Goal: Task Accomplishment & Management: Manage account settings

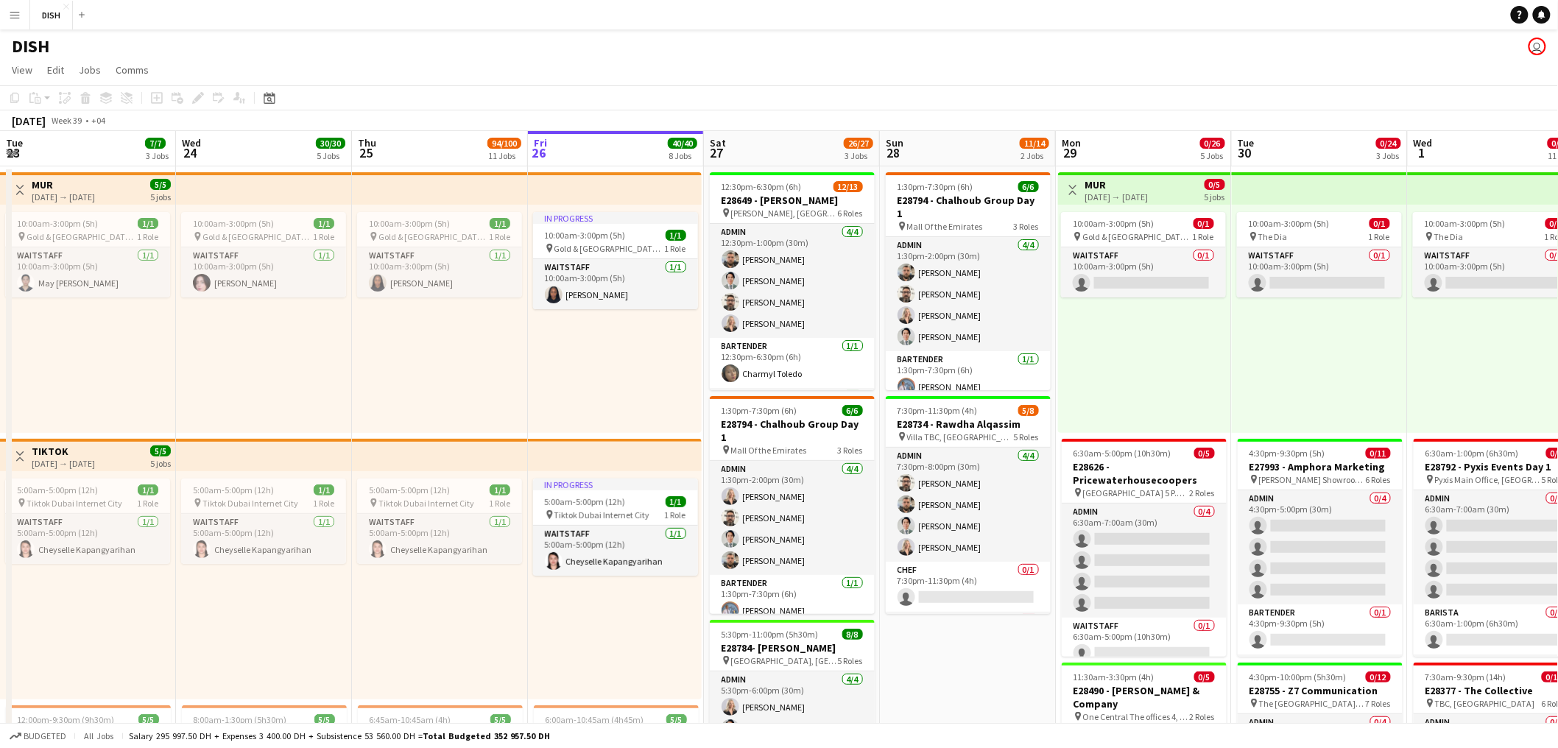
click at [14, 13] on app-icon "Menu" at bounding box center [15, 15] width 12 height 12
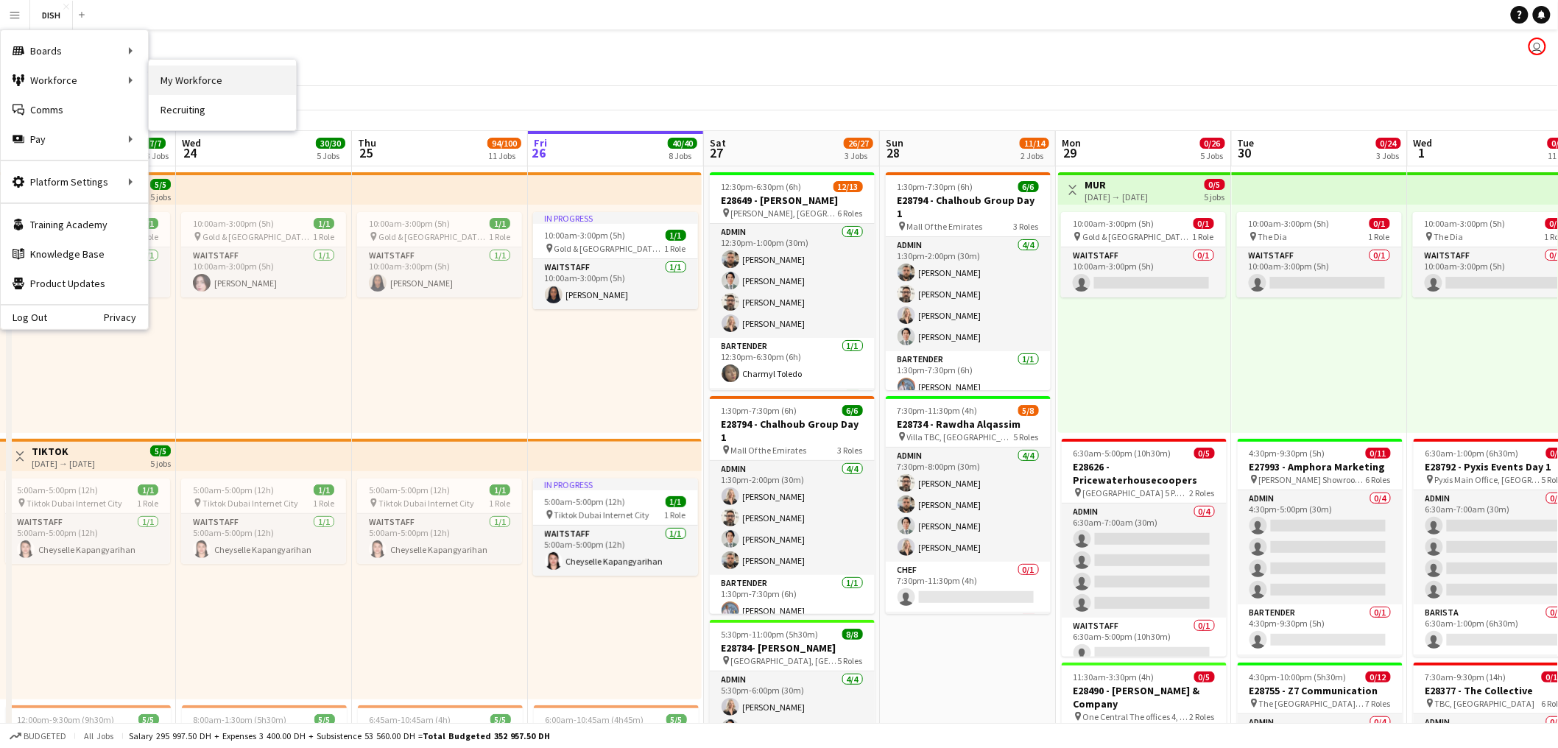
click at [186, 82] on link "My Workforce" at bounding box center [222, 80] width 147 height 29
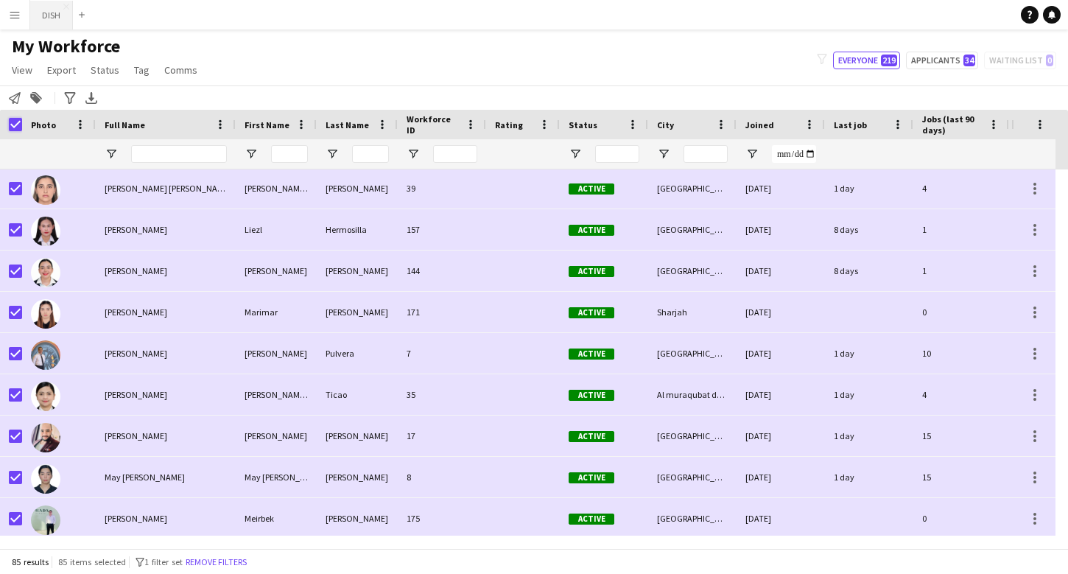
scroll to position [2063, 0]
click at [222, 64] on div "My Workforce View Views Default view J.view john's view Test New view Update vi…" at bounding box center [534, 60] width 1068 height 50
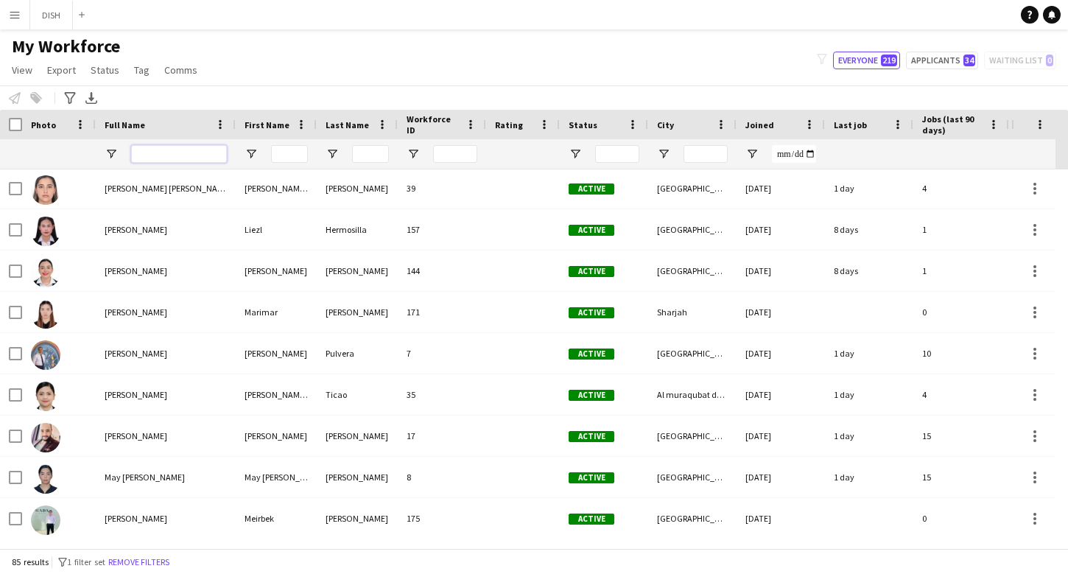
click at [195, 152] on input "Full Name Filter Input" at bounding box center [179, 154] width 96 height 18
type input "*"
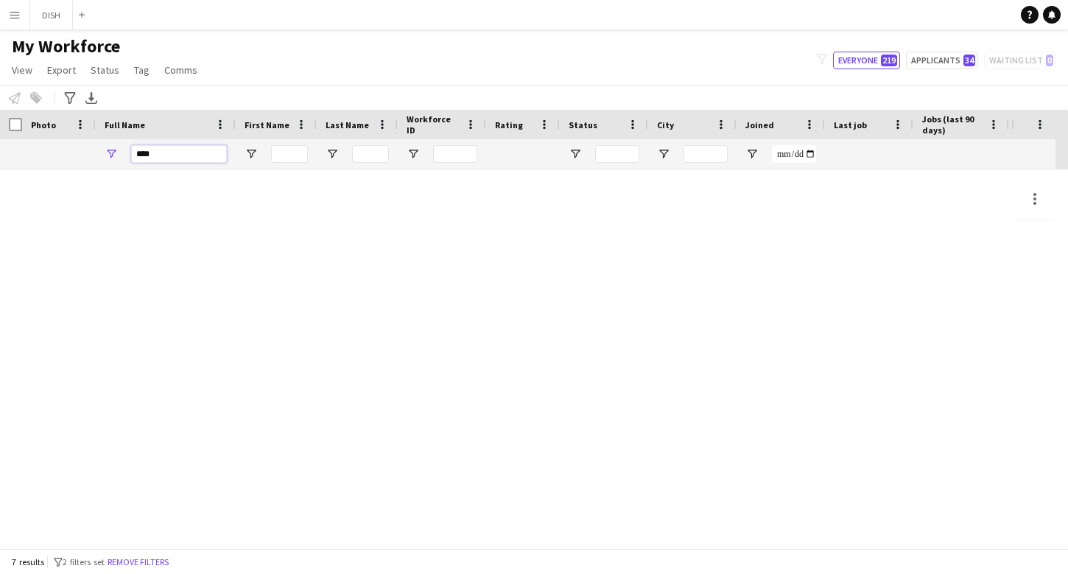
scroll to position [0, 0]
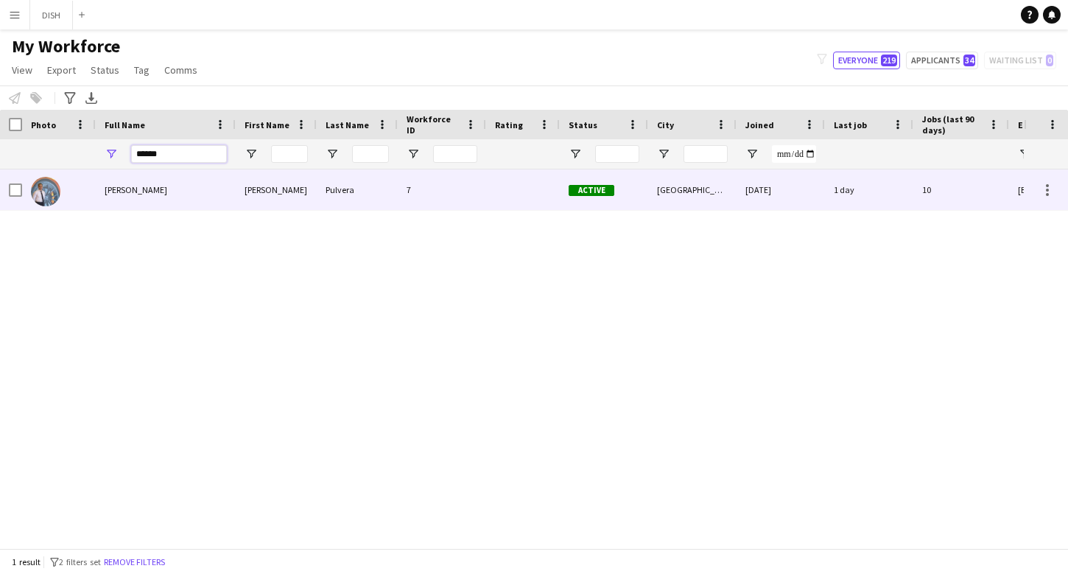
type input "******"
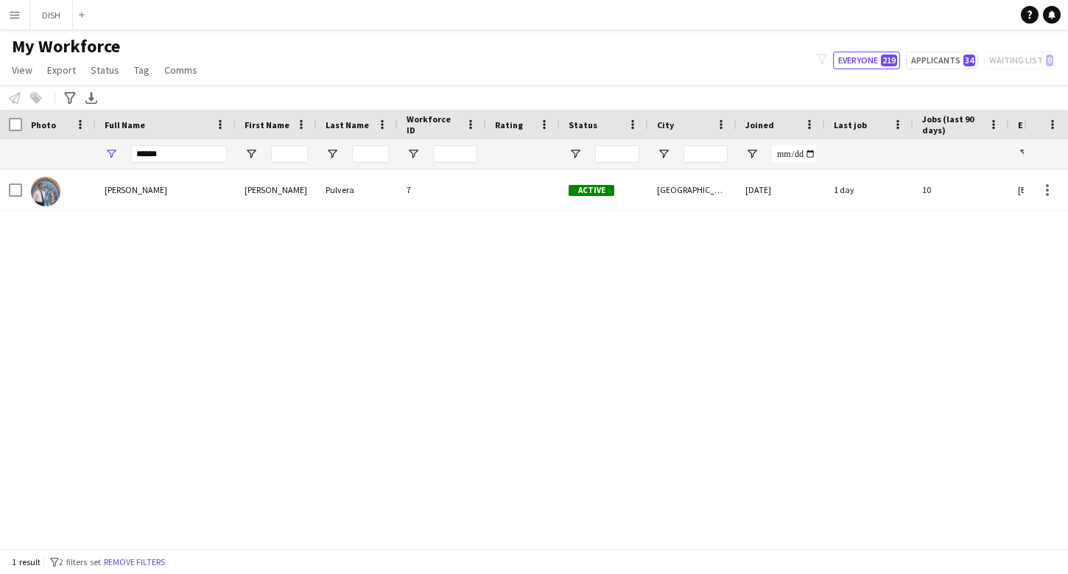
drag, startPoint x: 144, startPoint y: 163, endPoint x: 154, endPoint y: 169, distance: 11.6
click at [148, 166] on div "******" at bounding box center [179, 153] width 96 height 29
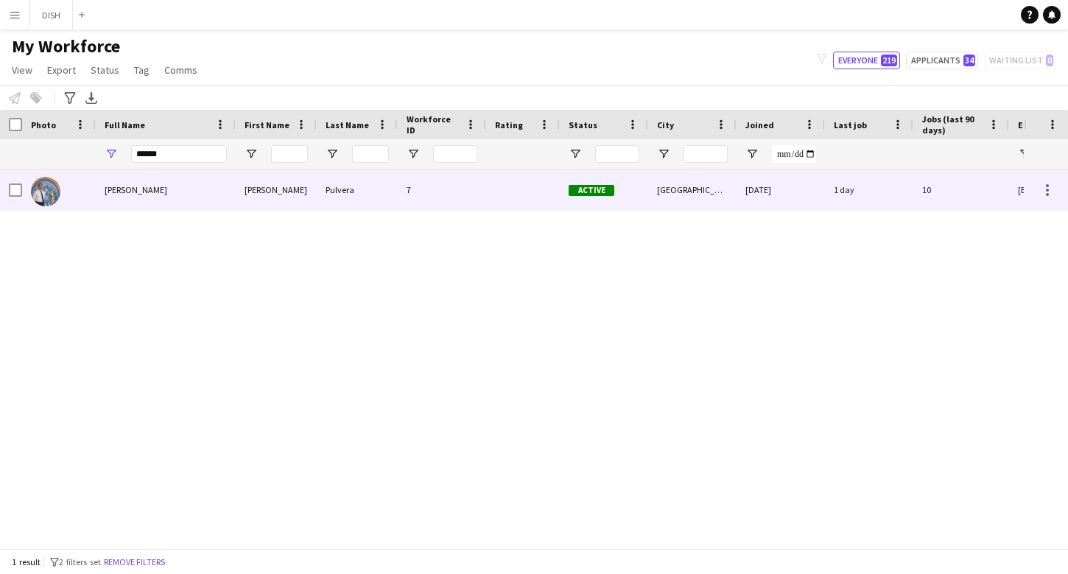
click at [153, 185] on span "[PERSON_NAME]" at bounding box center [136, 189] width 63 height 11
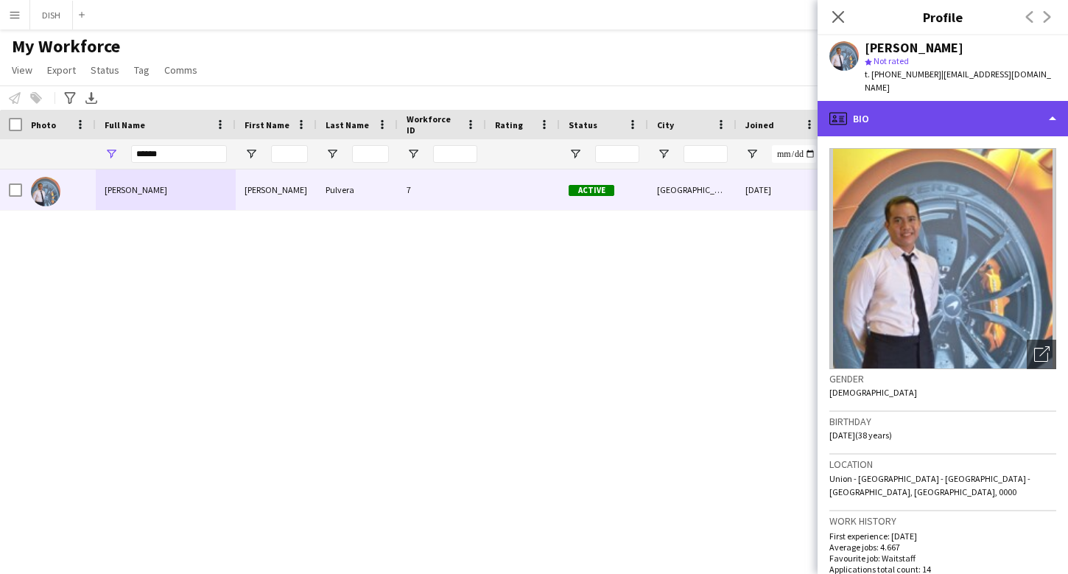
click at [904, 101] on div "profile Bio" at bounding box center [942, 118] width 250 height 35
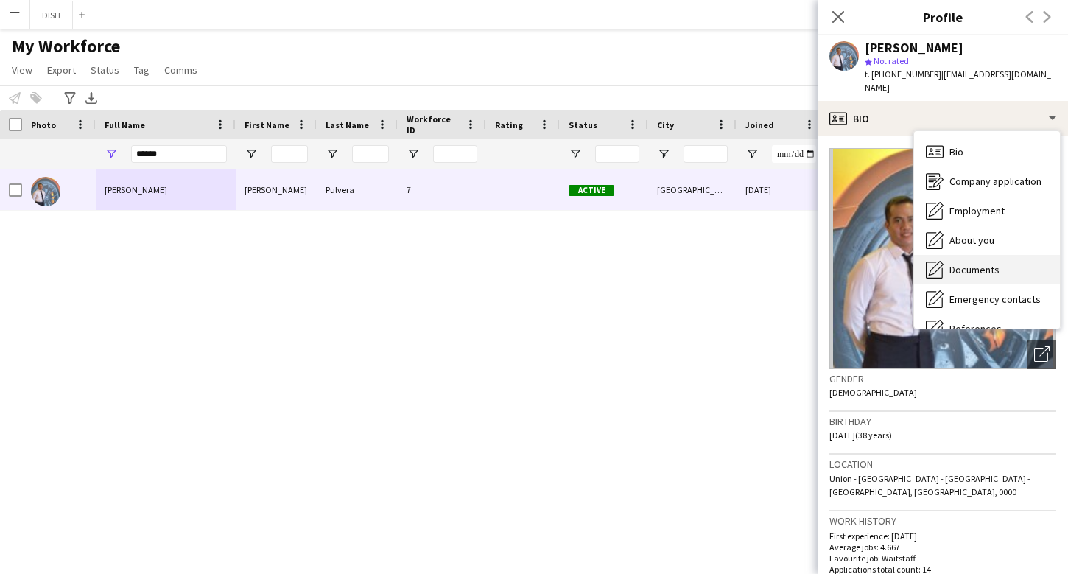
click at [974, 263] on div "Documents Documents" at bounding box center [987, 269] width 146 height 29
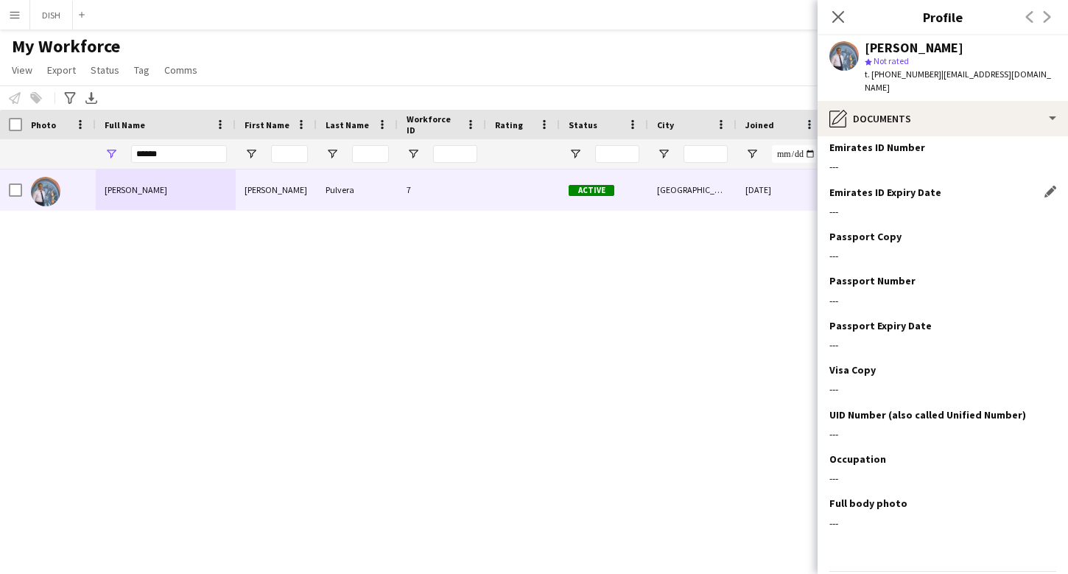
scroll to position [102, 0]
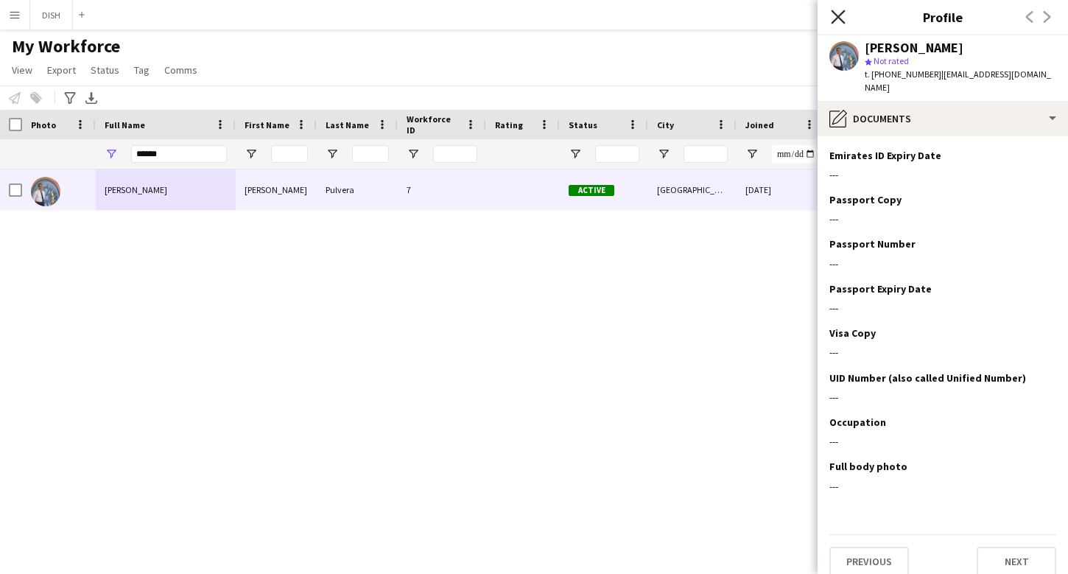
click at [839, 18] on icon at bounding box center [838, 17] width 14 height 14
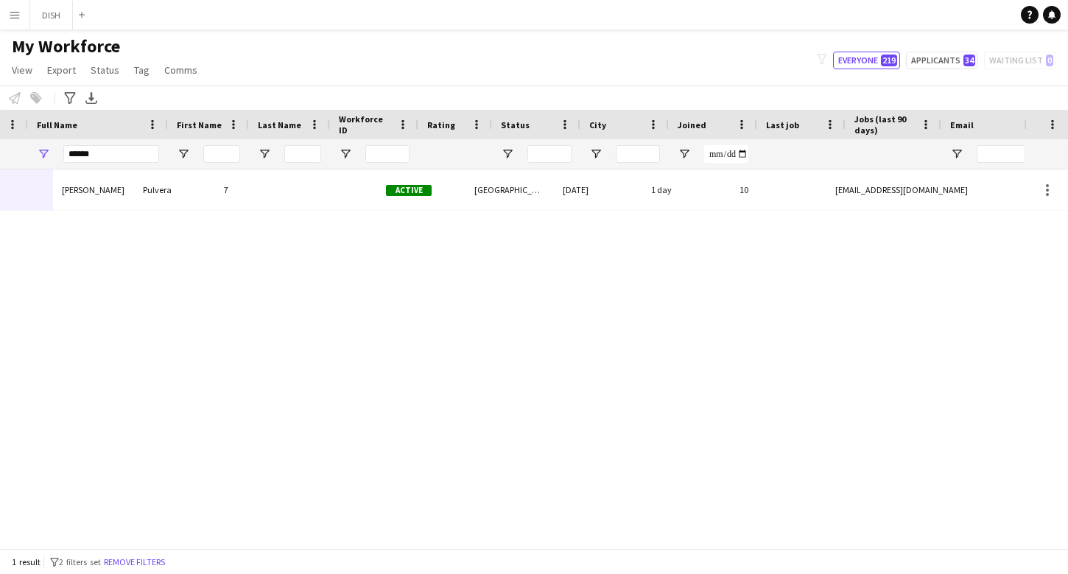
scroll to position [0, 183]
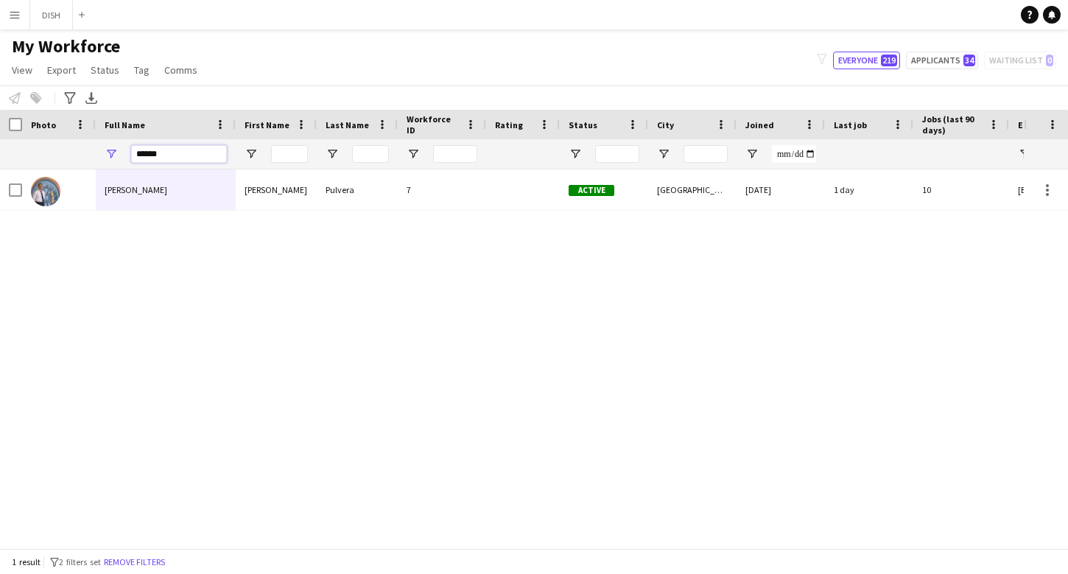
click at [178, 155] on input "******" at bounding box center [179, 154] width 96 height 18
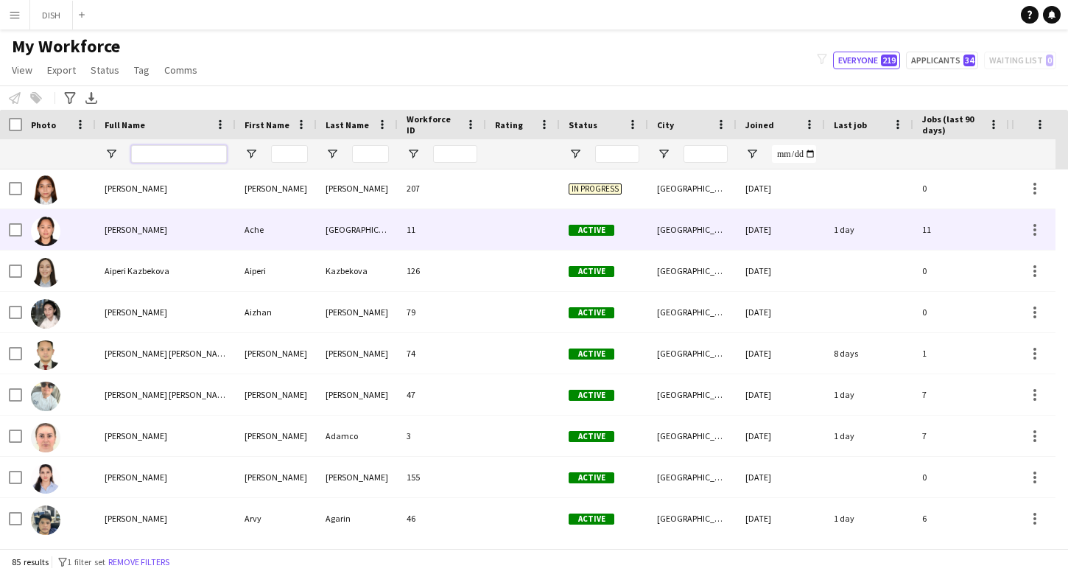
scroll to position [0, 0]
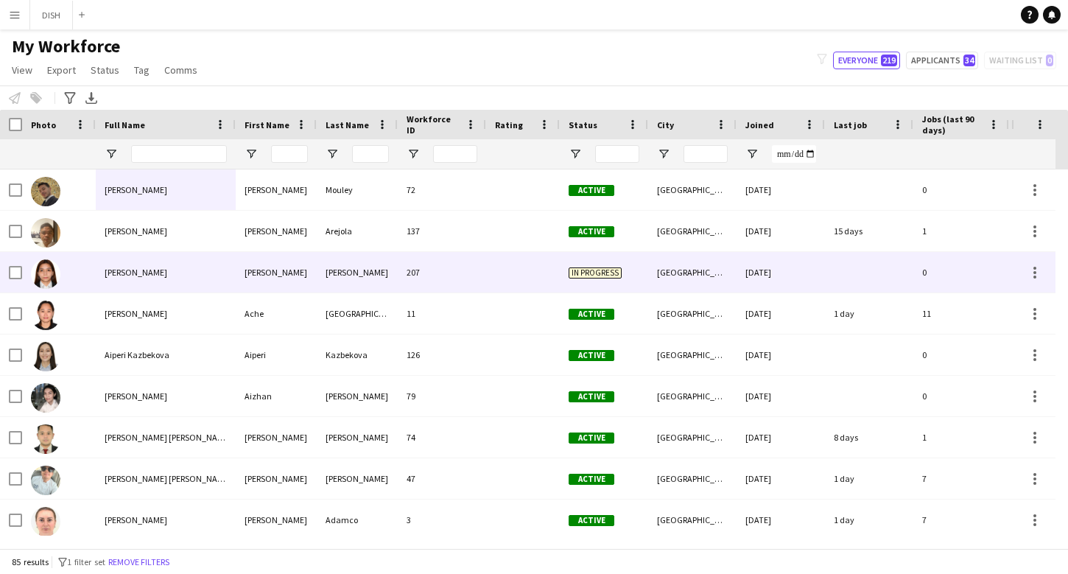
click at [221, 275] on div "[PERSON_NAME]" at bounding box center [166, 272] width 140 height 41
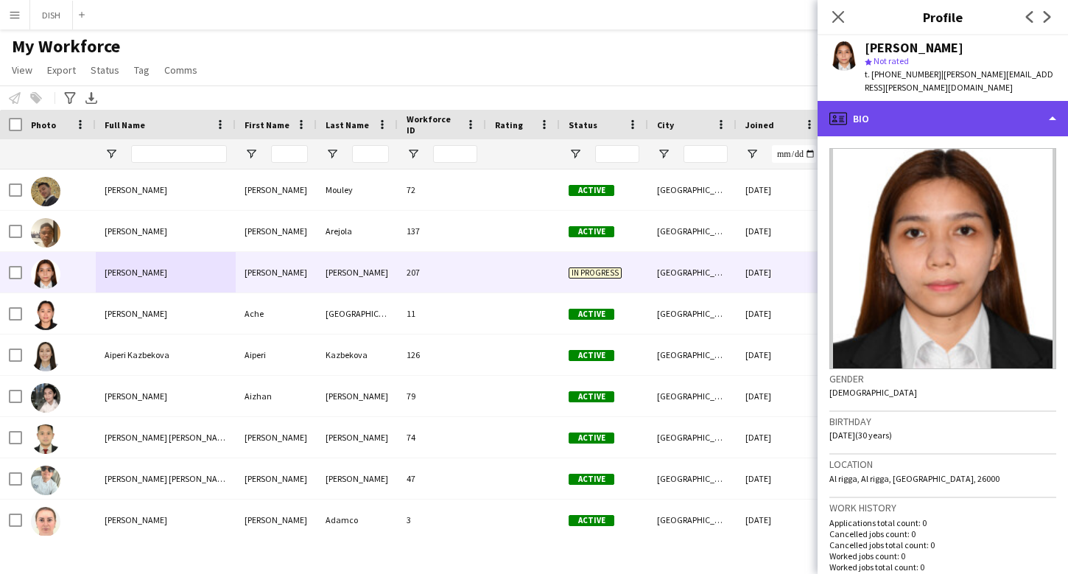
click at [903, 115] on div "profile Bio" at bounding box center [942, 118] width 250 height 35
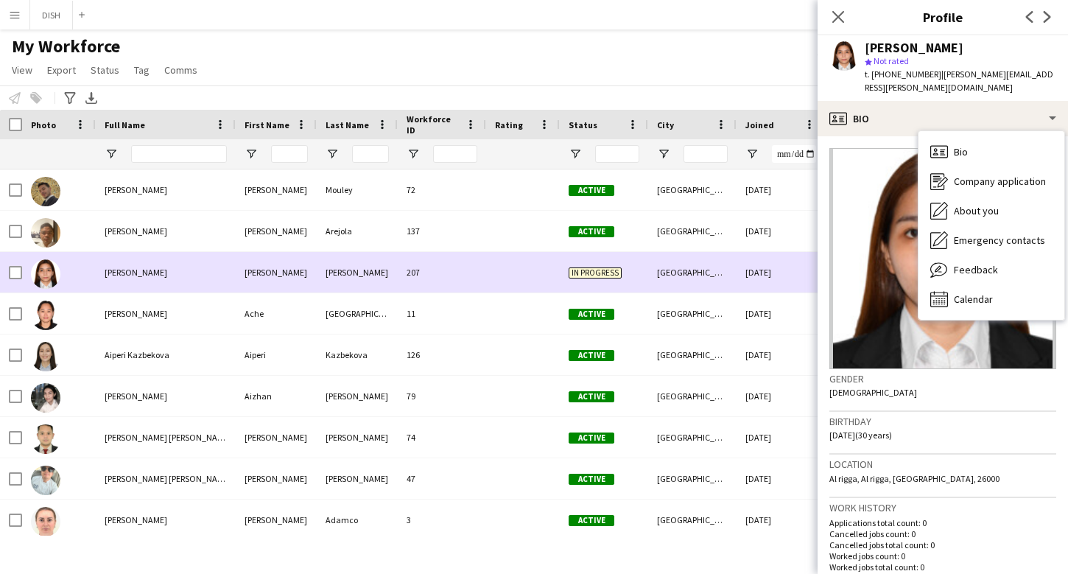
click at [510, 272] on div at bounding box center [523, 272] width 74 height 41
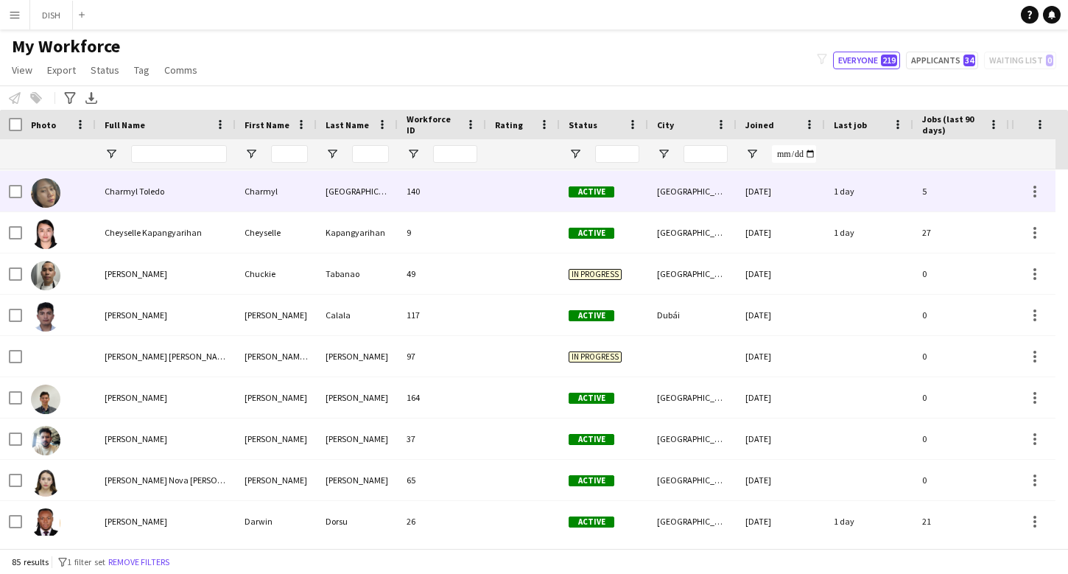
click at [139, 184] on div "Charmyl Toledo" at bounding box center [166, 191] width 140 height 41
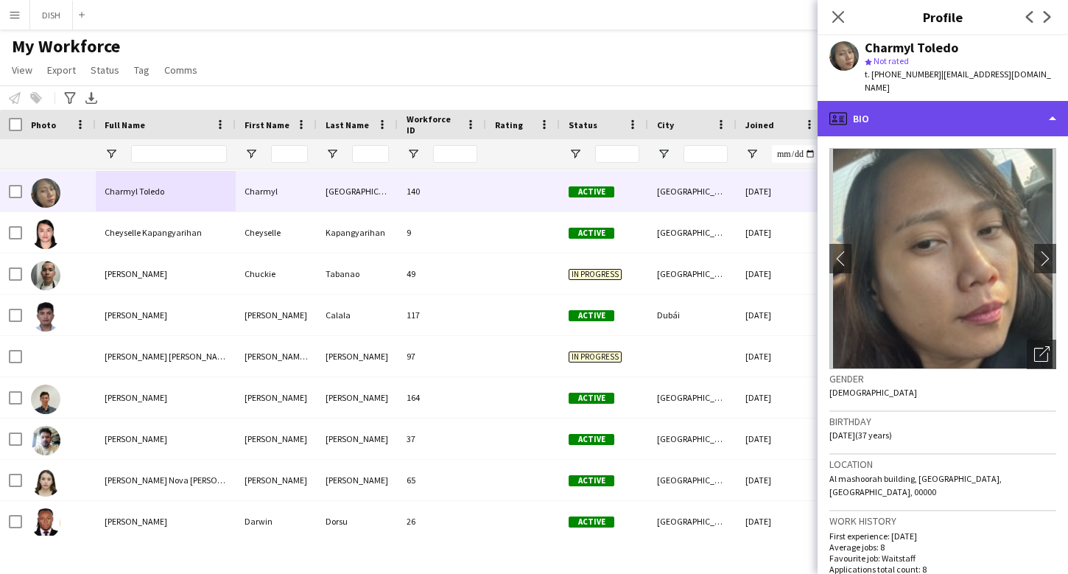
click at [970, 107] on div "profile Bio" at bounding box center [942, 118] width 250 height 35
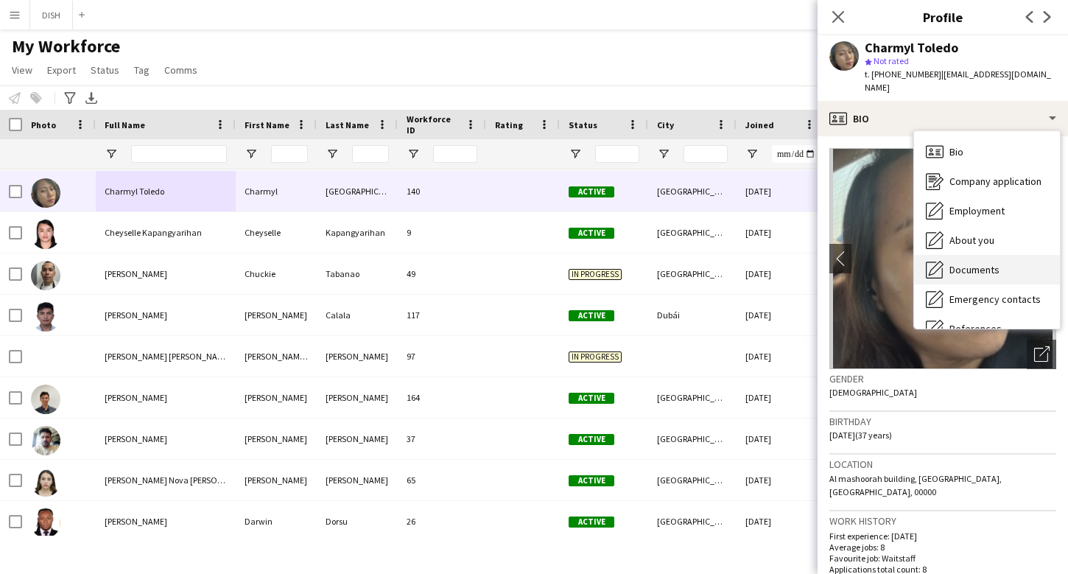
click at [1004, 255] on div "Documents Documents" at bounding box center [987, 269] width 146 height 29
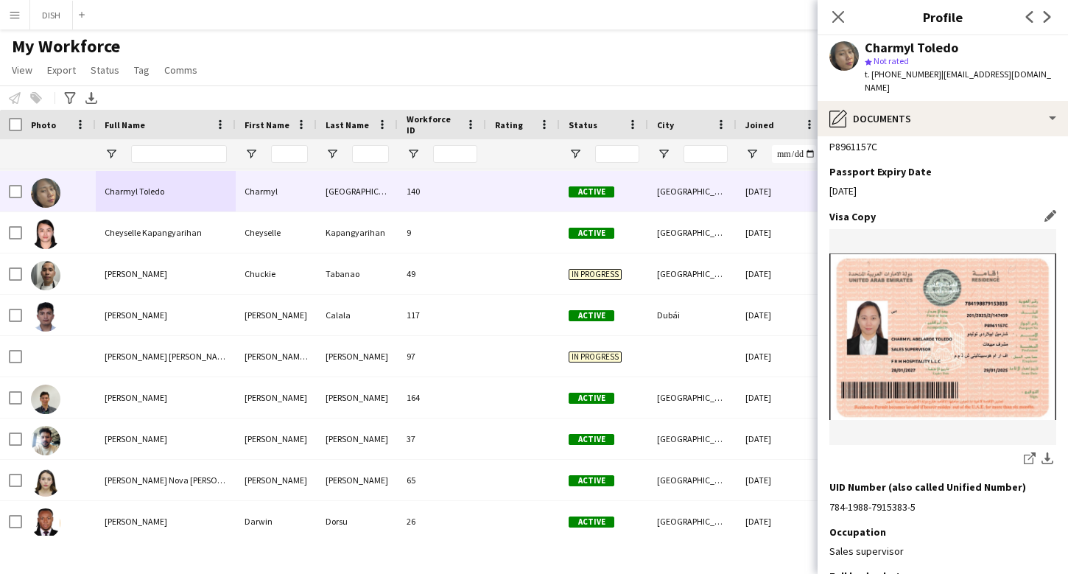
scroll to position [1032, 0]
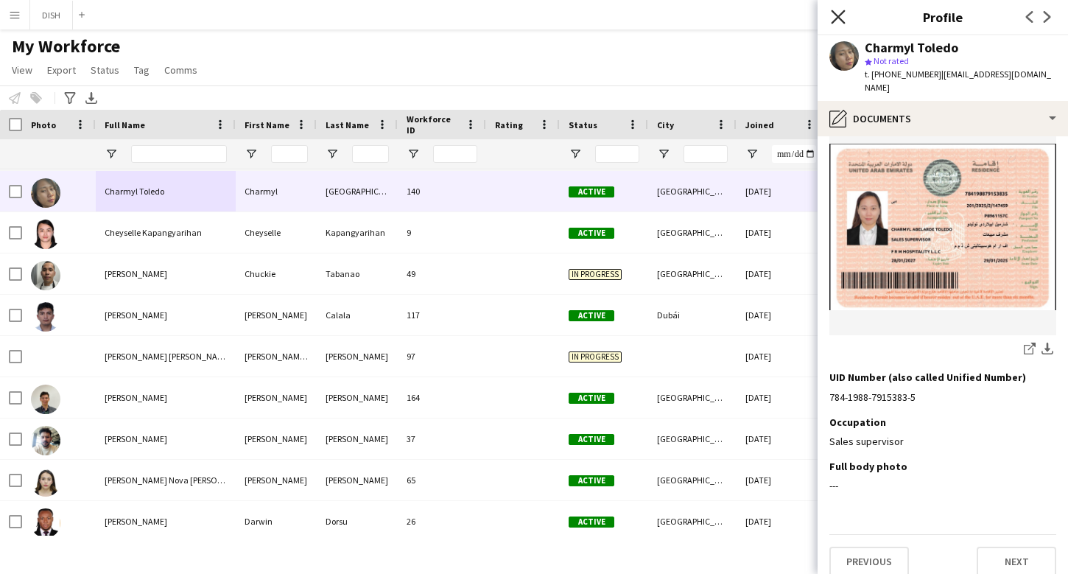
click at [841, 10] on icon "Close pop-in" at bounding box center [838, 17] width 14 height 14
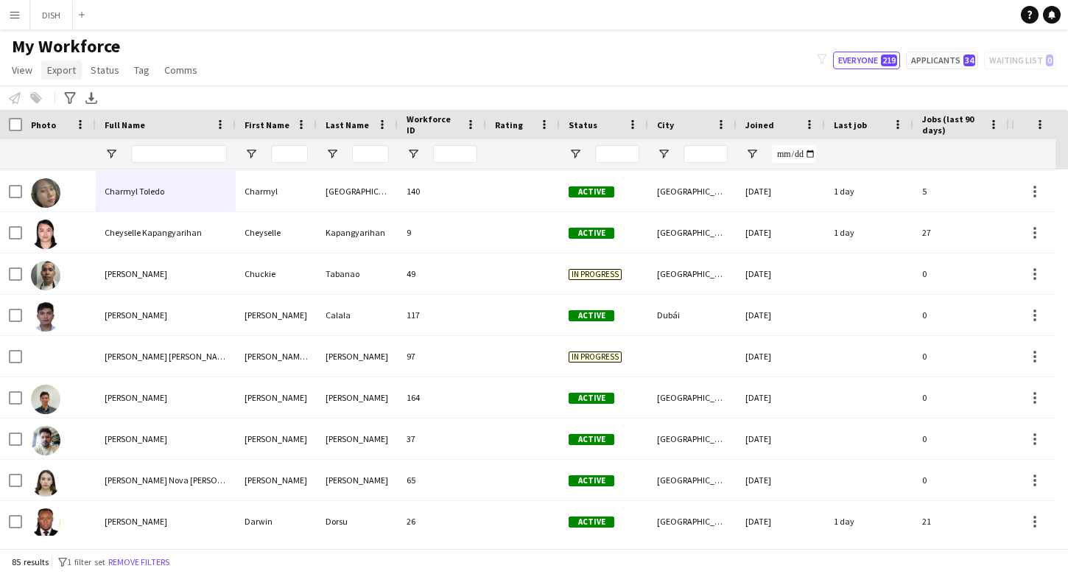
click at [60, 68] on span "Export" at bounding box center [61, 69] width 29 height 13
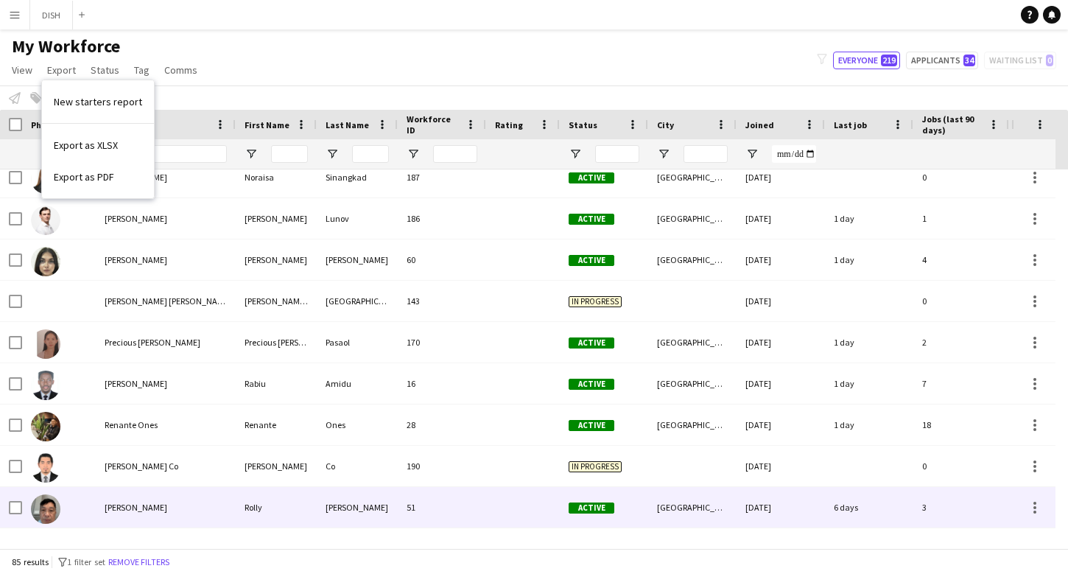
scroll to position [2969, 0]
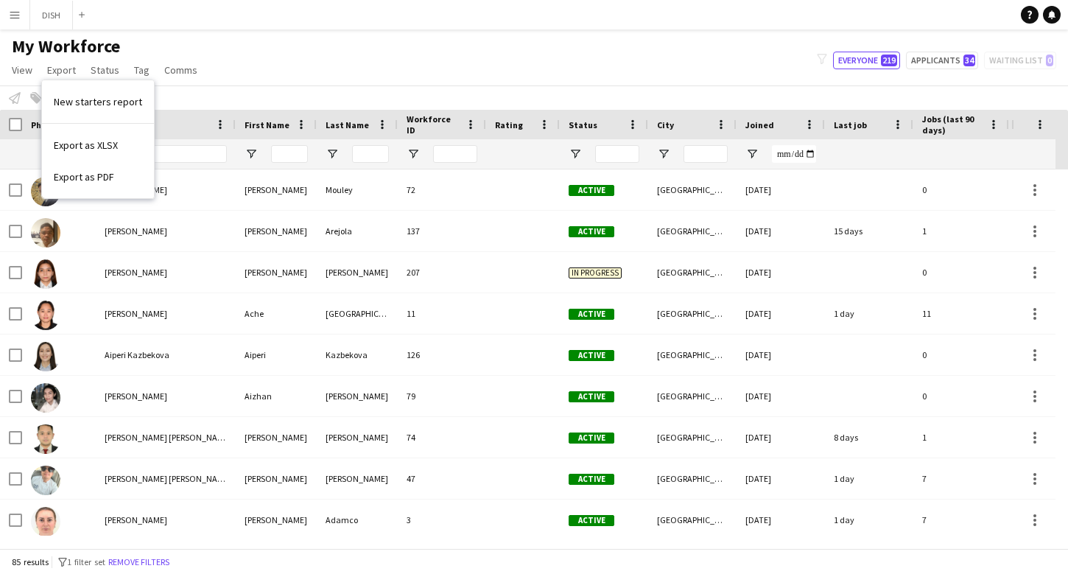
click at [305, 65] on div "My Workforce View Views Default view J.view john's view Test New view Update vi…" at bounding box center [534, 60] width 1068 height 50
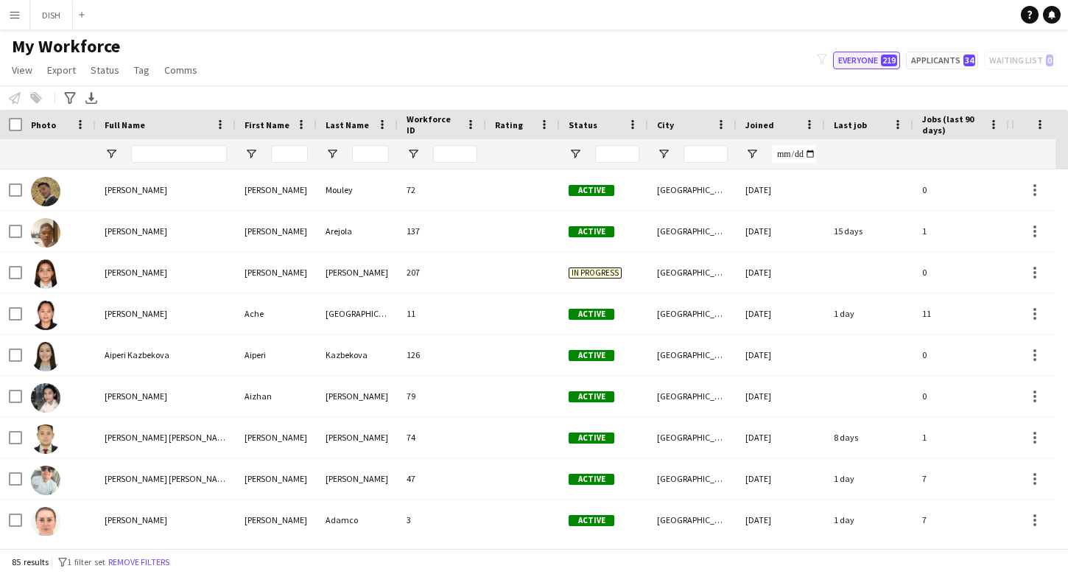
click at [887, 56] on span "219" at bounding box center [889, 60] width 16 height 12
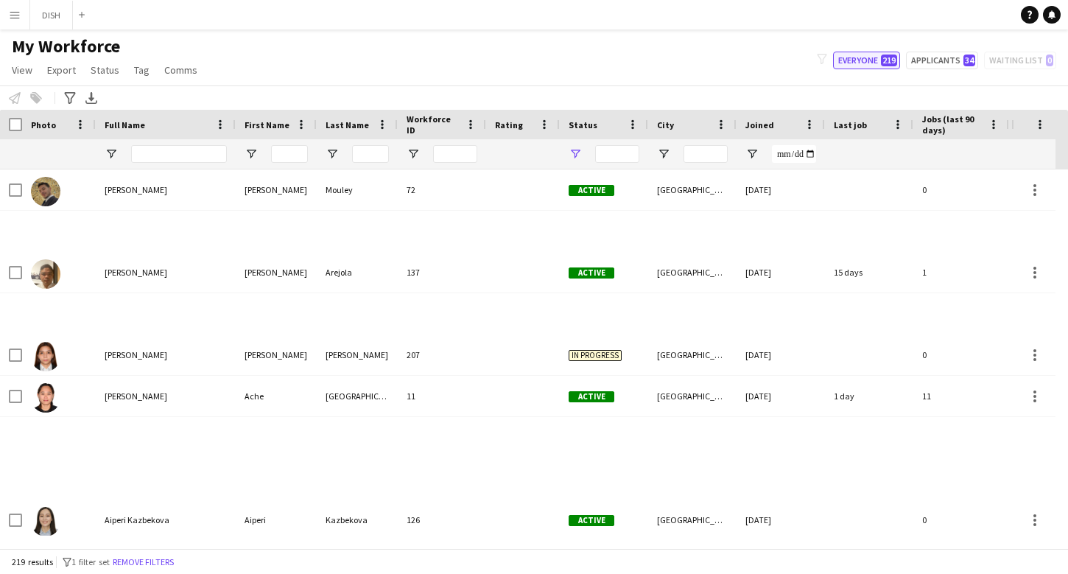
type input "**********"
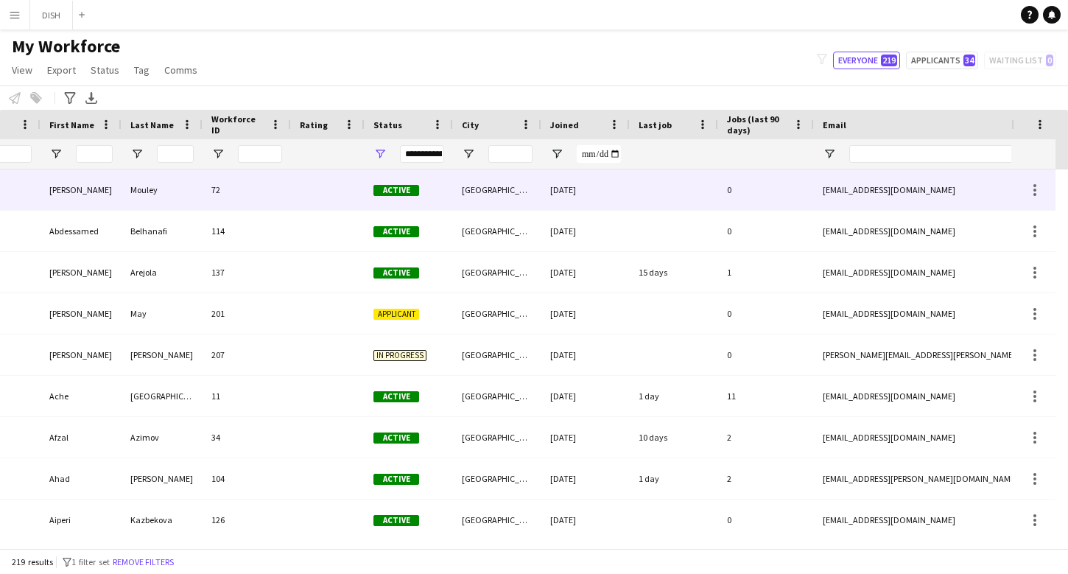
scroll to position [0, 648]
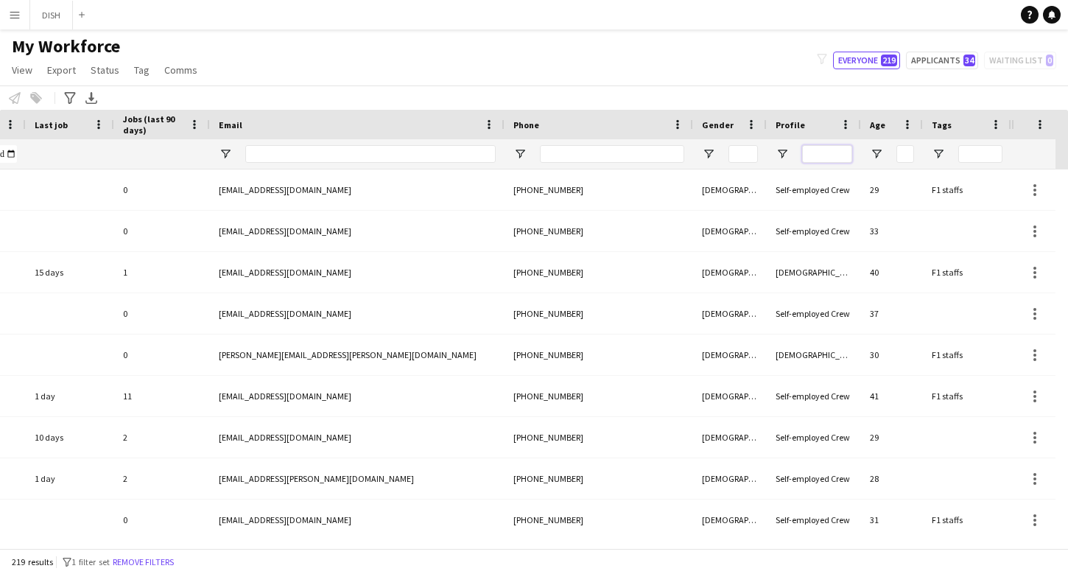
click at [828, 155] on input "Profile Filter Input" at bounding box center [827, 154] width 50 height 18
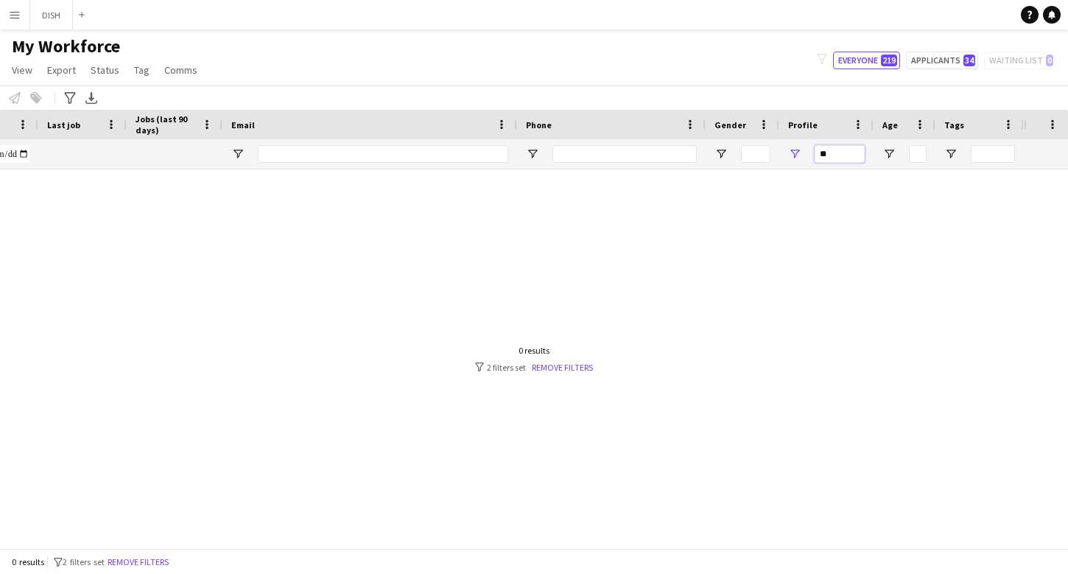
type input "*"
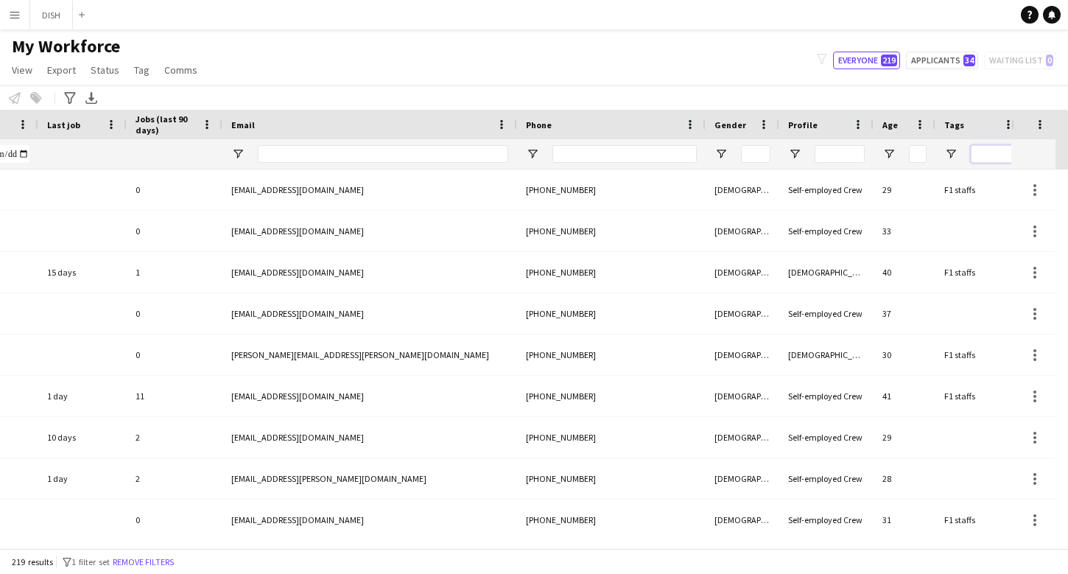
click at [983, 153] on input "Tags Filter Input" at bounding box center [993, 154] width 44 height 18
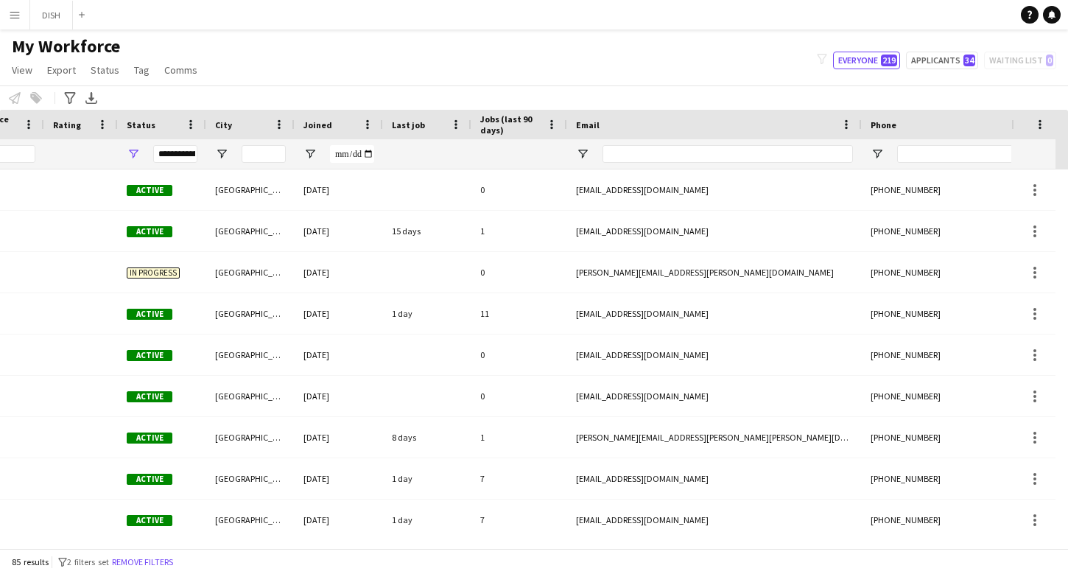
type input "**"
click at [182, 151] on div "**********" at bounding box center [175, 154] width 44 height 18
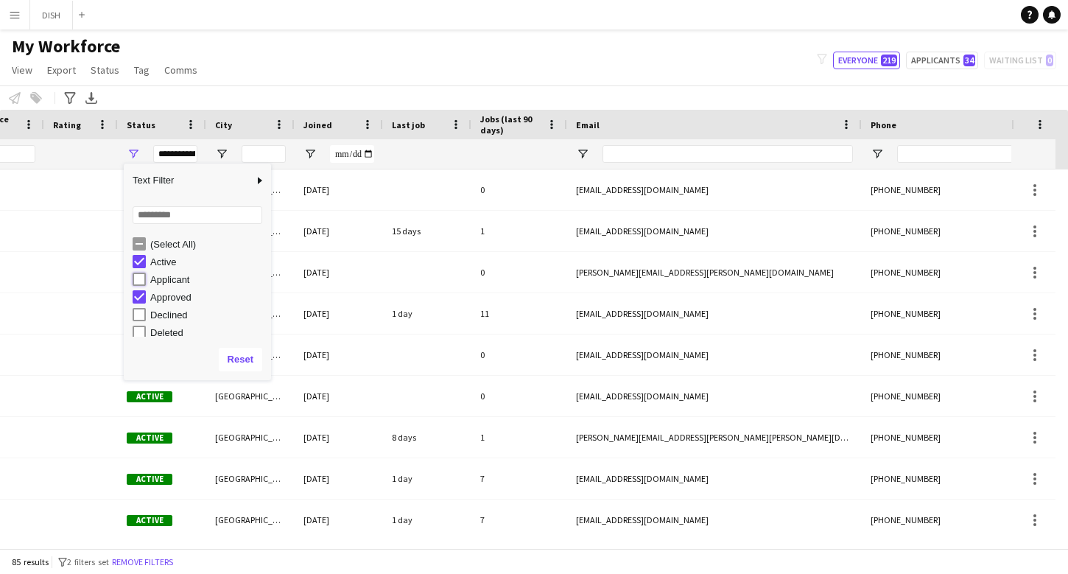
type input "**********"
click at [432, 145] on div at bounding box center [427, 153] width 71 height 29
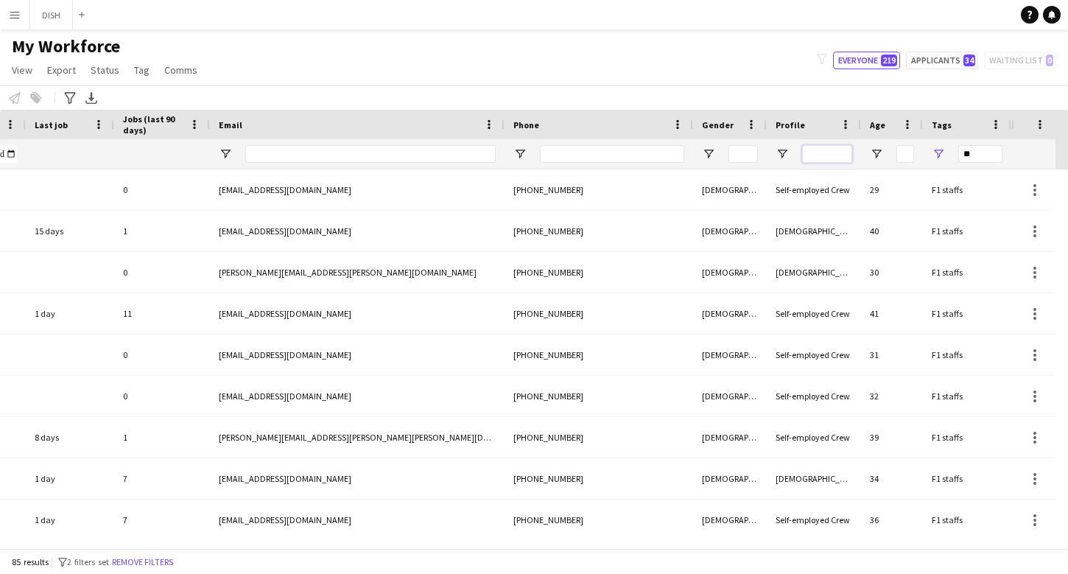
click at [817, 155] on input "Profile Filter Input" at bounding box center [827, 154] width 50 height 18
type input "*"
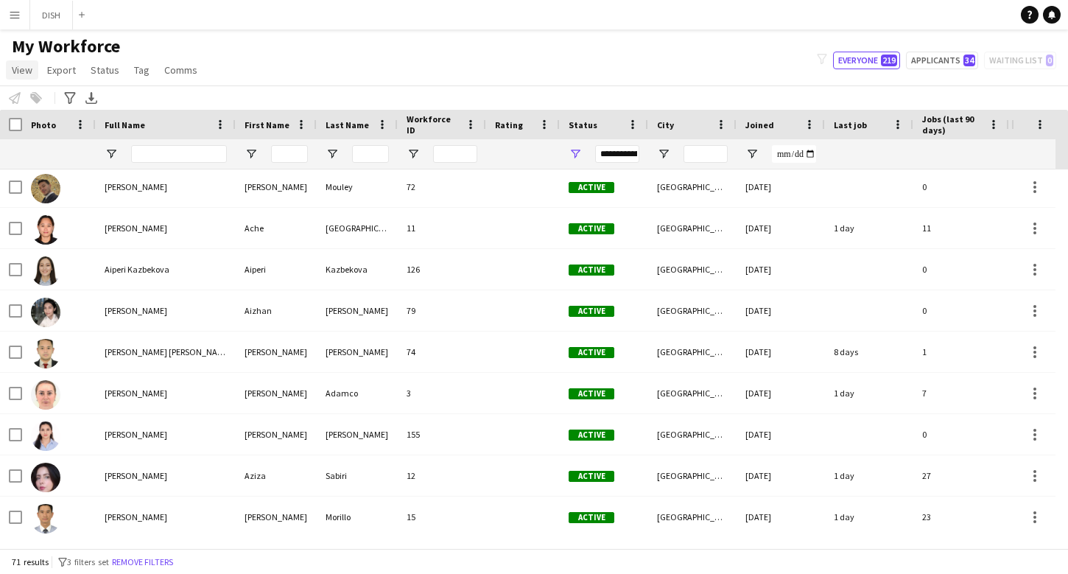
type input "**"
click at [18, 69] on span "View" at bounding box center [22, 69] width 21 height 13
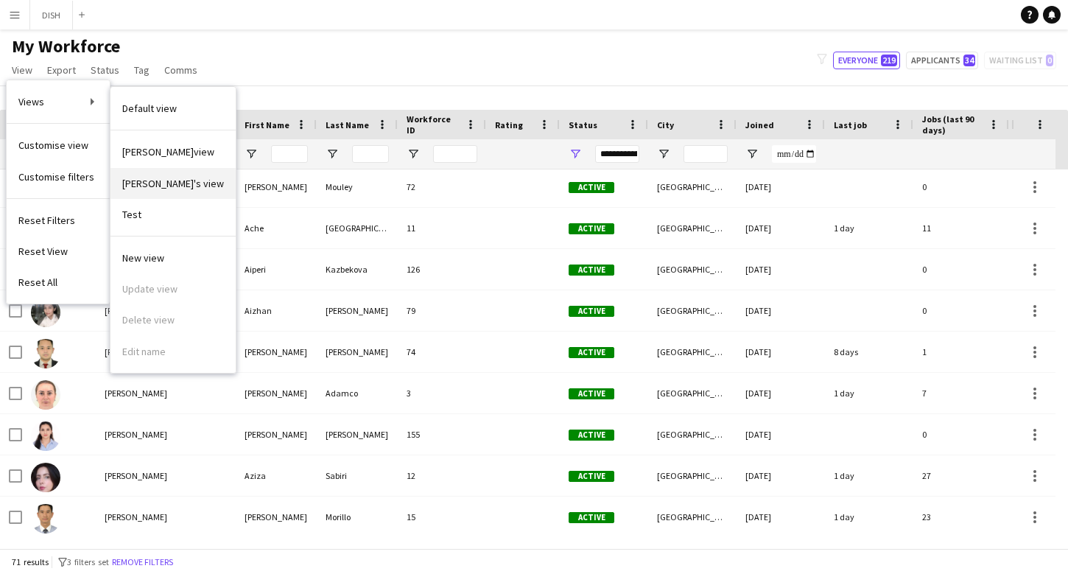
click at [155, 177] on span "john's view" at bounding box center [173, 183] width 102 height 13
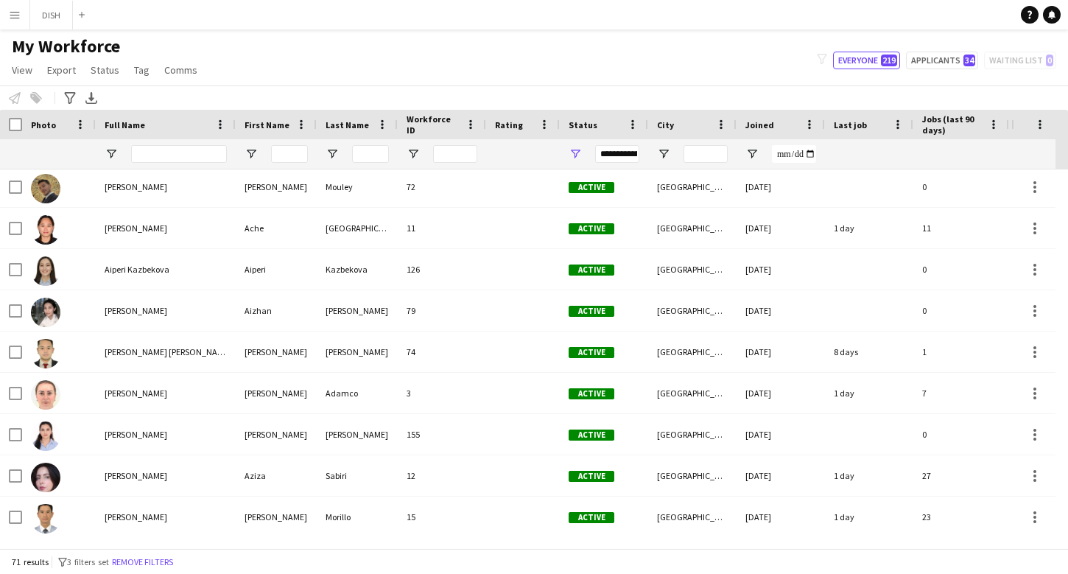
type input "*****"
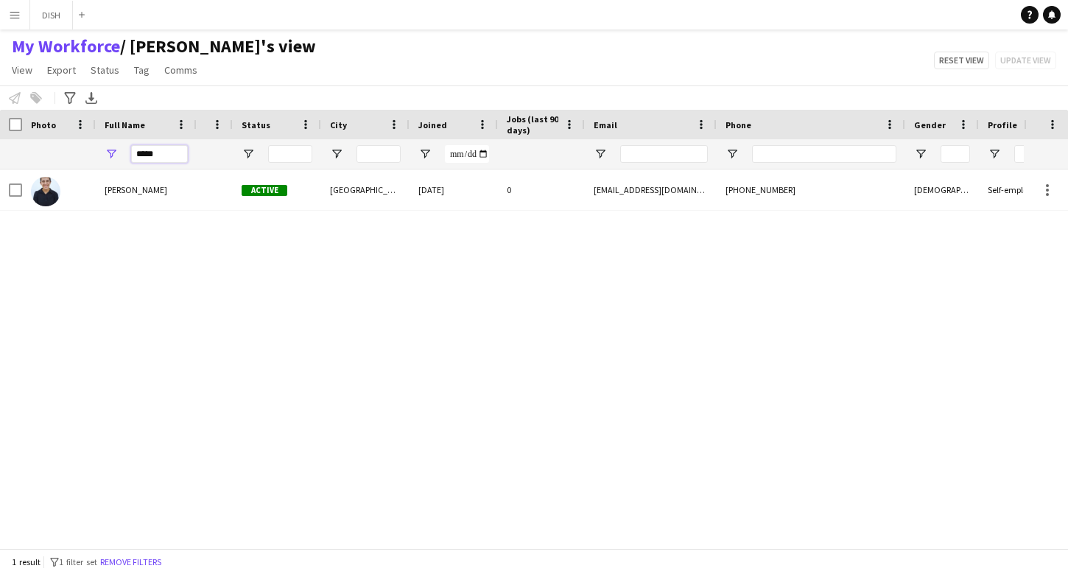
click at [160, 154] on input "*****" at bounding box center [159, 154] width 57 height 18
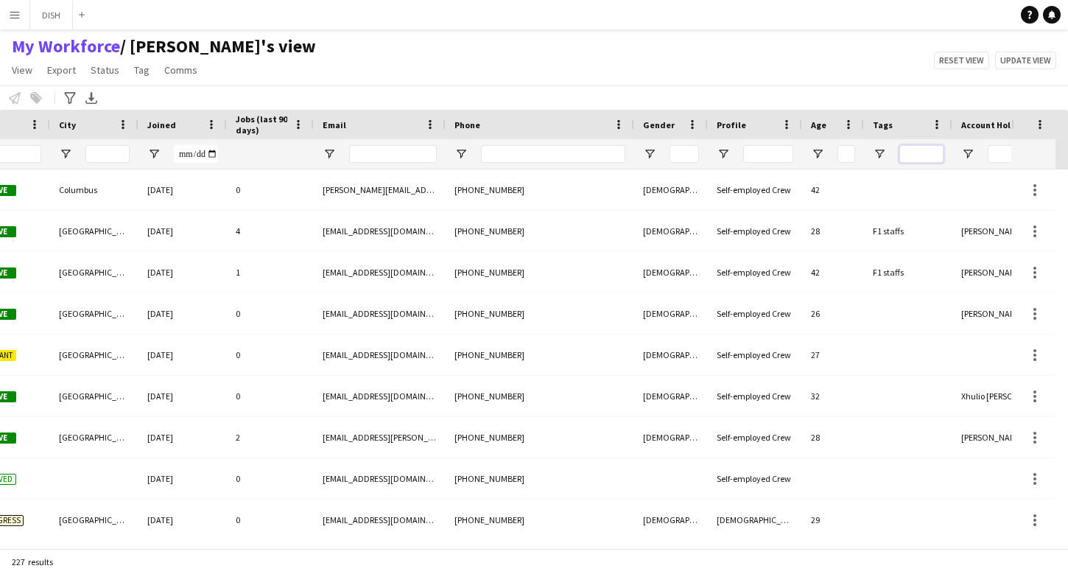
click at [912, 156] on input "Tags Filter Input" at bounding box center [921, 154] width 44 height 18
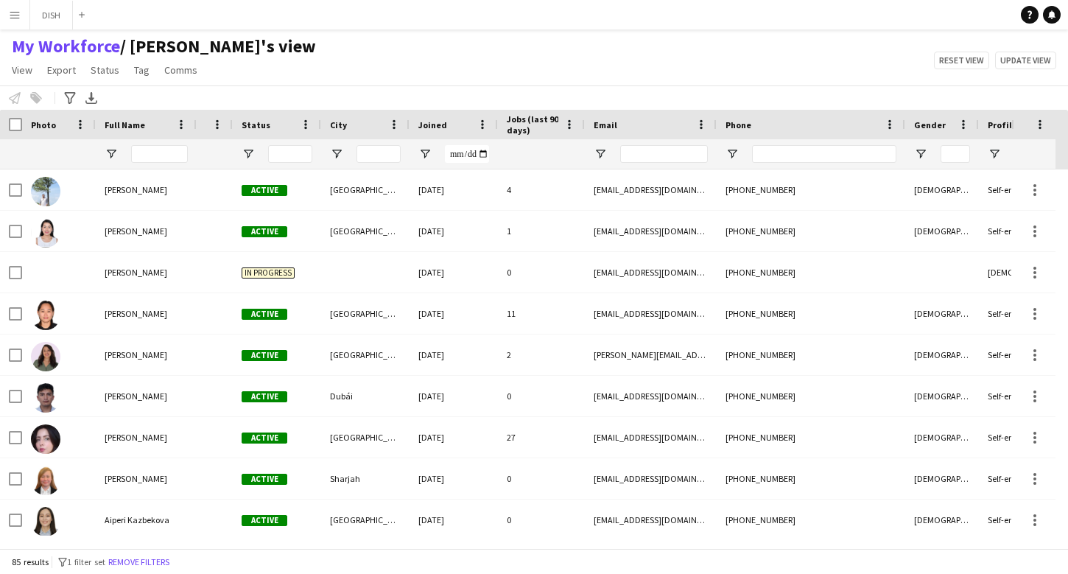
type input "**"
click at [519, 128] on span "Jobs (last 90 days)" at bounding box center [533, 124] width 52 height 22
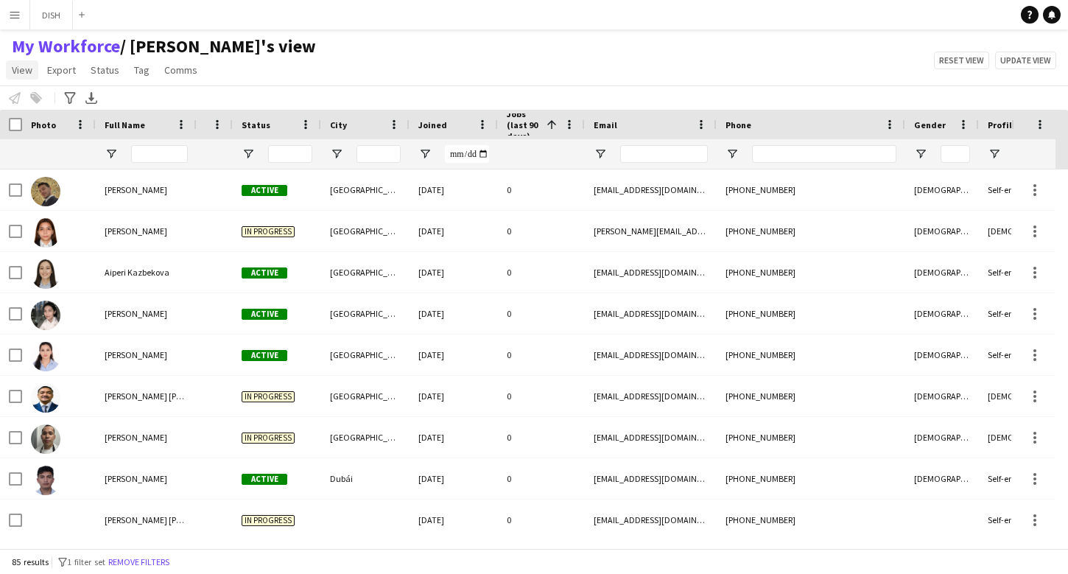
click at [10, 75] on link "View" at bounding box center [22, 69] width 32 height 19
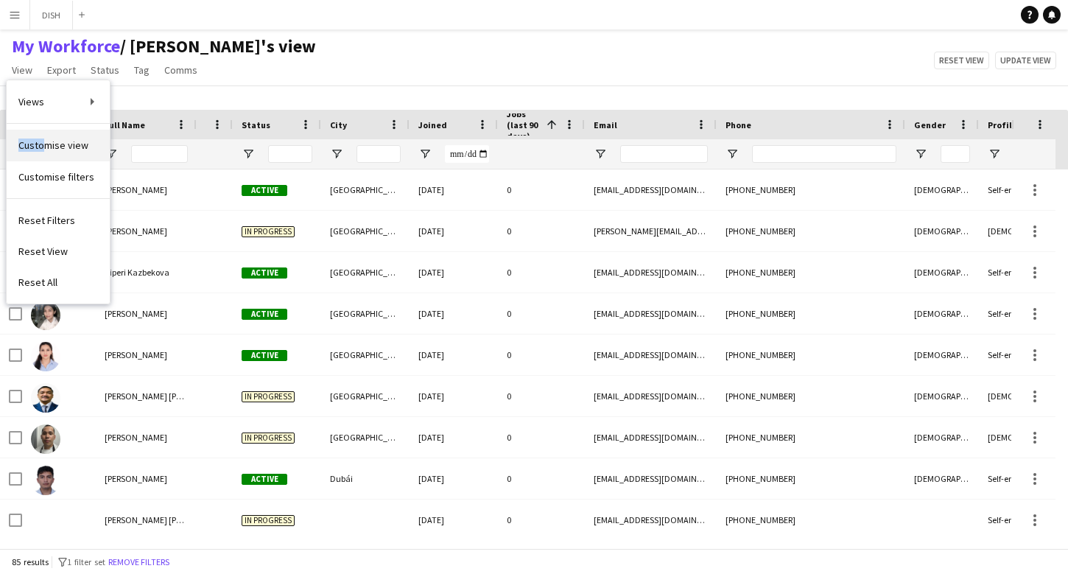
click at [42, 138] on link "Customise view" at bounding box center [58, 145] width 103 height 31
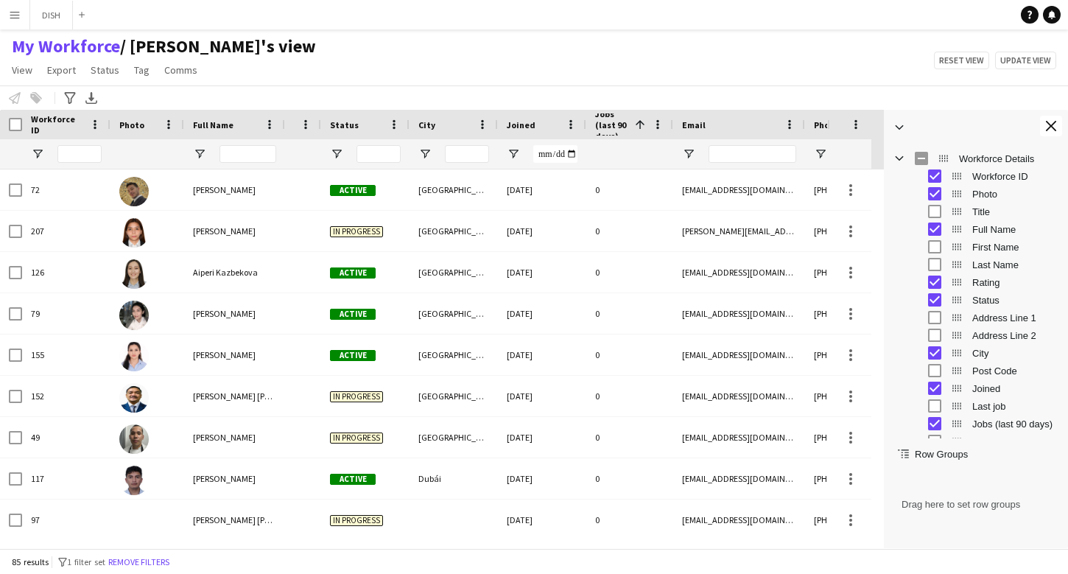
click at [38, 124] on span "Workforce ID" at bounding box center [57, 124] width 53 height 22
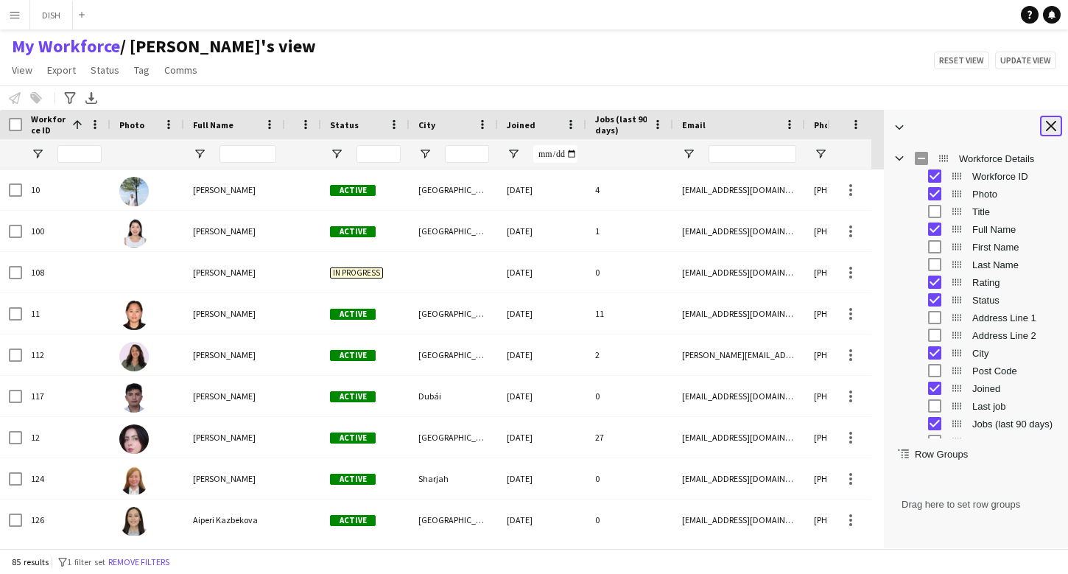
click at [1046, 131] on button "Close tool panel" at bounding box center [1051, 126] width 22 height 21
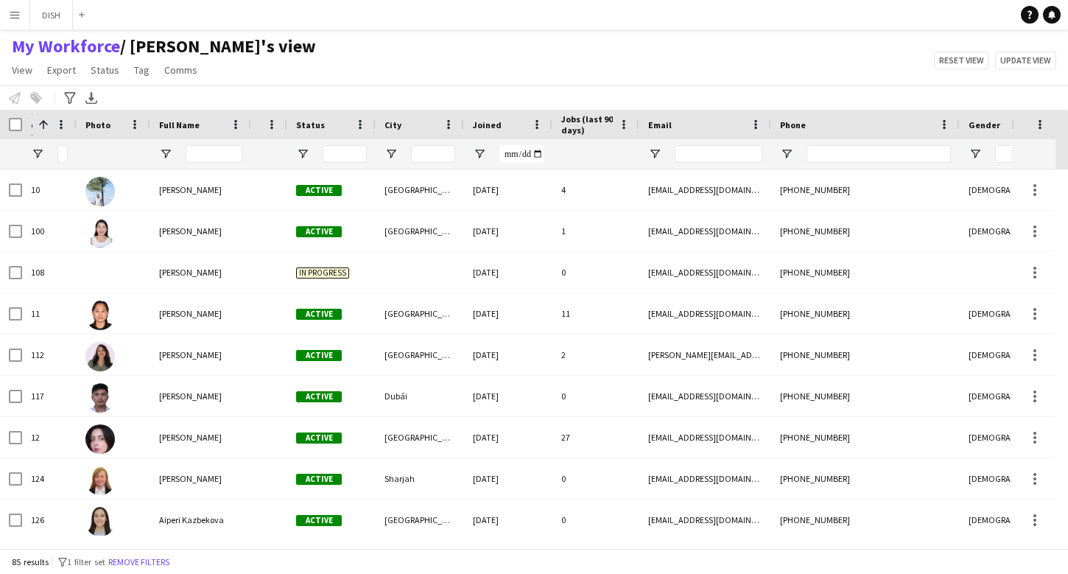
drag, startPoint x: 107, startPoint y: 125, endPoint x: 73, endPoint y: 121, distance: 34.2
click at [73, 121] on div at bounding box center [76, 124] width 6 height 29
click at [46, 124] on span at bounding box center [43, 124] width 13 height 13
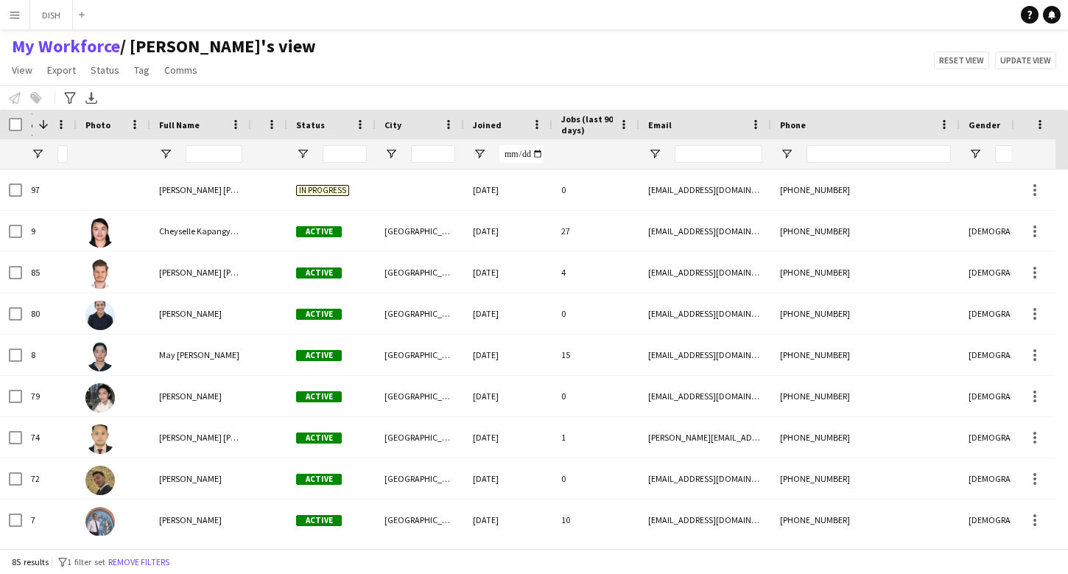
click at [46, 124] on span at bounding box center [43, 124] width 13 height 13
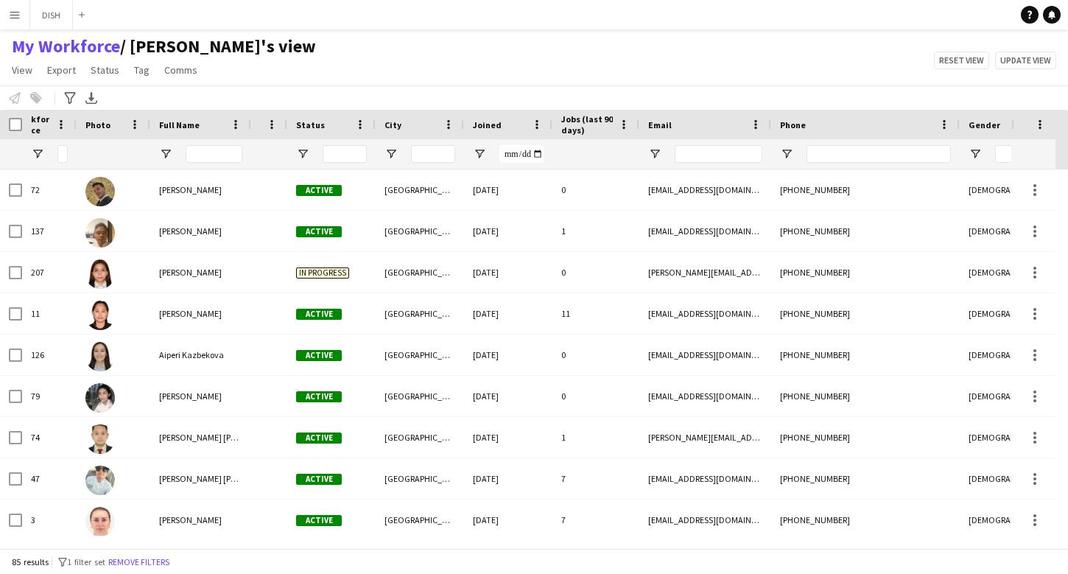
click at [46, 125] on span "Workforce ID" at bounding box center [40, 124] width 19 height 44
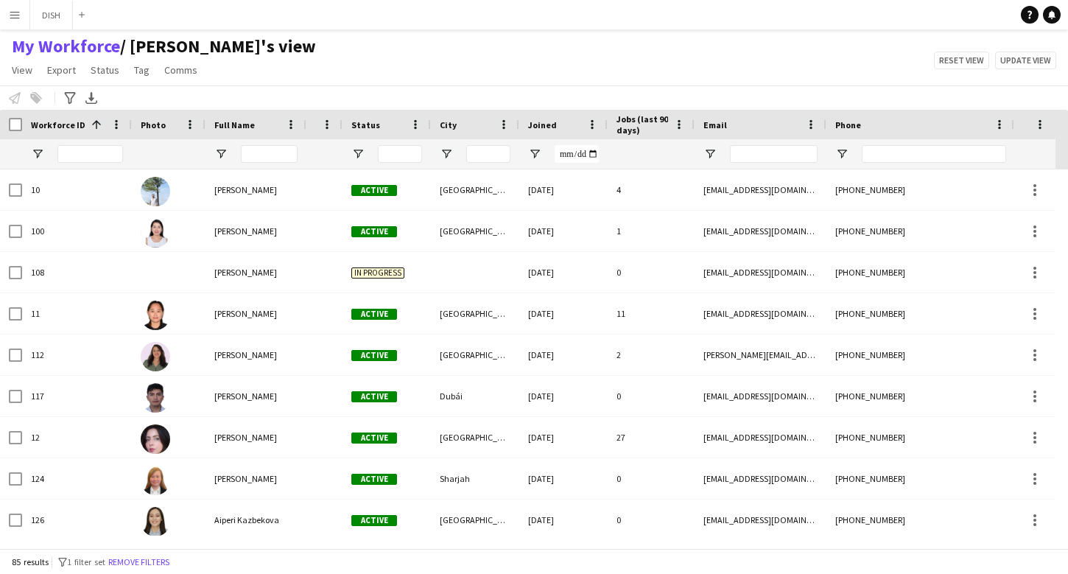
drag, startPoint x: 74, startPoint y: 127, endPoint x: 129, endPoint y: 134, distance: 55.6
click at [129, 134] on div at bounding box center [131, 124] width 6 height 29
click at [117, 124] on span at bounding box center [116, 124] width 13 height 13
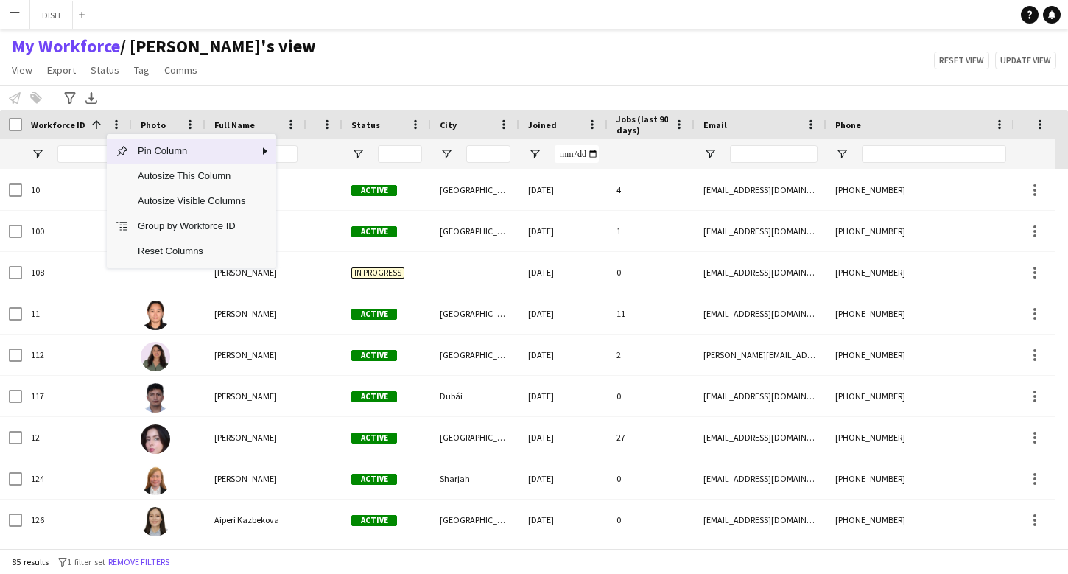
click at [62, 122] on span "Workforce ID" at bounding box center [58, 124] width 54 height 11
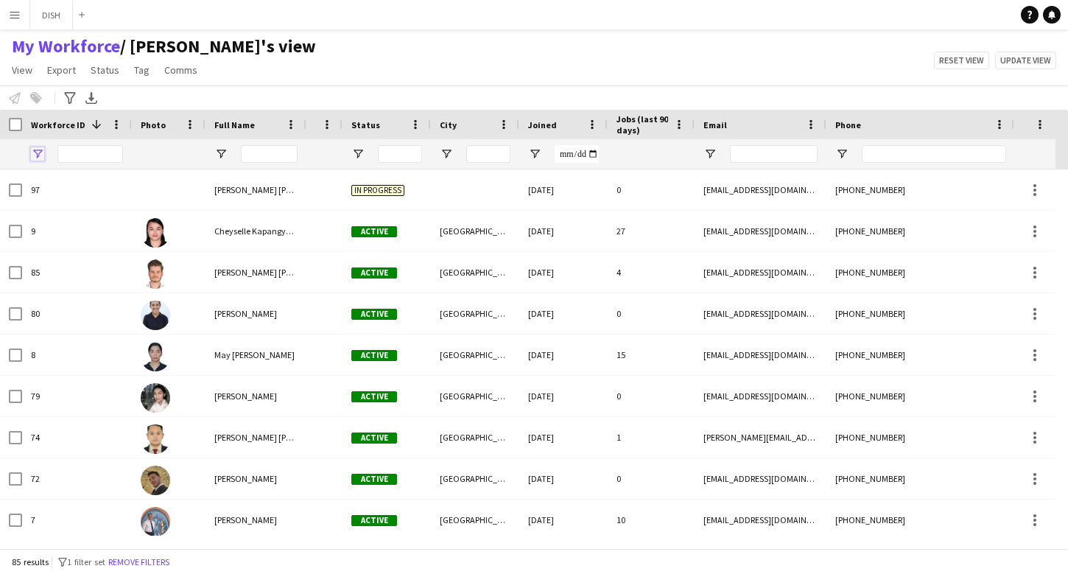
click at [38, 149] on span "Open Filter Menu" at bounding box center [37, 153] width 13 height 13
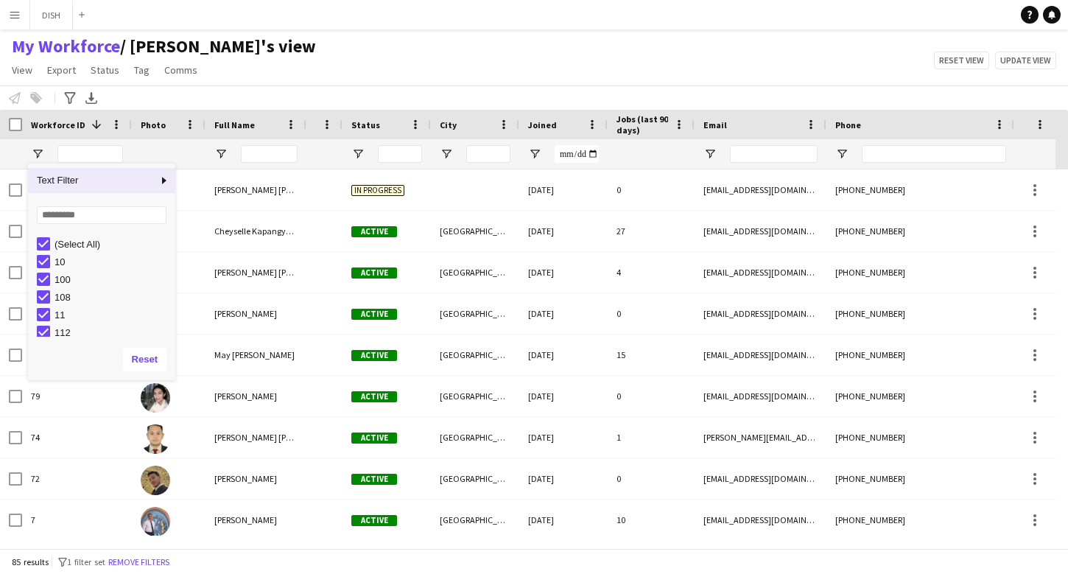
click at [12, 152] on div at bounding box center [11, 153] width 4 height 29
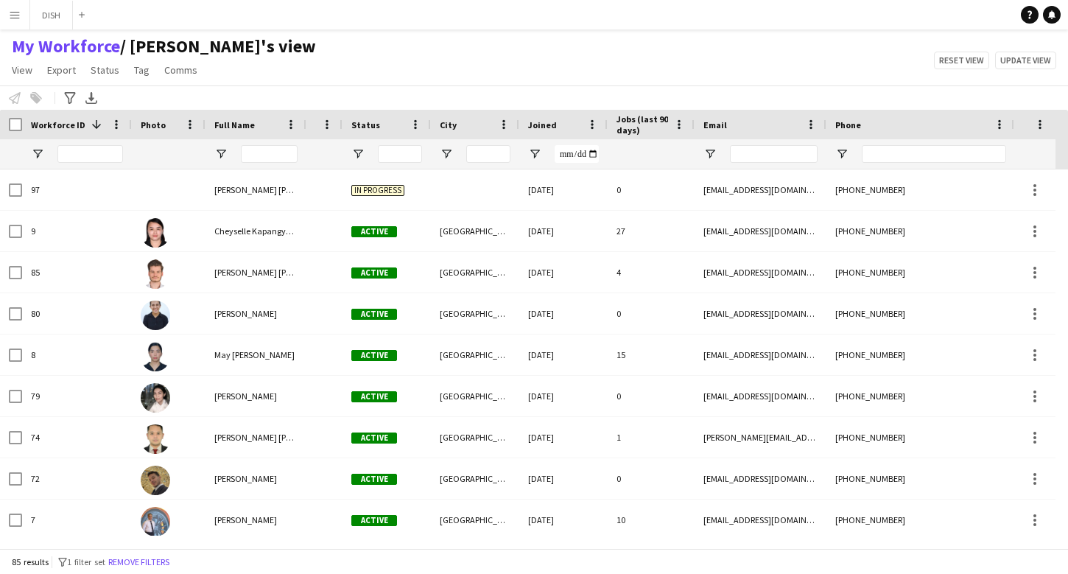
click at [90, 119] on span at bounding box center [96, 124] width 13 height 13
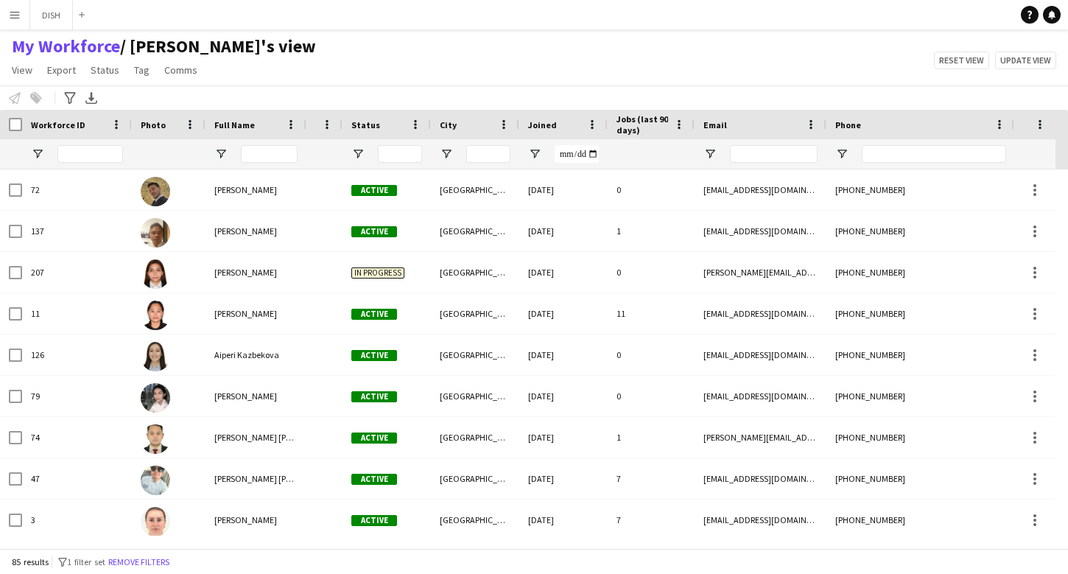
click at [367, 124] on span "Status" at bounding box center [365, 124] width 29 height 11
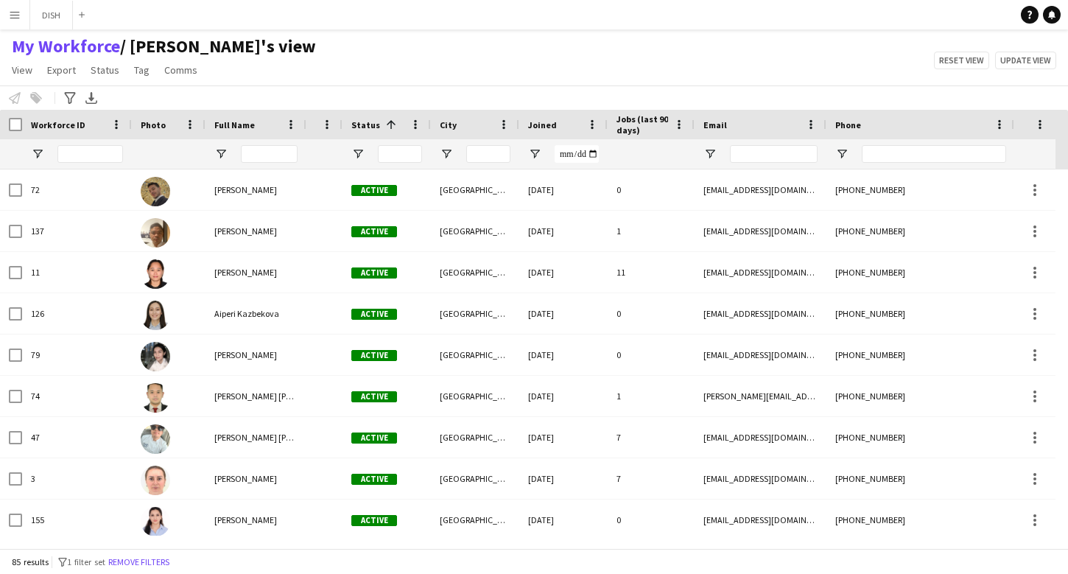
click at [631, 124] on span "Jobs (last 90 days)" at bounding box center [642, 124] width 52 height 22
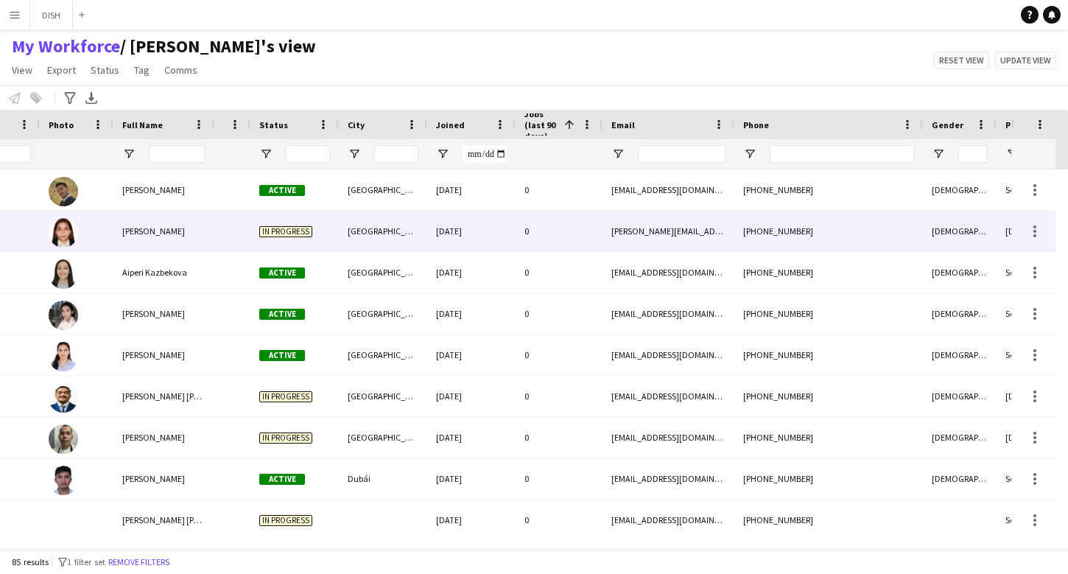
scroll to position [0, 200]
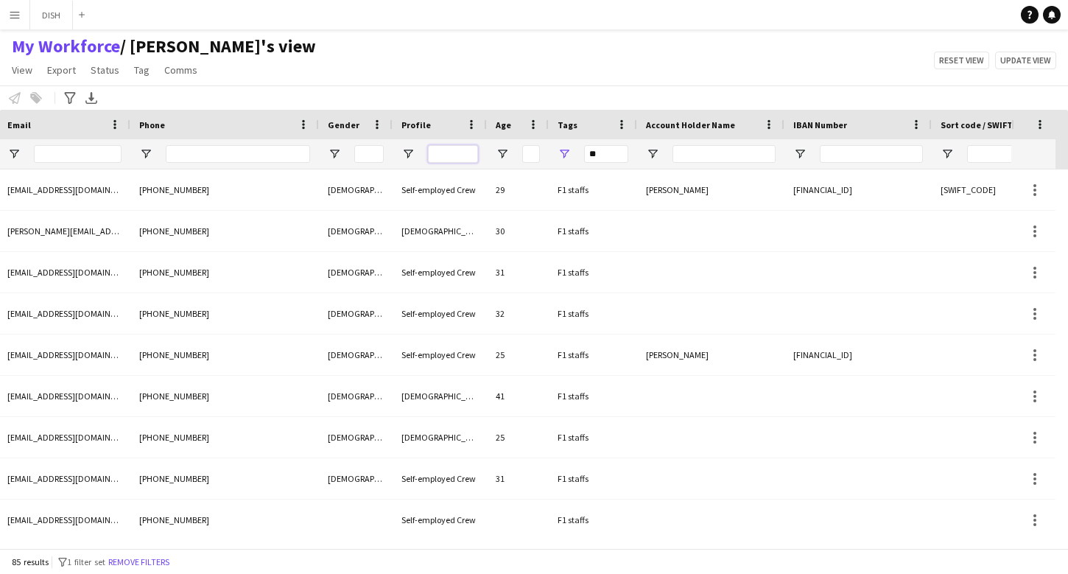
click at [457, 148] on input "Profile Filter Input" at bounding box center [453, 154] width 50 height 18
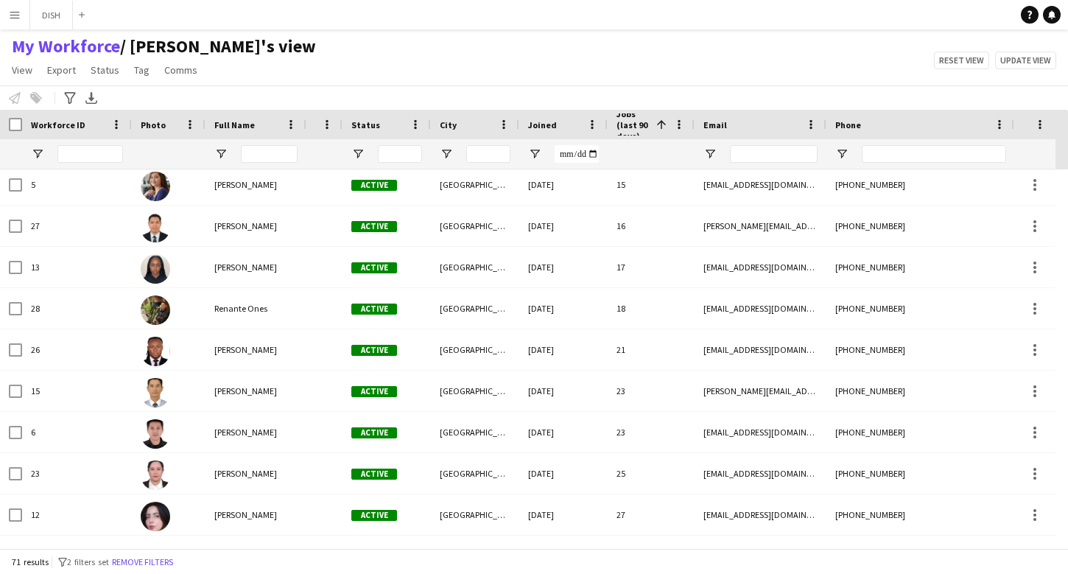
type input "***"
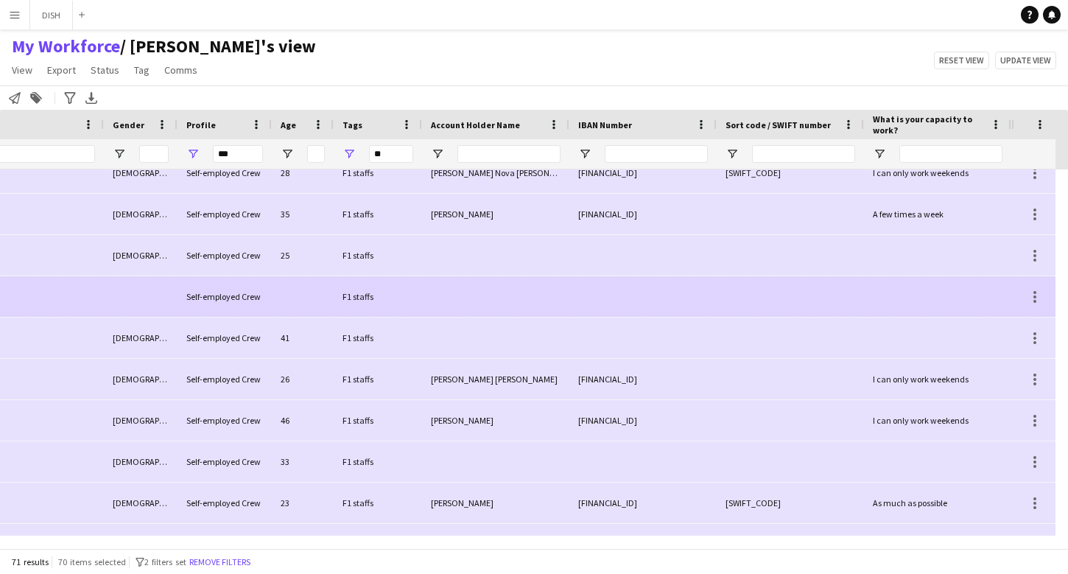
click at [301, 304] on div at bounding box center [303, 296] width 62 height 41
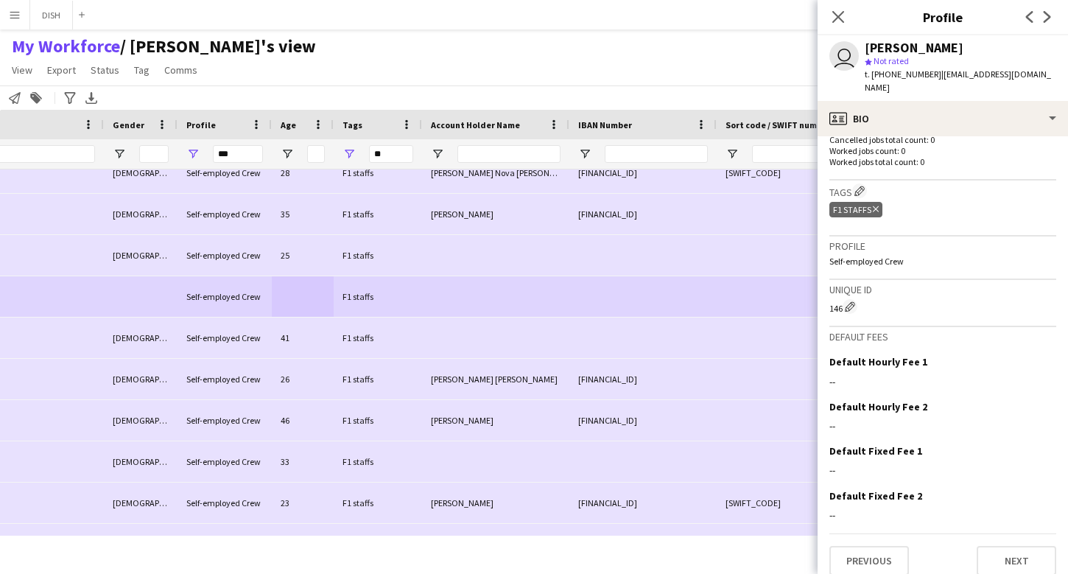
click at [876, 205] on icon "Delete tag" at bounding box center [876, 209] width 6 height 9
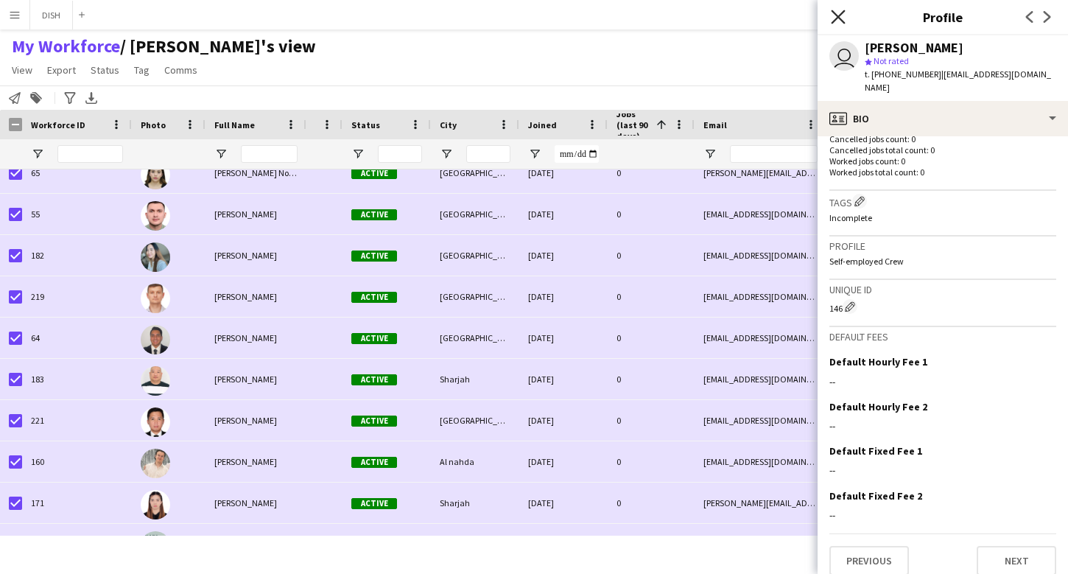
click at [835, 21] on icon "Close pop-in" at bounding box center [838, 17] width 14 height 14
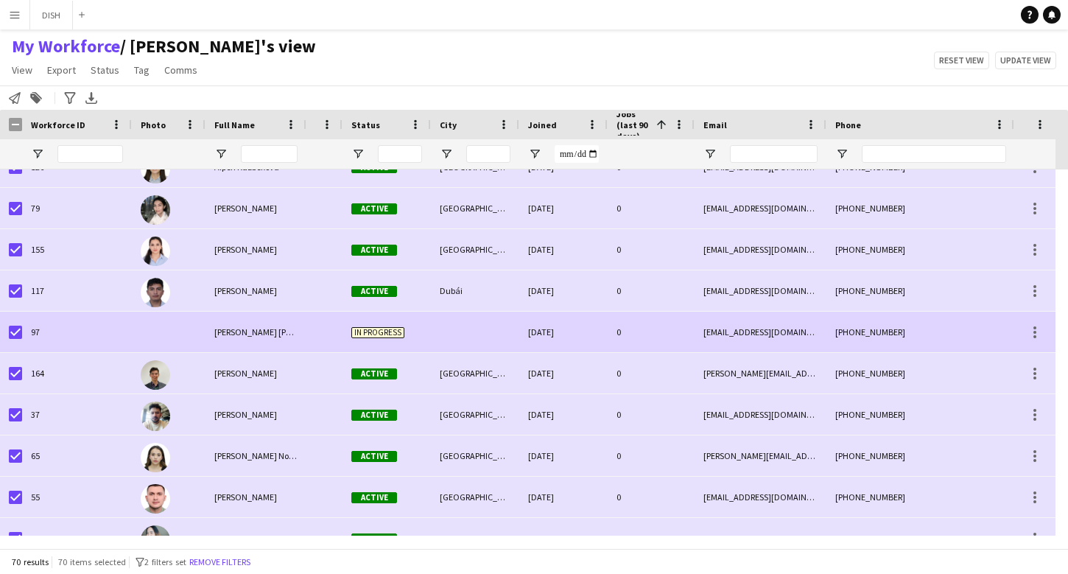
click at [78, 325] on div "97" at bounding box center [77, 332] width 110 height 41
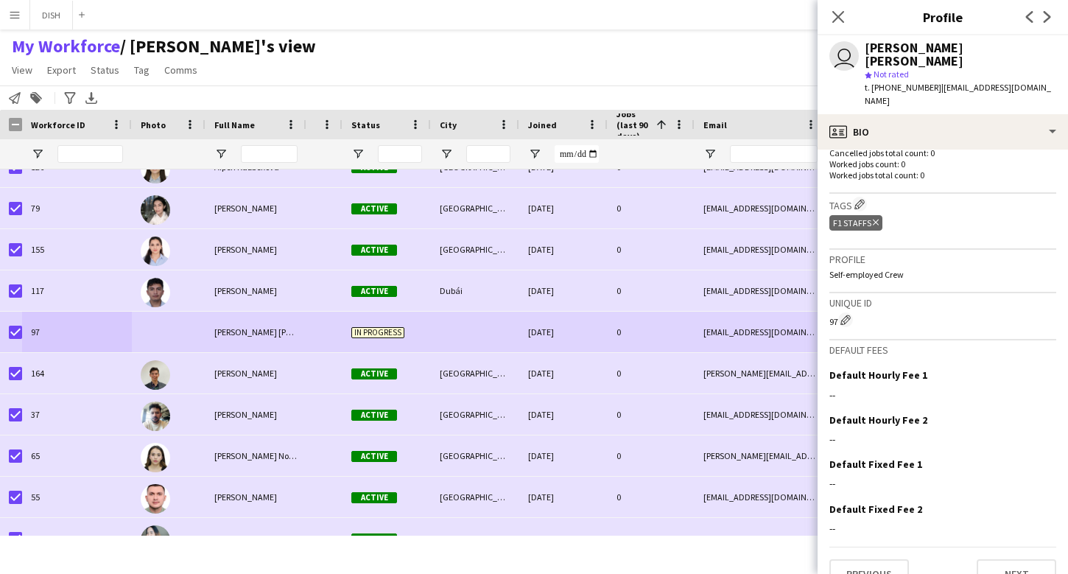
click at [877, 218] on icon "Delete tag" at bounding box center [876, 222] width 6 height 9
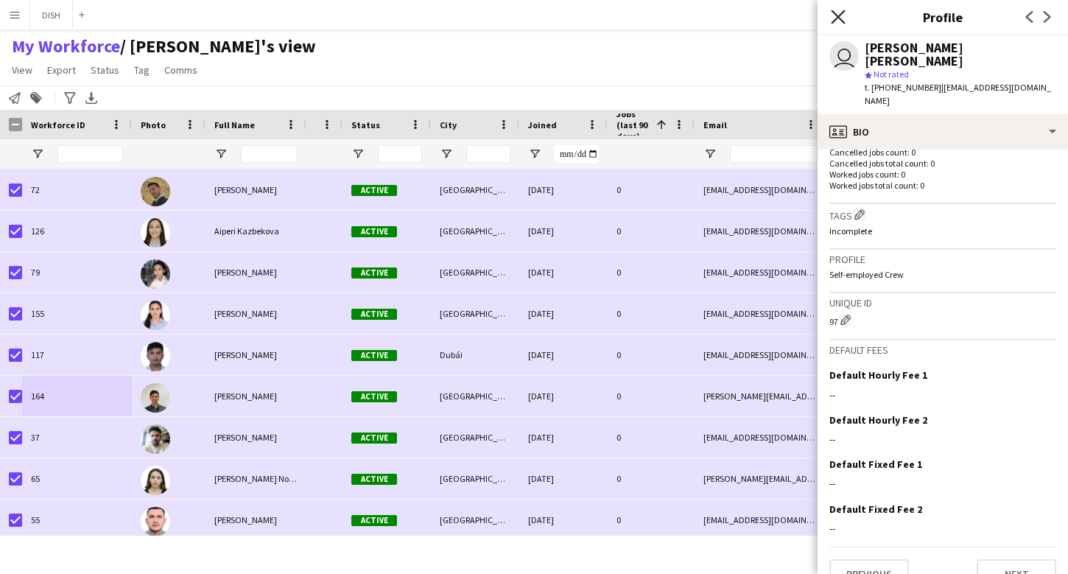
click at [835, 17] on icon "Close pop-in" at bounding box center [838, 17] width 14 height 14
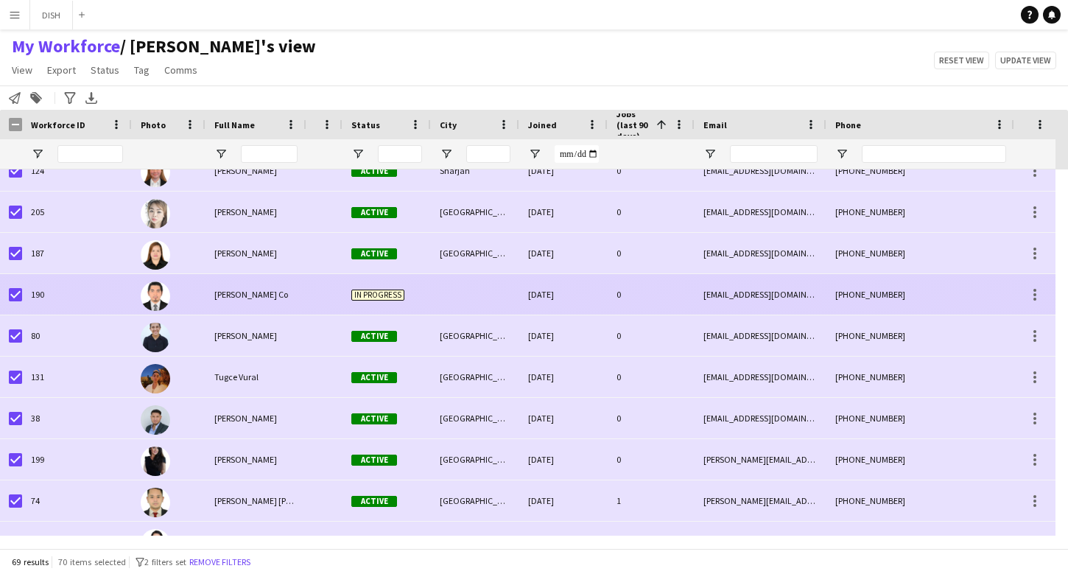
click at [296, 295] on div "Roland Co" at bounding box center [255, 294] width 101 height 41
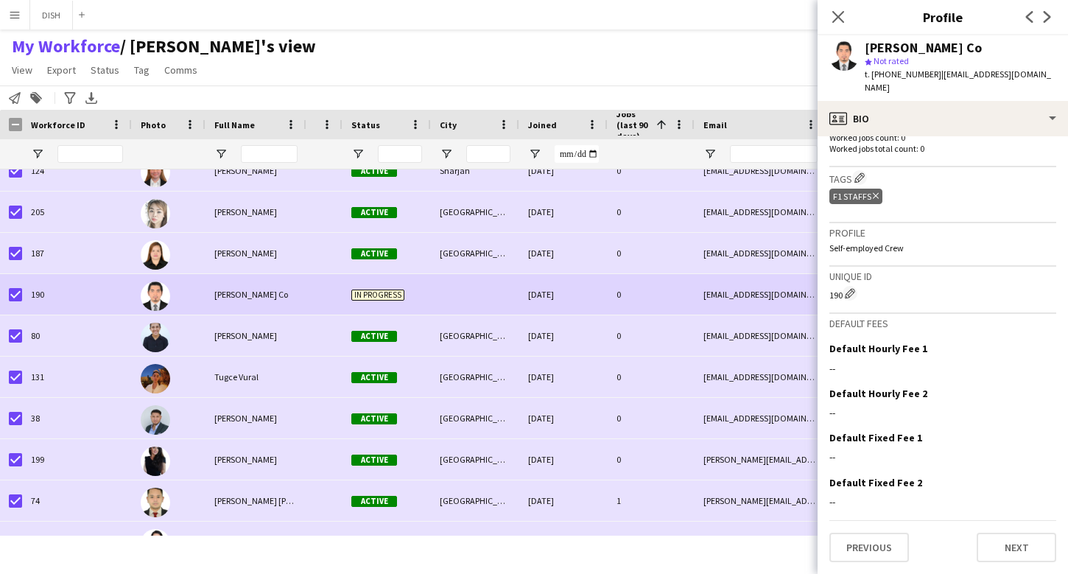
click at [876, 197] on icon at bounding box center [876, 196] width 6 height 6
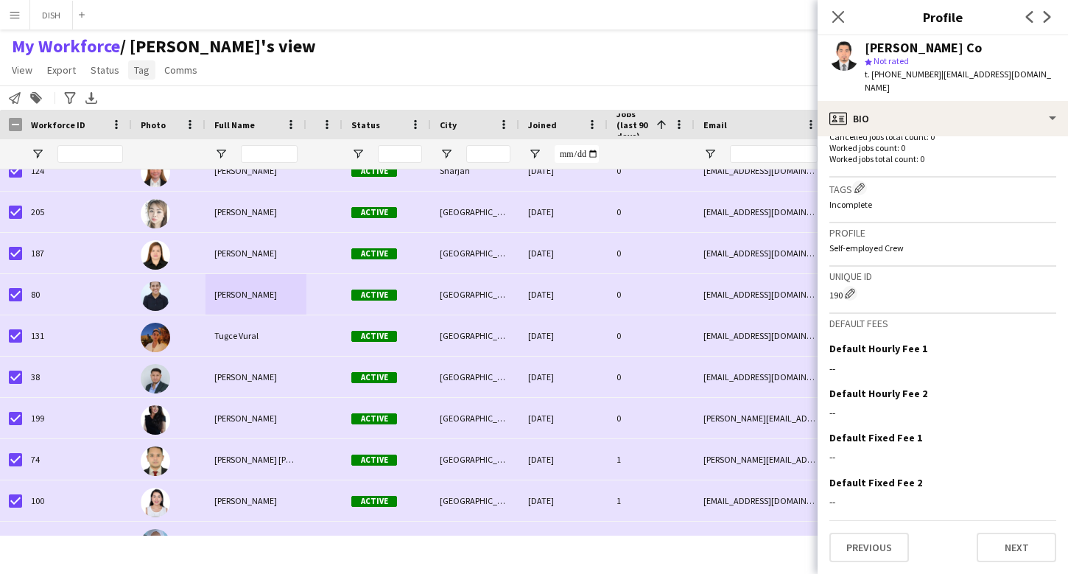
click at [144, 76] on span "Tag" at bounding box center [141, 69] width 15 height 13
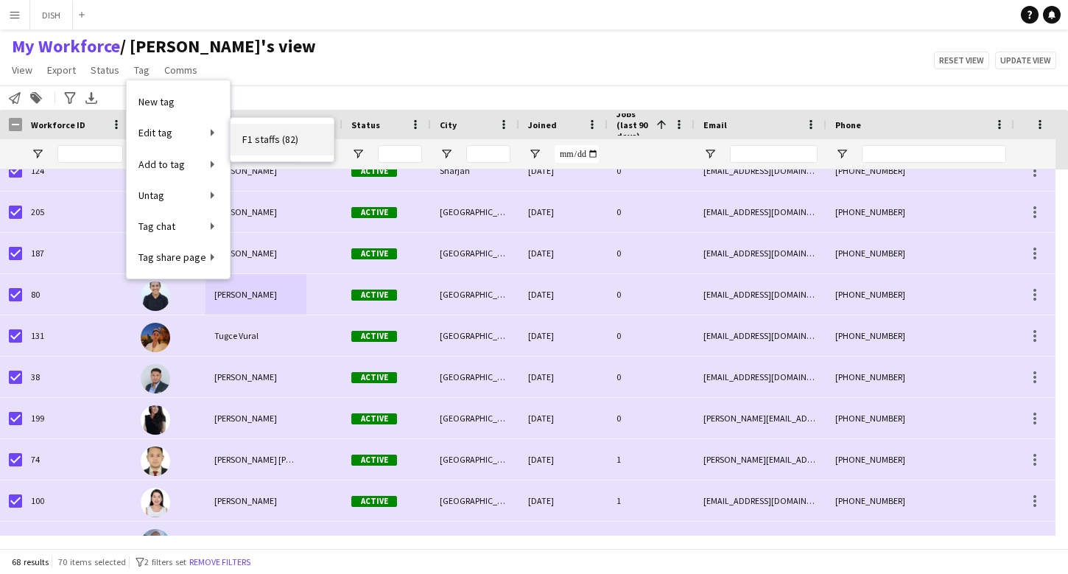
click at [253, 141] on span "F1 staffs (82)" at bounding box center [270, 139] width 56 height 13
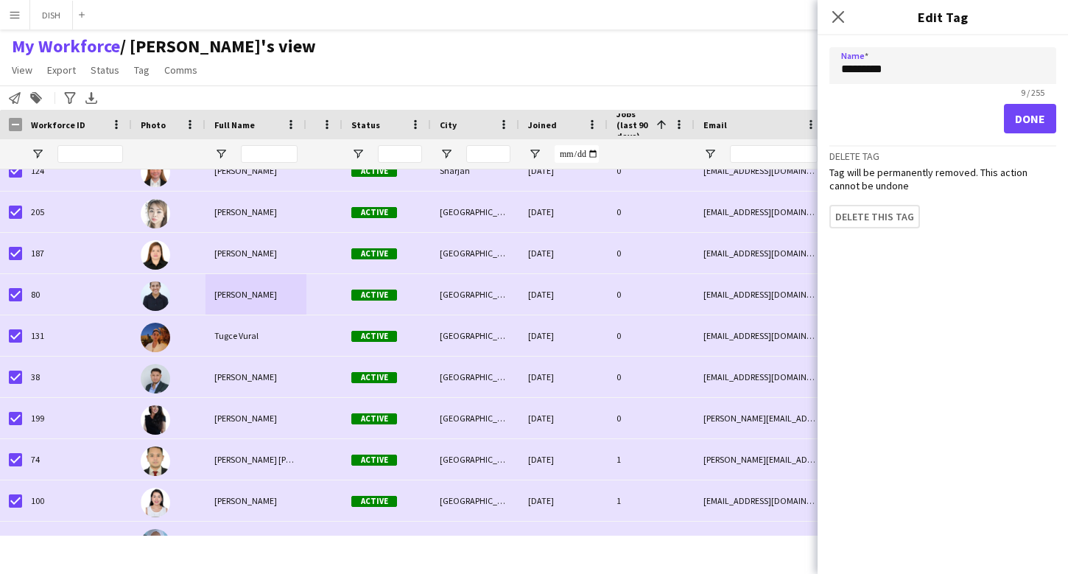
click at [875, 70] on input "*********" at bounding box center [942, 65] width 227 height 37
type input "**"
click at [1023, 114] on button "Done" at bounding box center [1030, 118] width 52 height 29
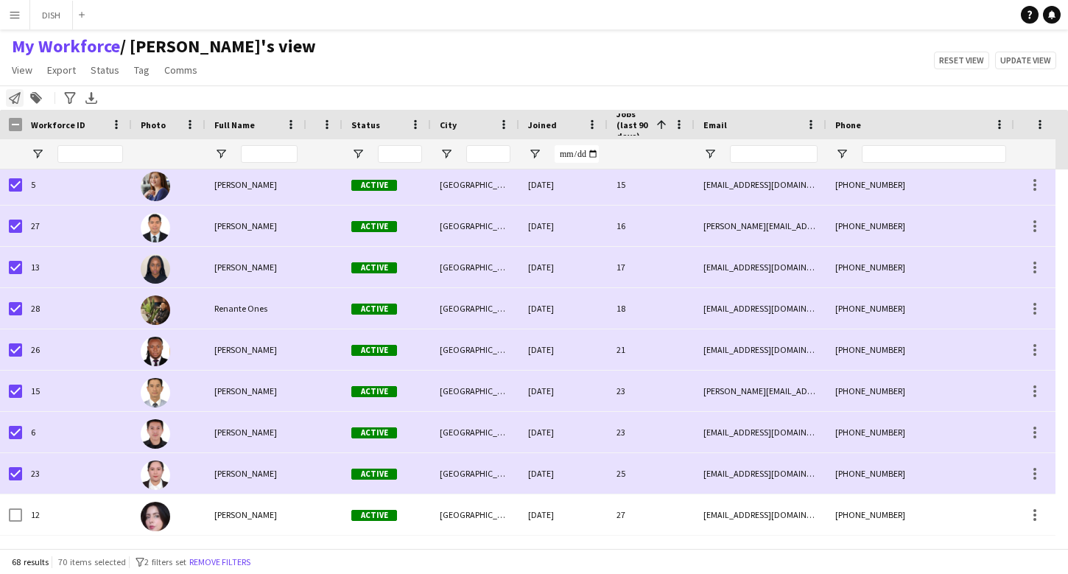
click at [15, 94] on icon "Notify workforce" at bounding box center [15, 98] width 12 height 12
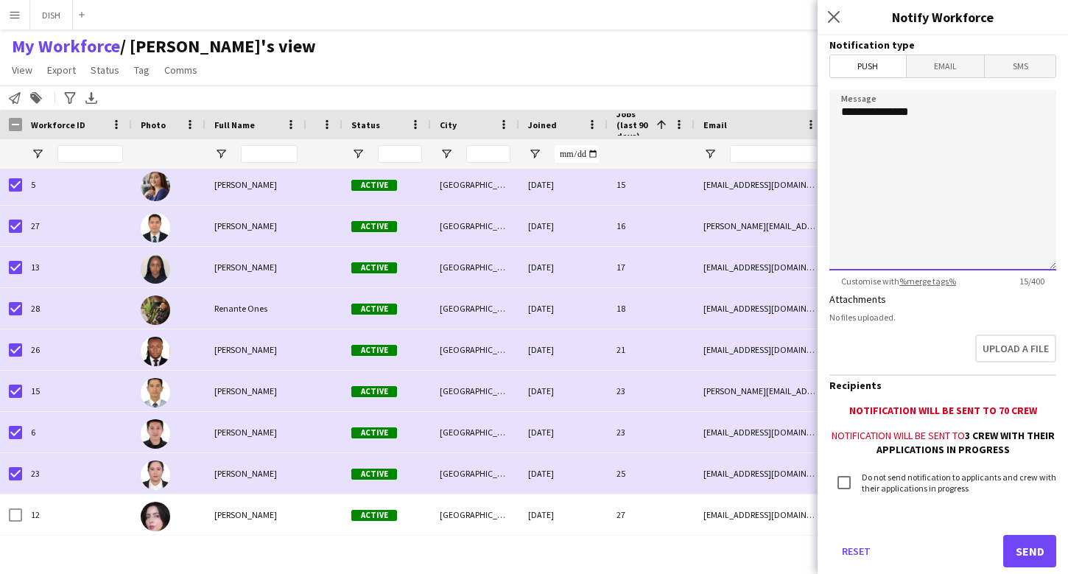
click at [969, 127] on textarea "**********" at bounding box center [942, 180] width 227 height 180
click at [989, 157] on textarea "**********" at bounding box center [942, 180] width 227 height 180
click at [893, 171] on textarea "**********" at bounding box center [942, 180] width 227 height 180
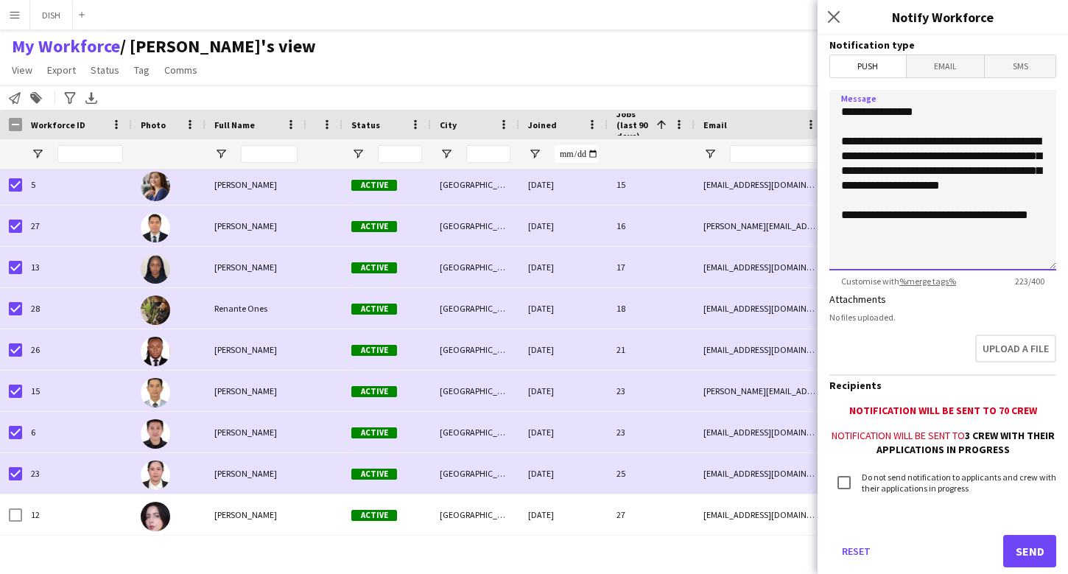
click at [892, 228] on textarea "**********" at bounding box center [942, 180] width 227 height 180
click at [946, 230] on textarea "**********" at bounding box center [942, 180] width 227 height 180
click at [936, 242] on textarea "**********" at bounding box center [942, 180] width 227 height 180
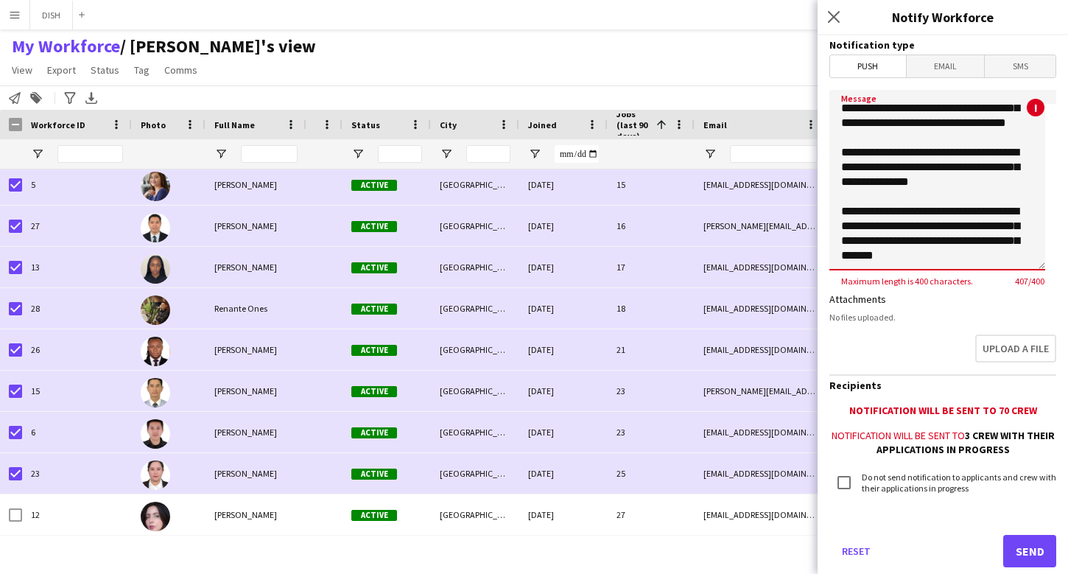
scroll to position [86, 0]
click at [923, 256] on textarea "**********" at bounding box center [937, 180] width 216 height 180
click at [944, 255] on textarea "**********" at bounding box center [937, 180] width 216 height 180
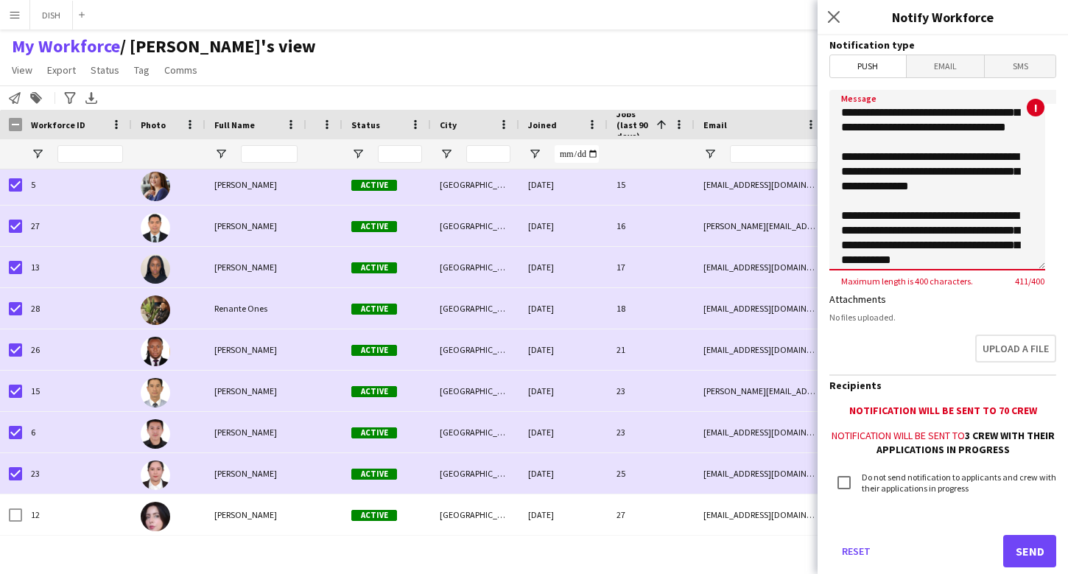
scroll to position [92, 0]
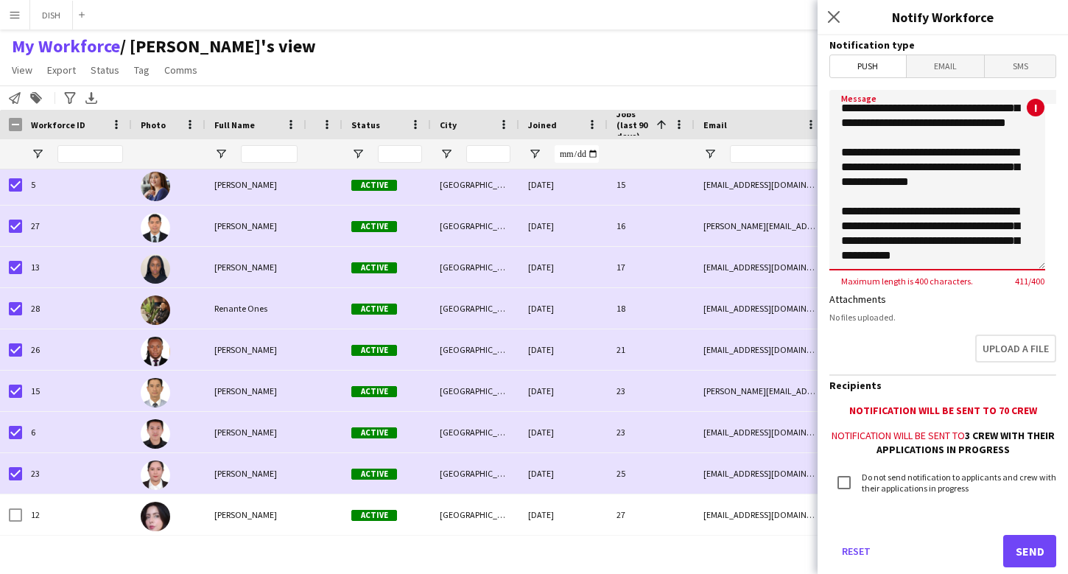
drag, startPoint x: 840, startPoint y: 139, endPoint x: 956, endPoint y: 268, distance: 173.1
click at [956, 268] on textarea "**********" at bounding box center [937, 180] width 216 height 180
paste textarea "**********"
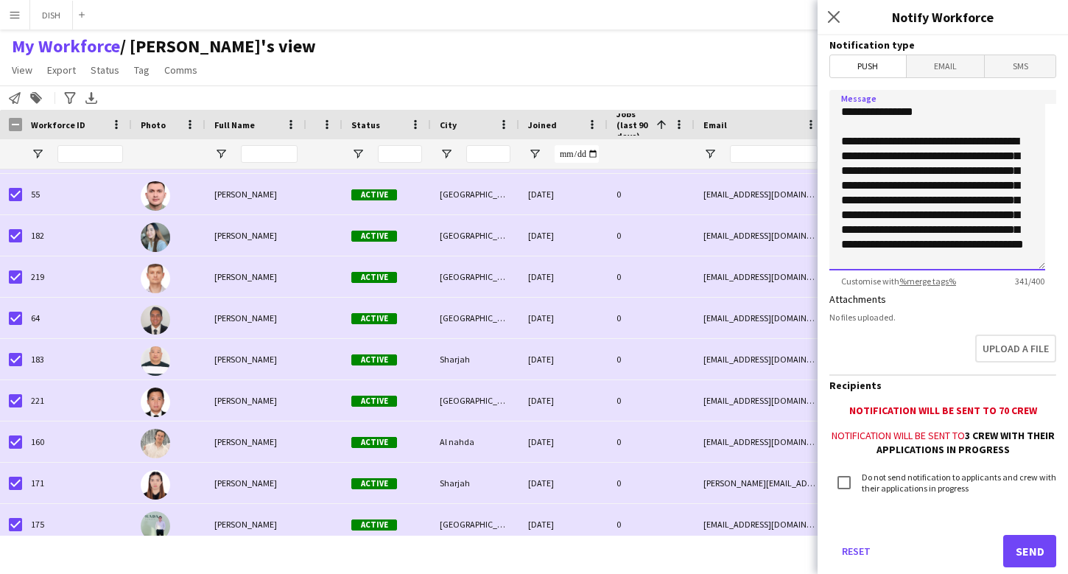
scroll to position [15, 0]
drag, startPoint x: 909, startPoint y: 261, endPoint x: 839, endPoint y: 133, distance: 146.3
click at [839, 133] on textarea "**********" at bounding box center [937, 180] width 216 height 180
paste textarea
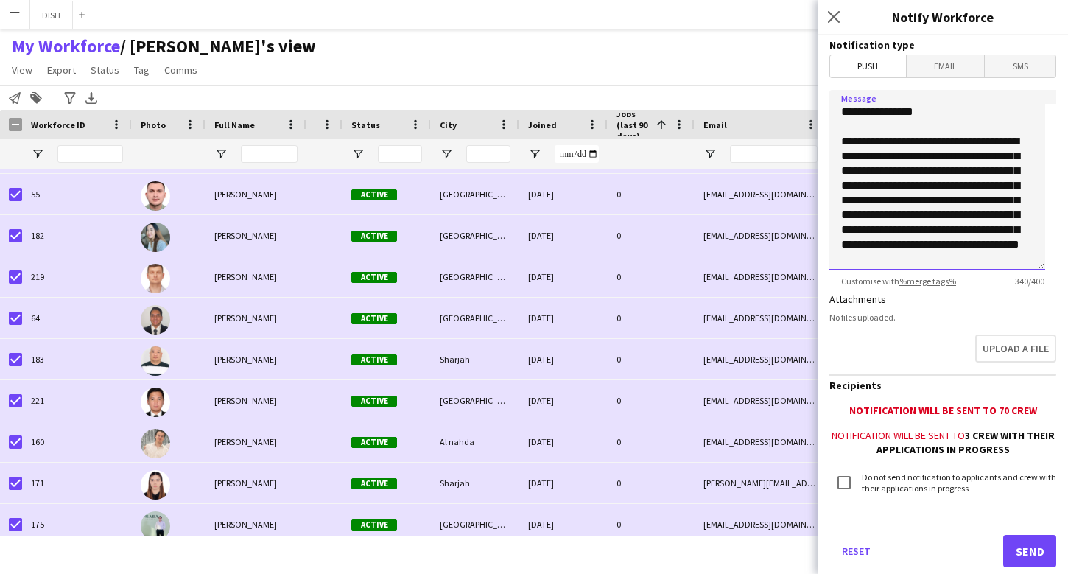
click at [890, 126] on textarea "**********" at bounding box center [937, 180] width 216 height 180
click at [909, 257] on textarea "**********" at bounding box center [937, 180] width 216 height 180
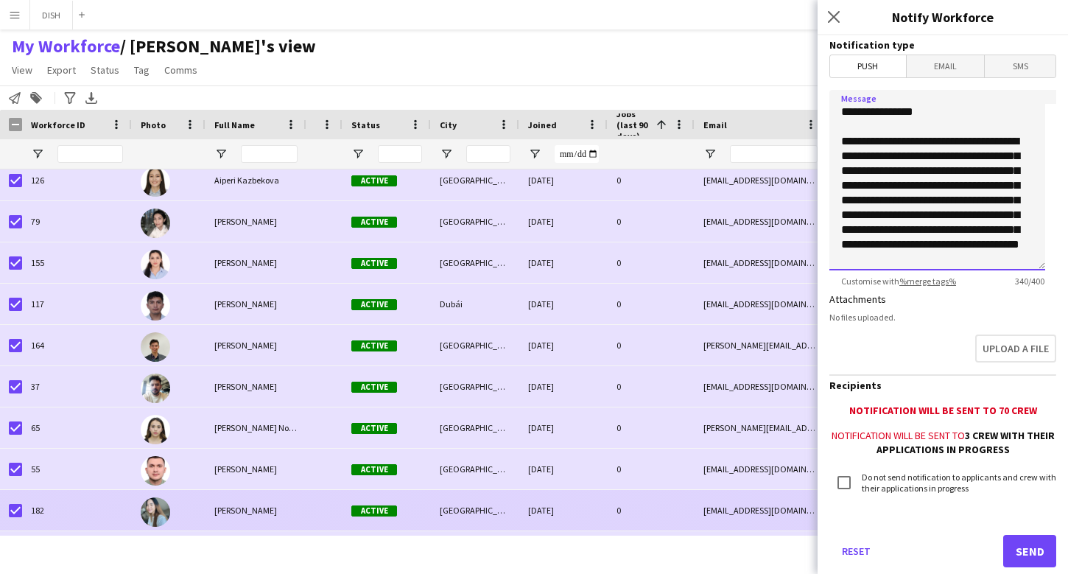
scroll to position [0, 0]
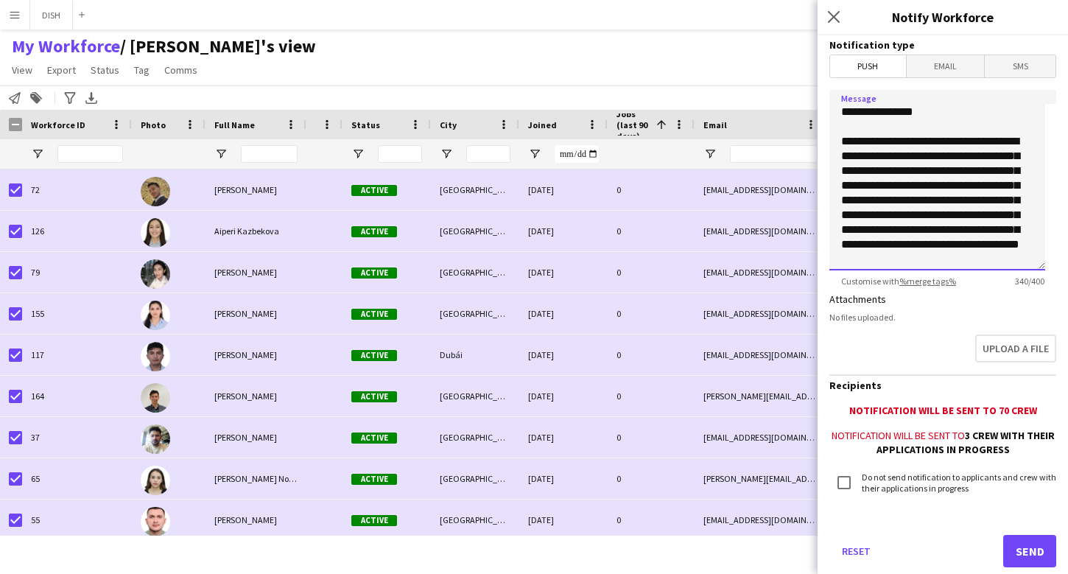
type textarea "**********"
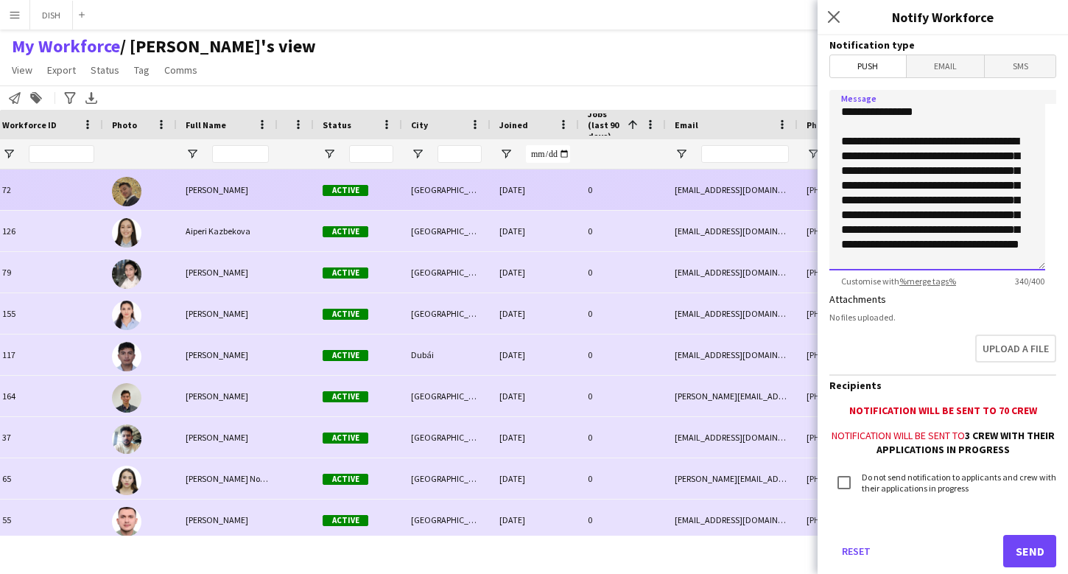
scroll to position [0, 59]
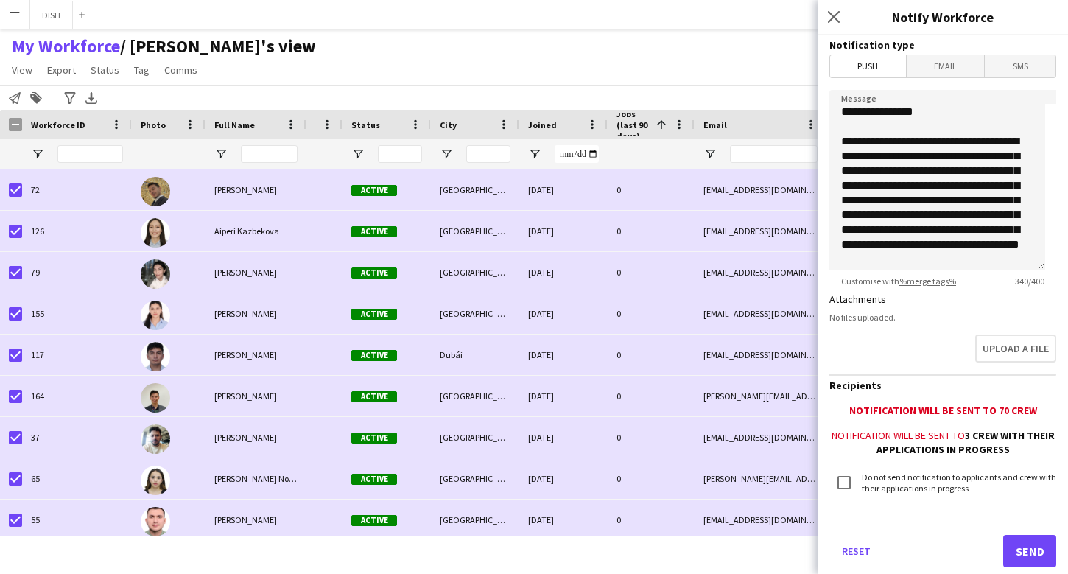
click at [753, 36] on div "My Workforce / john's view View Views Default view J.view john's view Test New …" at bounding box center [534, 60] width 1068 height 50
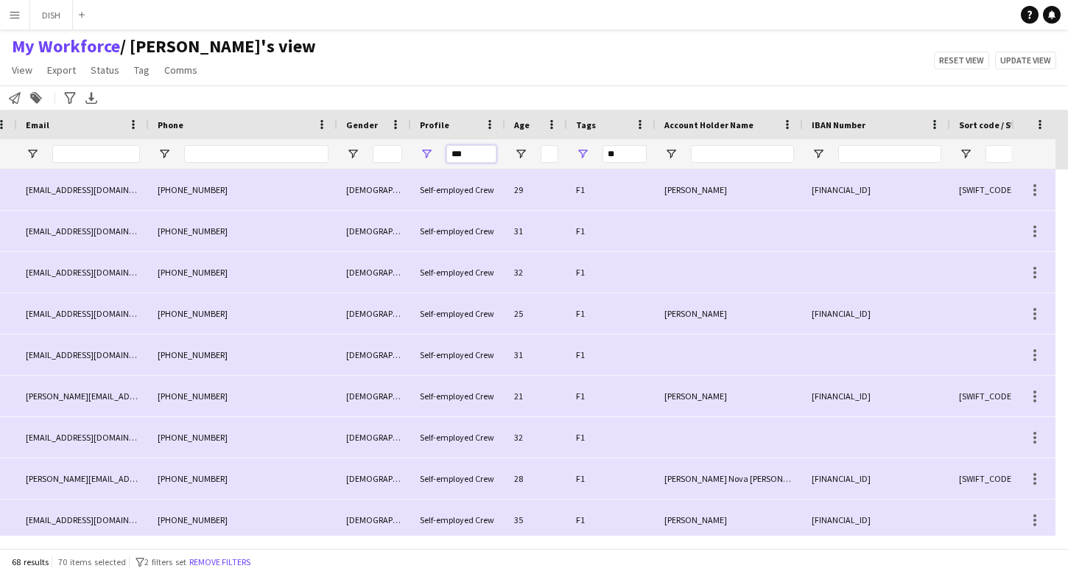
click at [482, 155] on input "***" at bounding box center [471, 154] width 50 height 18
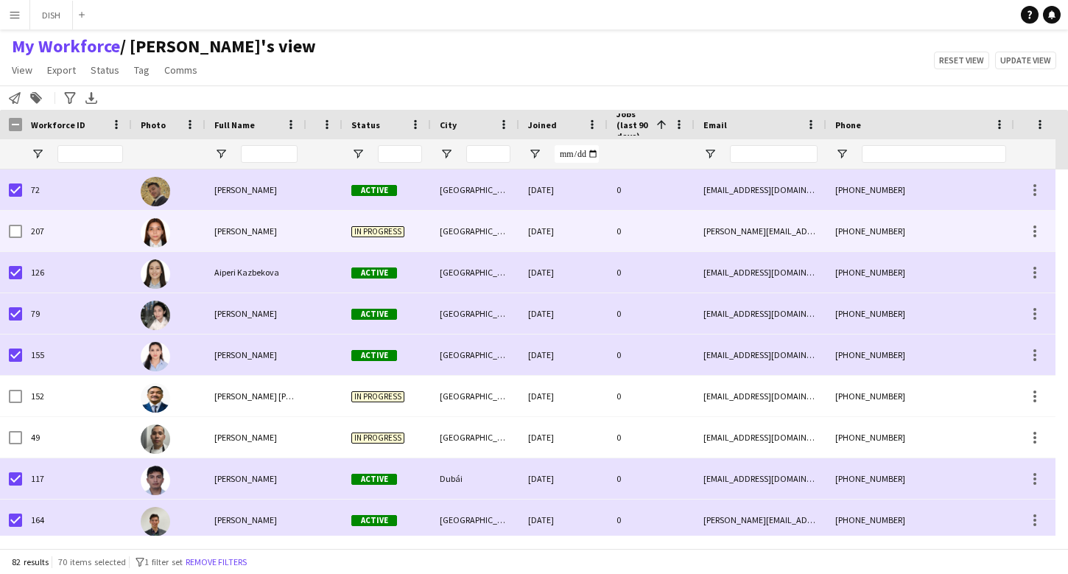
click at [323, 228] on div at bounding box center [324, 231] width 36 height 41
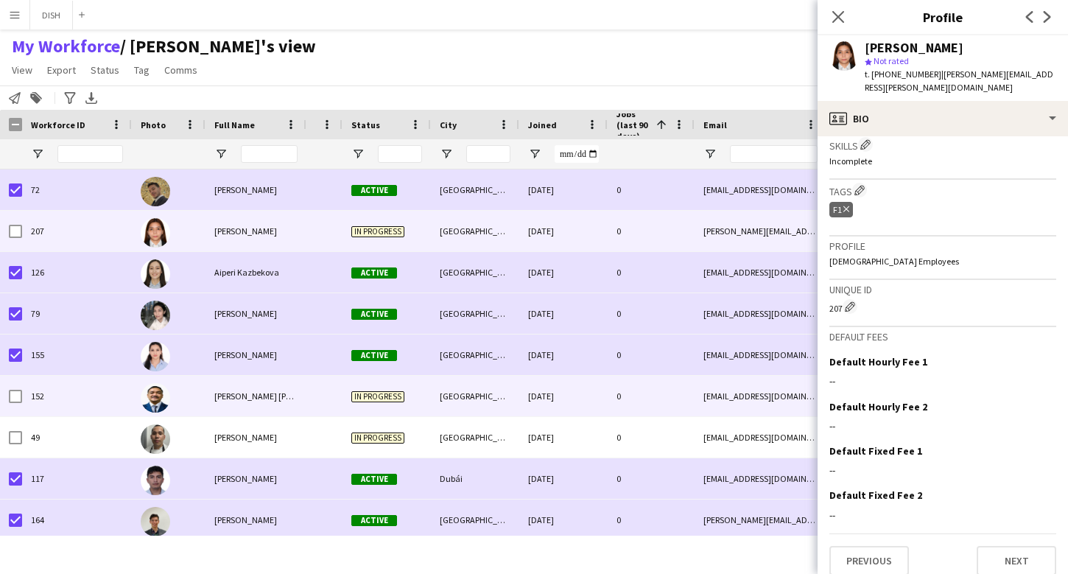
click at [278, 406] on div "Bonifacio II Hipolito" at bounding box center [255, 396] width 101 height 41
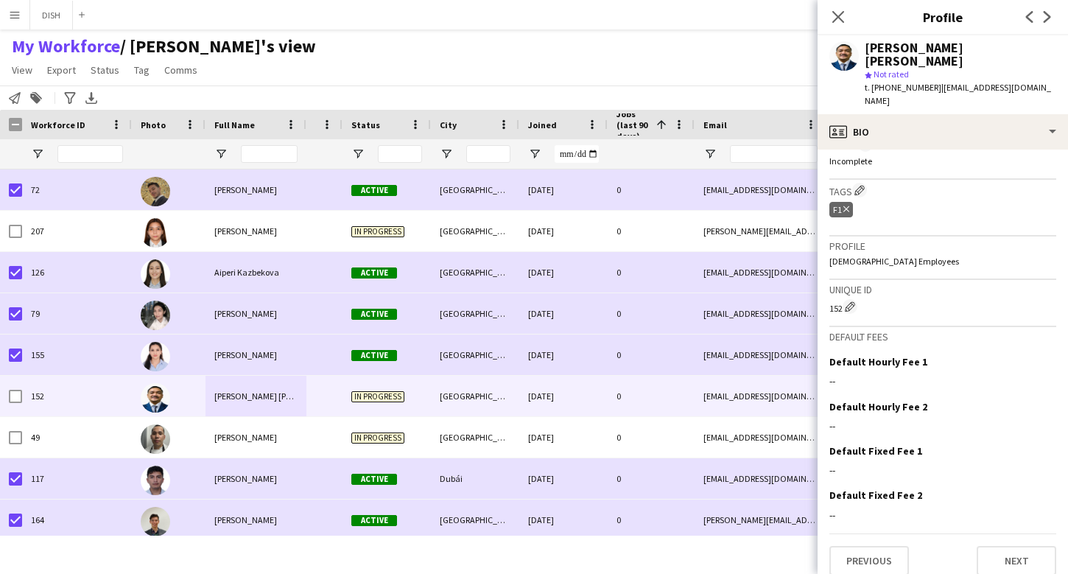
click at [845, 206] on icon at bounding box center [846, 209] width 6 height 6
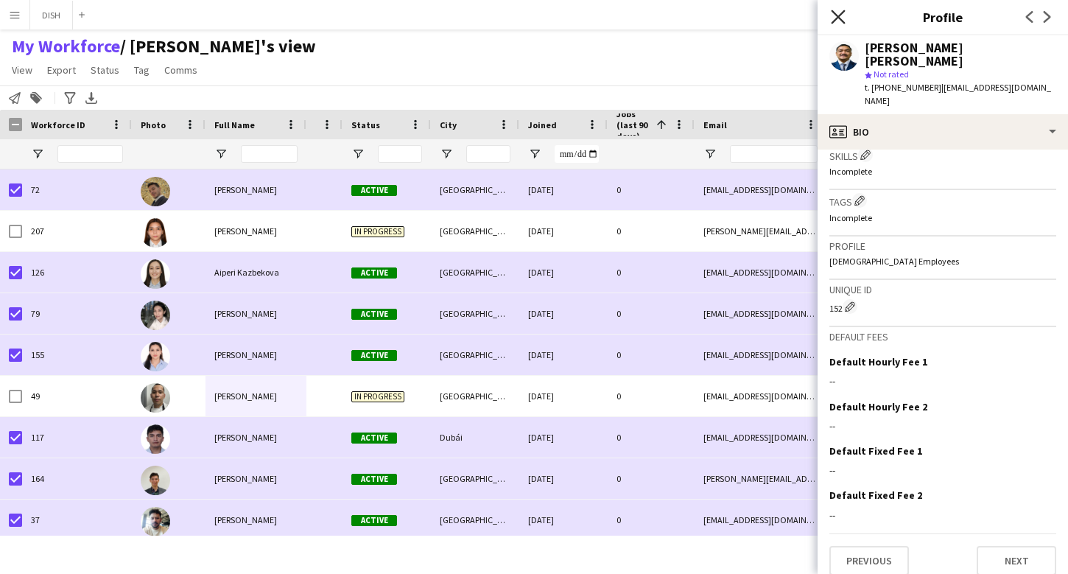
click at [836, 19] on icon at bounding box center [838, 17] width 14 height 14
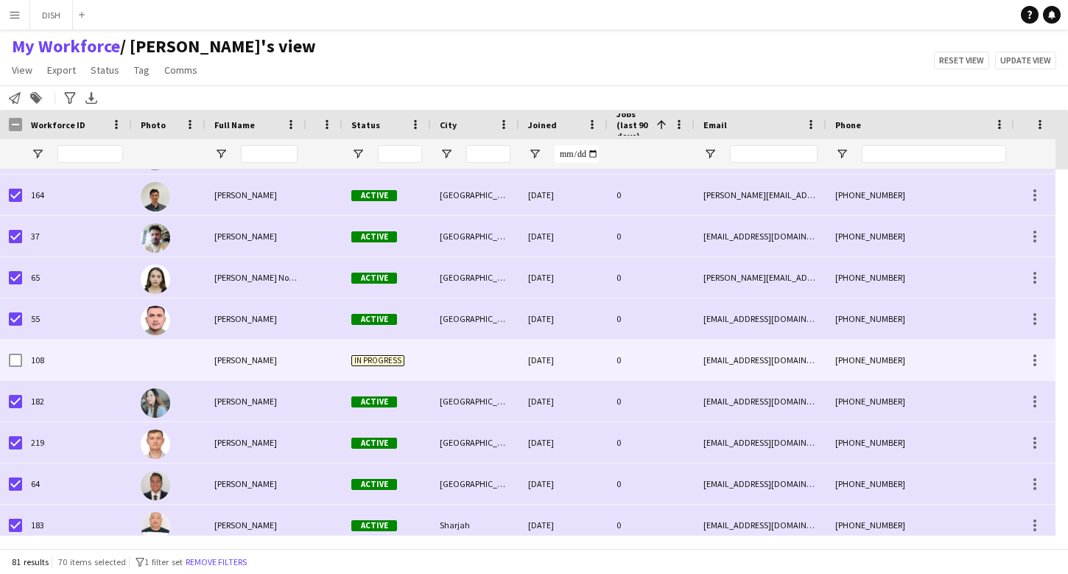
click at [462, 367] on div at bounding box center [475, 359] width 88 height 41
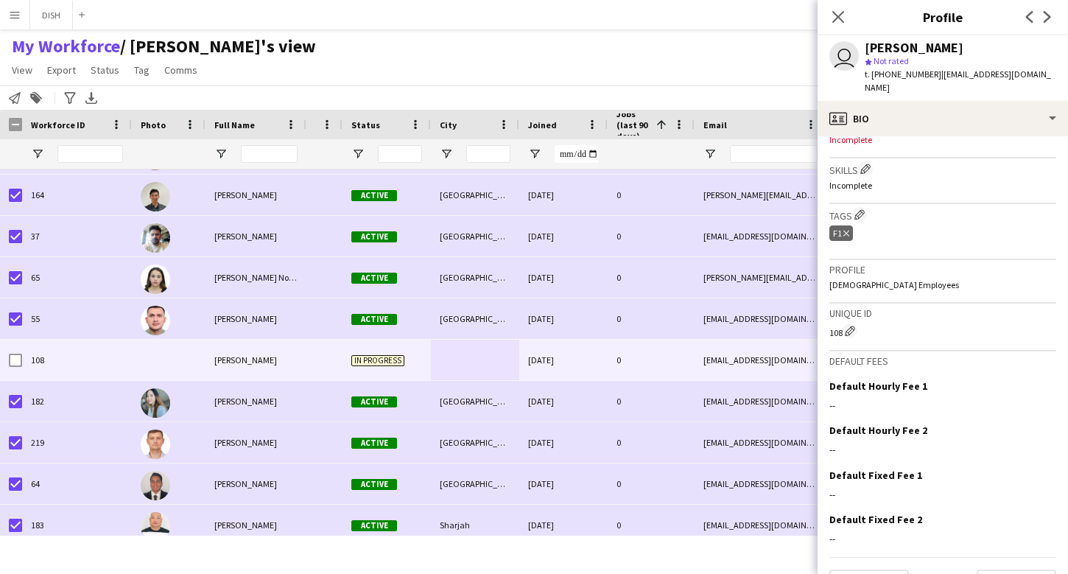
click at [849, 233] on icon "Delete tag" at bounding box center [846, 233] width 6 height 9
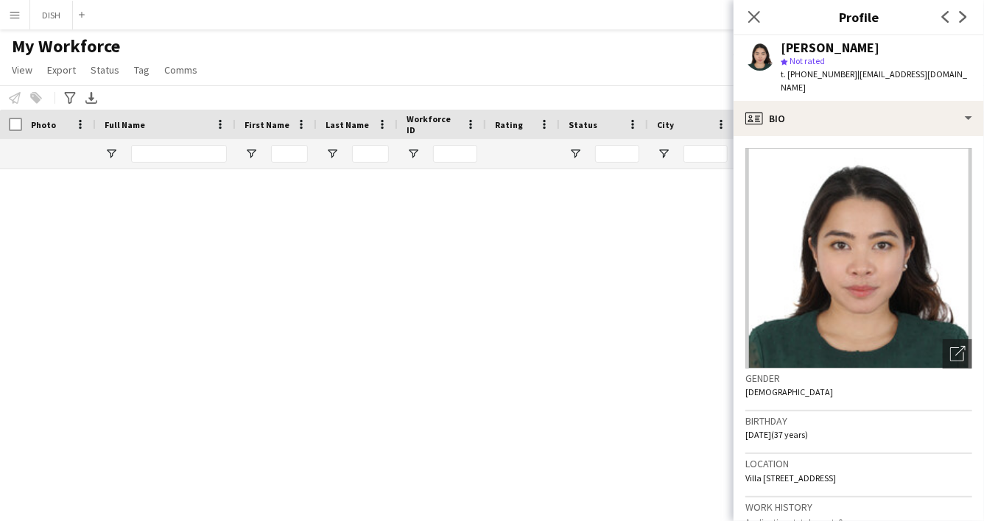
scroll to position [432, 0]
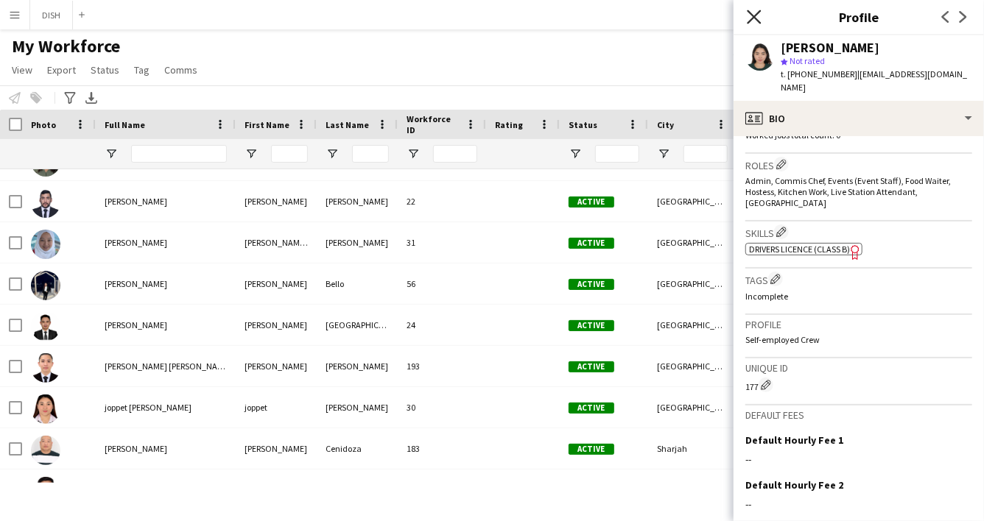
click at [750, 18] on icon "Close pop-in" at bounding box center [754, 17] width 14 height 14
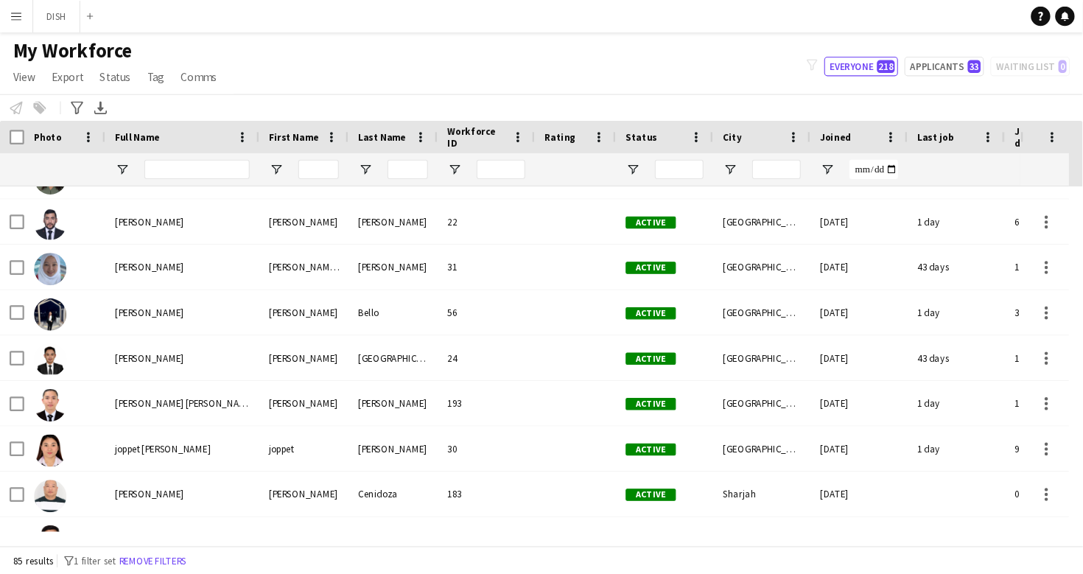
scroll to position [1638, 0]
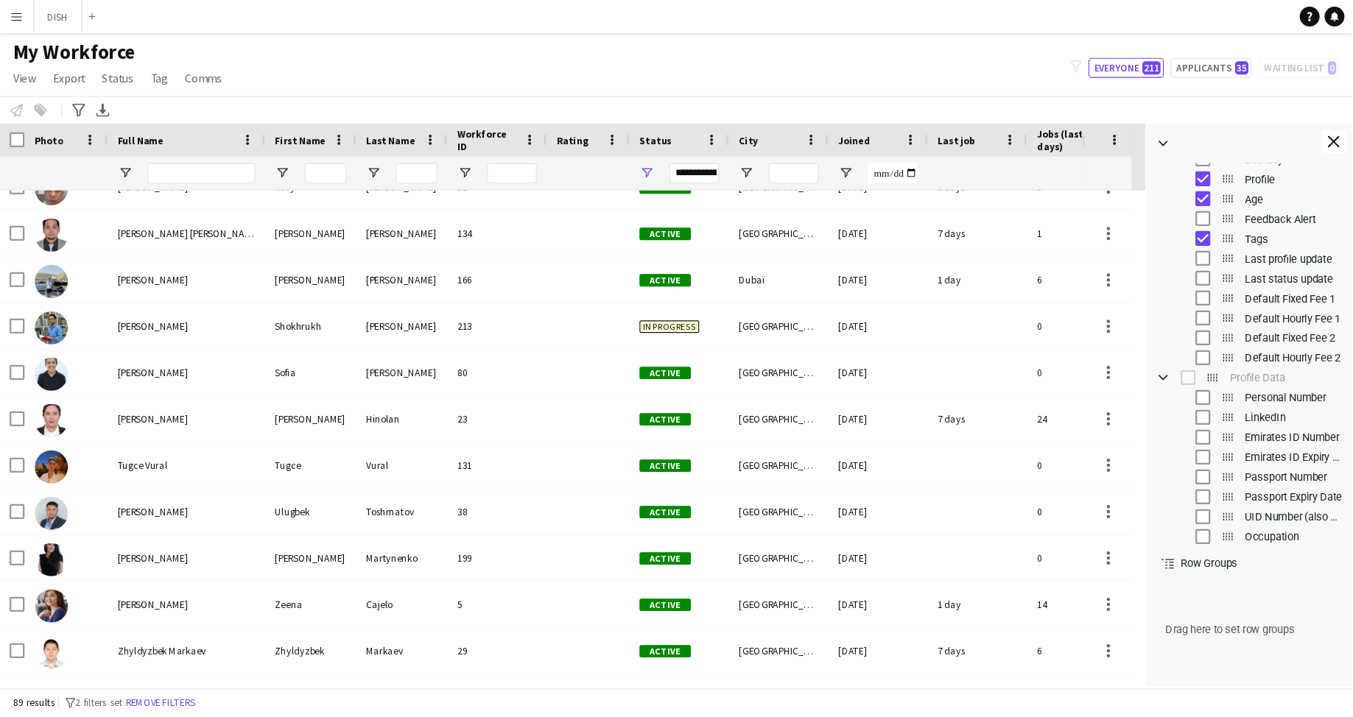
scroll to position [370, 0]
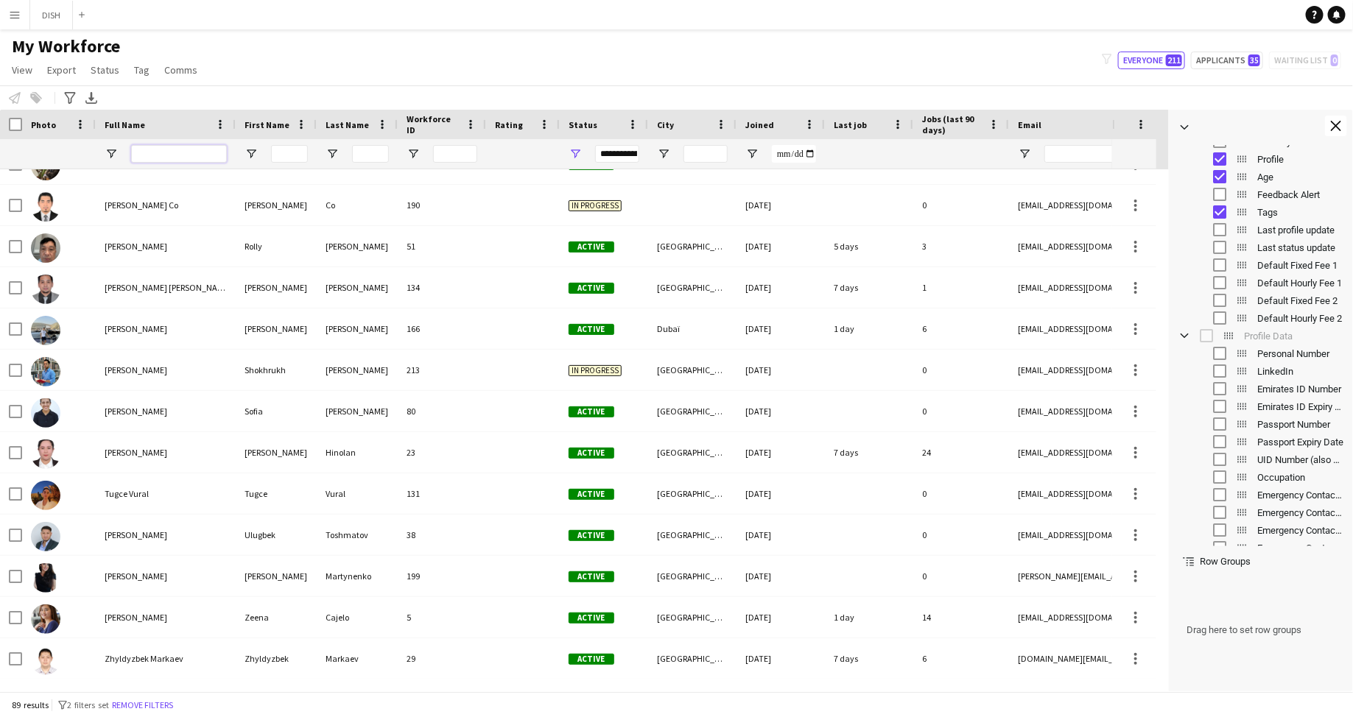
click at [178, 147] on input "Full Name Filter Input" at bounding box center [179, 154] width 96 height 18
click at [608, 155] on div "**********" at bounding box center [617, 154] width 44 height 18
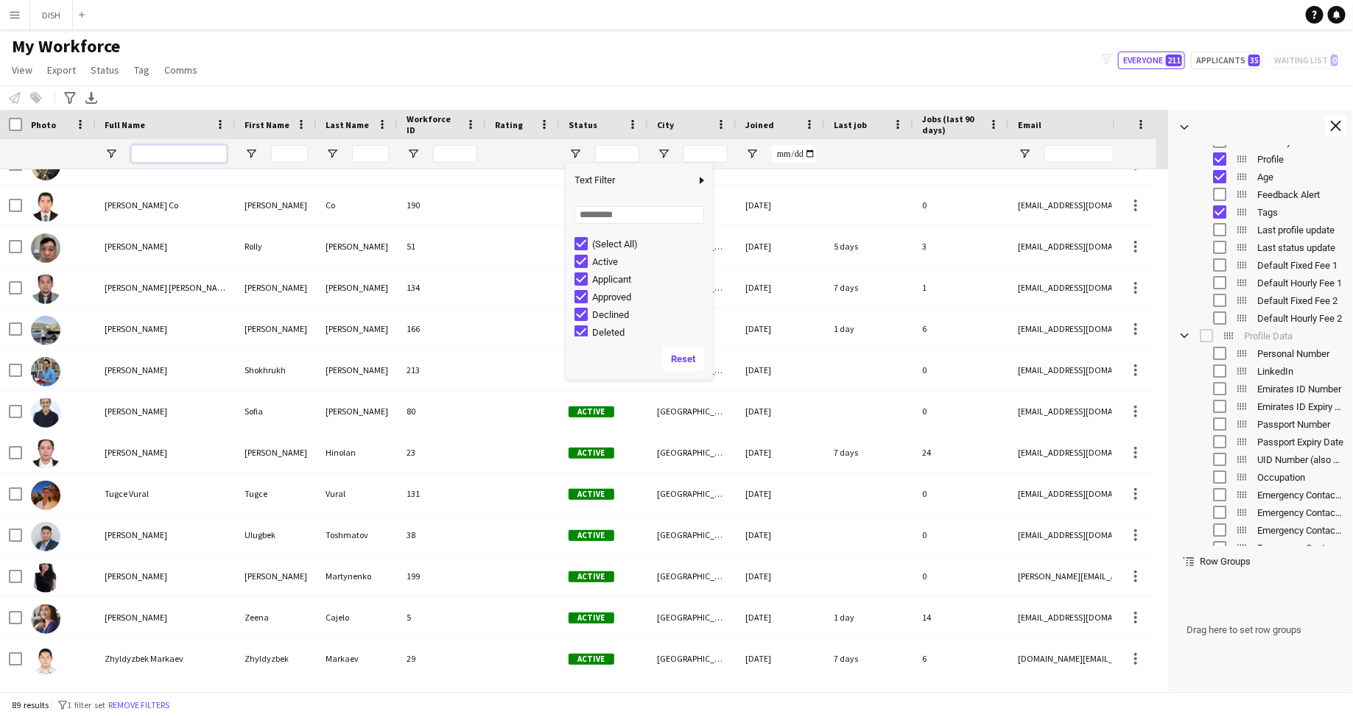
click at [169, 151] on input "Full Name Filter Input" at bounding box center [179, 154] width 96 height 18
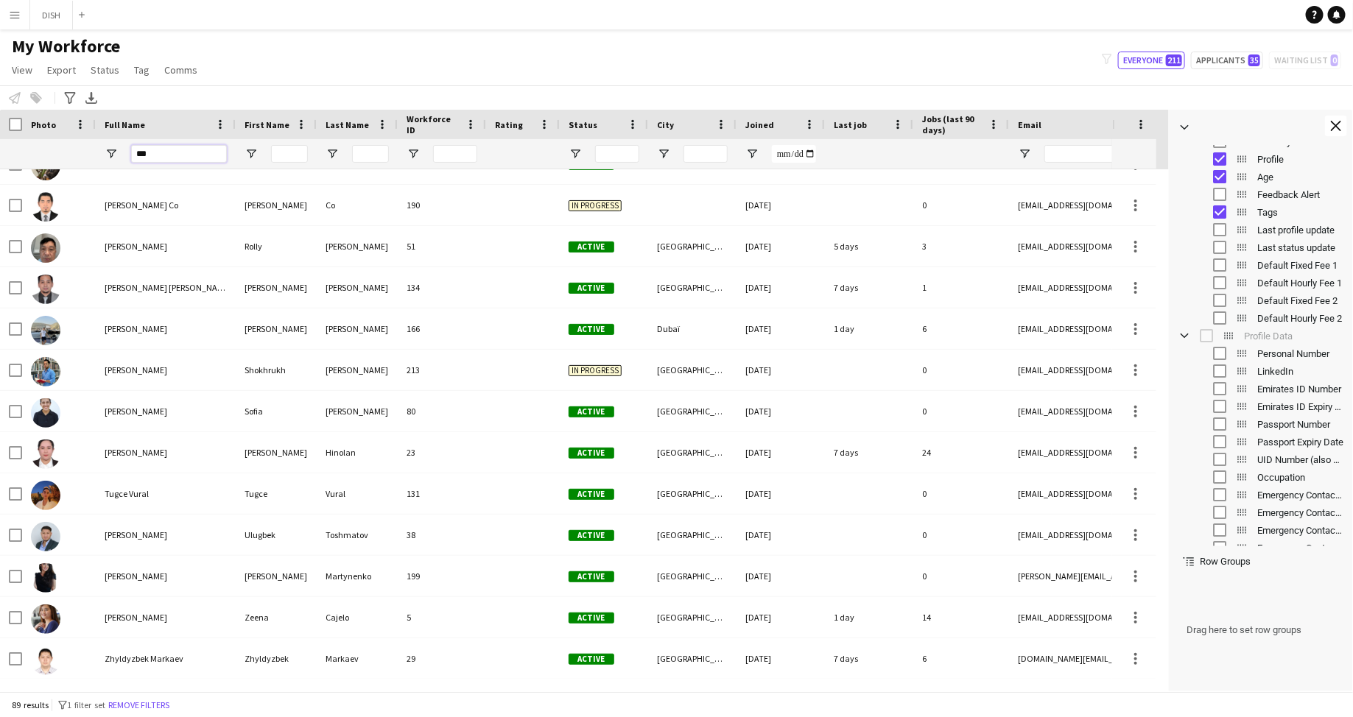
scroll to position [0, 0]
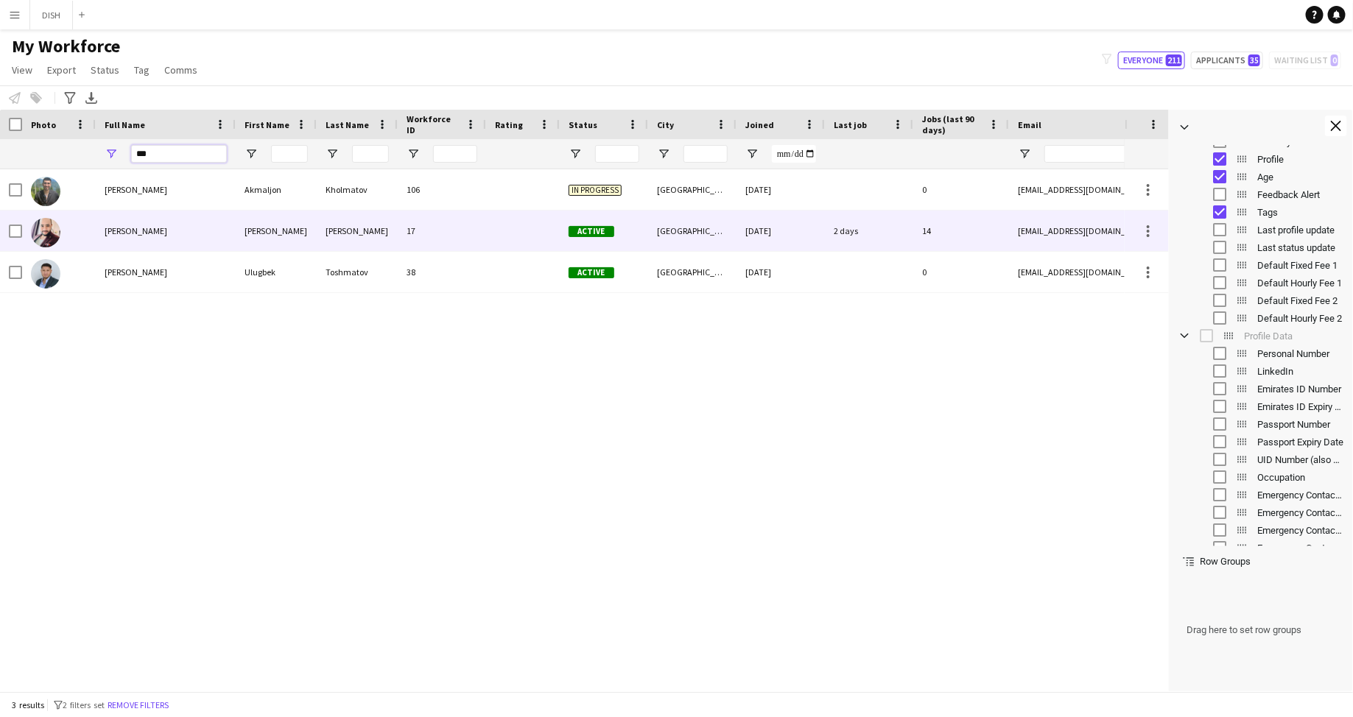
type input "***"
click at [175, 233] on div "[PERSON_NAME]" at bounding box center [166, 231] width 140 height 41
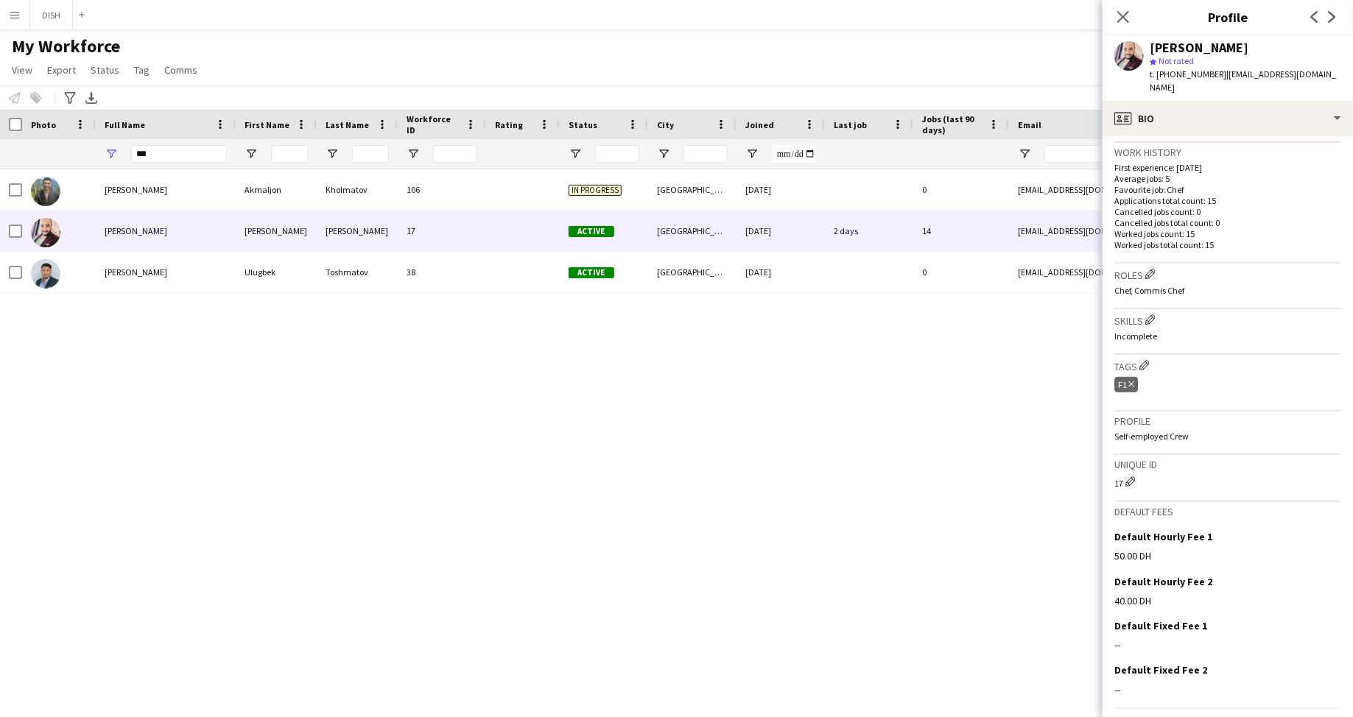
scroll to position [398, 0]
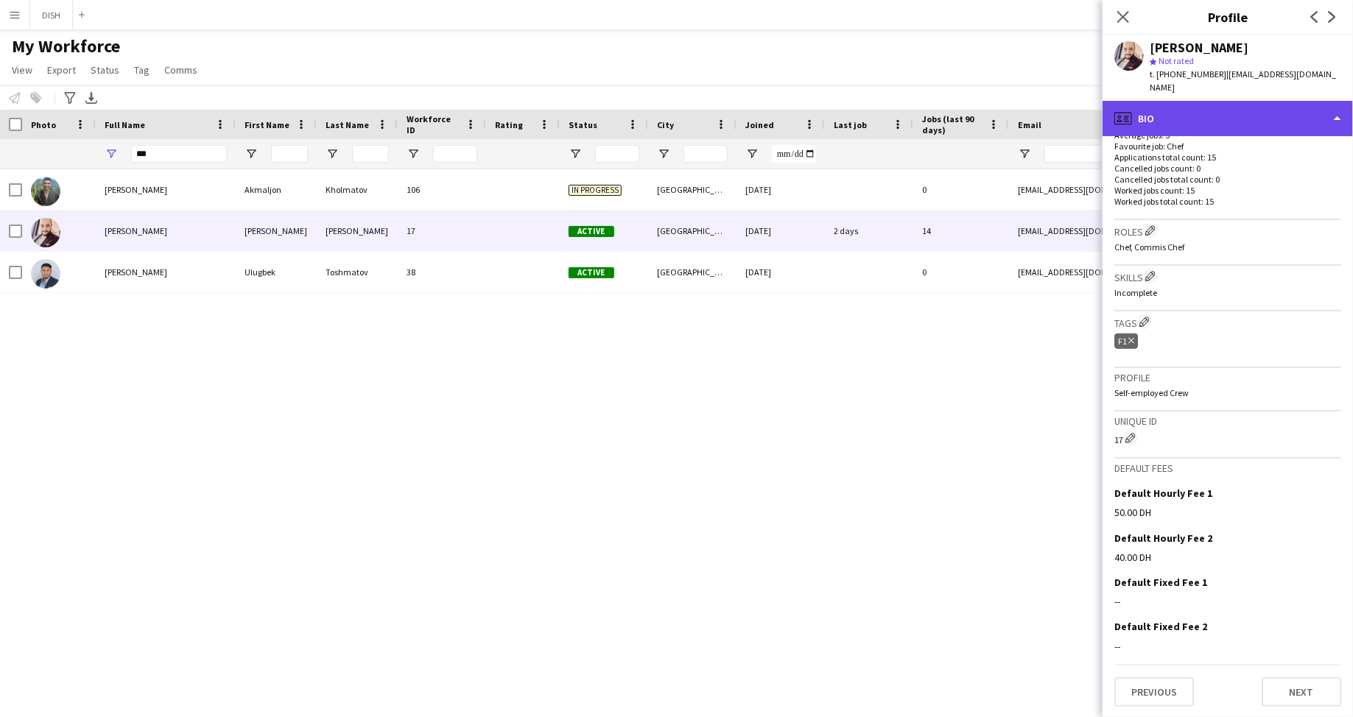
click at [1082, 116] on div "profile Bio" at bounding box center [1227, 118] width 250 height 35
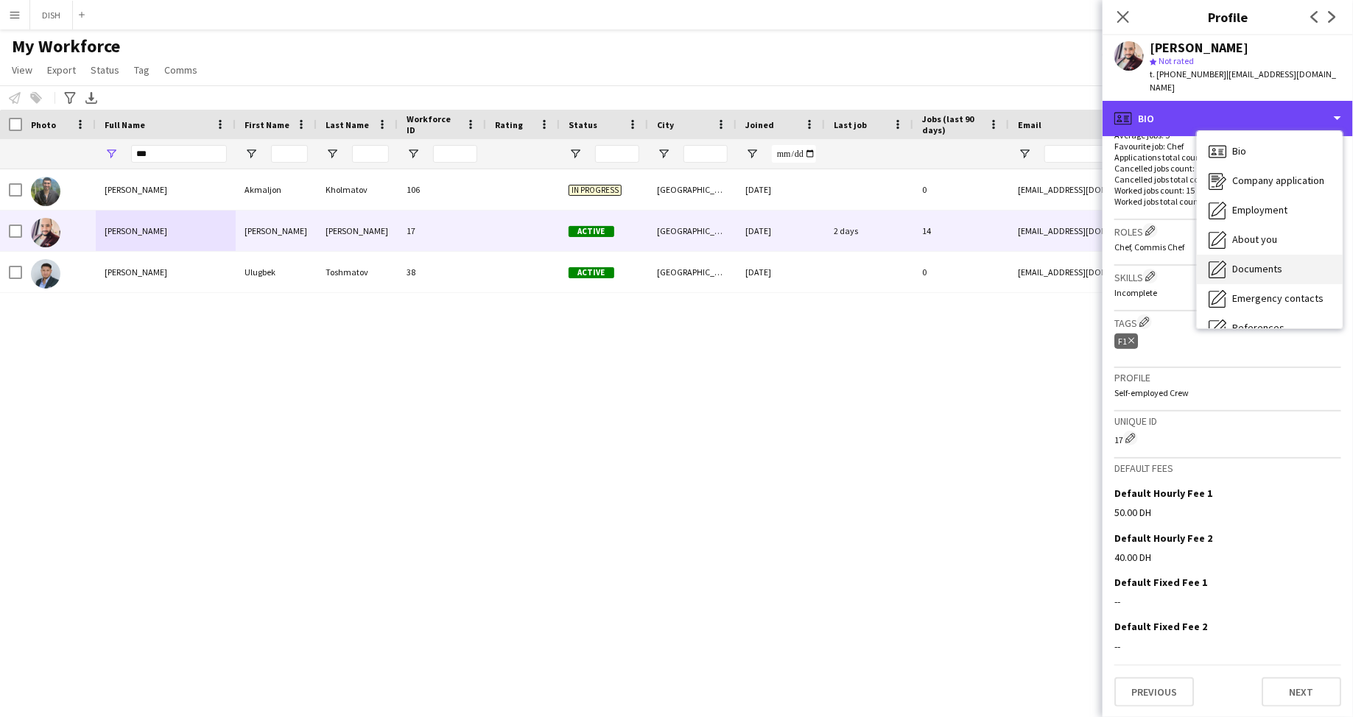
scroll to position [138, 0]
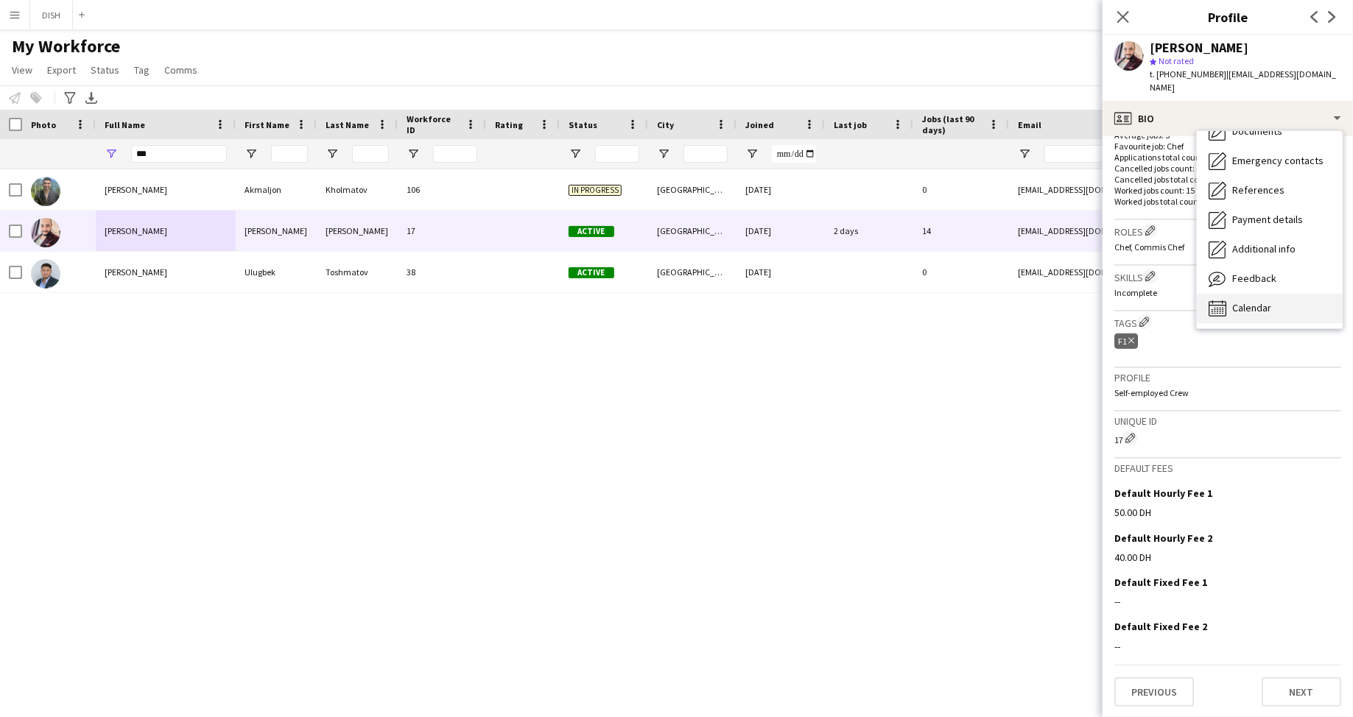
click at [1082, 308] on span "Calendar" at bounding box center [1251, 307] width 39 height 13
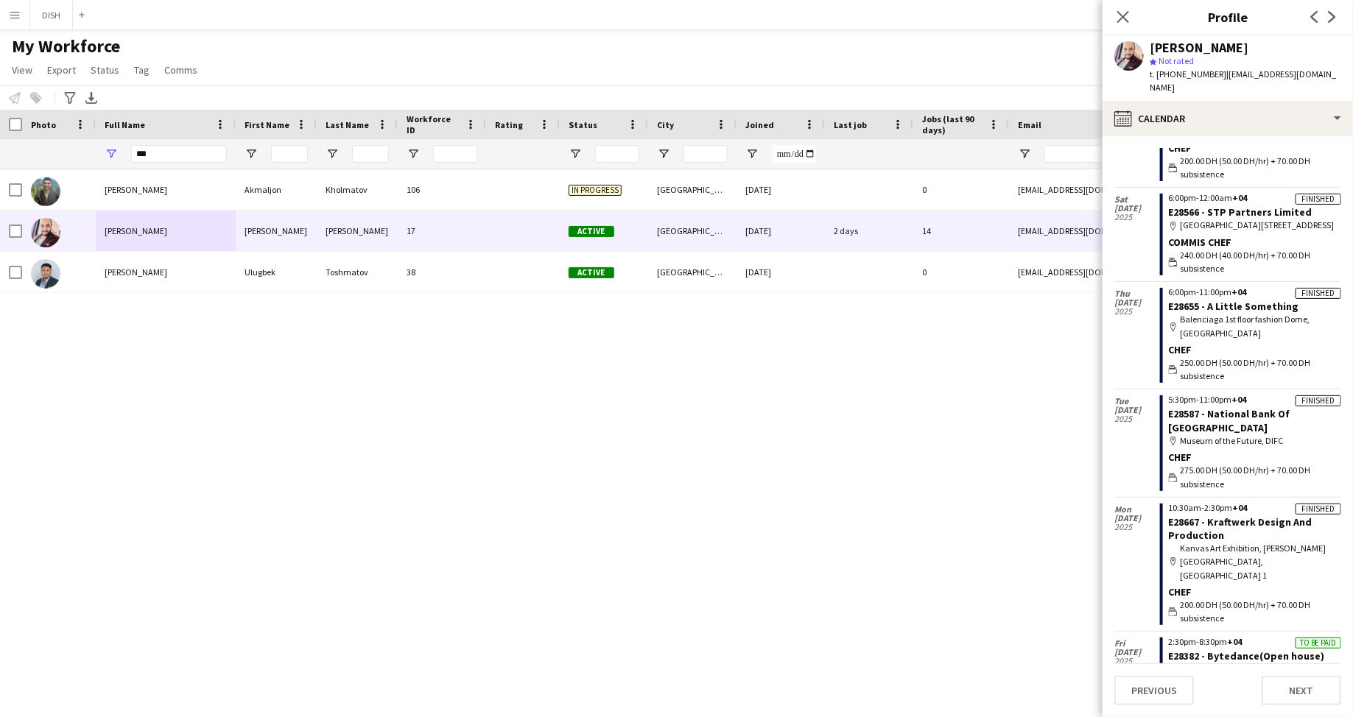
scroll to position [264, 0]
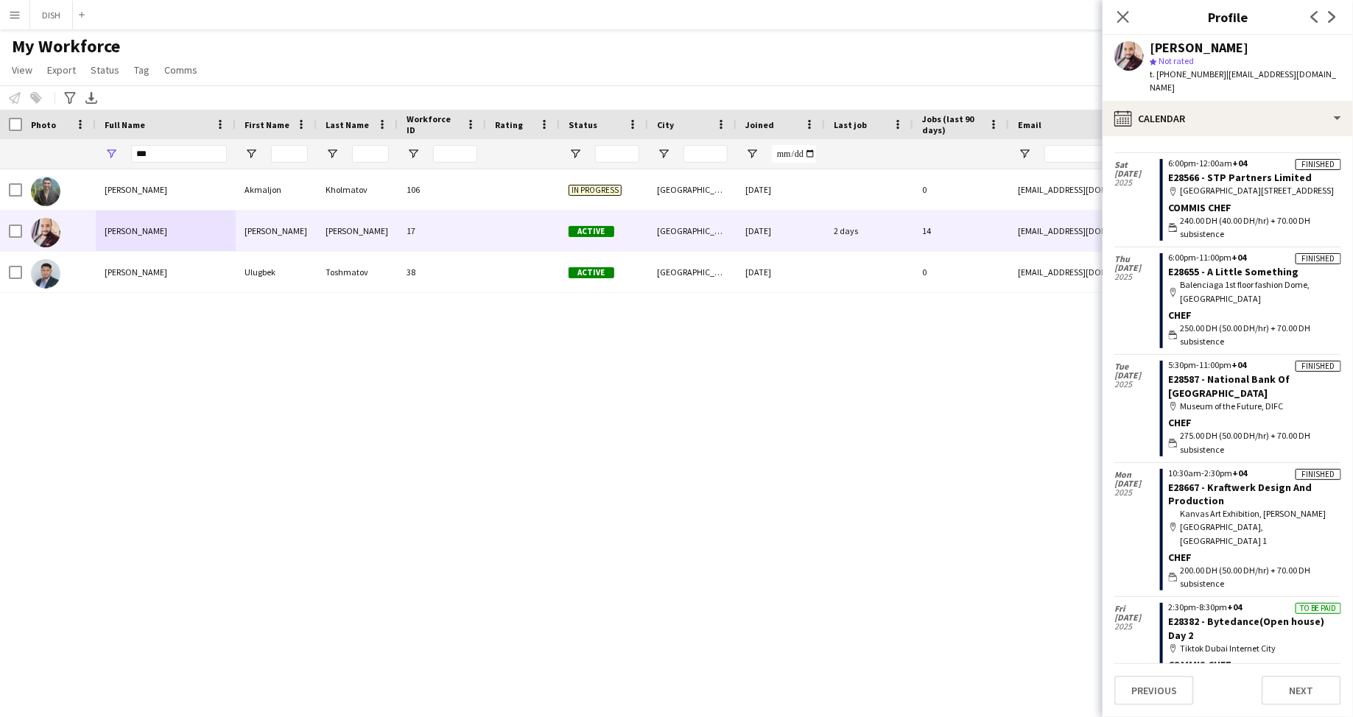
click at [21, 14] on button "Menu" at bounding box center [14, 14] width 29 height 29
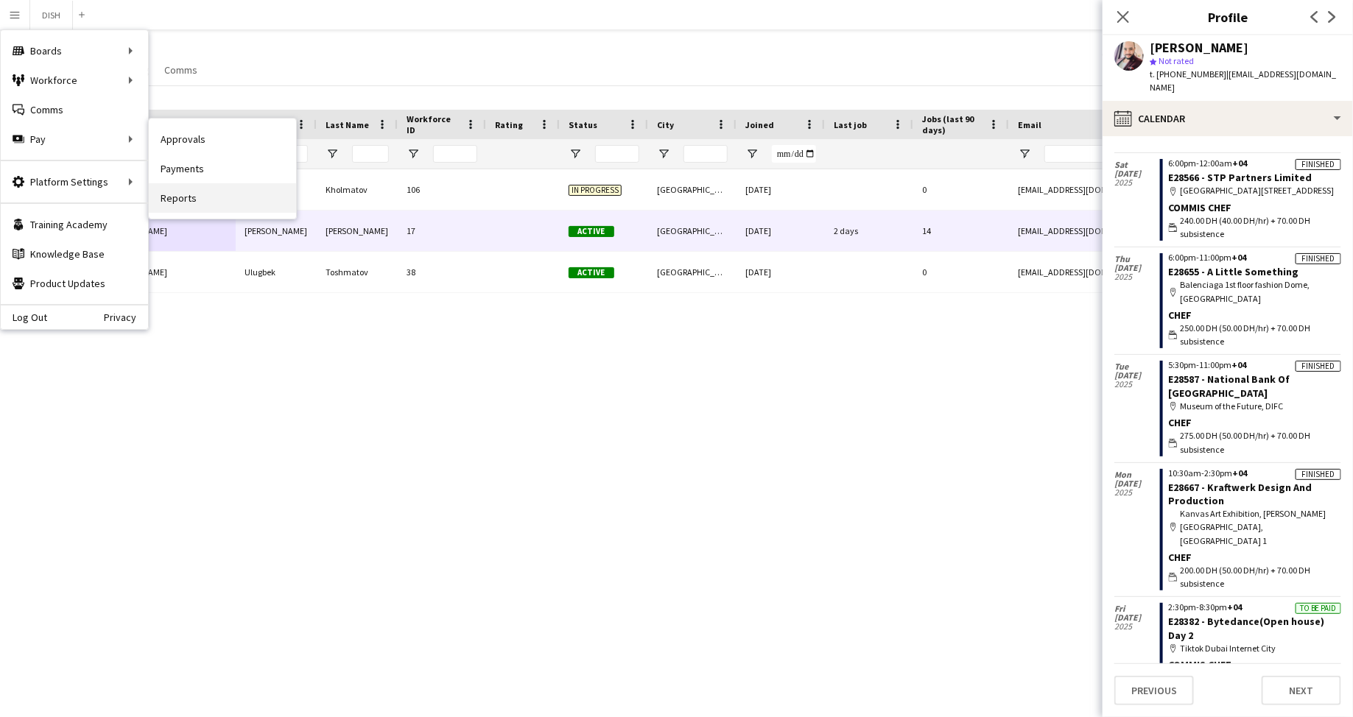
click at [190, 187] on link "Reports" at bounding box center [222, 197] width 147 height 29
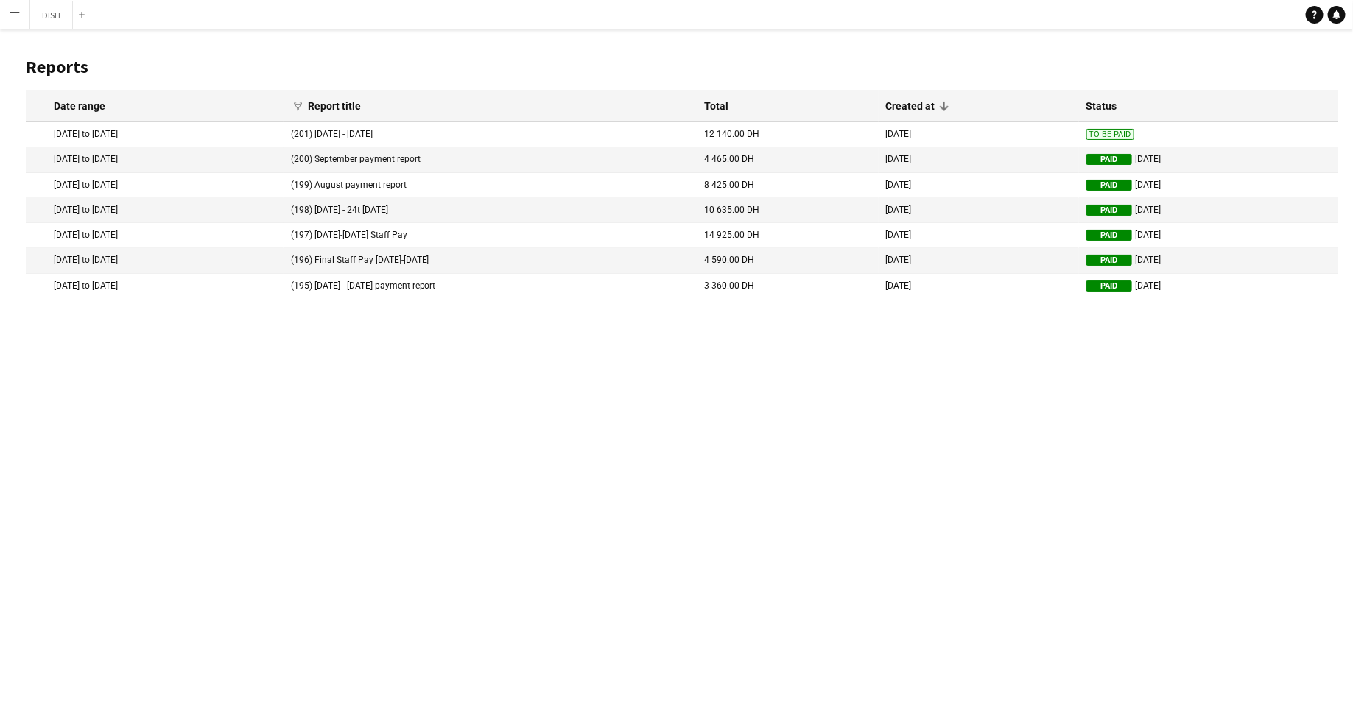
click at [16, 17] on app-icon "Menu" at bounding box center [15, 15] width 12 height 12
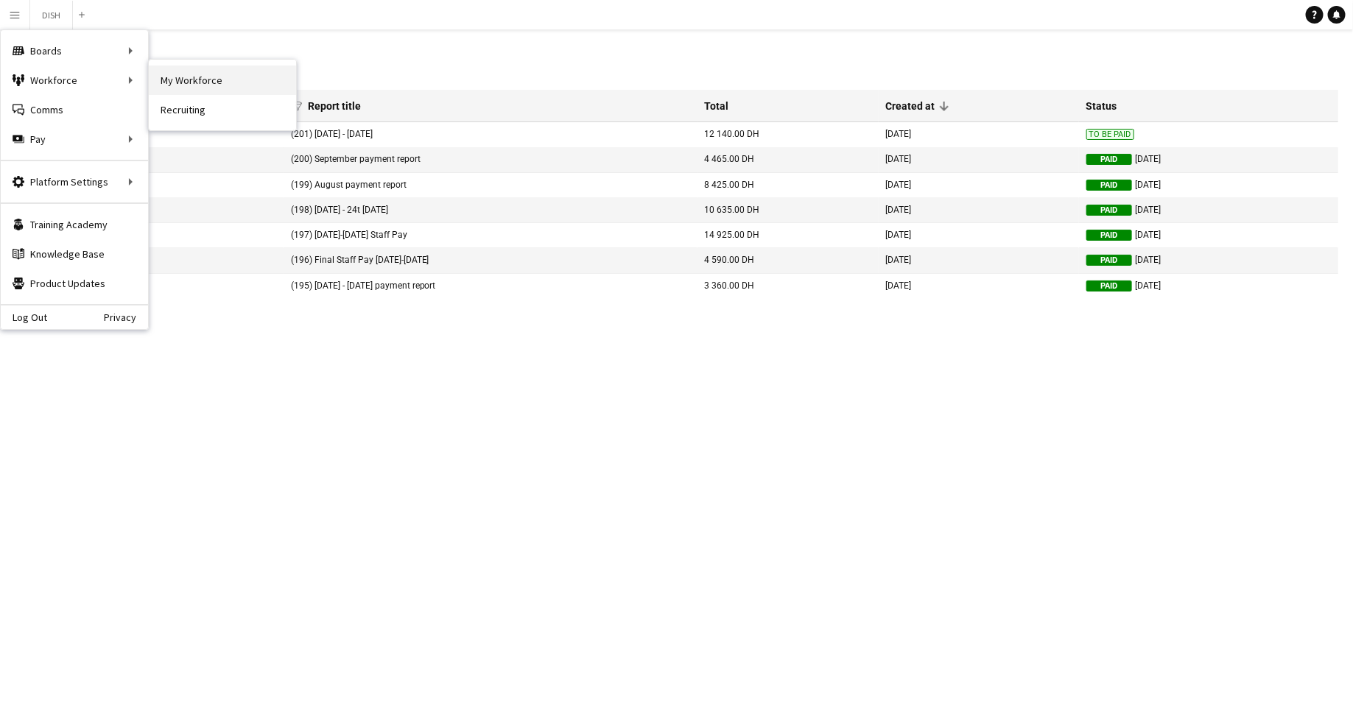
click at [203, 80] on link "My Workforce" at bounding box center [222, 80] width 147 height 29
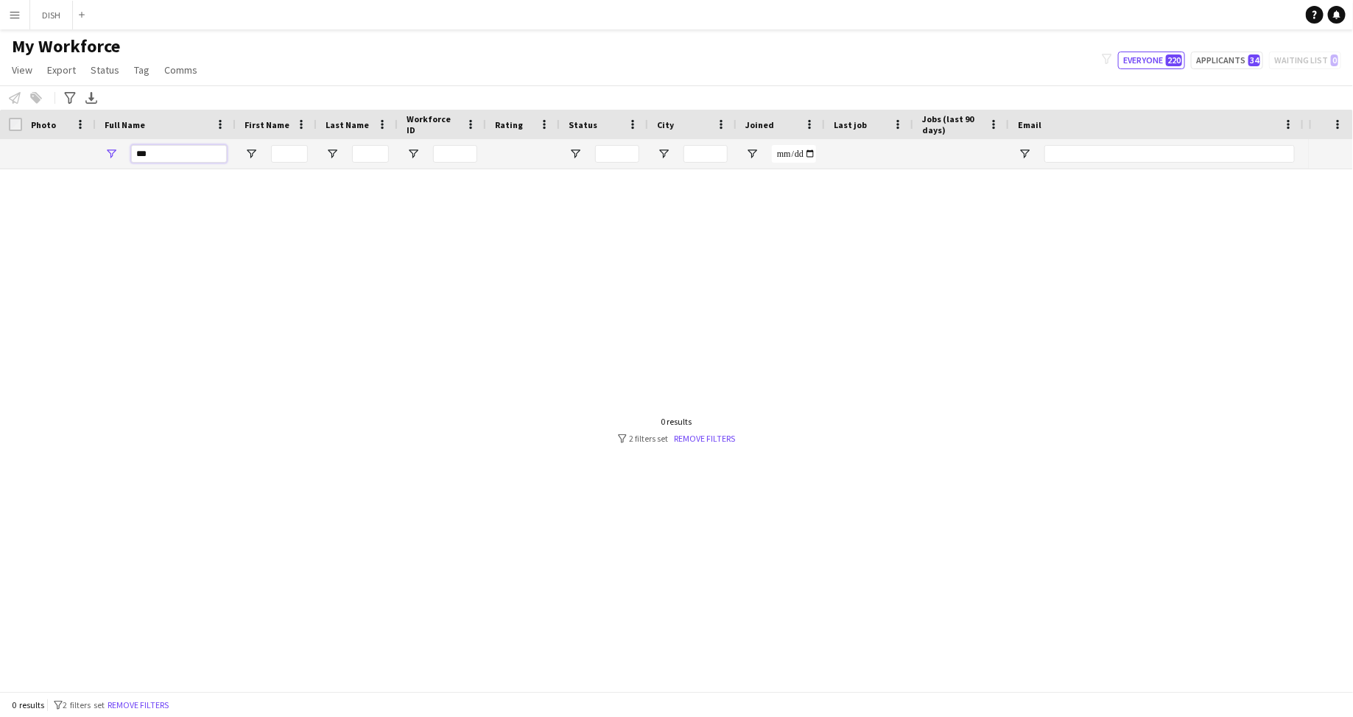
click at [173, 153] on input "***" at bounding box center [179, 154] width 96 height 18
click at [717, 434] on link "Remove filters" at bounding box center [705, 438] width 61 height 11
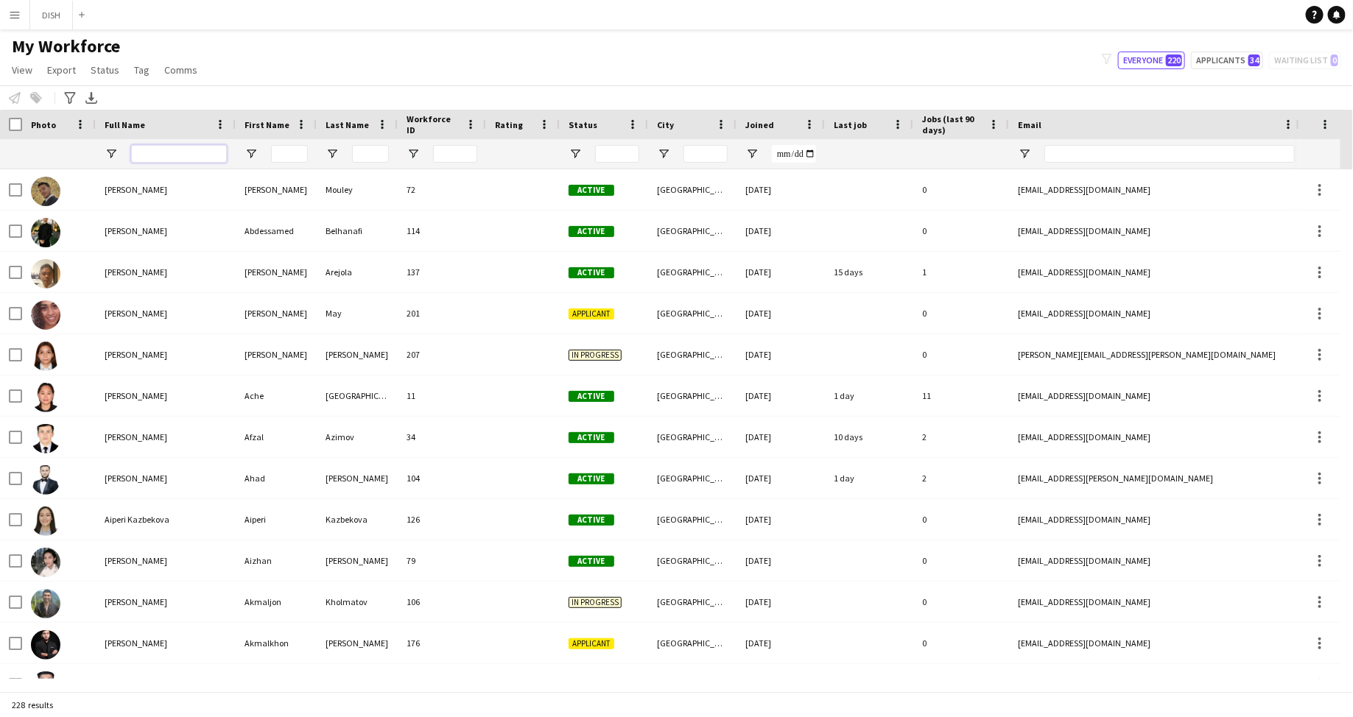
click at [171, 147] on input "Full Name Filter Input" at bounding box center [179, 154] width 96 height 18
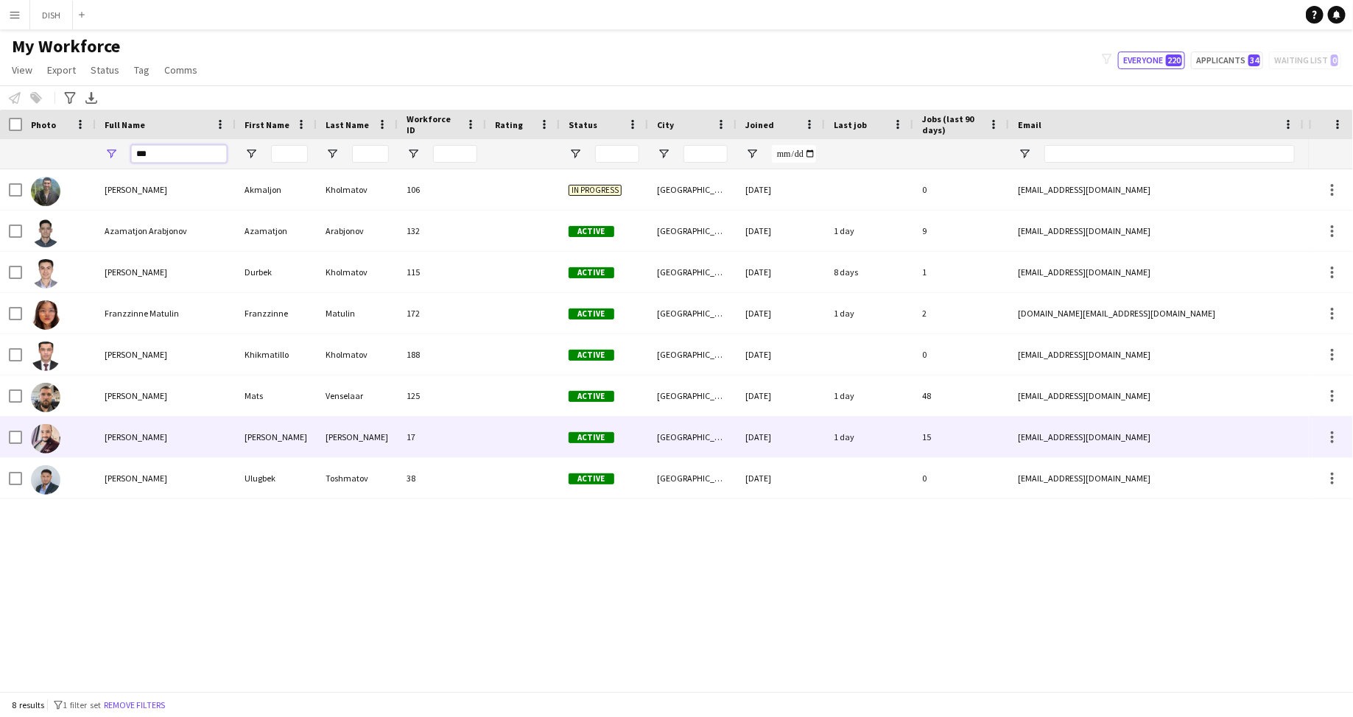
type input "***"
click at [219, 424] on div "[PERSON_NAME]" at bounding box center [166, 437] width 140 height 41
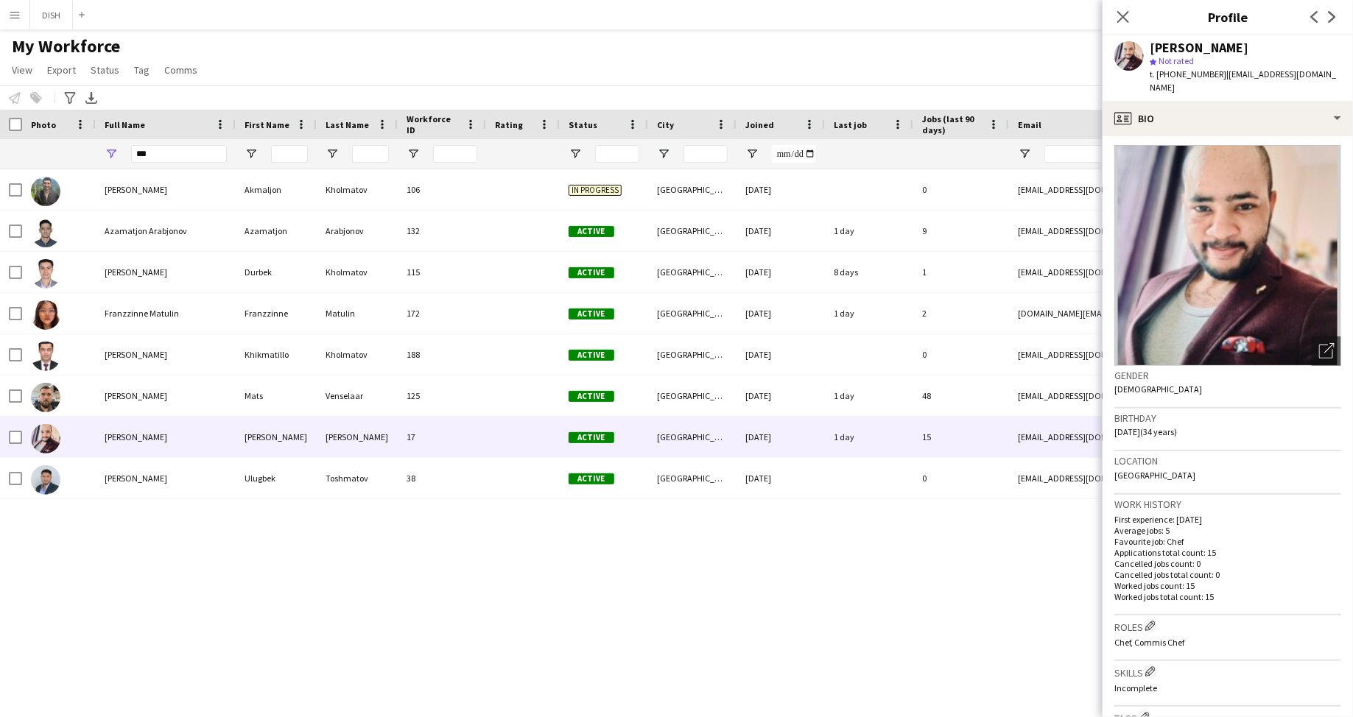
scroll to position [4, 0]
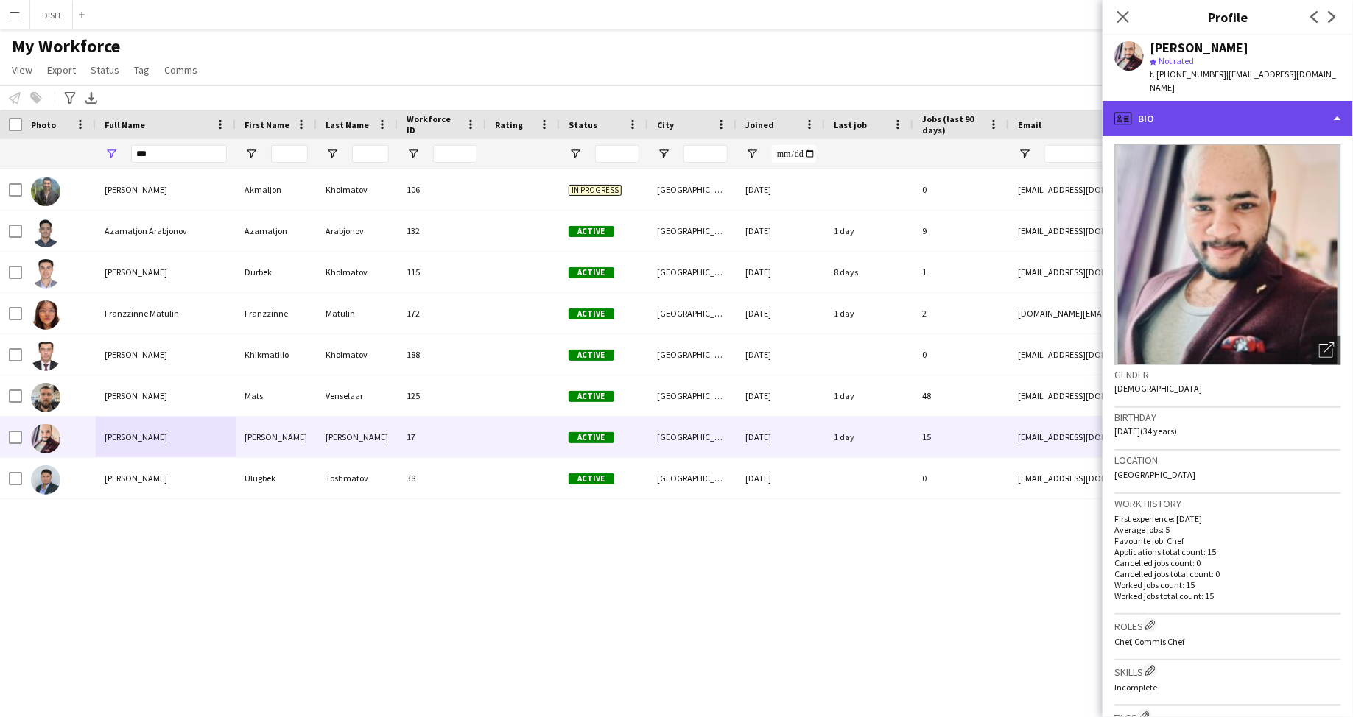
click at [1082, 134] on div "profile Bio" at bounding box center [1227, 118] width 250 height 35
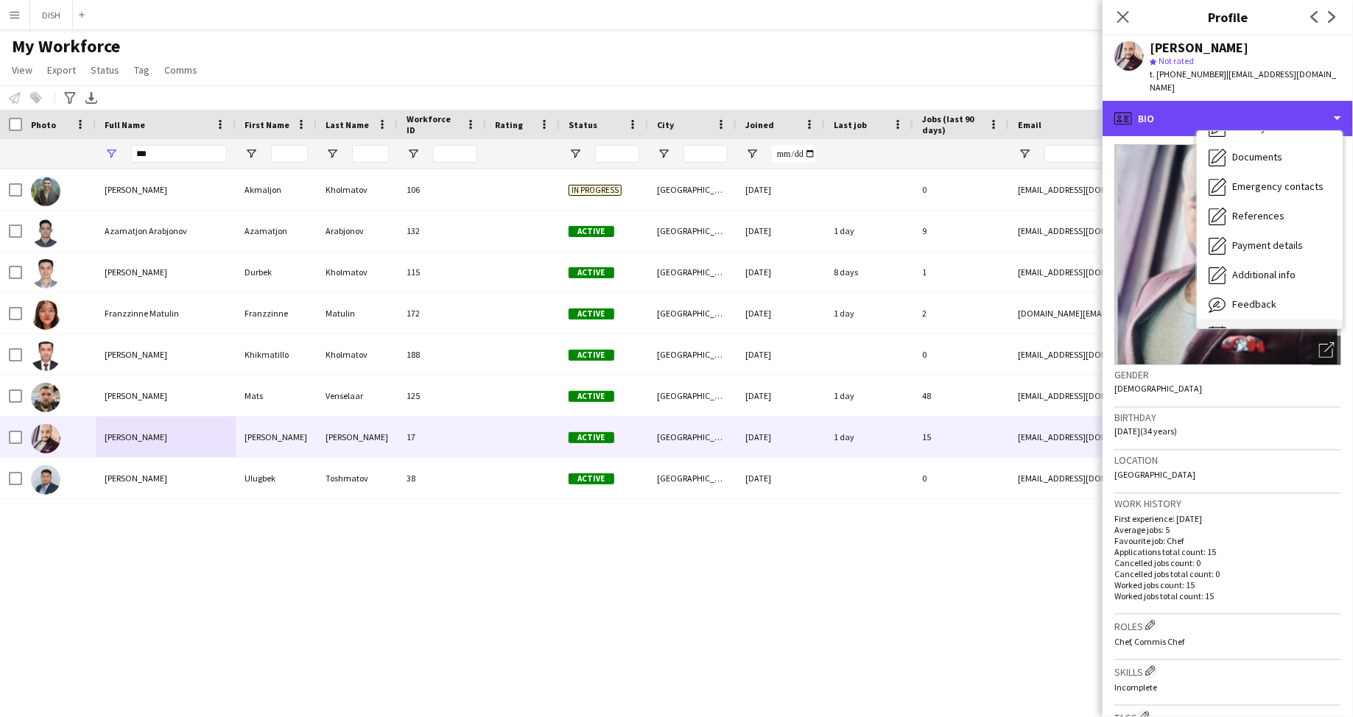
scroll to position [138, 0]
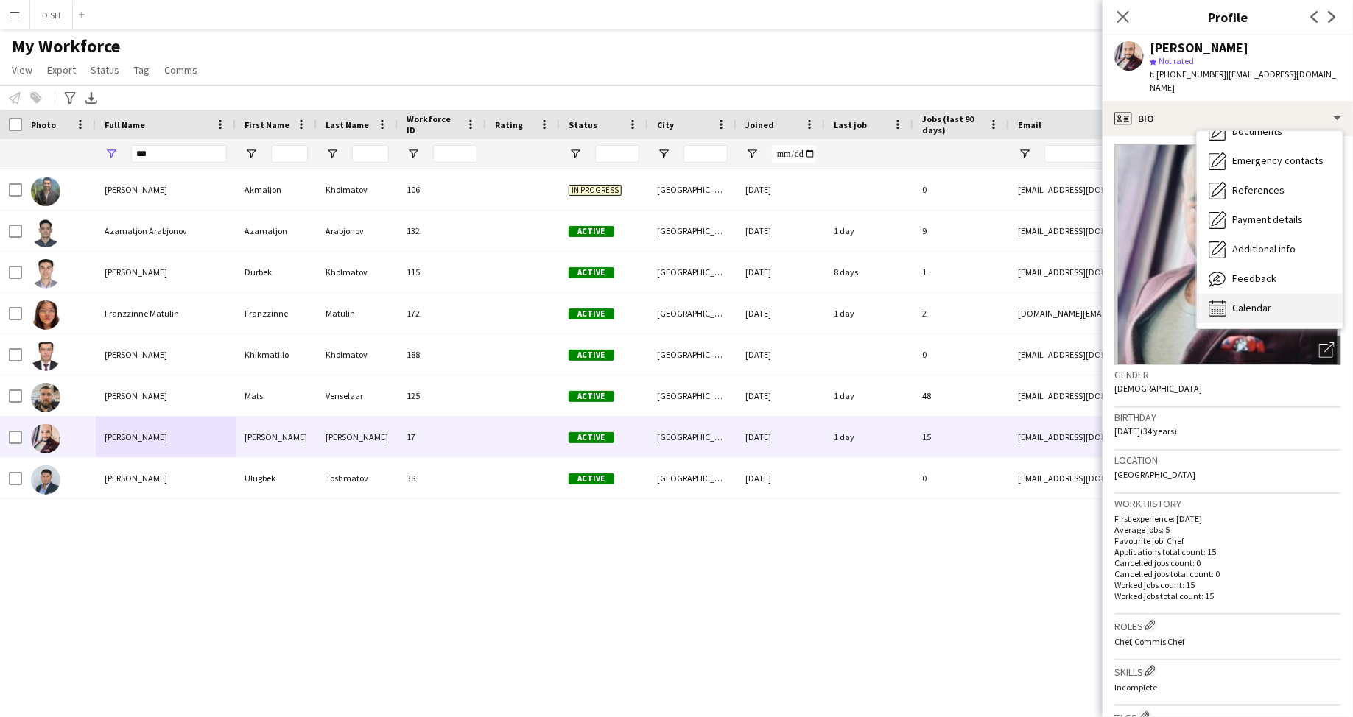
click at [1082, 299] on div "Calendar Calendar" at bounding box center [1270, 308] width 146 height 29
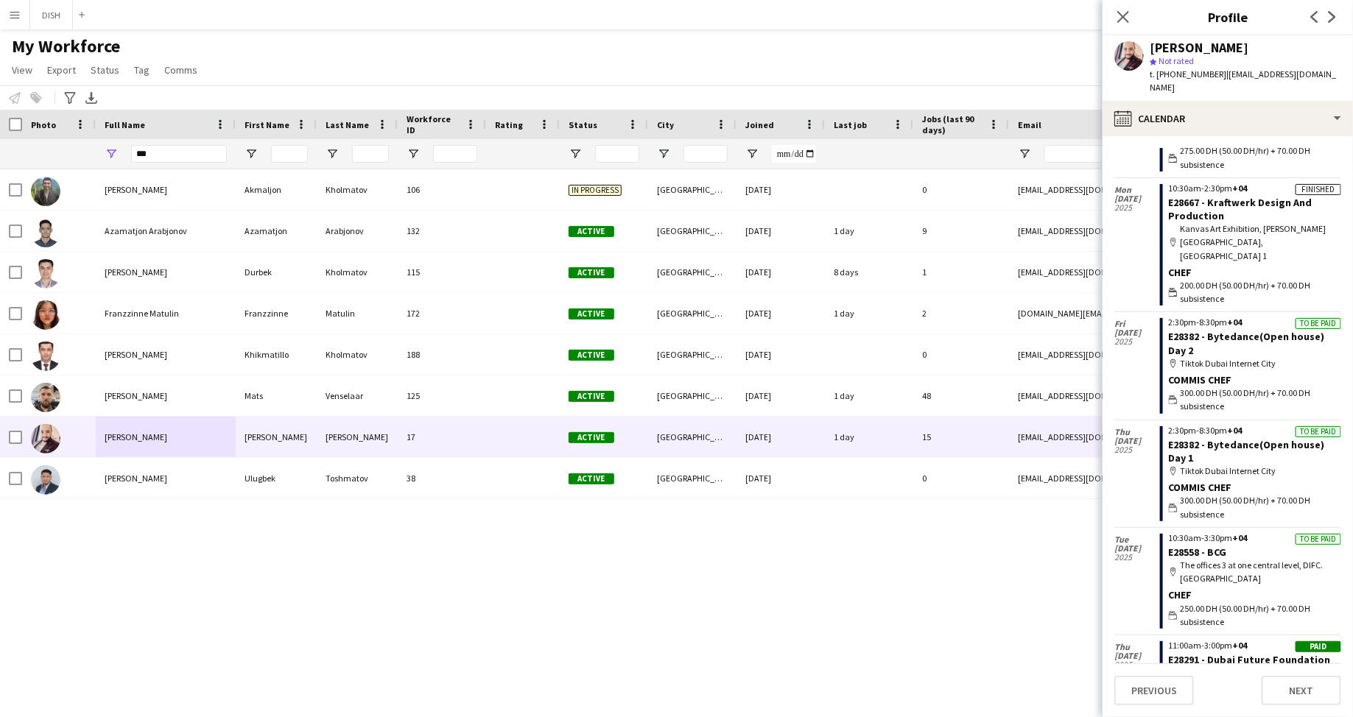
scroll to position [558, 0]
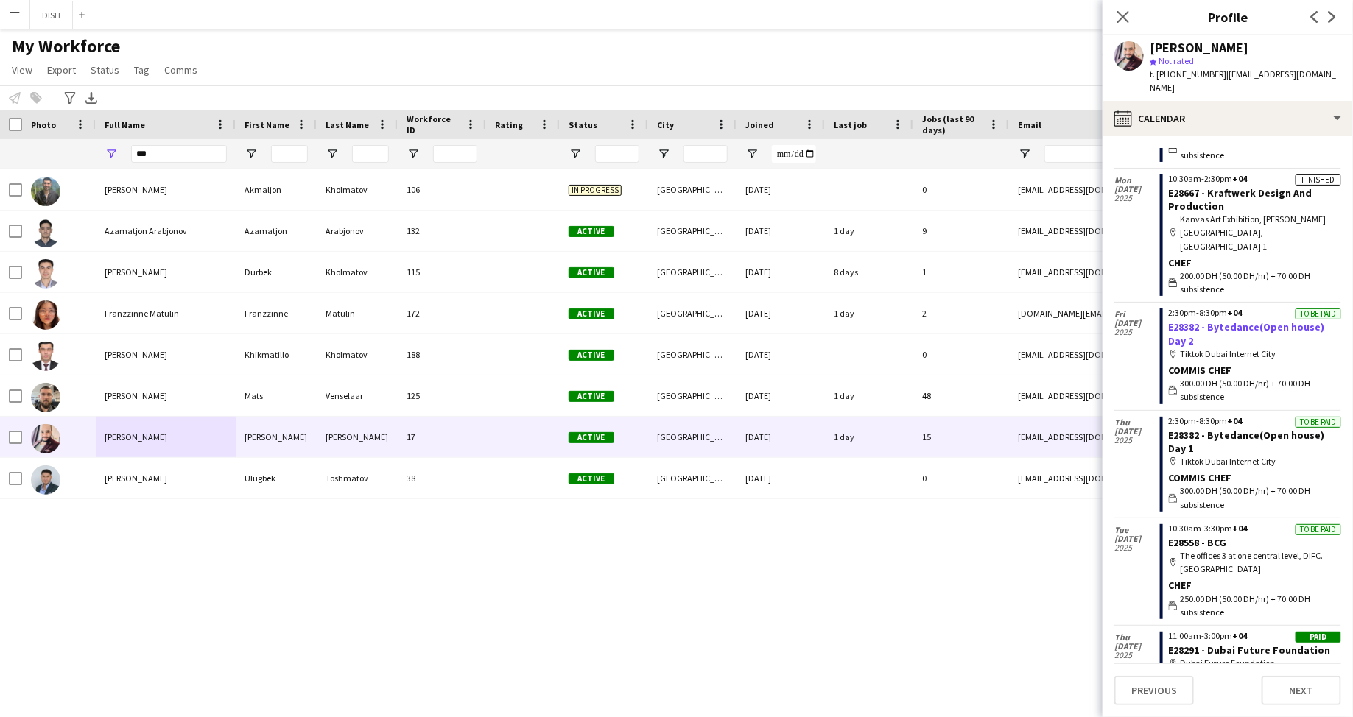
click at [1082, 320] on link "E28382 - Bytedance(Open house) Day 2" at bounding box center [1247, 333] width 156 height 27
click at [15, 20] on app-icon "Menu" at bounding box center [15, 15] width 12 height 12
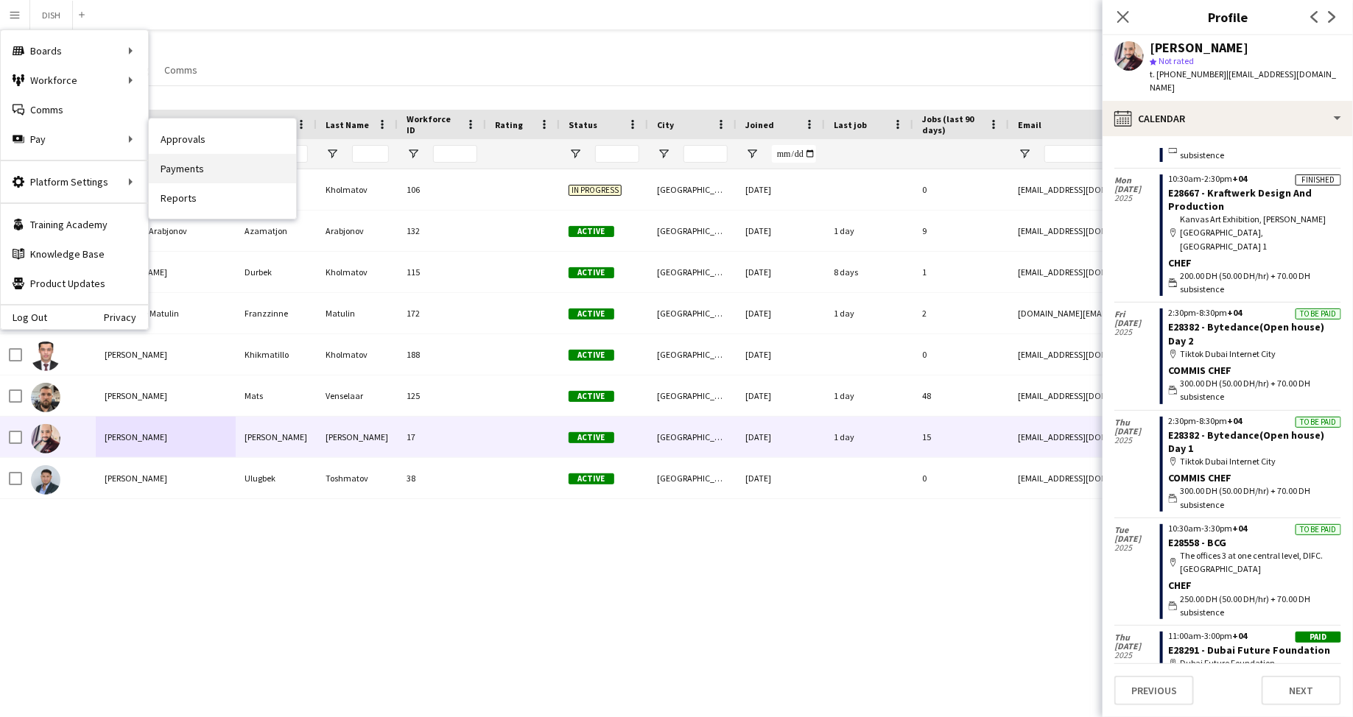
click at [189, 160] on link "Payments" at bounding box center [222, 168] width 147 height 29
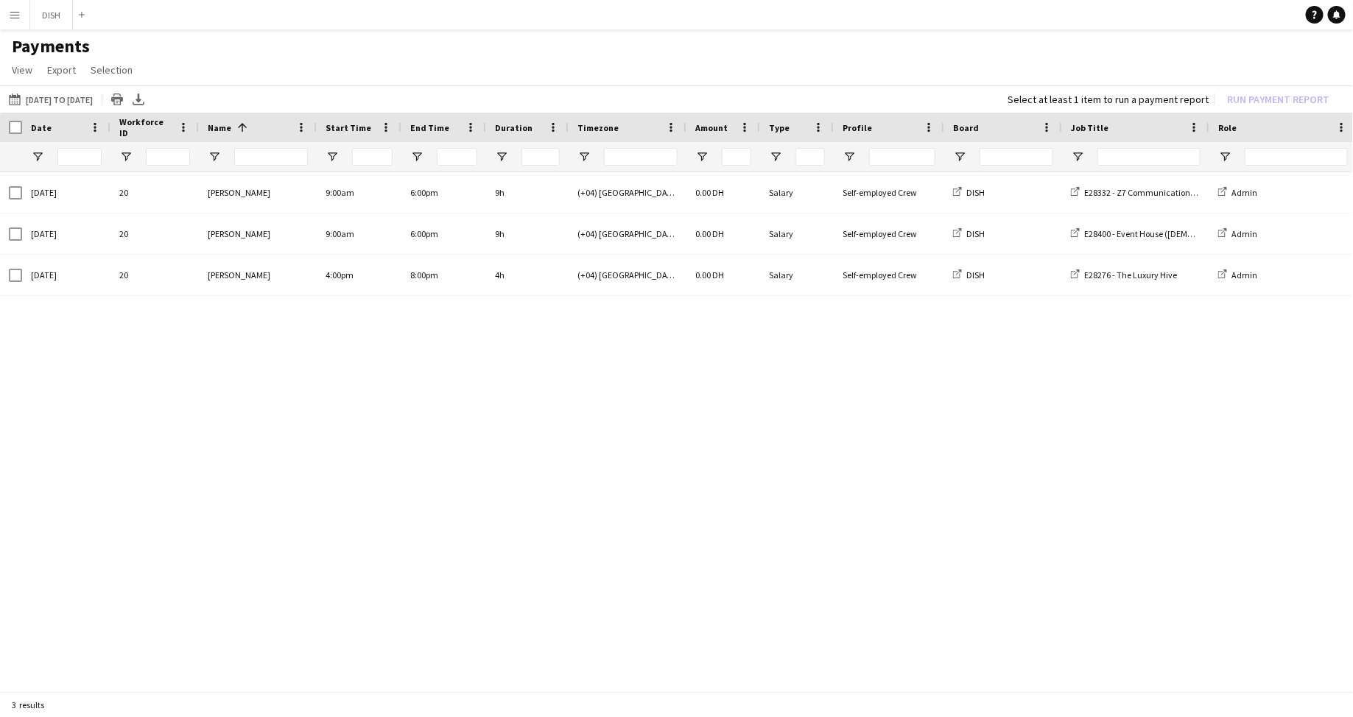
click at [9, 20] on app-icon "Menu" at bounding box center [15, 15] width 12 height 12
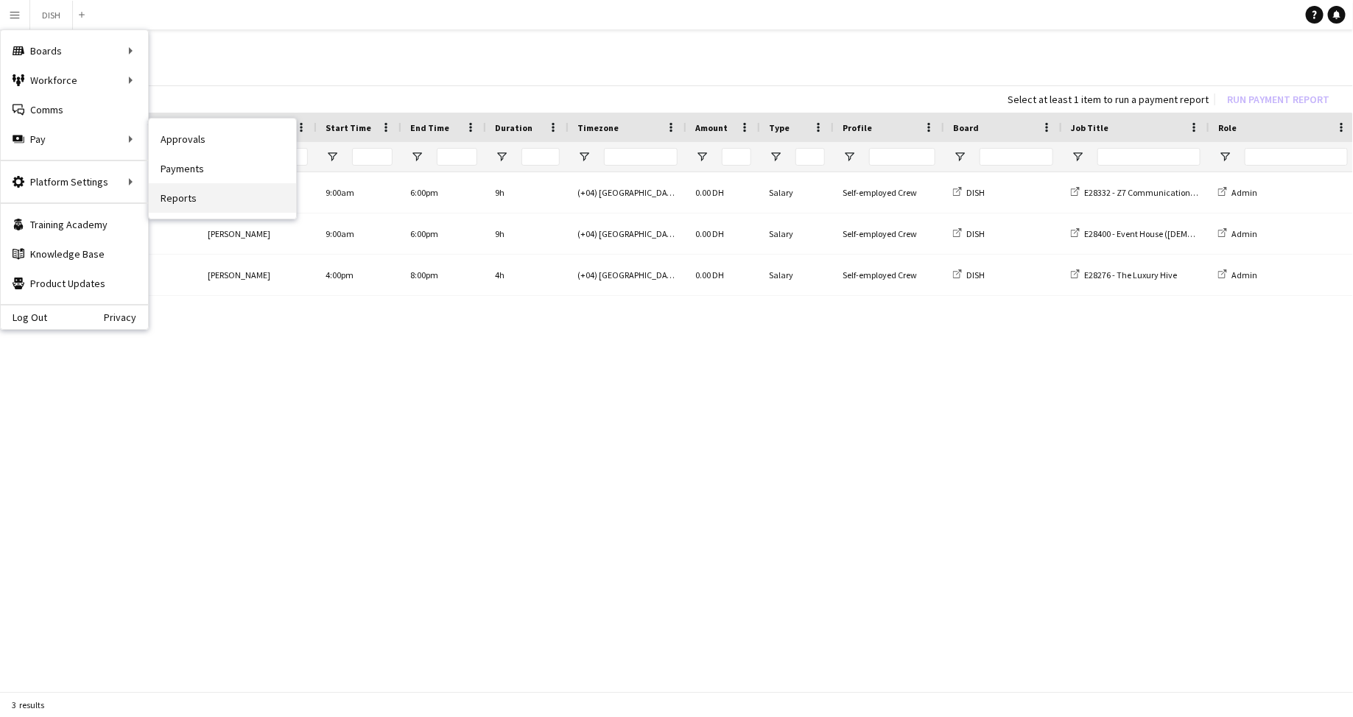
click at [176, 196] on link "Reports" at bounding box center [222, 197] width 147 height 29
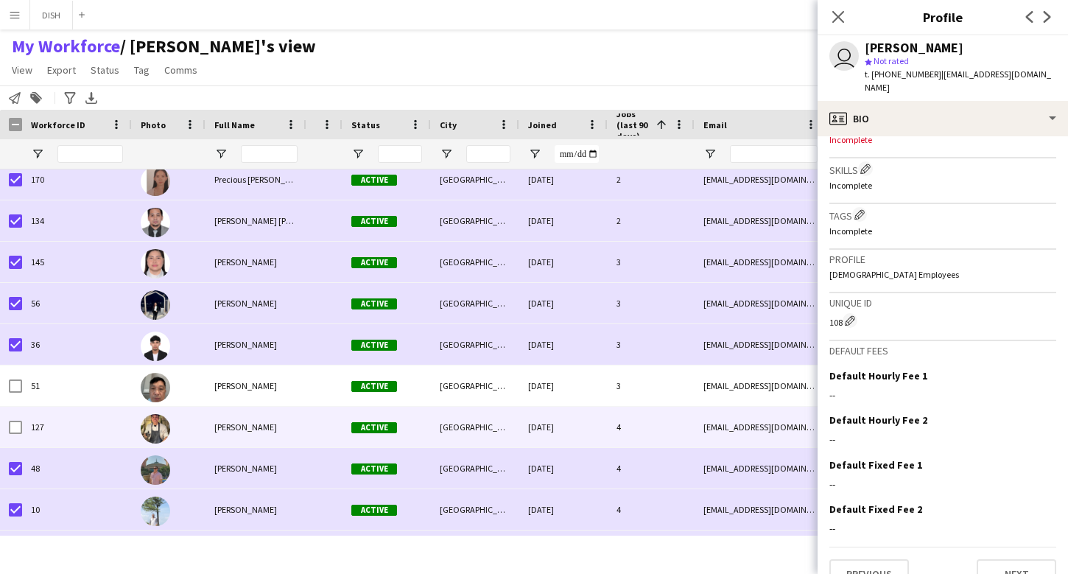
scroll to position [1328, 0]
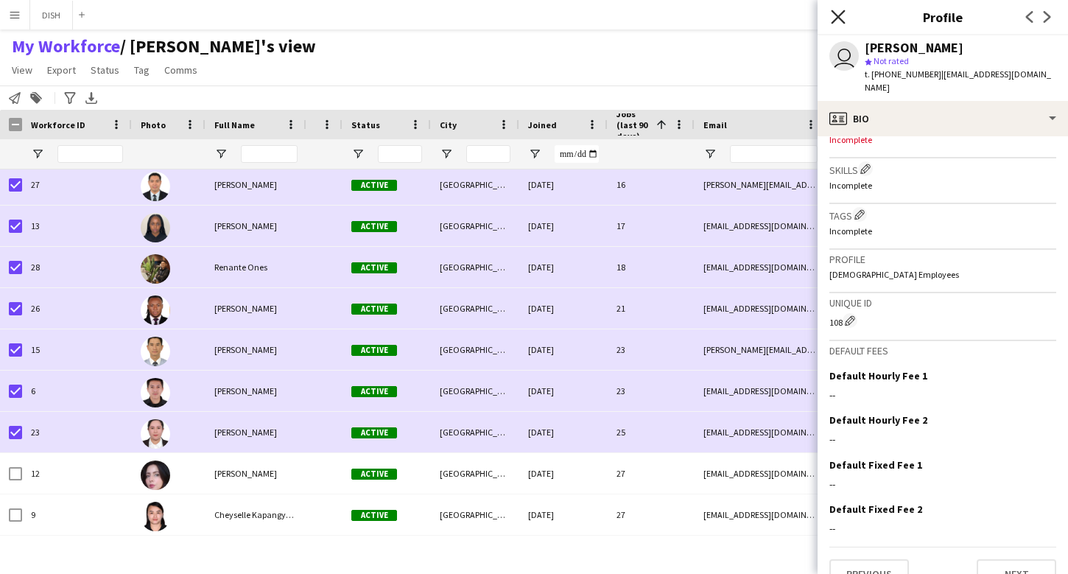
click at [842, 17] on icon "Close pop-in" at bounding box center [838, 17] width 14 height 14
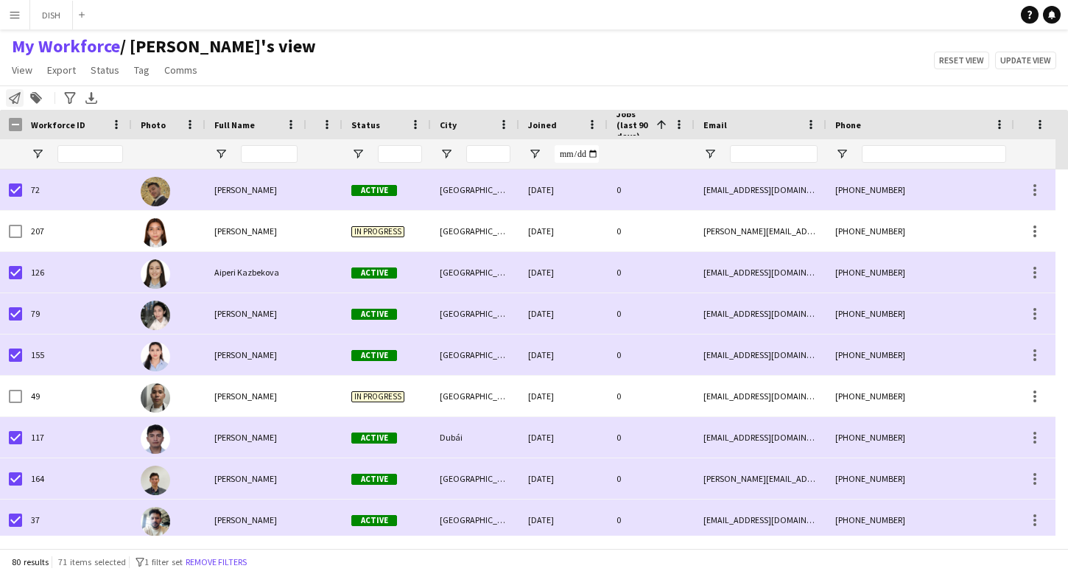
click at [14, 99] on icon "Notify workforce" at bounding box center [15, 98] width 12 height 12
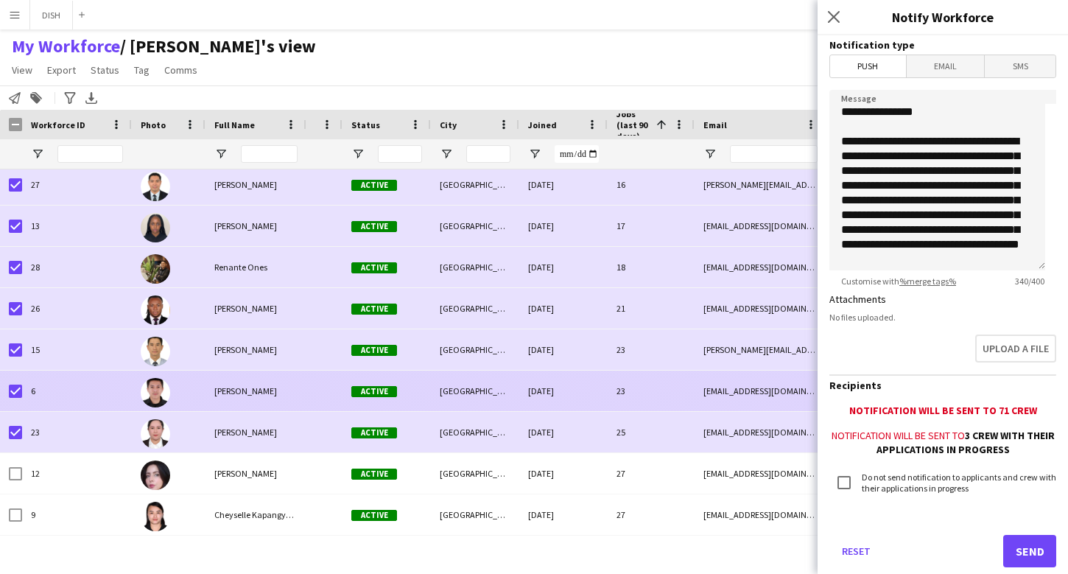
click at [238, 378] on div "[PERSON_NAME]" at bounding box center [255, 390] width 101 height 41
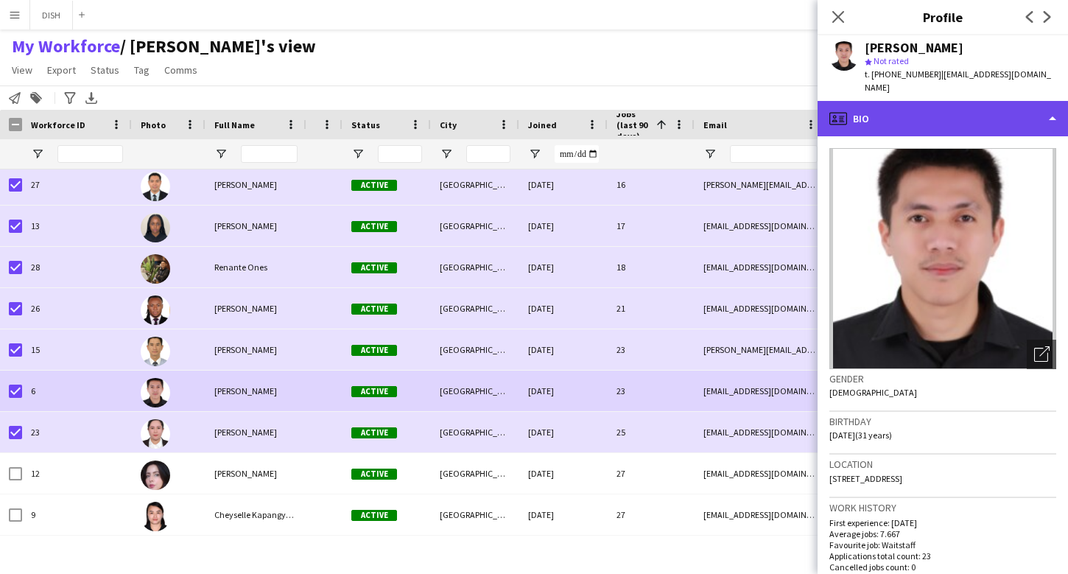
click at [916, 106] on div "profile Bio" at bounding box center [942, 118] width 250 height 35
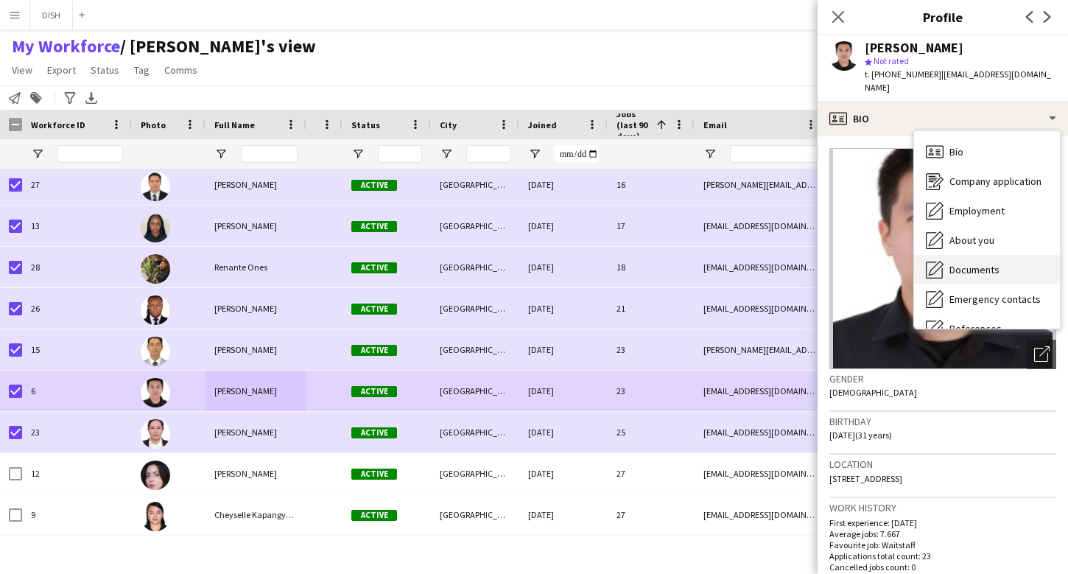
click at [977, 263] on span "Documents" at bounding box center [974, 269] width 50 height 13
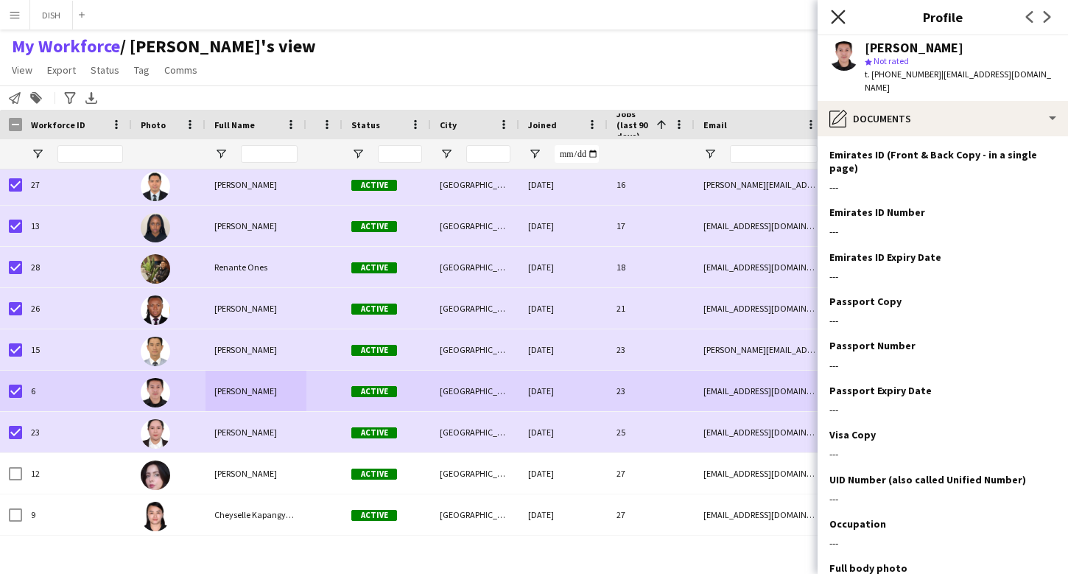
click at [842, 20] on icon at bounding box center [838, 17] width 14 height 14
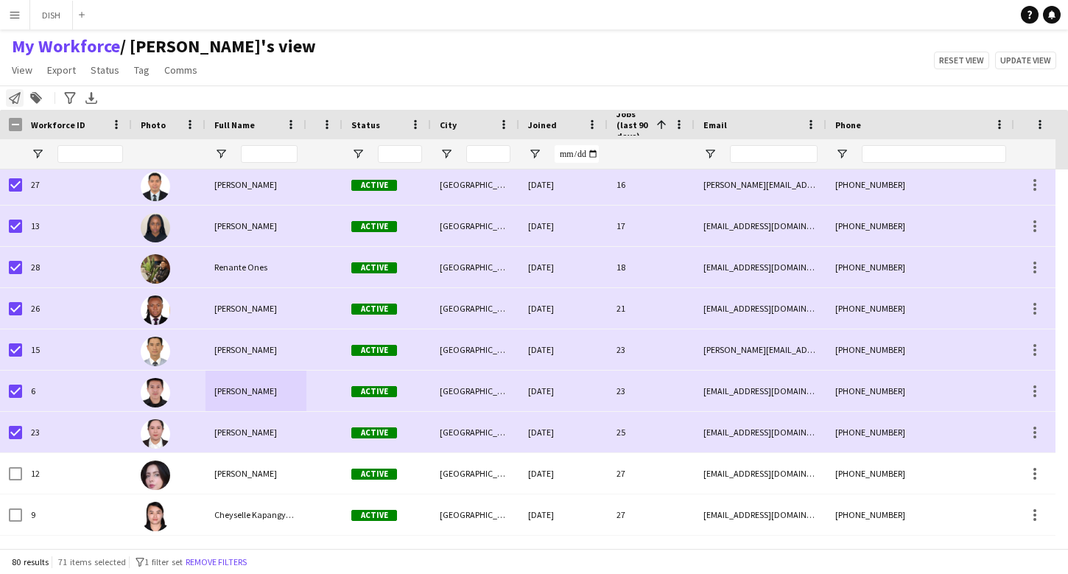
click at [7, 96] on div "Notify workforce" at bounding box center [15, 98] width 18 height 18
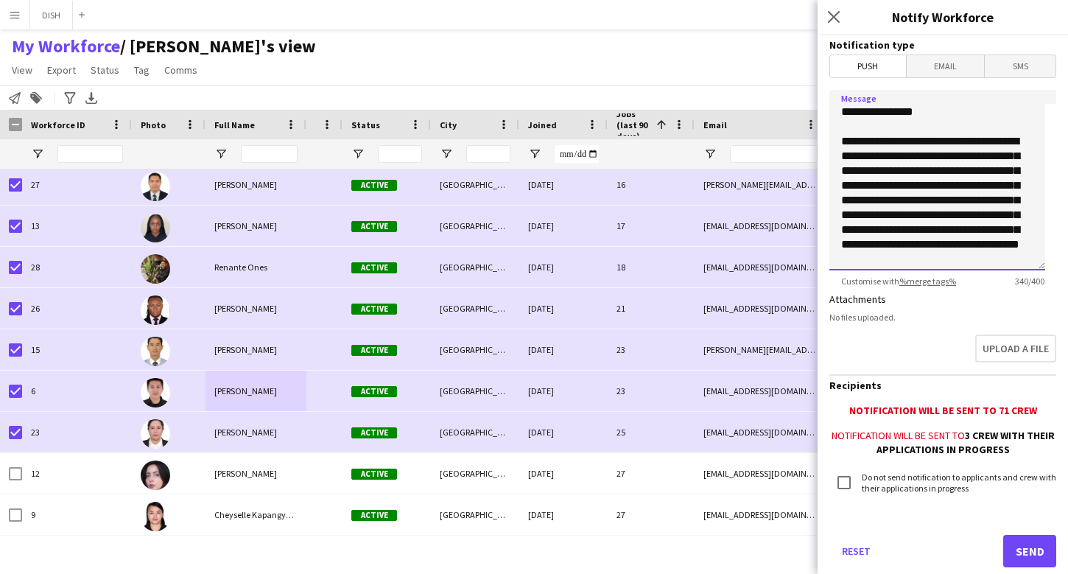
click at [932, 257] on textarea "**********" at bounding box center [937, 180] width 216 height 180
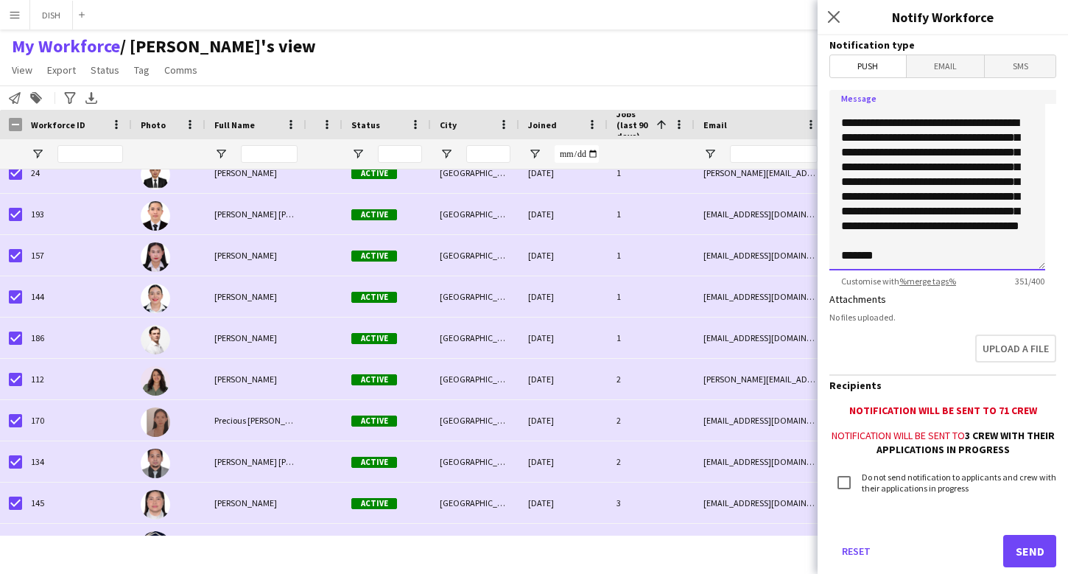
click at [856, 250] on textarea "**********" at bounding box center [937, 180] width 216 height 180
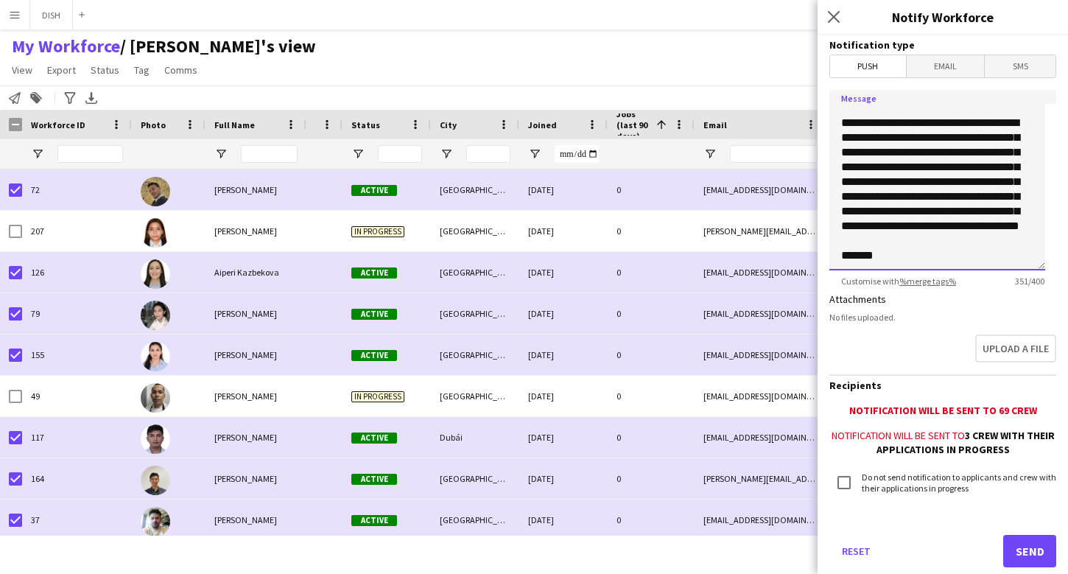
click at [889, 241] on textarea "**********" at bounding box center [937, 180] width 216 height 180
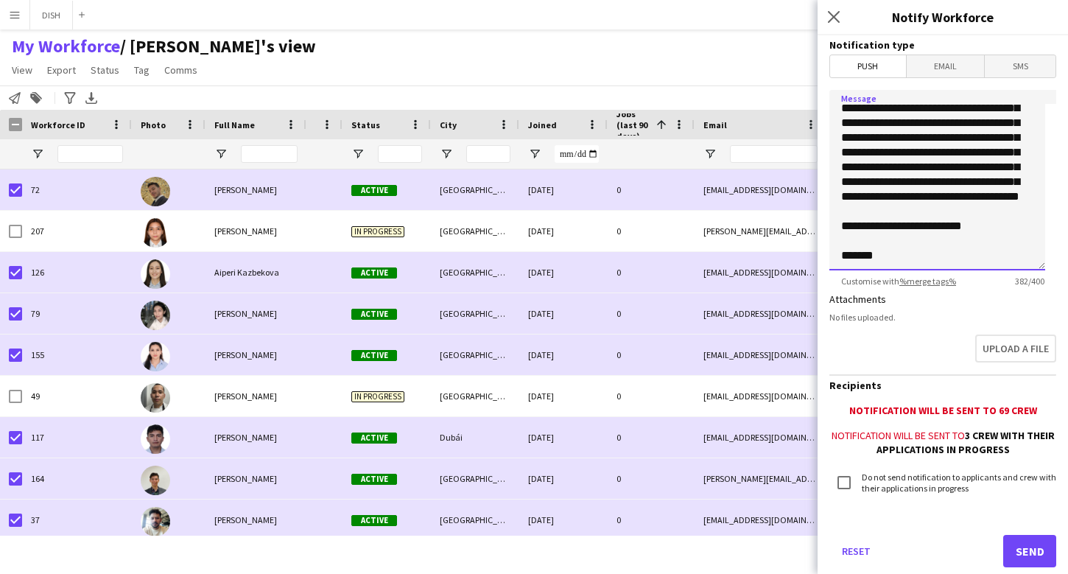
type textarea "**********"
click at [1019, 547] on button "Send" at bounding box center [1029, 551] width 53 height 32
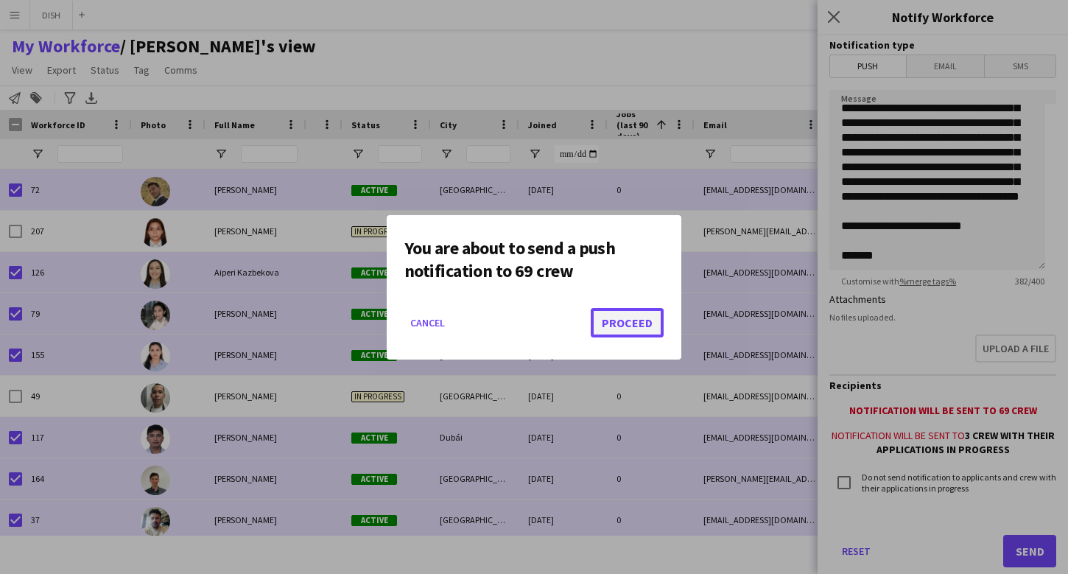
click at [610, 321] on button "Proceed" at bounding box center [627, 322] width 73 height 29
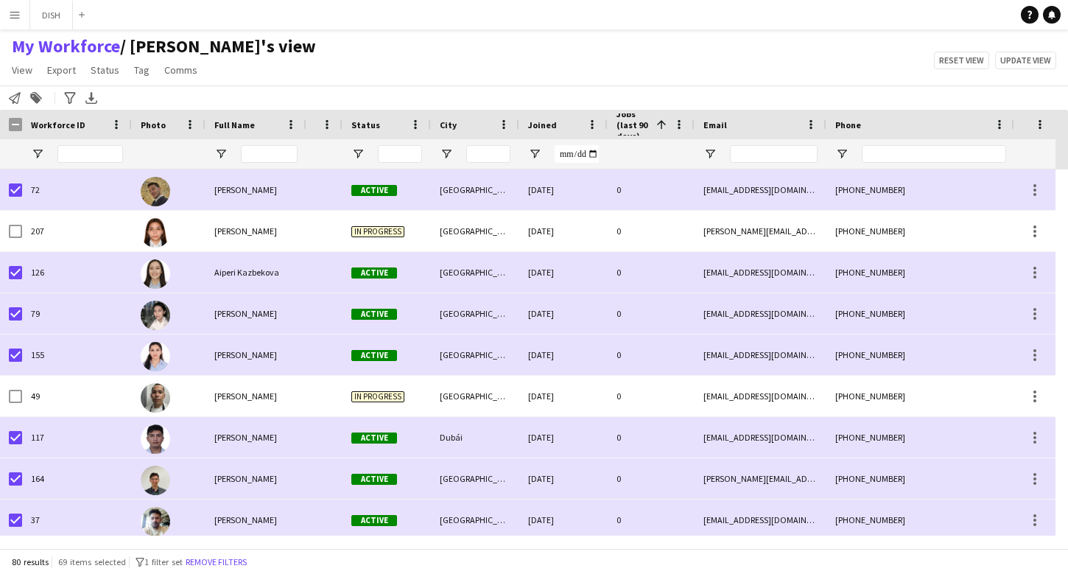
click at [335, 63] on div "My Workforce / john's view View Views Default view J.view john's view Test New …" at bounding box center [534, 60] width 1068 height 50
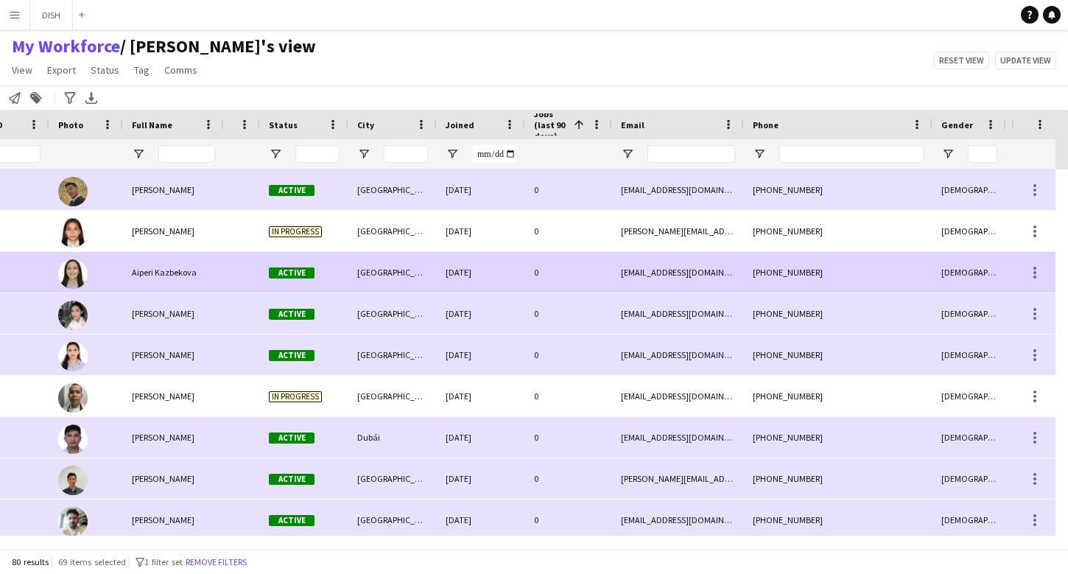
scroll to position [0, 0]
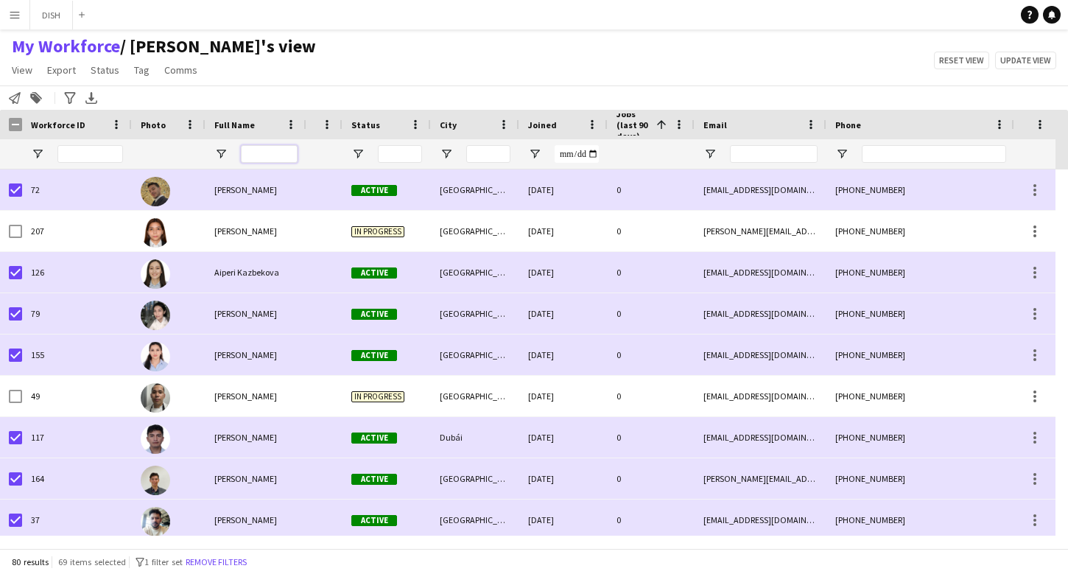
click at [258, 159] on input "Full Name Filter Input" at bounding box center [269, 154] width 57 height 18
type input "****"
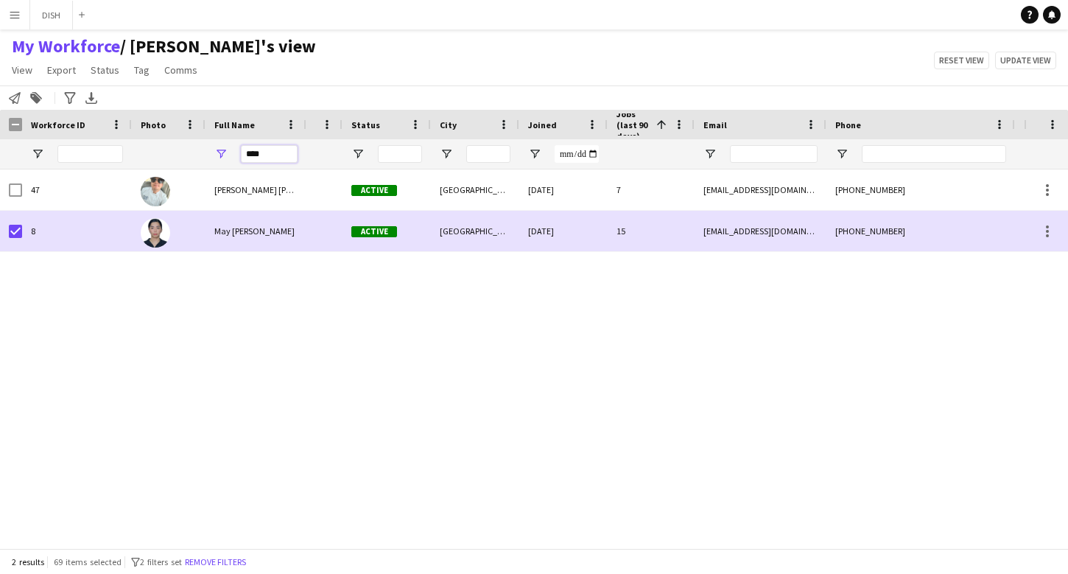
click at [250, 157] on input "****" at bounding box center [269, 154] width 57 height 18
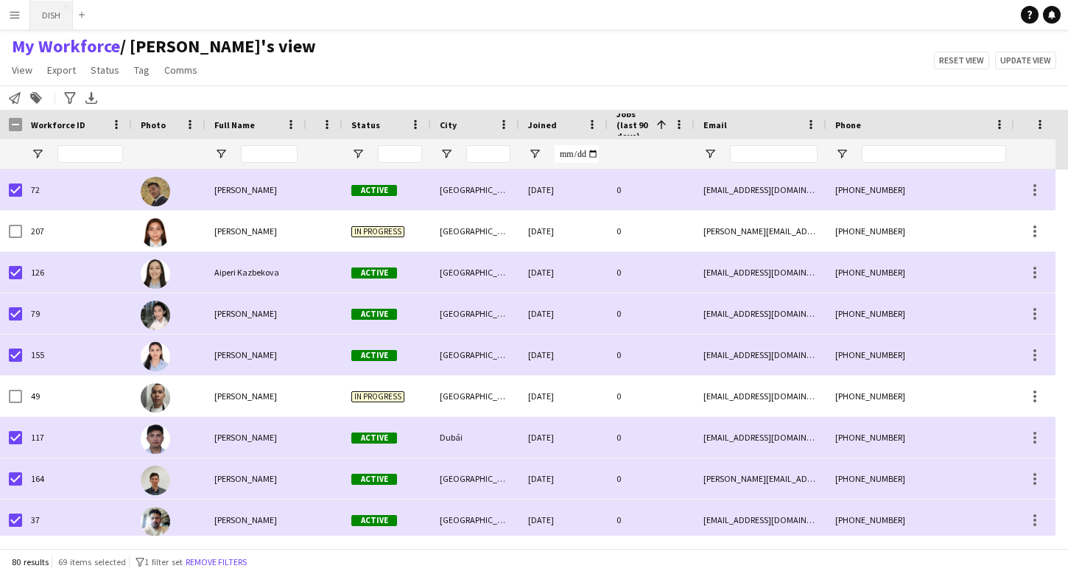
click at [54, 13] on button "DISH Close" at bounding box center [51, 15] width 43 height 29
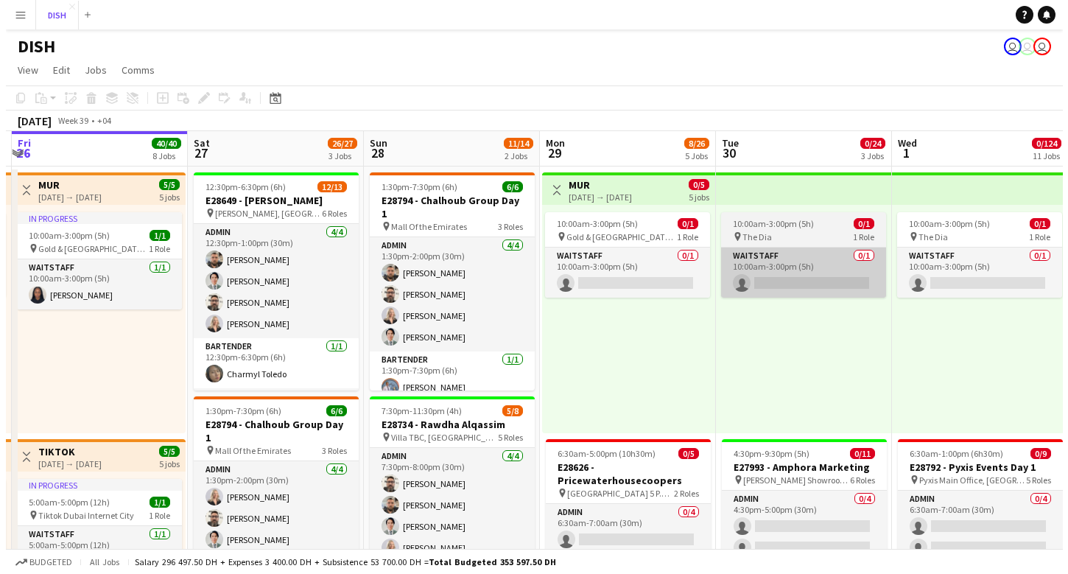
scroll to position [0, 529]
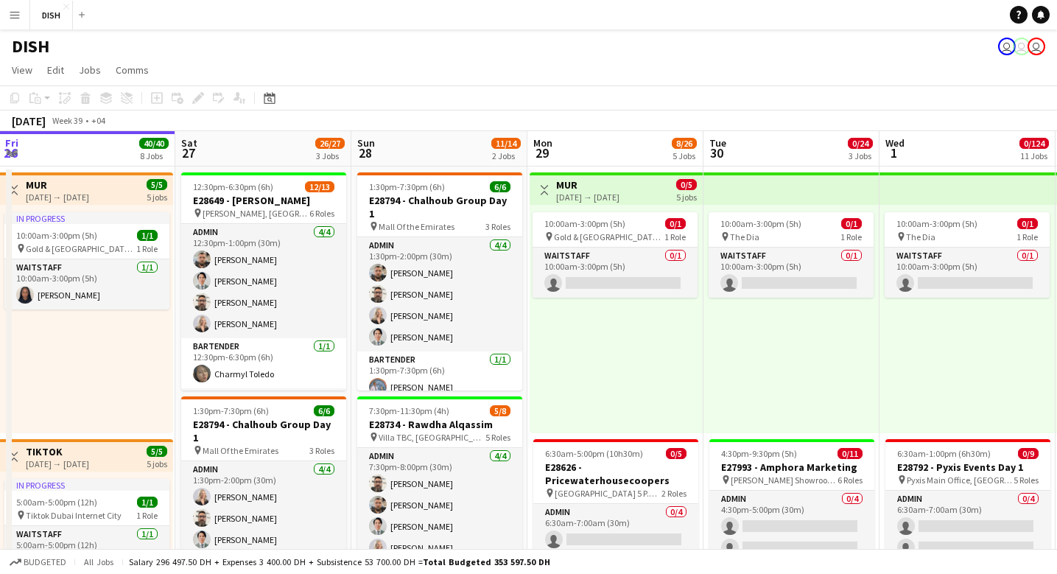
click at [19, 16] on app-icon "Menu" at bounding box center [15, 15] width 12 height 12
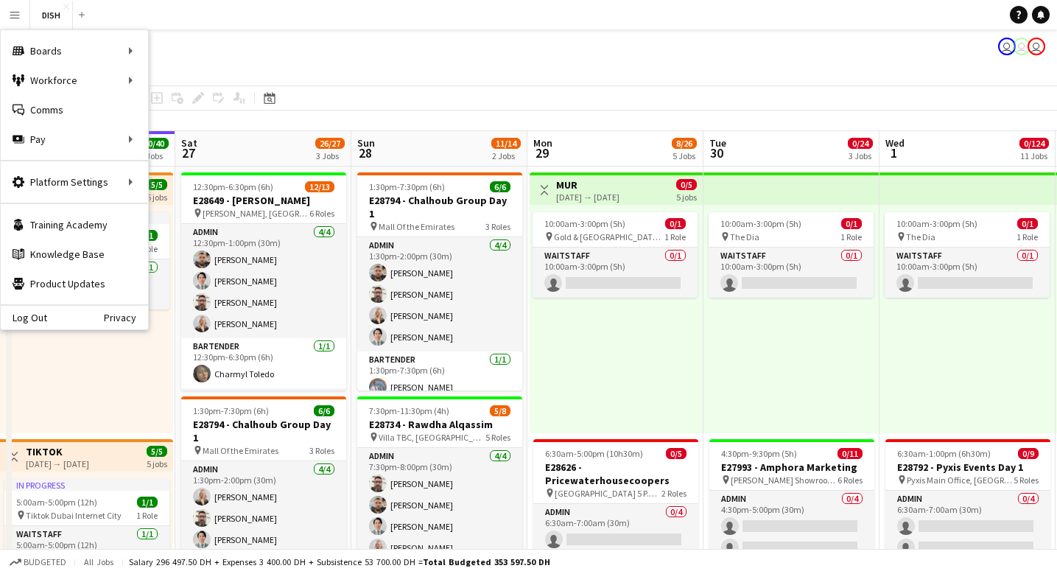
click at [19, 15] on app-icon "Menu" at bounding box center [15, 15] width 12 height 12
click at [261, 68] on link "My Workforce" at bounding box center [222, 80] width 147 height 29
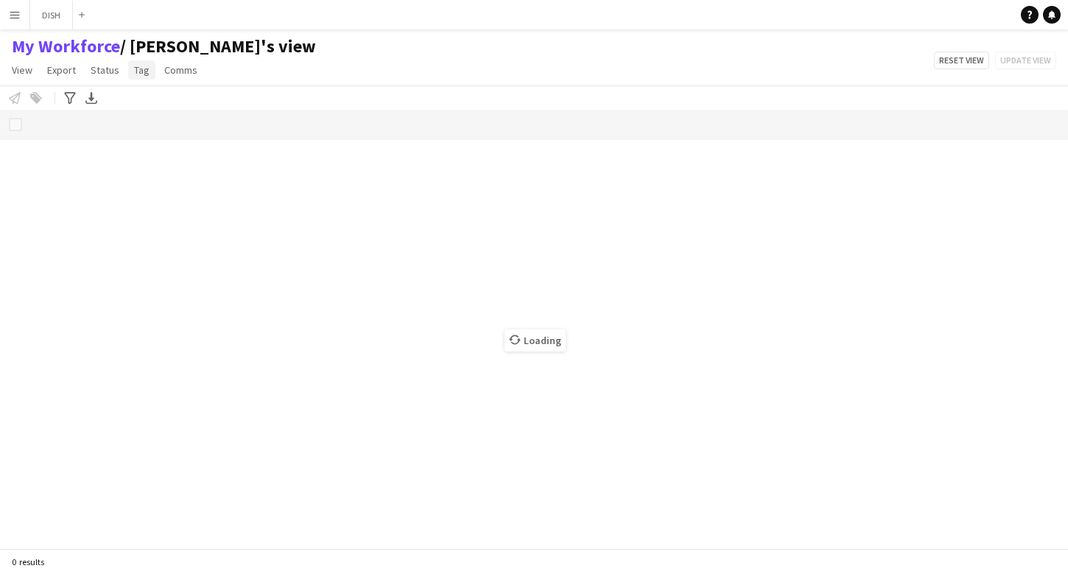
click at [142, 70] on span "Tag" at bounding box center [141, 69] width 15 height 13
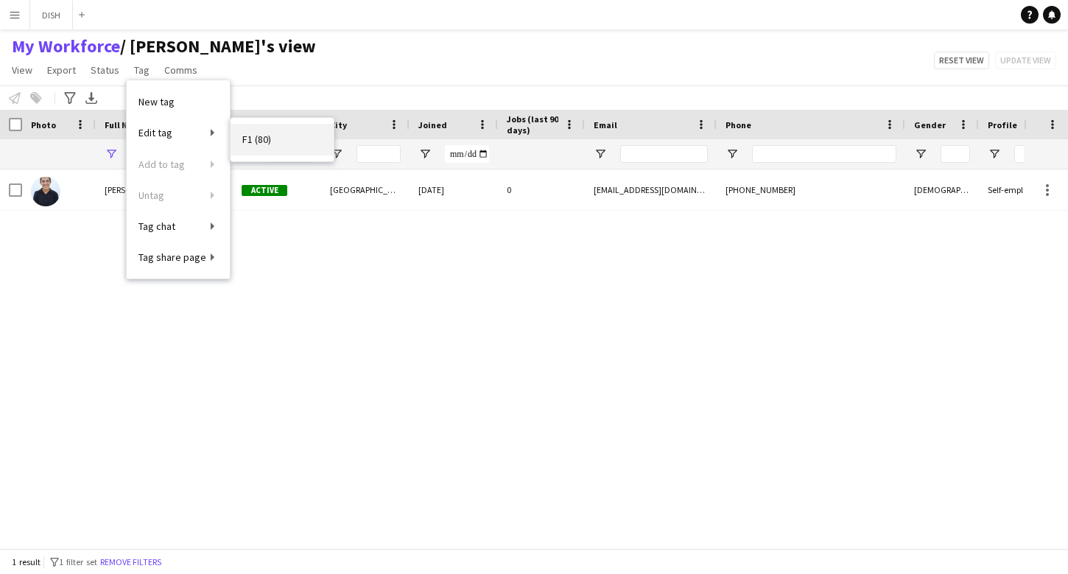
click at [250, 141] on span "F1 (80)" at bounding box center [256, 139] width 29 height 13
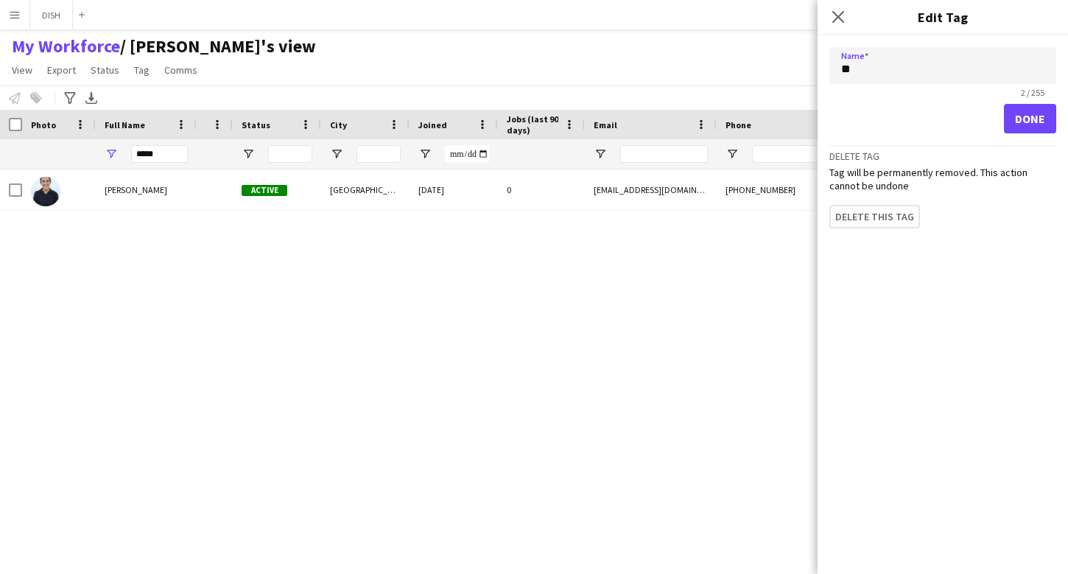
type input "*"
click at [863, 72] on input "***" at bounding box center [942, 65] width 227 height 37
type input "*"
click at [838, 13] on icon "Close pop-in" at bounding box center [838, 17] width 14 height 14
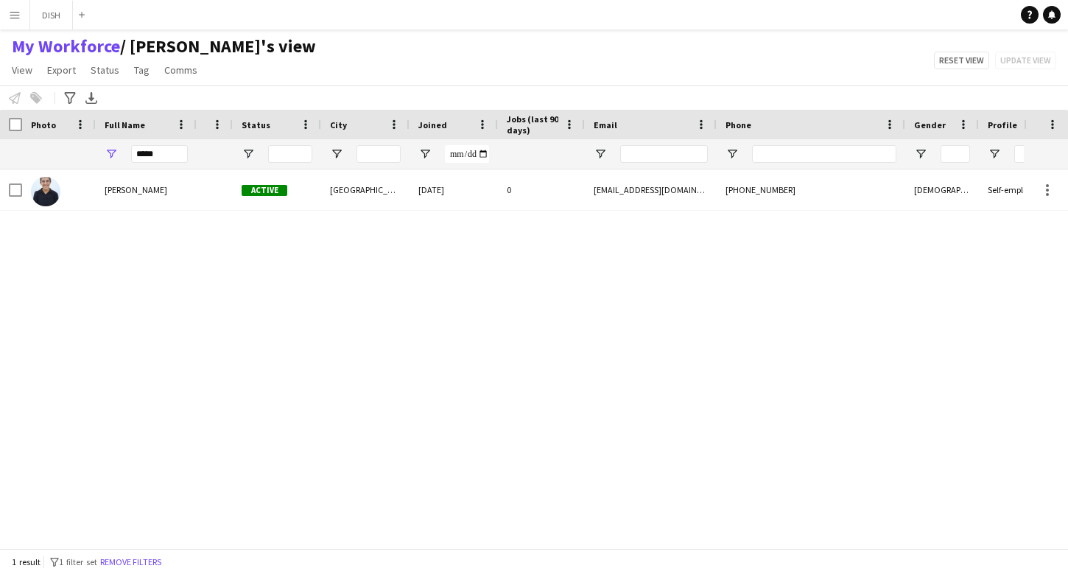
click at [15, 13] on app-icon "Menu" at bounding box center [15, 15] width 12 height 12
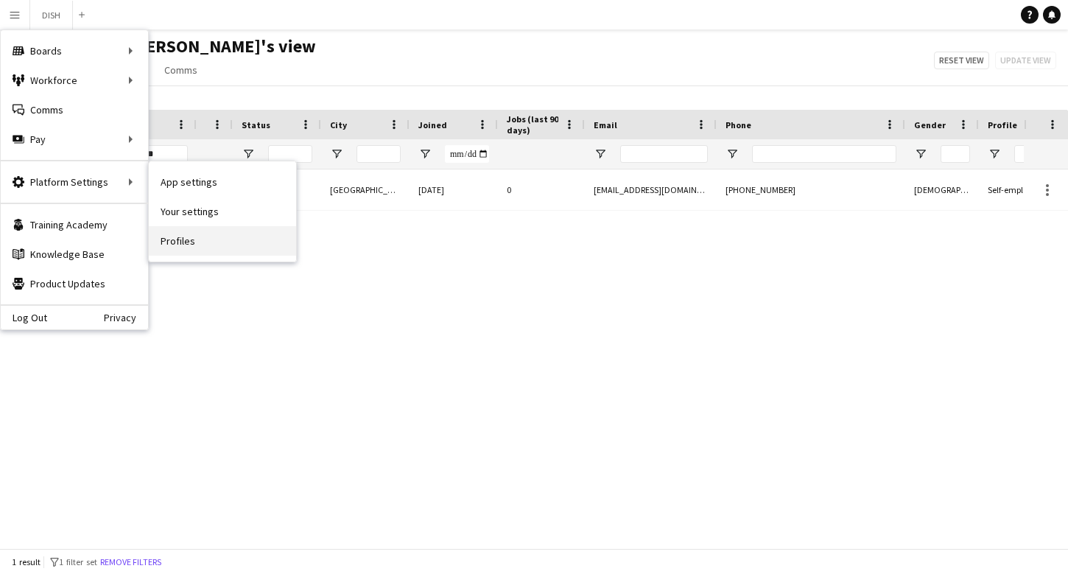
click at [177, 238] on link "Profiles" at bounding box center [222, 240] width 147 height 29
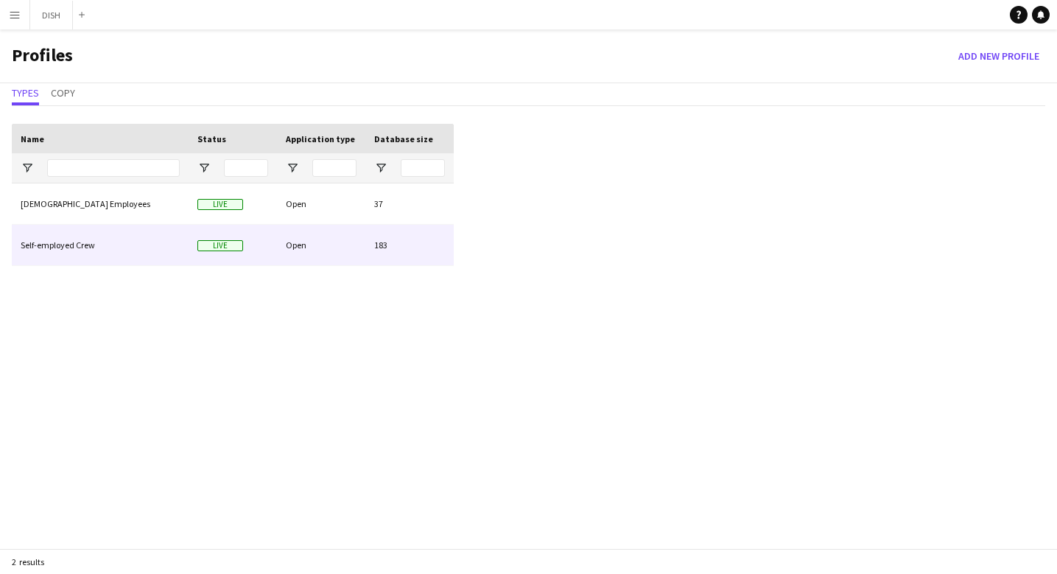
click at [165, 236] on div "Self-employed Crew" at bounding box center [100, 245] width 177 height 41
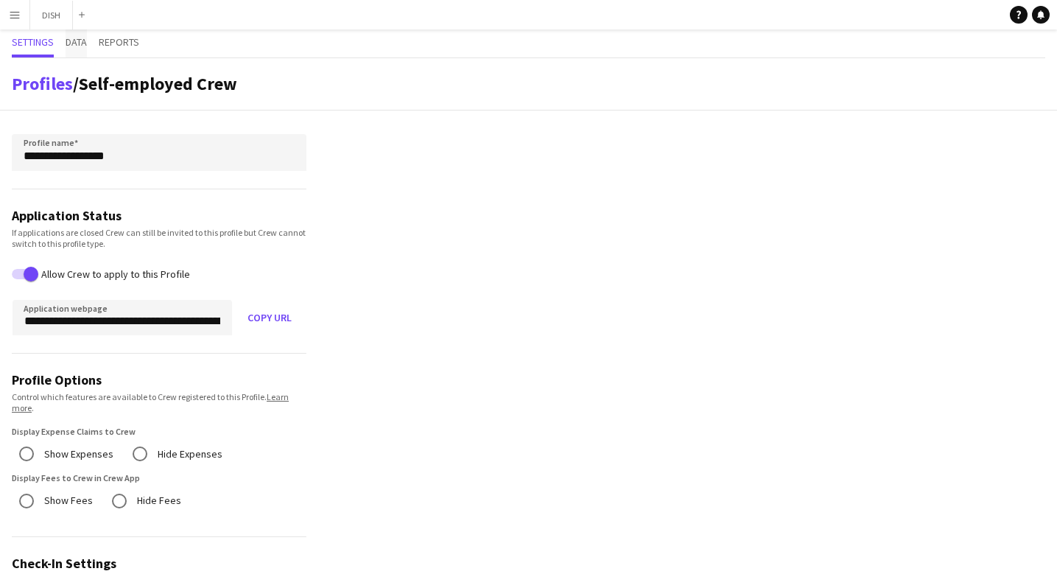
click at [75, 41] on span "Data" at bounding box center [76, 42] width 21 height 10
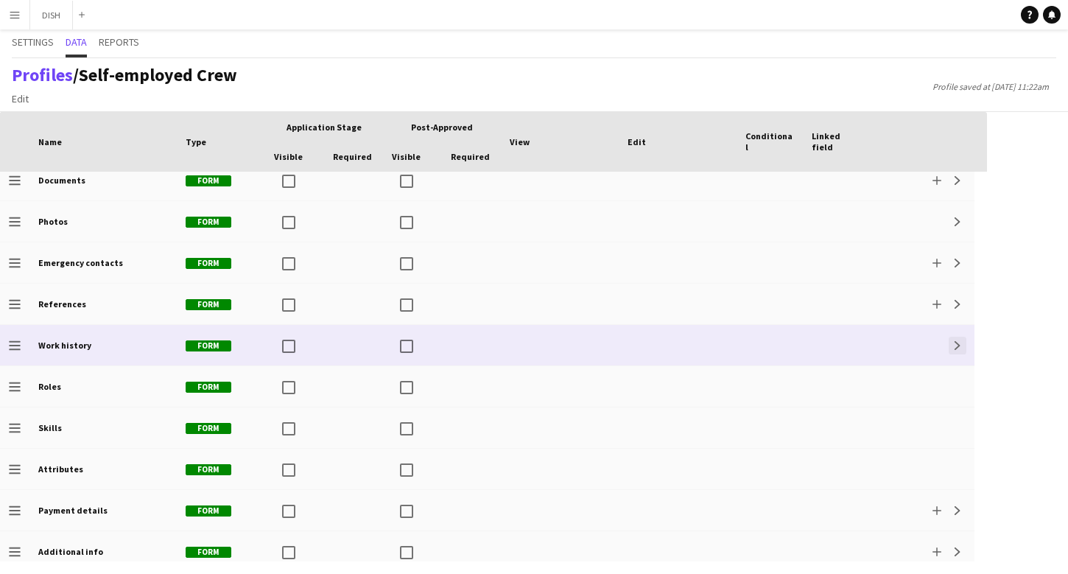
scroll to position [68, 0]
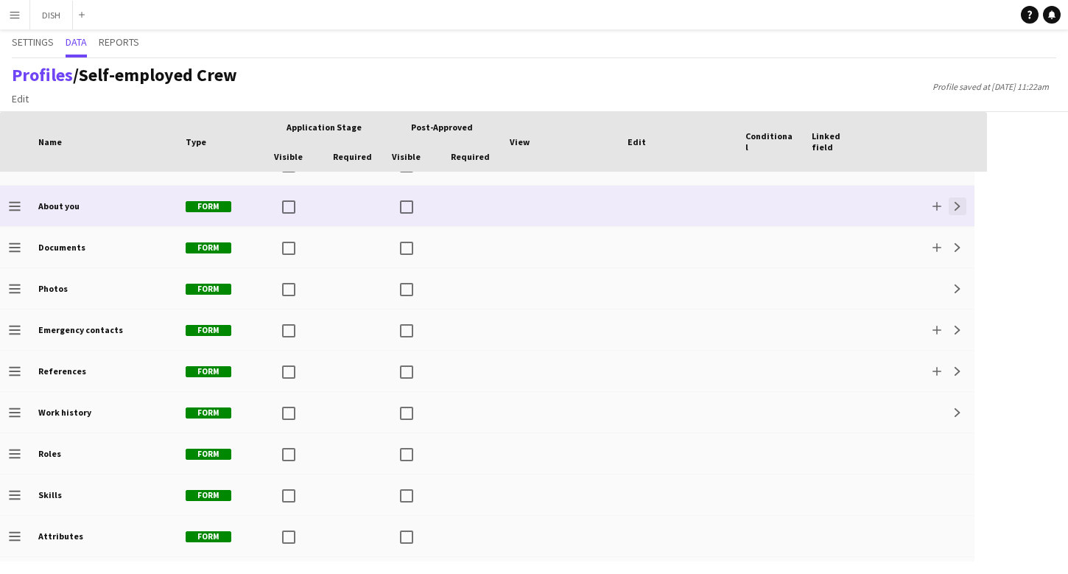
click at [962, 205] on button "Expand" at bounding box center [957, 206] width 18 height 18
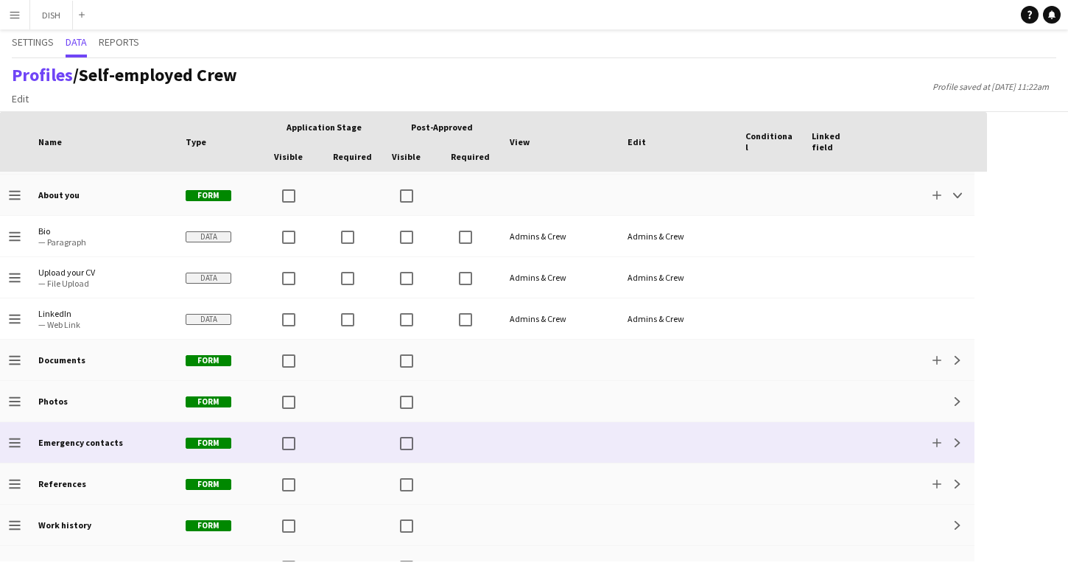
scroll to position [94, 0]
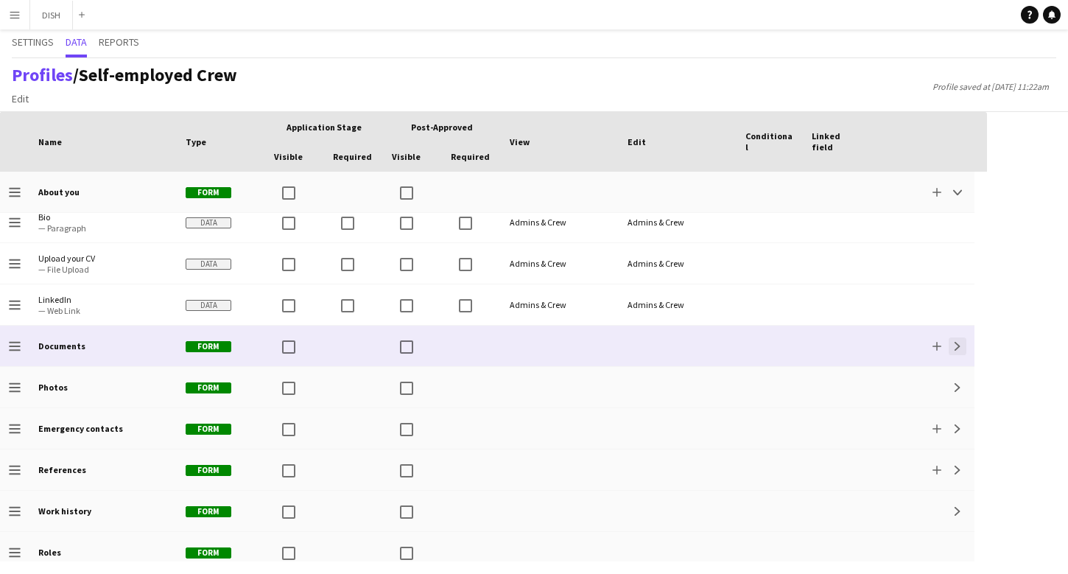
click at [957, 343] on app-icon "Expand" at bounding box center [957, 346] width 9 height 9
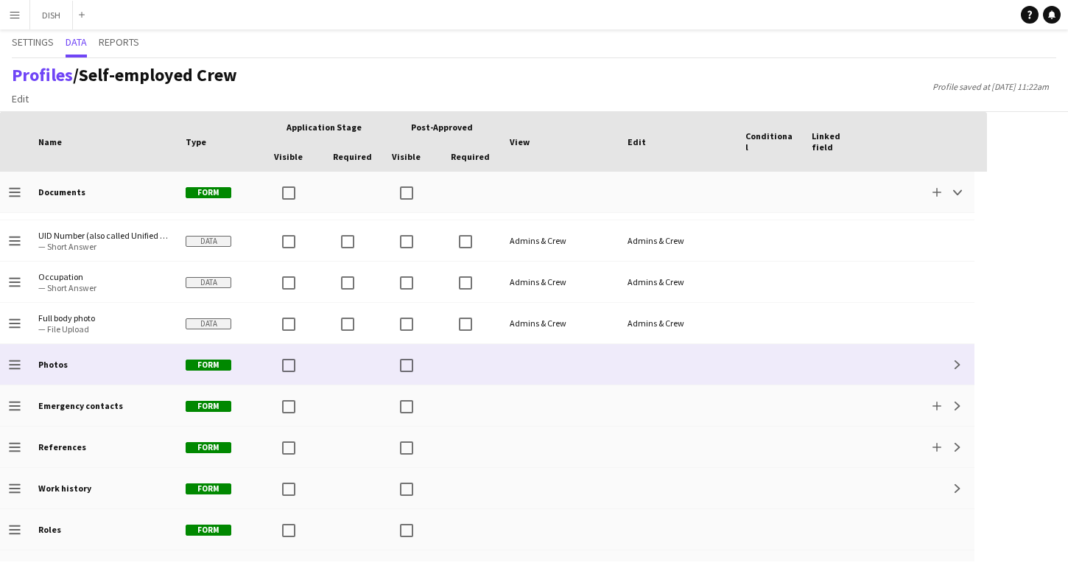
scroll to position [551, 0]
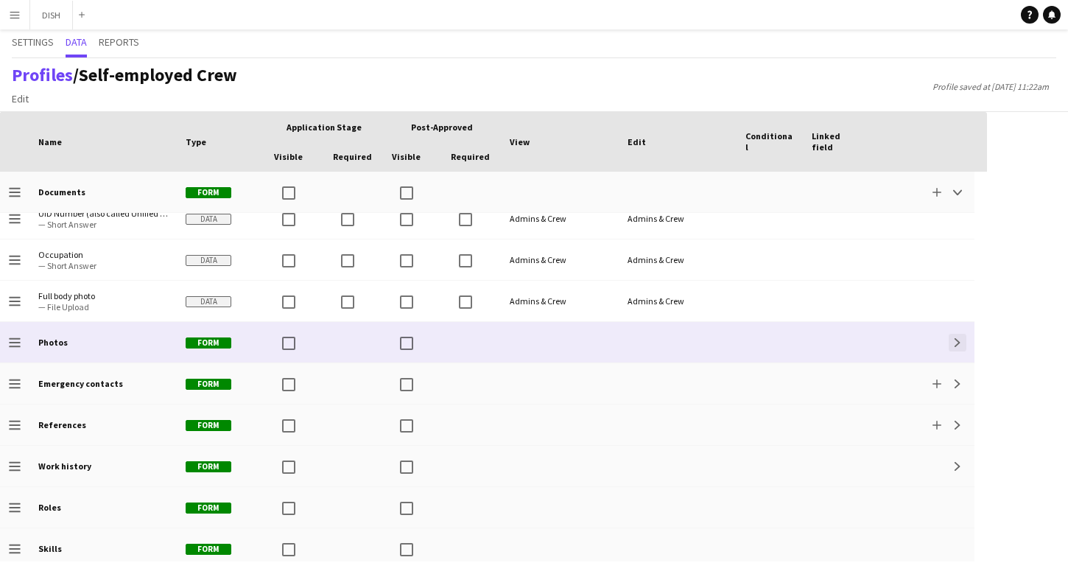
click at [958, 345] on app-icon "Expand" at bounding box center [957, 342] width 9 height 9
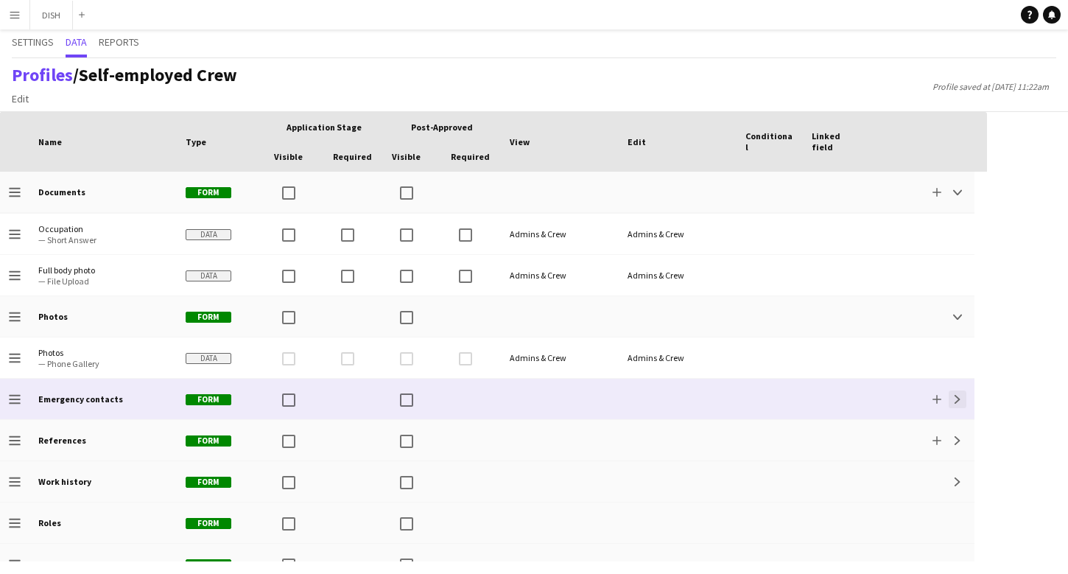
click at [957, 396] on app-icon "Expand" at bounding box center [957, 399] width 9 height 9
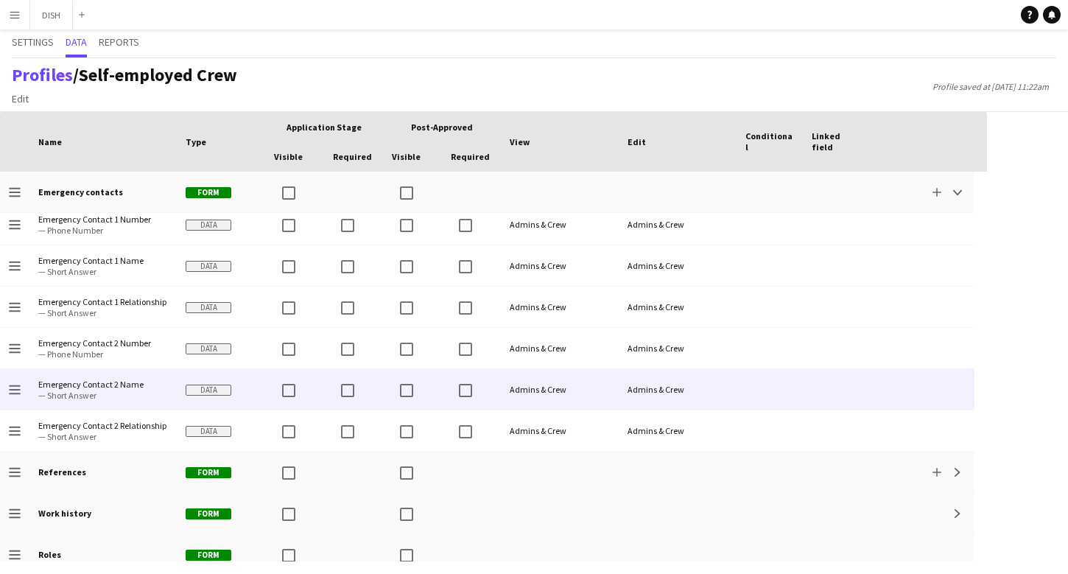
scroll to position [832, 0]
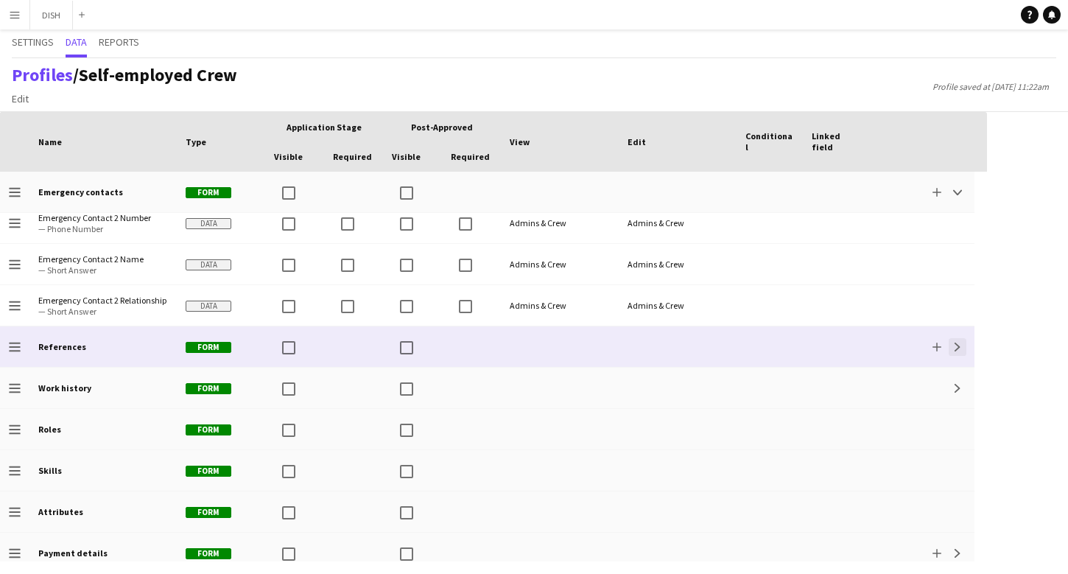
click at [960, 350] on app-icon "Expand" at bounding box center [957, 346] width 9 height 9
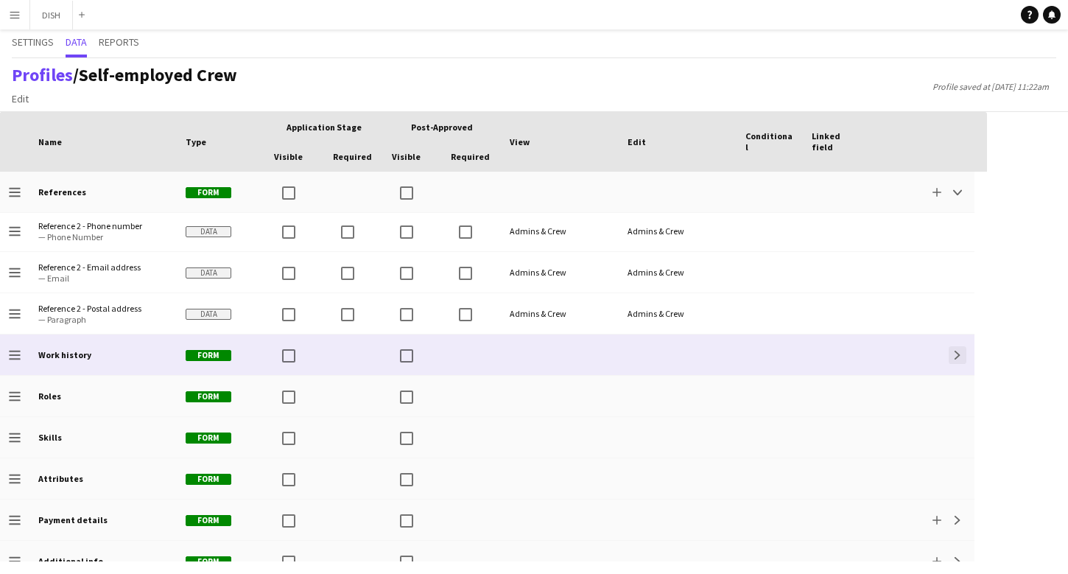
click at [956, 358] on app-icon "Expand" at bounding box center [957, 355] width 9 height 9
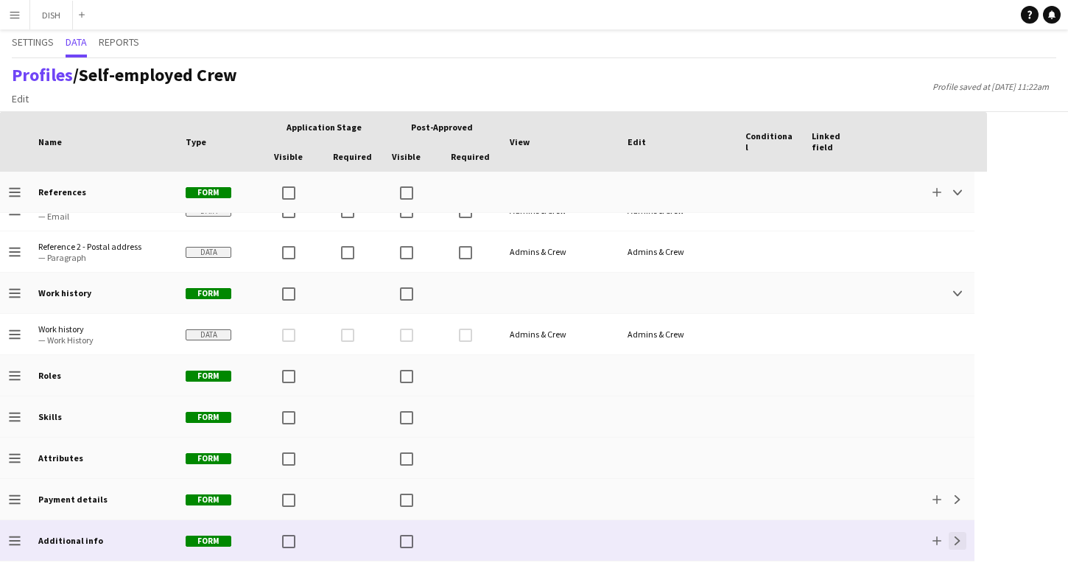
click at [957, 542] on app-icon "Expand" at bounding box center [957, 540] width 9 height 9
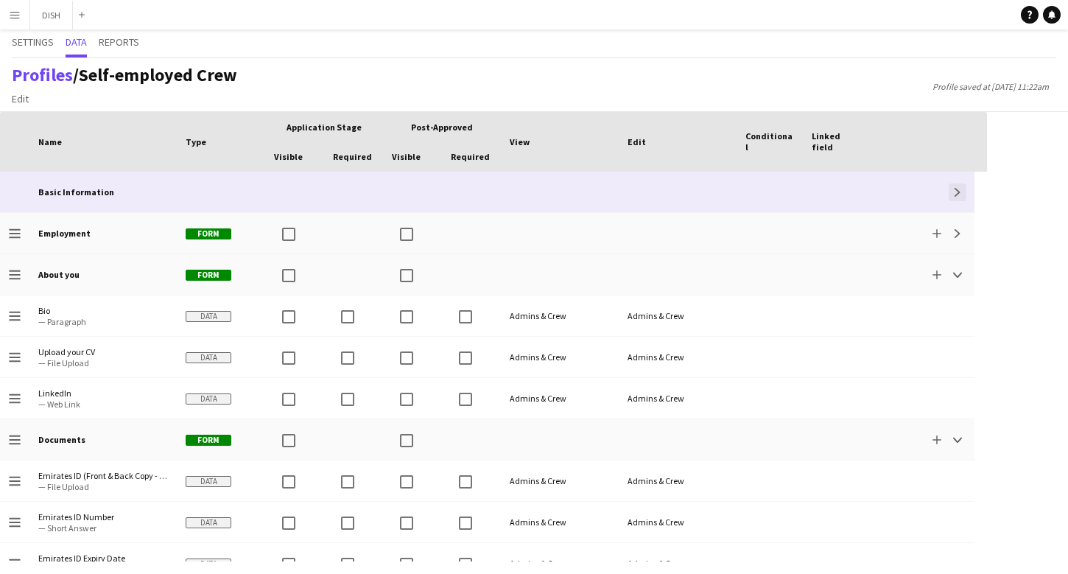
click at [954, 192] on app-icon "Expand" at bounding box center [957, 192] width 9 height 9
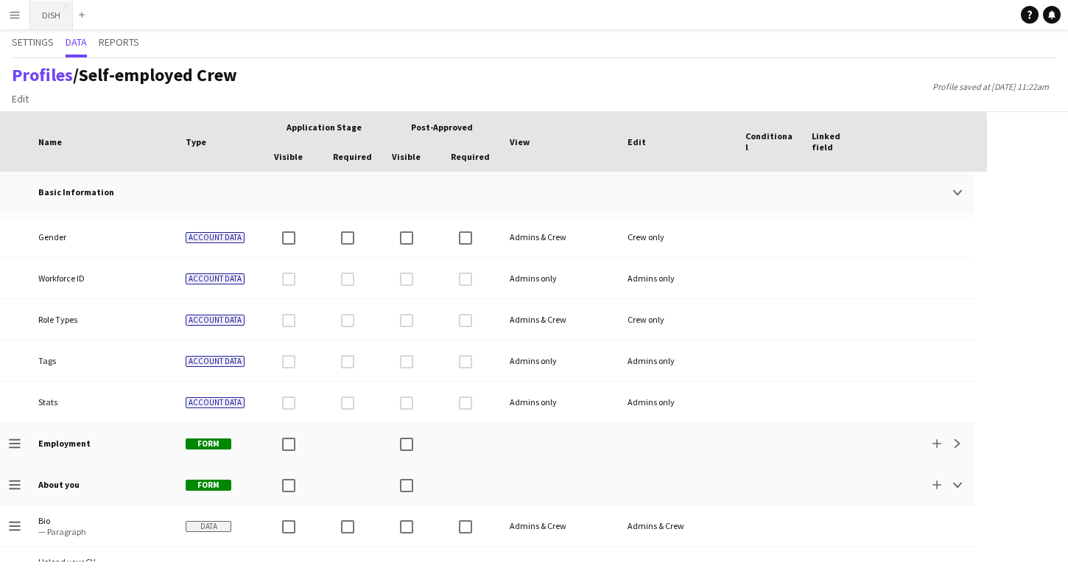
click at [45, 13] on button "DISH Close" at bounding box center [51, 15] width 43 height 29
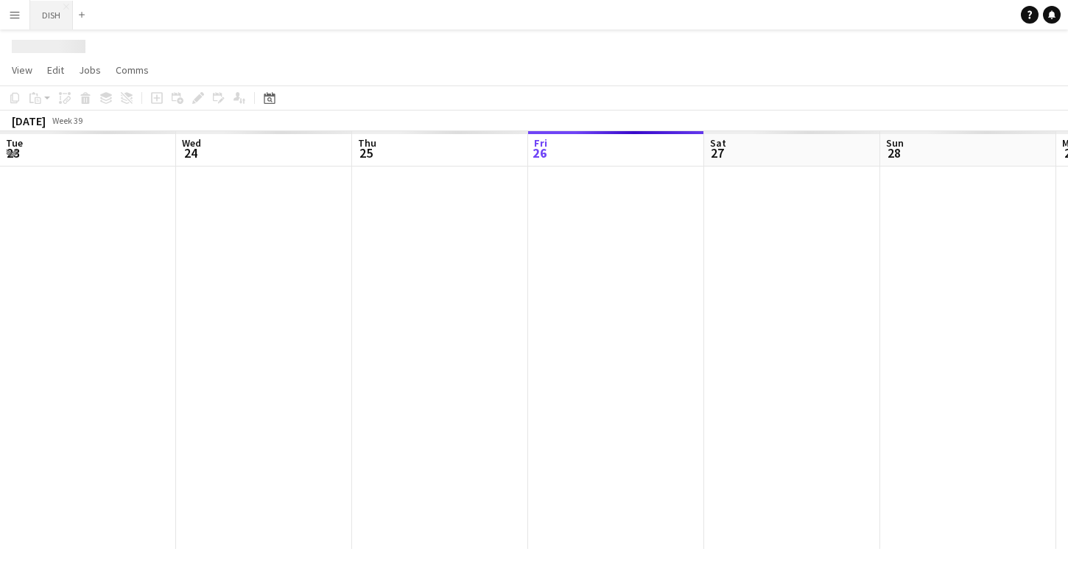
scroll to position [0, 352]
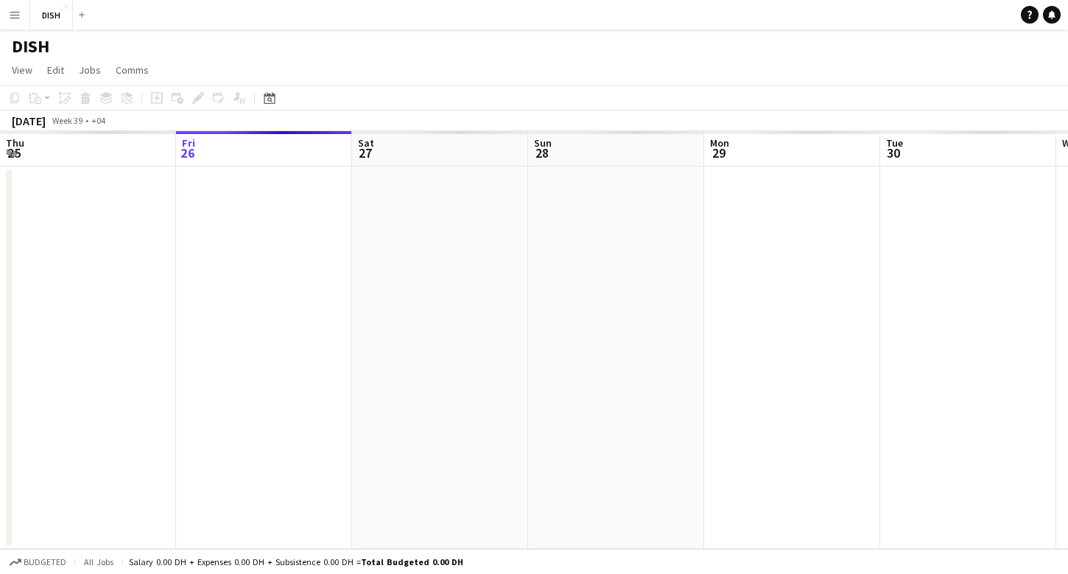
click at [24, 11] on button "Menu" at bounding box center [14, 14] width 29 height 29
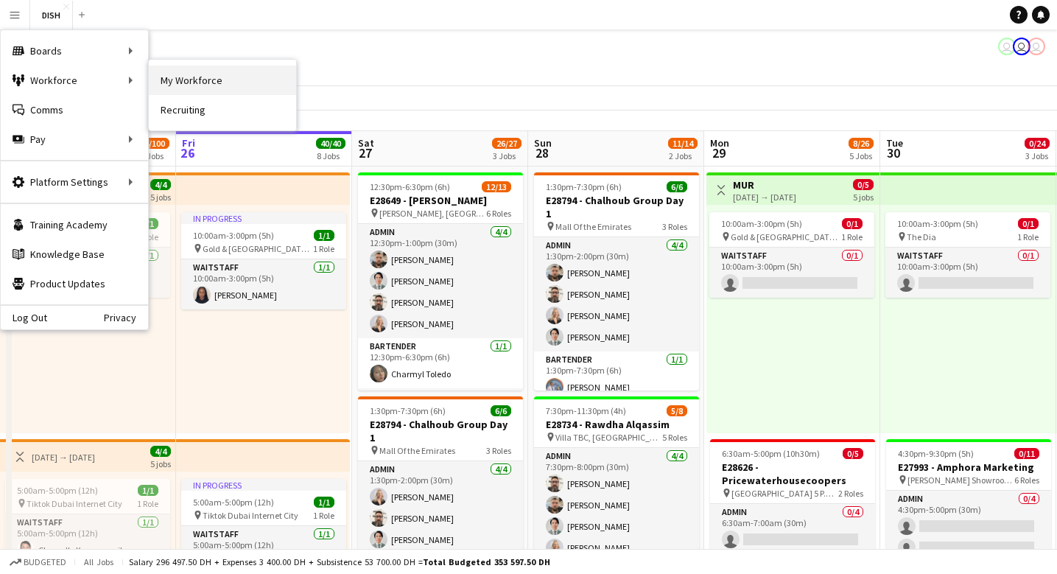
click at [176, 84] on link "My Workforce" at bounding box center [222, 80] width 147 height 29
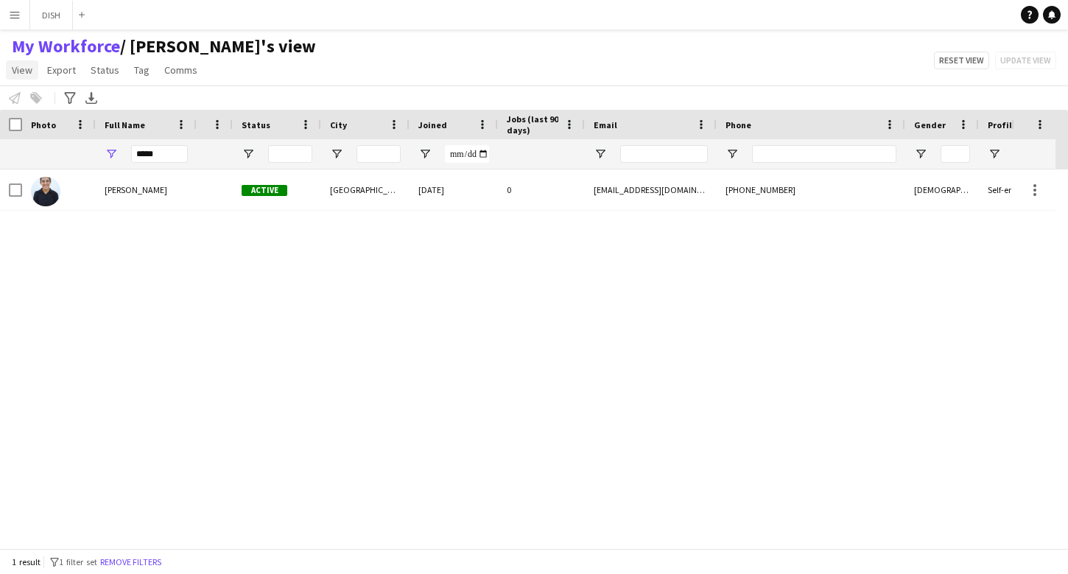
click at [27, 71] on span "View" at bounding box center [22, 69] width 21 height 13
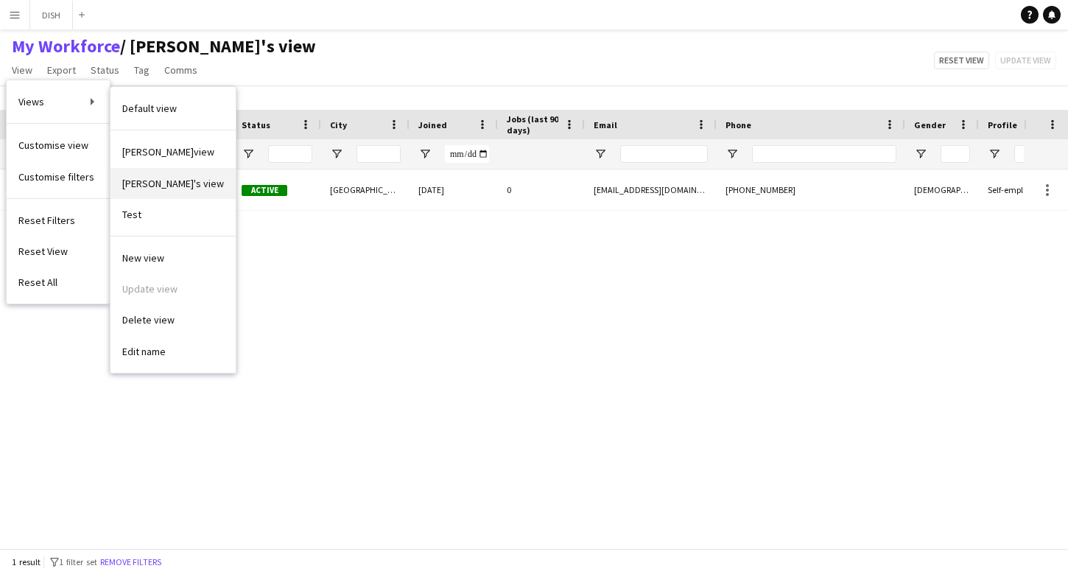
click at [174, 177] on link "[PERSON_NAME]'s view" at bounding box center [172, 183] width 125 height 31
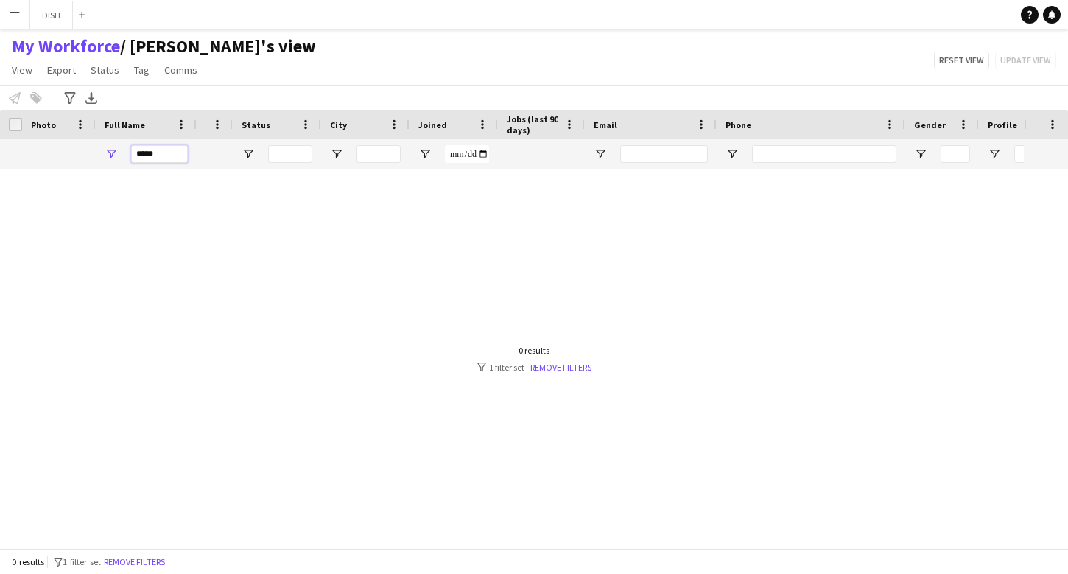
click at [155, 147] on input "*****" at bounding box center [159, 154] width 57 height 18
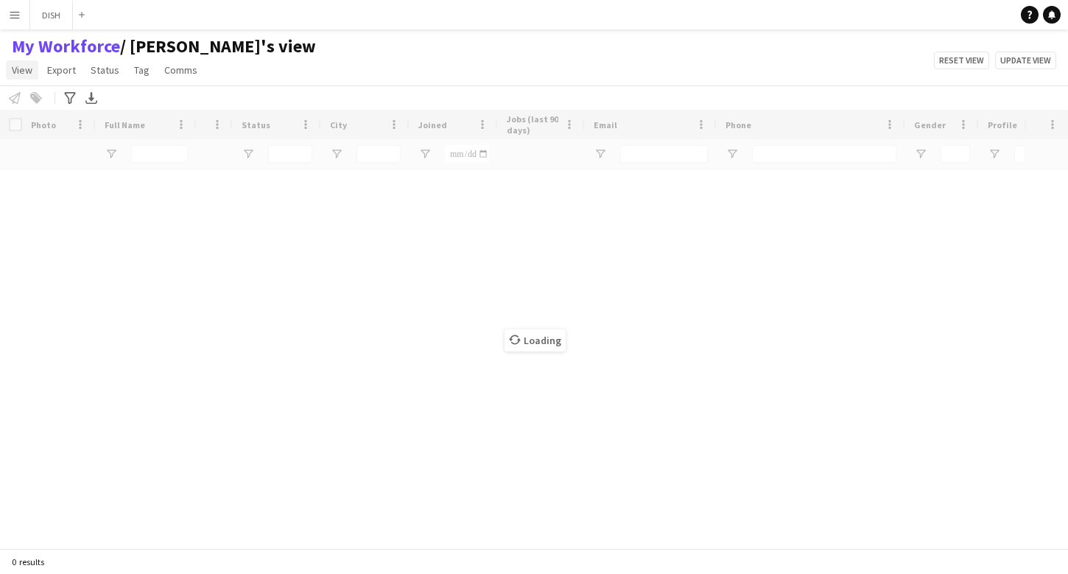
click at [29, 75] on link "View" at bounding box center [22, 69] width 32 height 19
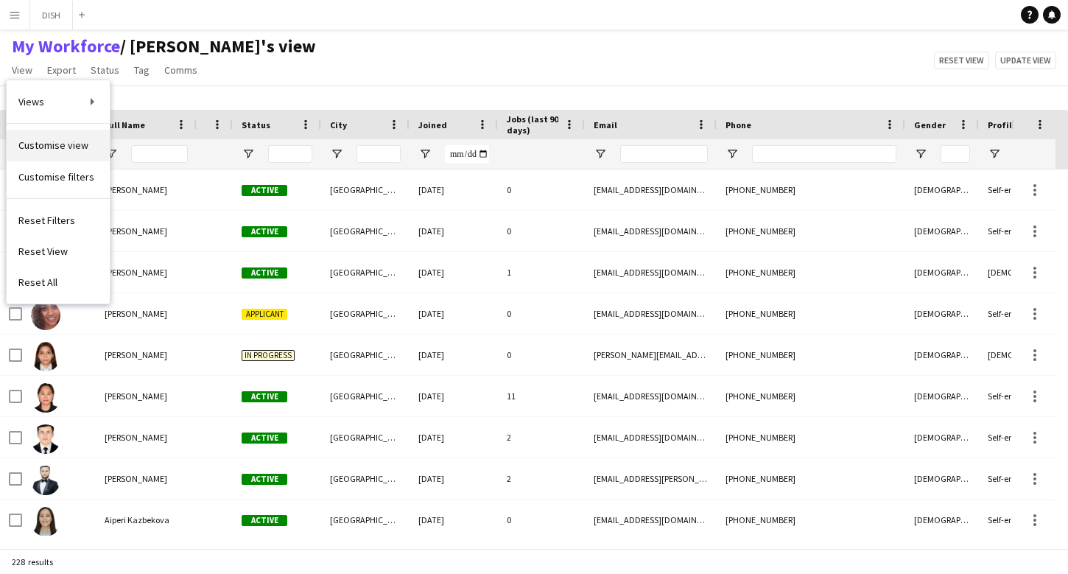
click at [57, 145] on span "Customise view" at bounding box center [53, 144] width 70 height 13
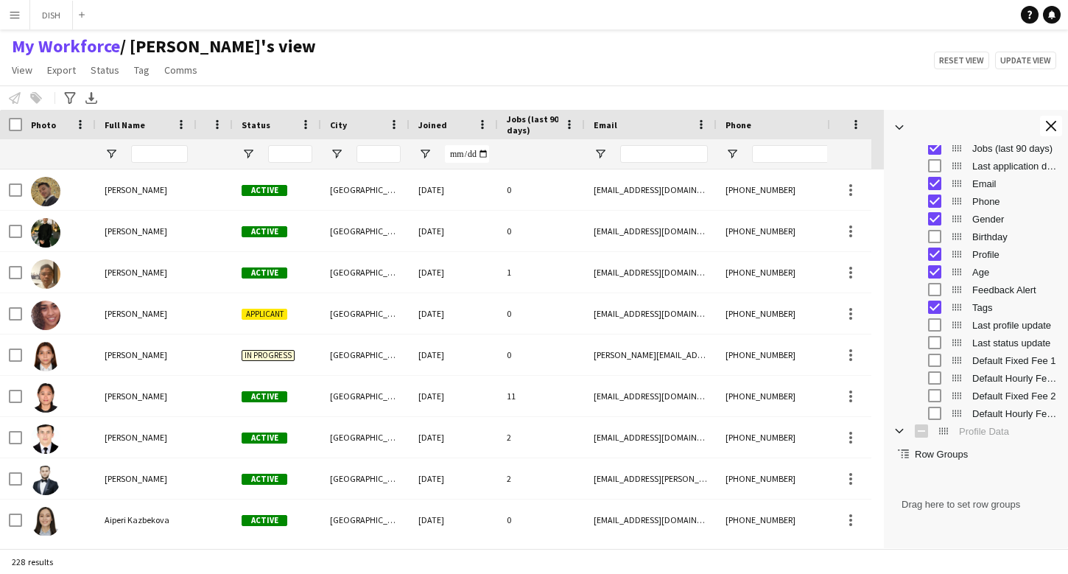
scroll to position [276, 0]
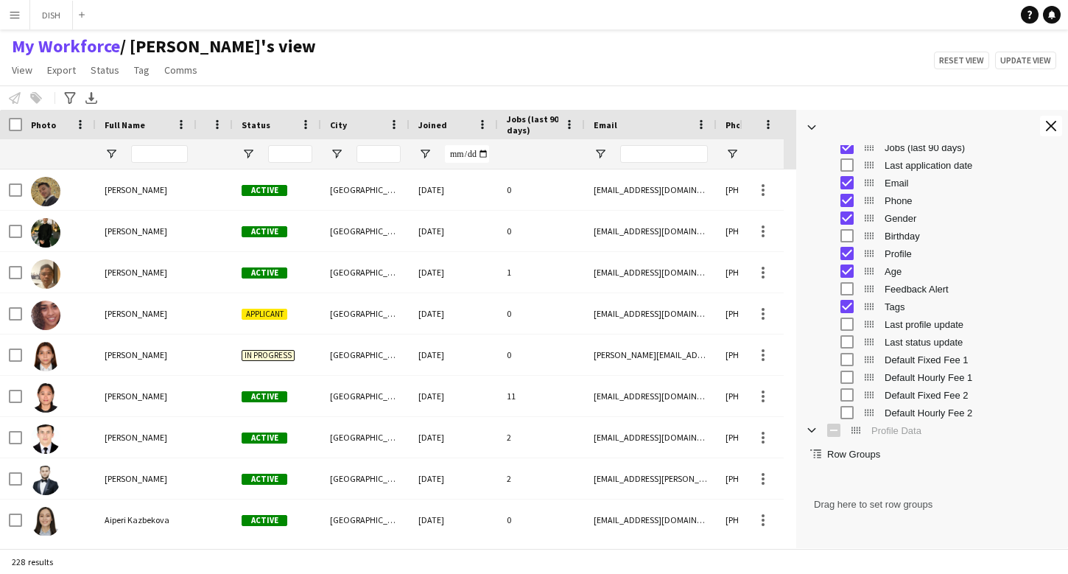
drag, startPoint x: 882, startPoint y: 397, endPoint x: 795, endPoint y: 391, distance: 87.8
click at [795, 391] on div at bounding box center [796, 329] width 4 height 438
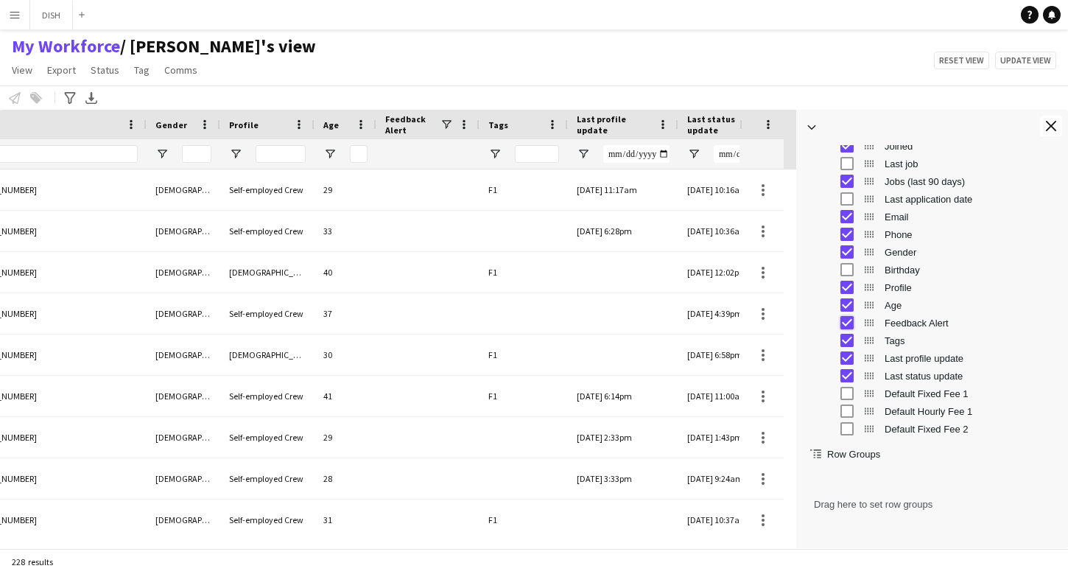
scroll to position [0, 945]
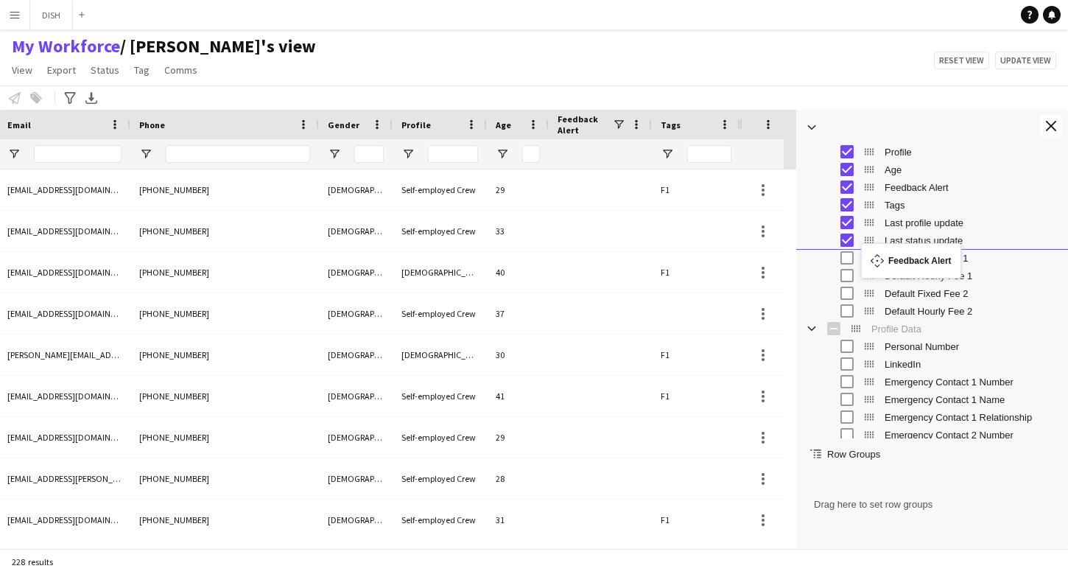
drag, startPoint x: 869, startPoint y: 189, endPoint x: 868, endPoint y: 252, distance: 63.3
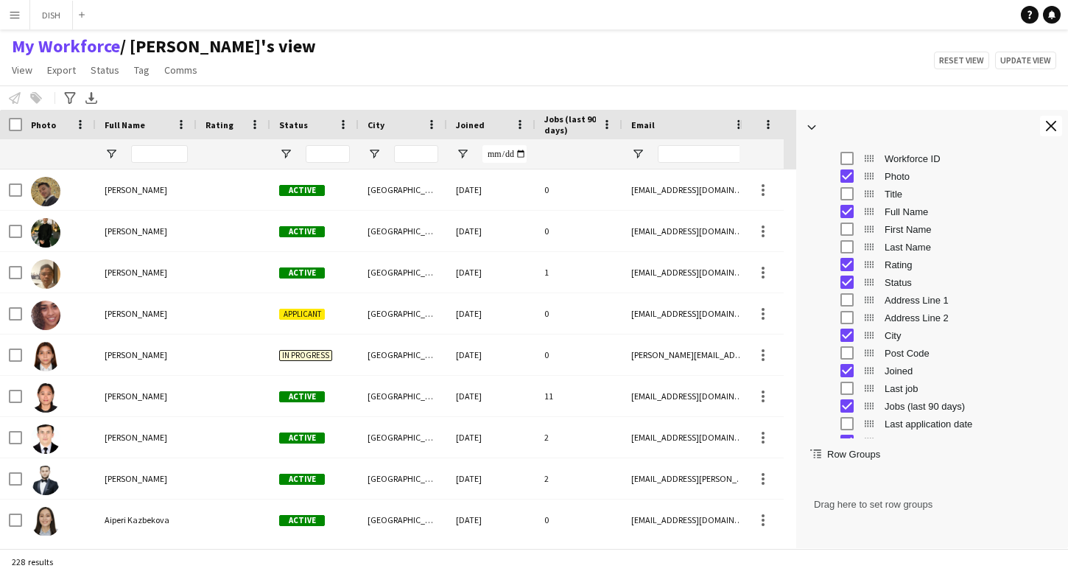
drag, startPoint x: 230, startPoint y: 130, endPoint x: 268, endPoint y: 133, distance: 37.7
click at [268, 133] on div at bounding box center [270, 124] width 6 height 29
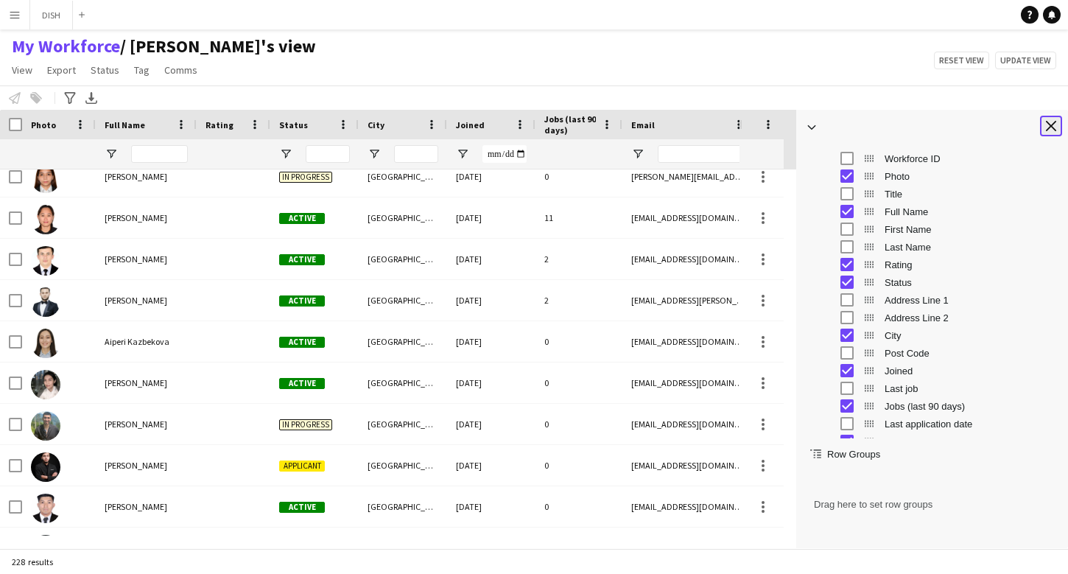
click at [1052, 132] on button "Close tool panel" at bounding box center [1051, 126] width 22 height 21
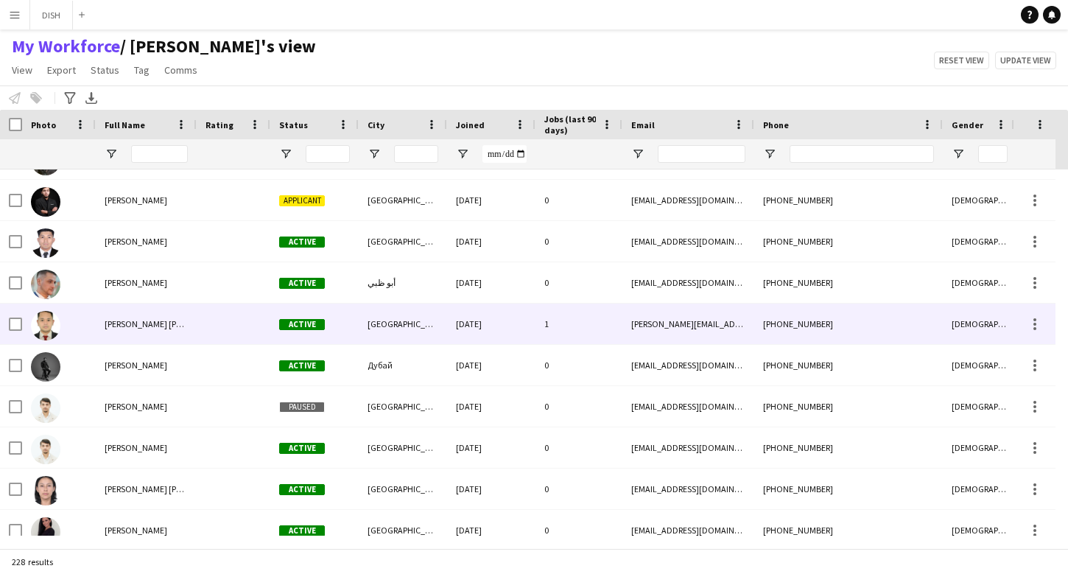
click at [178, 335] on div "[PERSON_NAME] [PERSON_NAME]" at bounding box center [146, 323] width 101 height 41
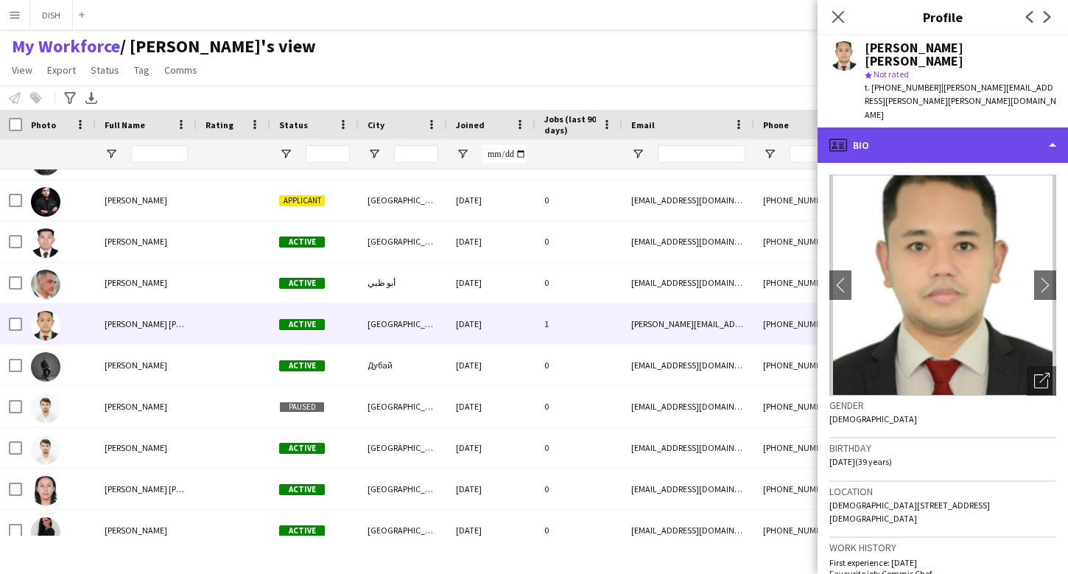
click at [918, 127] on div "profile Bio" at bounding box center [942, 144] width 250 height 35
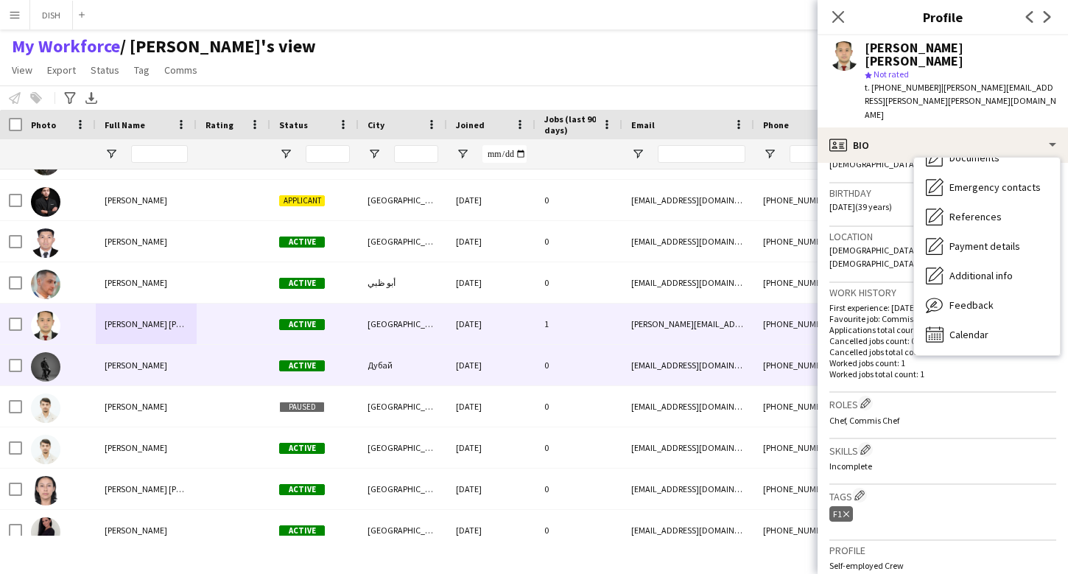
click at [142, 366] on span "Alexey Dubovik" at bounding box center [136, 364] width 63 height 11
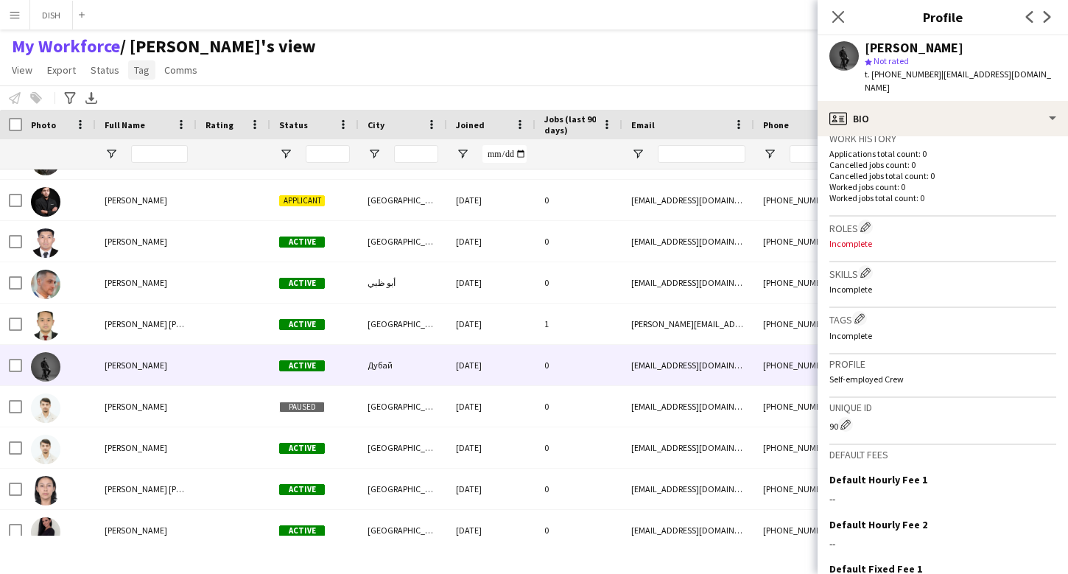
click at [136, 74] on span "Tag" at bounding box center [141, 69] width 15 height 13
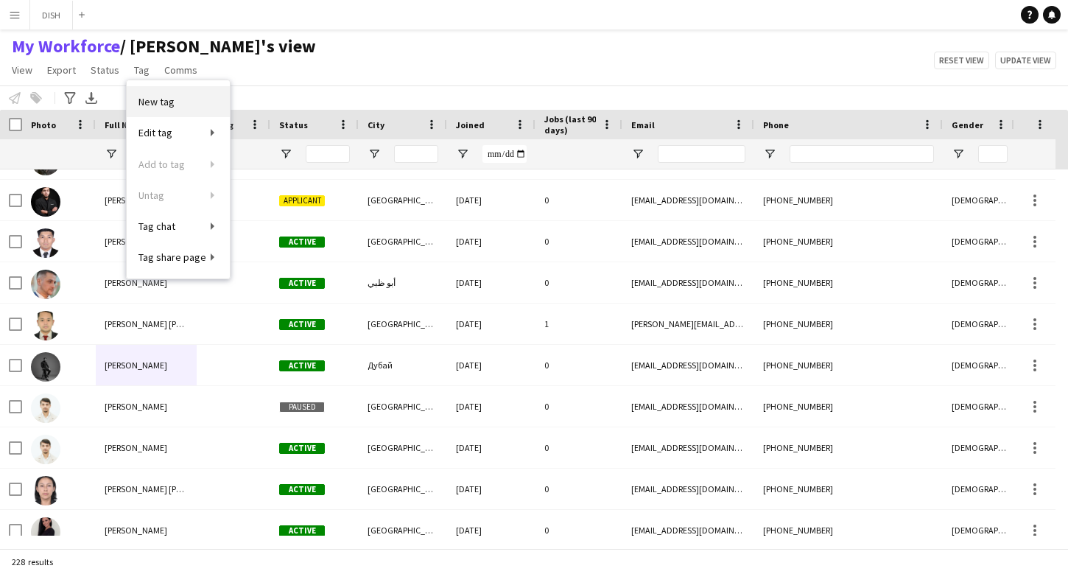
click at [155, 96] on span "New tag" at bounding box center [156, 101] width 36 height 13
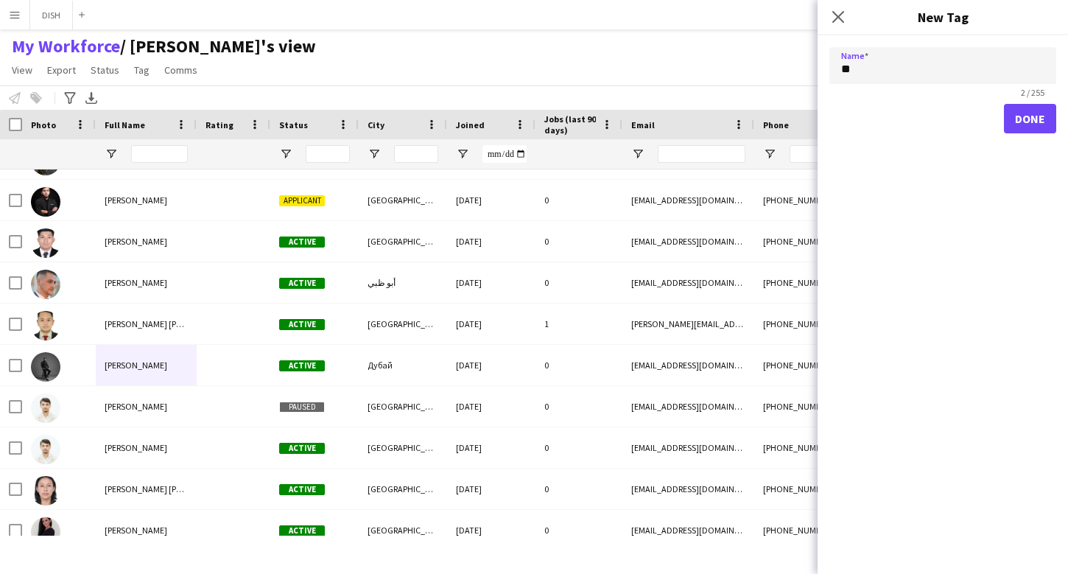
type input "**"
click at [1019, 117] on button "Done" at bounding box center [1030, 118] width 52 height 29
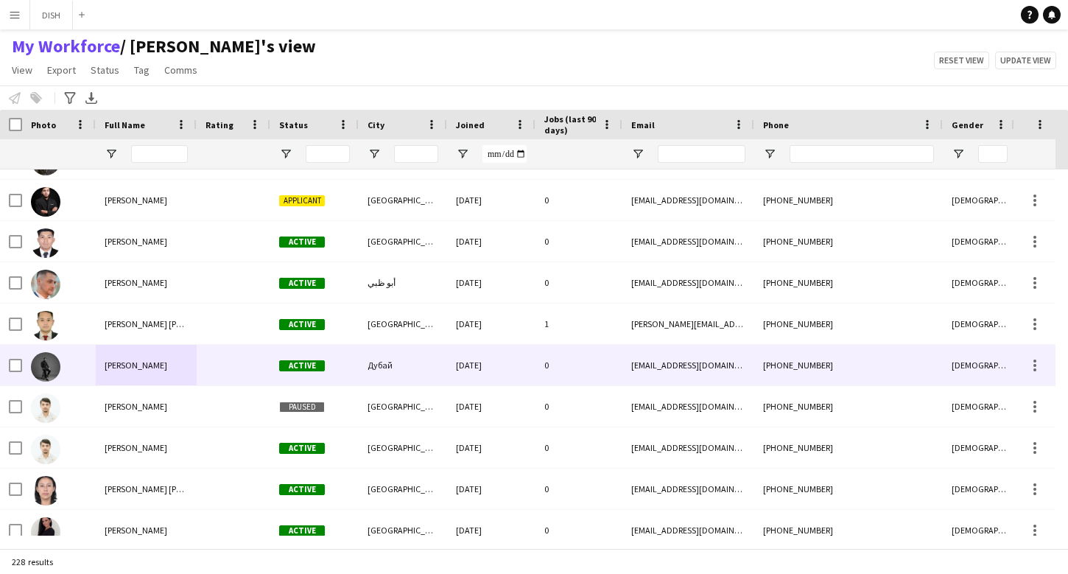
click at [239, 366] on div at bounding box center [234, 365] width 74 height 41
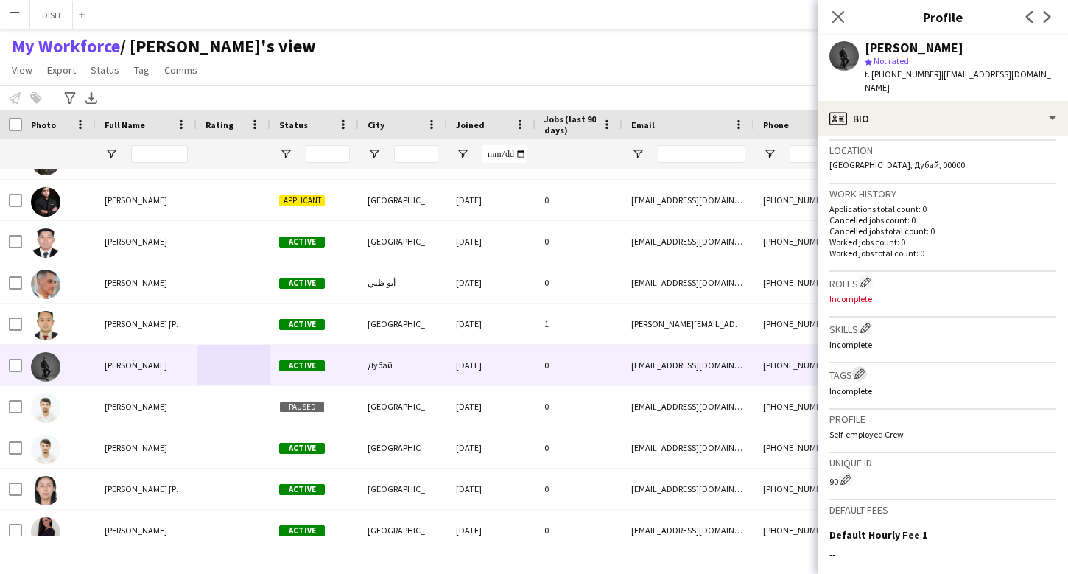
click at [864, 368] on app-icon "Edit crew company tags" at bounding box center [859, 373] width 10 height 10
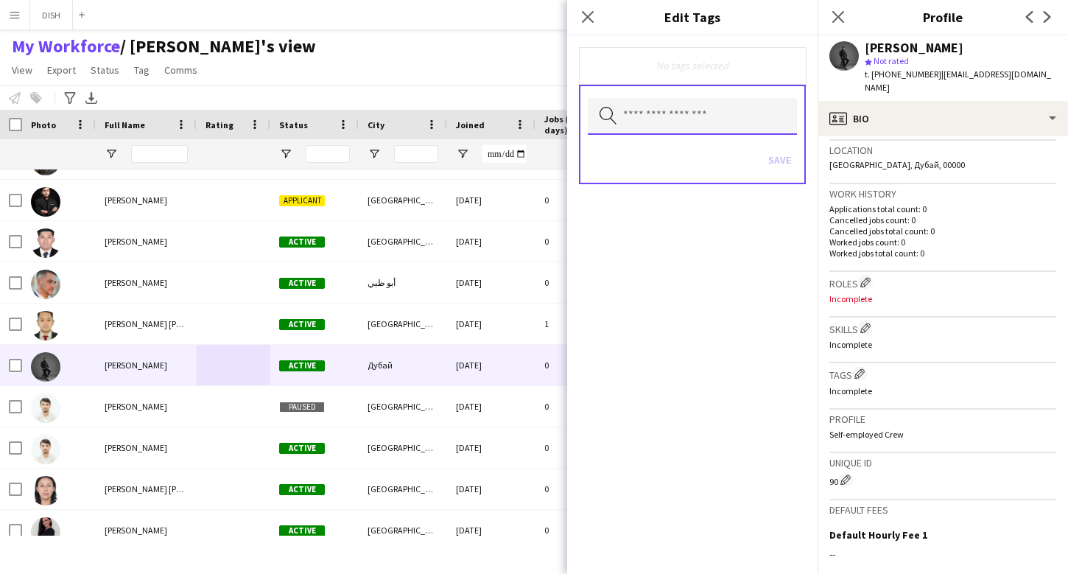
click at [706, 121] on input "text" at bounding box center [692, 116] width 209 height 37
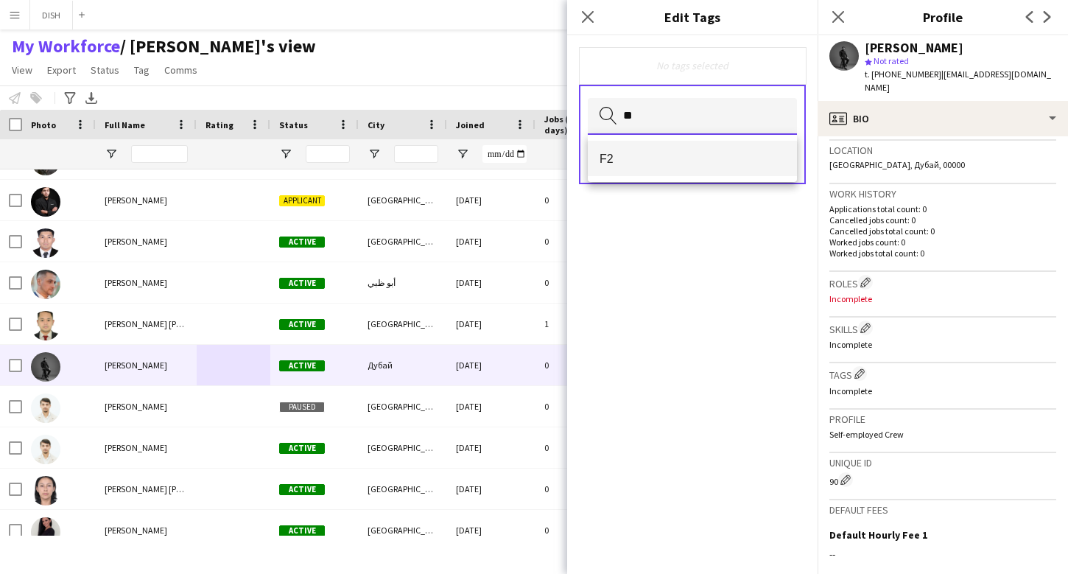
type input "**"
click at [703, 153] on span "F2" at bounding box center [692, 159] width 186 height 14
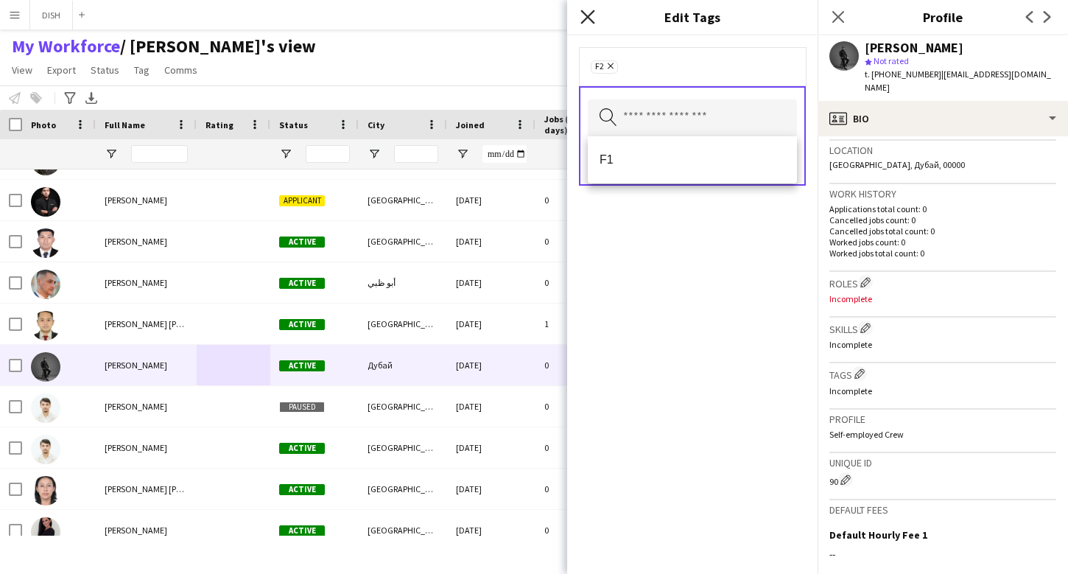
click at [585, 12] on icon "Close pop-in" at bounding box center [587, 17] width 14 height 14
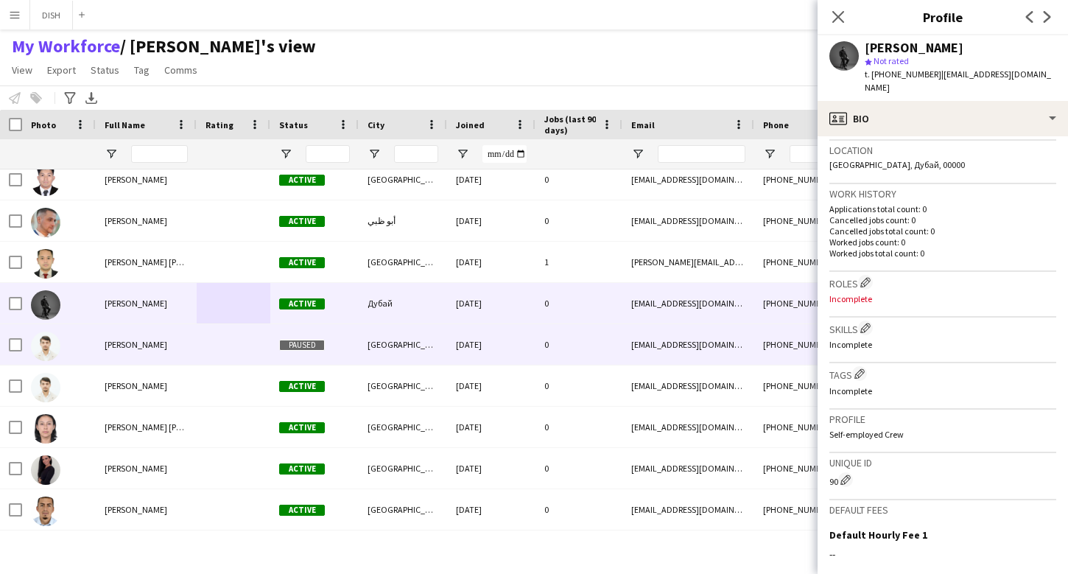
scroll to position [517, 0]
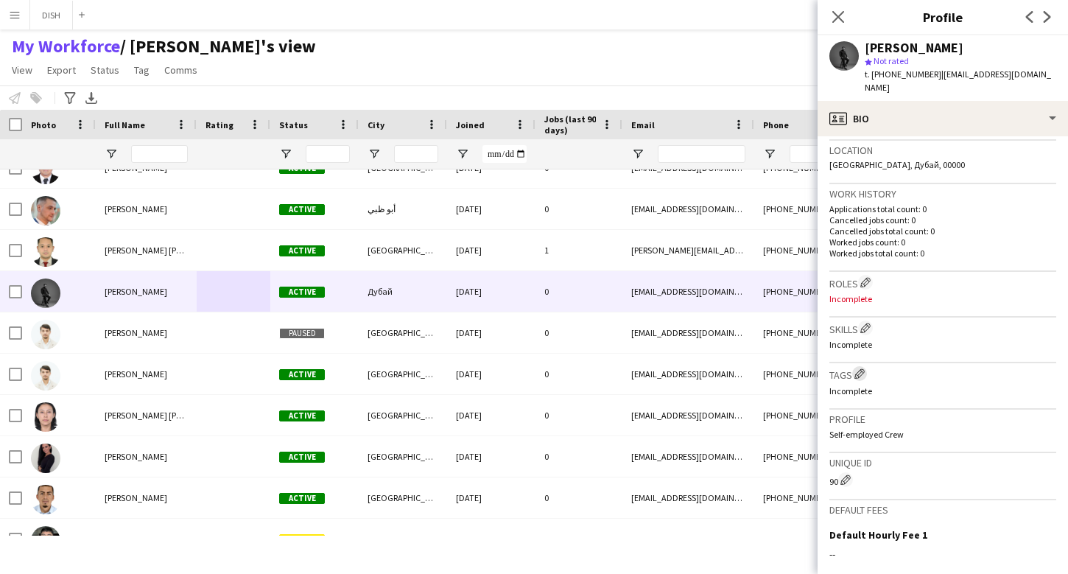
click at [861, 368] on app-icon "Edit crew company tags" at bounding box center [859, 373] width 10 height 10
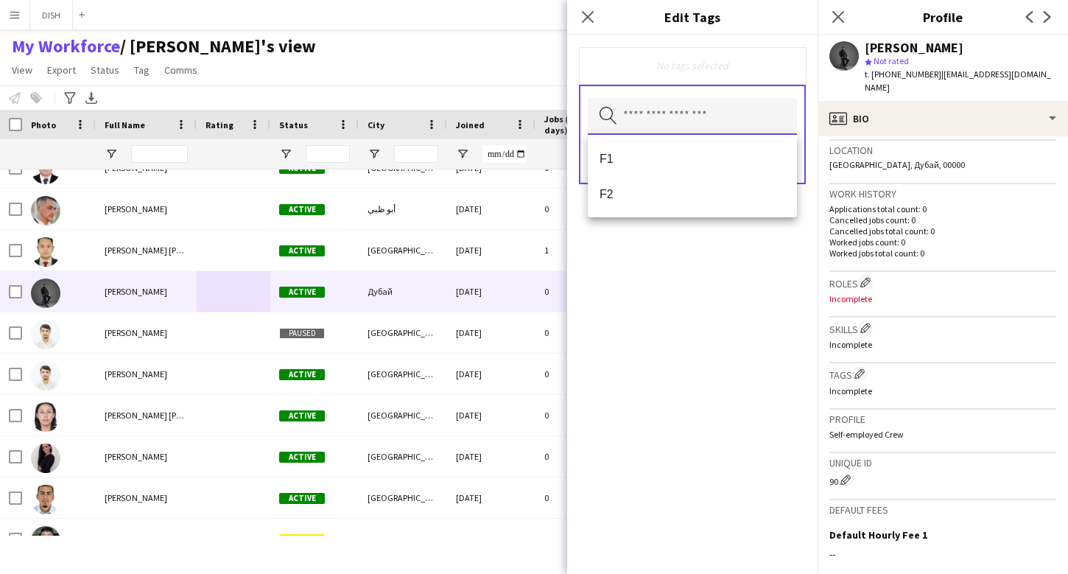
click at [650, 107] on input "text" at bounding box center [692, 116] width 209 height 37
click at [641, 183] on mat-option "F2" at bounding box center [692, 193] width 209 height 35
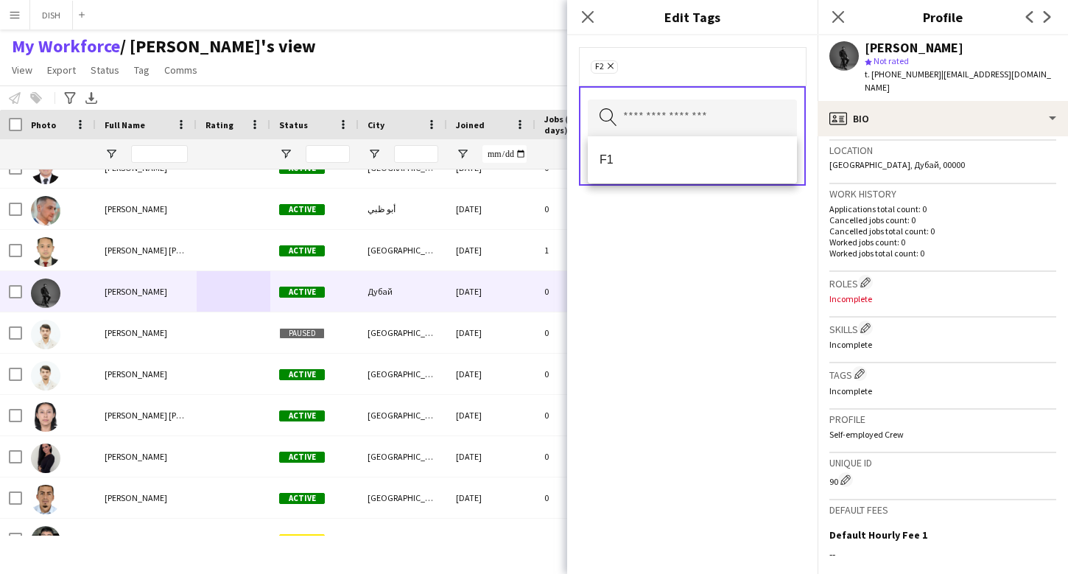
click at [669, 222] on form "F2 Remove Search by tag name Save" at bounding box center [692, 130] width 250 height 191
click at [781, 166] on button "Save" at bounding box center [779, 161] width 35 height 24
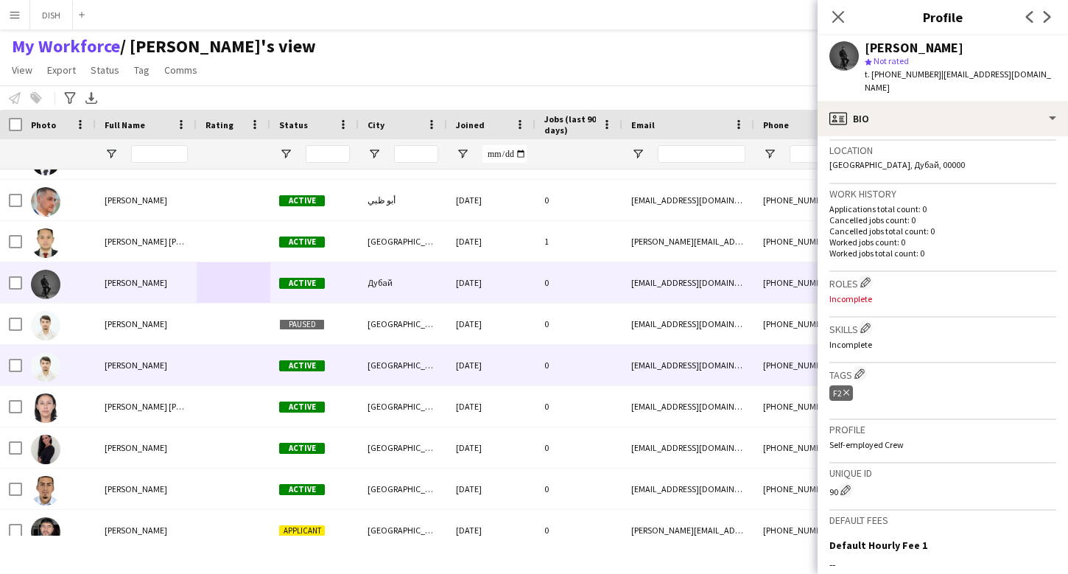
scroll to position [539, 0]
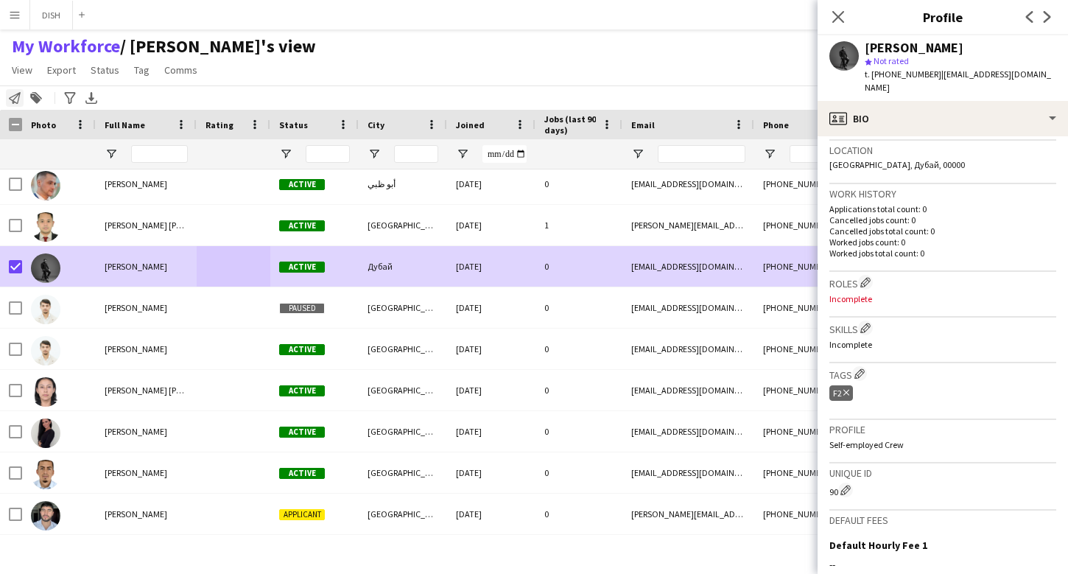
click at [15, 97] on icon at bounding box center [15, 98] width 12 height 12
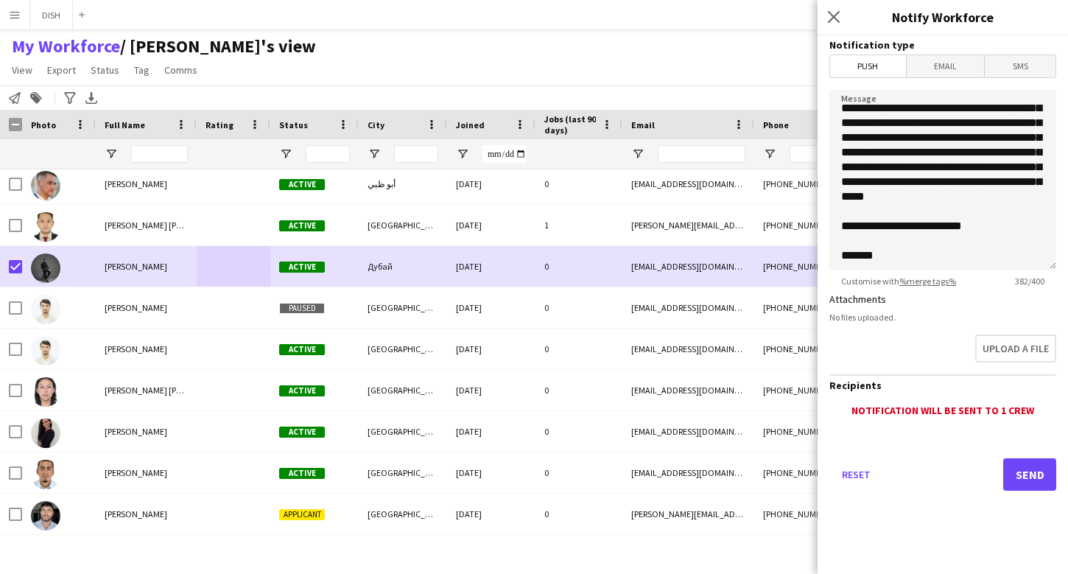
scroll to position [63, 0]
click at [836, 14] on icon at bounding box center [833, 17] width 14 height 14
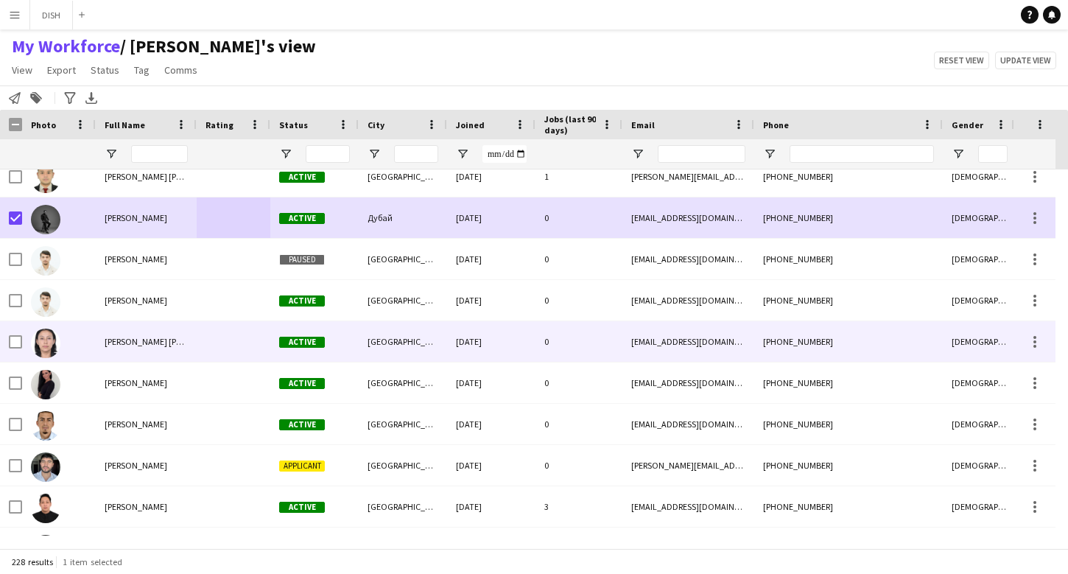
scroll to position [591, 0]
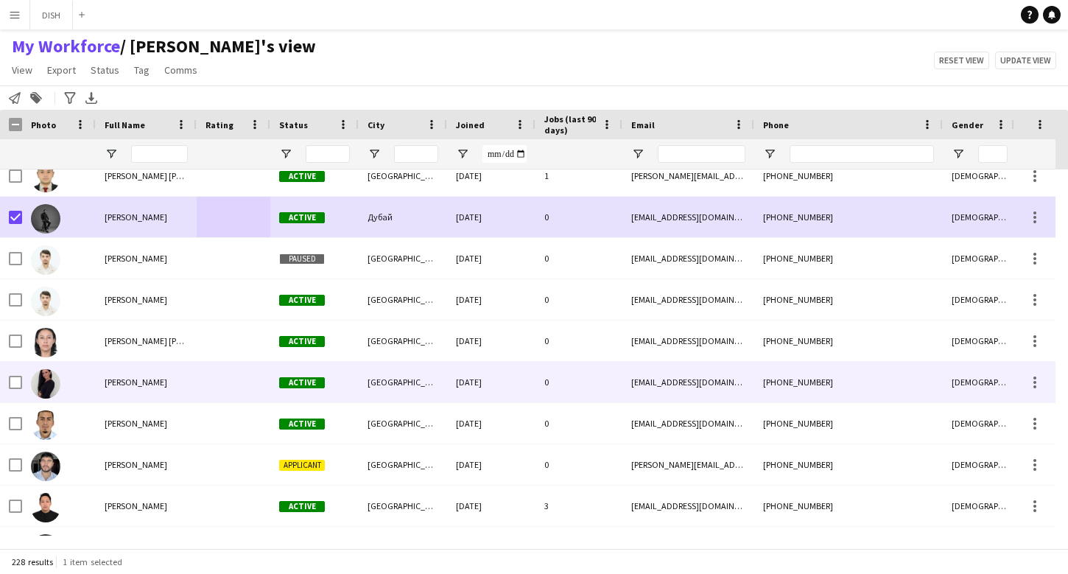
click at [192, 380] on div "Anastasiya Kolesnikova" at bounding box center [146, 382] width 101 height 41
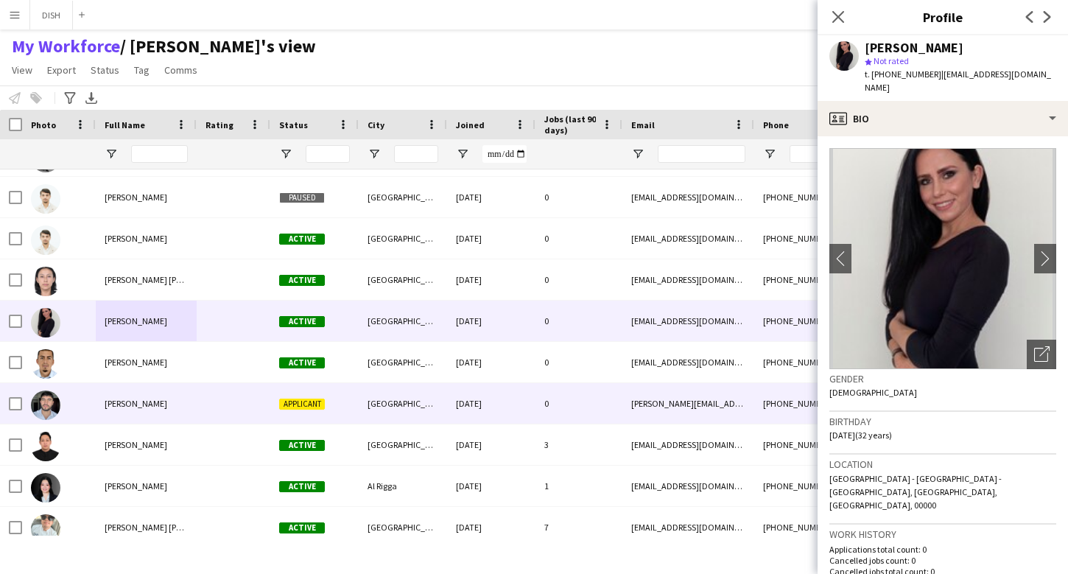
scroll to position [661, 0]
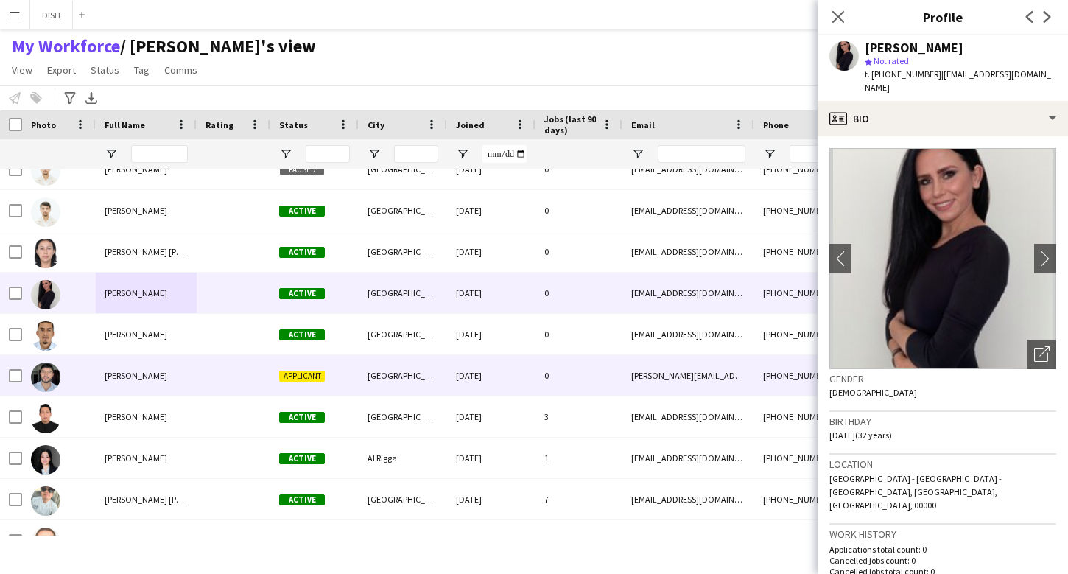
click at [177, 379] on div "Andres Riaño" at bounding box center [146, 375] width 101 height 41
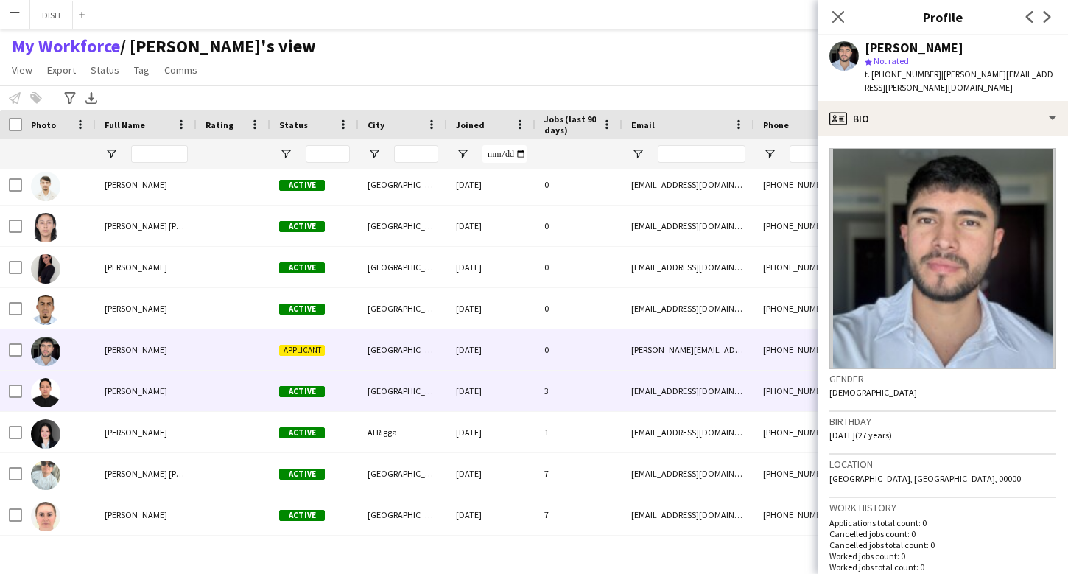
click at [172, 385] on div "[PERSON_NAME]" at bounding box center [146, 390] width 101 height 41
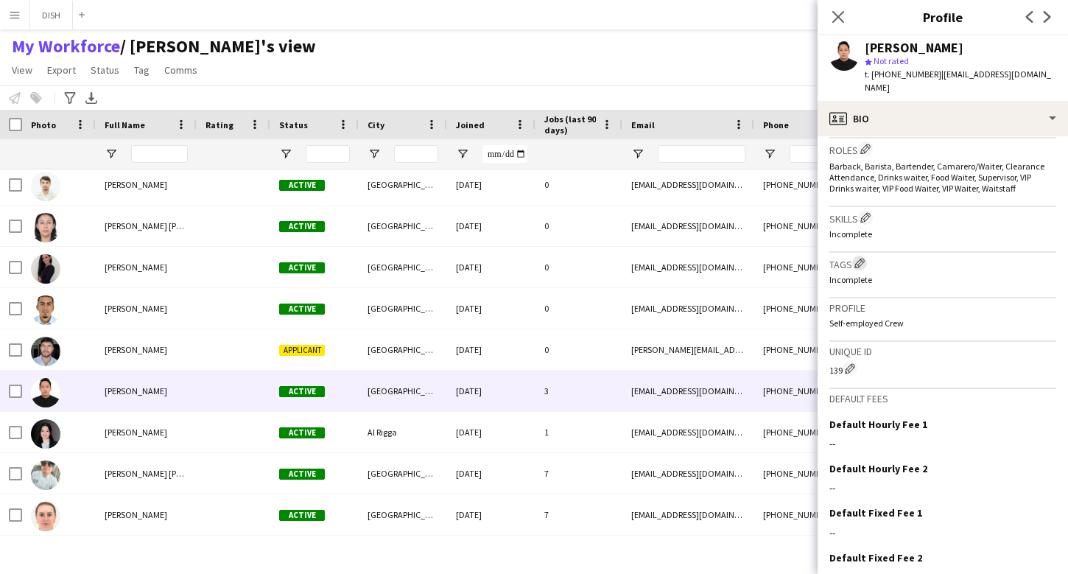
click at [856, 258] on app-icon "Edit crew company tags" at bounding box center [859, 263] width 10 height 10
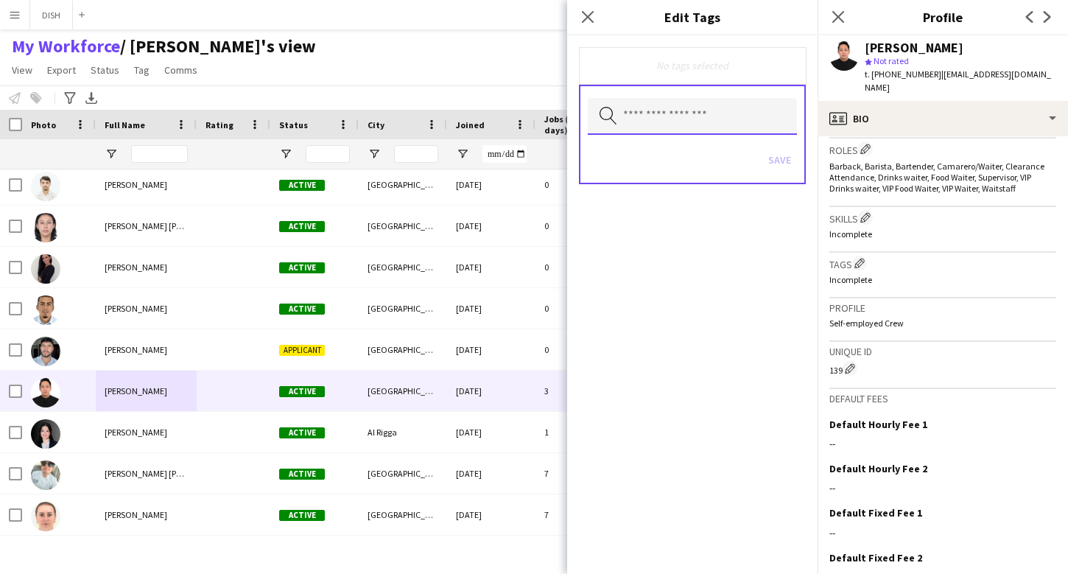
click at [674, 125] on input "text" at bounding box center [692, 116] width 209 height 37
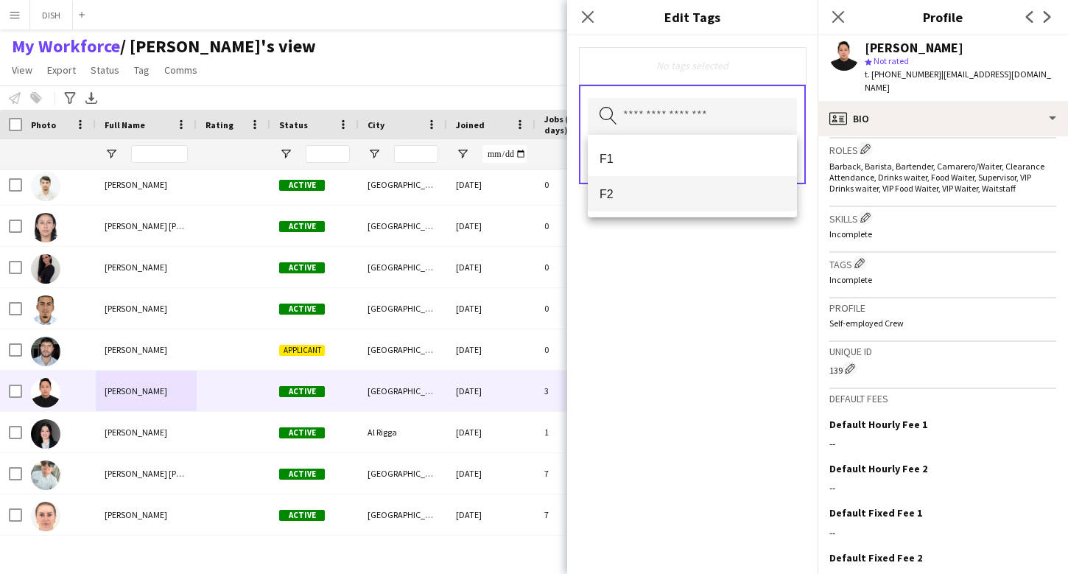
click at [666, 180] on mat-option "F2" at bounding box center [692, 193] width 209 height 35
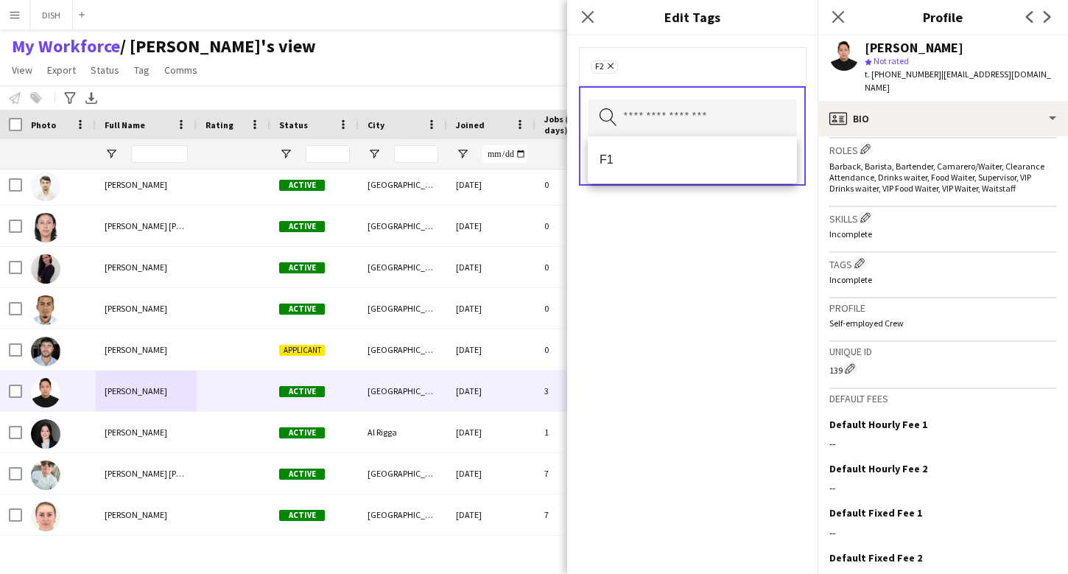
drag, startPoint x: 759, startPoint y: 238, endPoint x: 765, endPoint y: 227, distance: 12.9
click at [759, 238] on div "F2 Remove Search by tag name Save" at bounding box center [692, 304] width 250 height 538
click at [775, 164] on button "Save" at bounding box center [779, 161] width 35 height 24
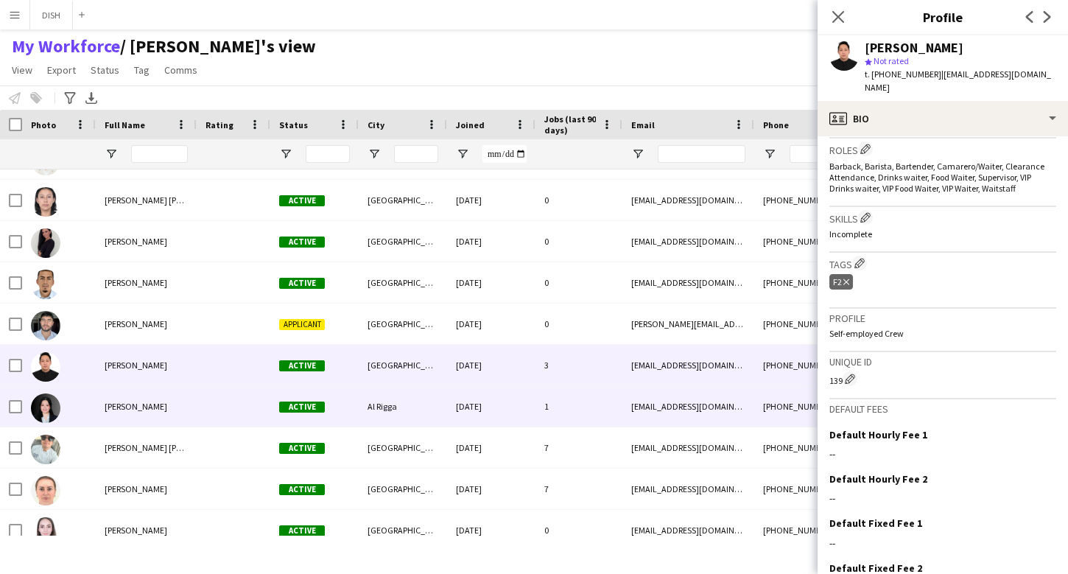
click at [207, 402] on div at bounding box center [234, 406] width 74 height 41
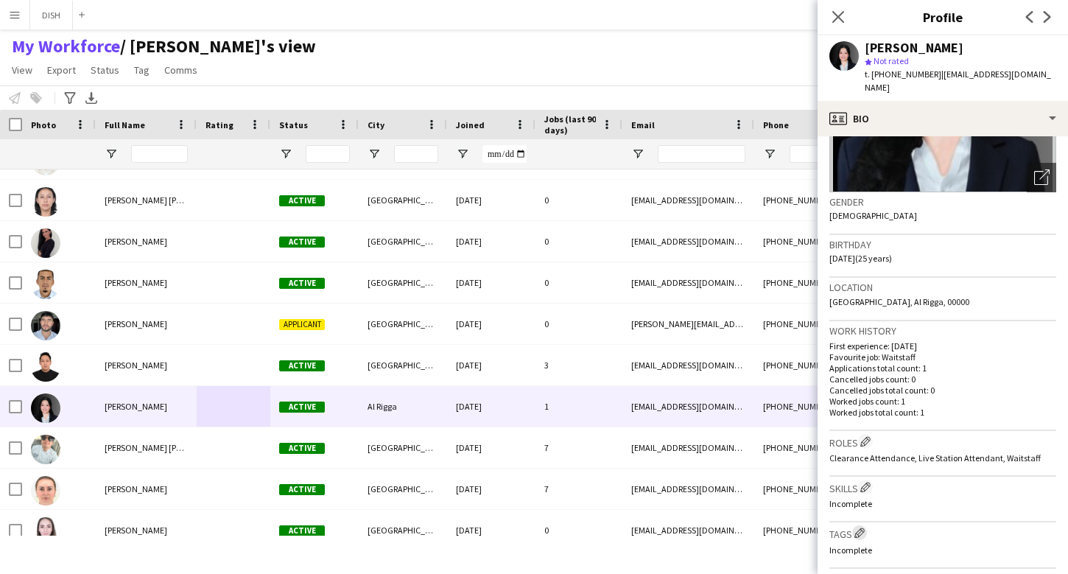
click at [862, 527] on app-icon "Edit crew company tags" at bounding box center [859, 532] width 10 height 10
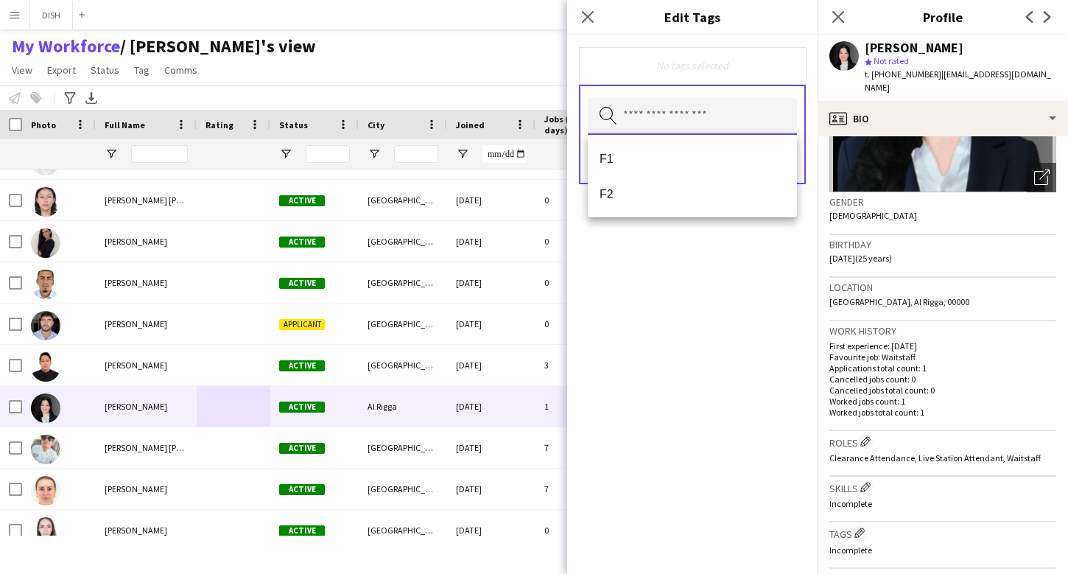
click at [675, 110] on input "text" at bounding box center [692, 116] width 209 height 37
click at [658, 191] on span "F2" at bounding box center [692, 194] width 186 height 14
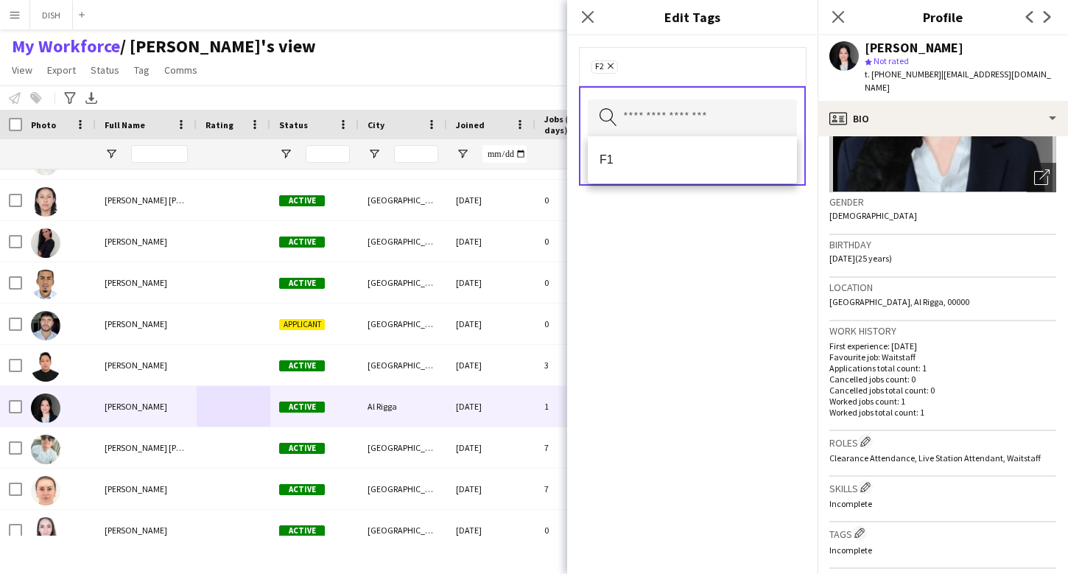
click at [744, 215] on form "F2 Remove Search by tag name Save" at bounding box center [692, 130] width 250 height 191
click at [771, 158] on button "Save" at bounding box center [779, 161] width 35 height 24
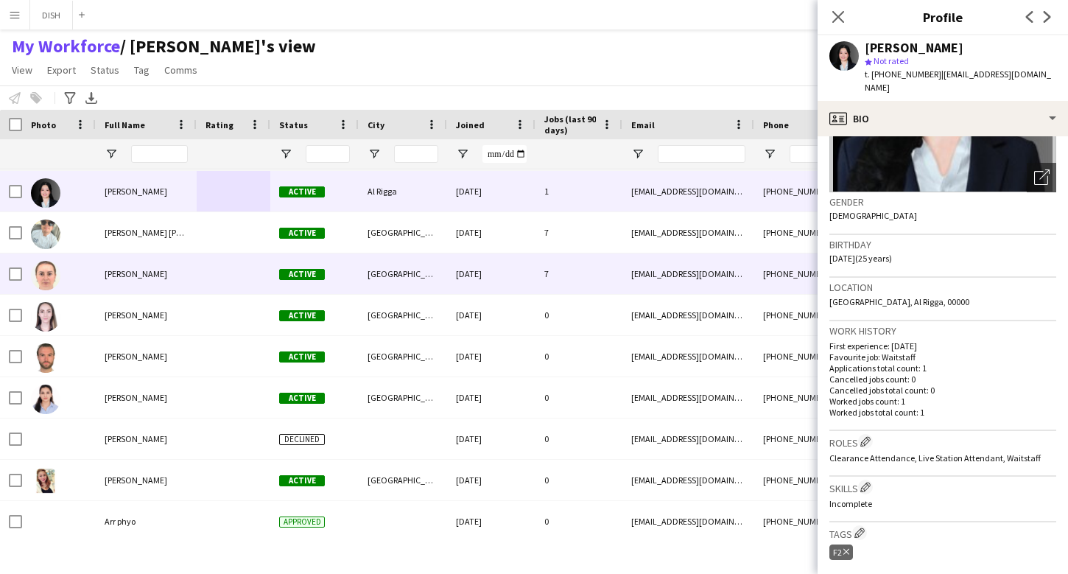
click at [228, 267] on div at bounding box center [234, 273] width 74 height 41
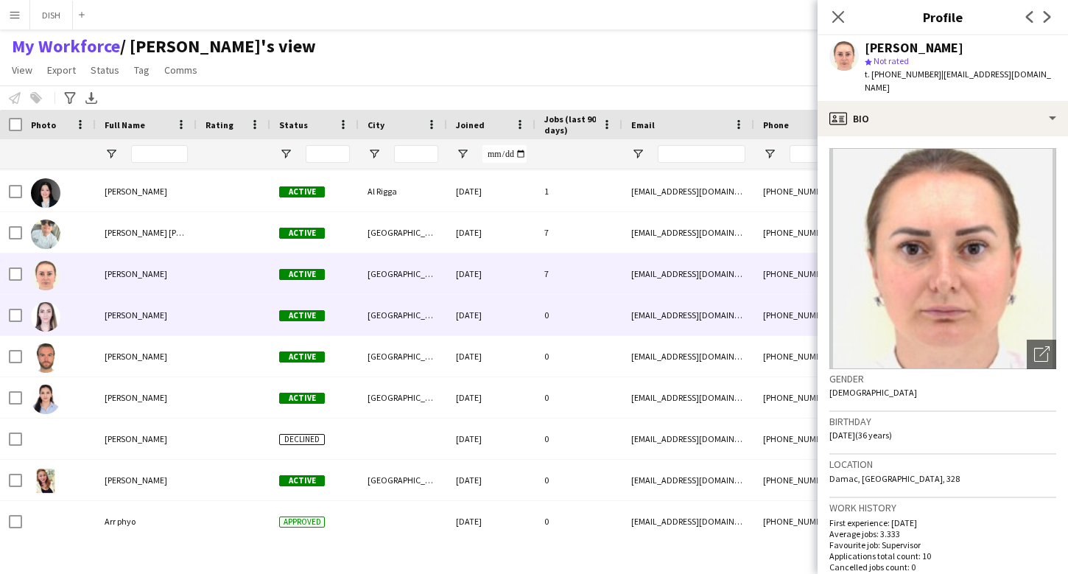
click at [222, 311] on div at bounding box center [234, 315] width 74 height 41
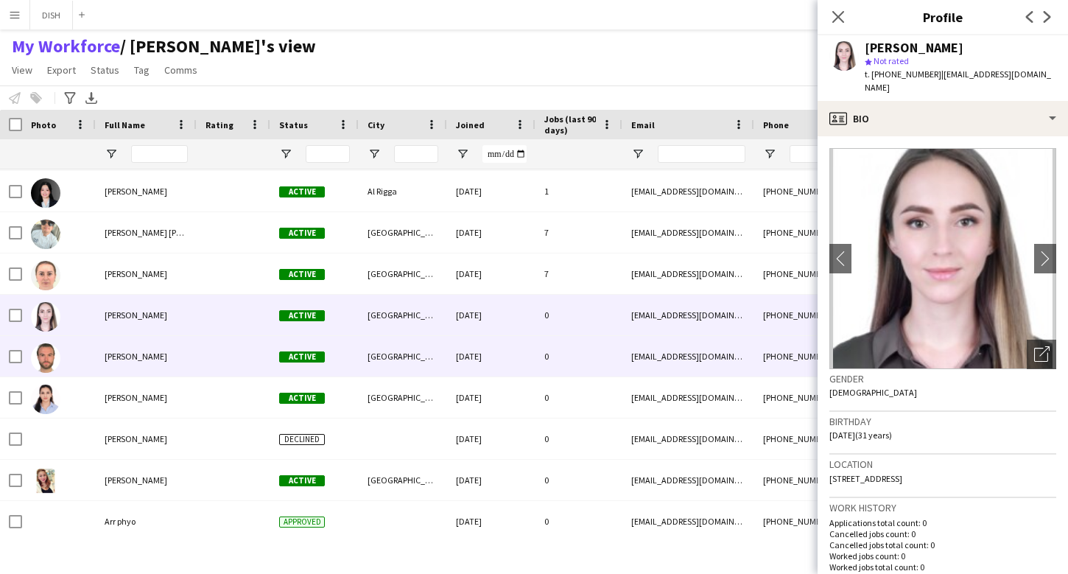
click at [228, 360] on div at bounding box center [234, 356] width 74 height 41
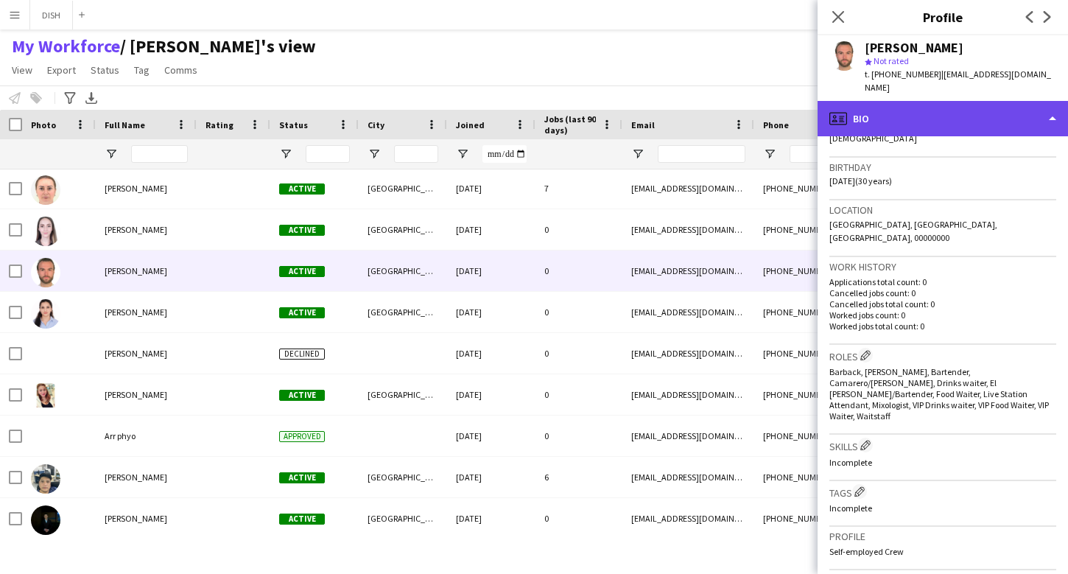
click at [897, 102] on div "profile Bio" at bounding box center [942, 118] width 250 height 35
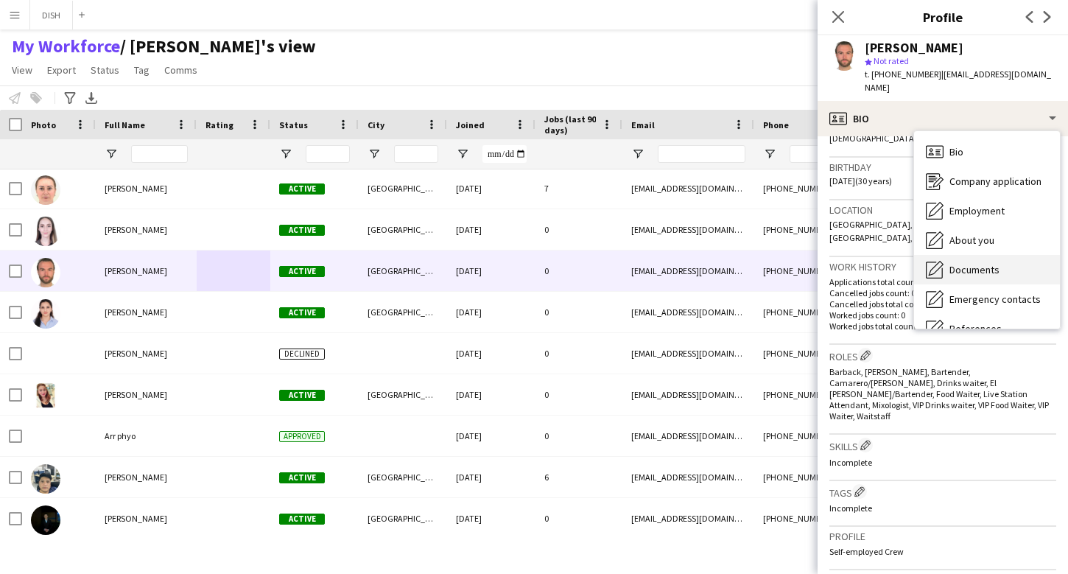
click at [974, 263] on span "Documents" at bounding box center [974, 269] width 50 height 13
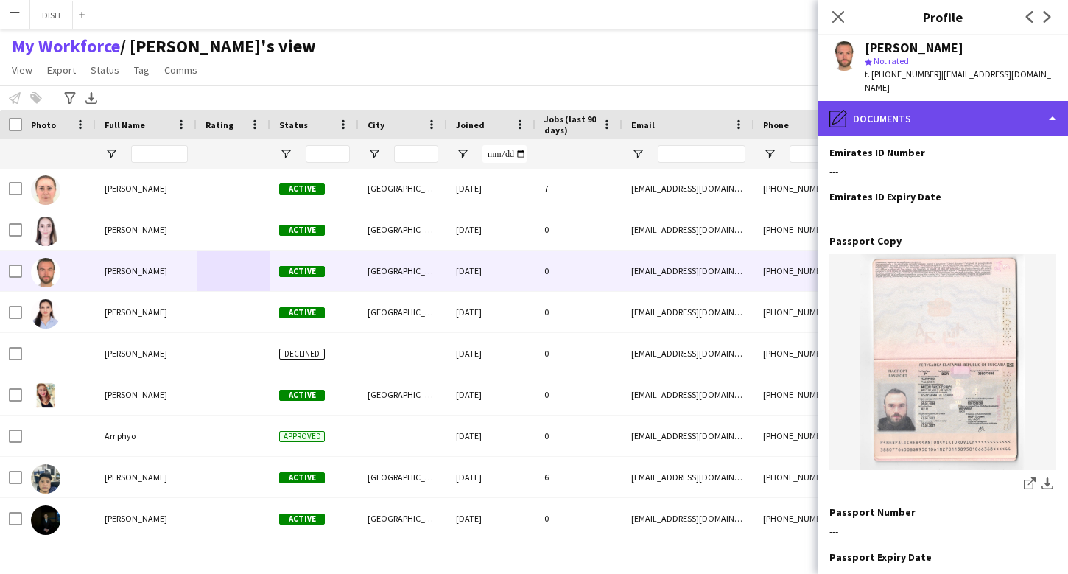
click at [879, 101] on div "pencil4 Documents" at bounding box center [942, 118] width 250 height 35
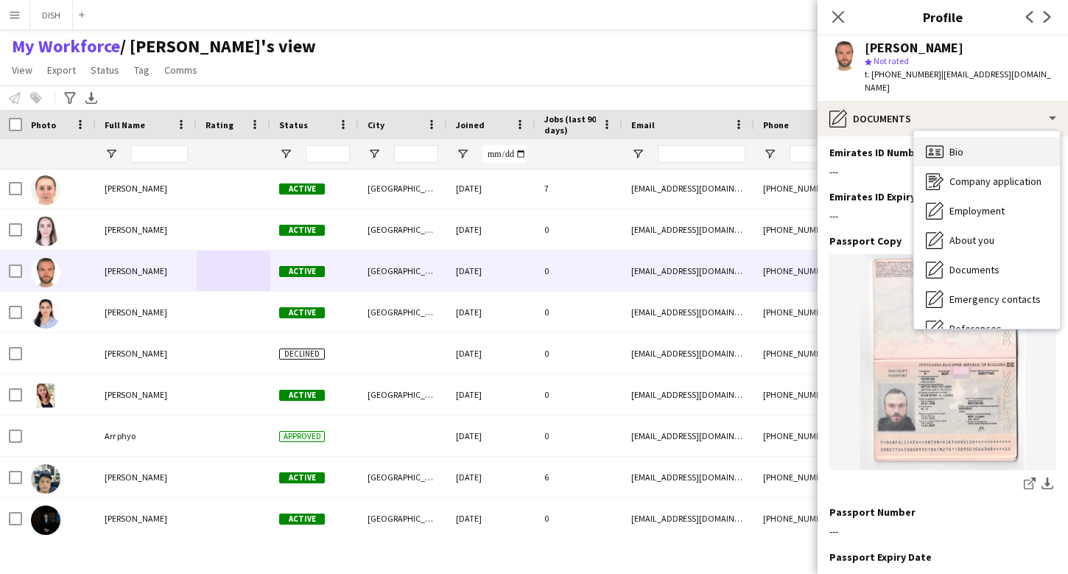
click at [954, 145] on span "Bio" at bounding box center [956, 151] width 14 height 13
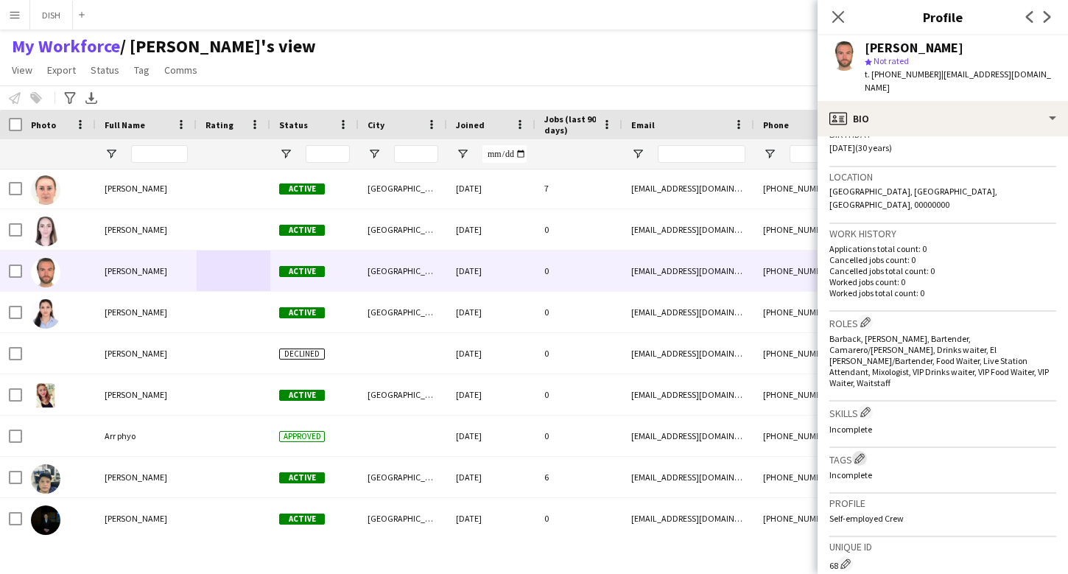
click at [863, 453] on app-icon "Edit crew company tags" at bounding box center [859, 458] width 10 height 10
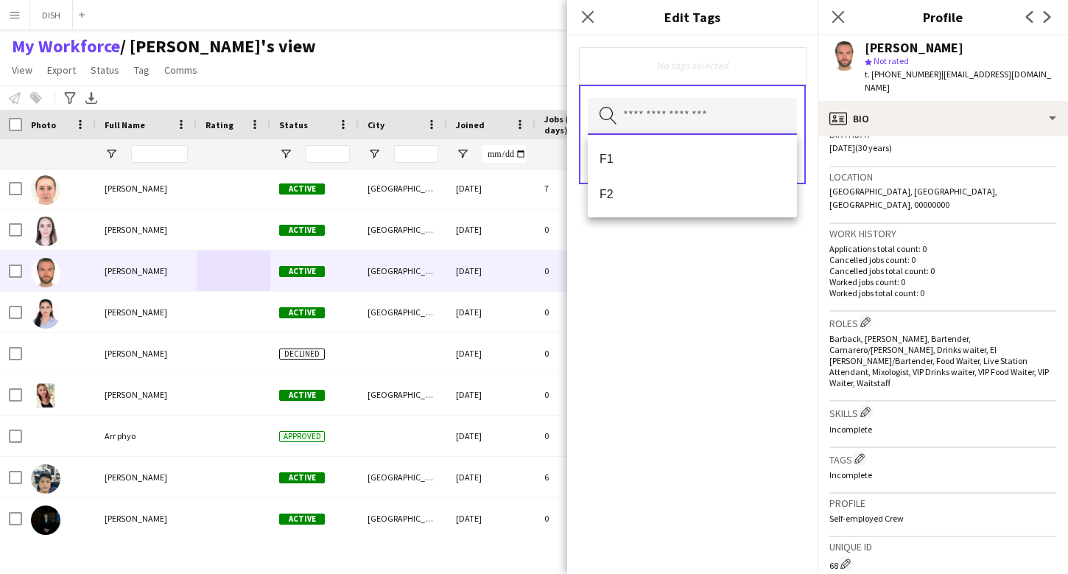
click at [668, 119] on input "text" at bounding box center [692, 116] width 209 height 37
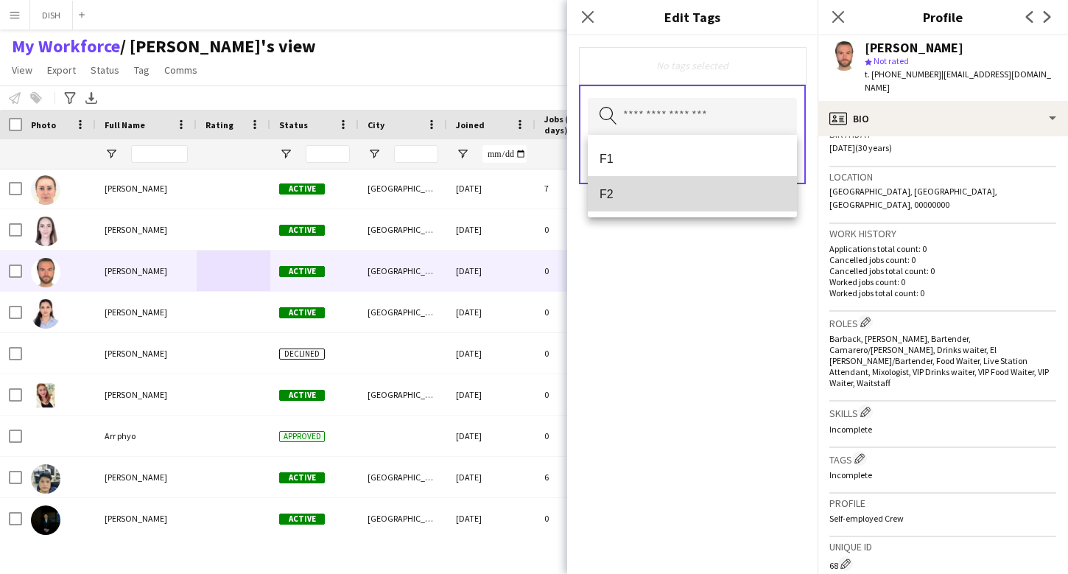
click at [673, 195] on span "F2" at bounding box center [692, 194] width 186 height 14
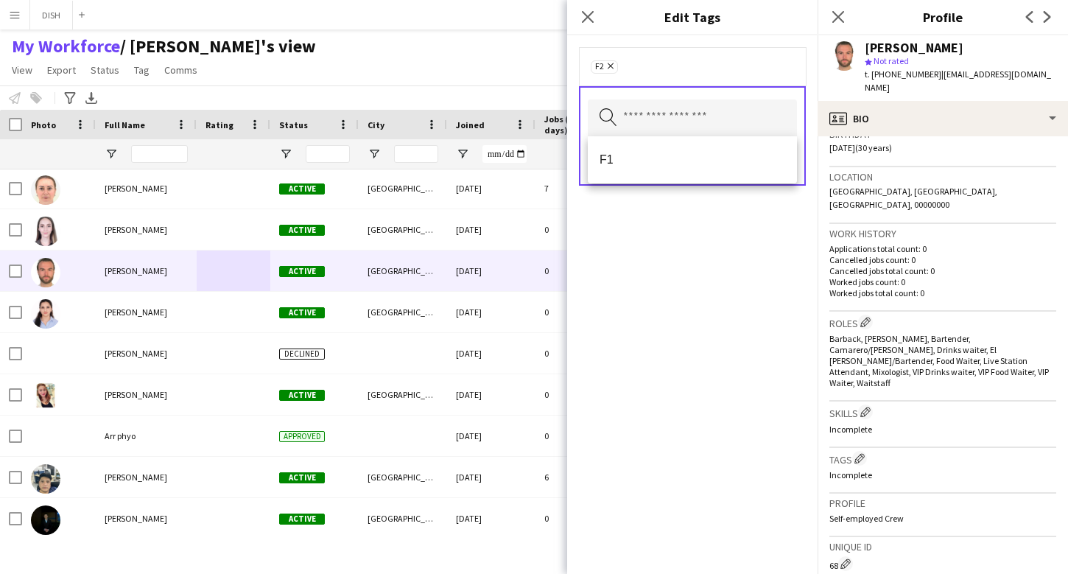
click at [735, 232] on div "F2 Remove Search by tag name Save" at bounding box center [692, 304] width 250 height 538
click at [777, 158] on button "Save" at bounding box center [779, 161] width 35 height 24
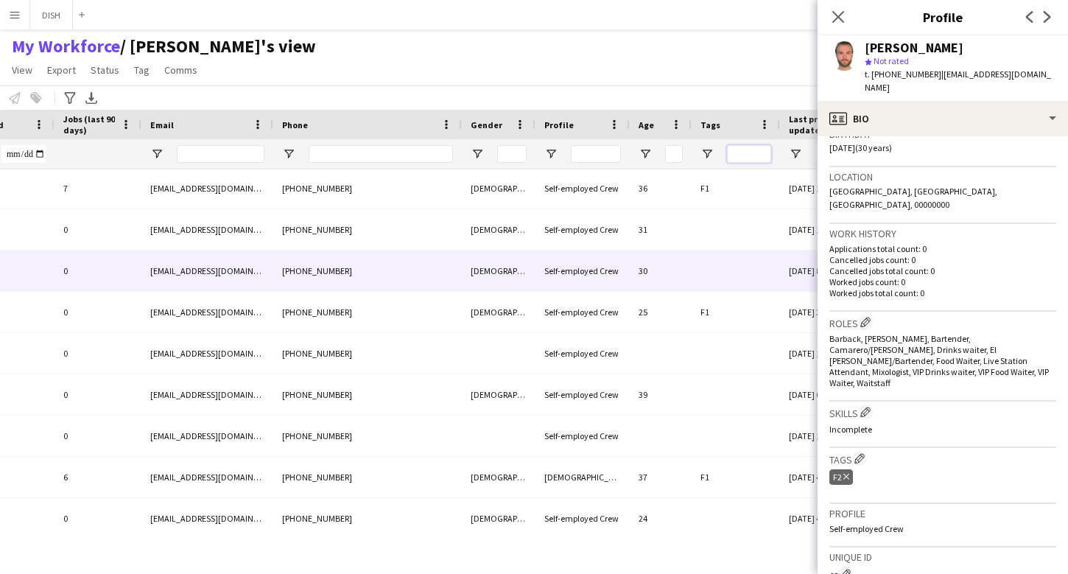
click at [745, 152] on input "Tags Filter Input" at bounding box center [749, 154] width 44 height 18
click at [712, 151] on span "Open Filter Menu" at bounding box center [706, 153] width 13 height 13
type input "**********"
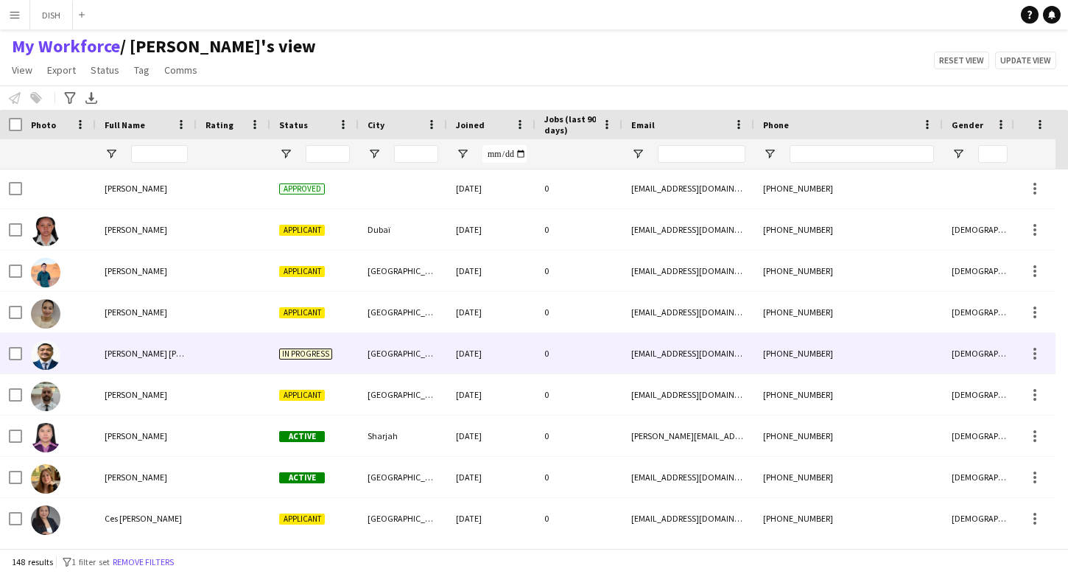
click at [128, 342] on div "Bonifacio II Hipolito" at bounding box center [146, 353] width 101 height 41
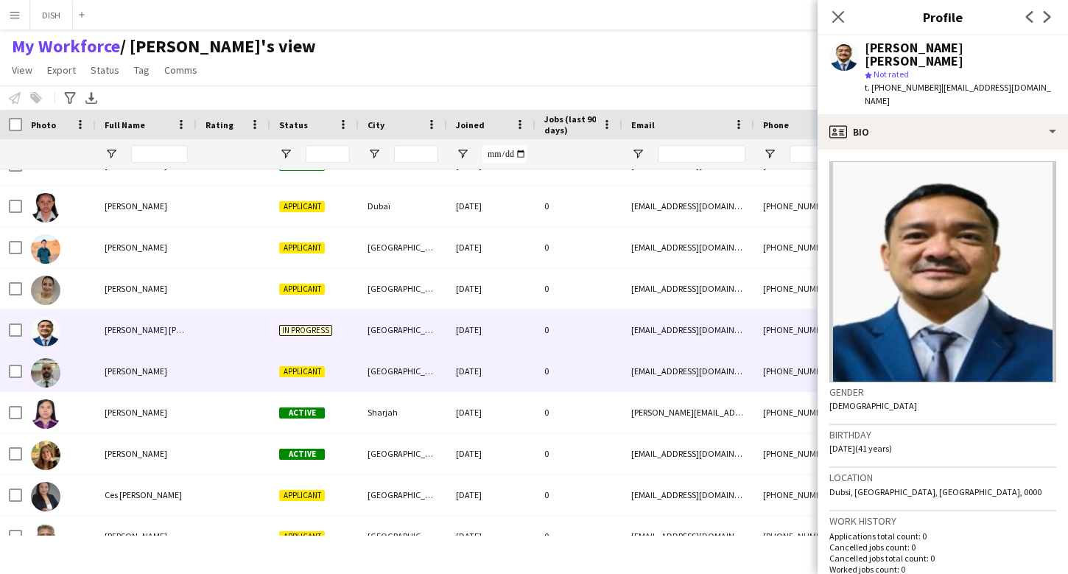
click at [141, 366] on span "Borko Radulovic" at bounding box center [136, 370] width 63 height 11
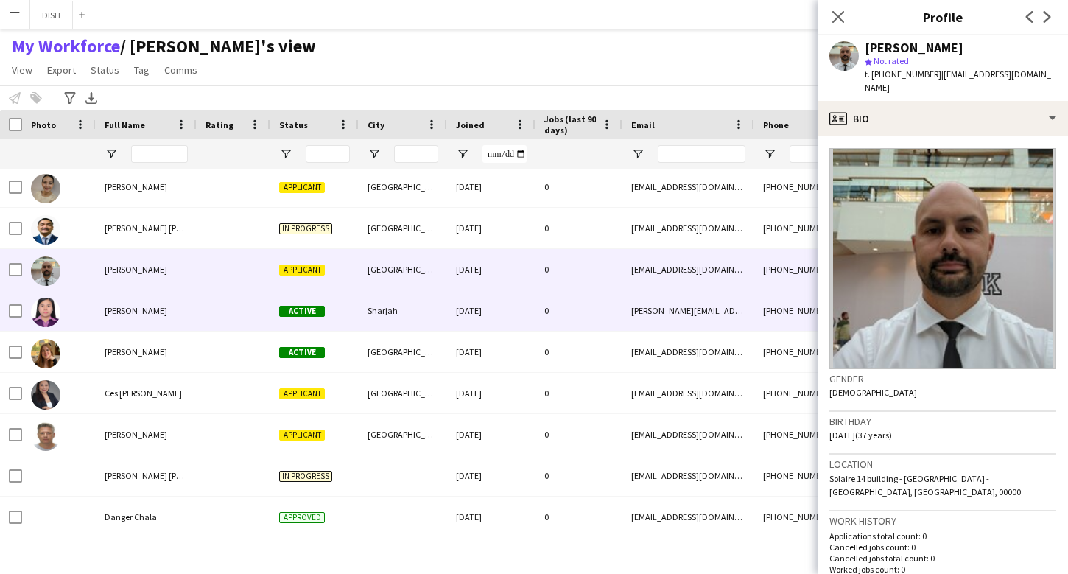
click at [166, 318] on div "Carla Guintu" at bounding box center [146, 310] width 101 height 41
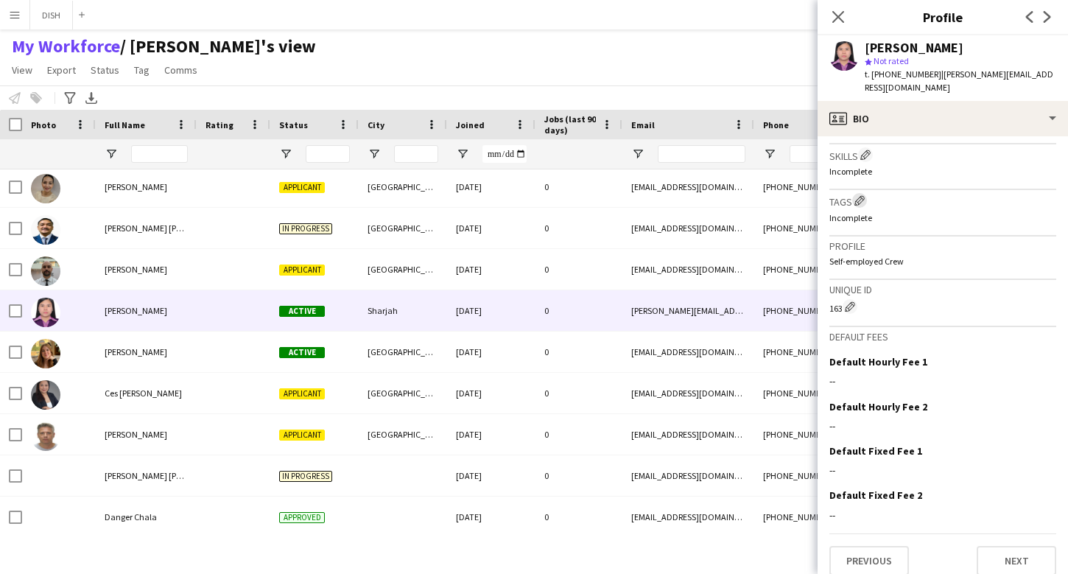
click at [856, 195] on app-icon "Edit crew company tags" at bounding box center [859, 200] width 10 height 10
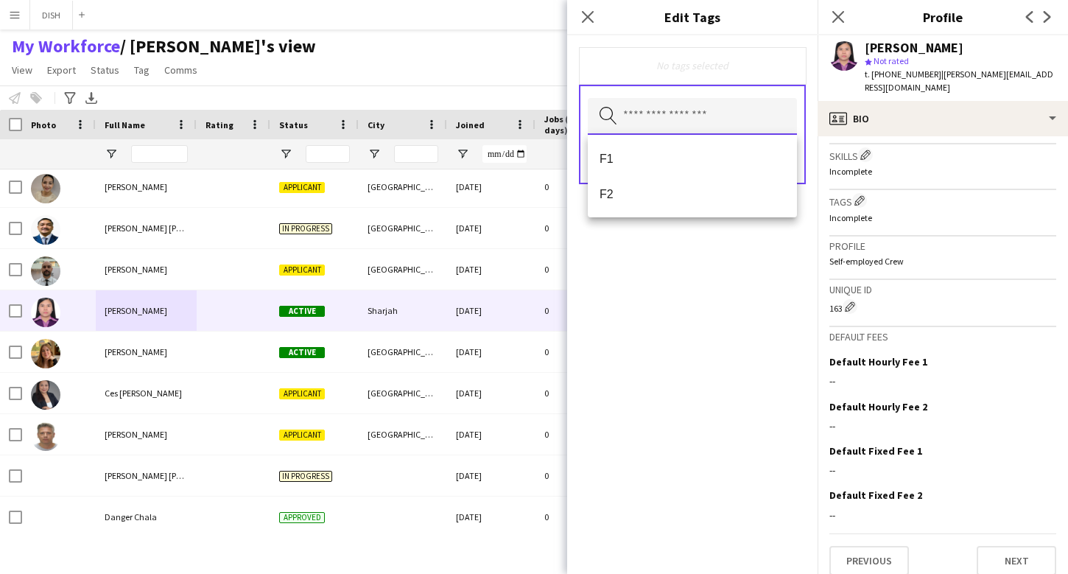
click at [673, 119] on input "text" at bounding box center [692, 116] width 209 height 37
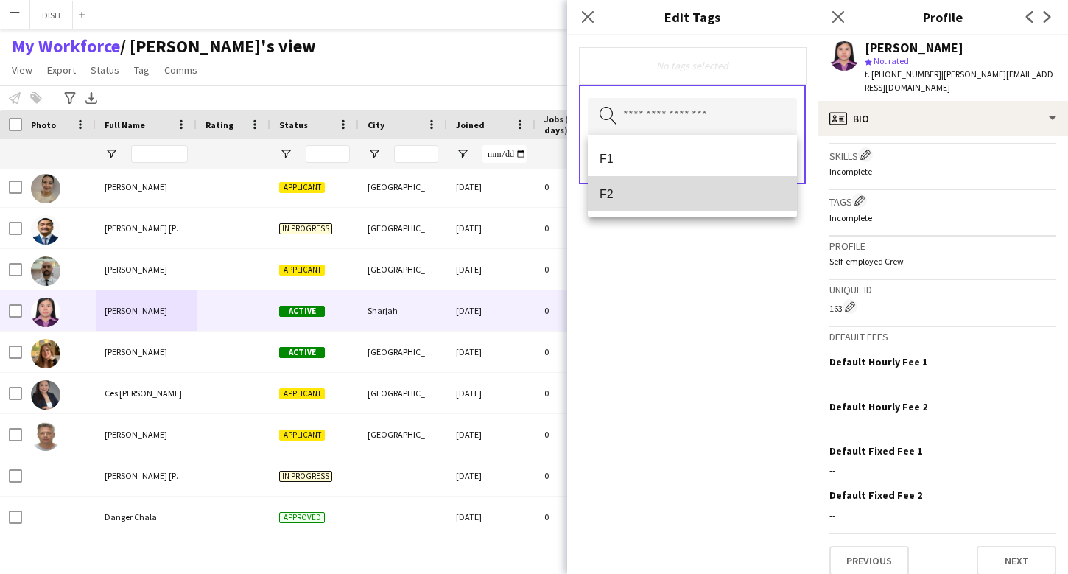
click at [659, 186] on mat-option "F2" at bounding box center [692, 193] width 209 height 35
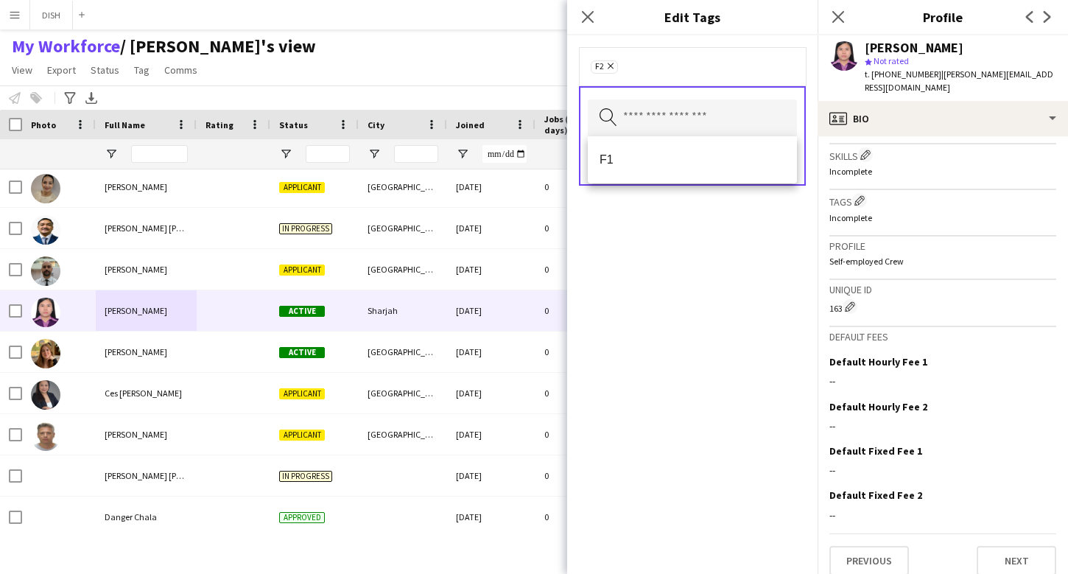
click at [745, 211] on form "F2 Remove Search by tag name Save" at bounding box center [692, 130] width 250 height 191
click at [775, 159] on button "Save" at bounding box center [779, 161] width 35 height 24
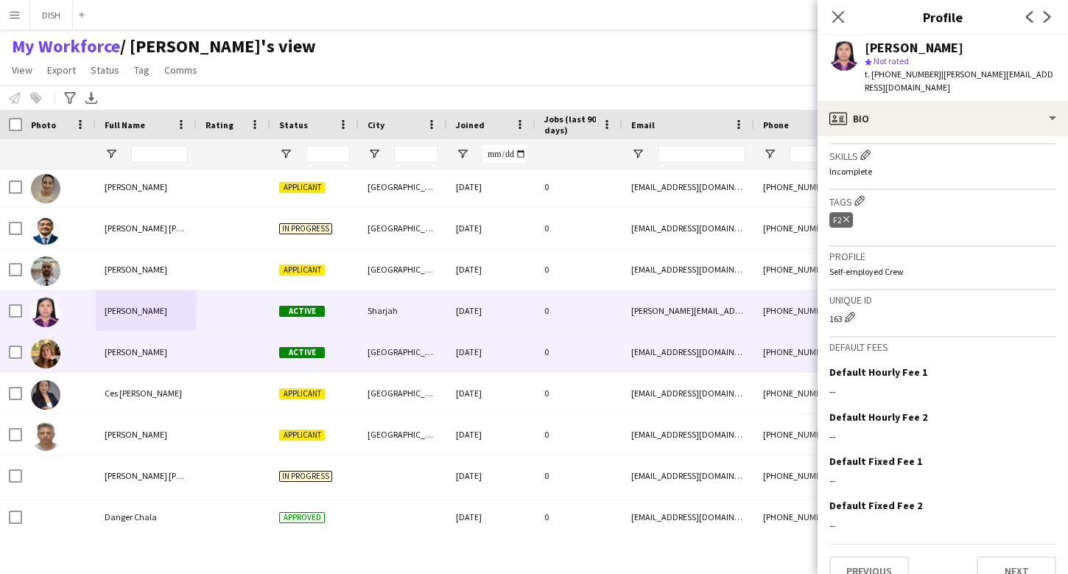
click at [230, 357] on div at bounding box center [234, 351] width 74 height 41
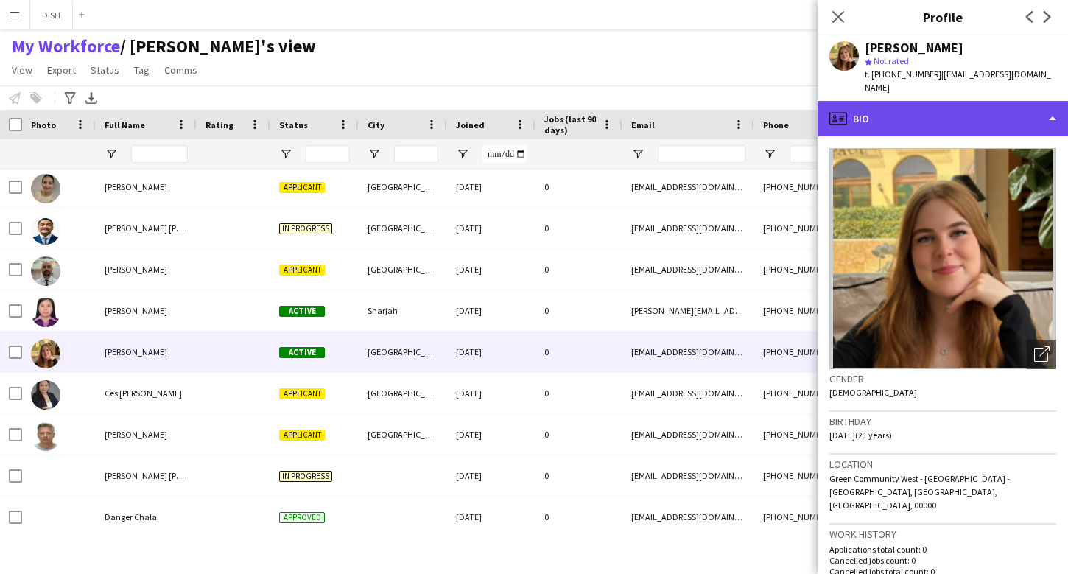
click at [868, 104] on div "profile Bio" at bounding box center [942, 118] width 250 height 35
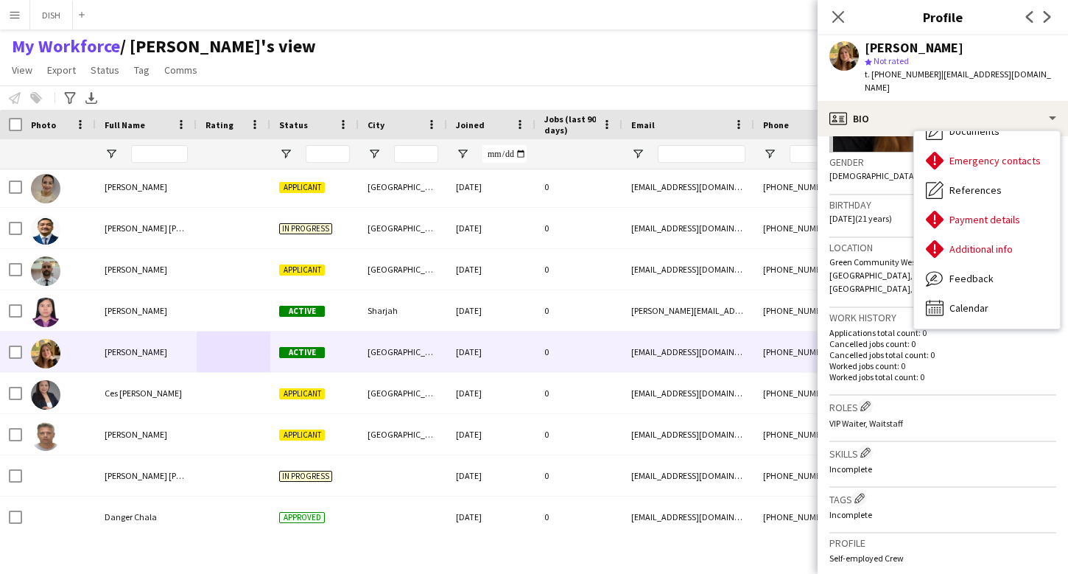
click at [935, 418] on div "VIP Waiter, Waitstaff" at bounding box center [942, 423] width 227 height 11
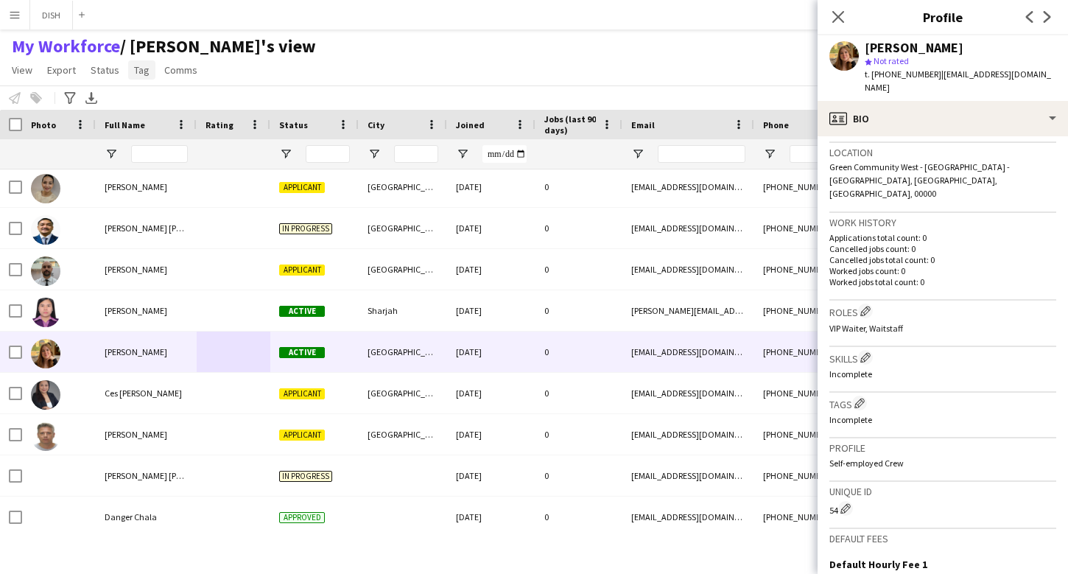
click at [141, 73] on span "Tag" at bounding box center [141, 69] width 15 height 13
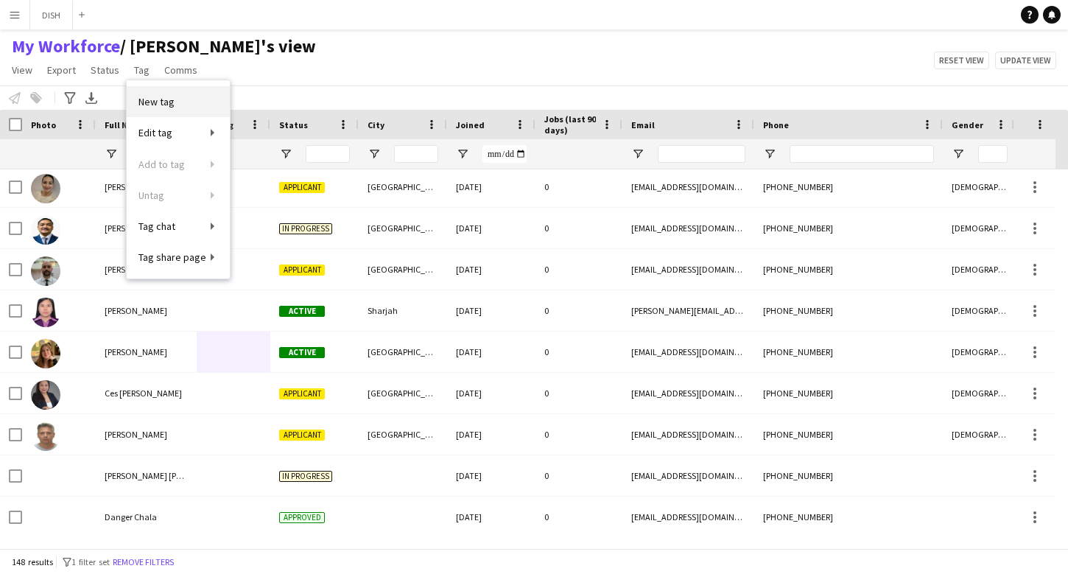
click at [167, 94] on link "New tag" at bounding box center [178, 101] width 103 height 31
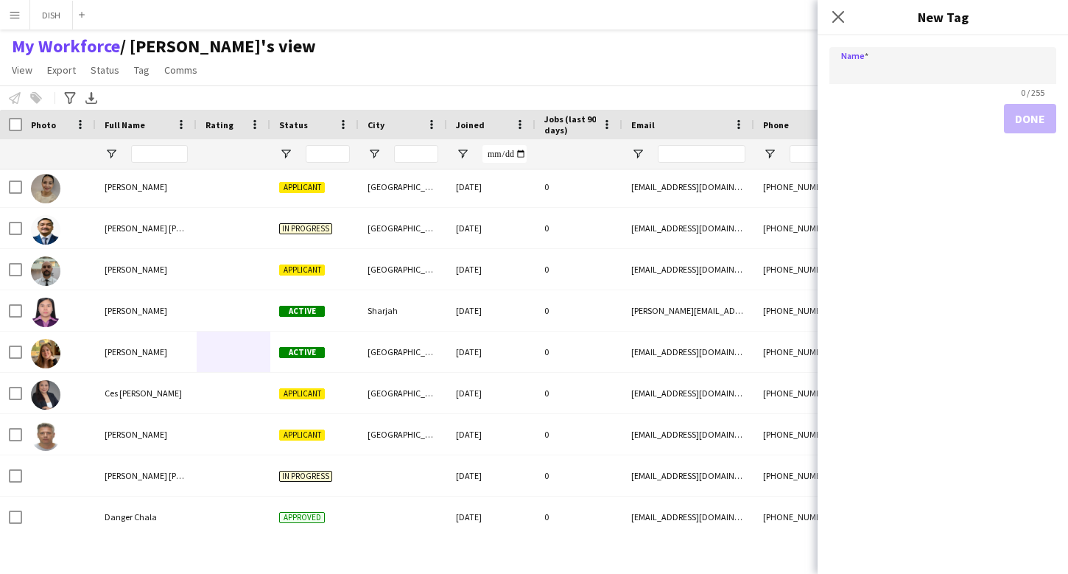
type input "*"
type input "**"
click at [1036, 119] on button "Done" at bounding box center [1030, 118] width 52 height 29
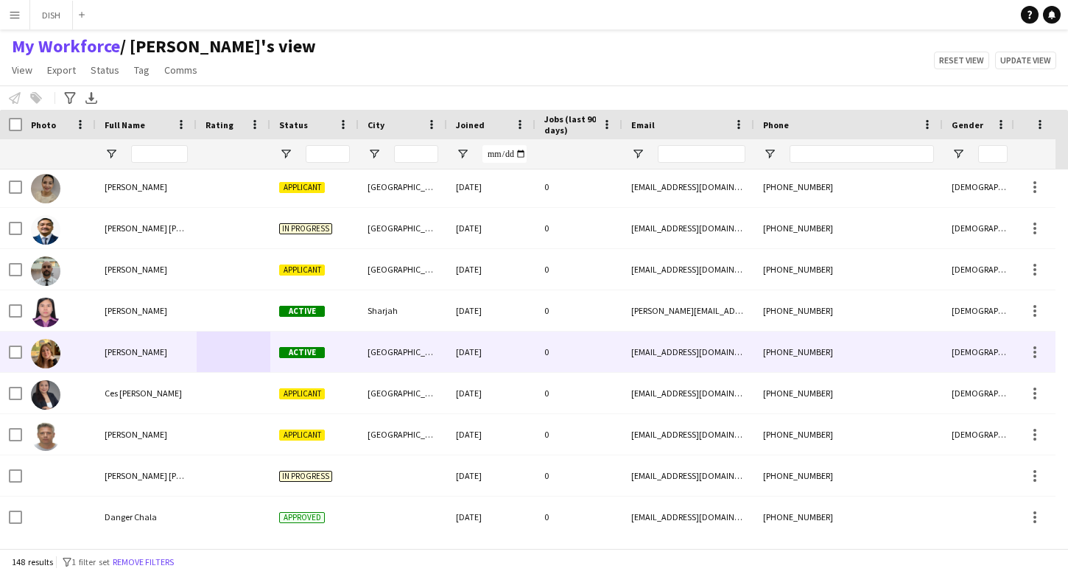
click at [184, 340] on div "Cerys Isaac" at bounding box center [146, 351] width 101 height 41
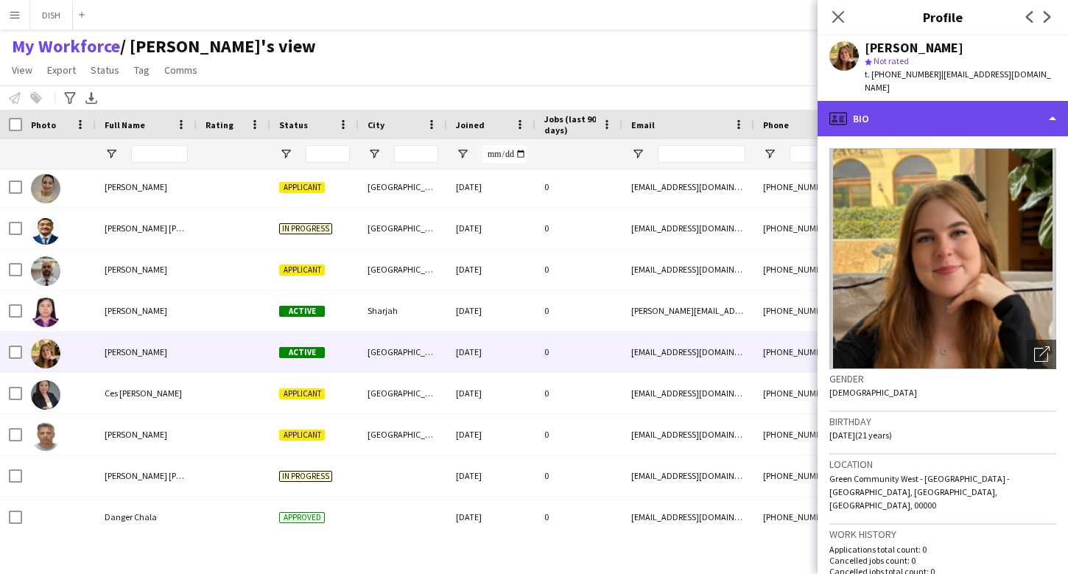
click at [960, 103] on div "profile Bio" at bounding box center [942, 118] width 250 height 35
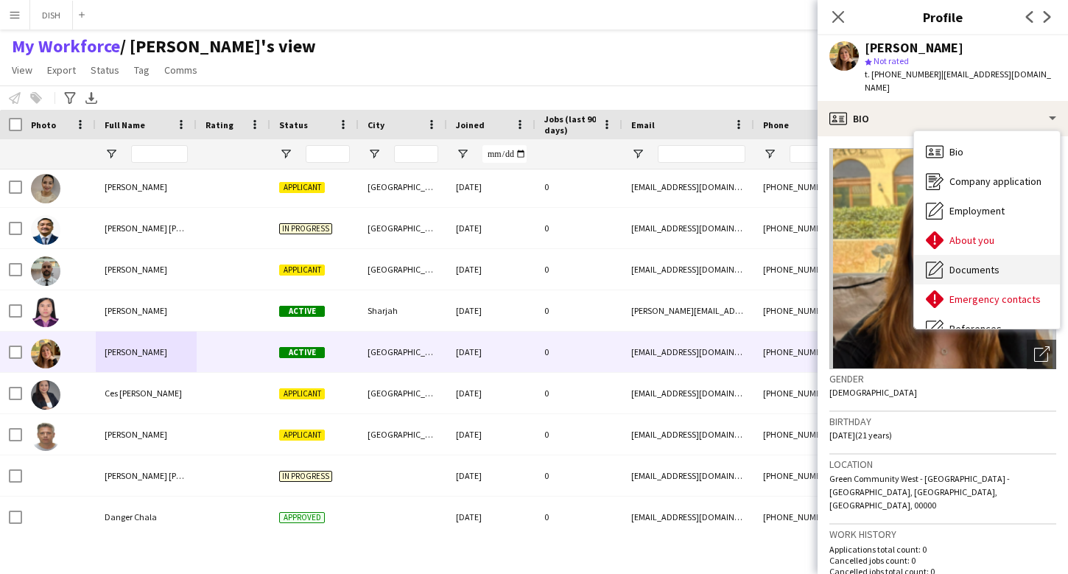
click at [1003, 255] on div "Documents Documents" at bounding box center [987, 269] width 146 height 29
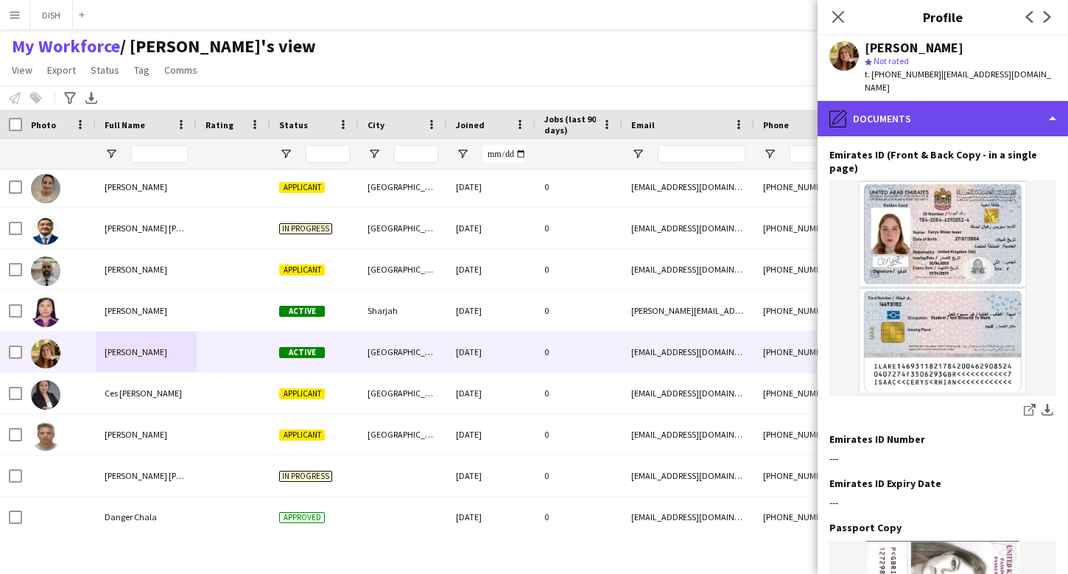
click at [926, 102] on div "pencil4 Documents" at bounding box center [942, 118] width 250 height 35
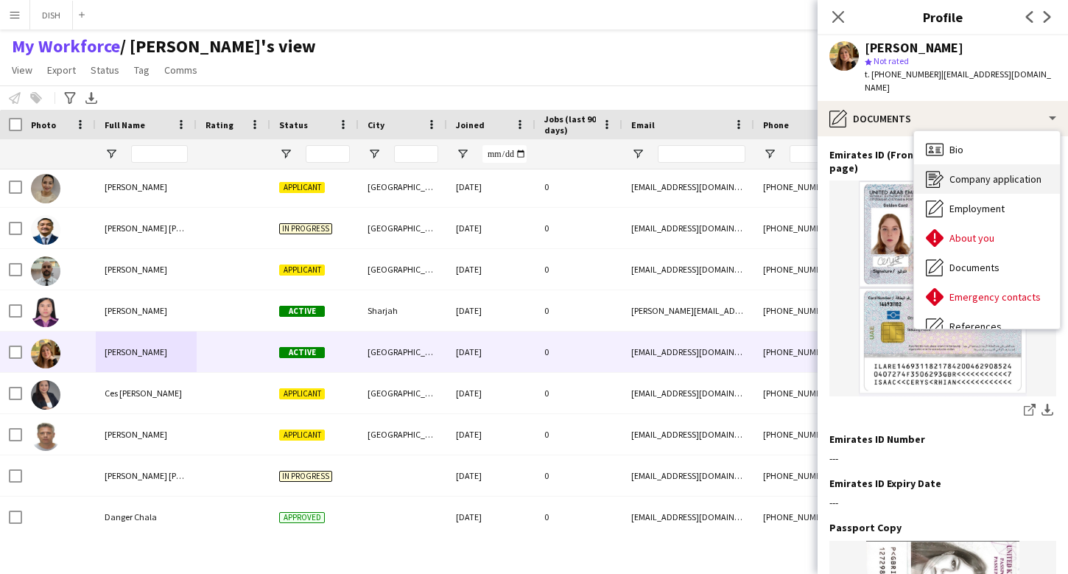
click at [966, 172] on span "Company application" at bounding box center [995, 178] width 92 height 13
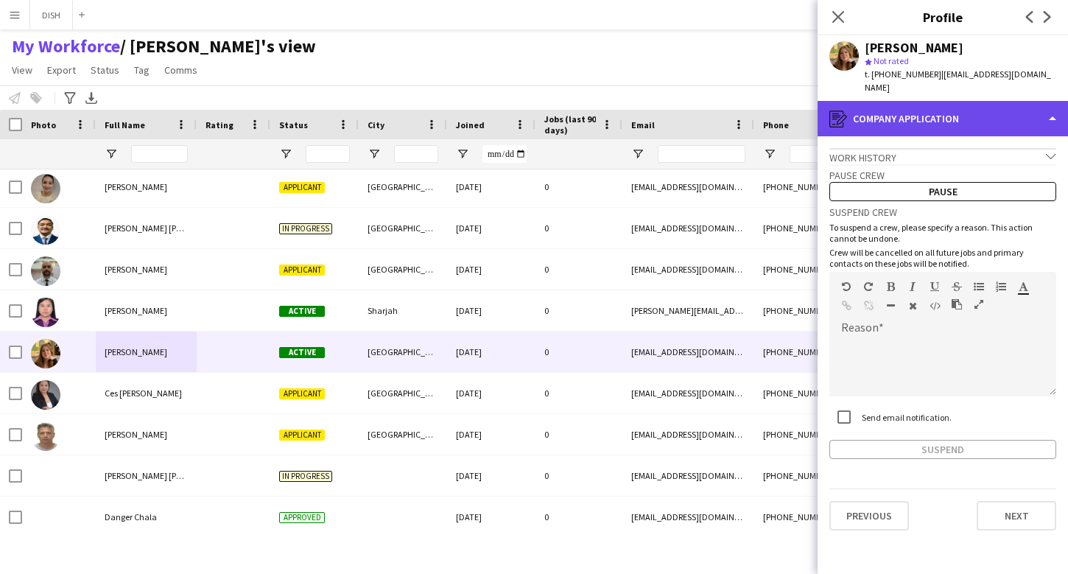
click at [889, 101] on div "register Company application" at bounding box center [942, 118] width 250 height 35
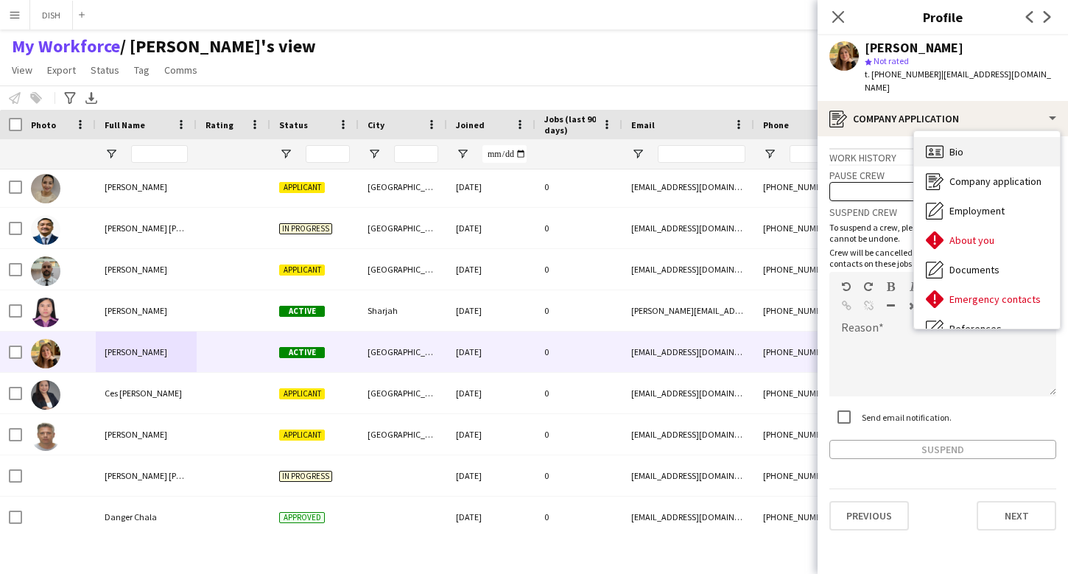
click at [972, 137] on div "Bio Bio" at bounding box center [987, 151] width 146 height 29
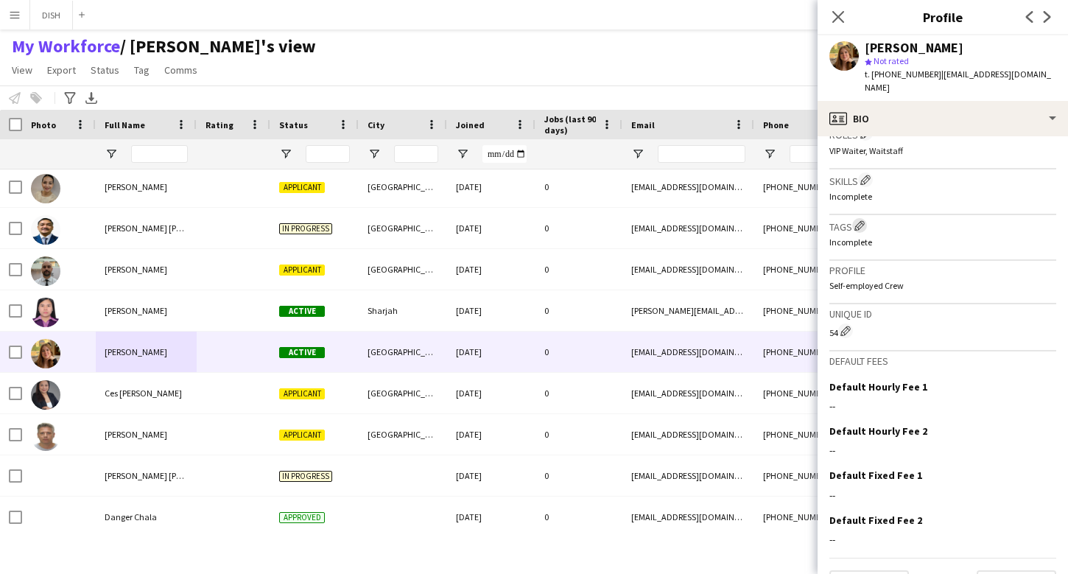
click at [857, 220] on app-icon "Edit crew company tags" at bounding box center [859, 225] width 10 height 10
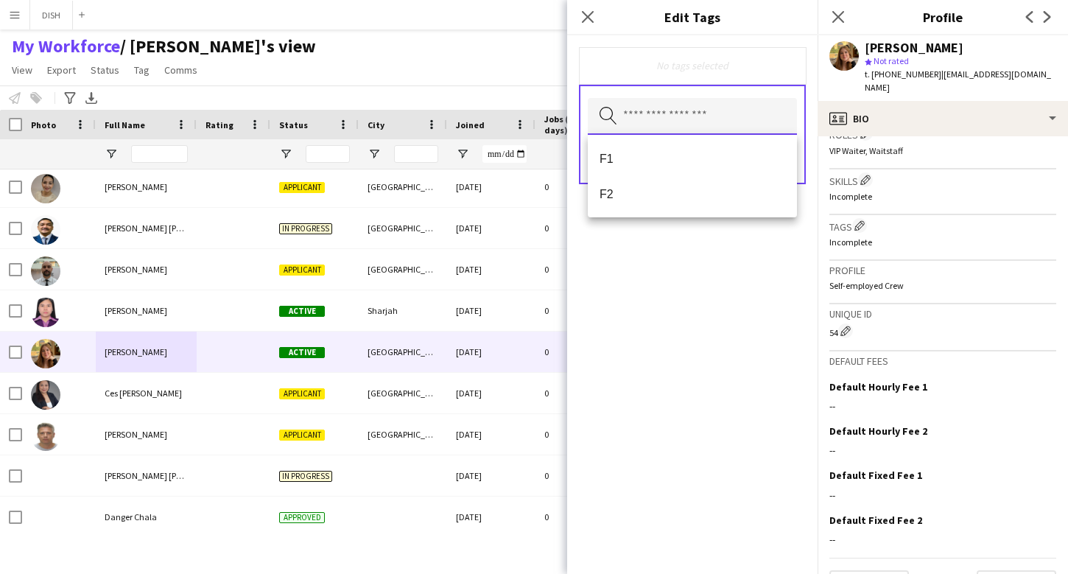
click at [655, 119] on input "text" at bounding box center [692, 116] width 209 height 37
click at [672, 197] on span "F2" at bounding box center [692, 194] width 186 height 14
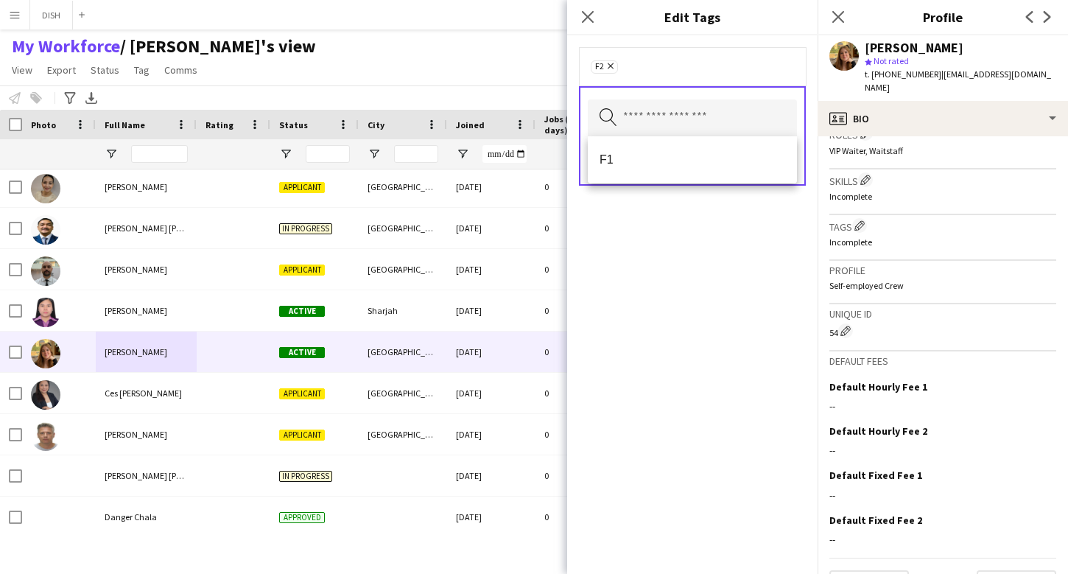
click at [612, 66] on icon "Remove" at bounding box center [609, 66] width 10 height 10
drag, startPoint x: 728, startPoint y: 297, endPoint x: 649, endPoint y: 165, distance: 153.6
click at [725, 292] on div "No tags selected Search by tag name Save" at bounding box center [692, 304] width 250 height 538
click at [591, 18] on icon "Close pop-in" at bounding box center [587, 17] width 14 height 14
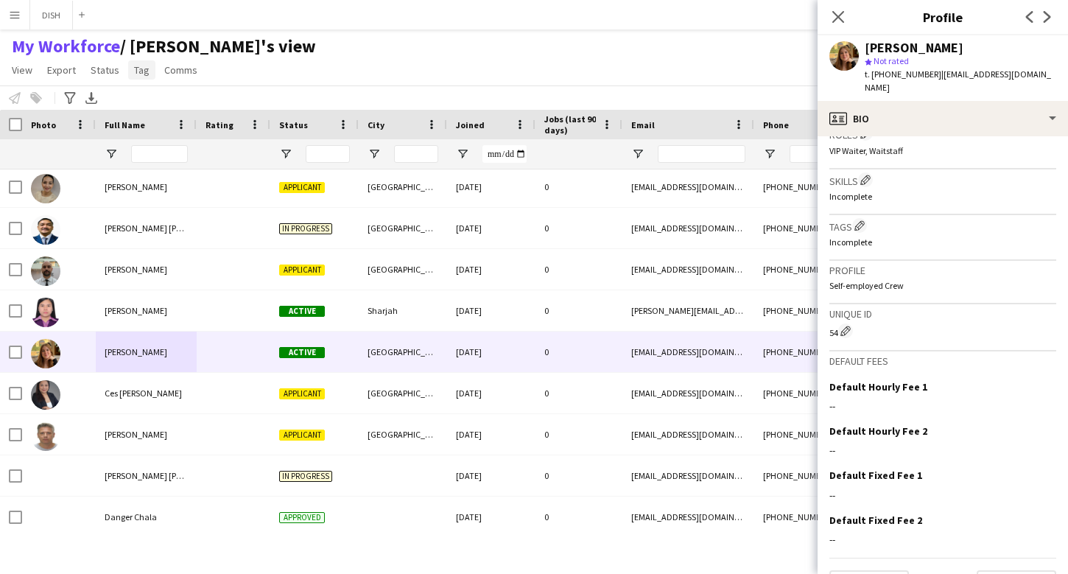
click at [136, 62] on link "Tag" at bounding box center [141, 69] width 27 height 19
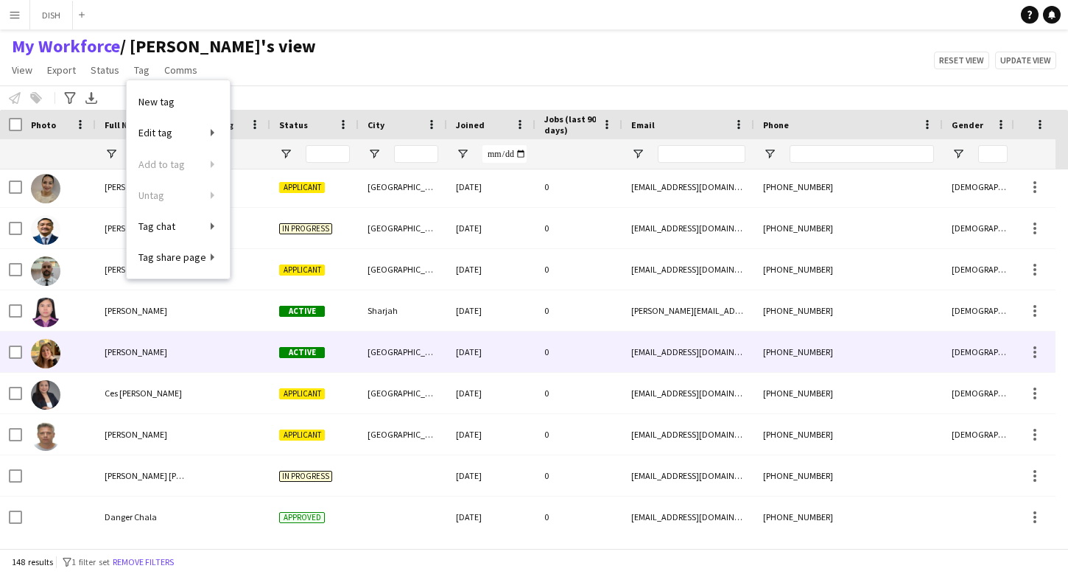
click at [163, 356] on div "Cerys Isaac" at bounding box center [146, 351] width 101 height 41
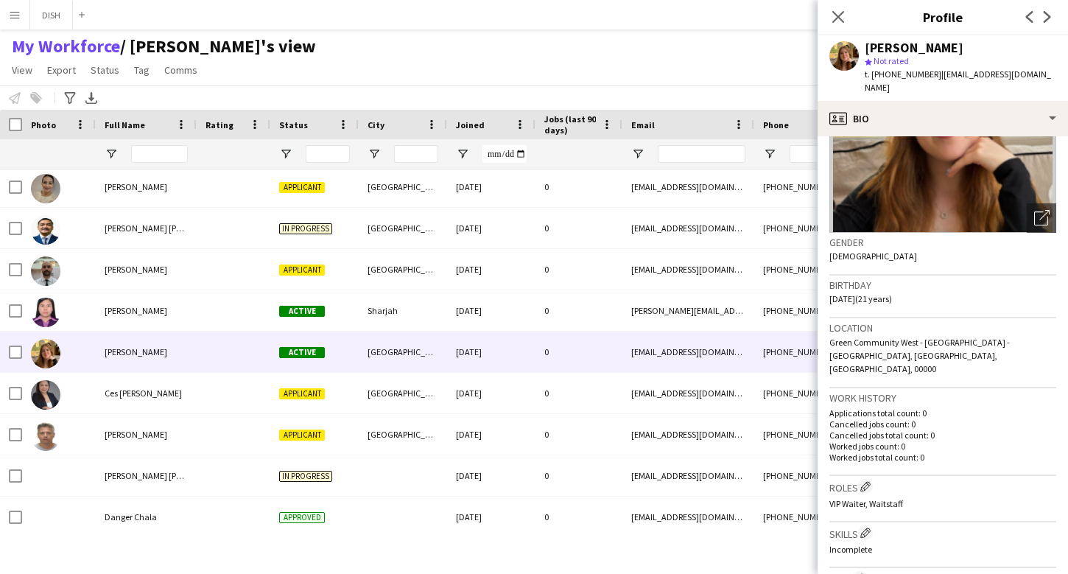
scroll to position [300, 0]
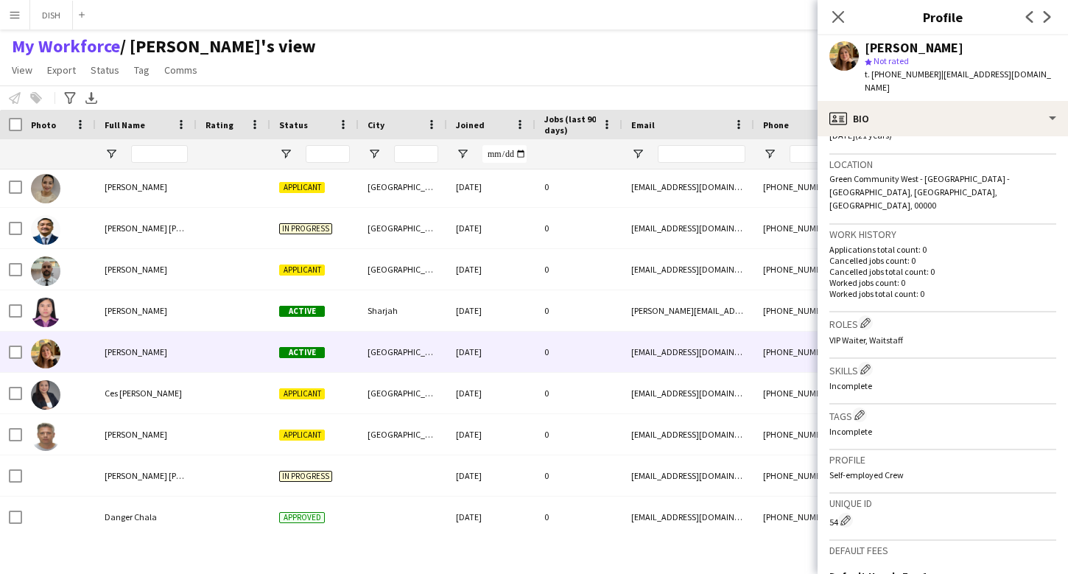
drag, startPoint x: 525, startPoint y: 68, endPoint x: 454, endPoint y: 61, distance: 71.1
click at [525, 68] on div "My Workforce / john's view View Views Default view J.view john's view Test New …" at bounding box center [534, 60] width 1068 height 50
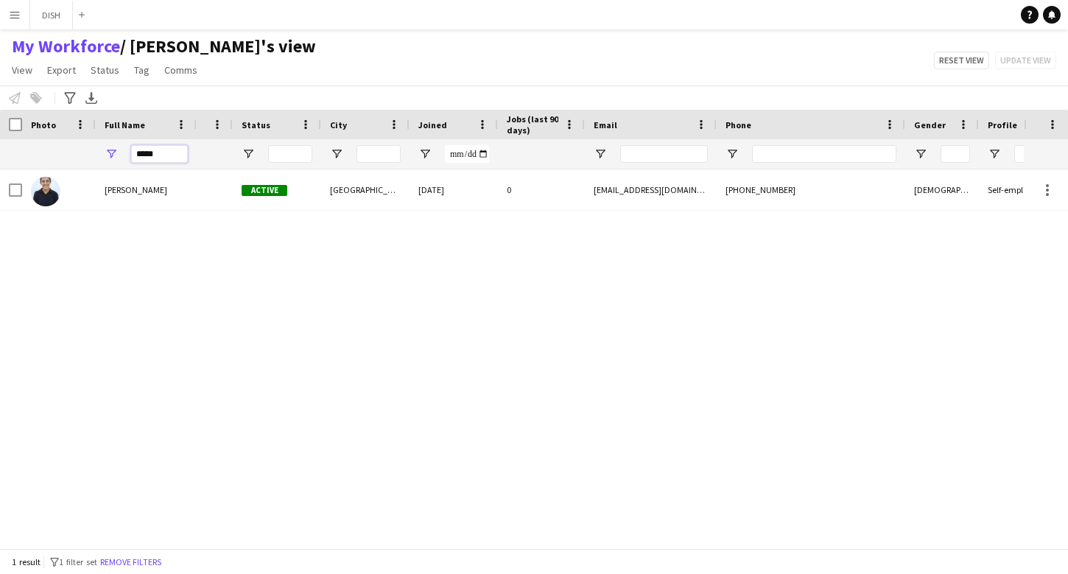
click at [166, 152] on input "*****" at bounding box center [159, 154] width 57 height 18
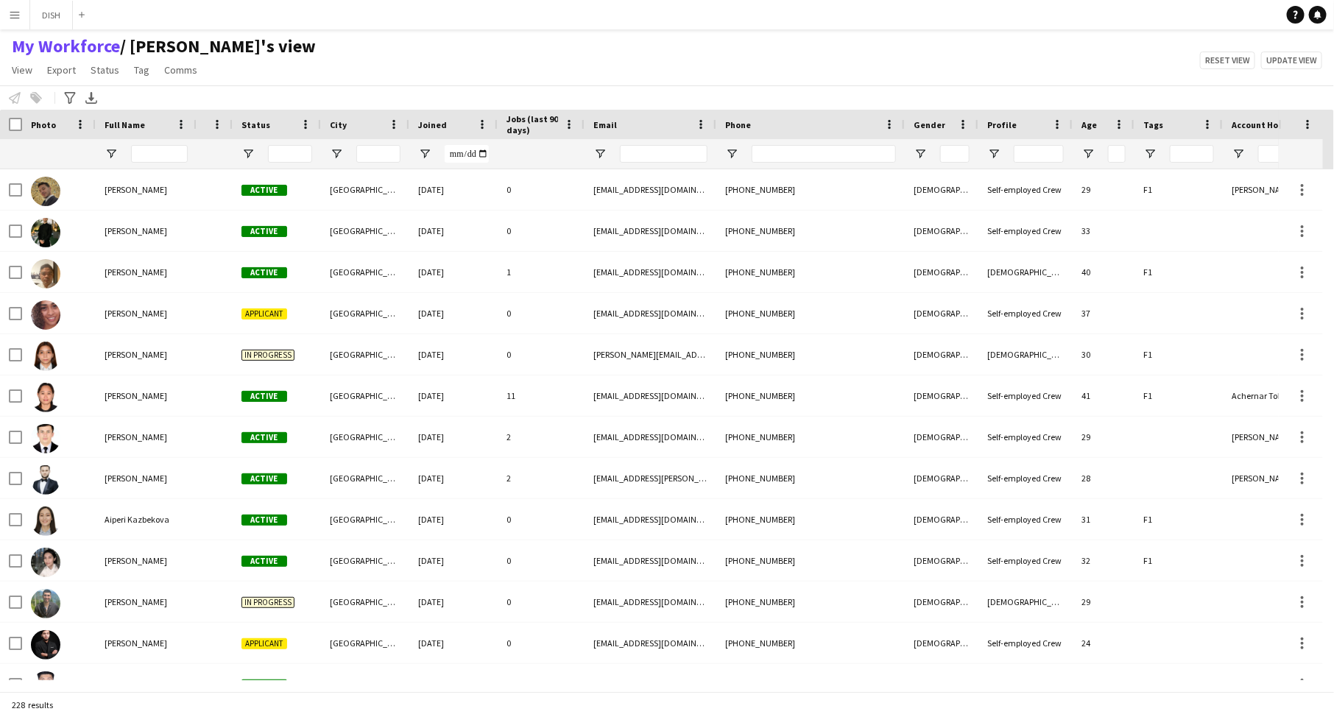
click at [1067, 158] on div at bounding box center [1179, 153] width 88 height 29
click at [1067, 153] on span "Open Filter Menu" at bounding box center [1150, 153] width 13 height 13
type input "**********"
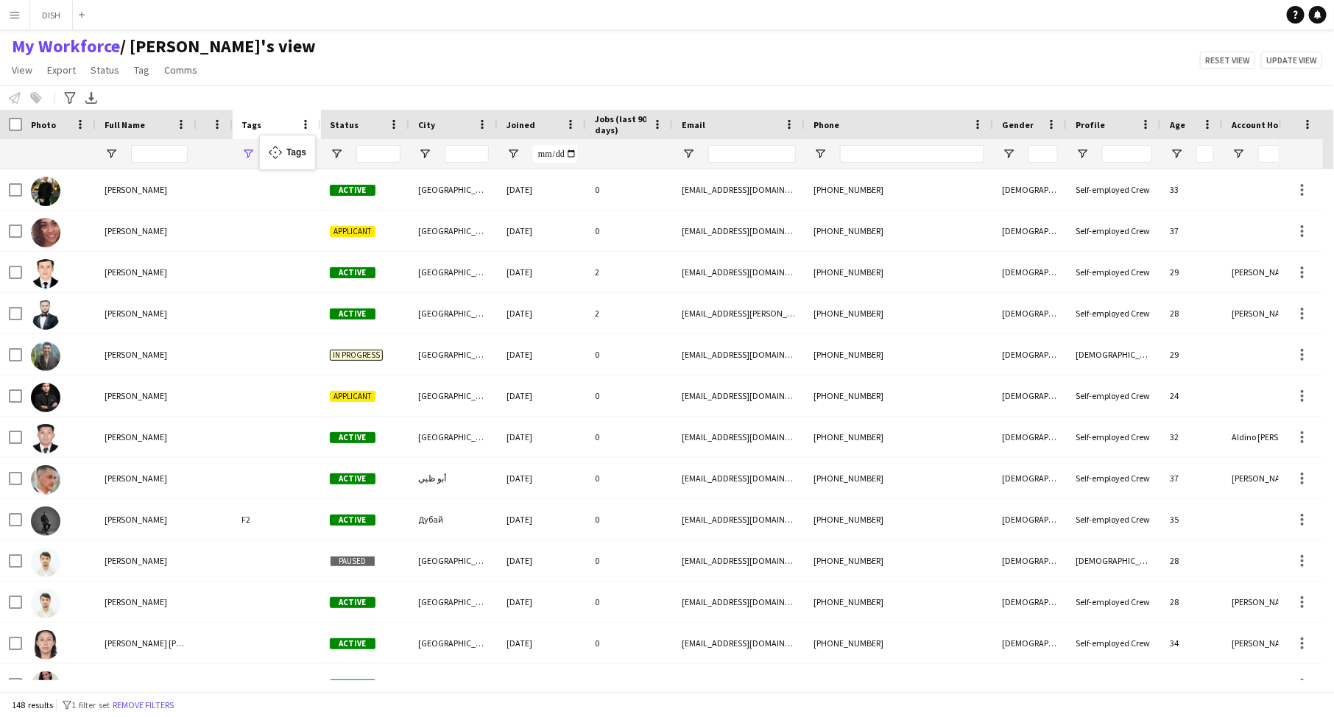
drag, startPoint x: 1158, startPoint y: 121, endPoint x: 267, endPoint y: 144, distance: 891.3
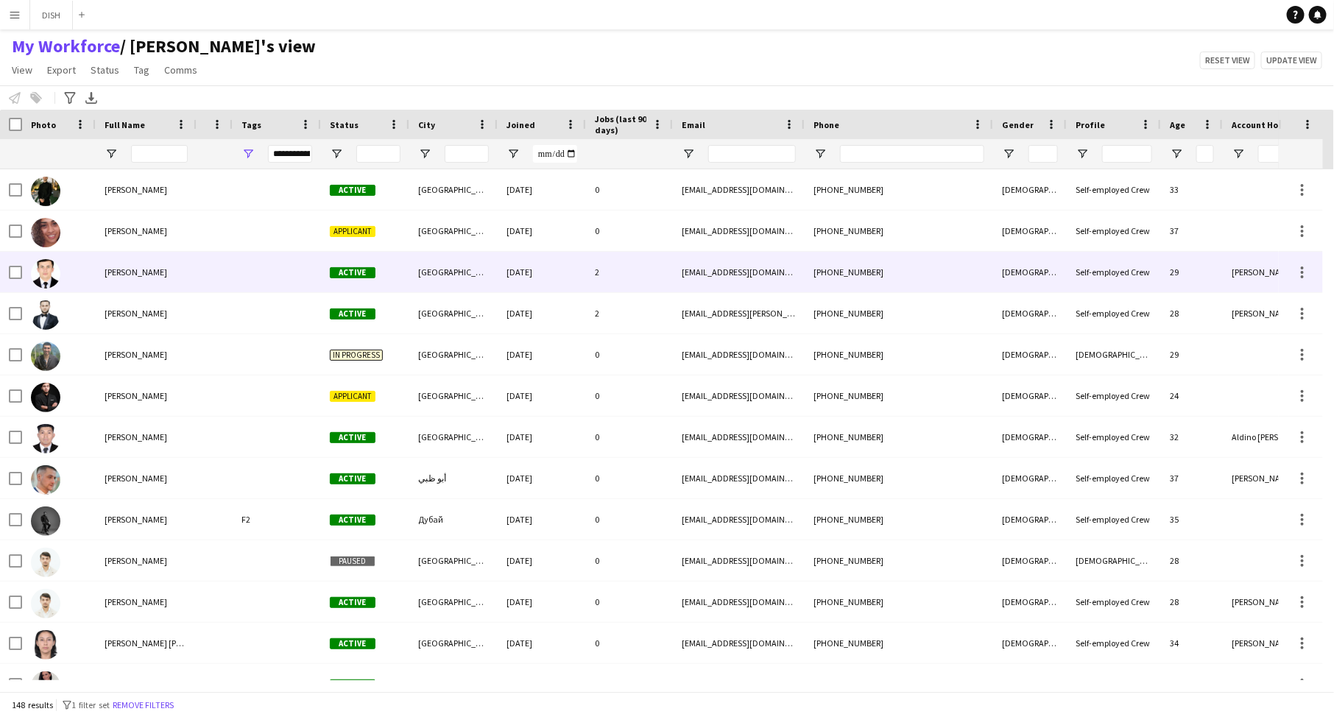
click at [211, 271] on div at bounding box center [215, 272] width 36 height 41
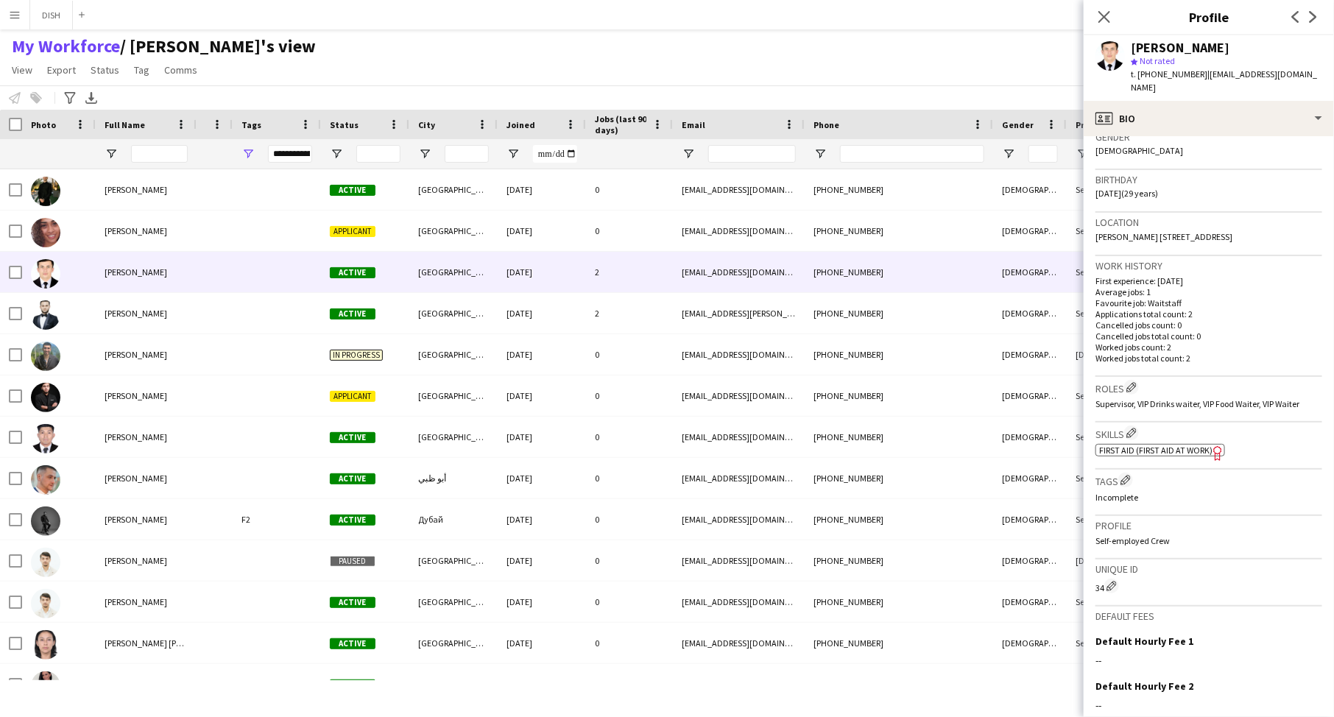
scroll to position [390, 0]
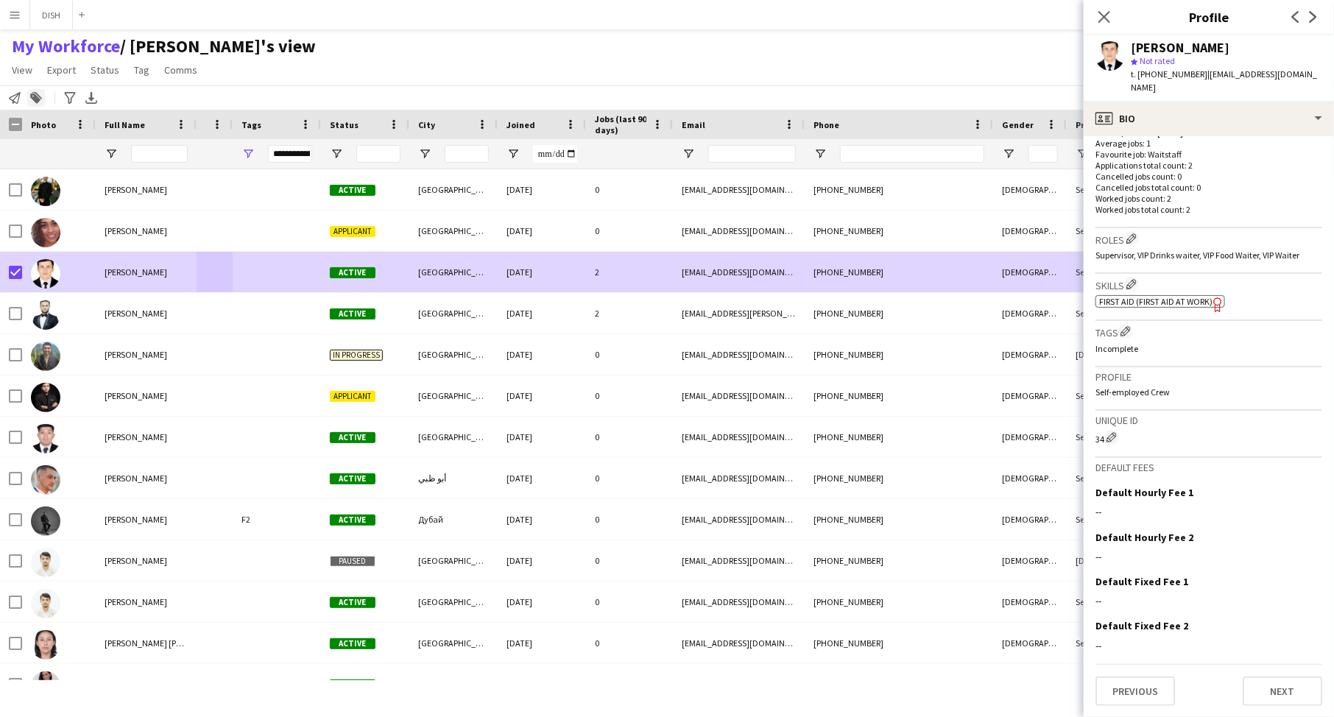
click at [28, 103] on div "Add to tag" at bounding box center [36, 98] width 18 height 18
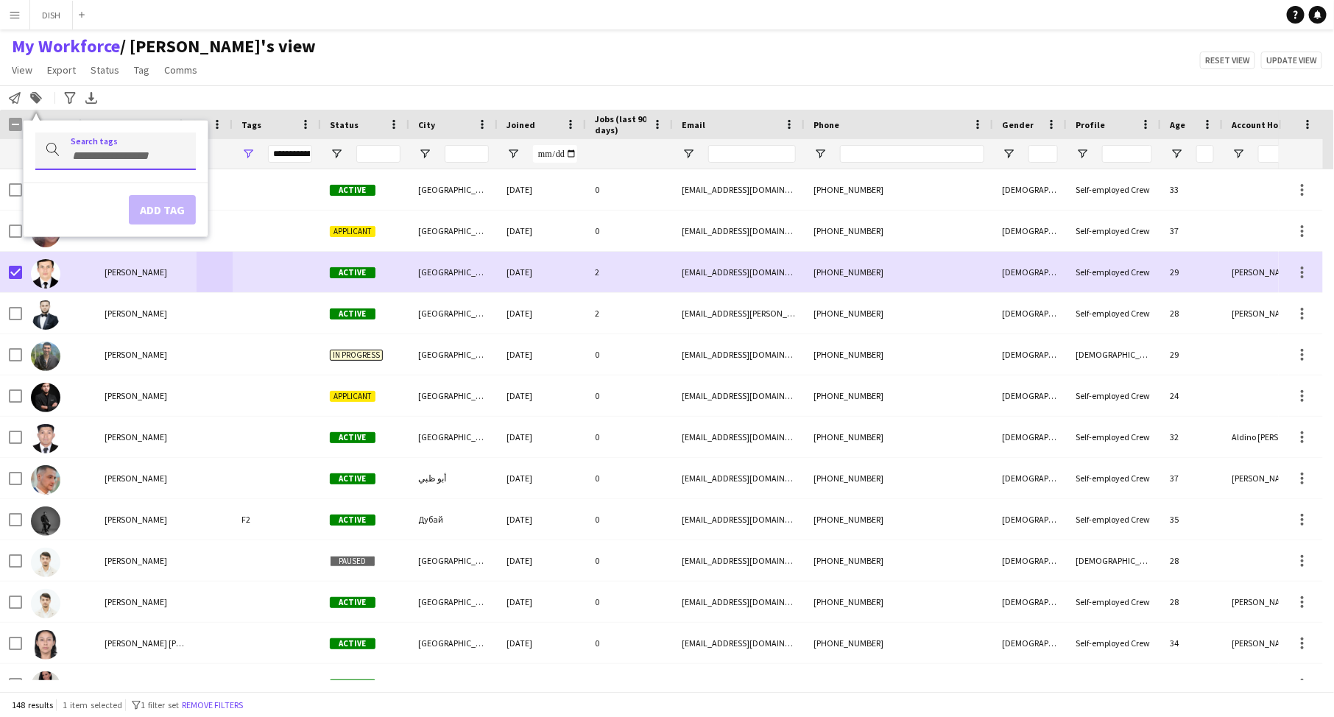
click at [99, 158] on input "Type to search..." at bounding box center [127, 155] width 113 height 13
type input "**"
click at [103, 198] on div "F2" at bounding box center [92, 192] width 161 height 35
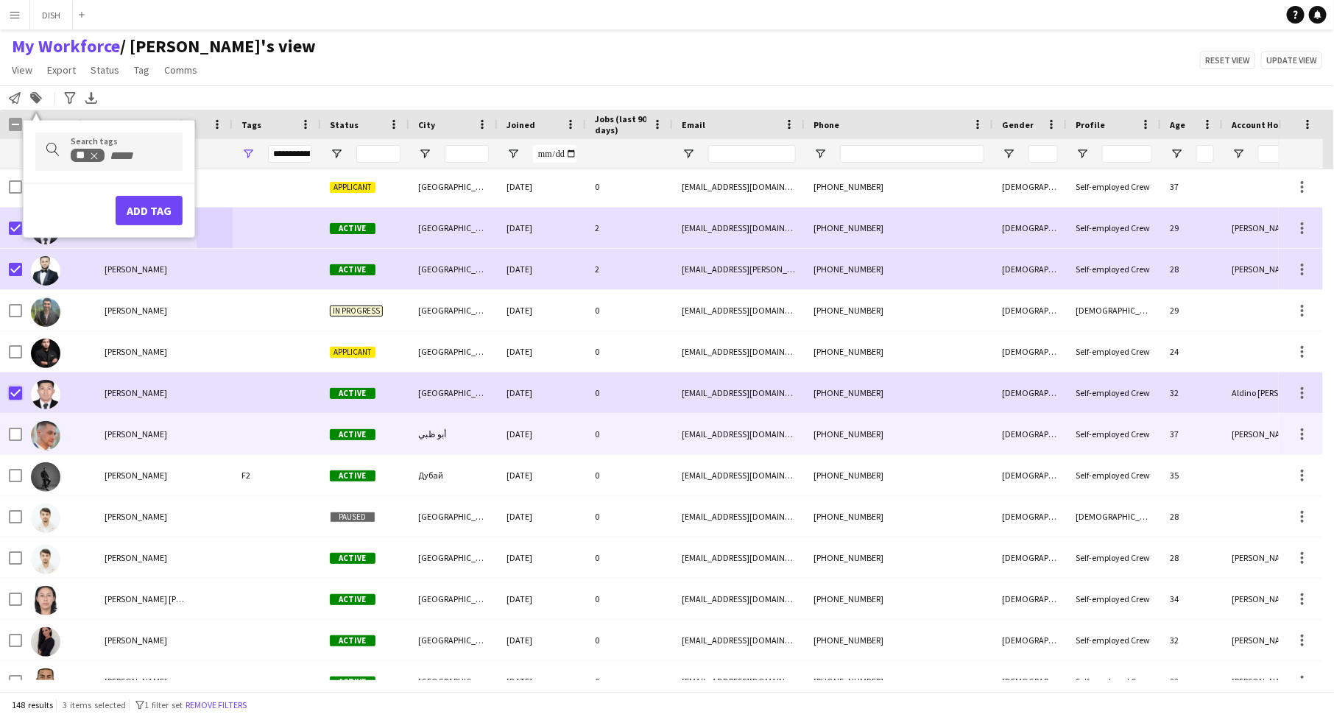
scroll to position [0, 0]
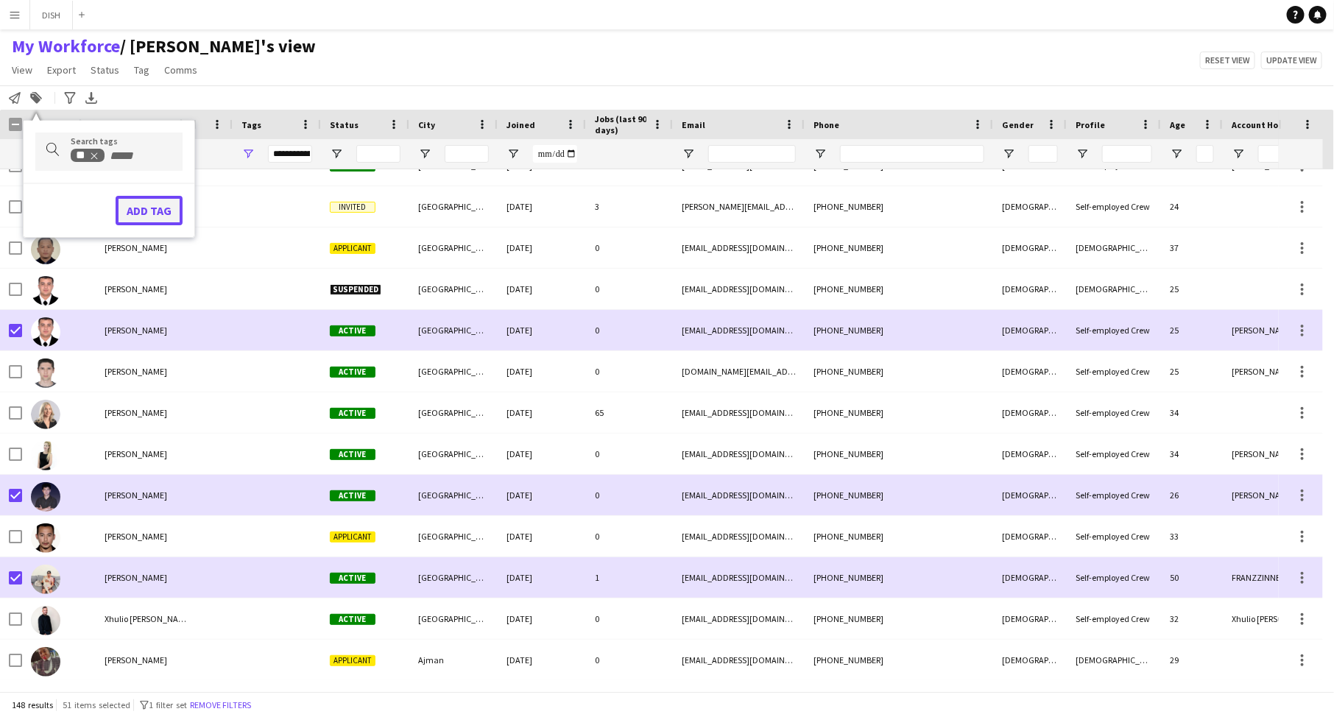
click at [131, 209] on button "Add tag" at bounding box center [149, 210] width 67 height 29
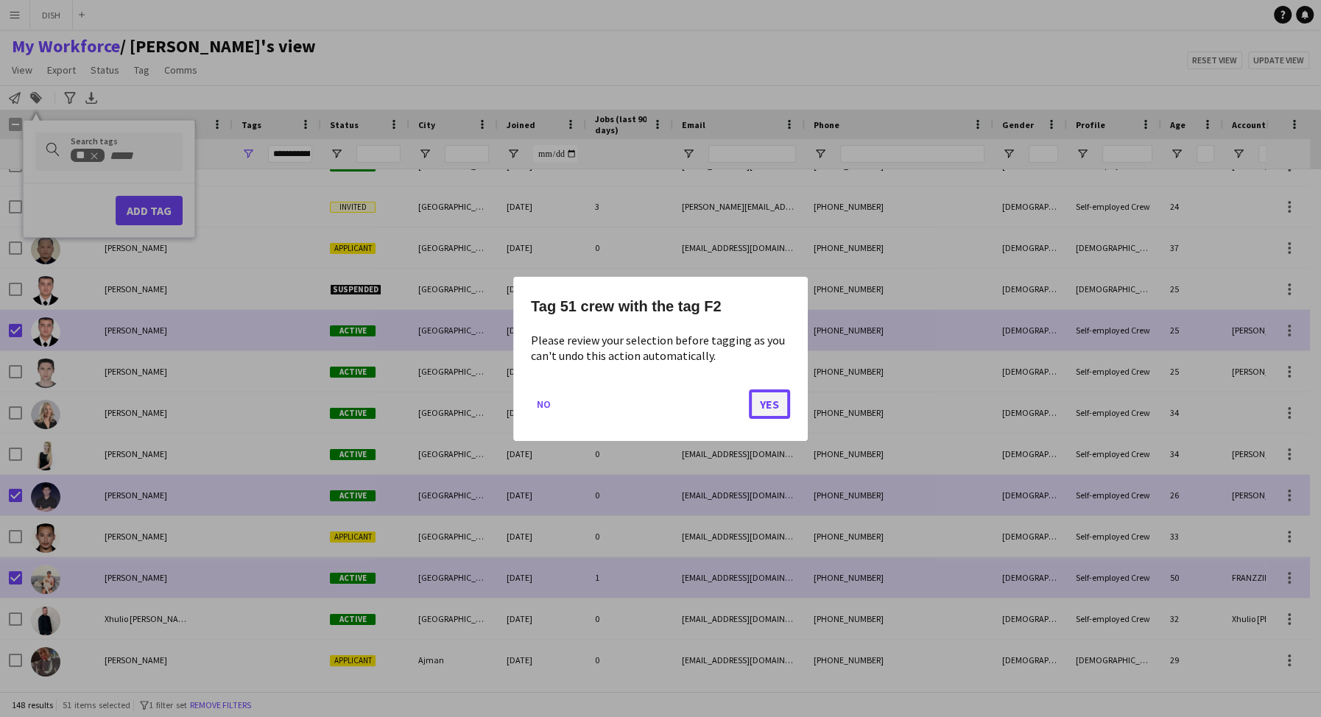
click at [770, 411] on button "Yes" at bounding box center [769, 403] width 41 height 29
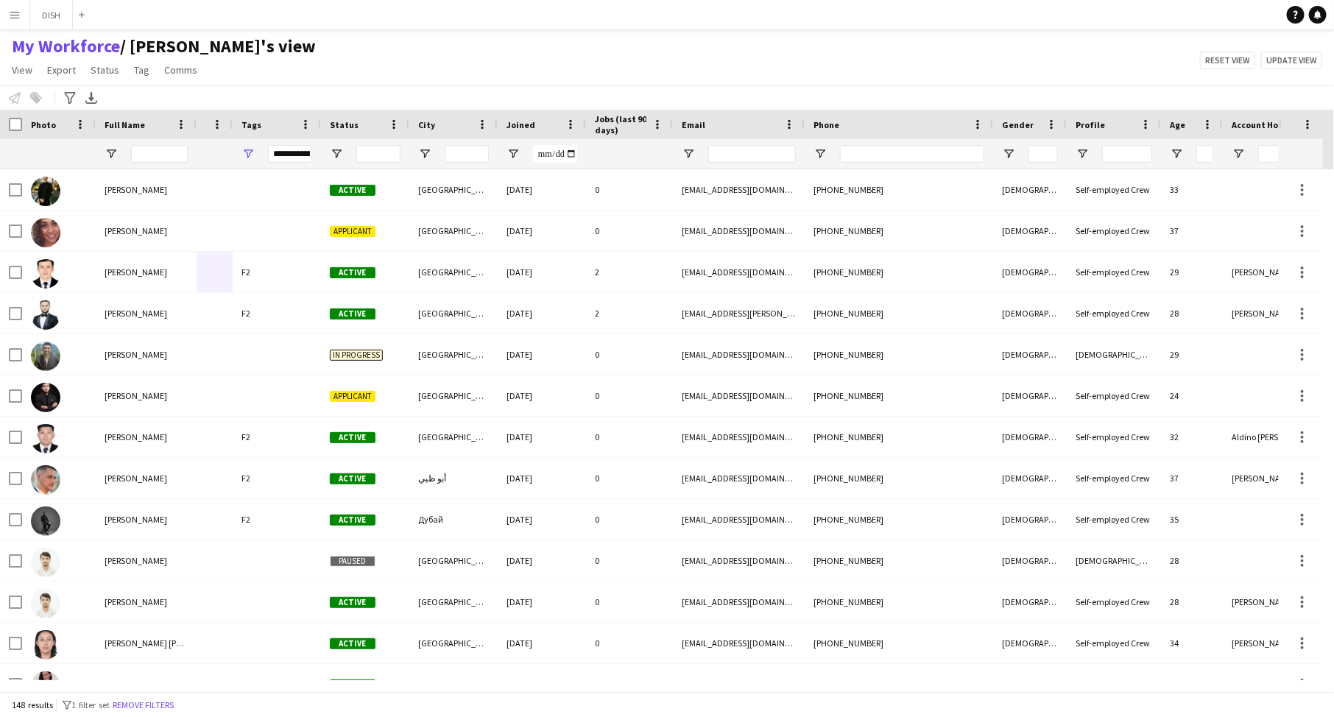
click at [285, 152] on div "**********" at bounding box center [290, 154] width 44 height 18
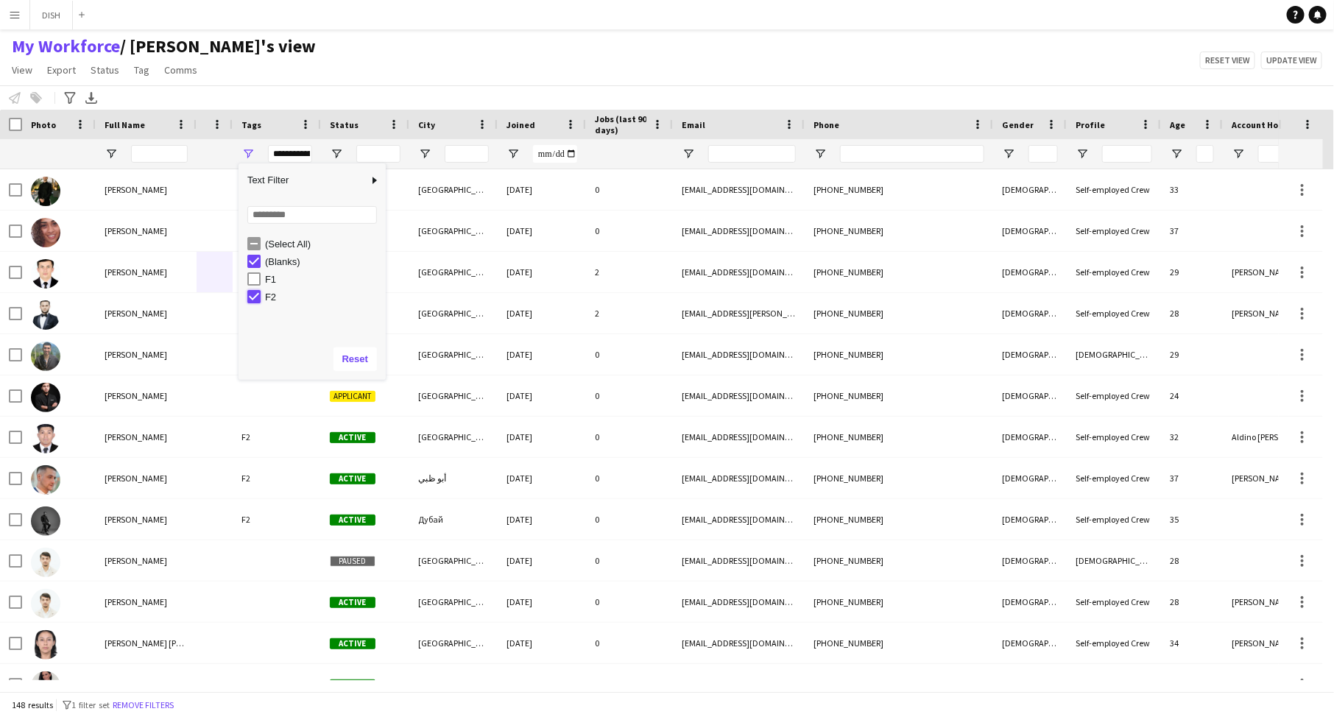
type input "**********"
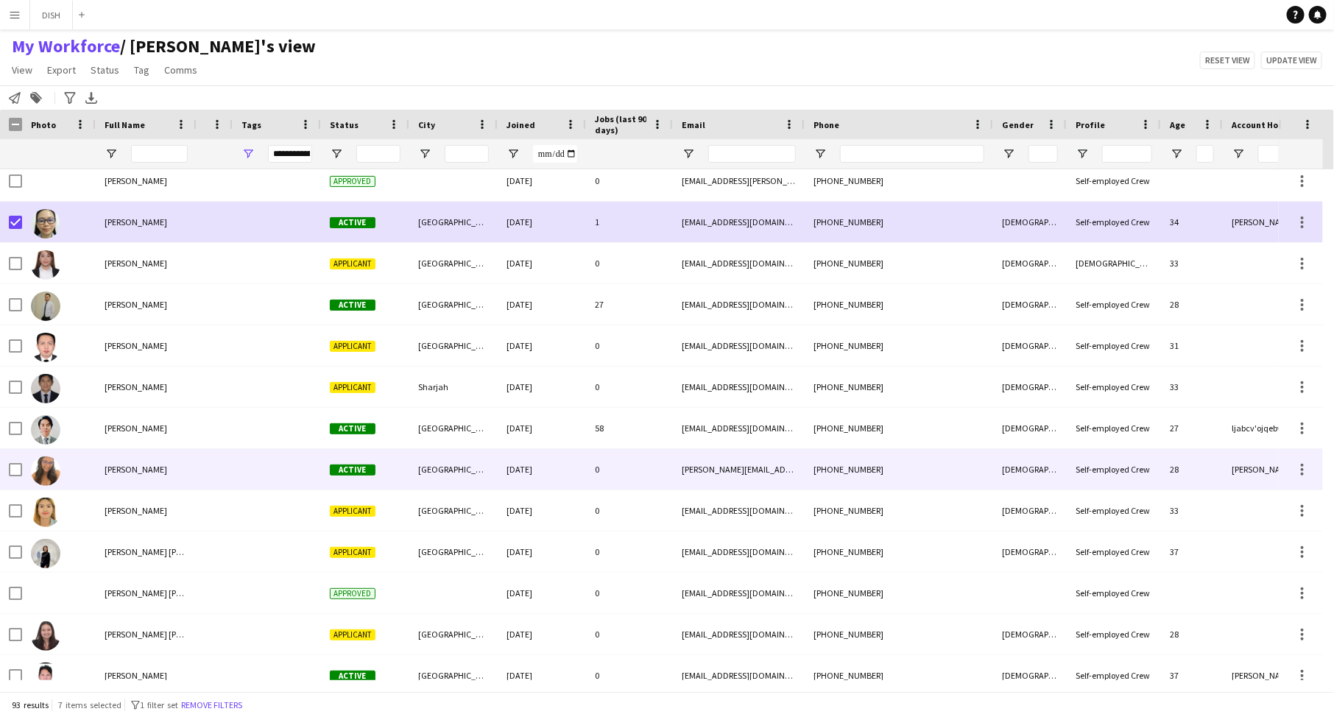
click at [116, 474] on span "[PERSON_NAME]" at bounding box center [136, 469] width 63 height 11
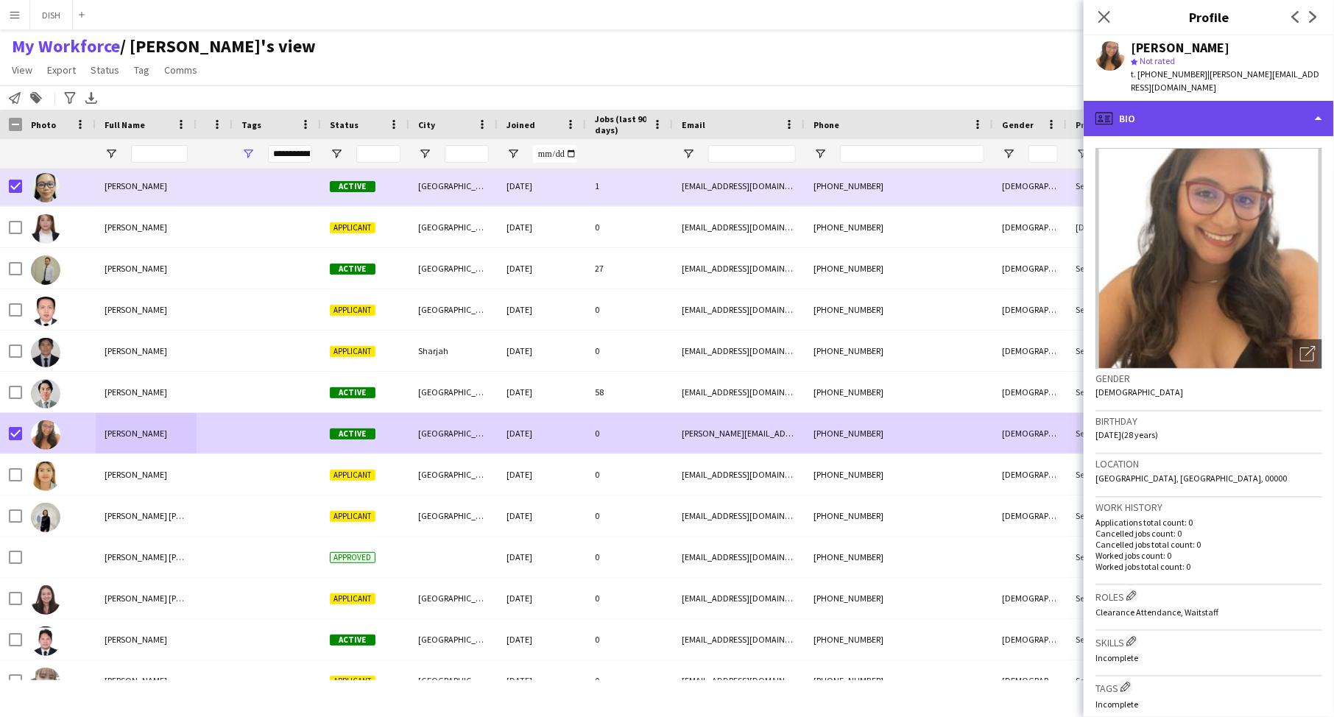
click at [1067, 107] on div "profile Bio" at bounding box center [1209, 118] width 250 height 35
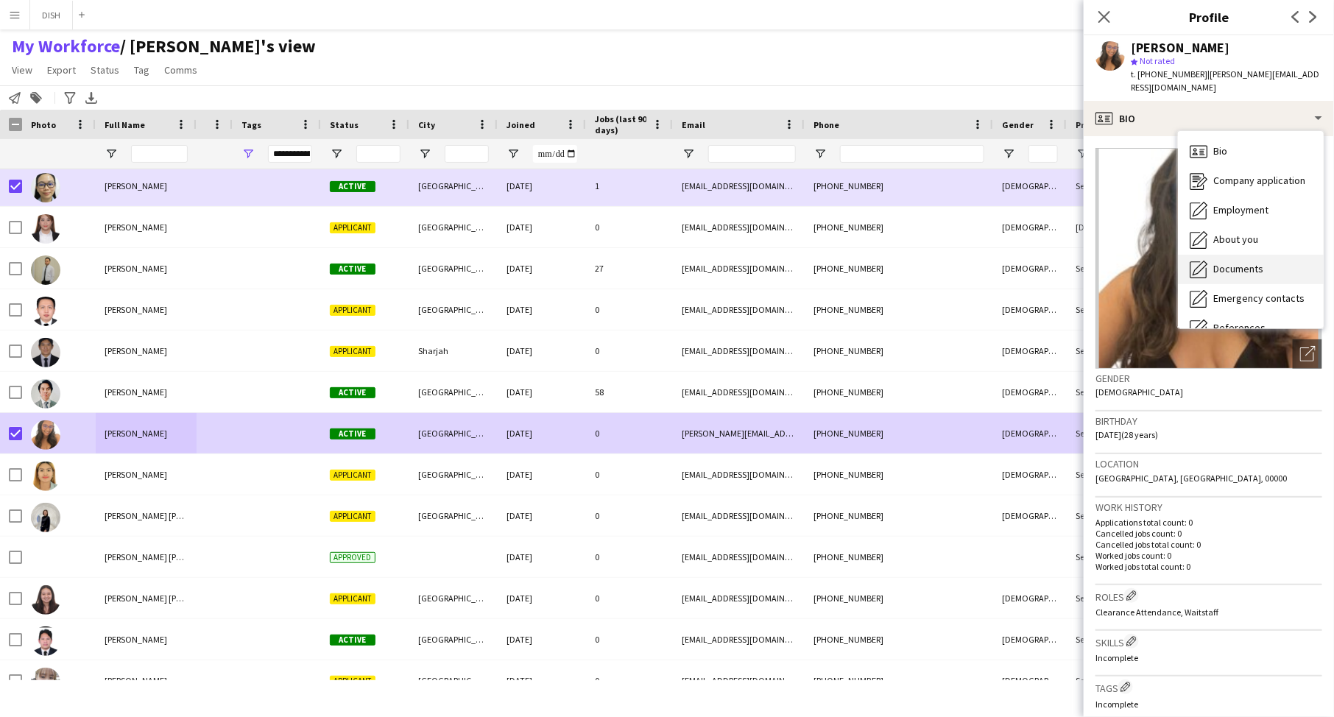
click at [1067, 259] on div "Documents Documents" at bounding box center [1251, 269] width 146 height 29
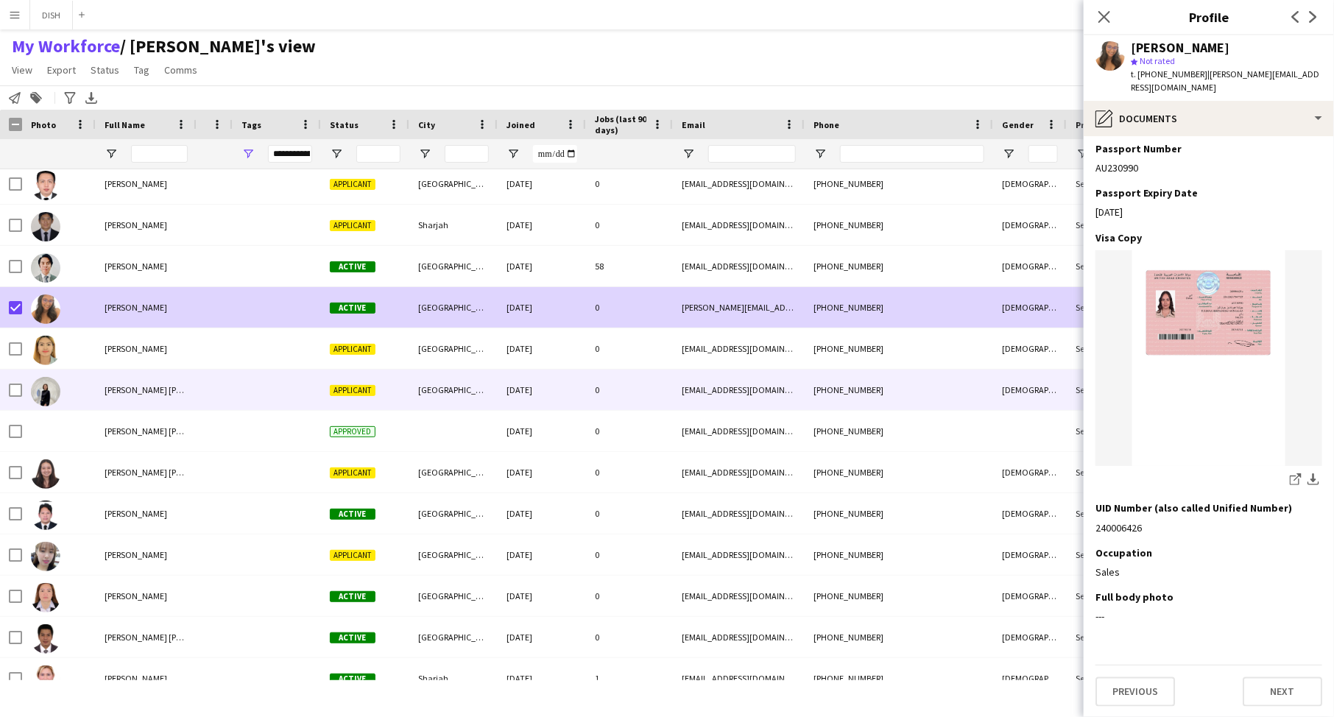
click at [82, 393] on div at bounding box center [59, 390] width 74 height 41
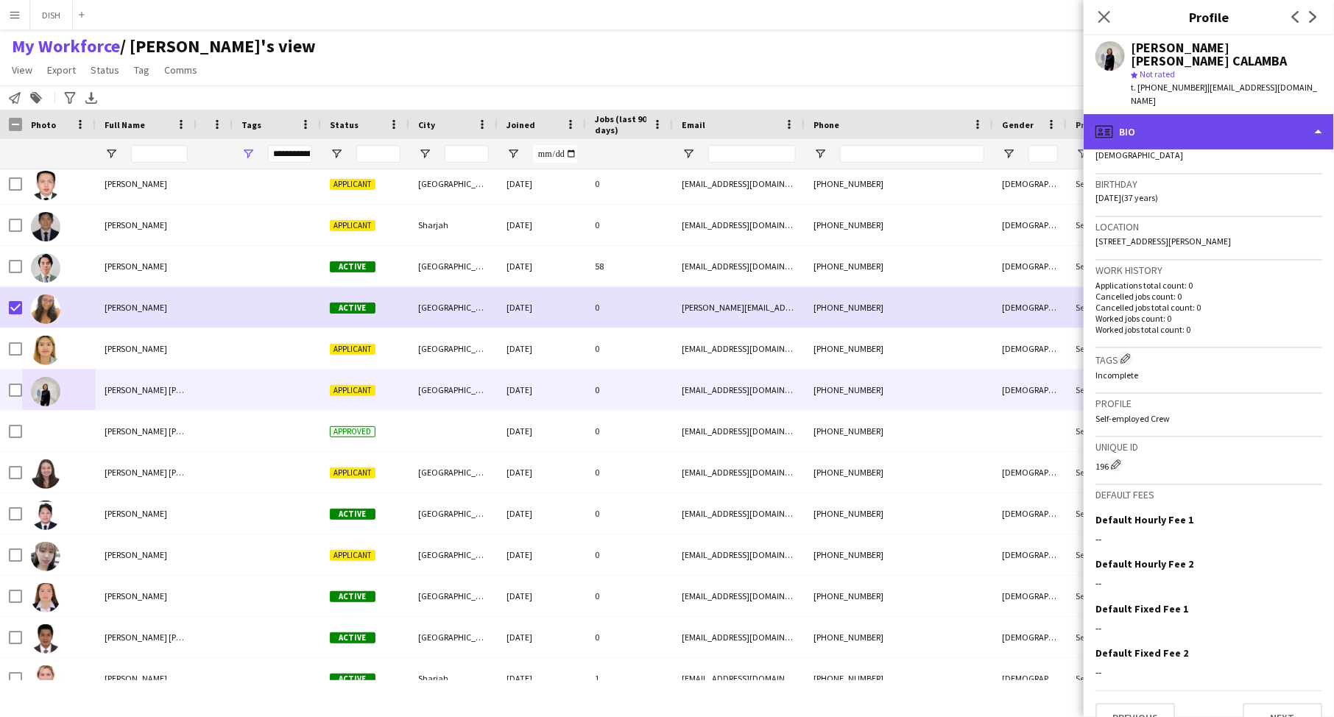
click at [1067, 114] on div "profile Bio" at bounding box center [1209, 131] width 250 height 35
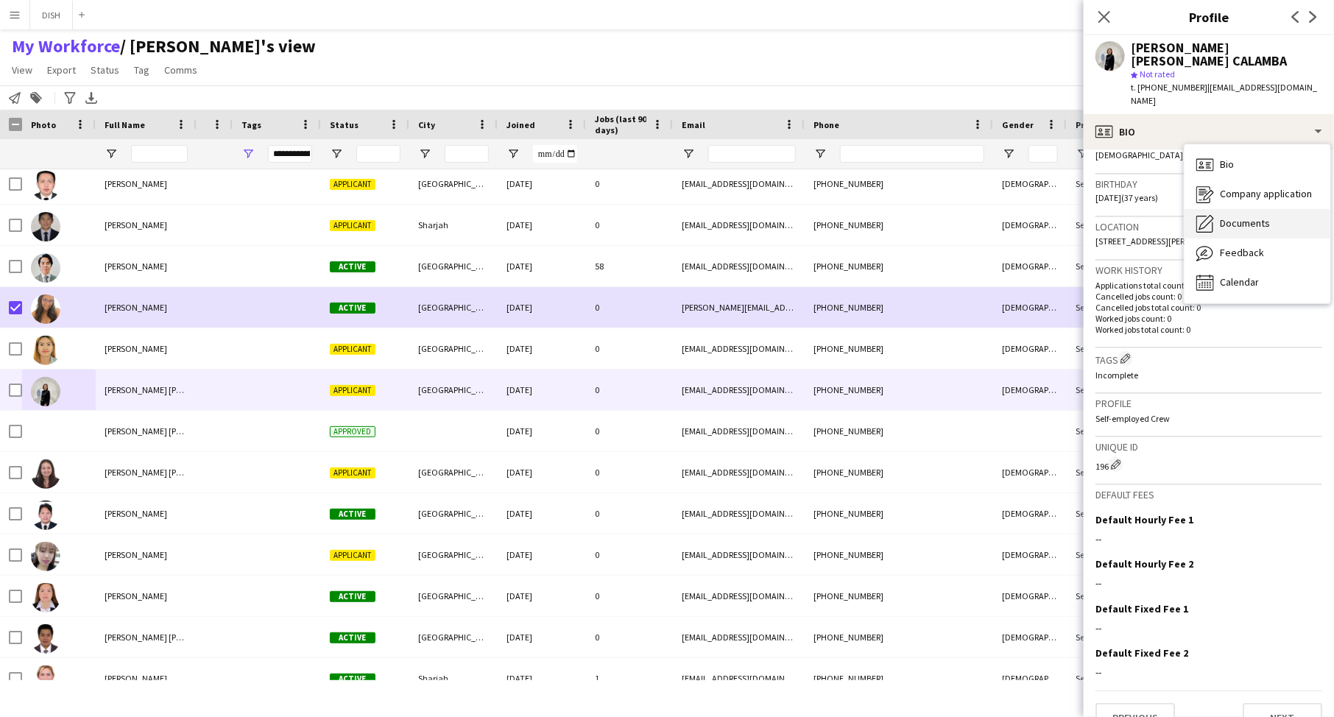
click at [1067, 217] on span "Documents" at bounding box center [1245, 223] width 50 height 13
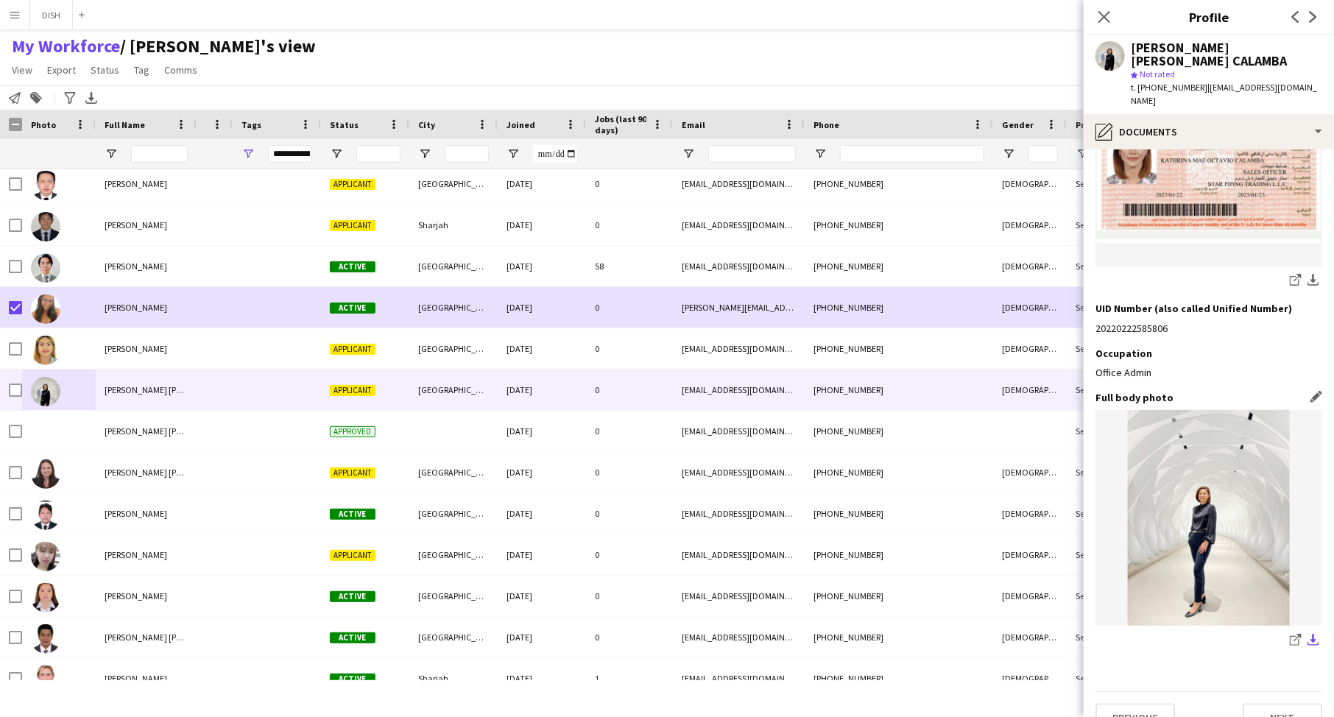
click at [1067, 573] on app-icon "download-bottom" at bounding box center [1314, 641] width 12 height 14
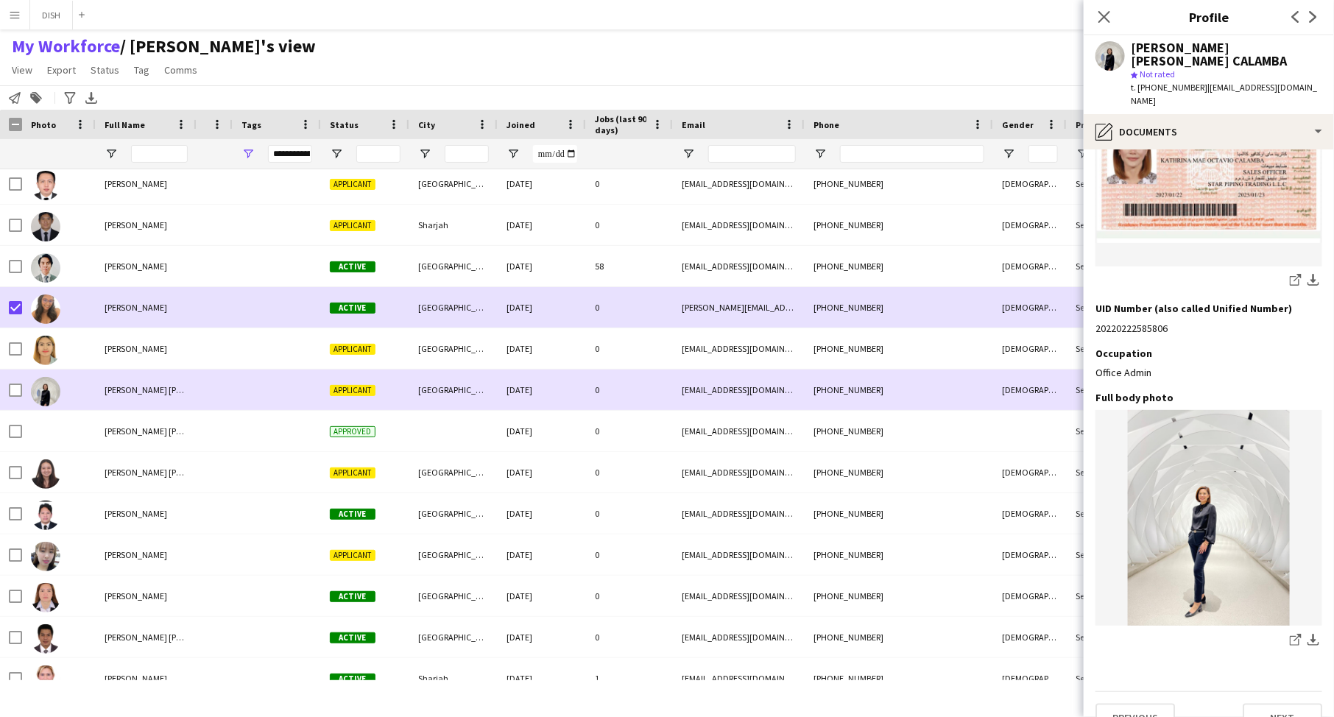
click at [155, 396] on div "KATHRINA MAE CALAMBA" at bounding box center [146, 390] width 101 height 41
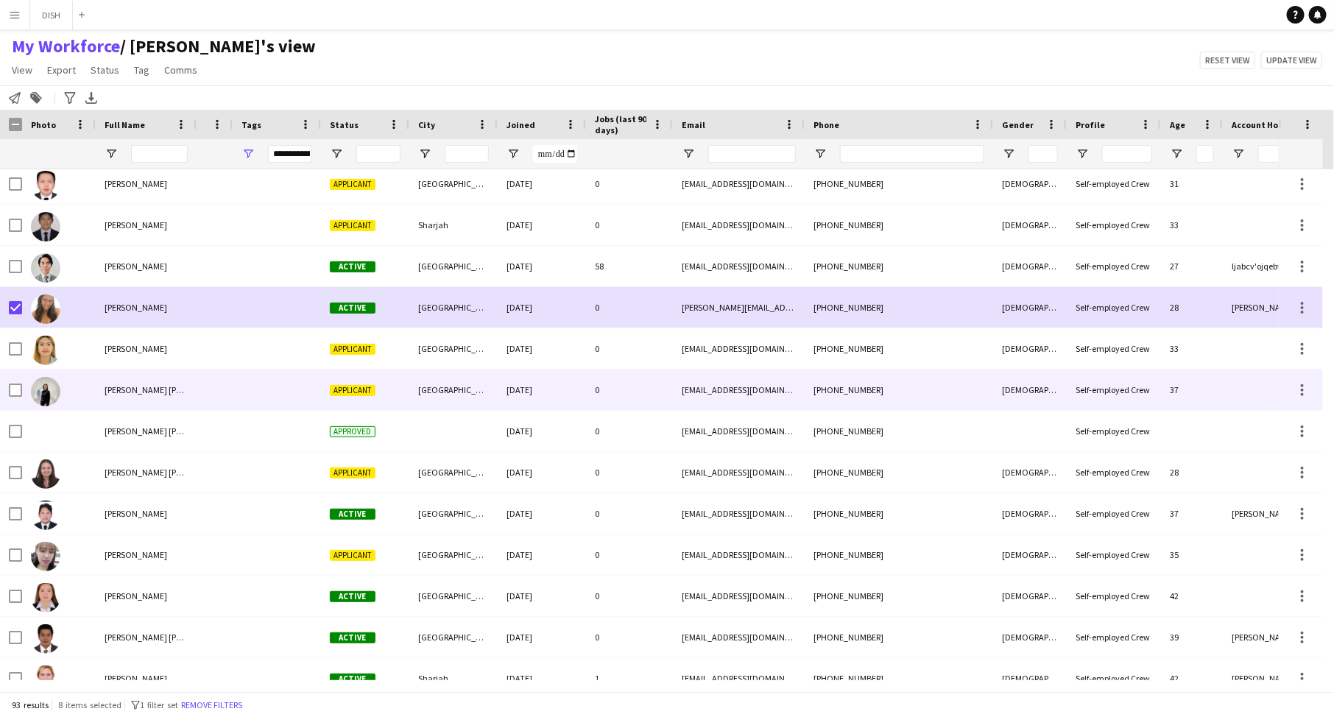
drag, startPoint x: 256, startPoint y: 390, endPoint x: 278, endPoint y: 387, distance: 22.3
click at [255, 391] on div at bounding box center [277, 390] width 88 height 41
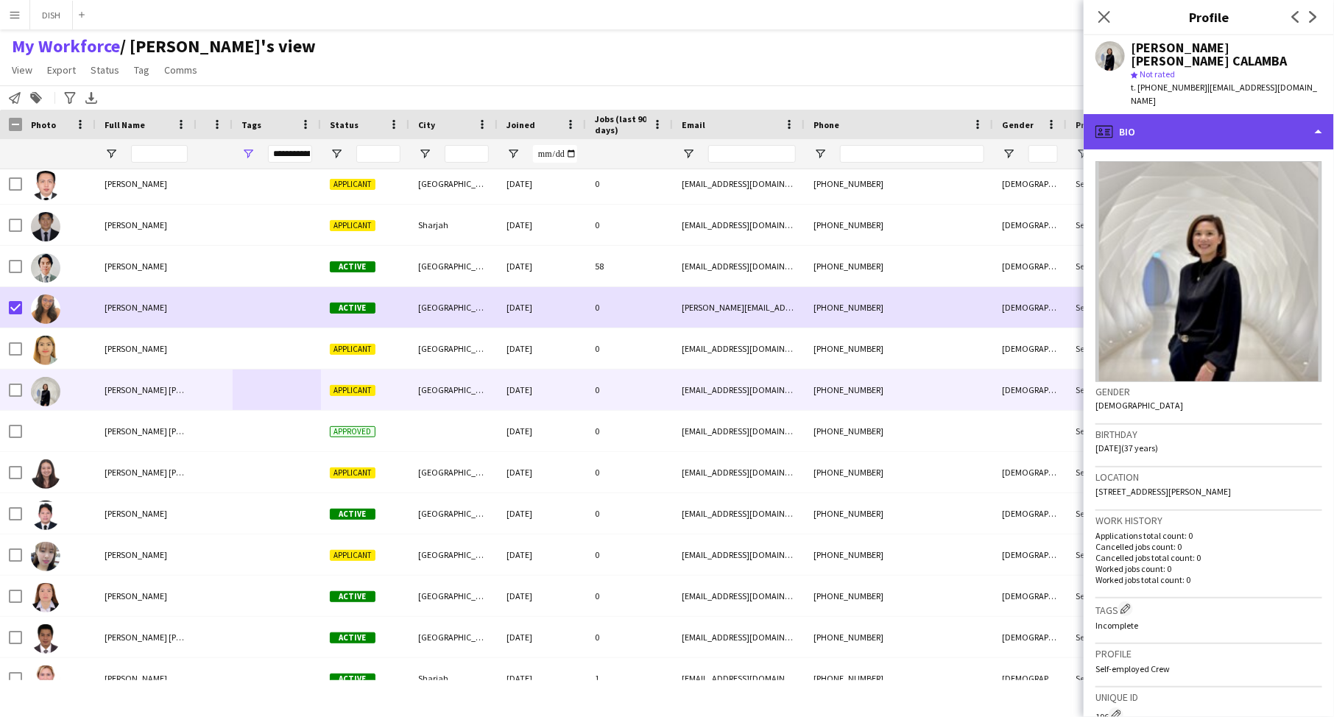
click at [1067, 114] on div "profile Bio" at bounding box center [1209, 131] width 250 height 35
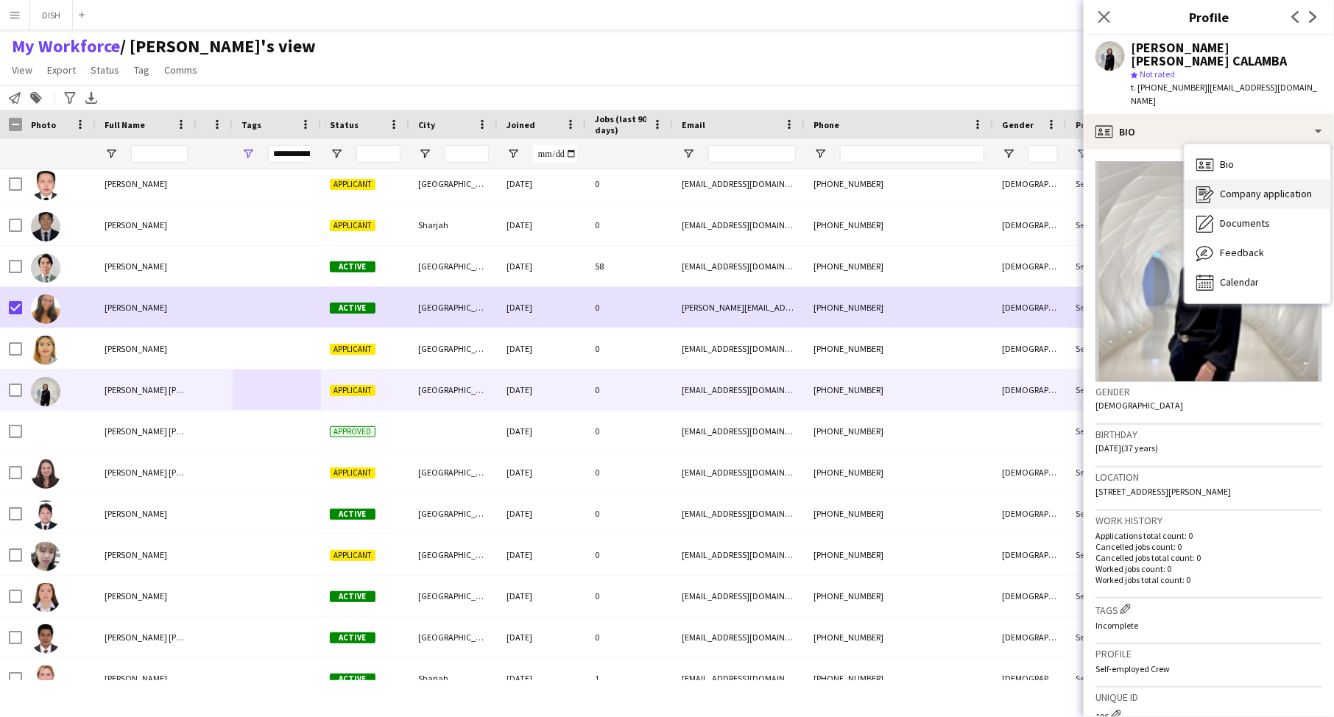
click at [1067, 180] on div "Company application Company application" at bounding box center [1258, 194] width 146 height 29
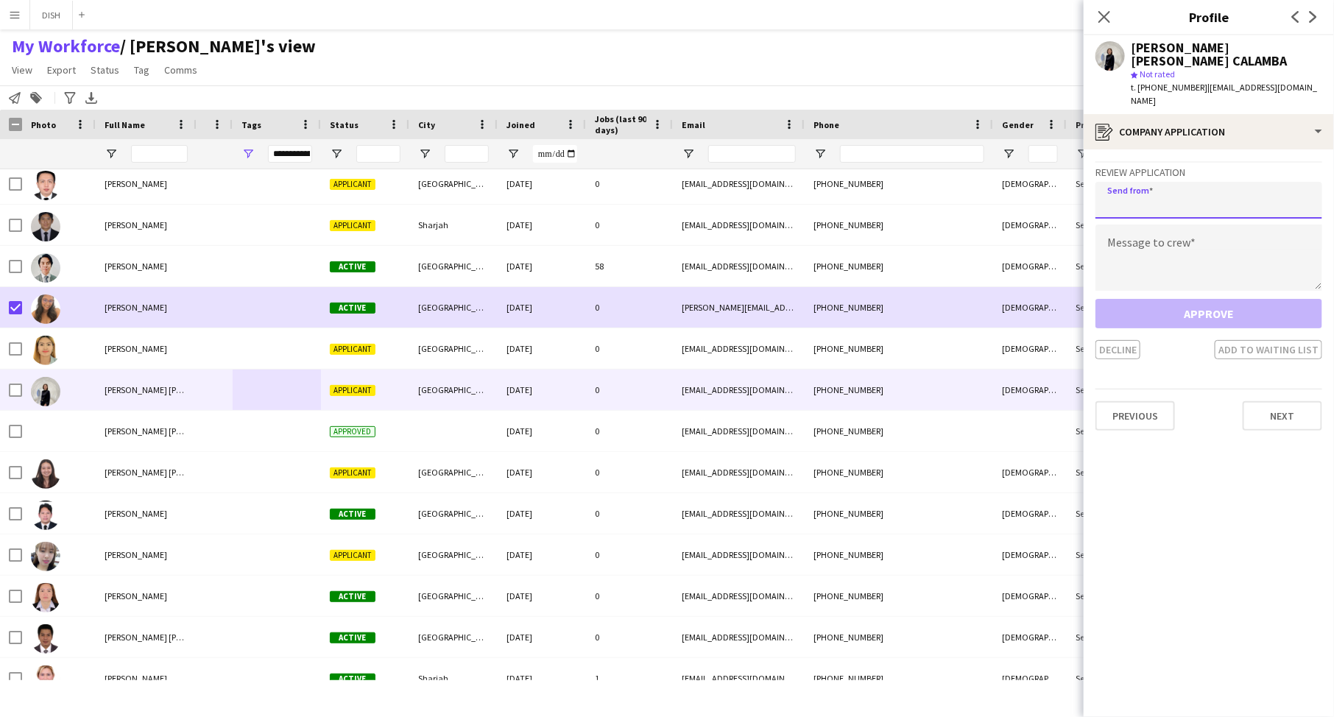
click at [1067, 182] on input "email" at bounding box center [1209, 200] width 227 height 37
type input "**********"
drag, startPoint x: 1153, startPoint y: 237, endPoint x: 1157, endPoint y: 230, distance: 7.6
click at [1067, 236] on textarea at bounding box center [1209, 258] width 227 height 66
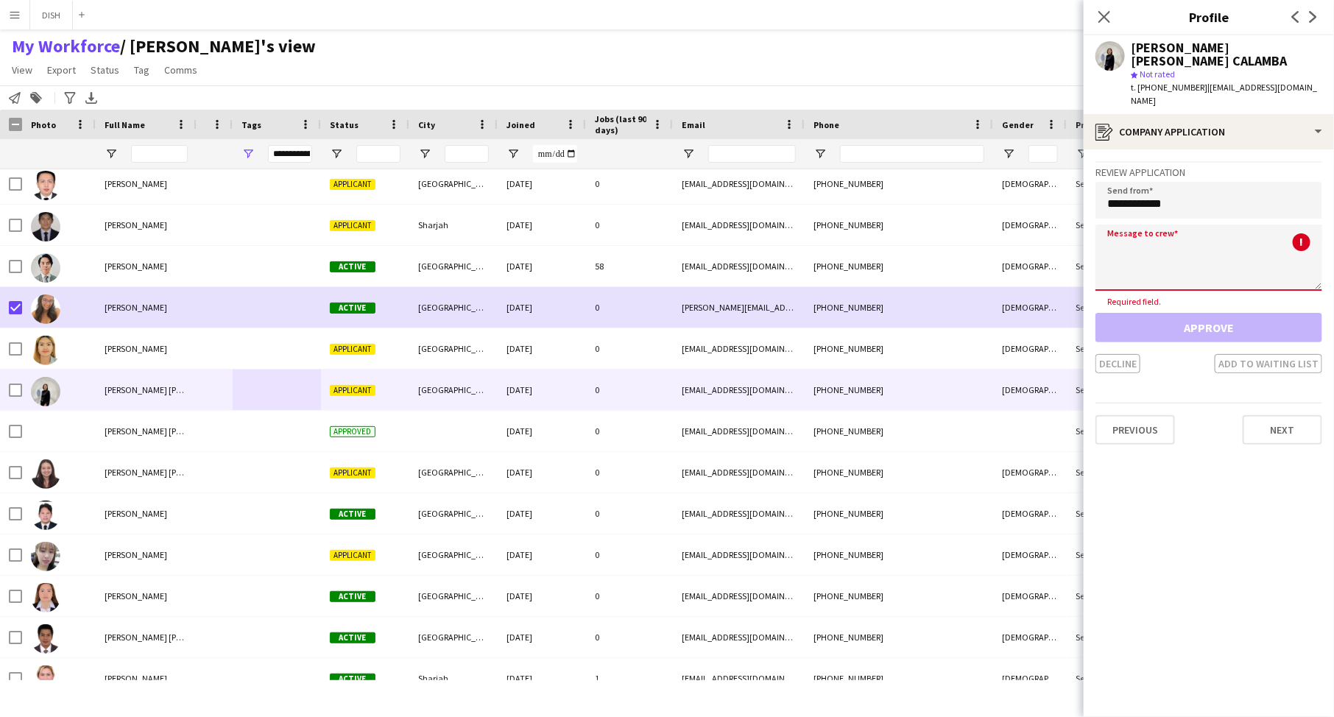
paste textarea "**********"
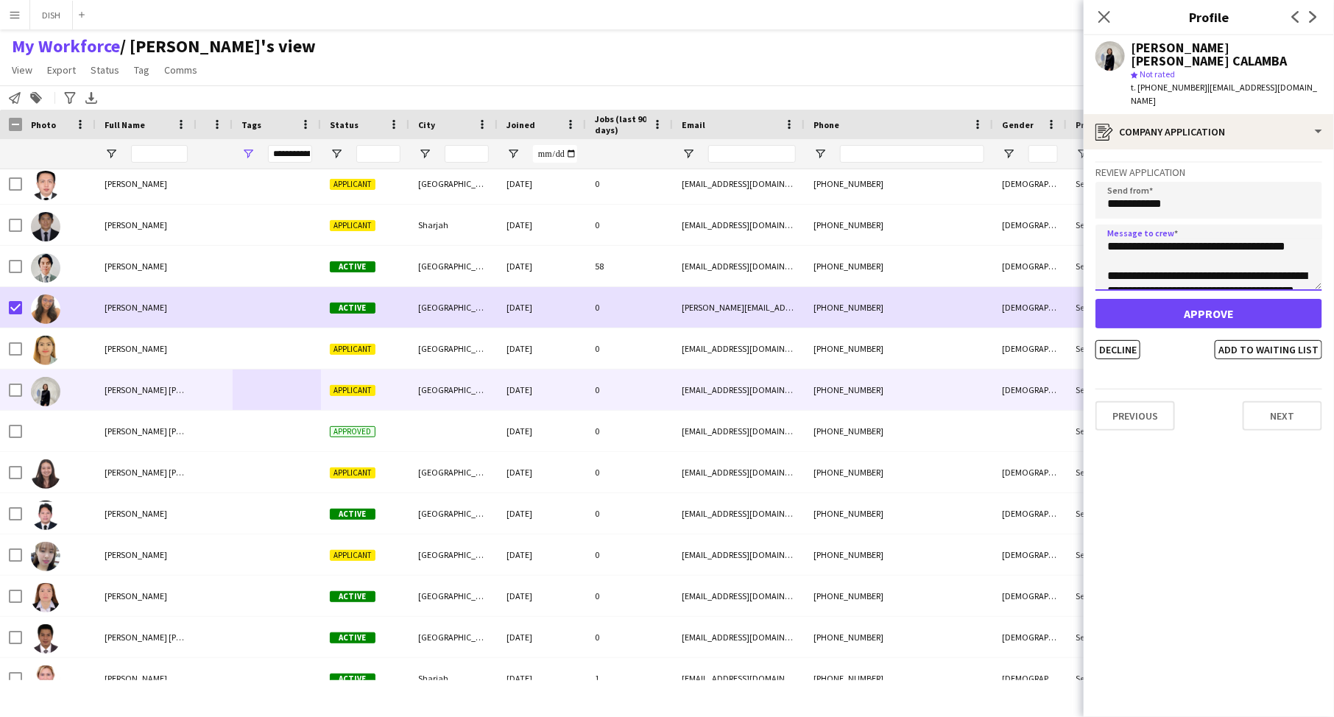
scroll to position [68, 0]
type textarea "**********"
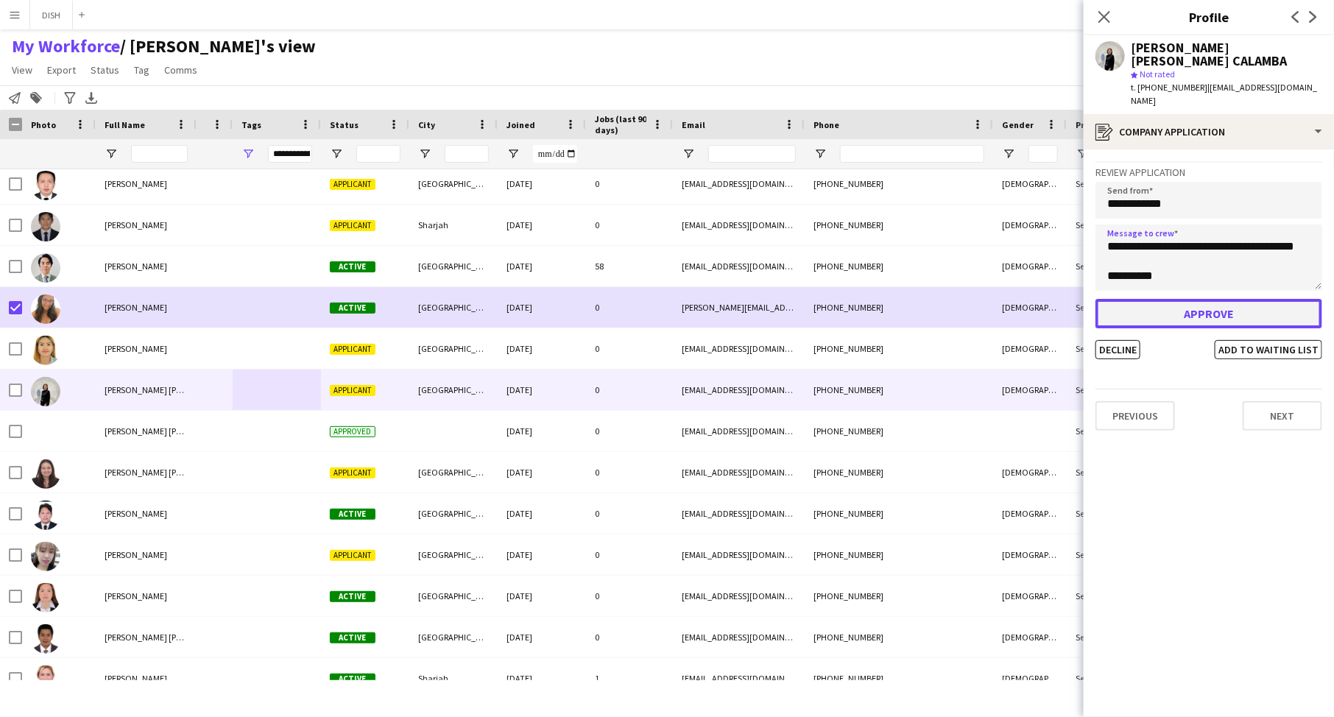
click at [1067, 299] on button "Approve" at bounding box center [1209, 313] width 227 height 29
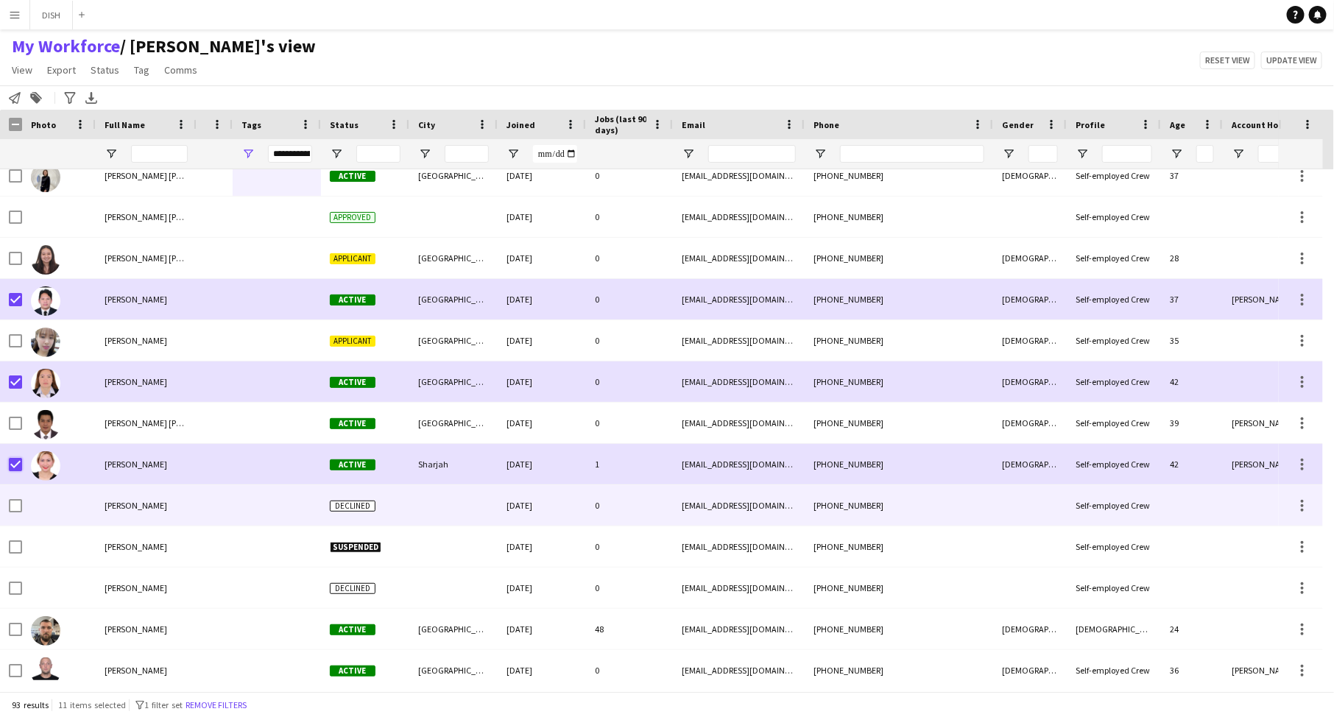
scroll to position [2097, 0]
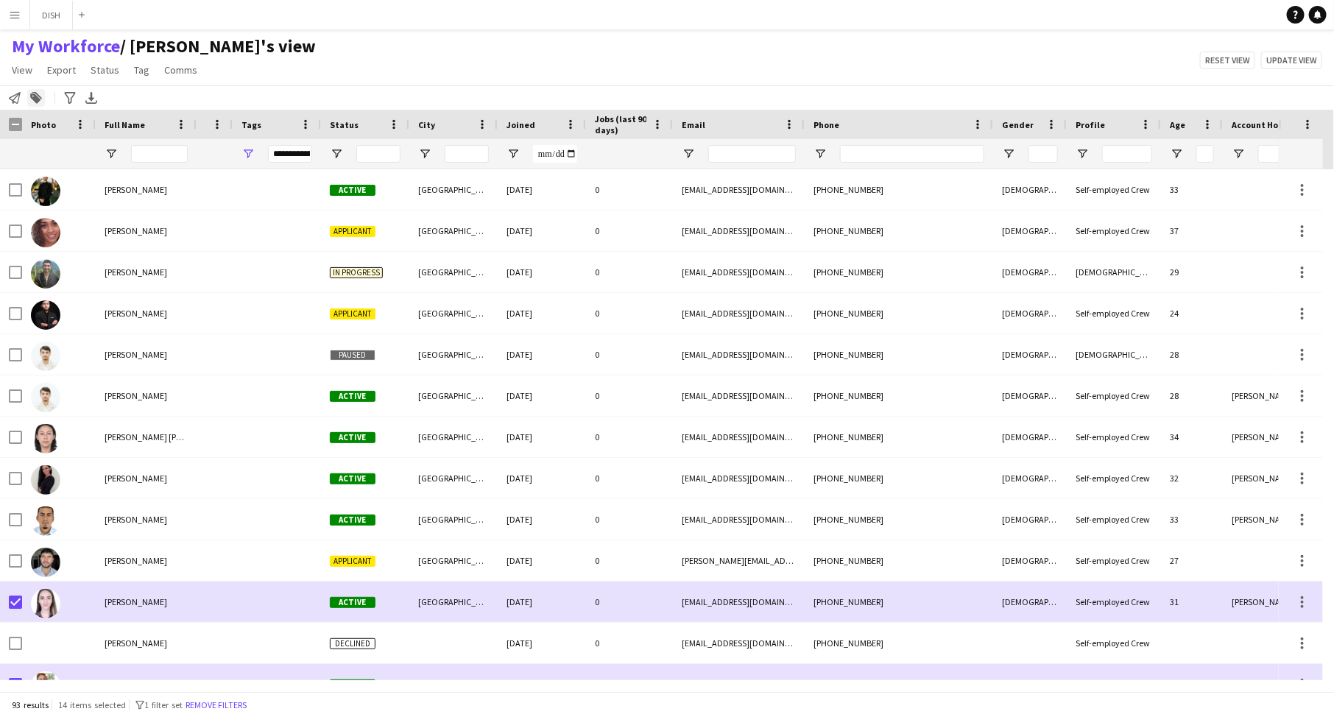
click at [35, 95] on icon at bounding box center [35, 99] width 10 height 10
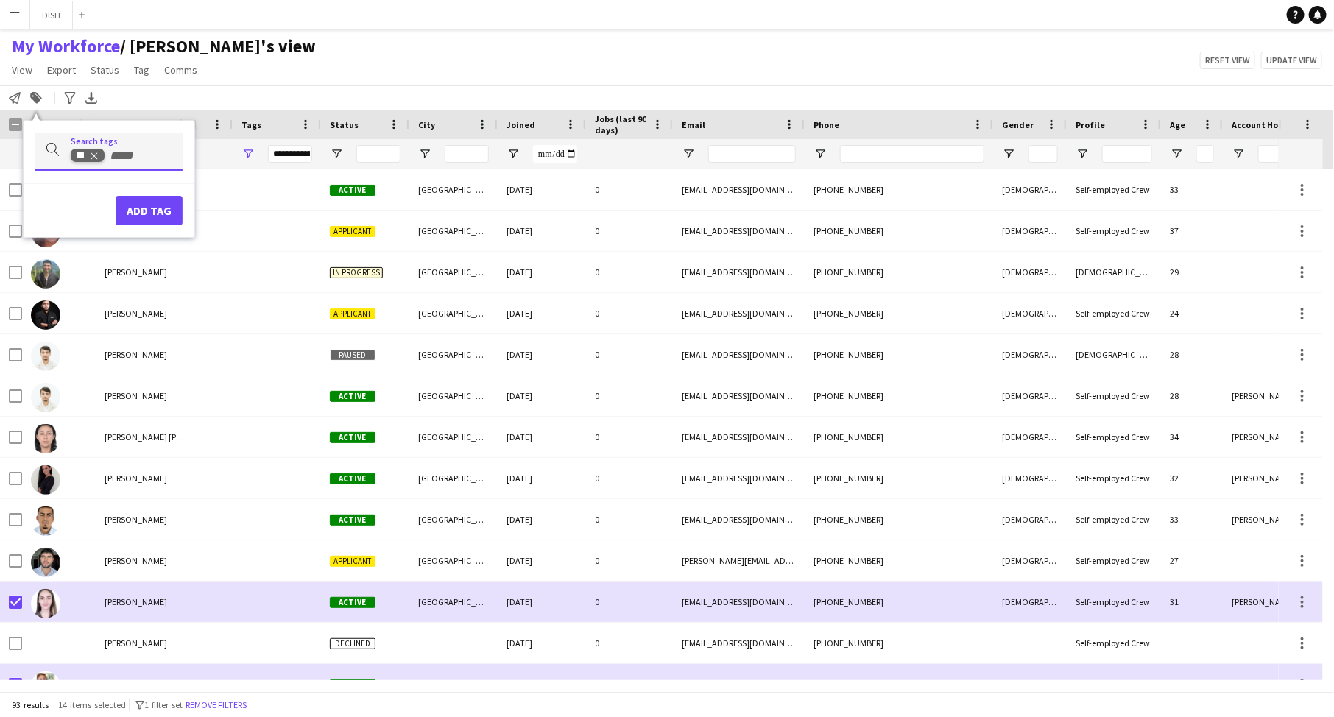
click at [94, 155] on icon "Remove tag" at bounding box center [94, 156] width 10 height 10
click at [101, 155] on input "Type to search..." at bounding box center [127, 155] width 113 height 13
type input "**"
click at [108, 189] on div "F3" at bounding box center [92, 192] width 161 height 35
click at [131, 200] on button "Add tag" at bounding box center [149, 210] width 67 height 29
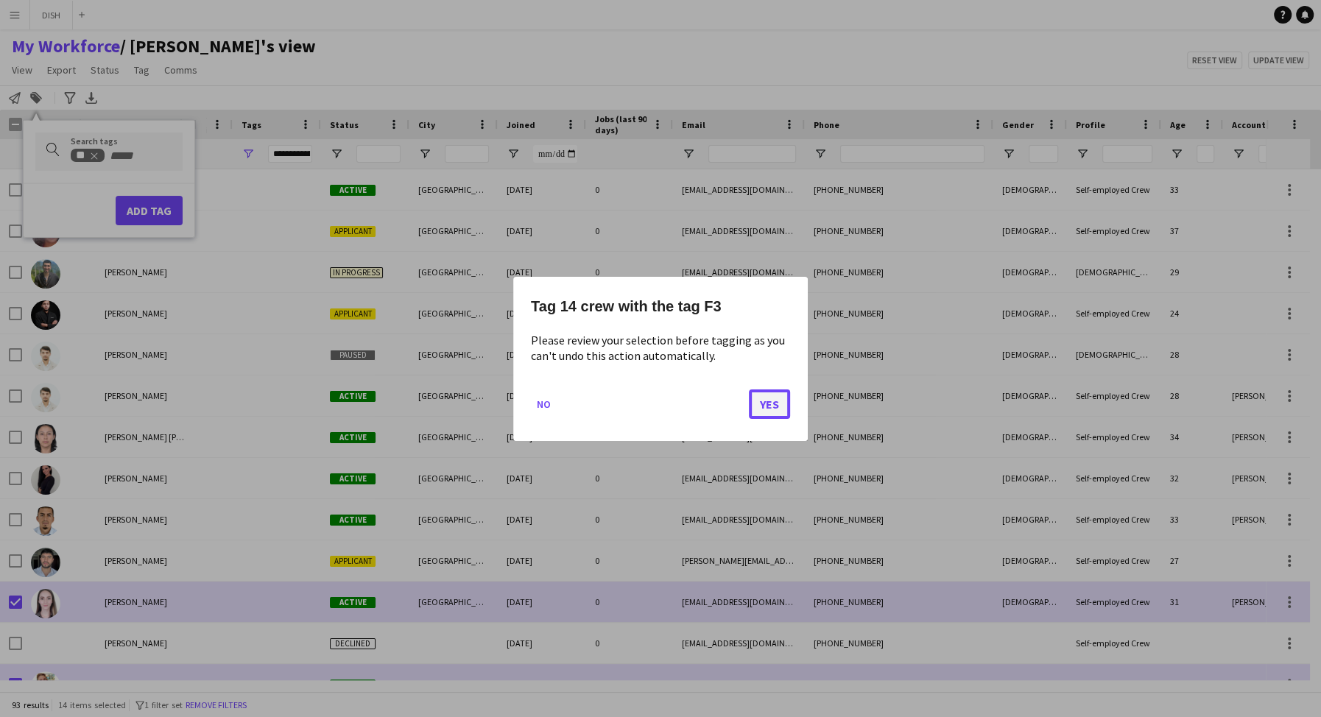
click at [764, 401] on button "Yes" at bounding box center [769, 403] width 41 height 29
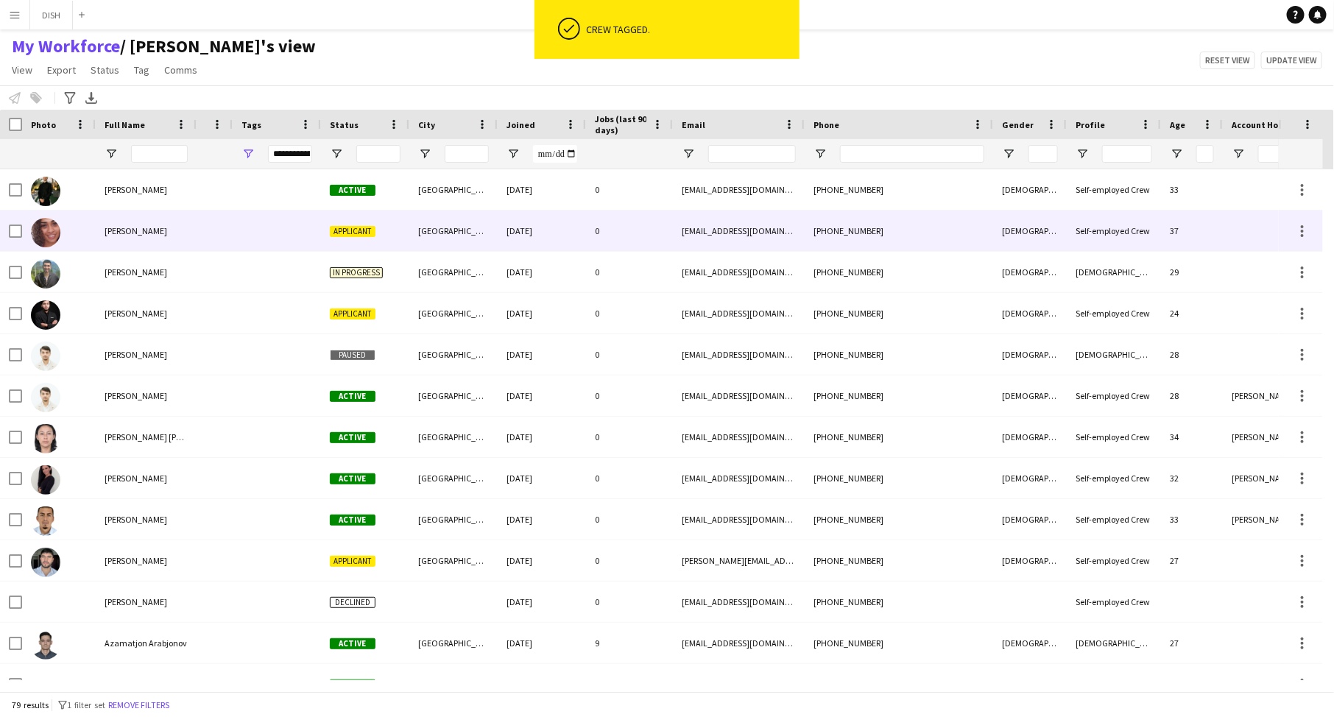
click at [170, 235] on div "Abigail May" at bounding box center [146, 231] width 101 height 41
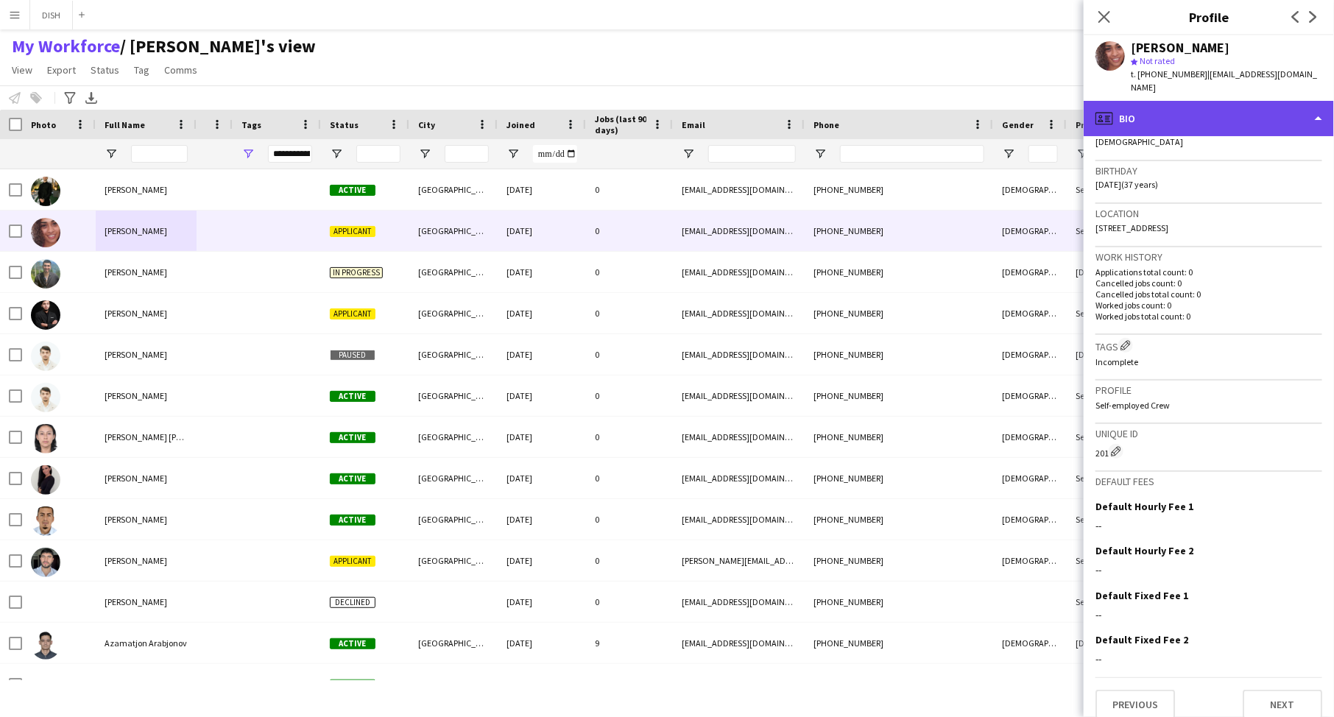
click at [1067, 108] on div "profile Bio" at bounding box center [1209, 118] width 250 height 35
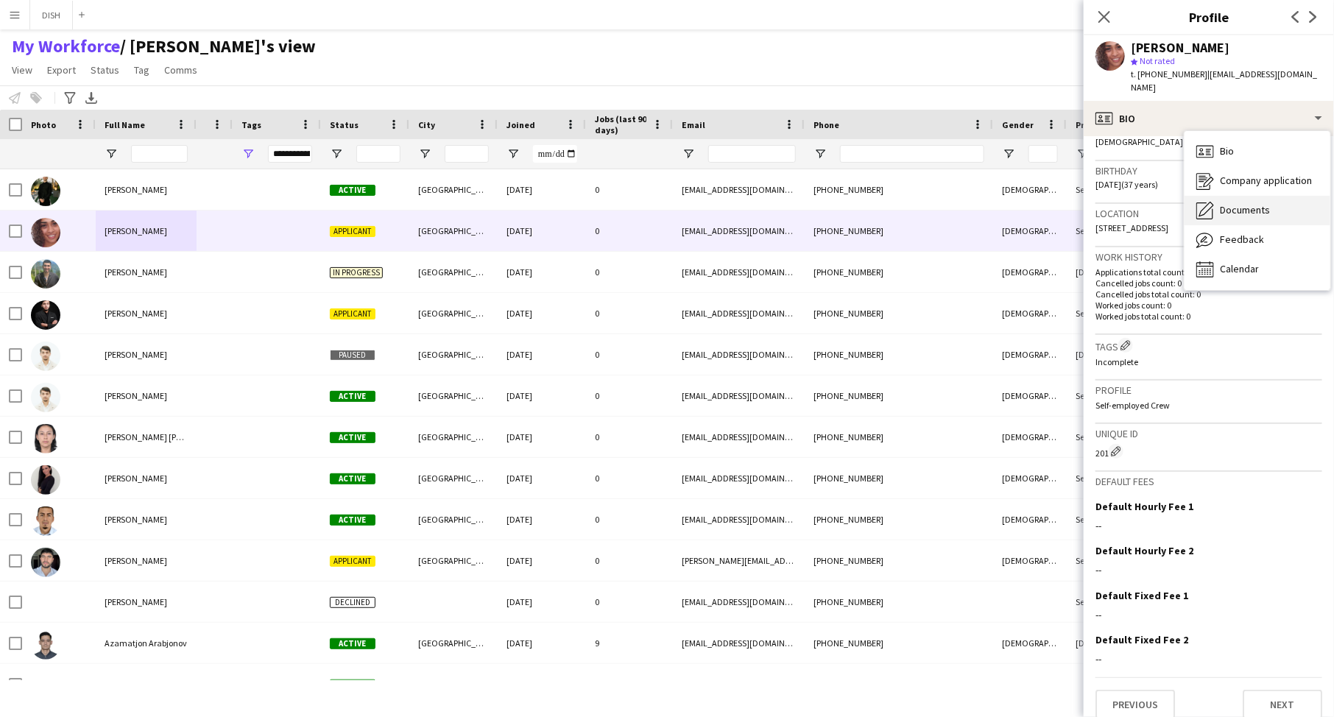
click at [1067, 203] on span "Documents" at bounding box center [1245, 209] width 50 height 13
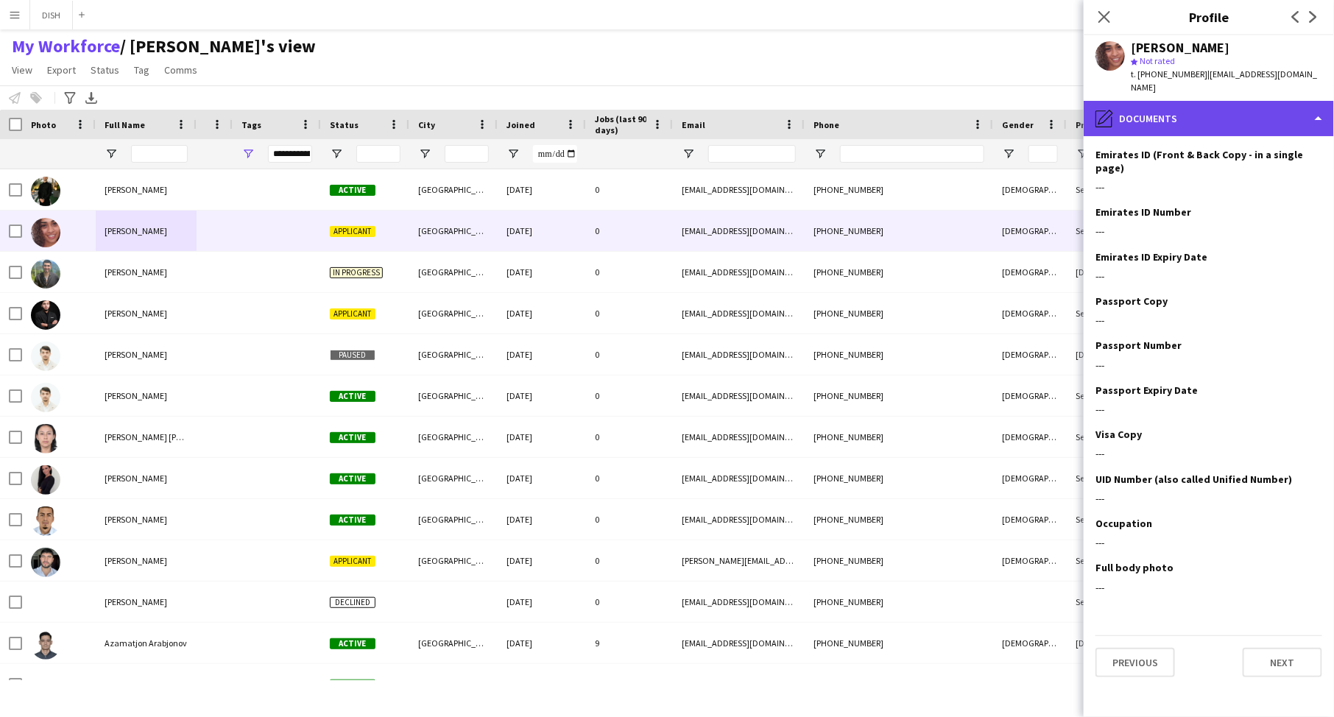
click at [1067, 108] on div "pencil4 Documents" at bounding box center [1209, 118] width 250 height 35
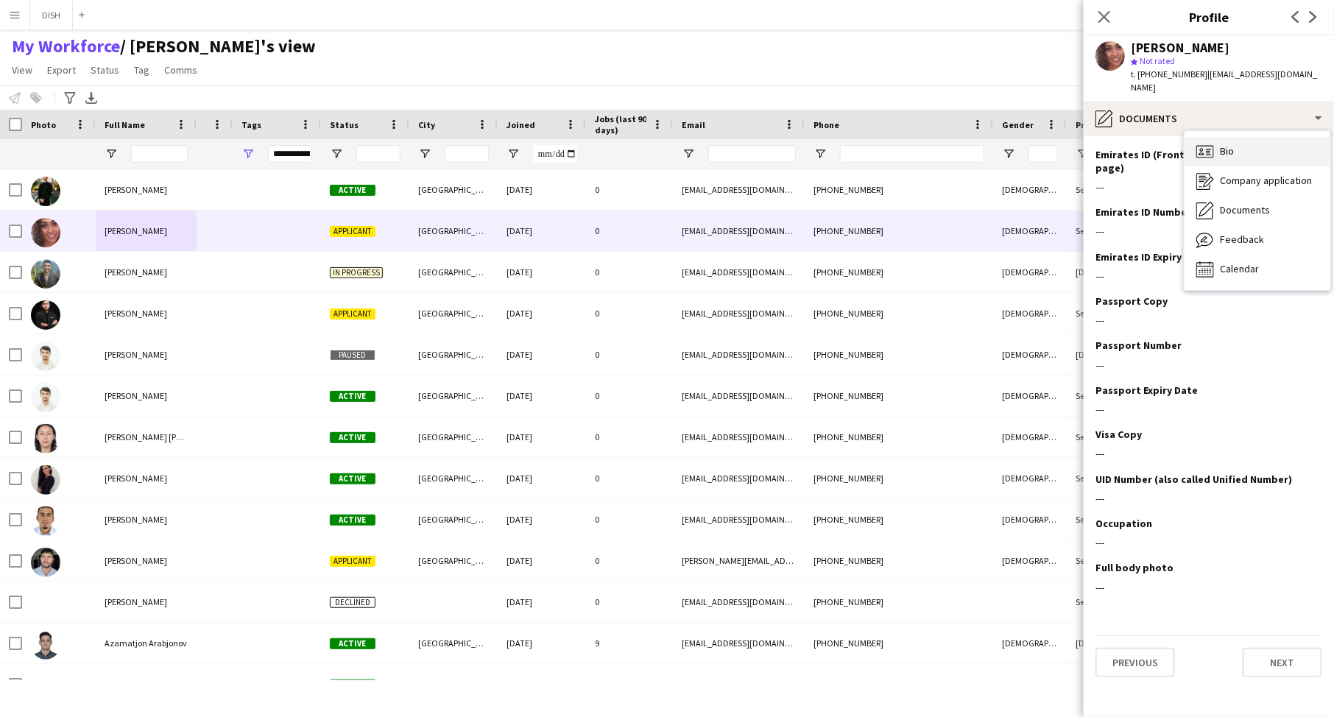
click at [1067, 145] on icon at bounding box center [1206, 151] width 18 height 13
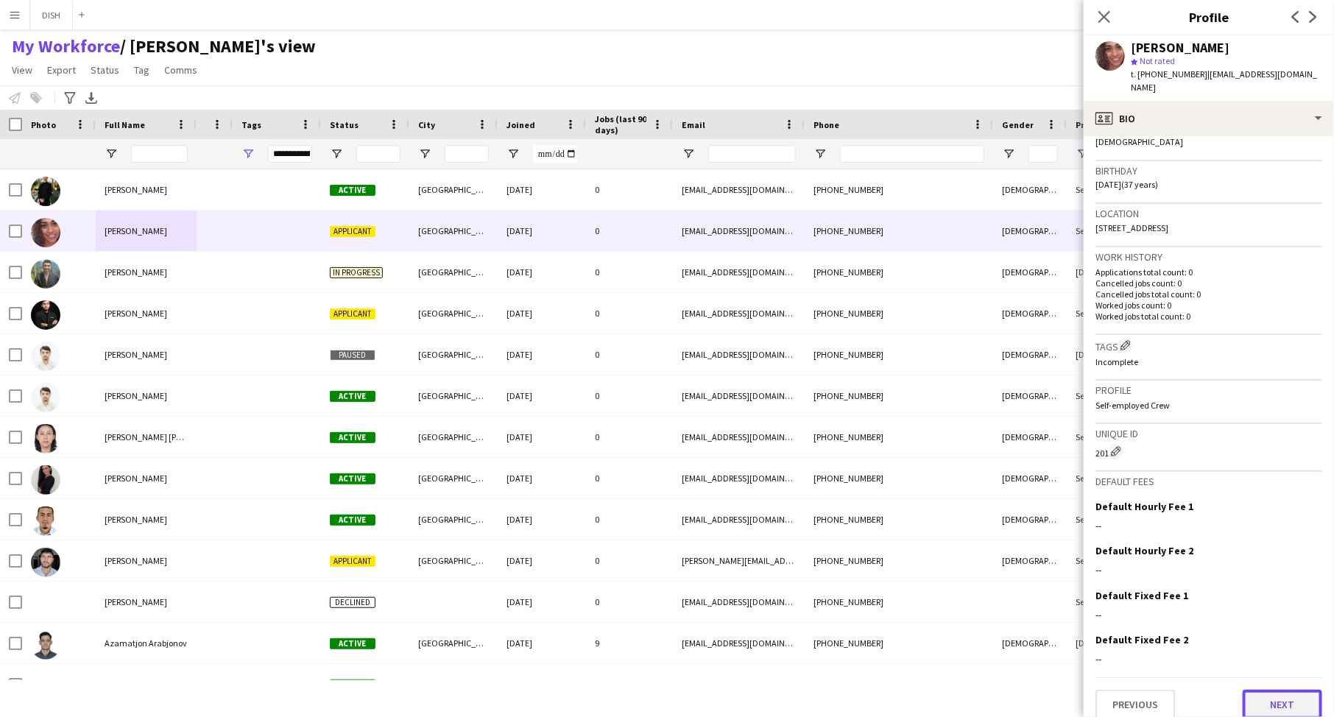
click at [1067, 573] on button "Next" at bounding box center [1283, 704] width 80 height 29
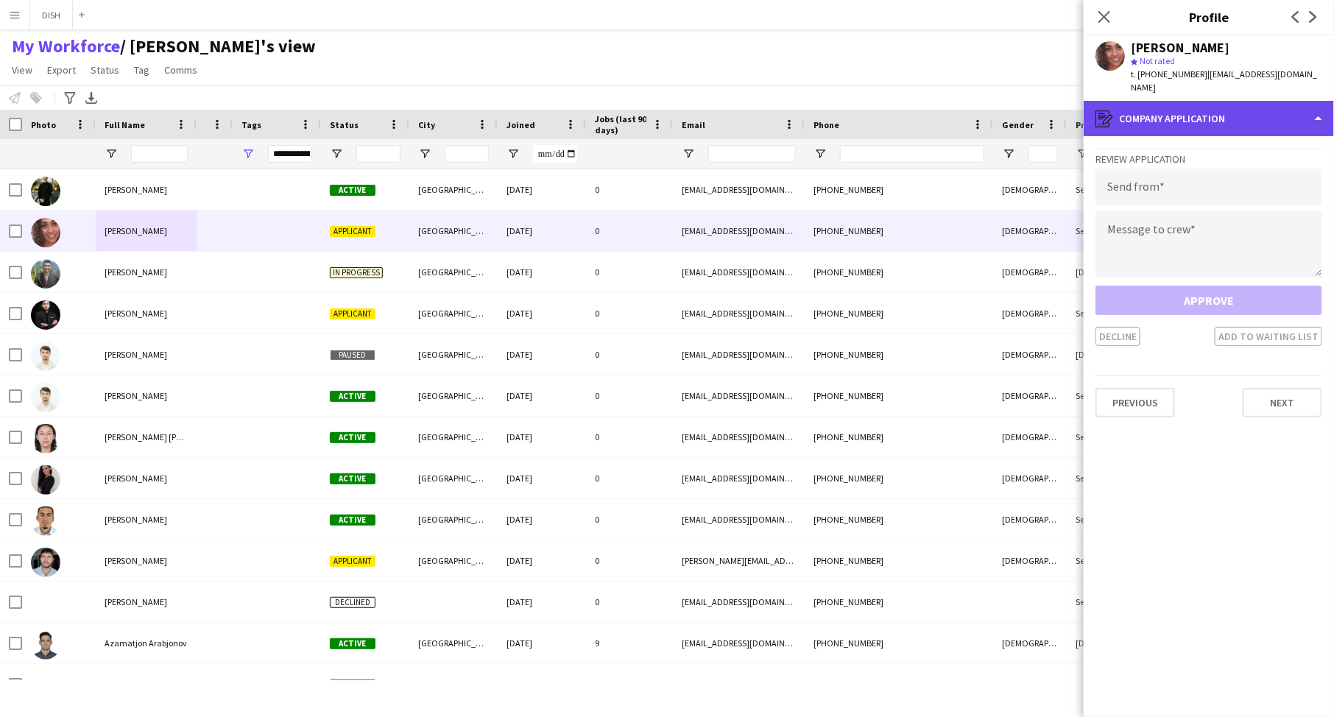
click at [1067, 113] on div "register Company application" at bounding box center [1209, 118] width 250 height 35
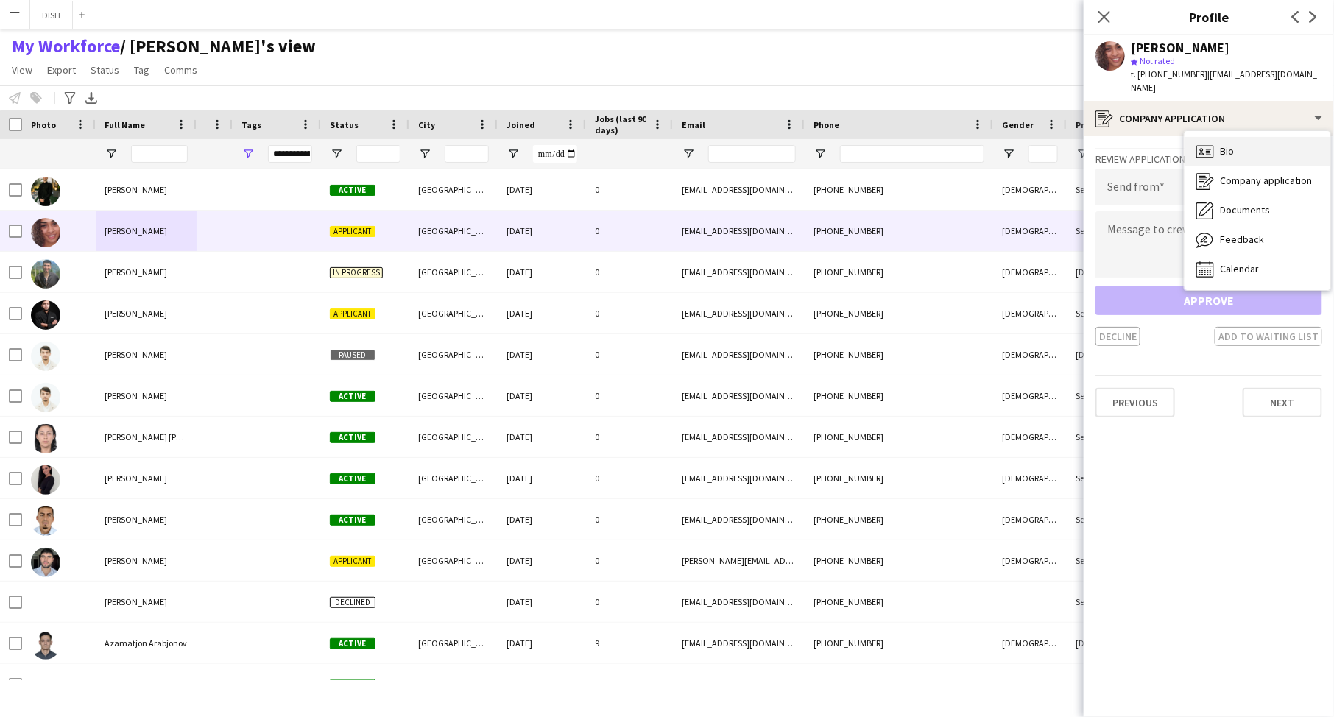
click at [1067, 143] on div "Bio Bio" at bounding box center [1258, 151] width 146 height 29
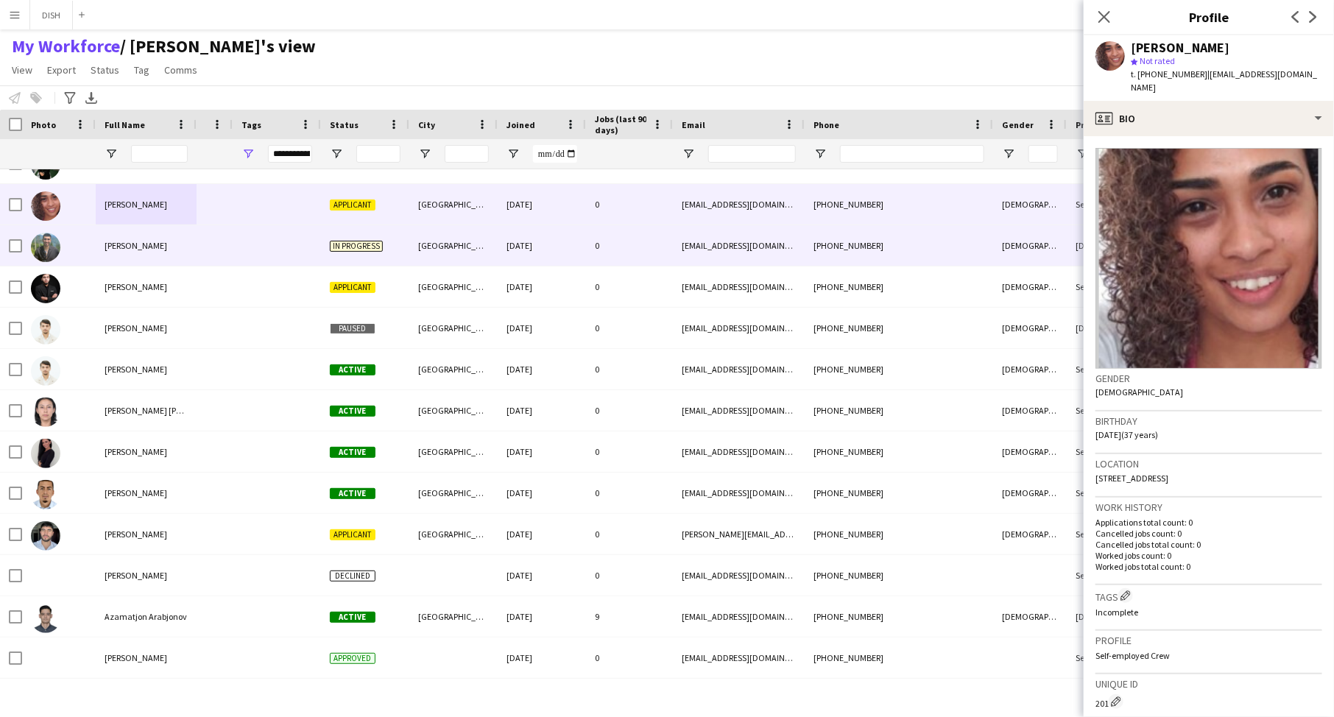
click at [227, 256] on div at bounding box center [215, 245] width 36 height 41
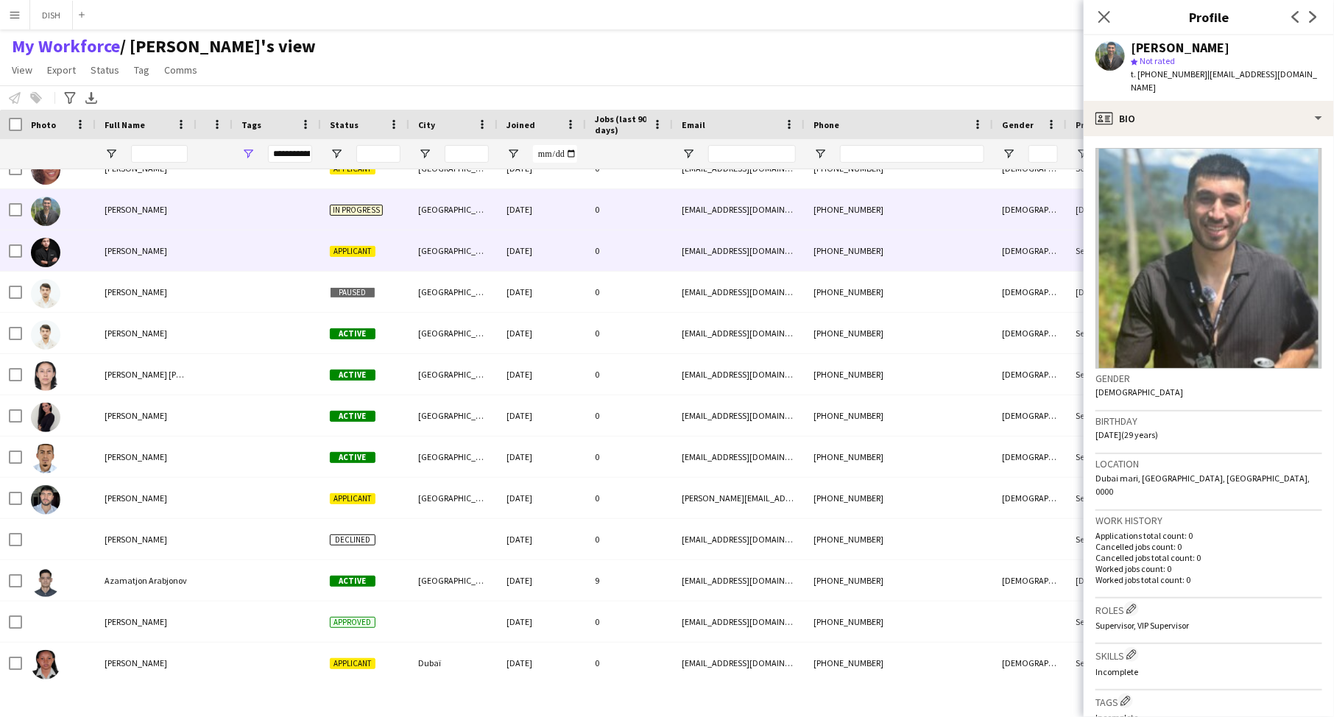
click at [230, 256] on div at bounding box center [215, 250] width 36 height 41
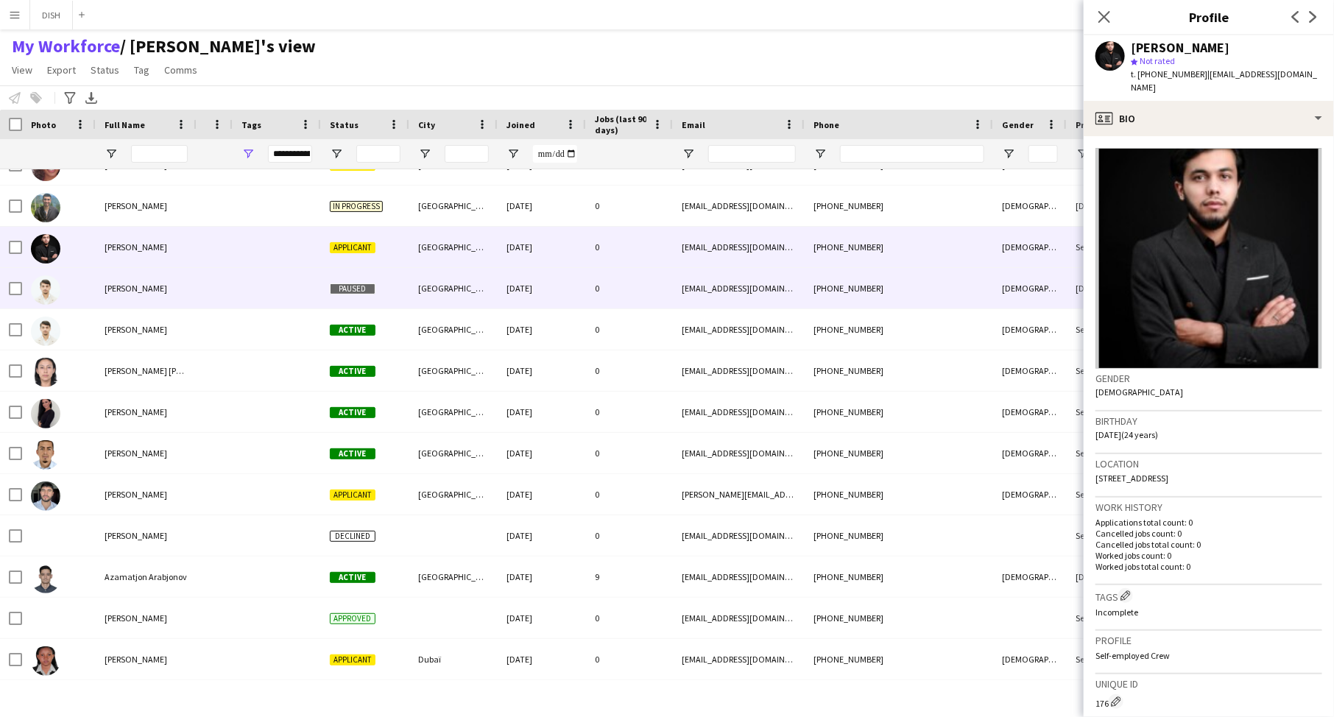
click at [231, 283] on div at bounding box center [215, 288] width 36 height 41
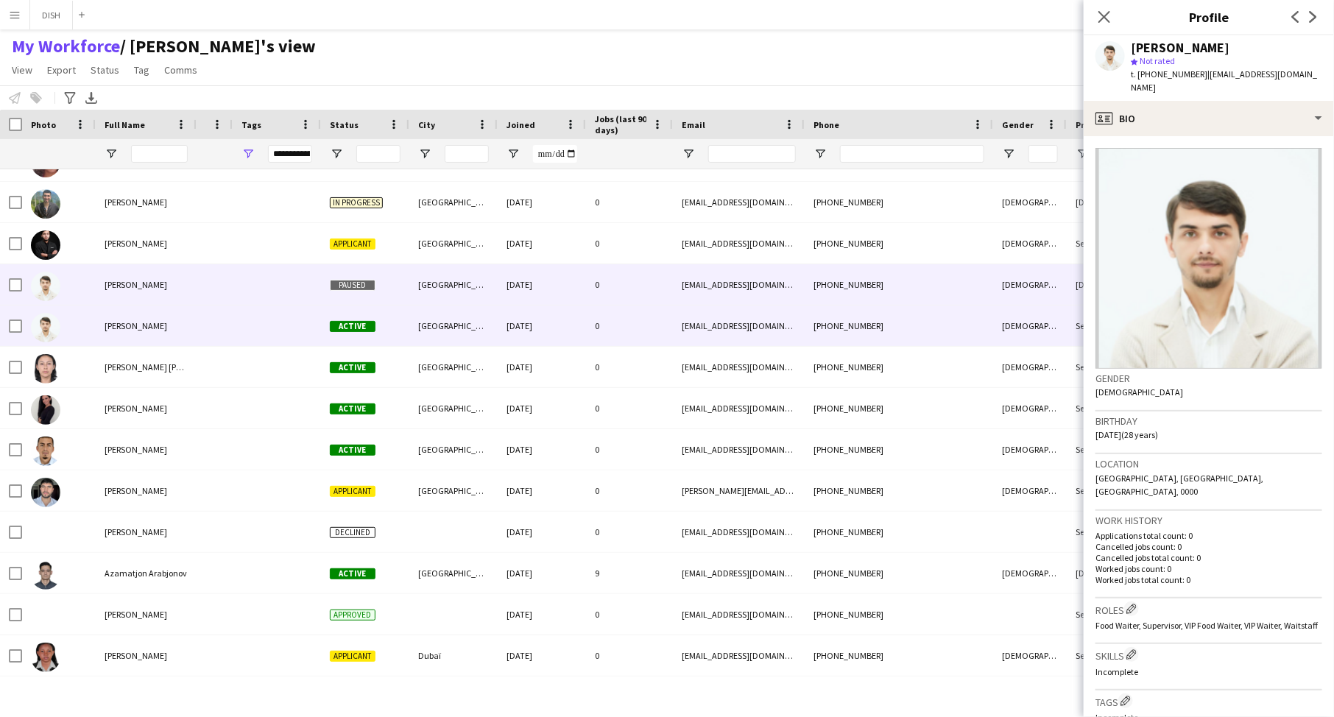
click at [233, 320] on div at bounding box center [277, 326] width 88 height 41
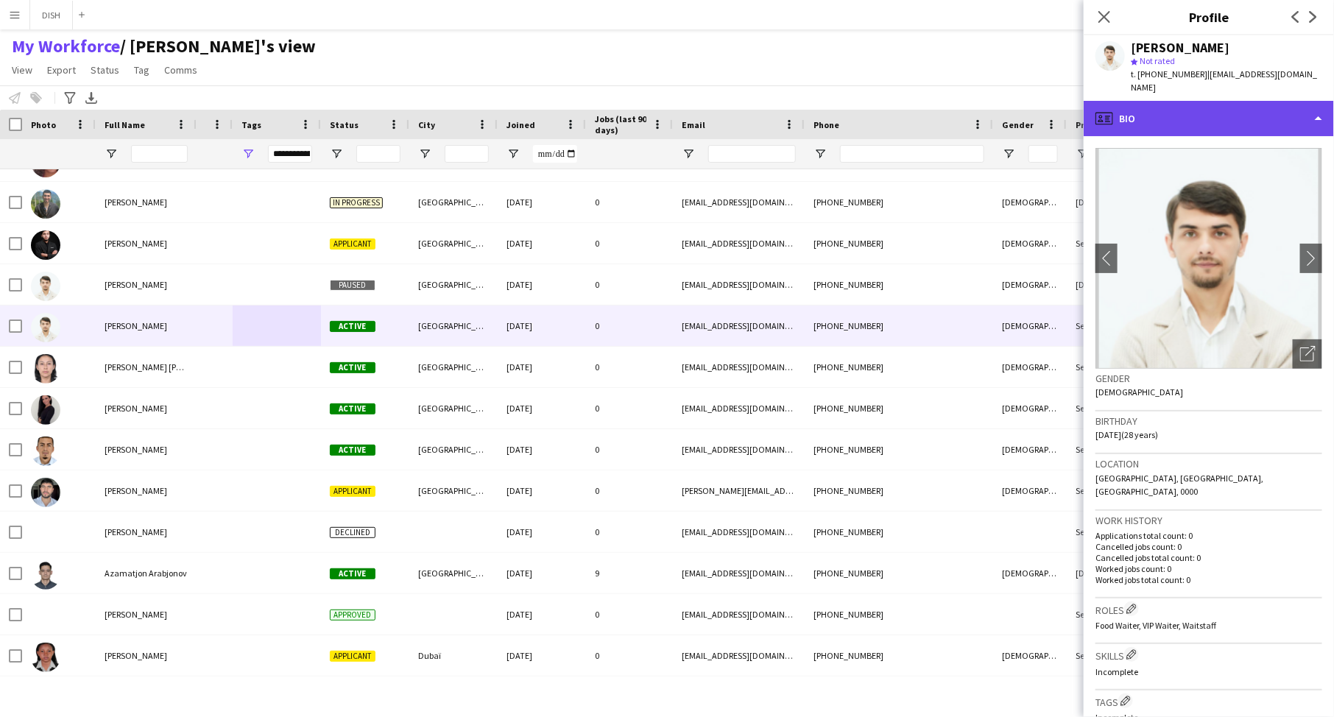
click at [1067, 110] on div "profile Bio" at bounding box center [1209, 118] width 250 height 35
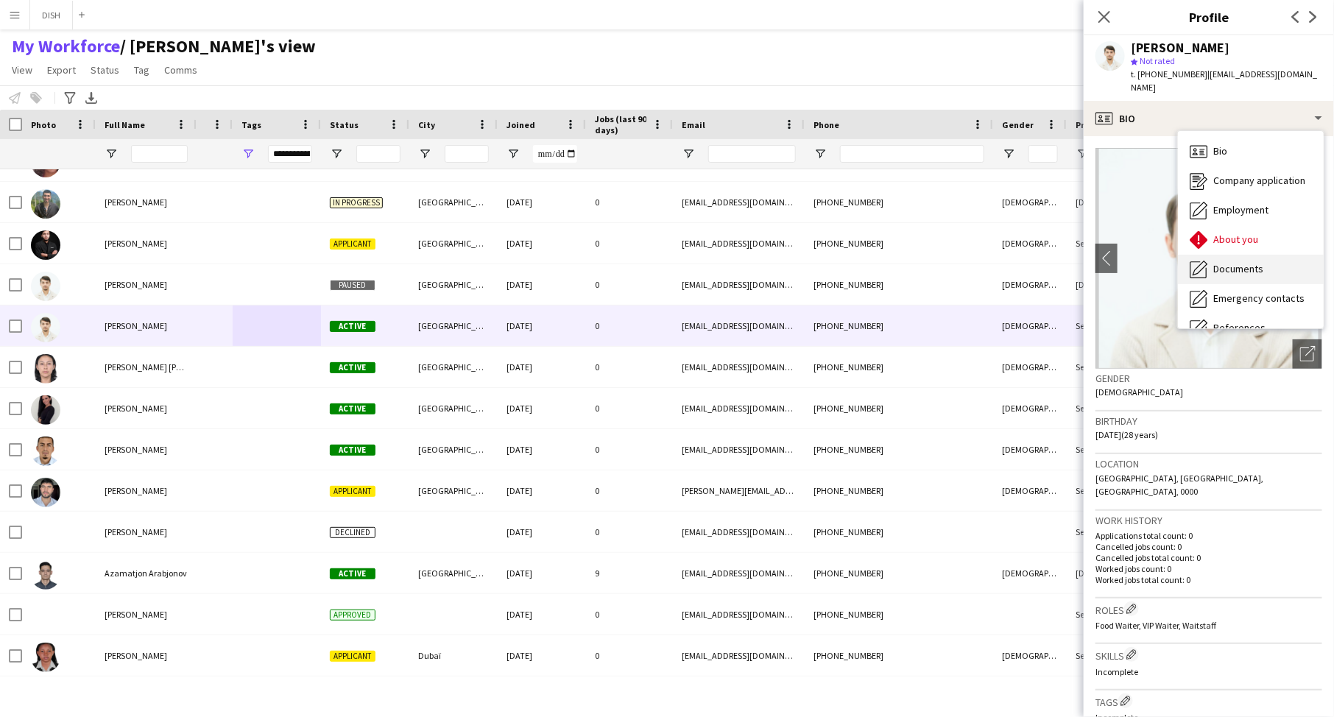
click at [1067, 262] on span "Documents" at bounding box center [1239, 268] width 50 height 13
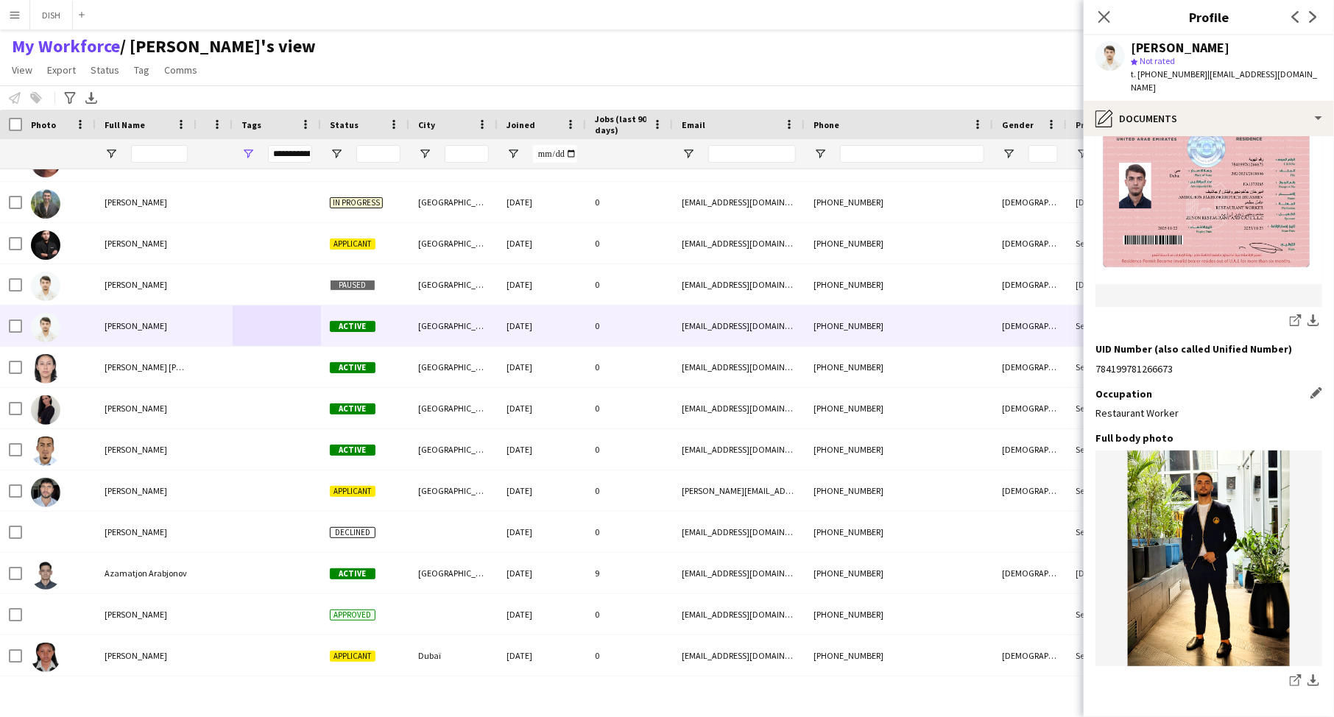
scroll to position [1114, 0]
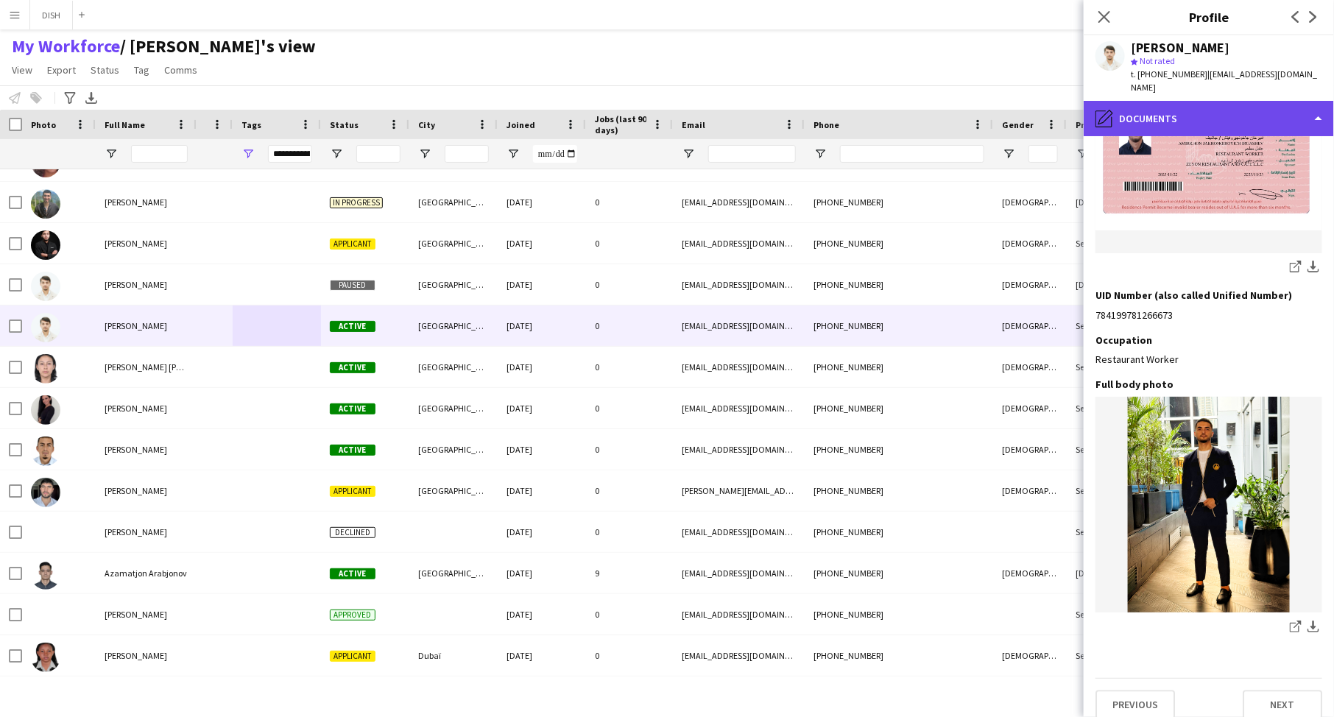
click at [1067, 101] on div "pencil4 Documents" at bounding box center [1209, 118] width 250 height 35
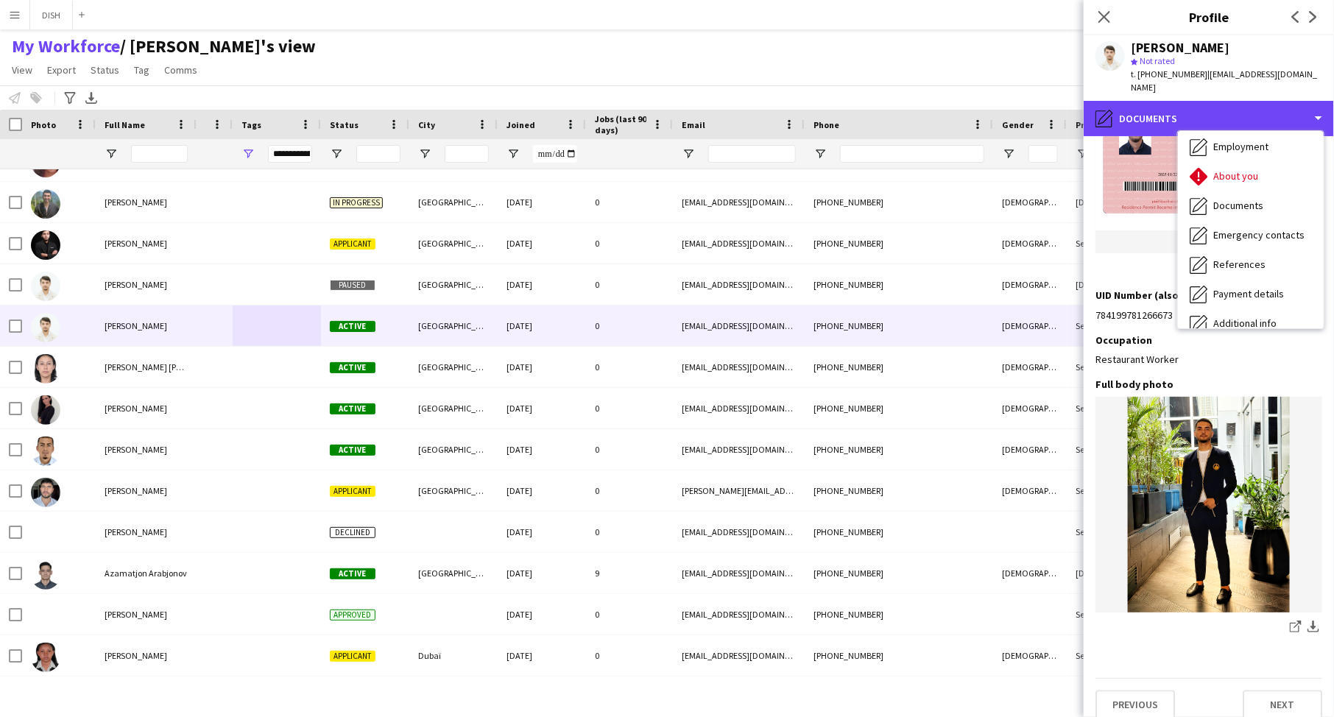
scroll to position [138, 0]
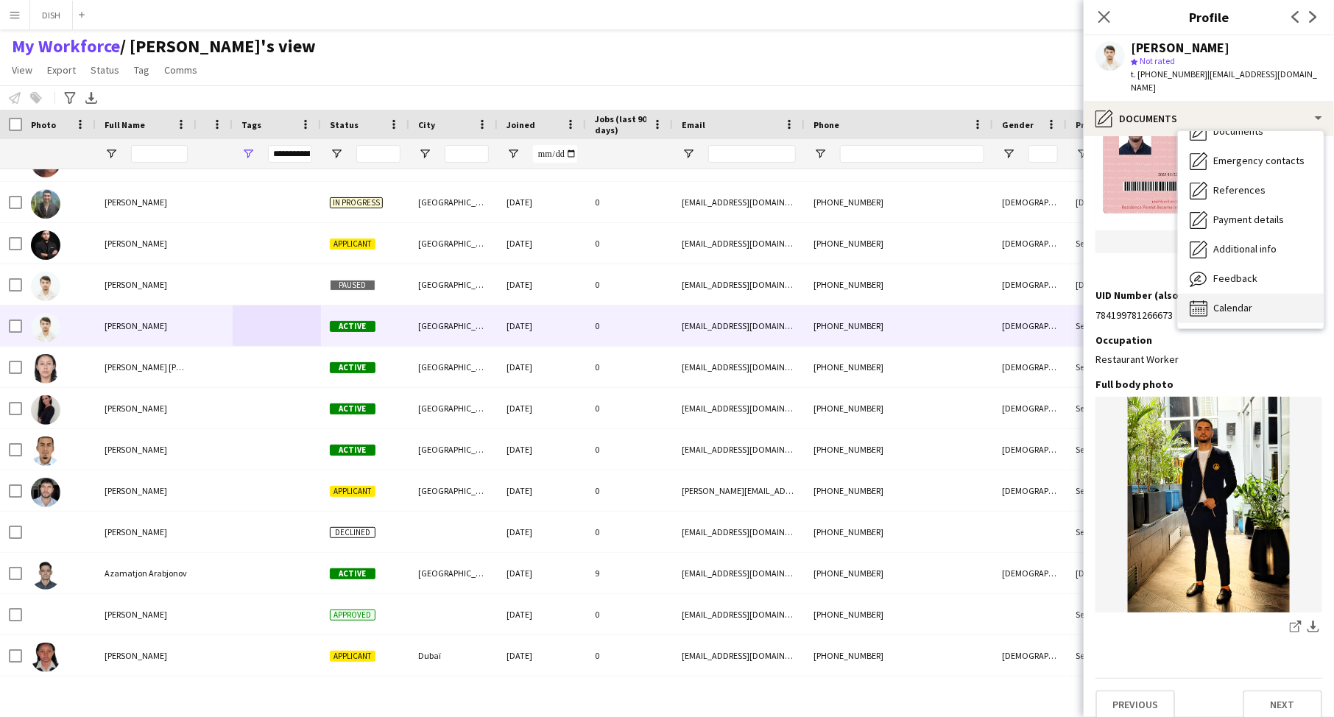
click at [1067, 302] on div "Calendar Calendar" at bounding box center [1251, 308] width 146 height 29
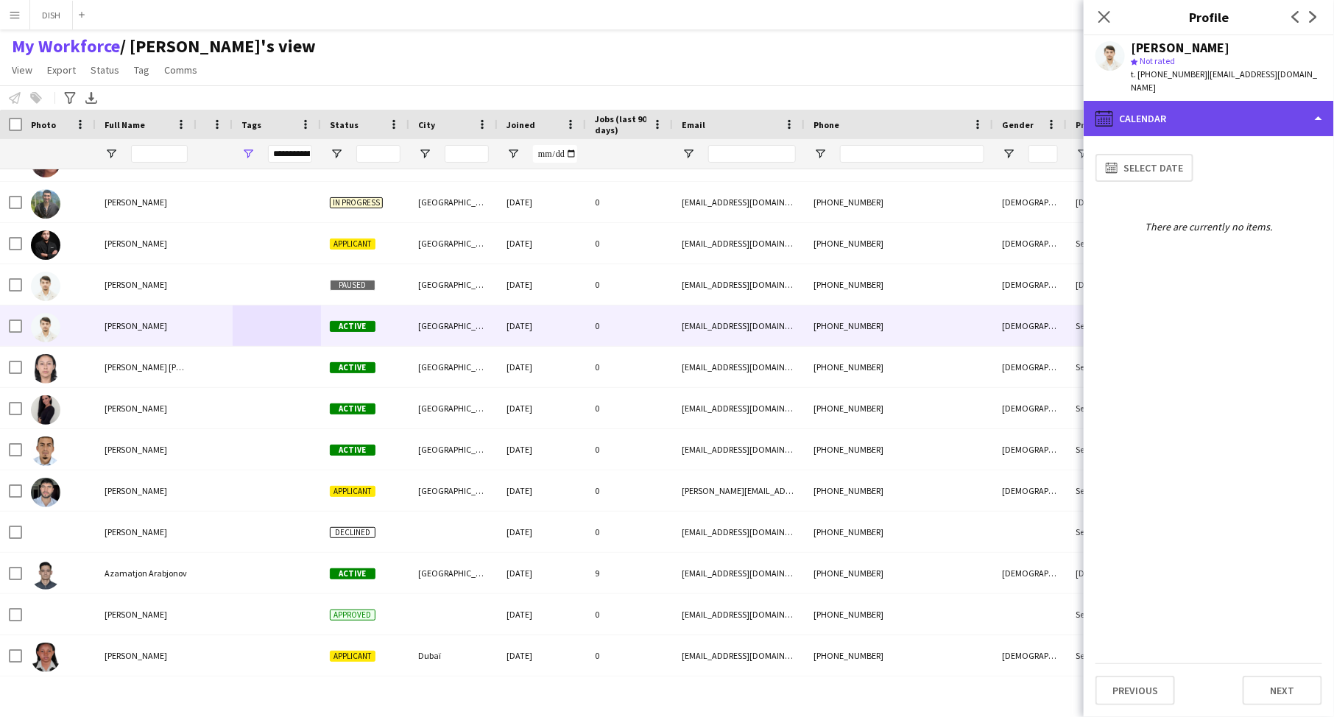
click at [1067, 106] on div "calendar-full Calendar" at bounding box center [1209, 118] width 250 height 35
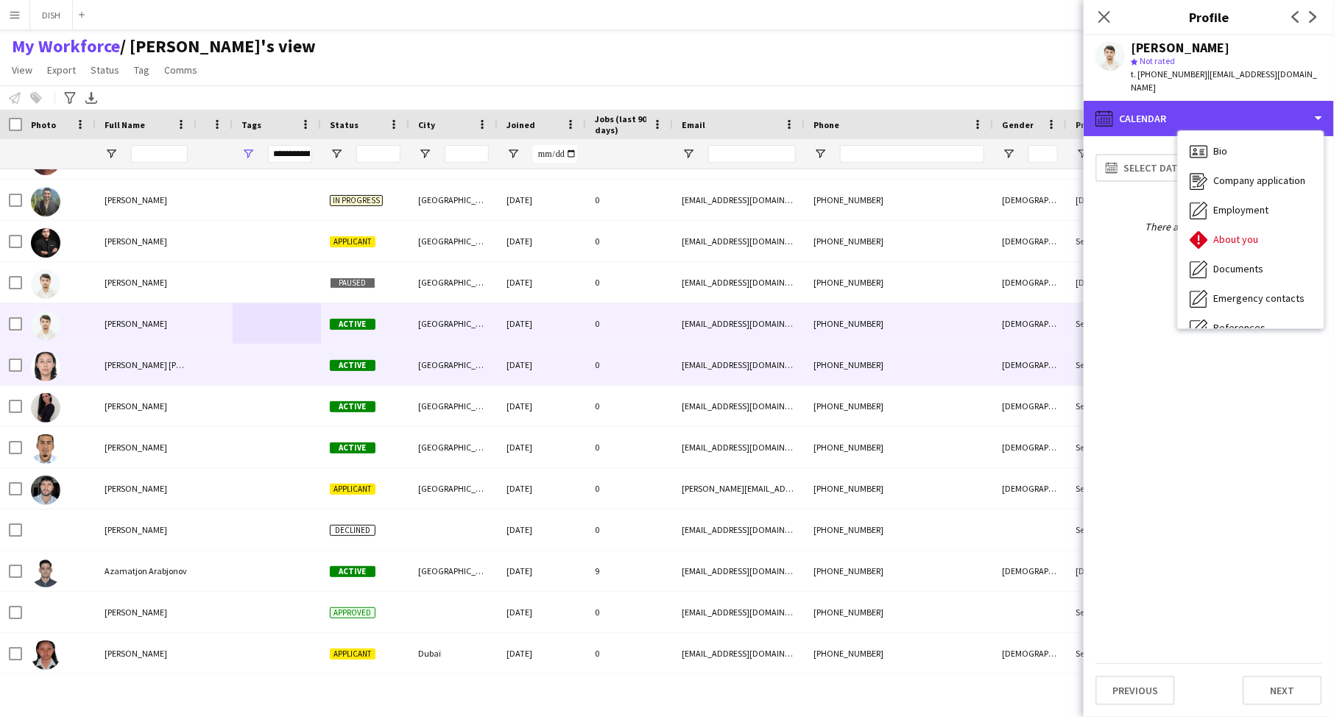
scroll to position [74, 0]
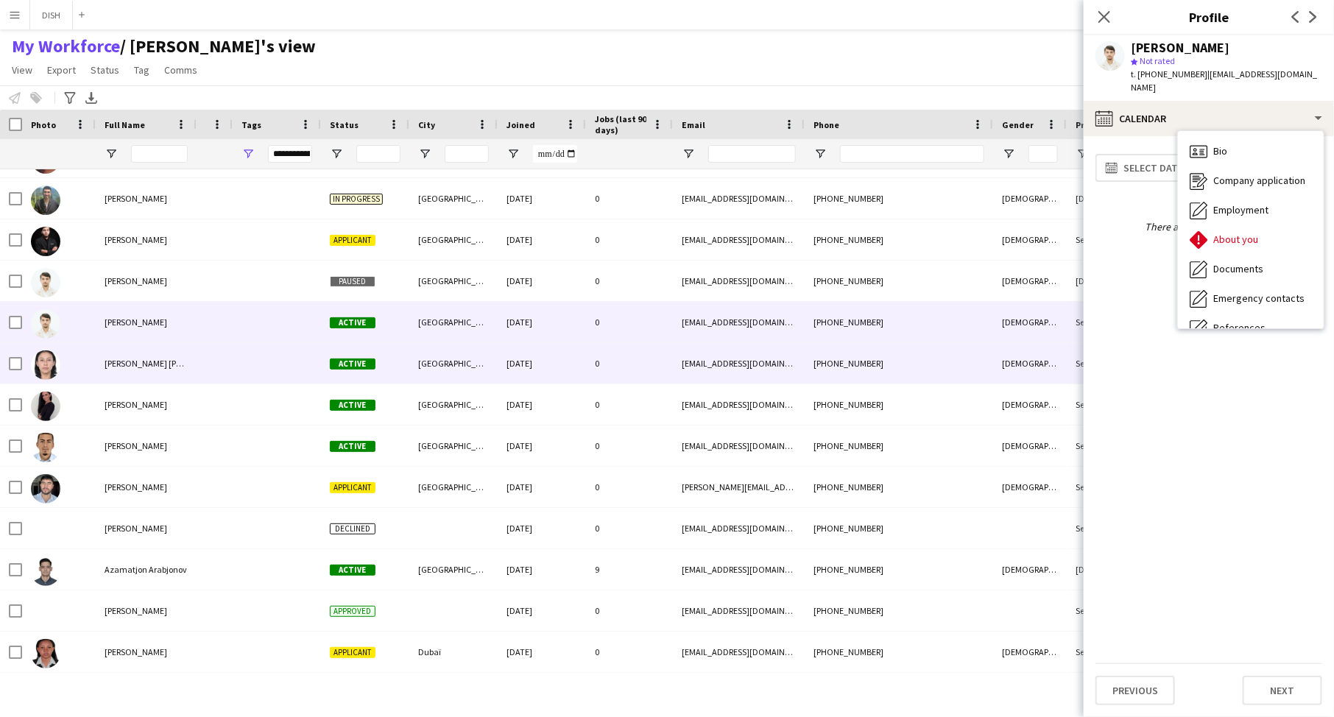
click at [234, 348] on div at bounding box center [277, 363] width 88 height 41
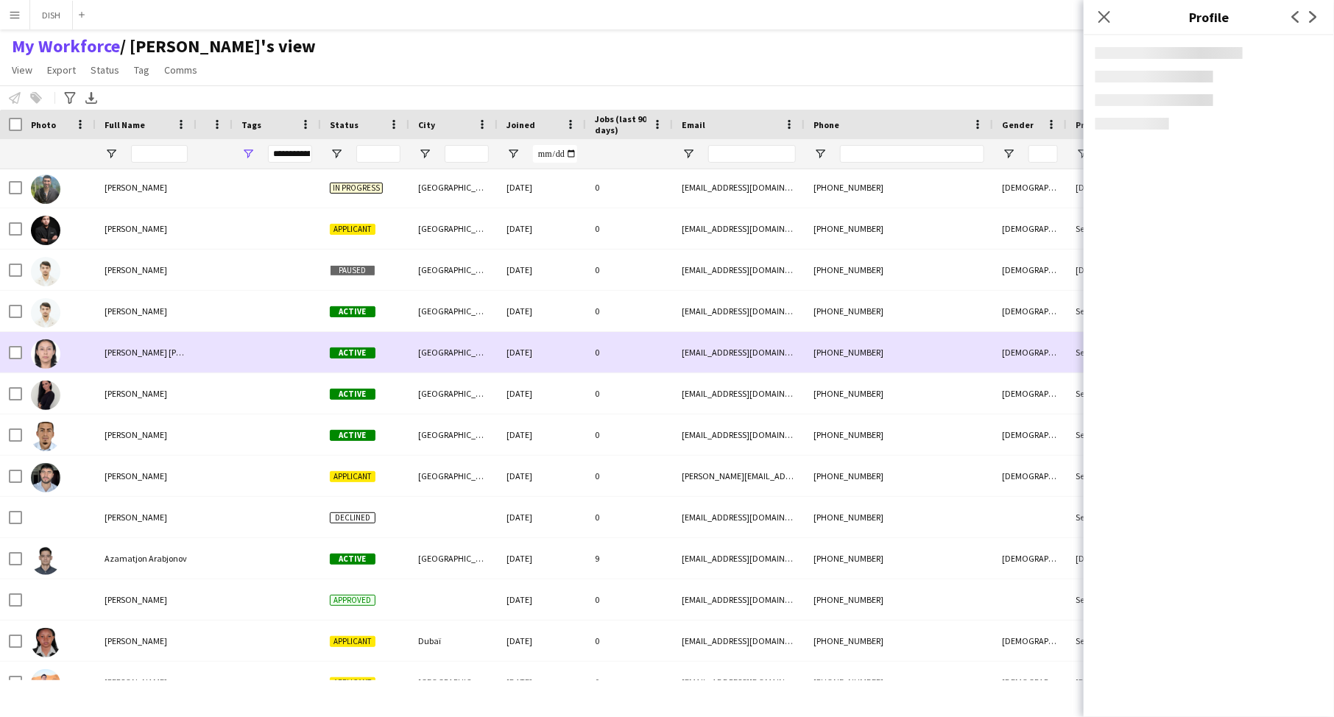
scroll to position [103, 0]
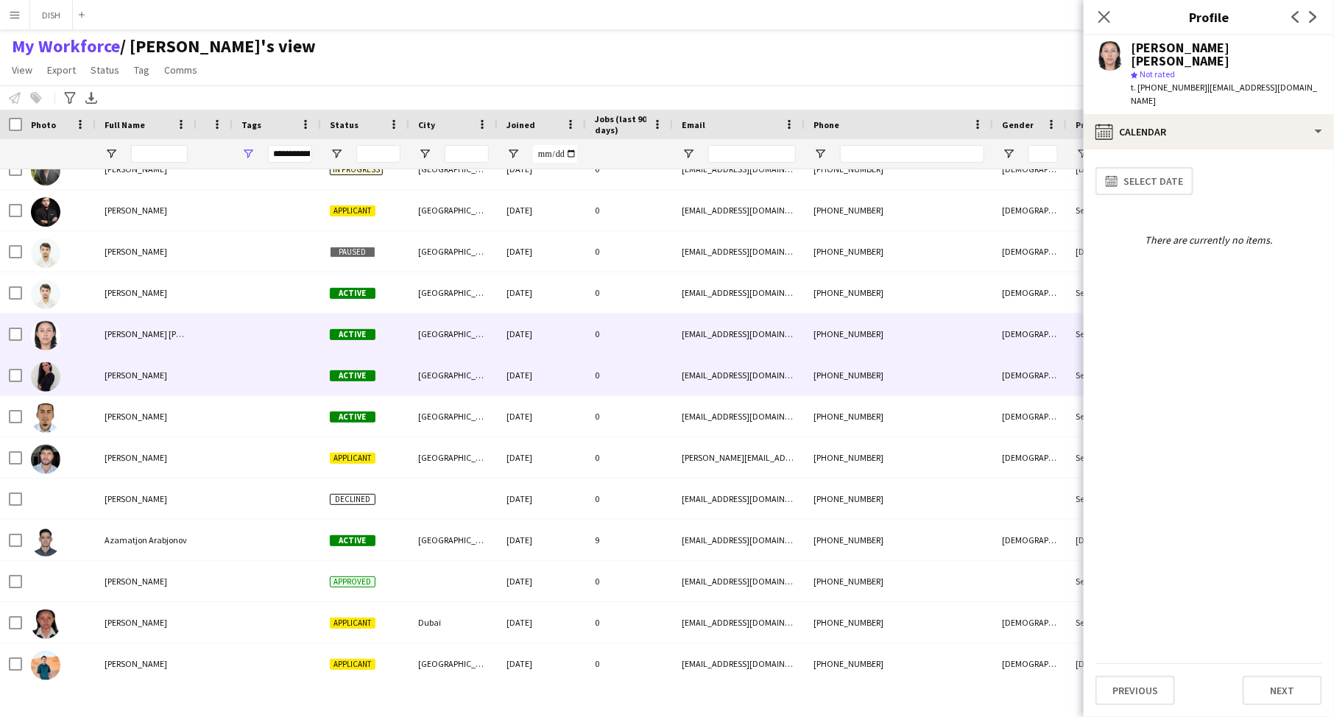
click at [215, 373] on div at bounding box center [215, 375] width 36 height 41
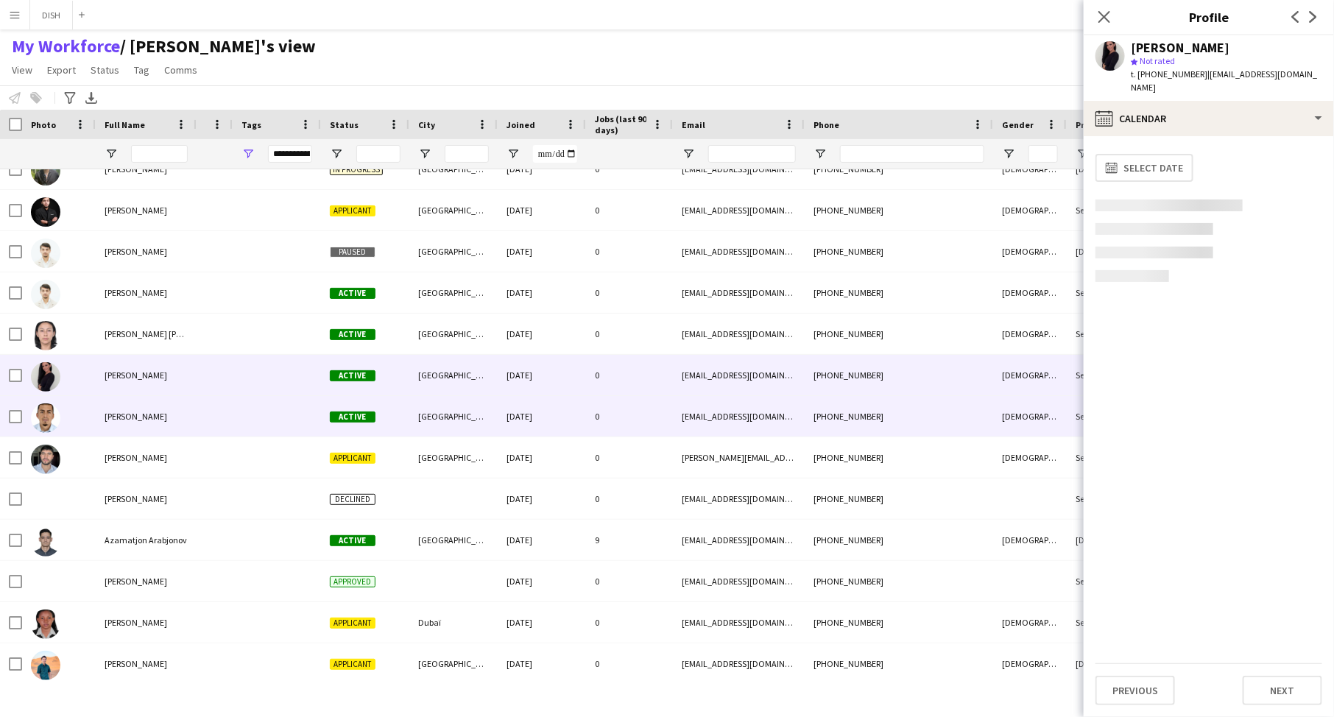
click at [228, 419] on div at bounding box center [215, 416] width 36 height 41
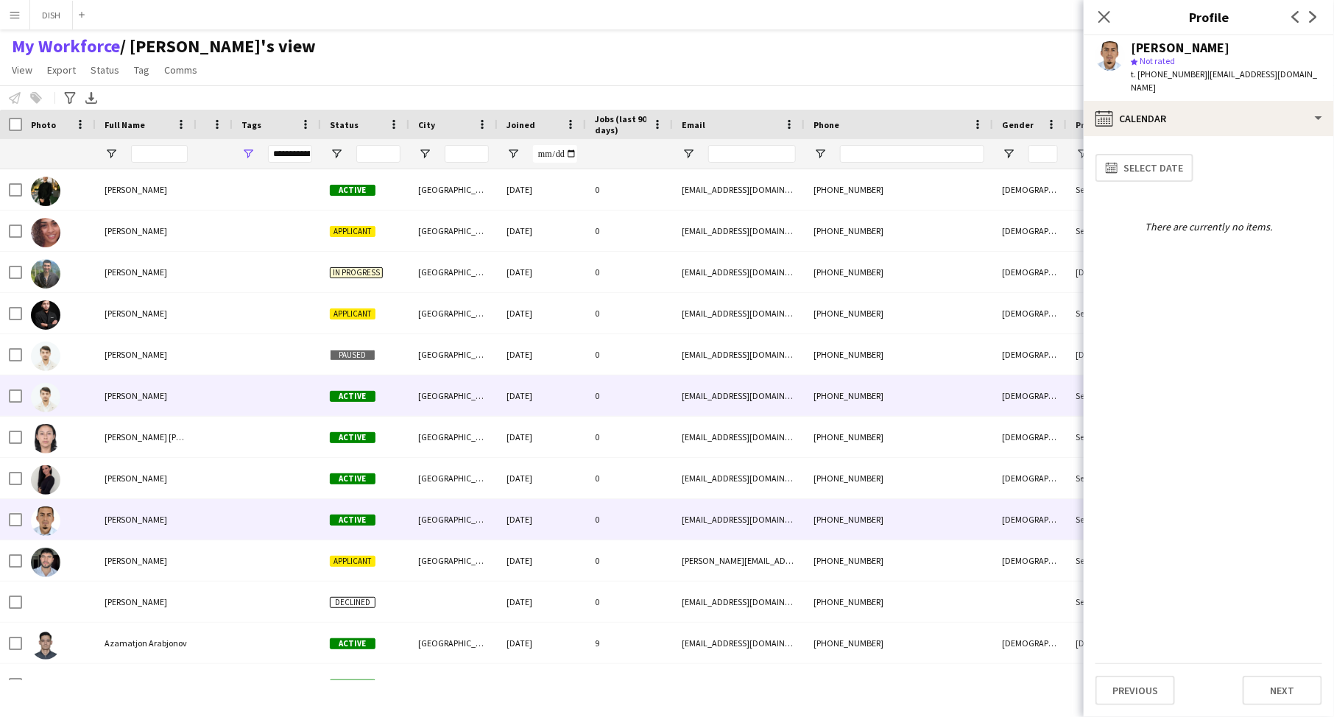
scroll to position [0, 0]
click at [210, 407] on div at bounding box center [215, 396] width 36 height 41
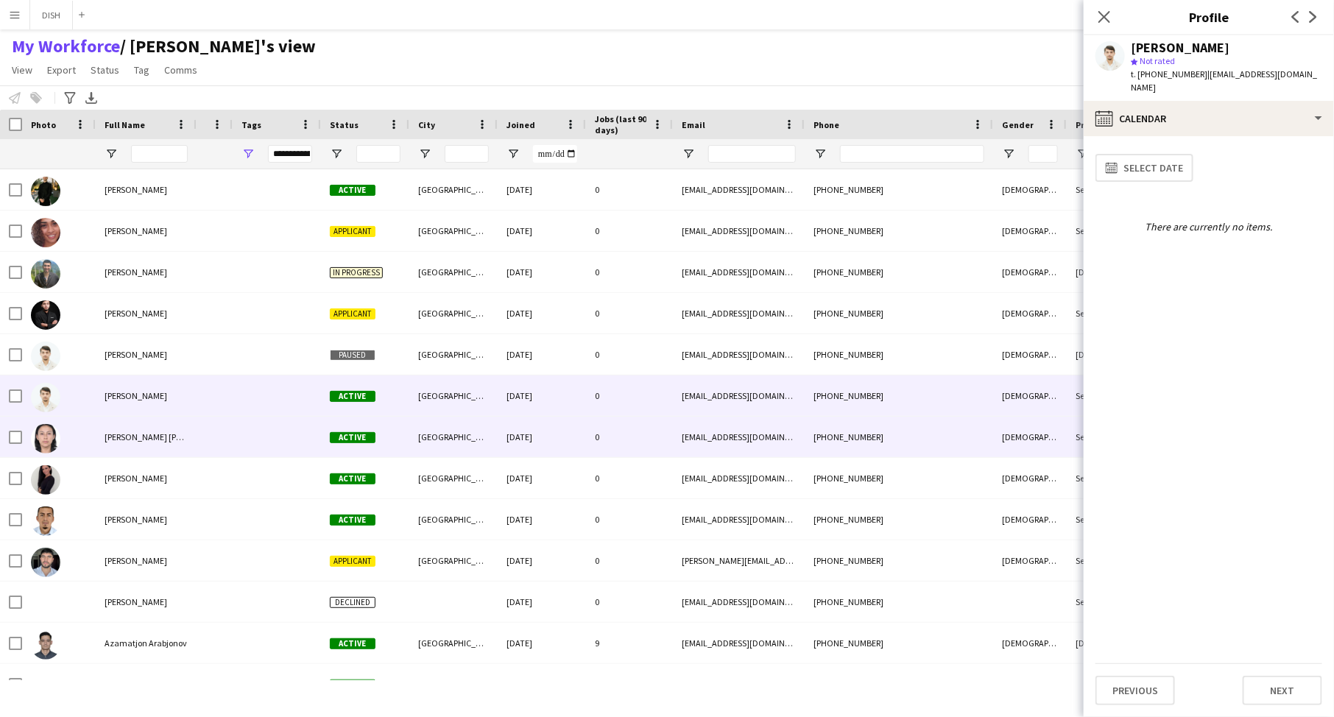
click at [214, 433] on div at bounding box center [215, 437] width 36 height 41
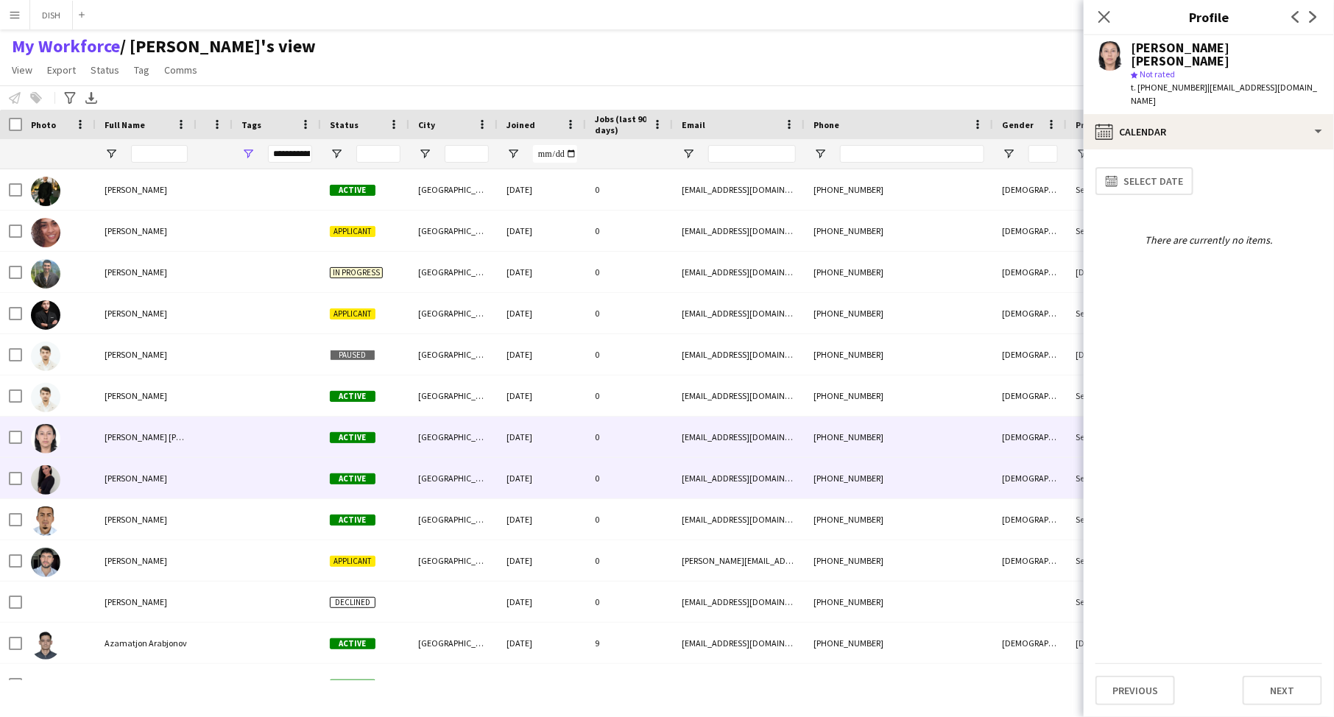
click at [234, 472] on div at bounding box center [277, 478] width 88 height 41
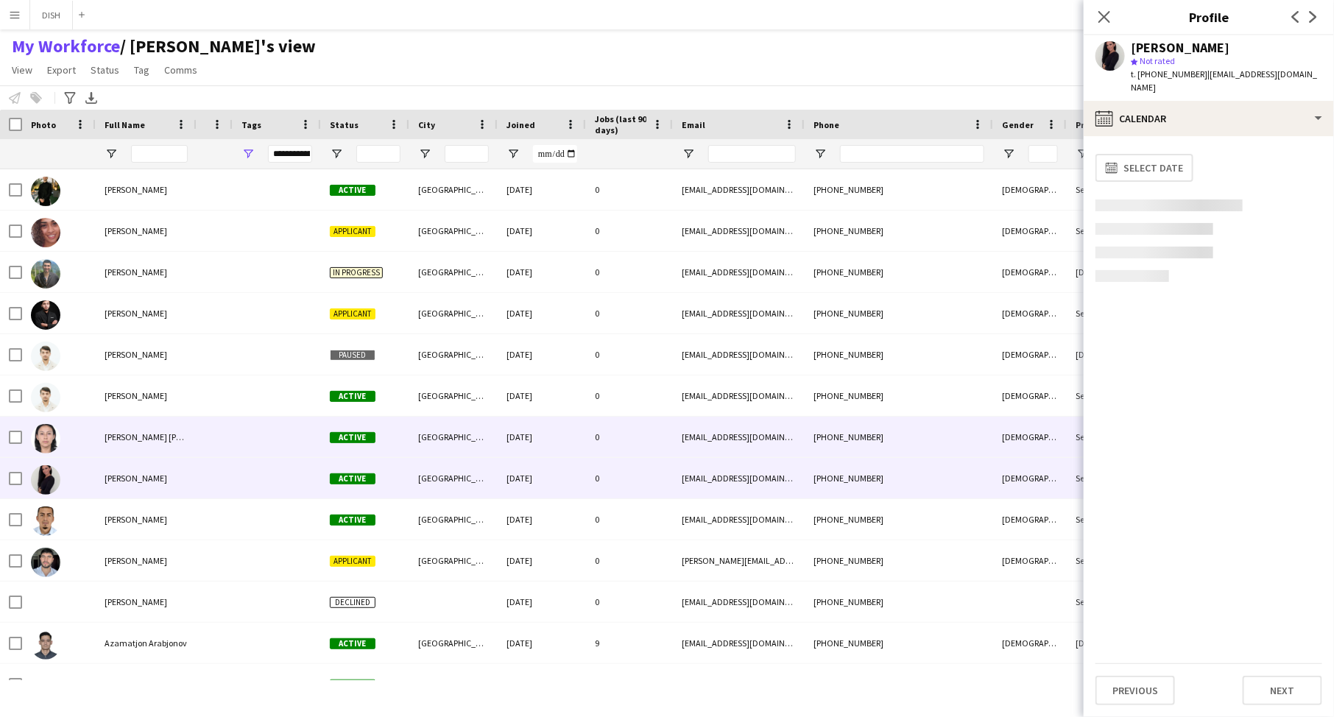
click at [220, 429] on div at bounding box center [215, 437] width 36 height 41
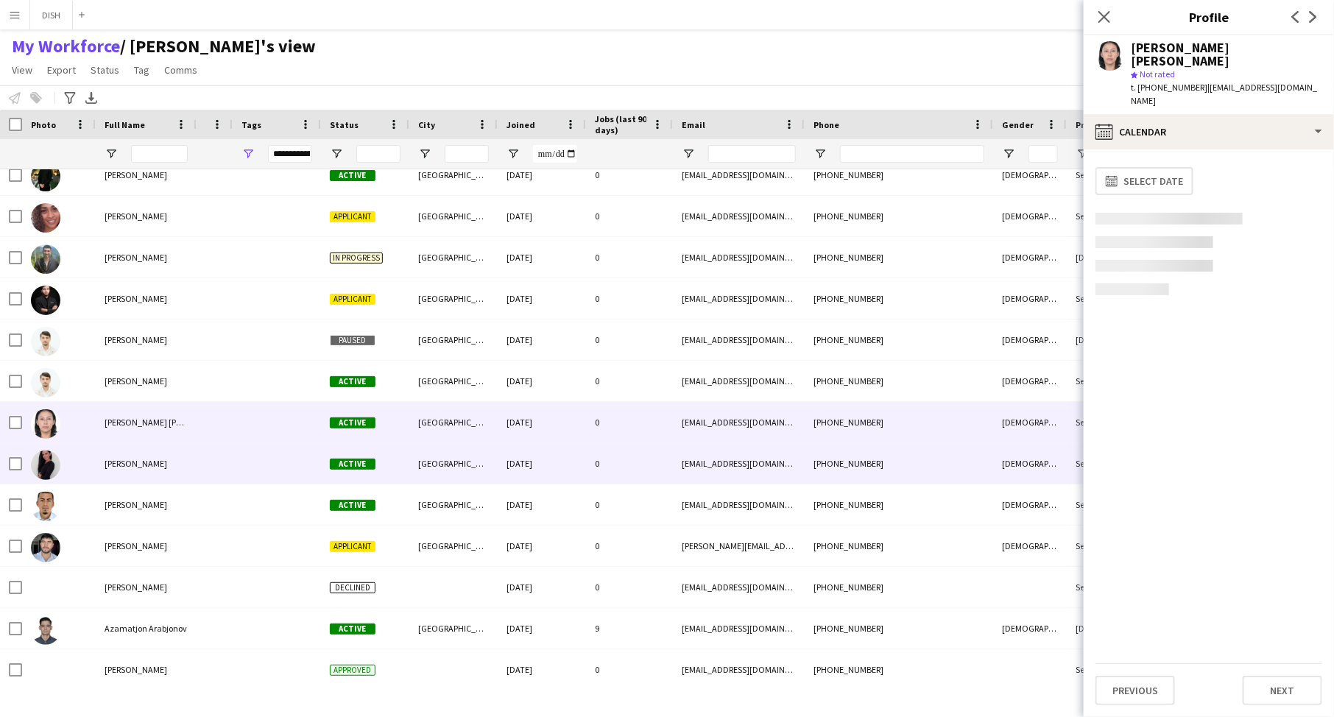
scroll to position [32, 0]
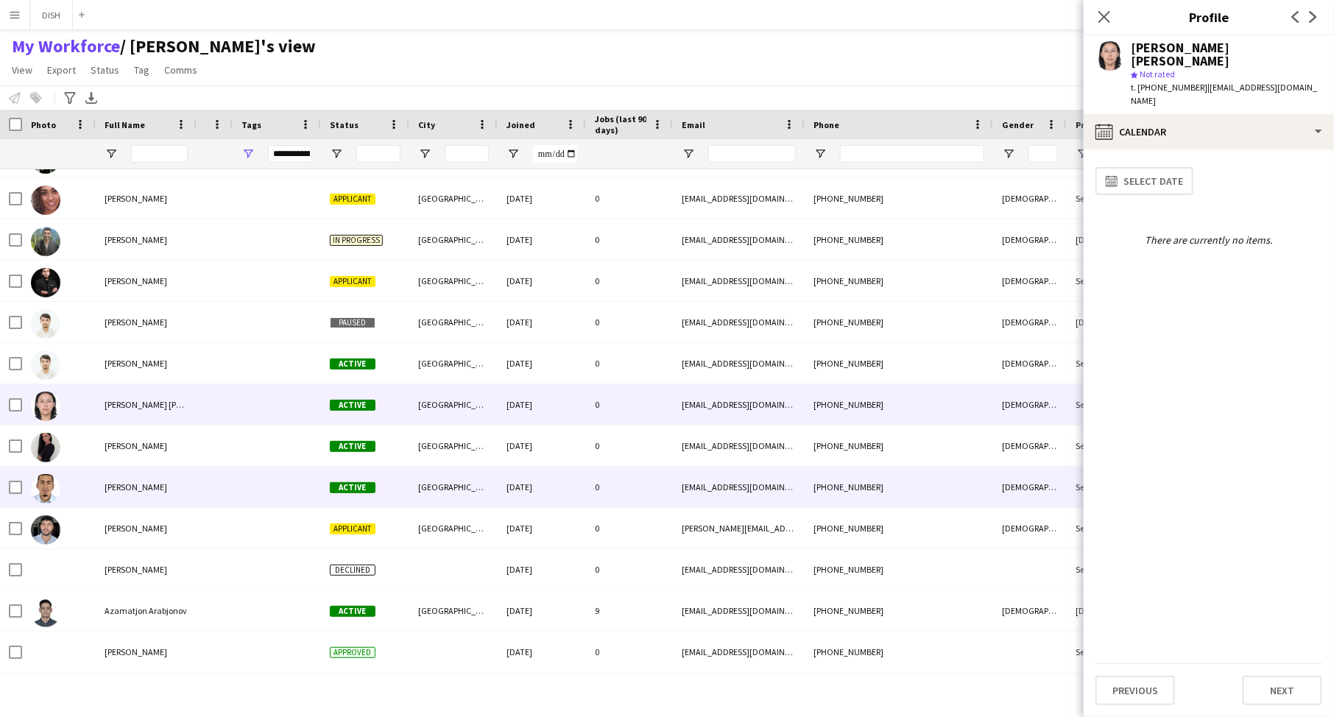
click at [236, 480] on div at bounding box center [277, 487] width 88 height 41
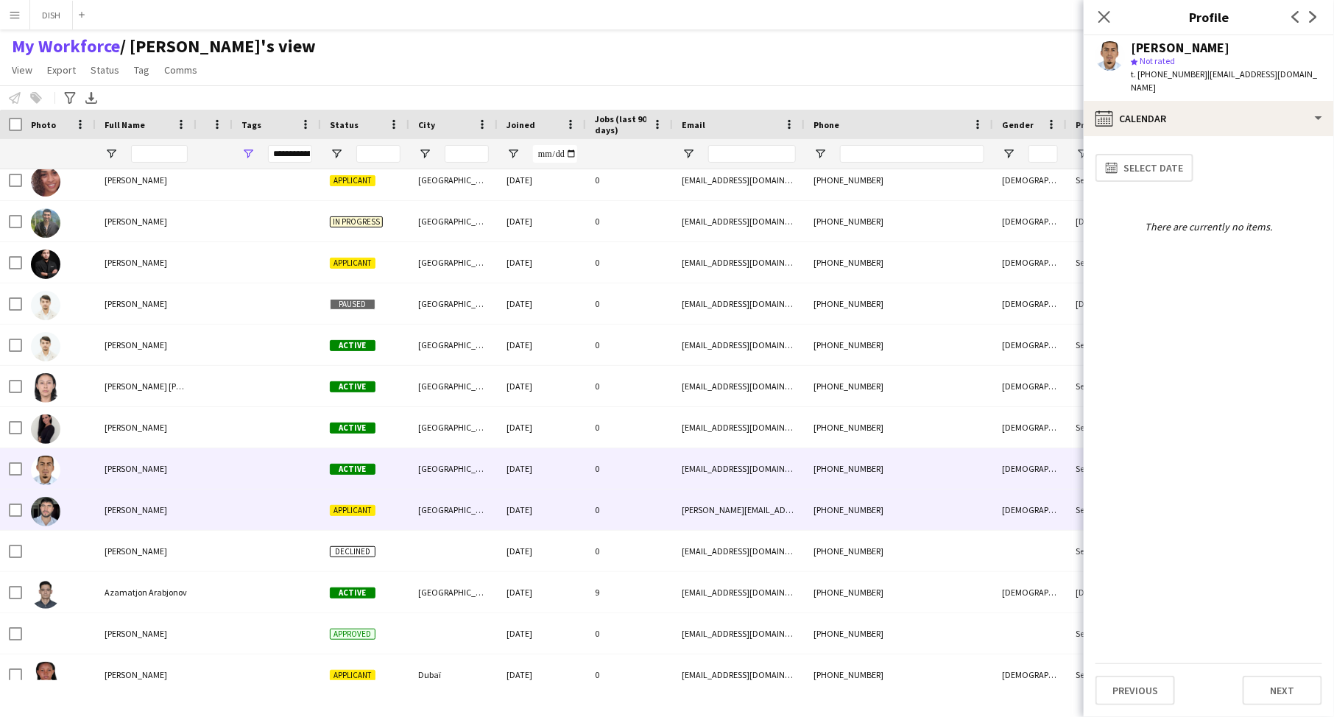
scroll to position [68, 0]
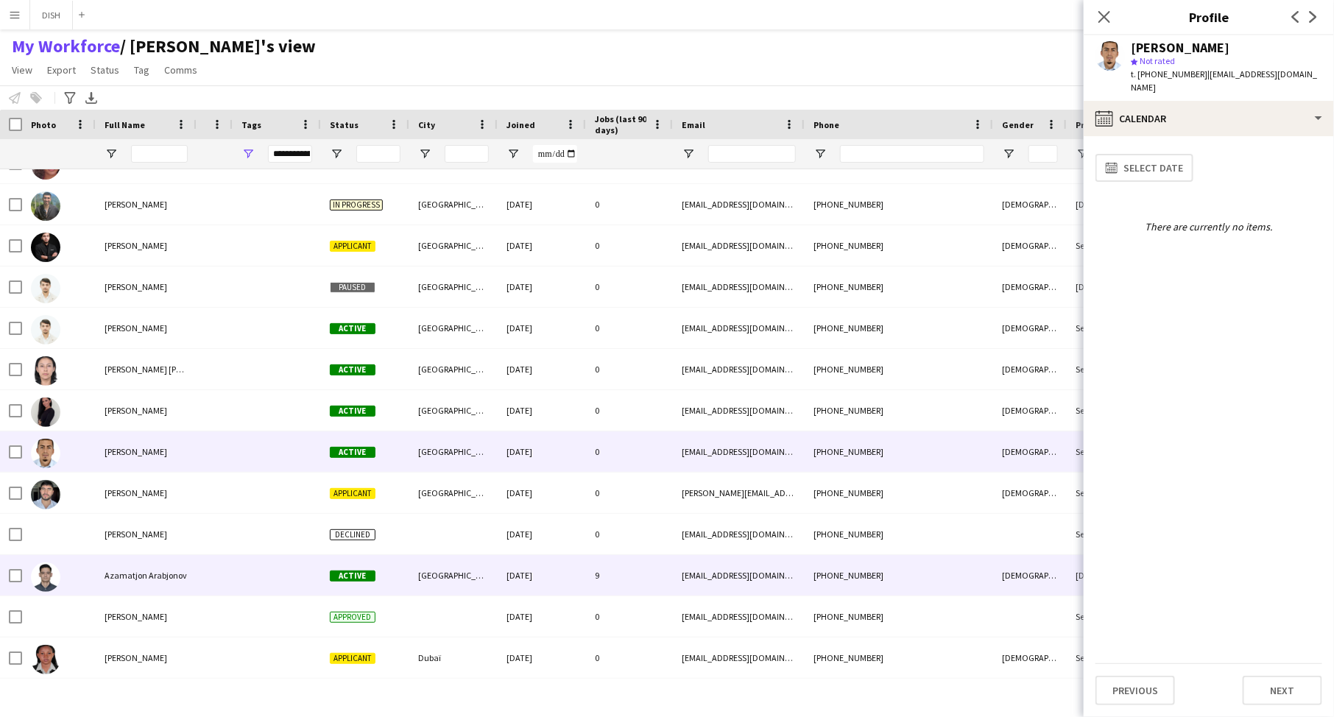
click at [274, 569] on div at bounding box center [277, 575] width 88 height 41
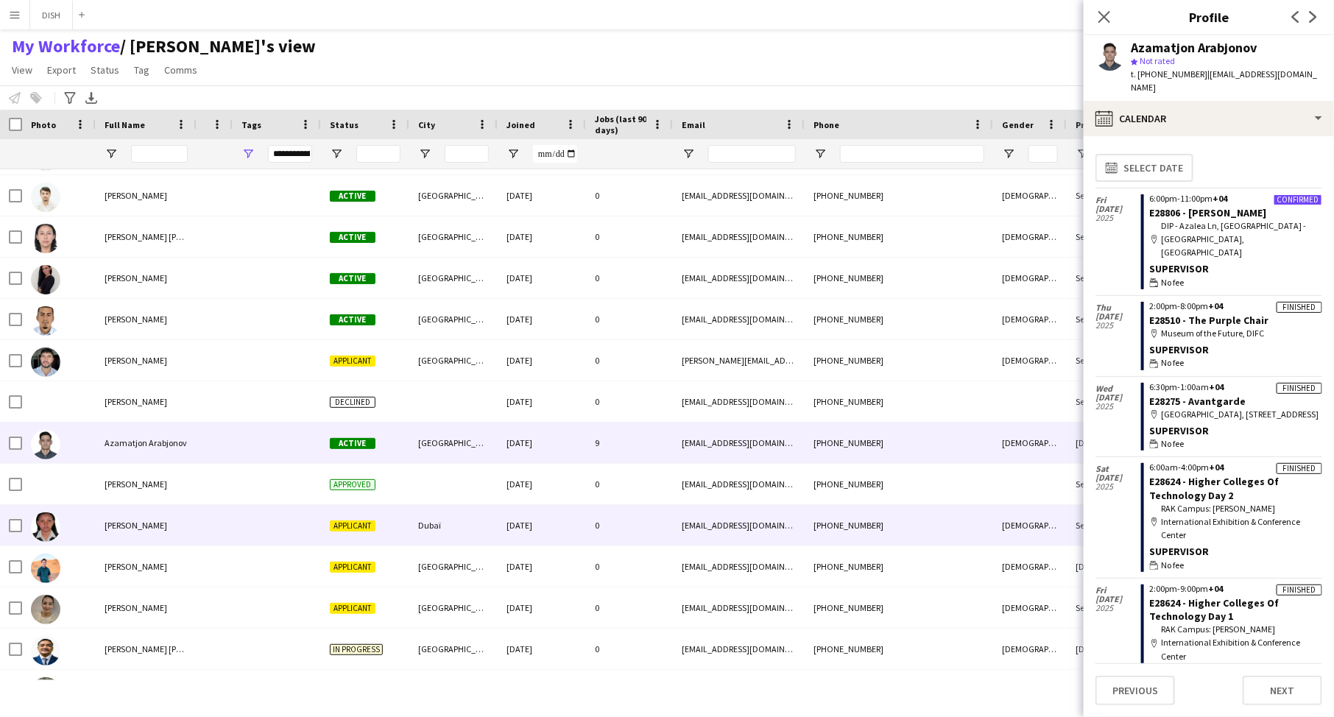
scroll to position [209, 0]
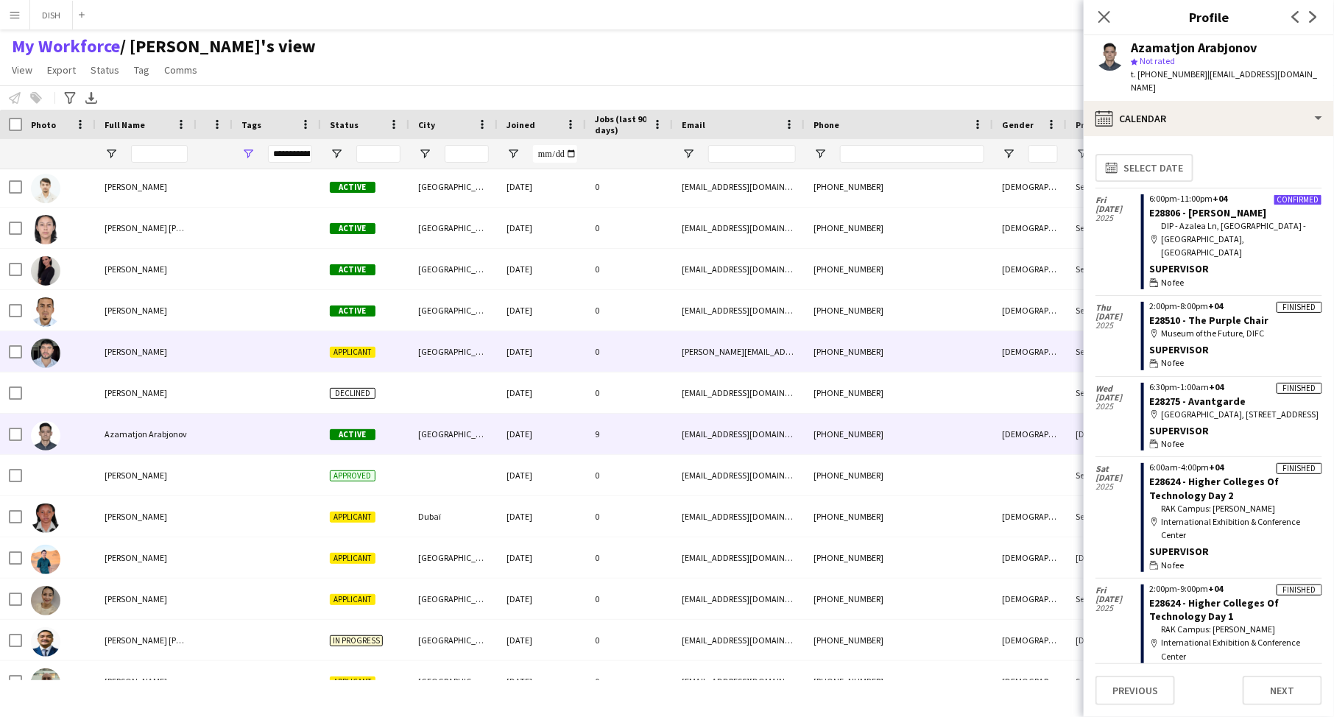
click at [281, 352] on div at bounding box center [277, 351] width 88 height 41
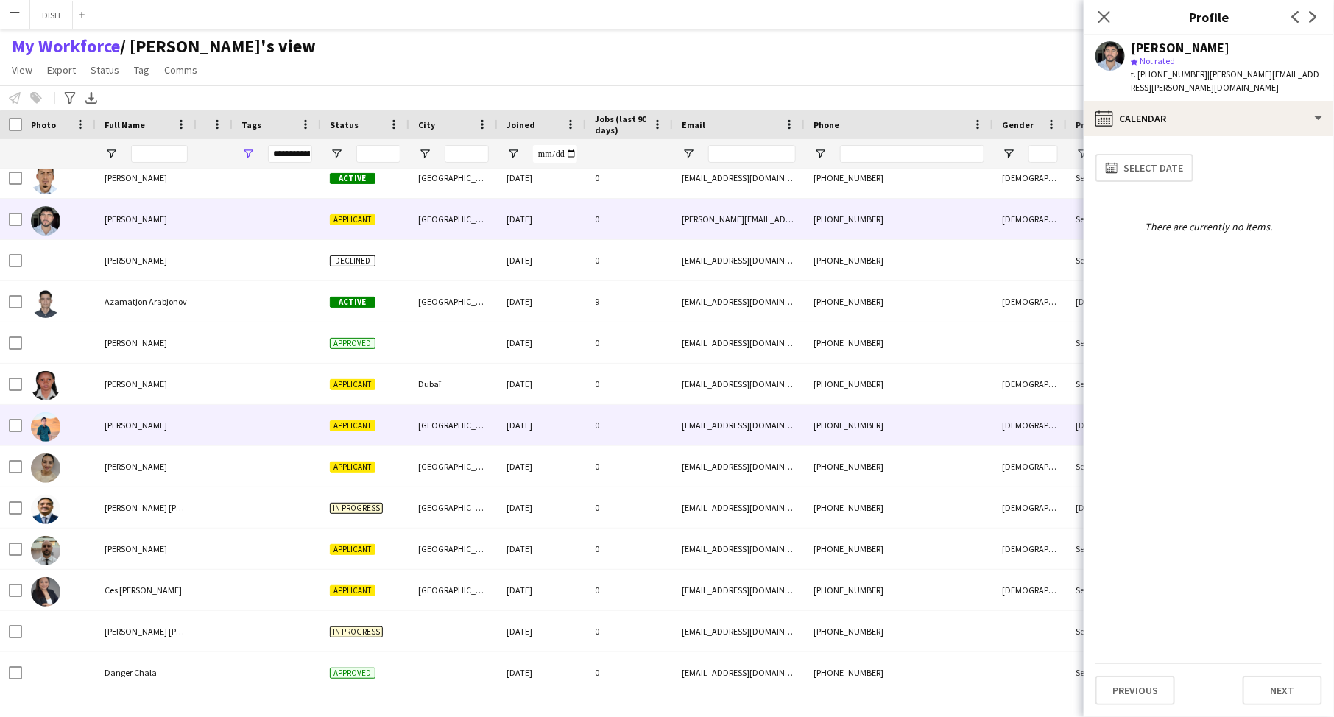
click at [265, 409] on div at bounding box center [277, 425] width 88 height 41
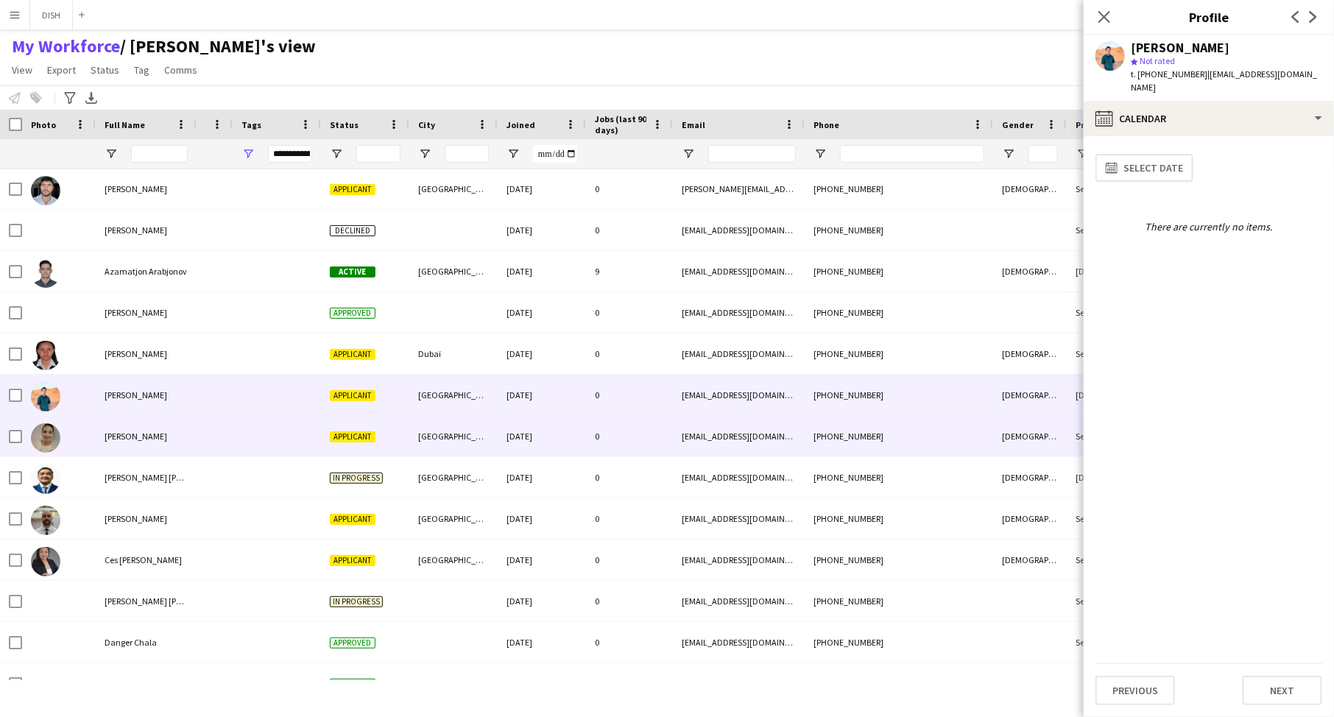
click at [267, 436] on div at bounding box center [277, 436] width 88 height 41
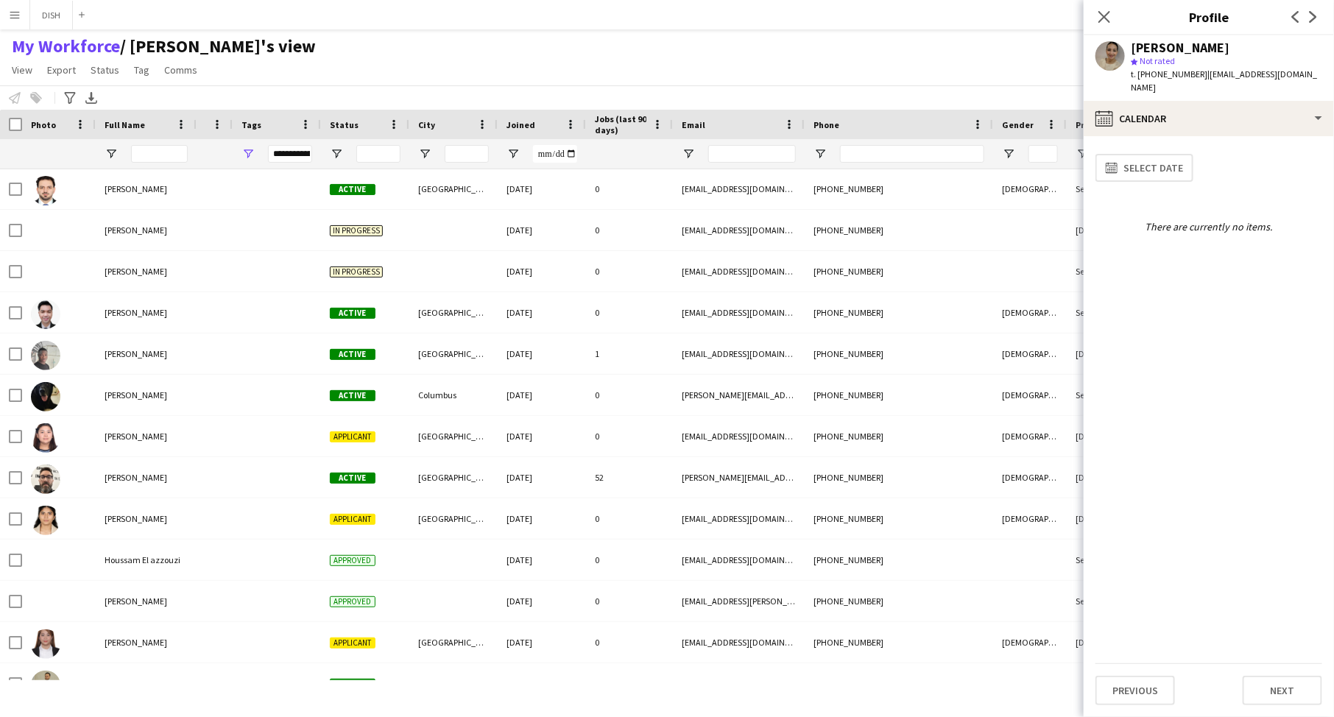
click at [278, 152] on div "**********" at bounding box center [290, 154] width 44 height 18
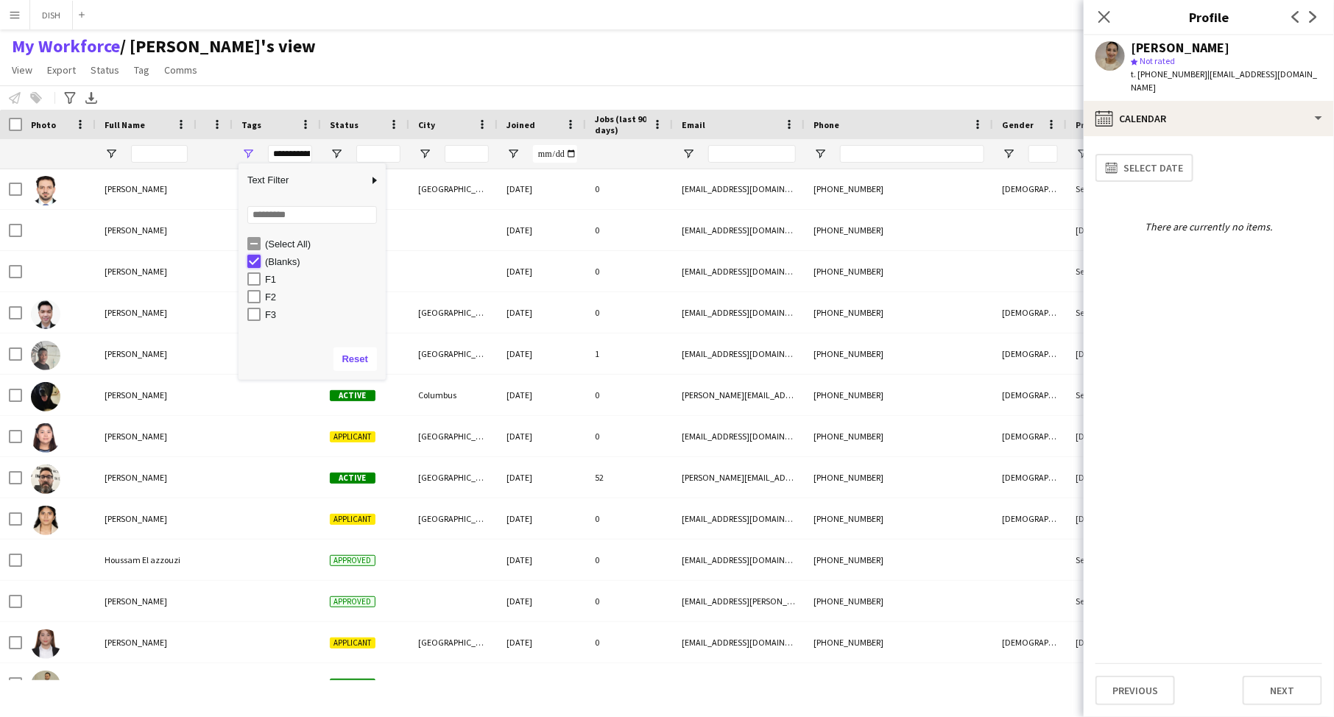
type input "***"
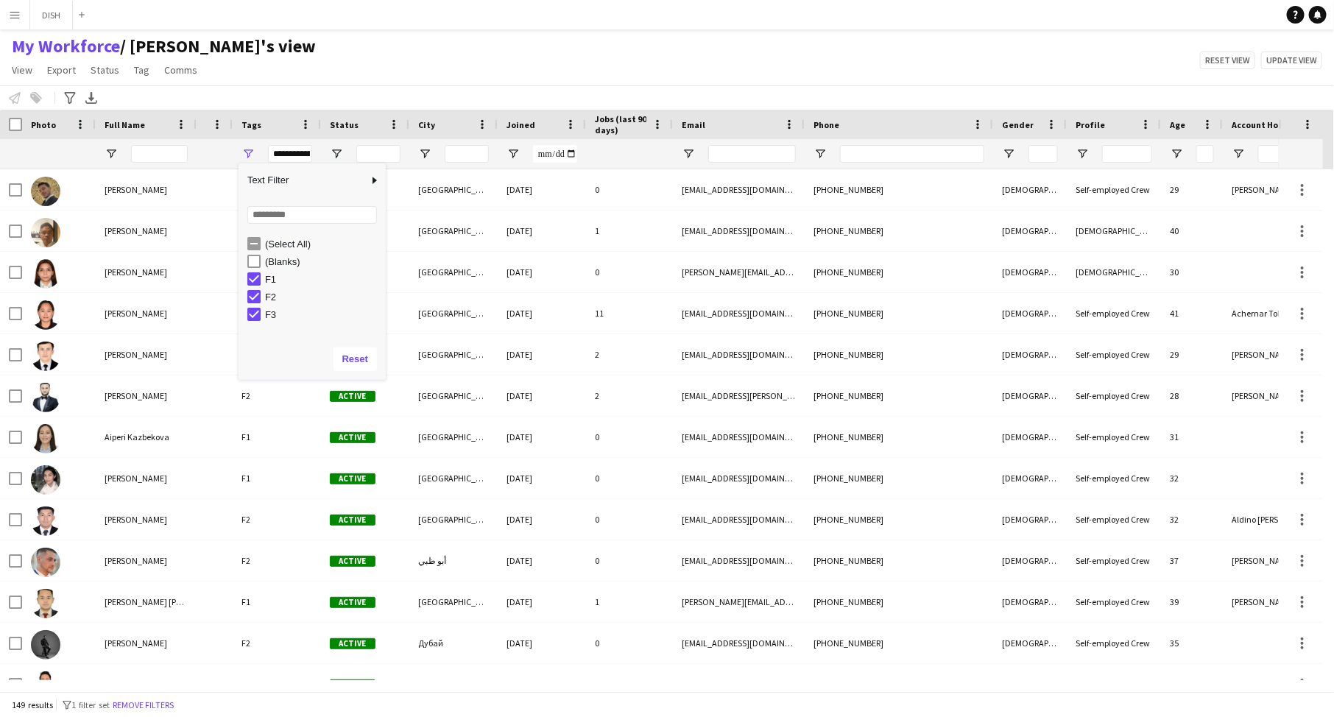
click at [308, 49] on div "My Workforce / john's view View Views Default view J.view john's view Test New …" at bounding box center [667, 60] width 1334 height 50
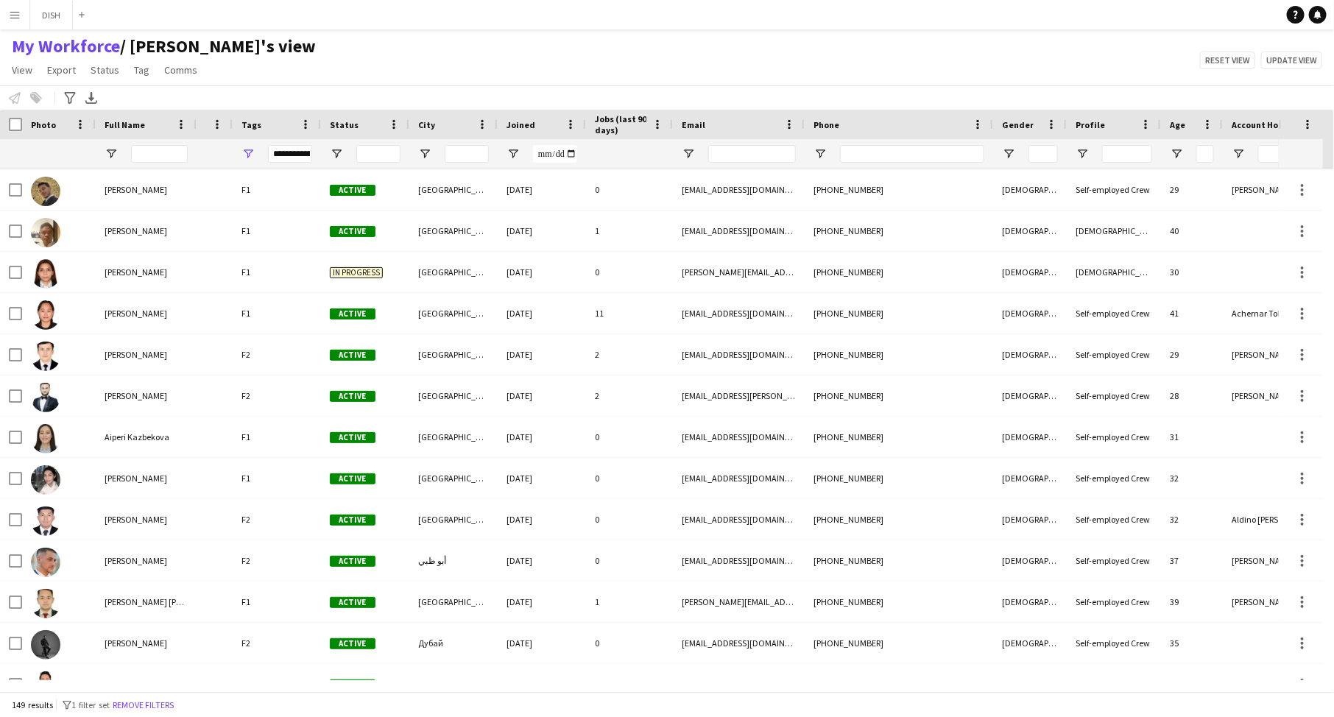
click at [365, 55] on div "My Workforce / john's view View Views Default view J.view john's view Test New …" at bounding box center [667, 60] width 1334 height 50
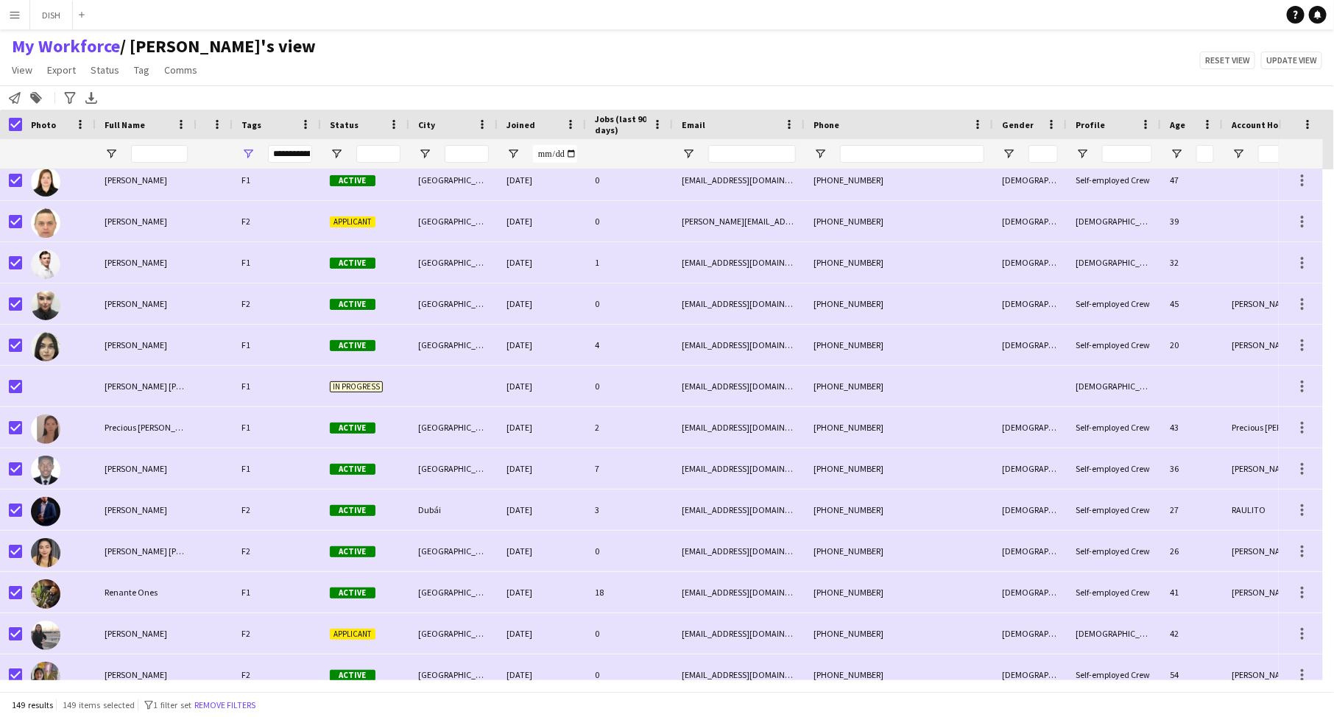
click at [281, 151] on div "**********" at bounding box center [290, 154] width 44 height 18
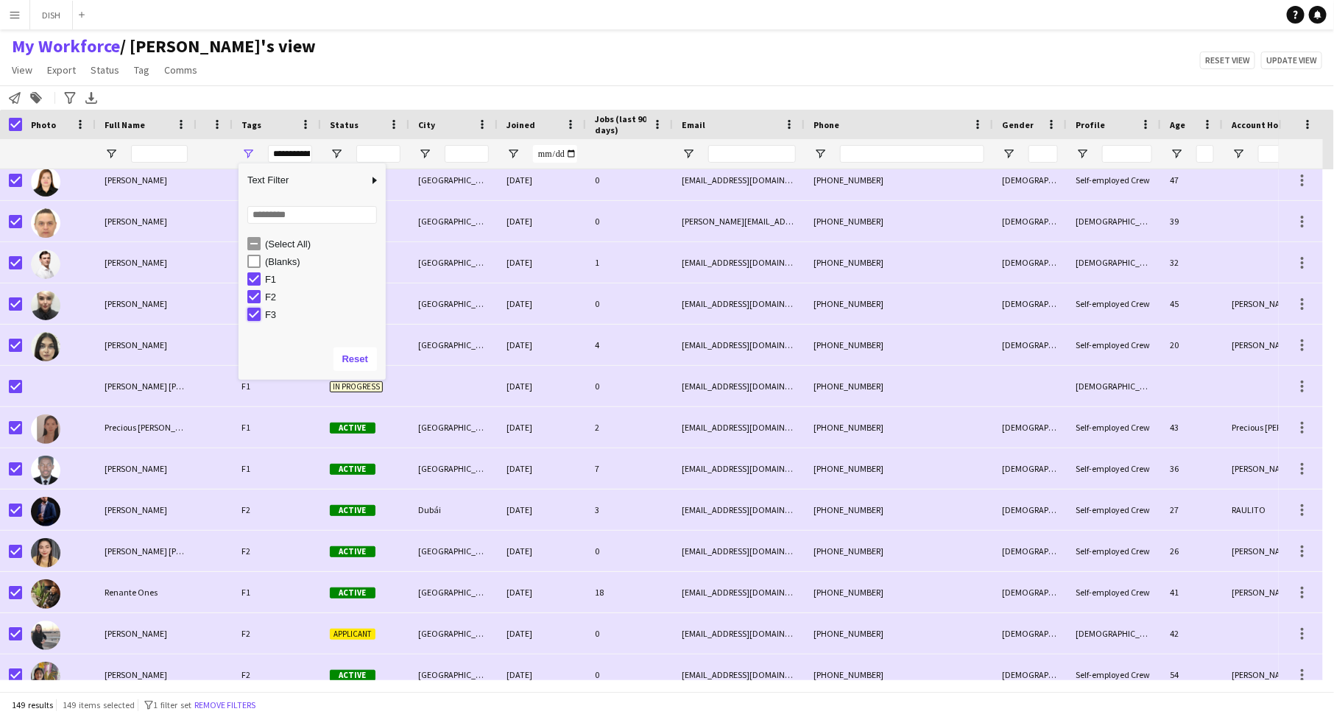
type input "*********"
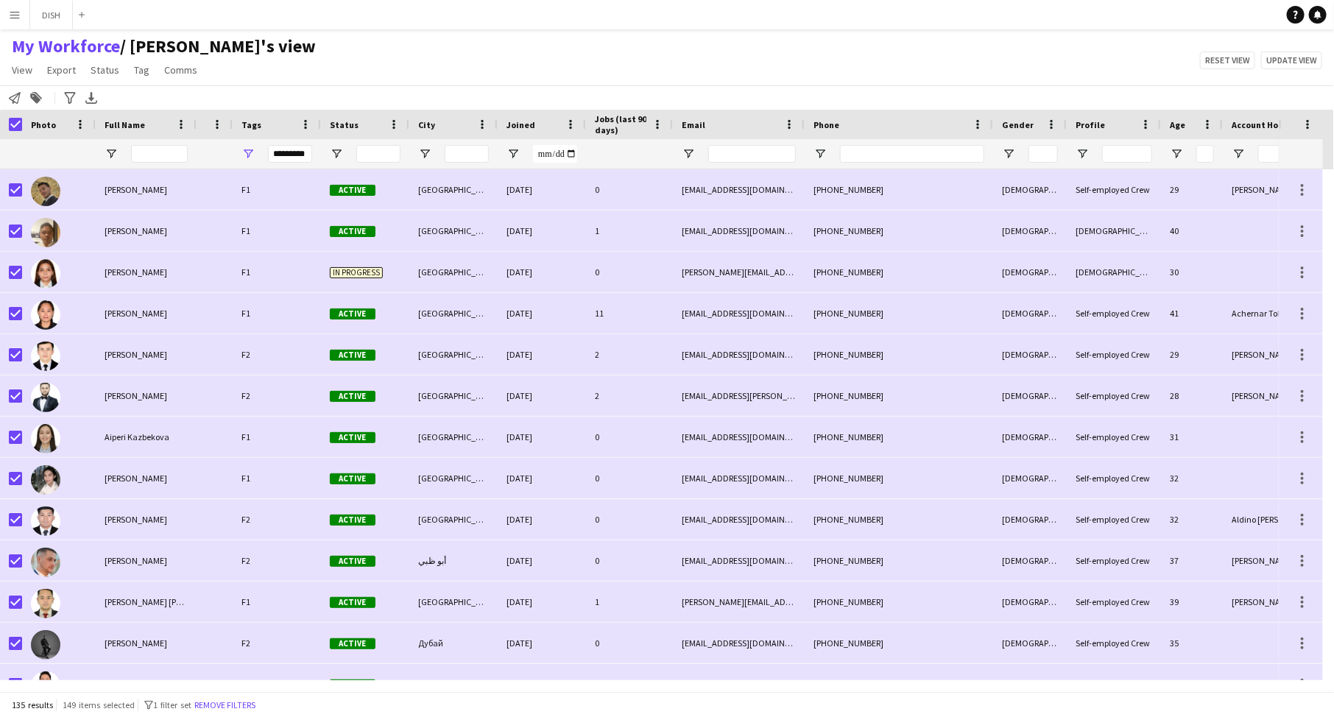
click at [432, 59] on div "My Workforce / john's view View Views Default view J.view john's view Test New …" at bounding box center [667, 60] width 1334 height 50
click at [1067, 150] on input "Profile Filter Input" at bounding box center [1127, 154] width 50 height 18
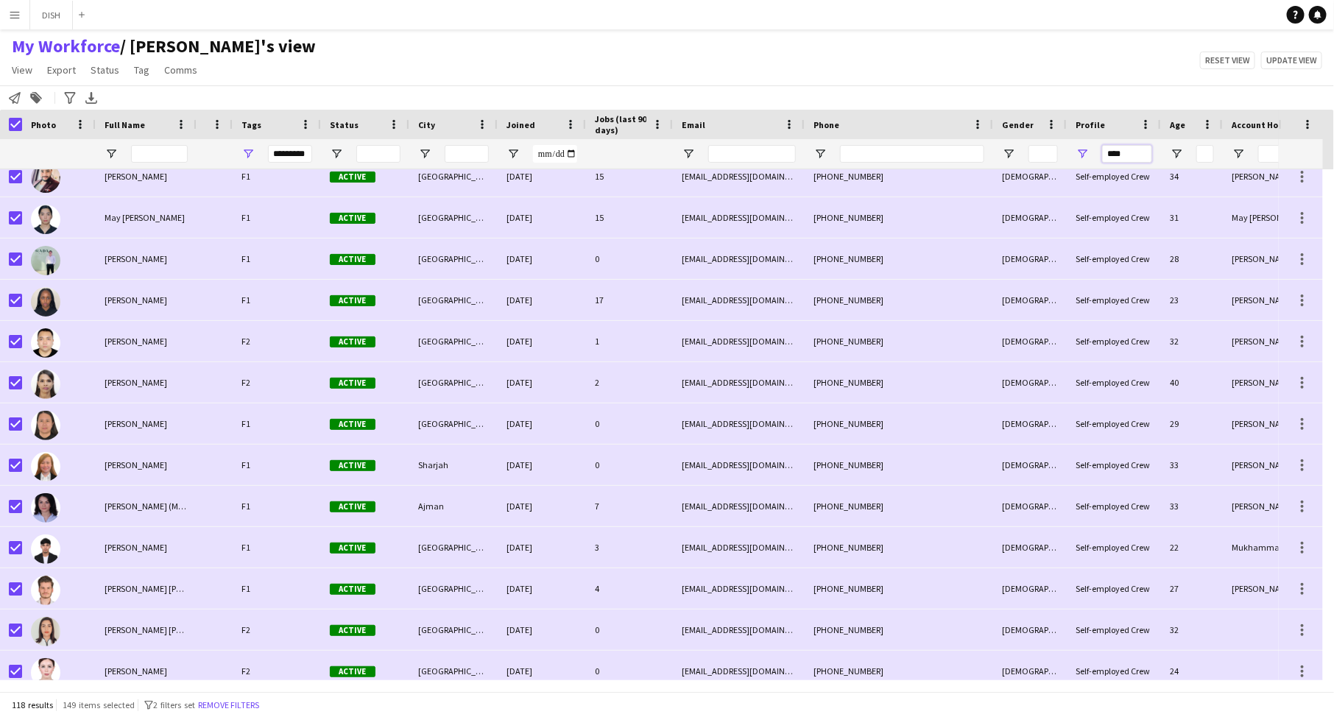
type input "****"
click at [14, 13] on app-icon "Menu" at bounding box center [15, 15] width 12 height 12
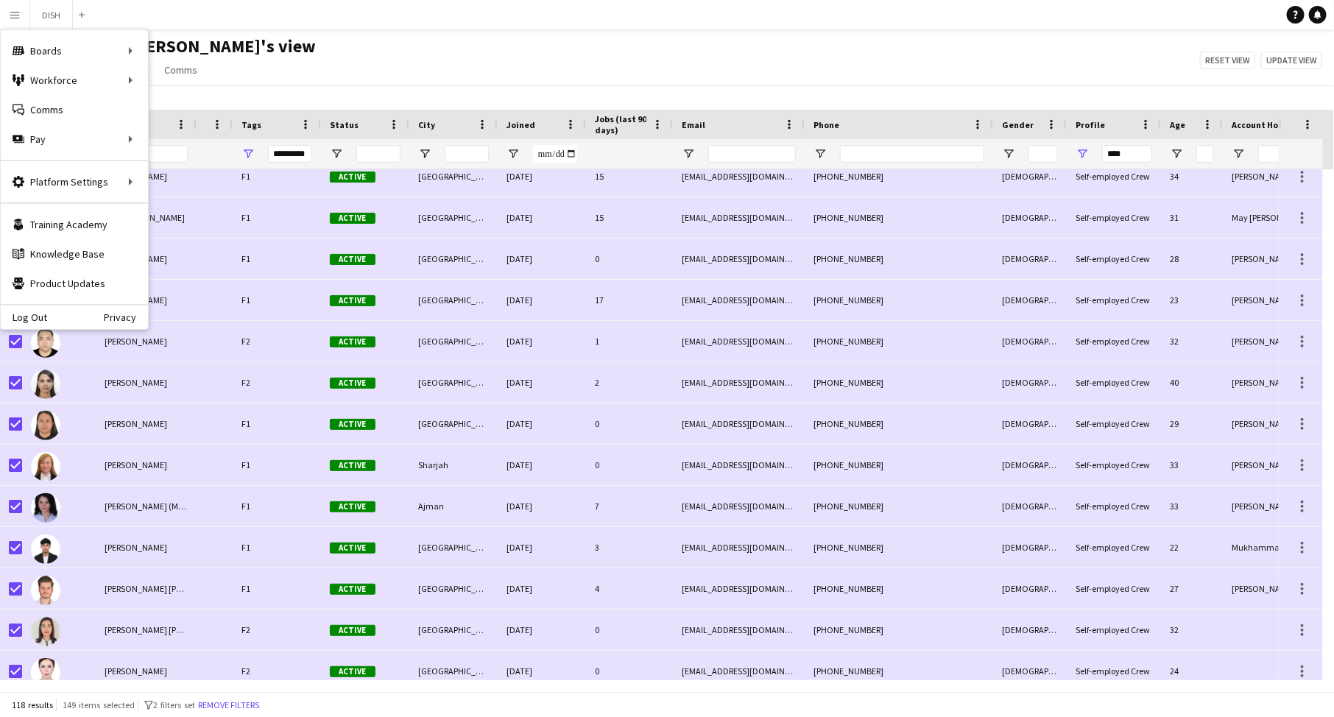
click at [278, 155] on div "*********" at bounding box center [290, 154] width 44 height 18
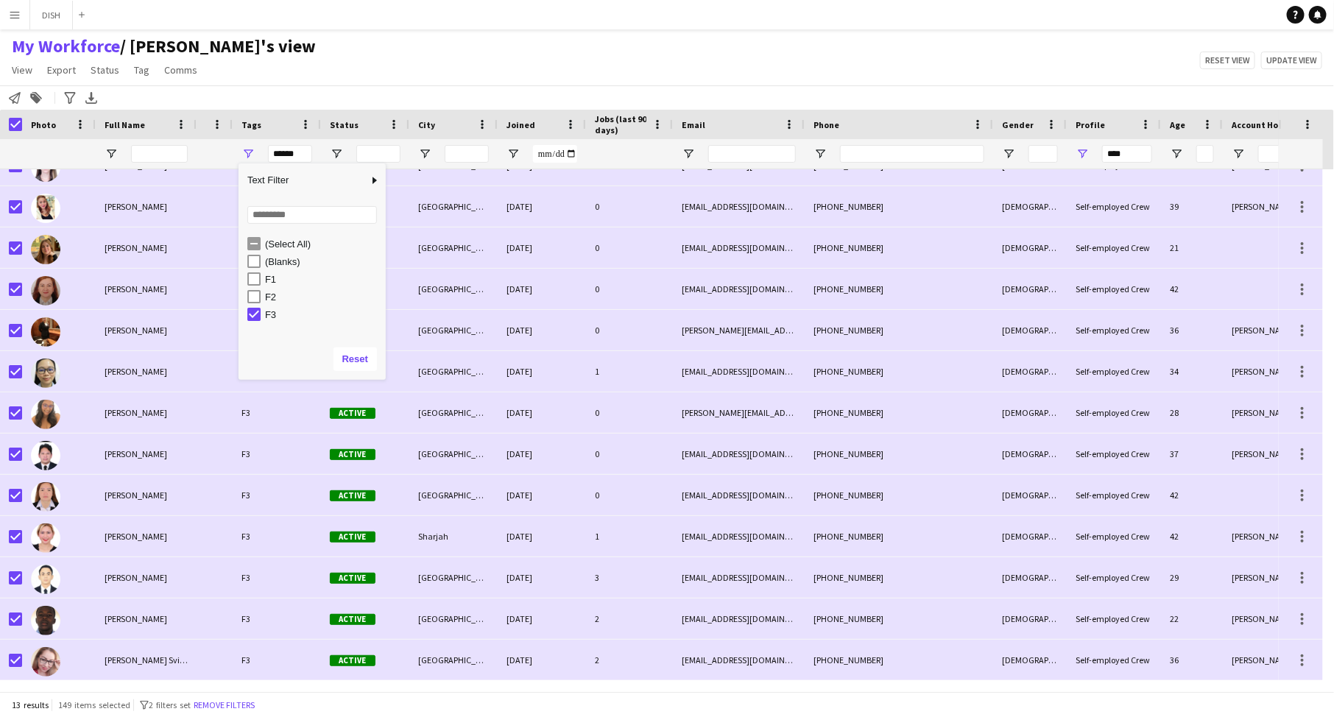
click at [499, 67] on div "My Workforce / john's view View Views Default view J.view john's view Test New …" at bounding box center [667, 60] width 1334 height 50
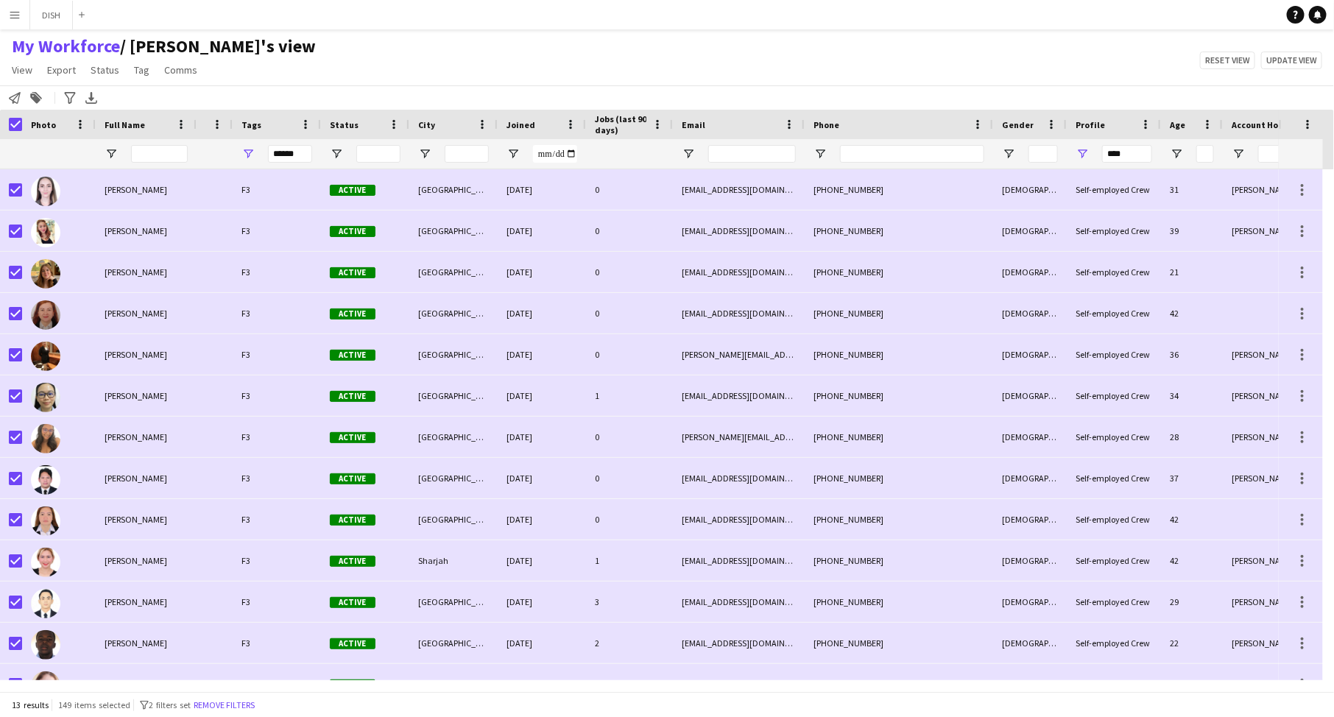
click at [293, 157] on div "******" at bounding box center [290, 154] width 44 height 18
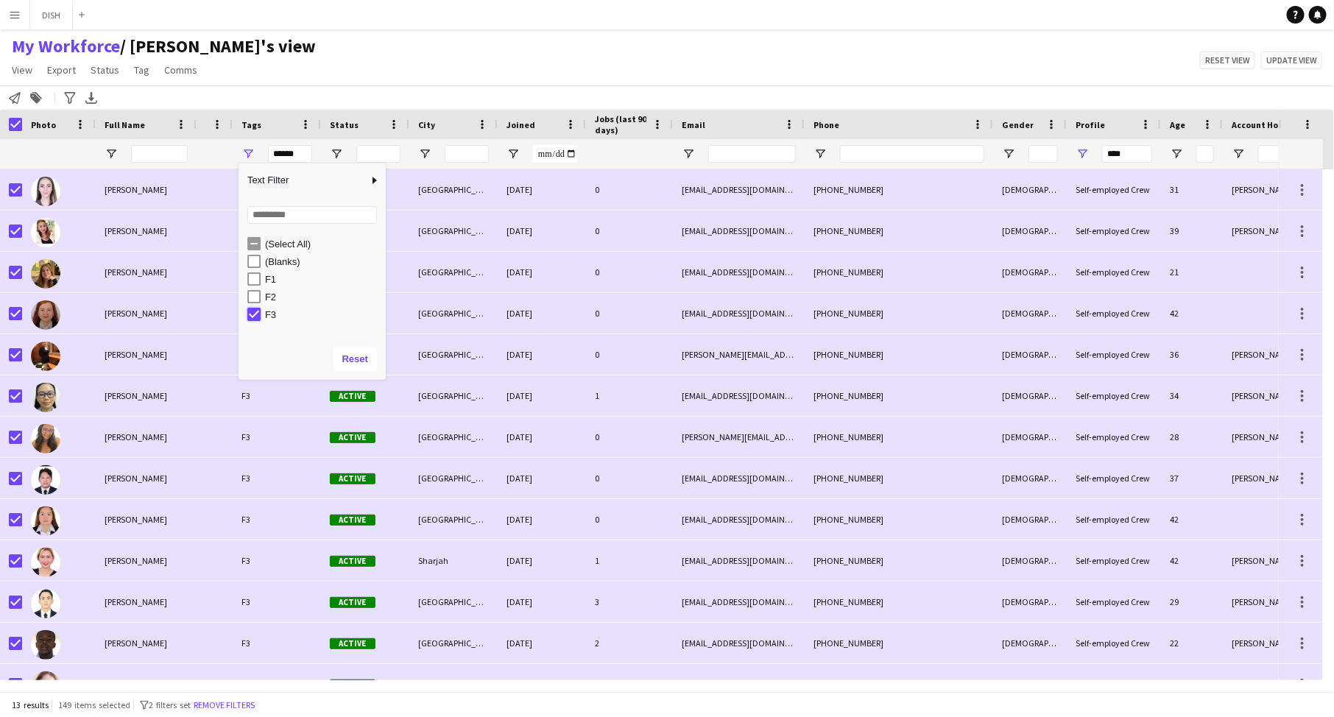
type input "***"
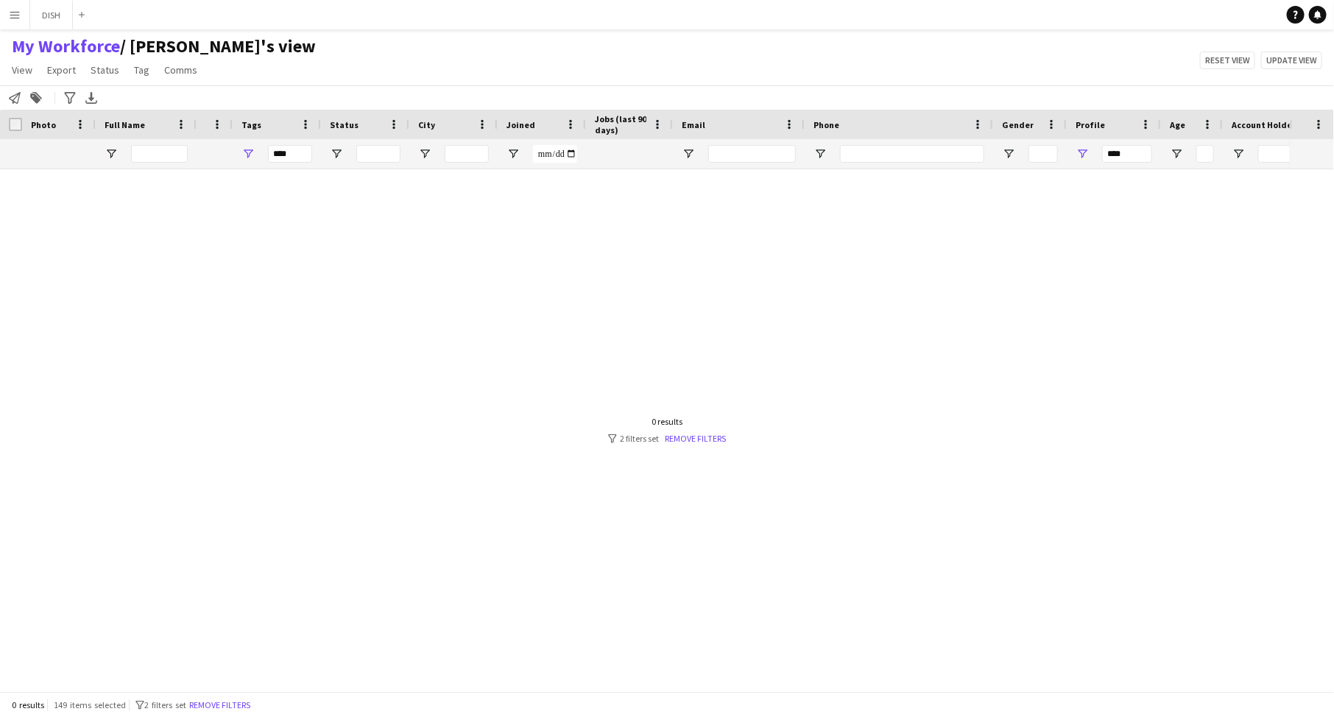
click at [487, 261] on div at bounding box center [645, 424] width 1290 height 511
click at [292, 153] on div "***" at bounding box center [290, 154] width 44 height 18
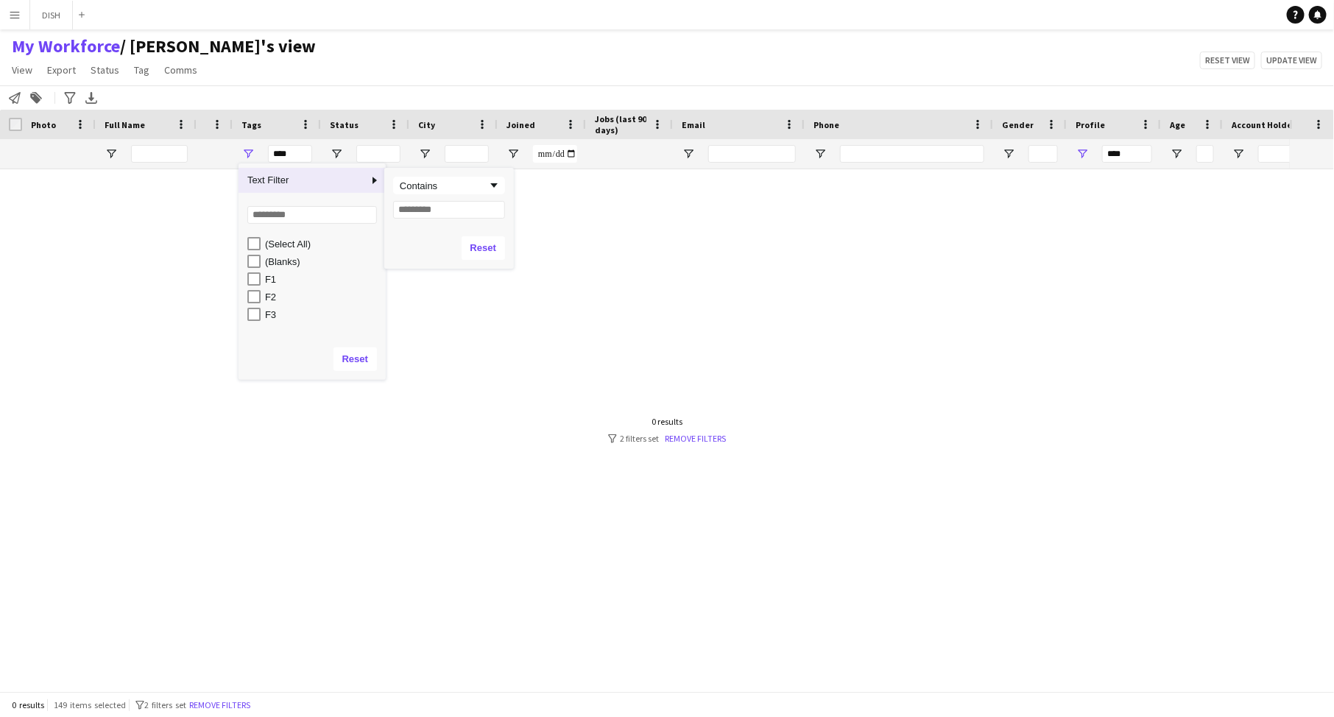
click at [677, 224] on div at bounding box center [645, 424] width 1290 height 511
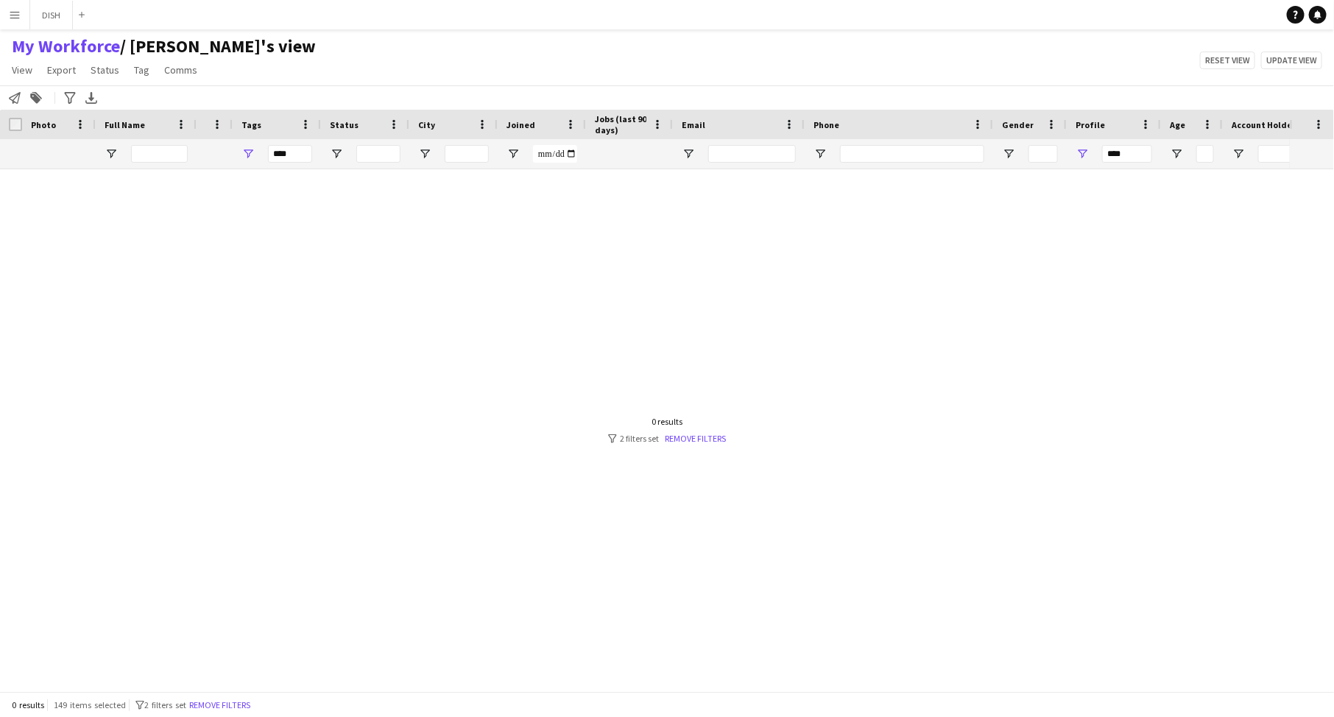
click at [13, 7] on button "Menu" at bounding box center [14, 14] width 29 height 29
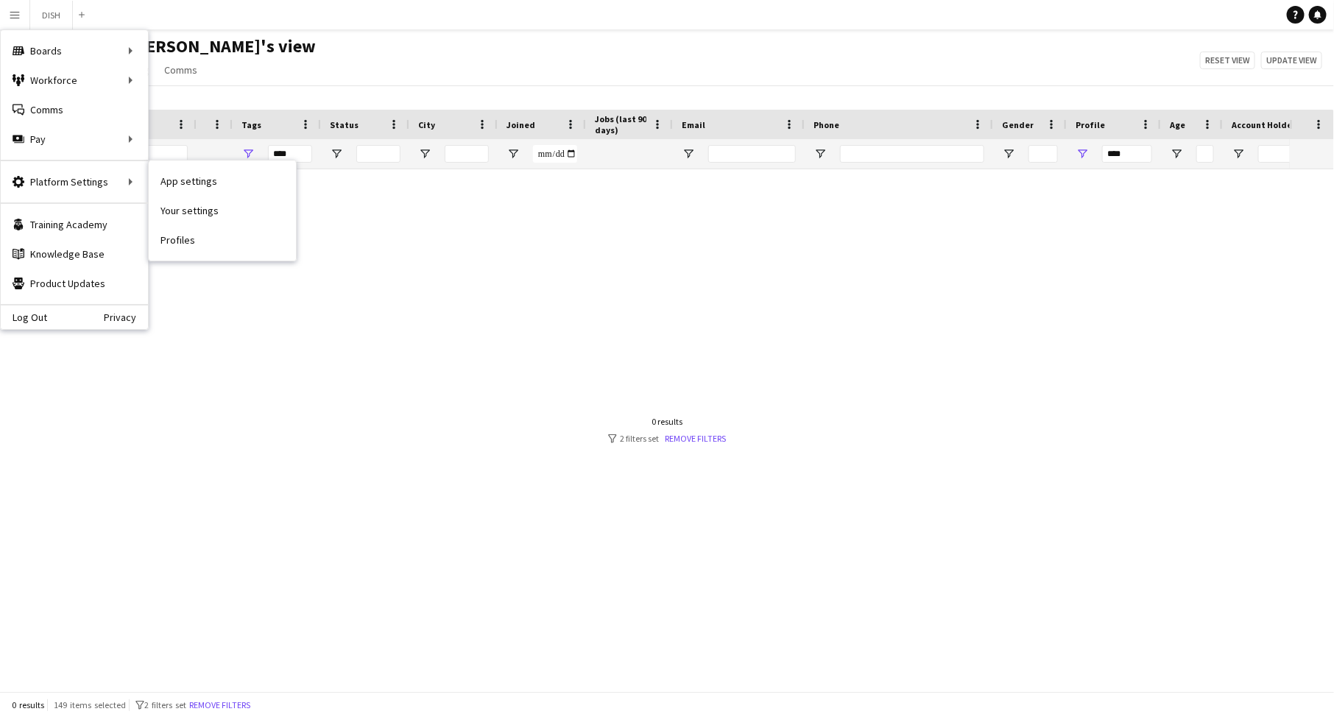
drag, startPoint x: 189, startPoint y: 236, endPoint x: 206, endPoint y: 241, distance: 18.2
click at [189, 236] on link "Profiles" at bounding box center [222, 239] width 147 height 29
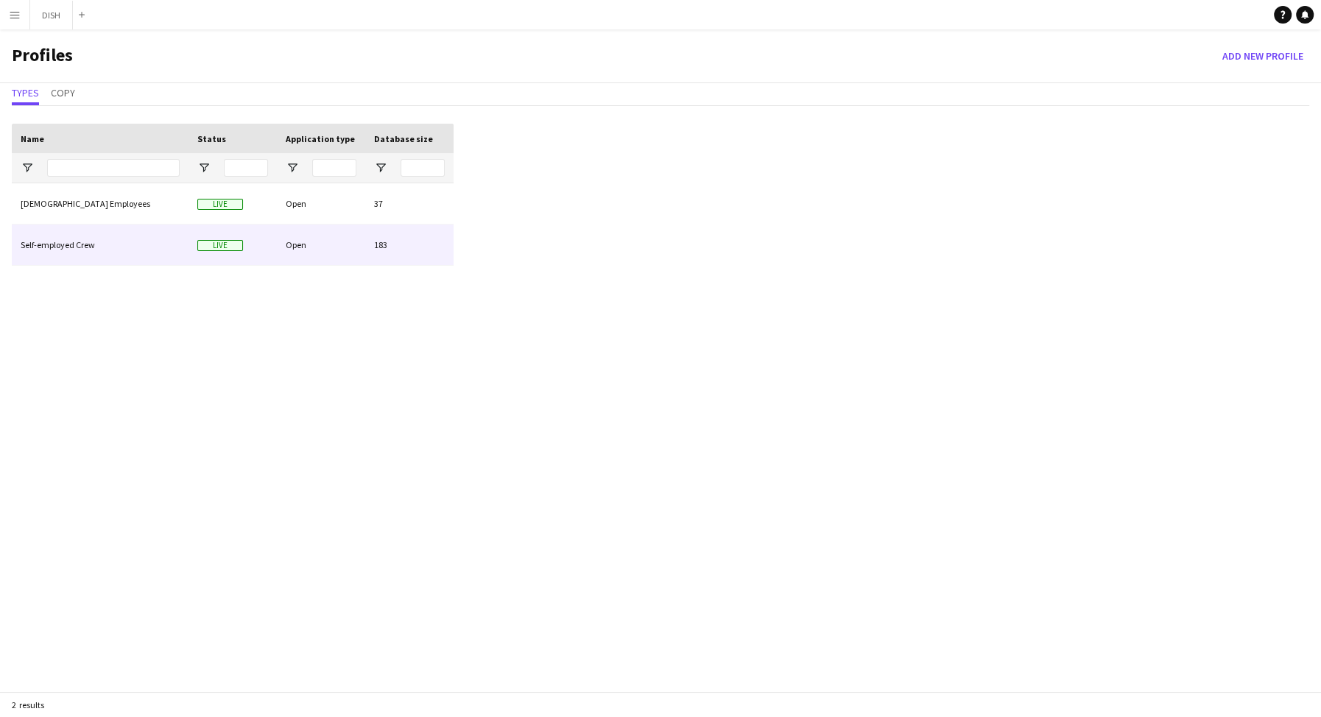
click at [136, 247] on div "Self-employed Crew" at bounding box center [100, 245] width 177 height 41
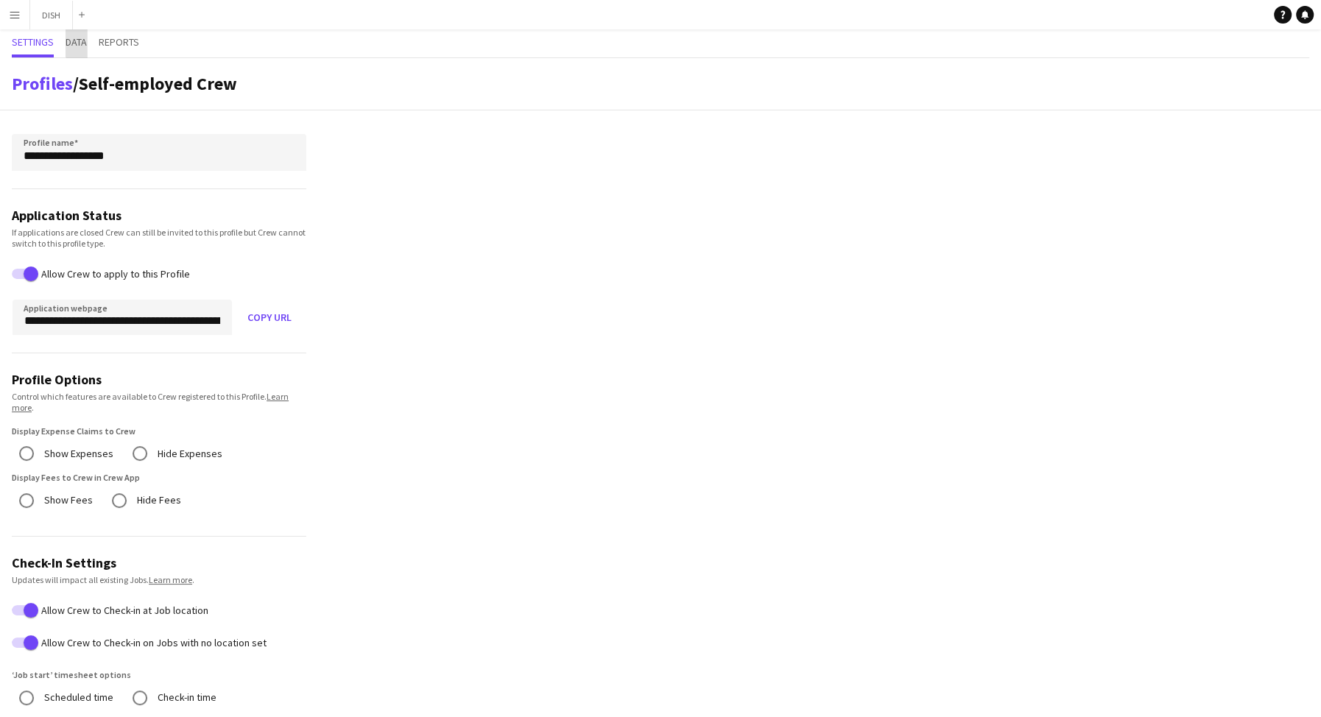
click at [82, 40] on span "Data" at bounding box center [76, 42] width 21 height 10
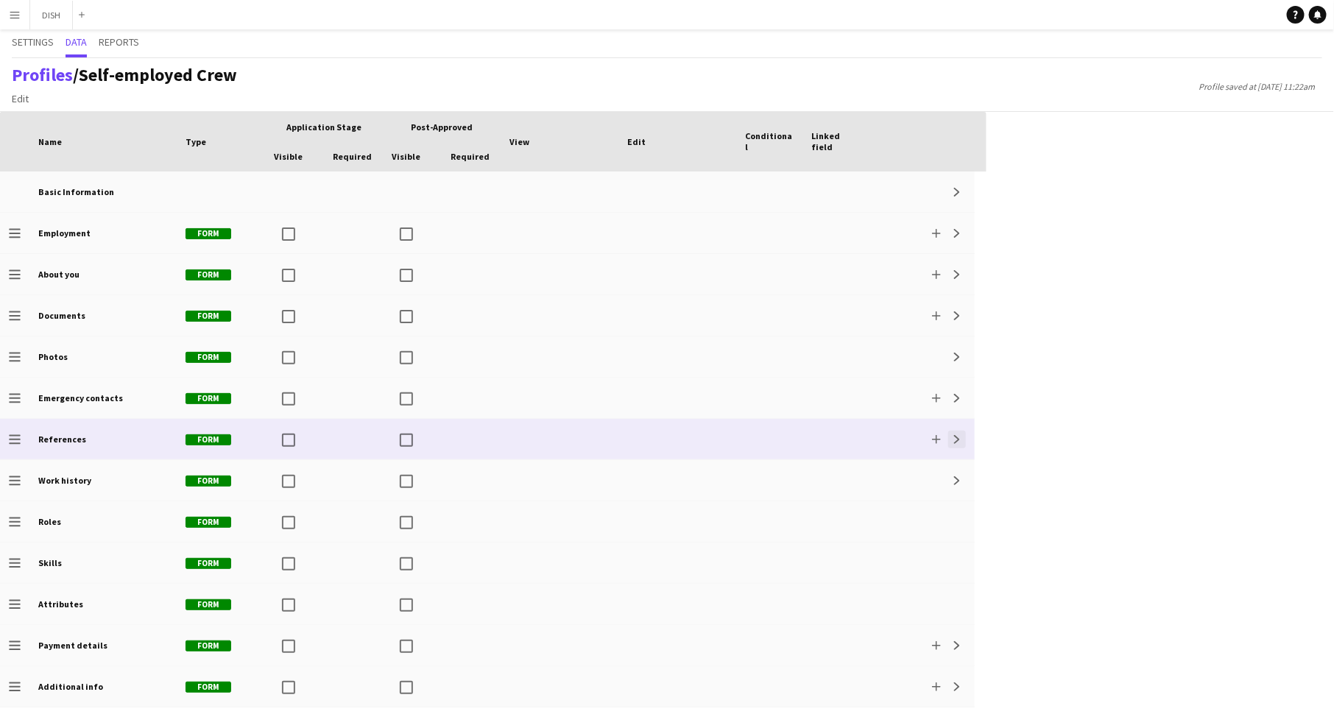
click at [960, 437] on app-icon "Expand" at bounding box center [957, 439] width 9 height 9
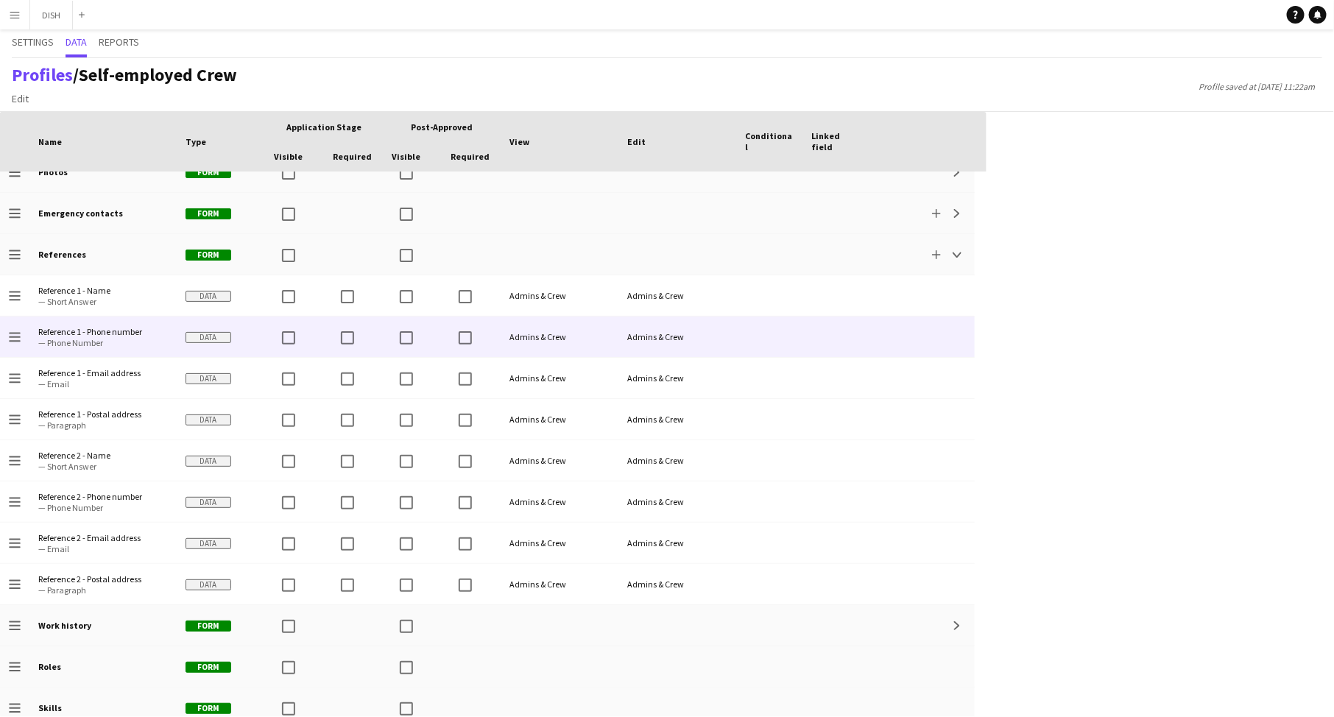
scroll to position [171, 0]
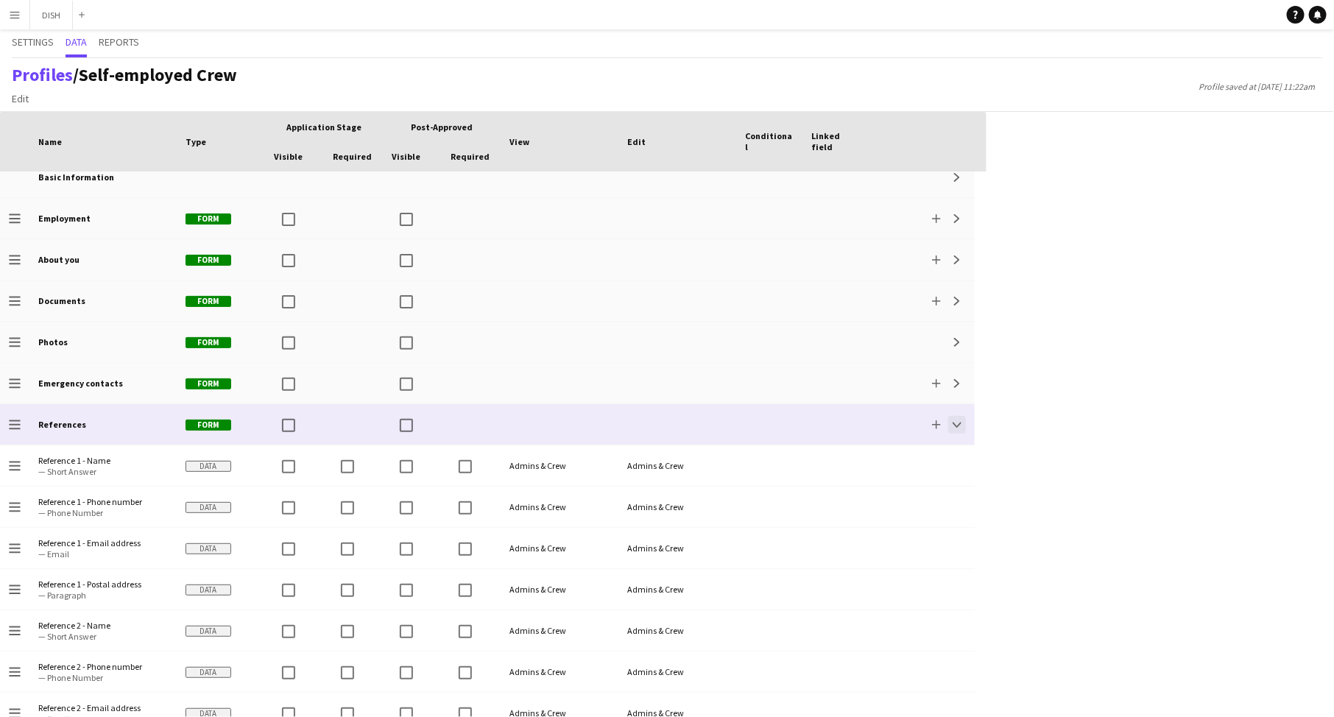
click at [960, 424] on app-icon "Collapse" at bounding box center [957, 424] width 9 height 9
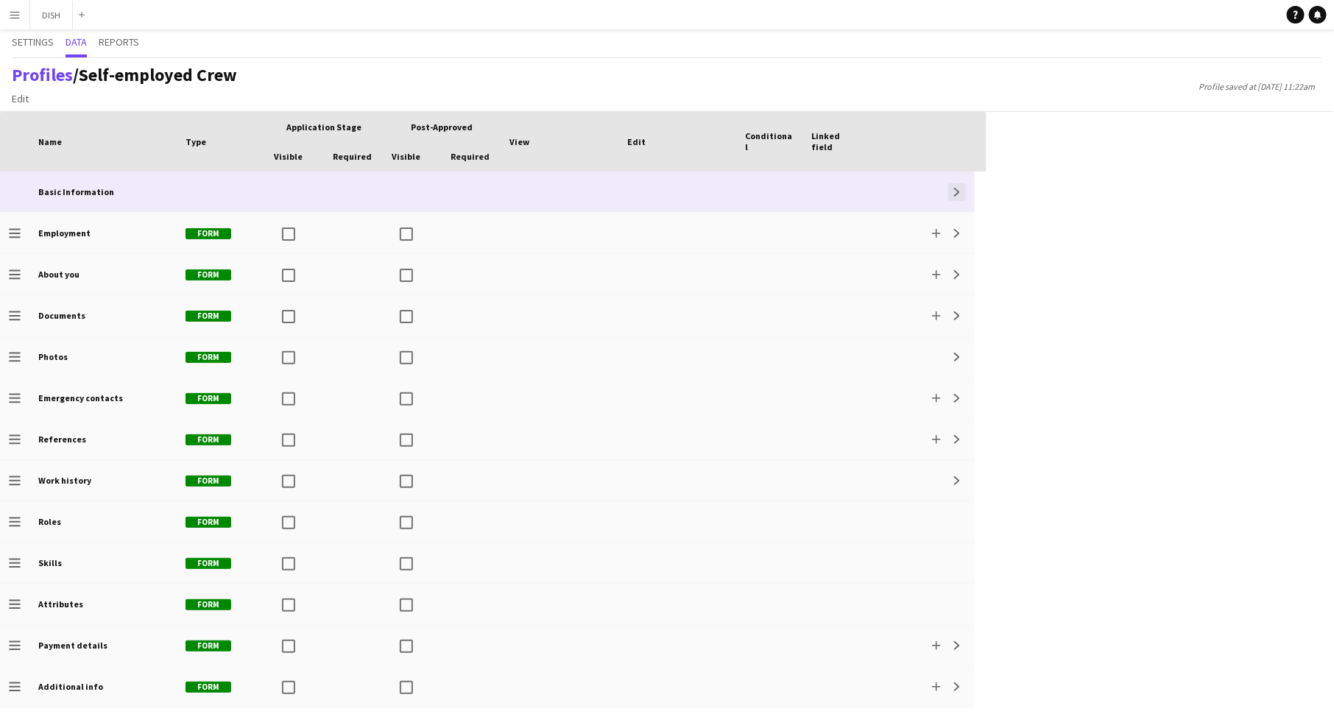
click at [960, 191] on app-icon "Expand" at bounding box center [957, 192] width 9 height 9
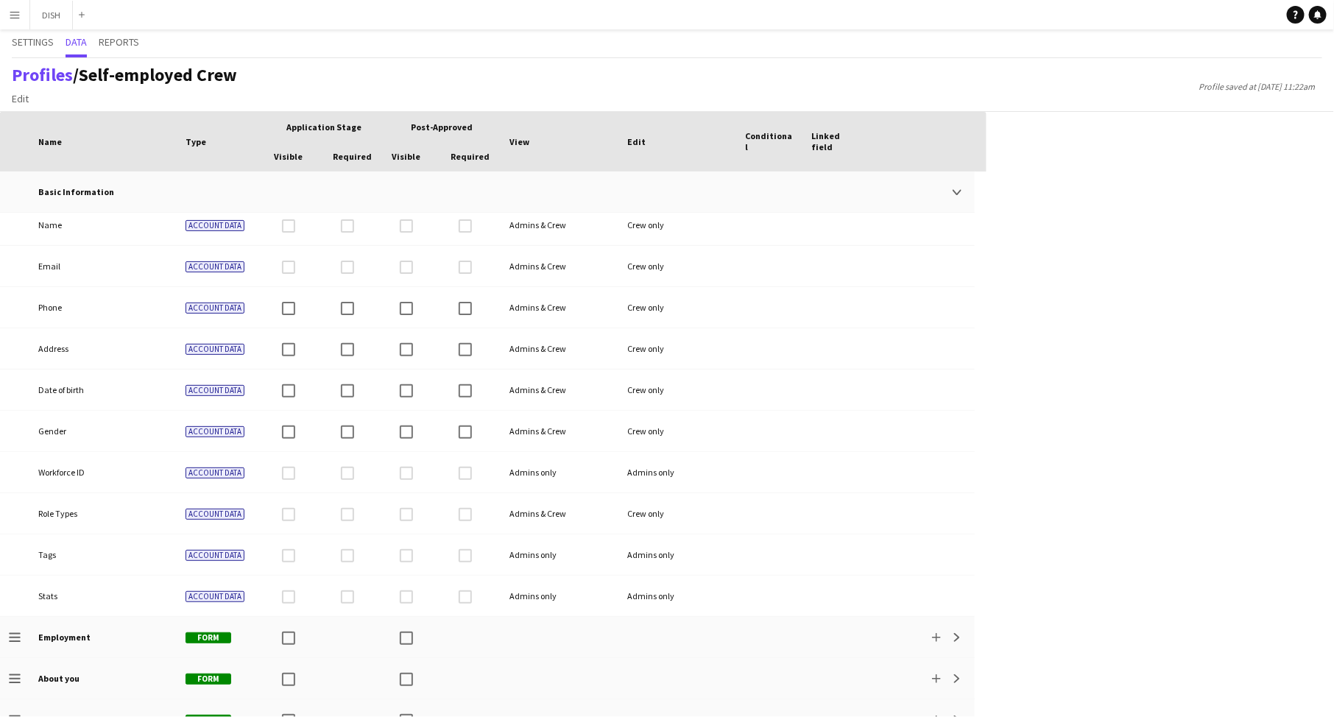
click at [1067, 264] on div "Press SPACE to select this row. Drag here to set row groups Drag here to set co…" at bounding box center [667, 414] width 1334 height 605
click at [106, 43] on span "Reports" at bounding box center [119, 42] width 41 height 10
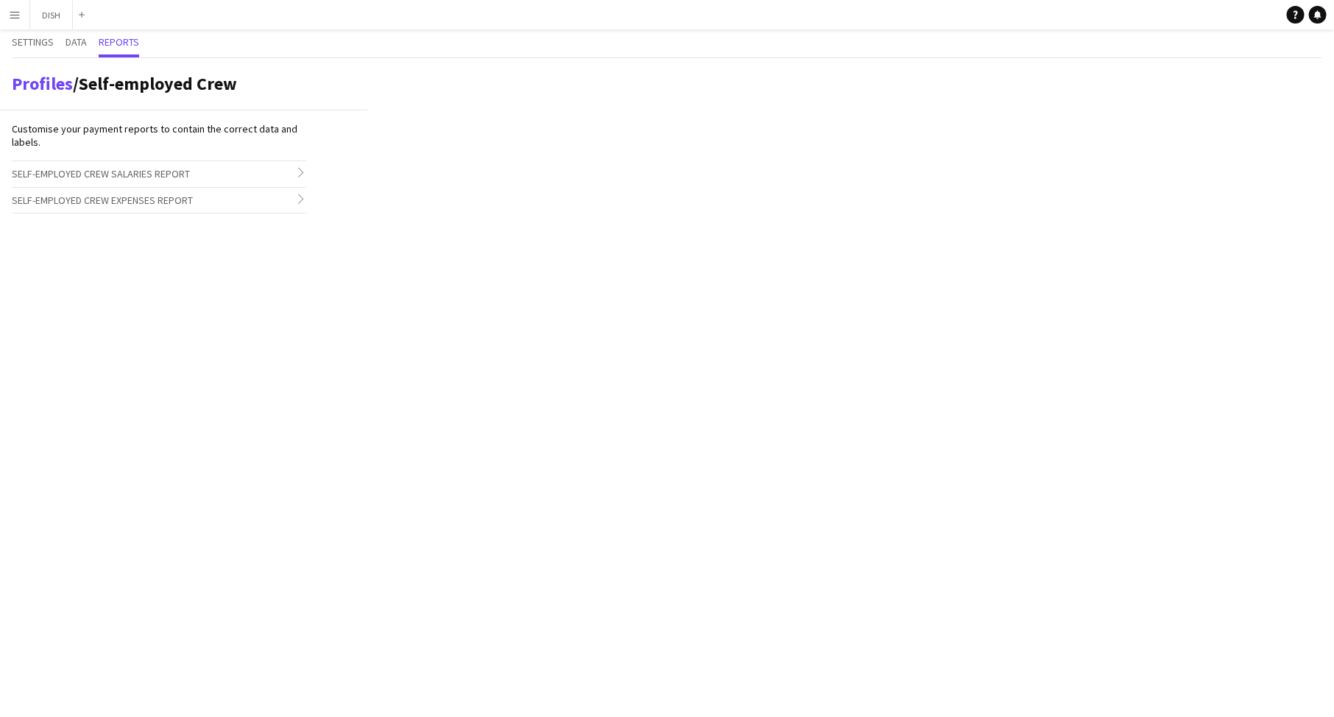
click at [119, 194] on span "Self-employed Crew Expenses Report" at bounding box center [102, 200] width 181 height 13
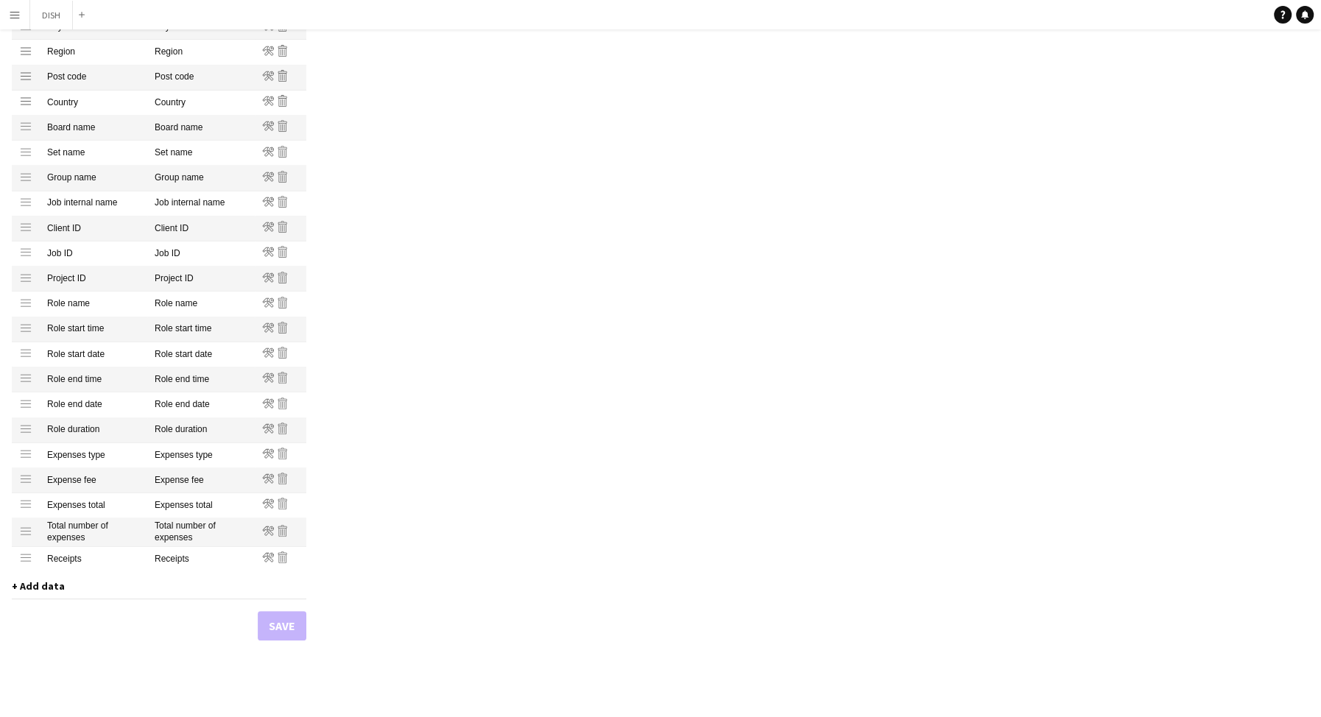
scroll to position [0, 0]
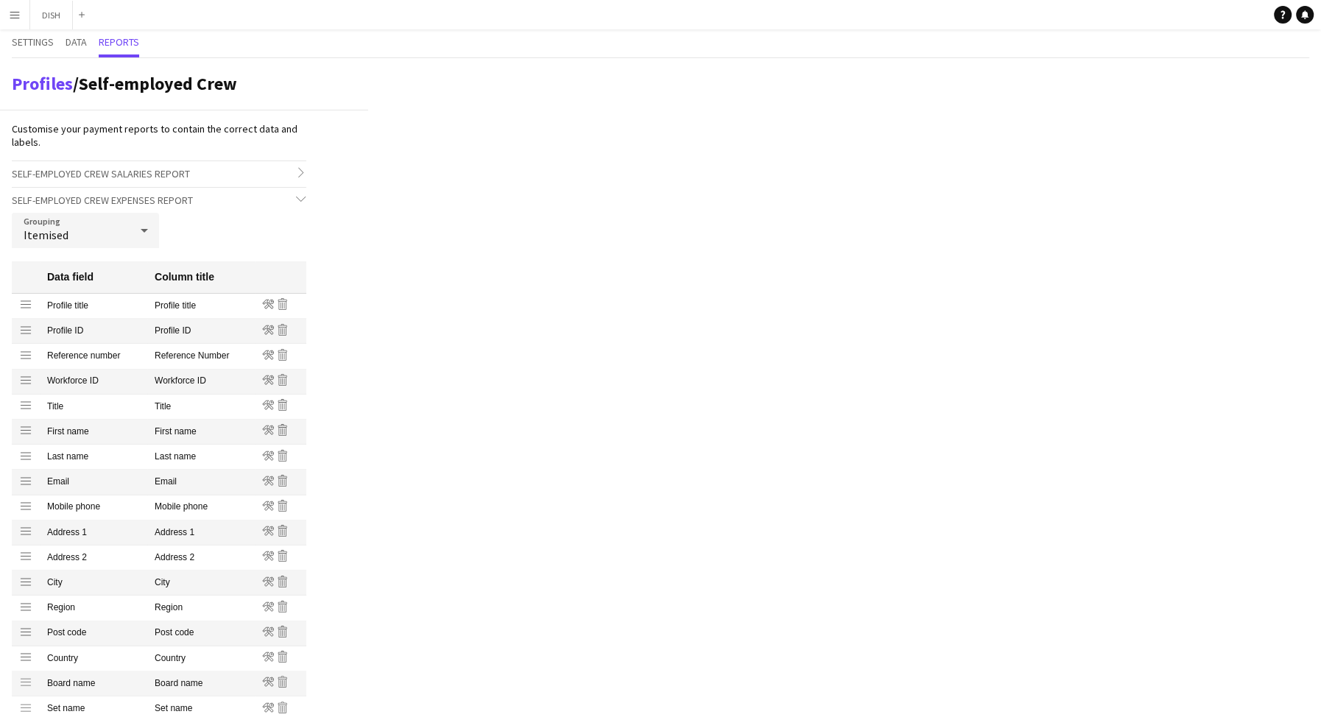
click at [123, 170] on span "Self-employed Crew Salaries Report" at bounding box center [101, 173] width 178 height 13
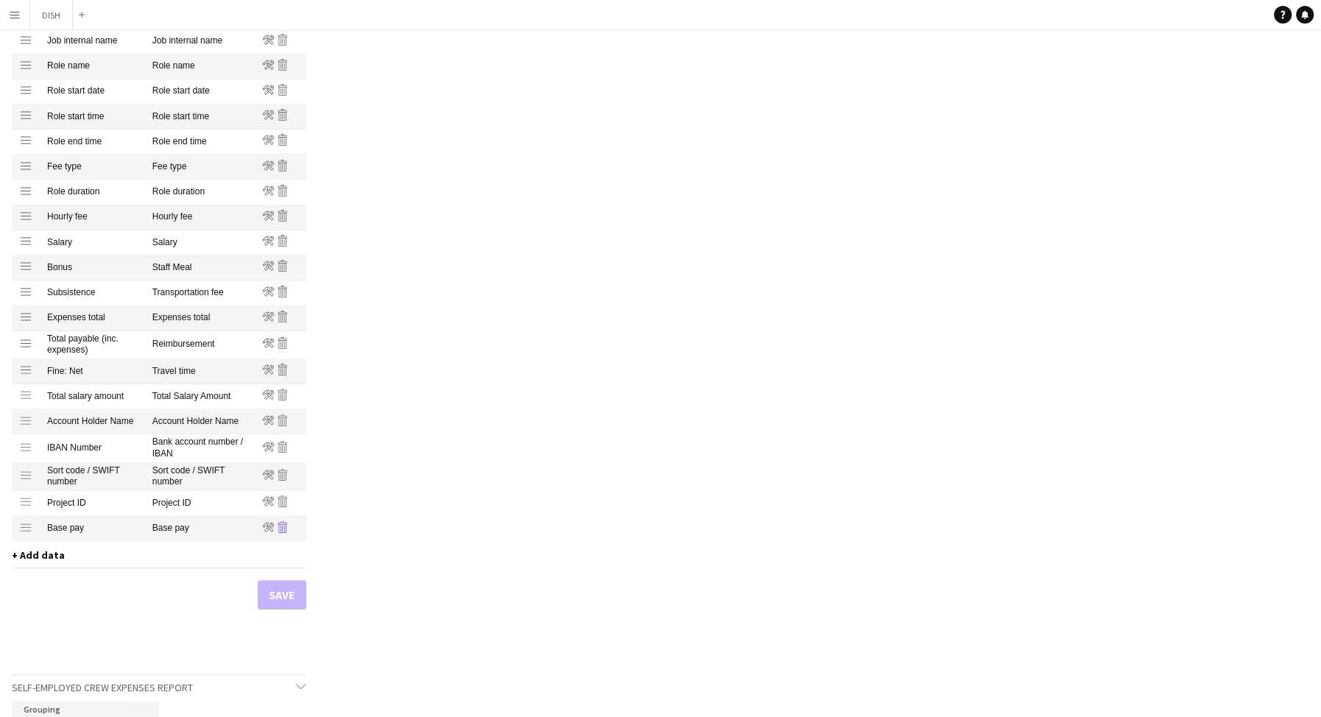
click at [281, 528] on icon "Remove" at bounding box center [283, 527] width 12 height 12
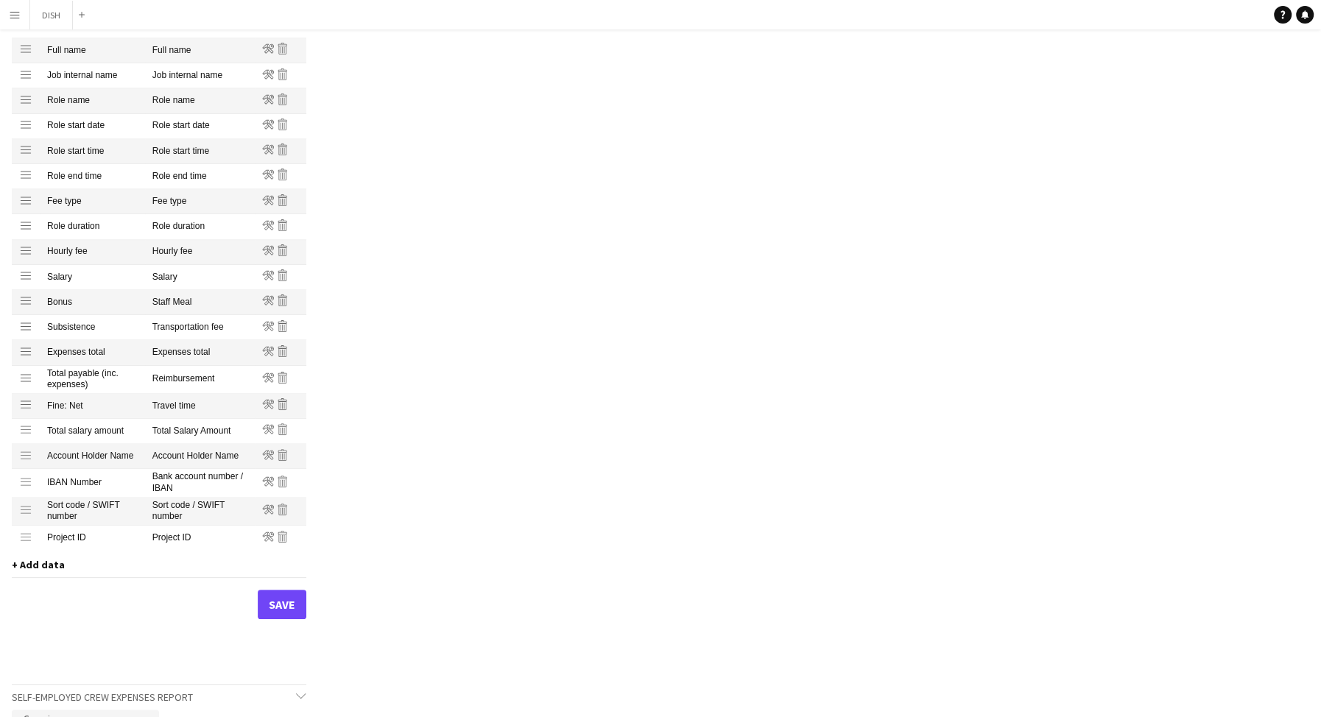
scroll to position [254, 0]
click at [286, 379] on icon at bounding box center [282, 379] width 9 height 12
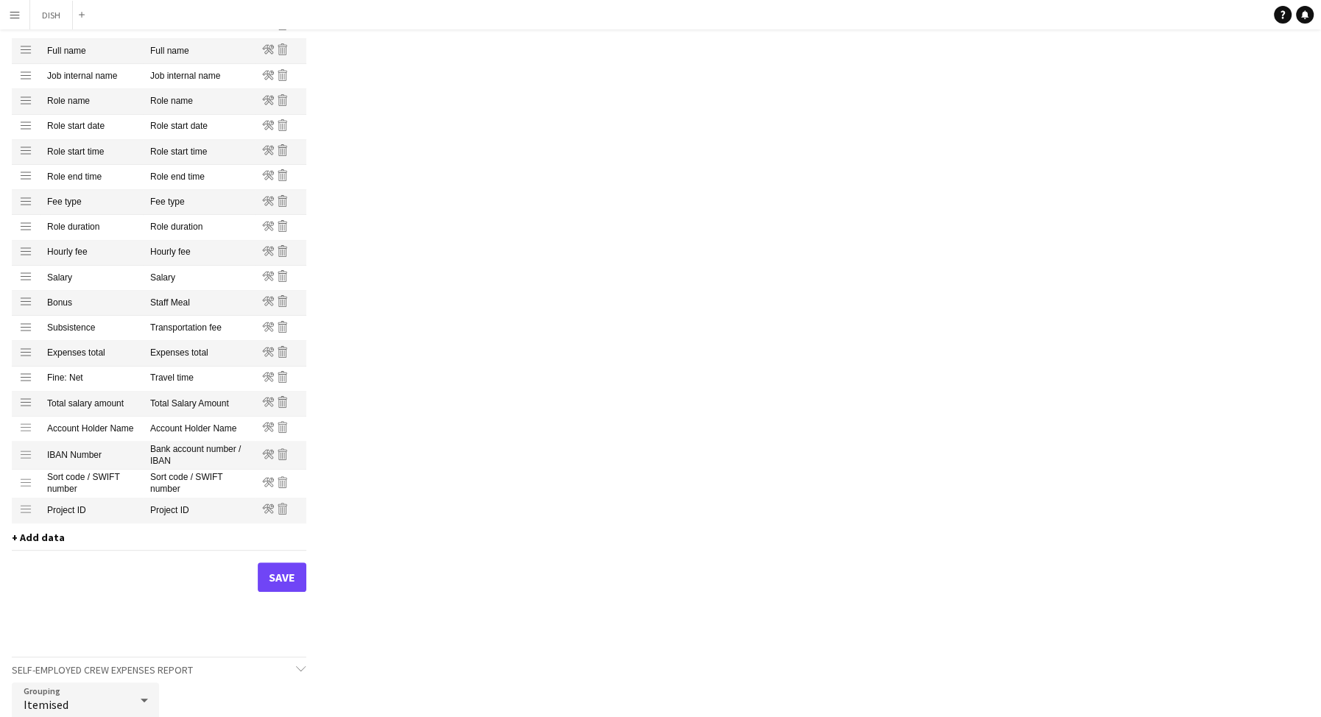
click at [186, 359] on mat-cell "Expenses total" at bounding box center [199, 353] width 112 height 25
click at [269, 353] on icon at bounding box center [268, 352] width 12 height 10
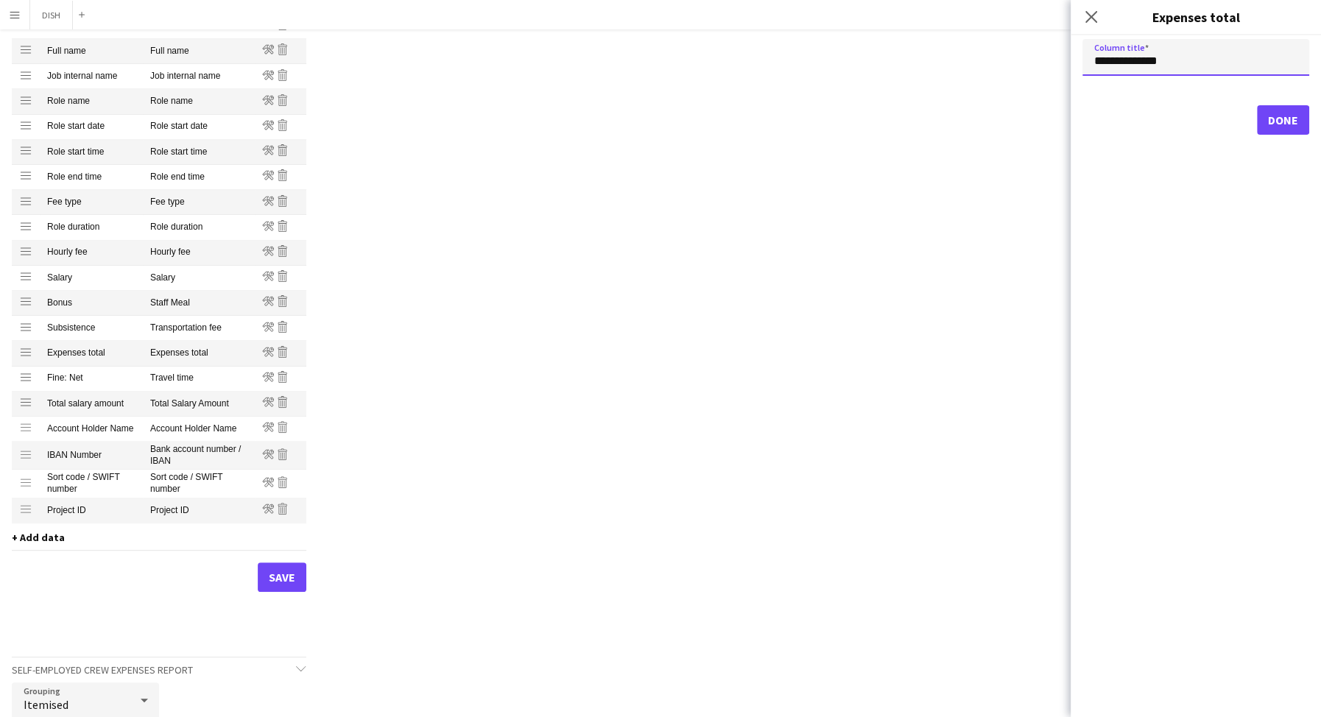
drag, startPoint x: 1183, startPoint y: 64, endPoint x: 1074, endPoint y: 57, distance: 109.2
click at [1067, 57] on form "**********" at bounding box center [1196, 87] width 250 height 96
type input "**********"
click at [1067, 121] on button "Done" at bounding box center [1283, 119] width 52 height 29
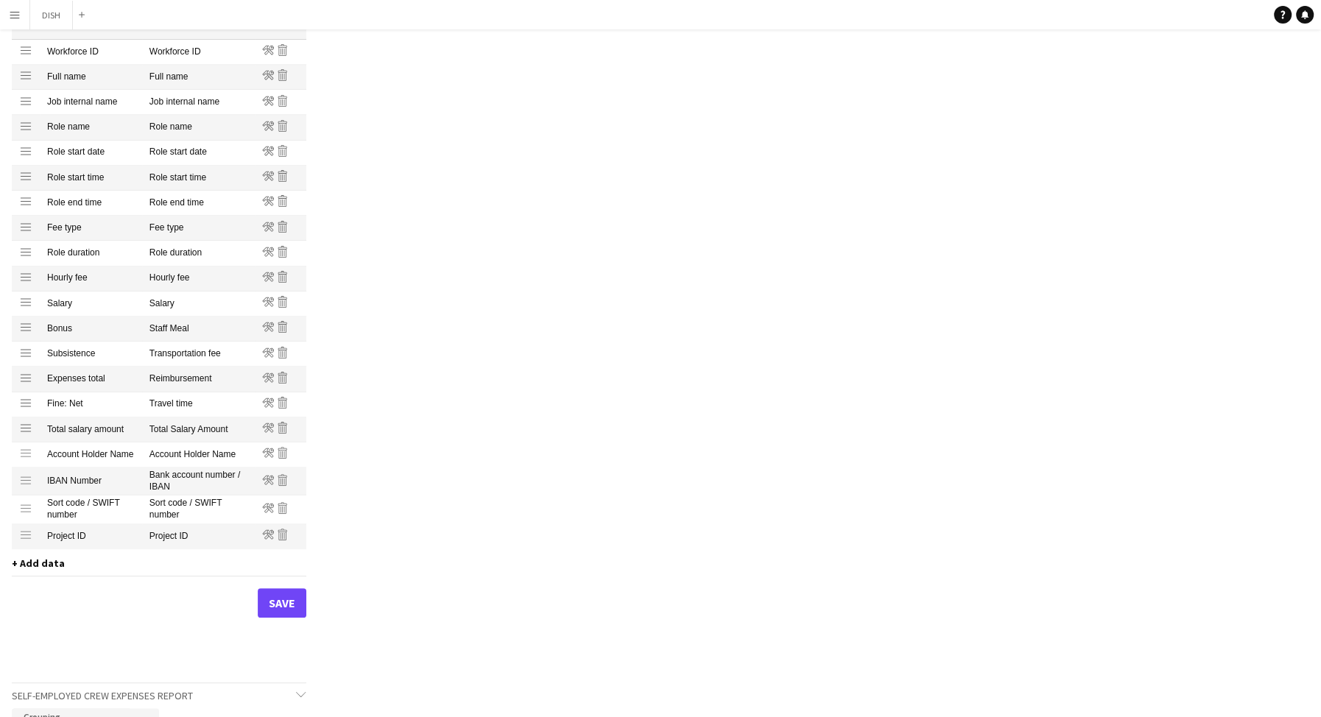
scroll to position [225, 0]
click at [163, 387] on mat-cell "Reimbursement" at bounding box center [198, 382] width 113 height 25
click at [170, 407] on mat-cell "Travel time" at bounding box center [198, 407] width 113 height 25
click at [180, 356] on mat-cell "Transportation fee" at bounding box center [198, 357] width 113 height 25
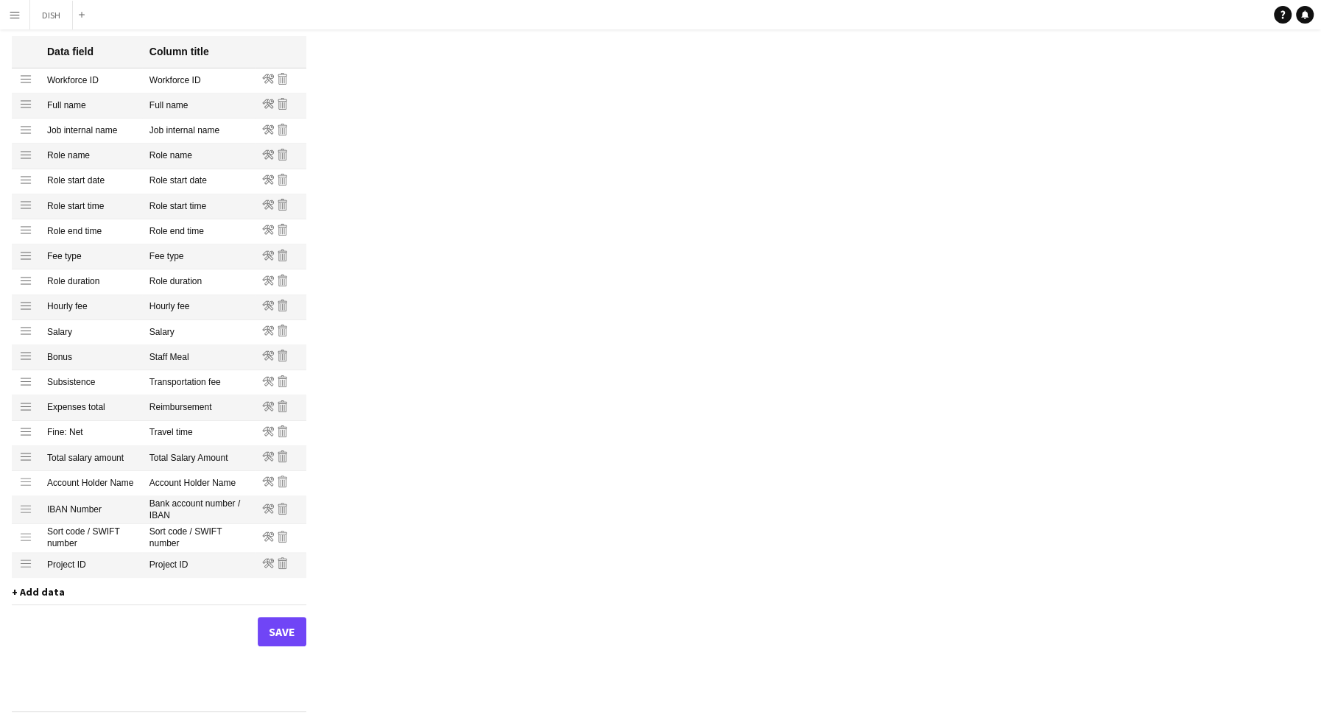
scroll to position [199, 0]
click at [174, 359] on mat-cell "Staff Meal" at bounding box center [198, 358] width 113 height 25
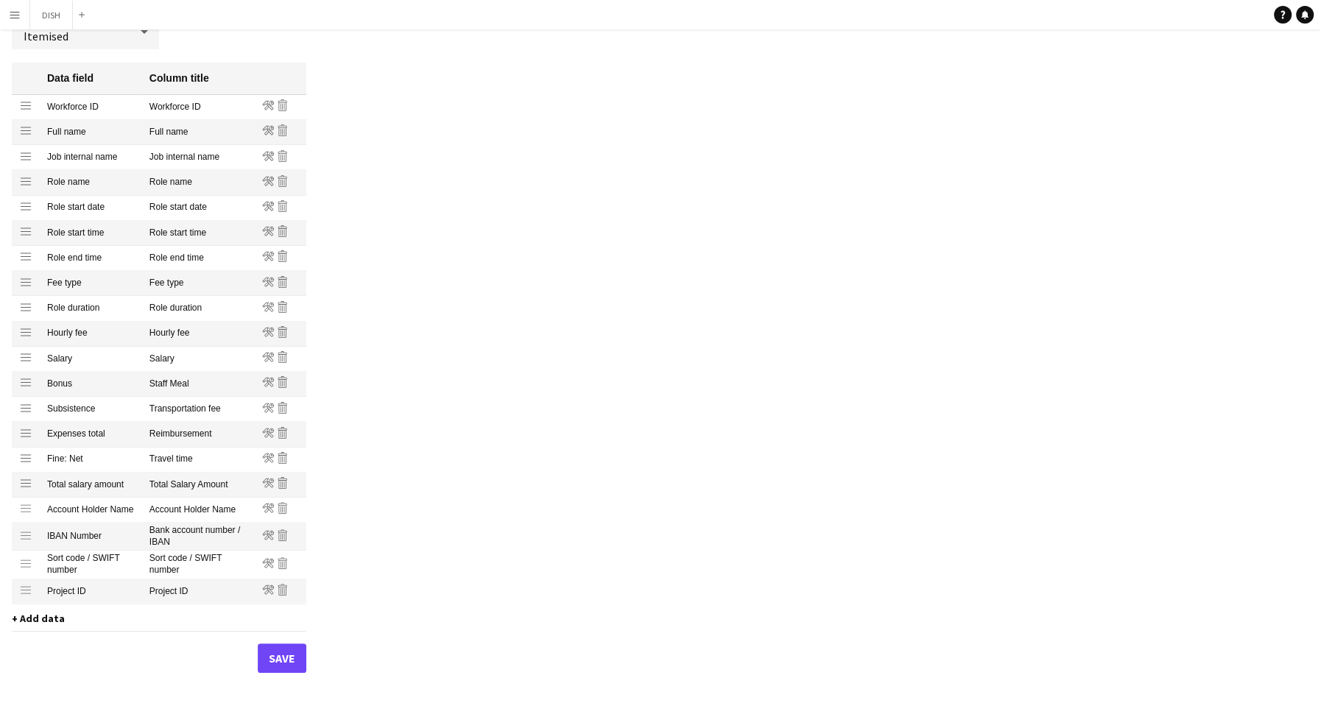
click at [162, 353] on mat-cell "Salary" at bounding box center [198, 359] width 113 height 25
click at [186, 401] on mat-cell "Transportation fee" at bounding box center [198, 409] width 113 height 25
click at [267, 407] on icon at bounding box center [268, 408] width 12 height 10
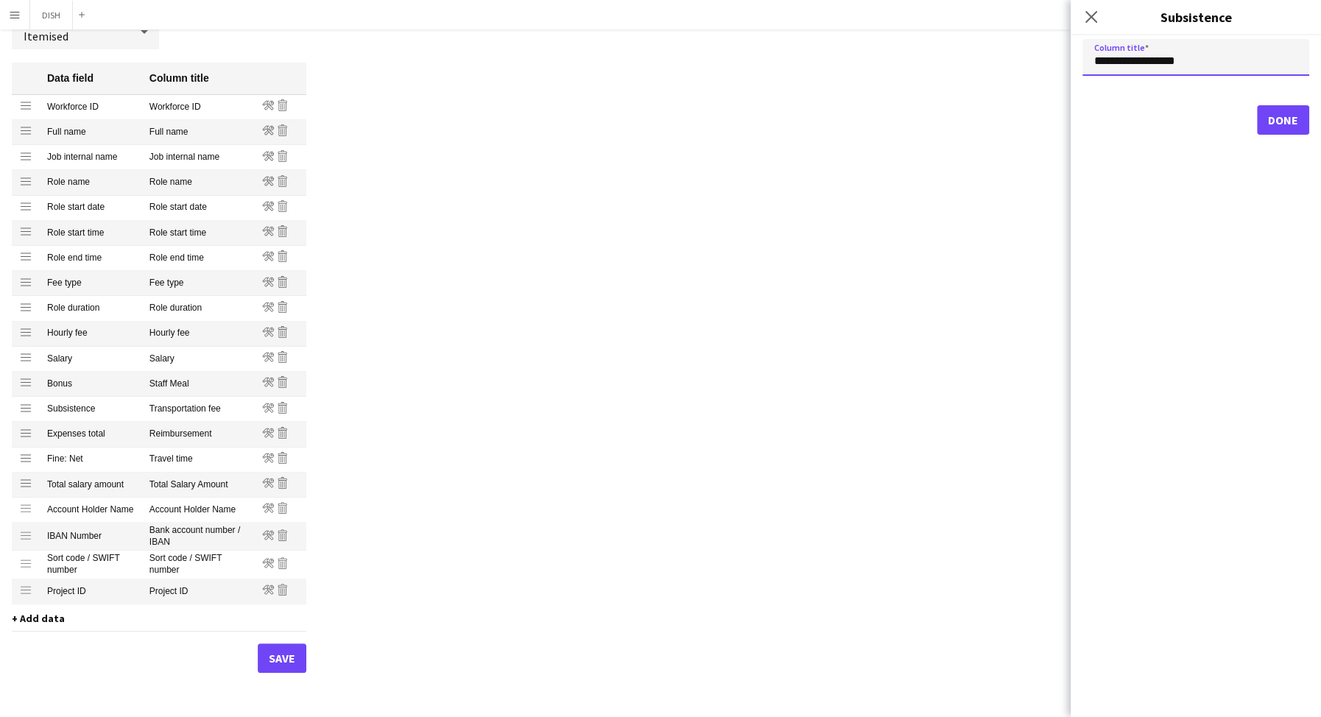
click at [1067, 61] on input "**********" at bounding box center [1196, 57] width 227 height 37
type input "**********"
click at [1067, 126] on button "Done" at bounding box center [1283, 119] width 52 height 29
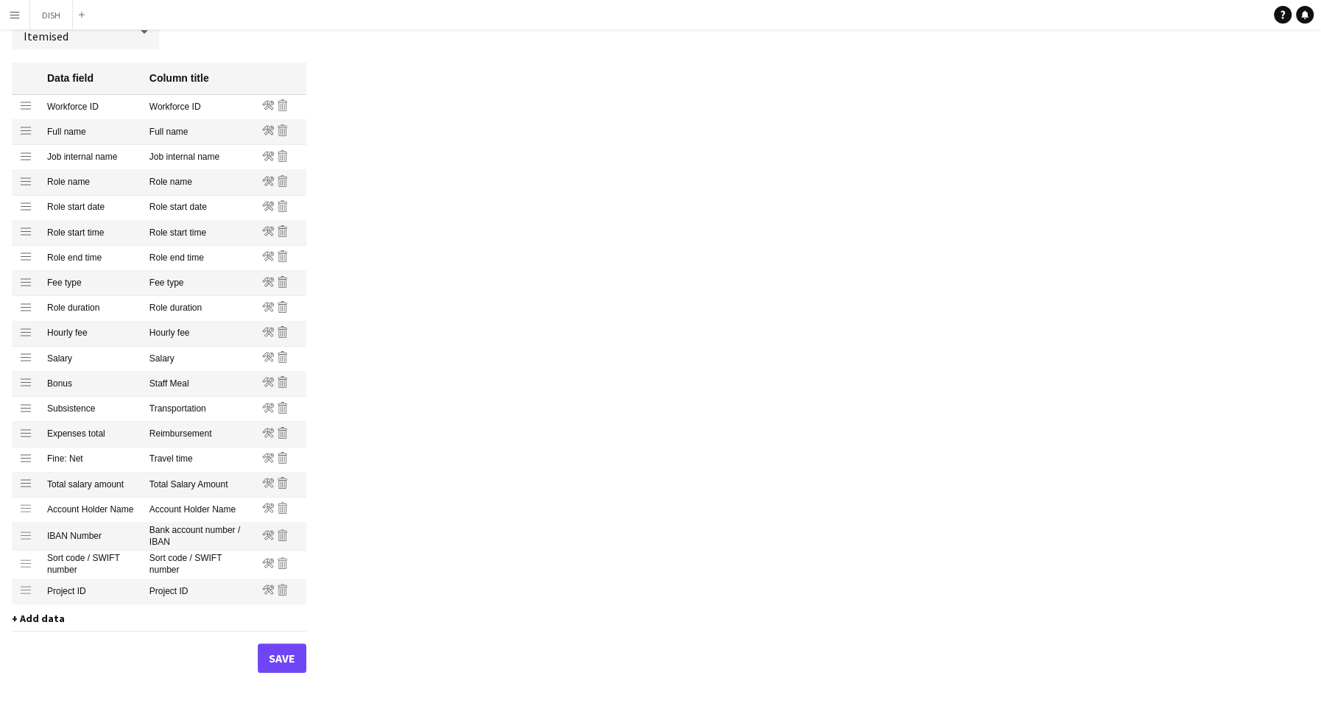
click at [196, 446] on mat-cell "Reimbursement" at bounding box center [198, 434] width 113 height 25
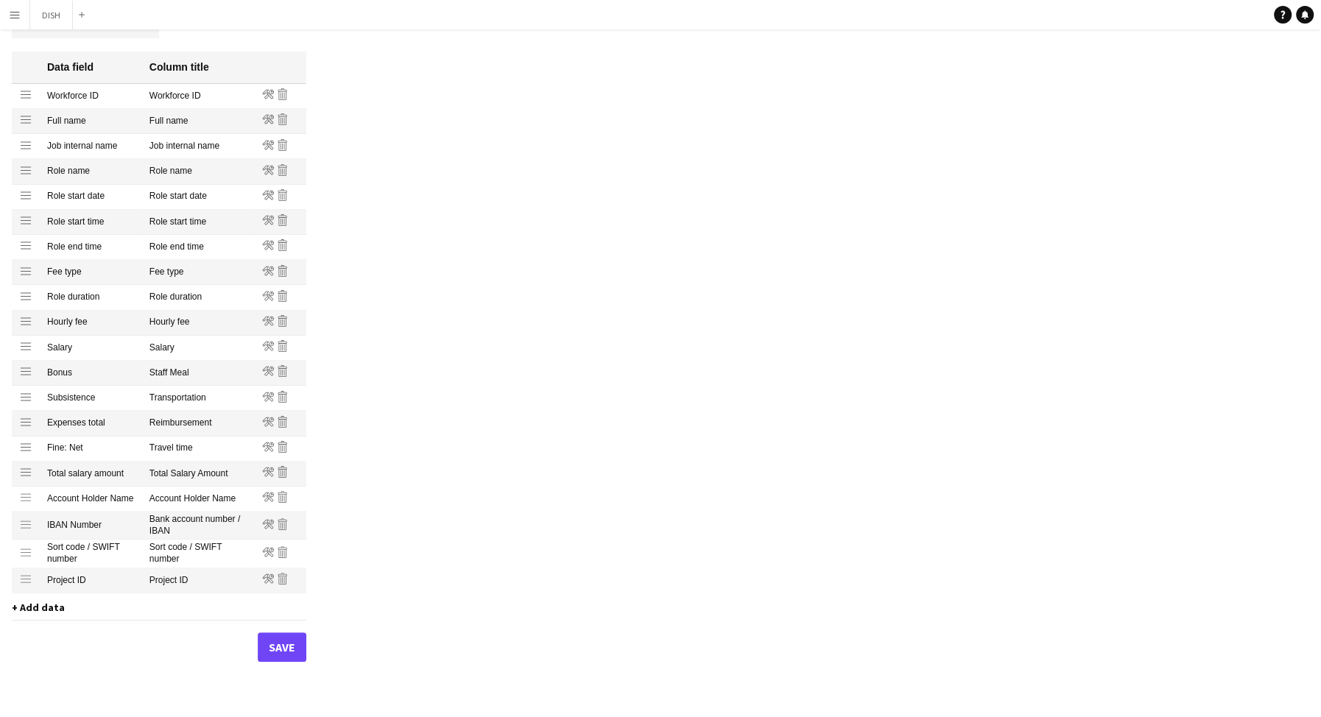
scroll to position [189, 0]
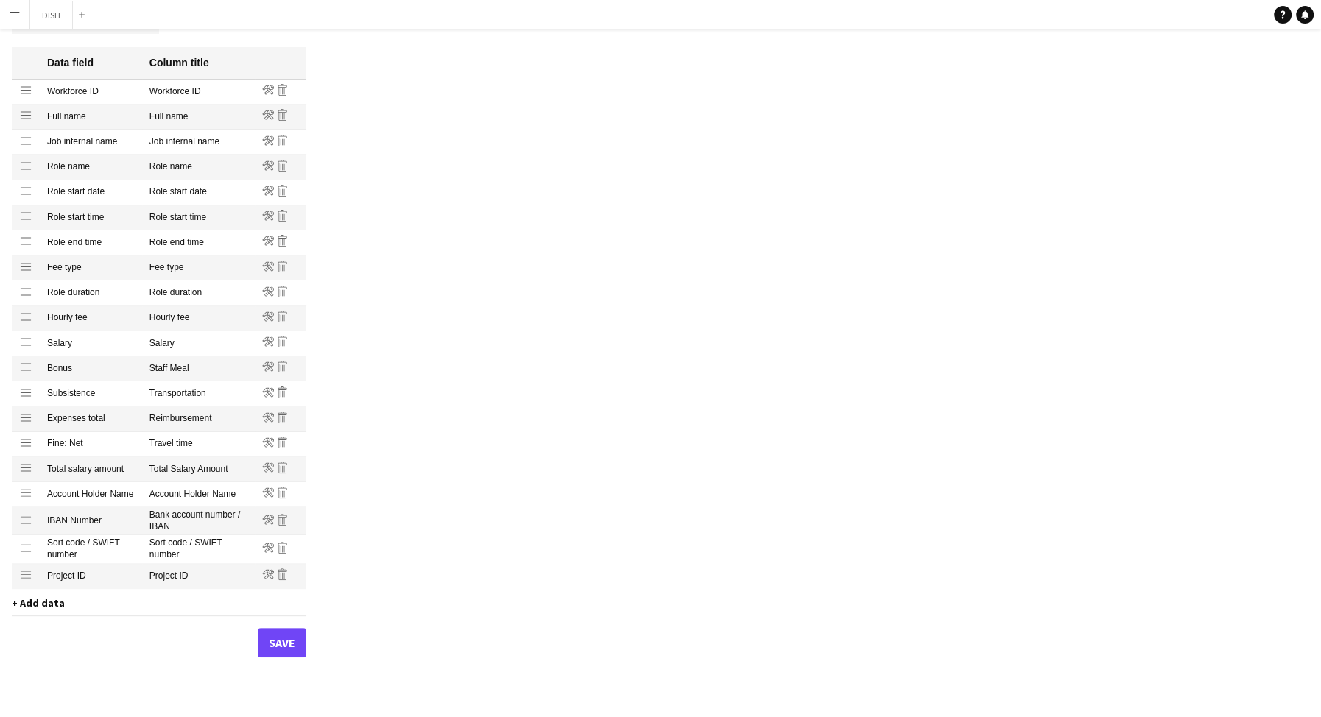
click at [181, 452] on mat-cell "Travel time" at bounding box center [198, 444] width 113 height 25
click at [186, 469] on mat-cell "Total Salary Amount" at bounding box center [198, 469] width 113 height 25
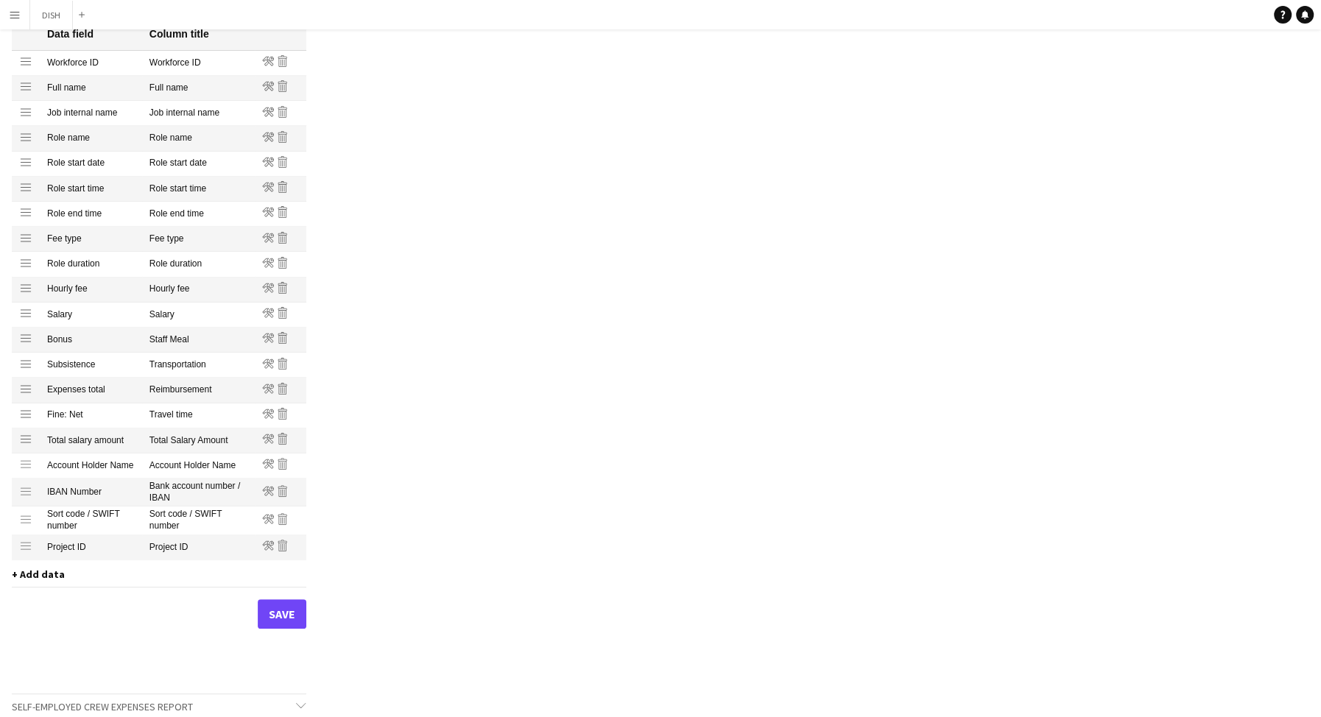
click at [178, 465] on mat-cell "Account Holder Name" at bounding box center [198, 466] width 113 height 25
click at [174, 438] on mat-cell "Total Salary Amount" at bounding box center [198, 441] width 113 height 25
drag, startPoint x: 174, startPoint y: 380, endPoint x: 177, endPoint y: 350, distance: 30.4
click at [176, 331] on mat-cell "Staff Meal" at bounding box center [198, 340] width 113 height 25
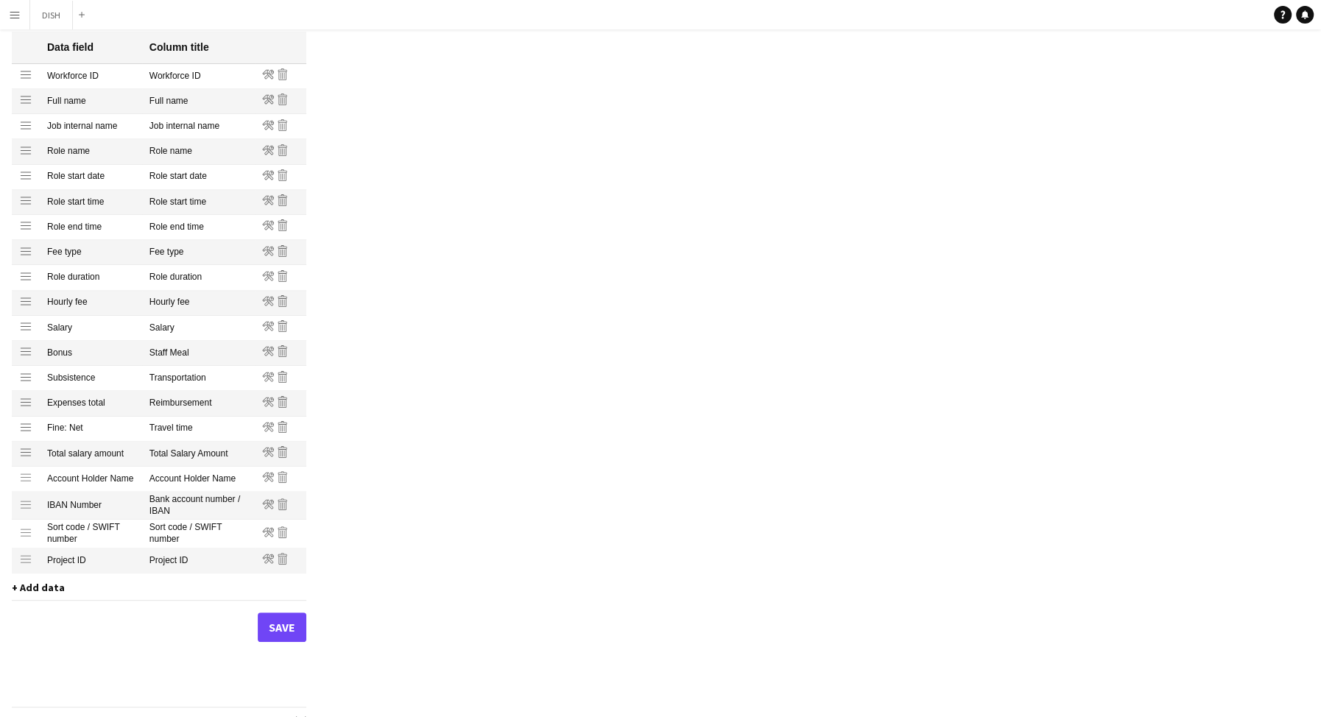
scroll to position [184, 0]
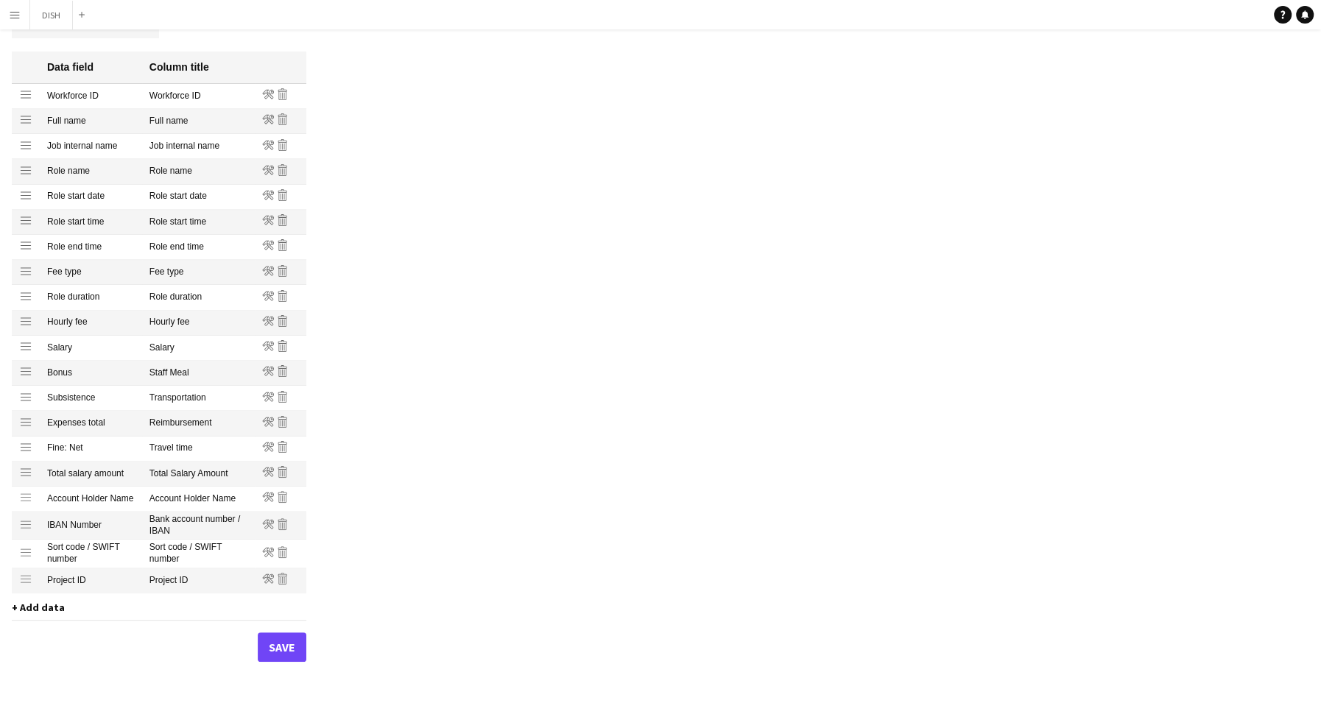
click at [174, 348] on mat-cell "Salary" at bounding box center [198, 348] width 113 height 25
click at [167, 323] on mat-cell "Hourly fee" at bounding box center [198, 323] width 113 height 25
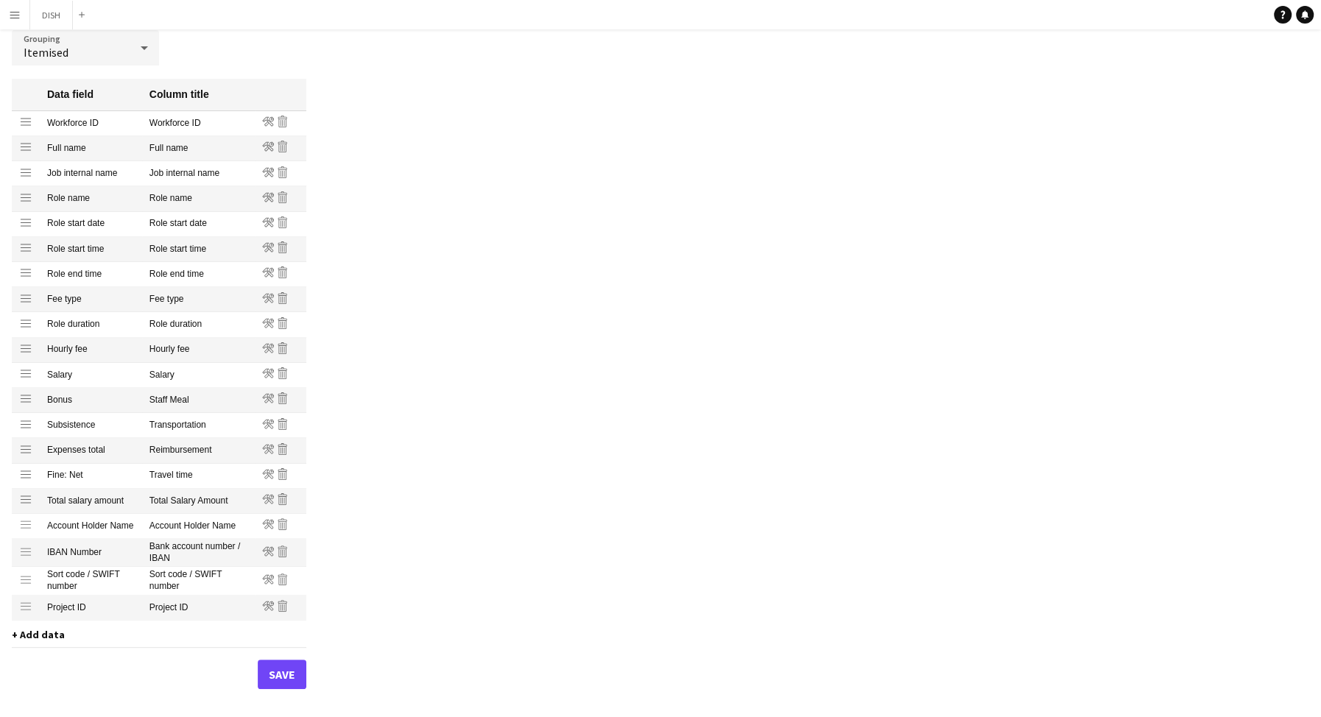
click at [170, 320] on mat-cell "Role duration" at bounding box center [198, 324] width 113 height 25
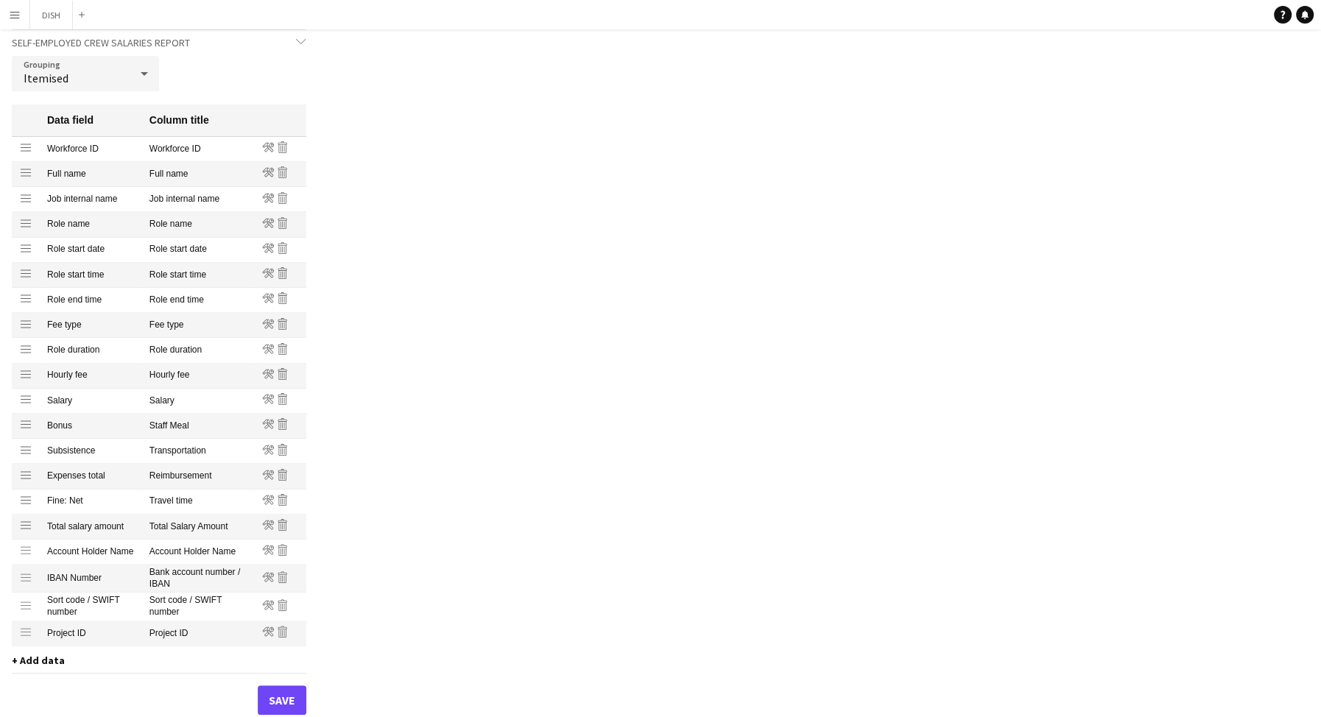
click at [168, 317] on mat-cell "Fee type" at bounding box center [198, 325] width 113 height 25
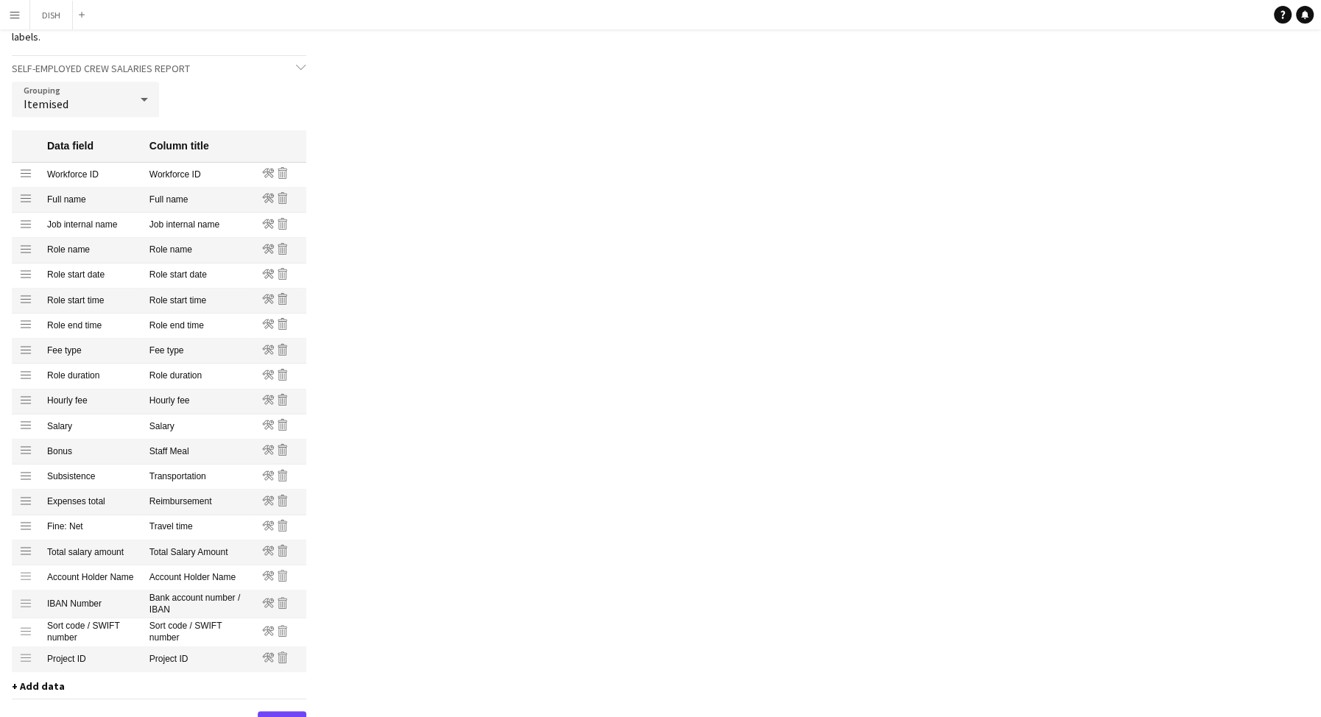
scroll to position [214, 0]
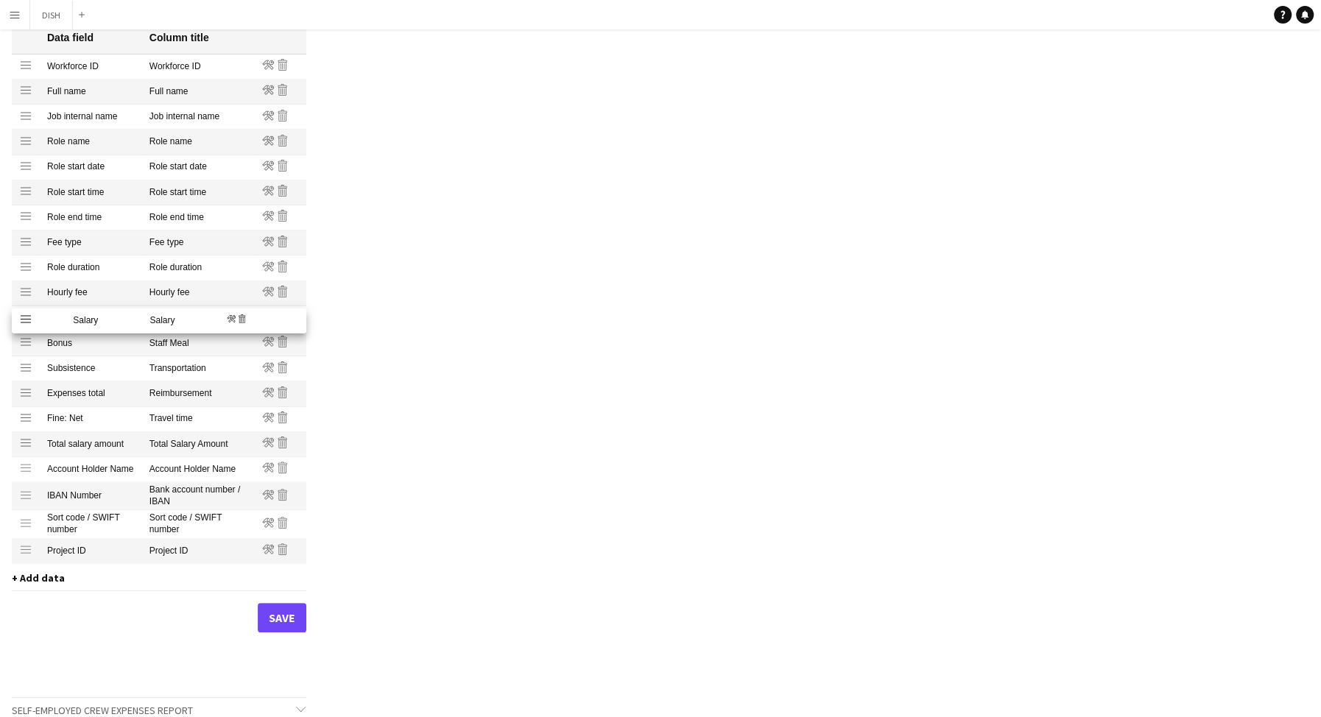
drag, startPoint x: 172, startPoint y: 322, endPoint x: 159, endPoint y: 323, distance: 13.3
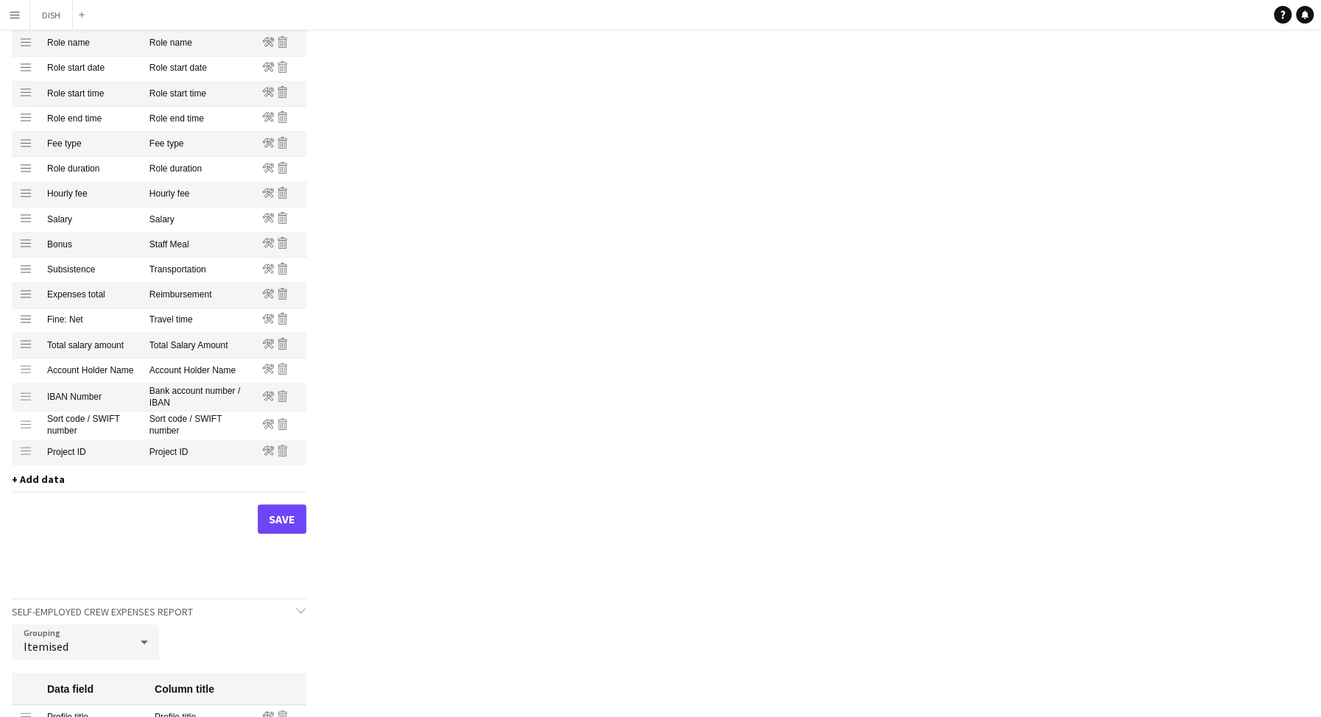
scroll to position [277, 0]
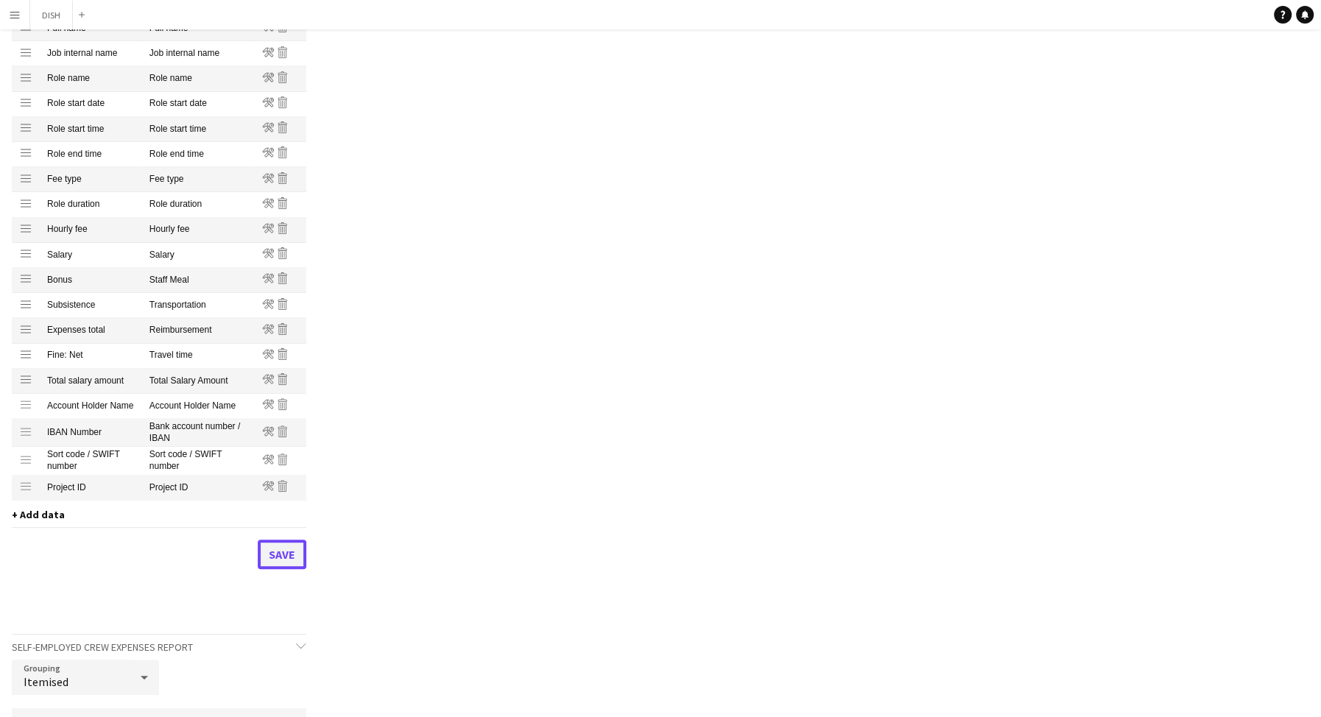
click at [298, 552] on button "Save" at bounding box center [282, 554] width 49 height 29
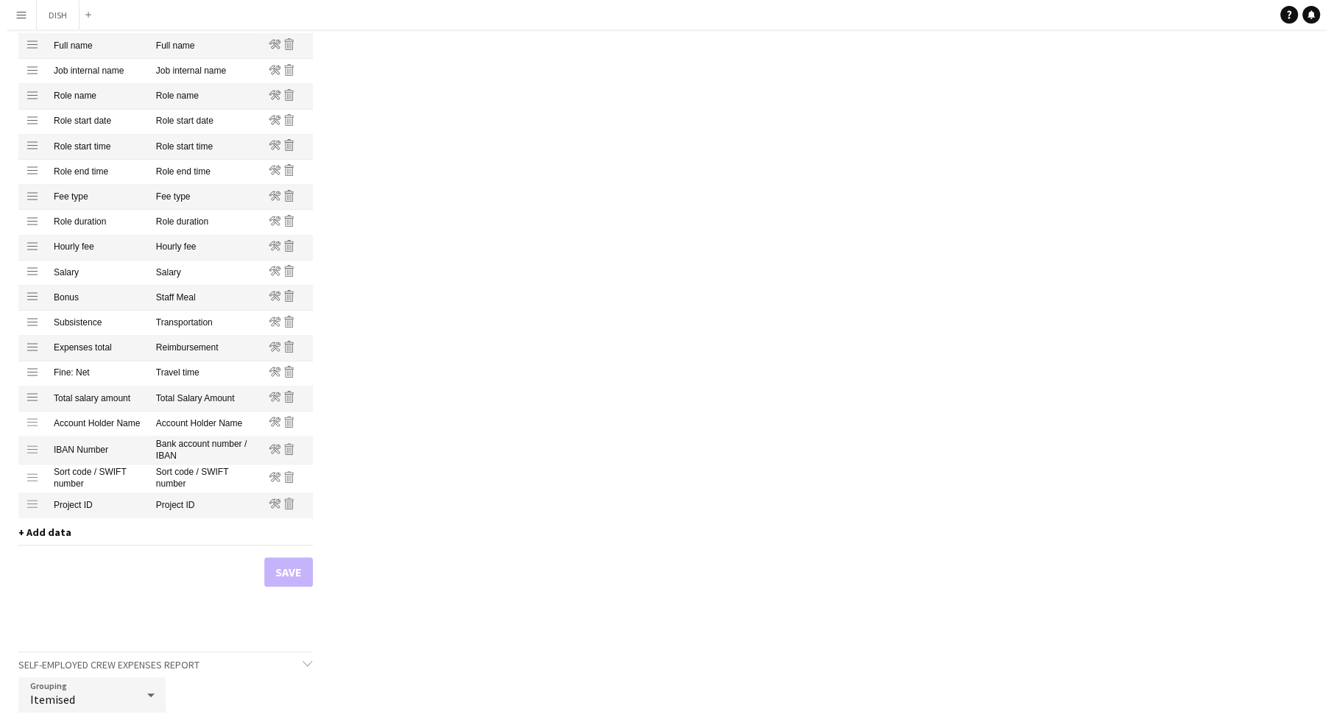
scroll to position [0, 0]
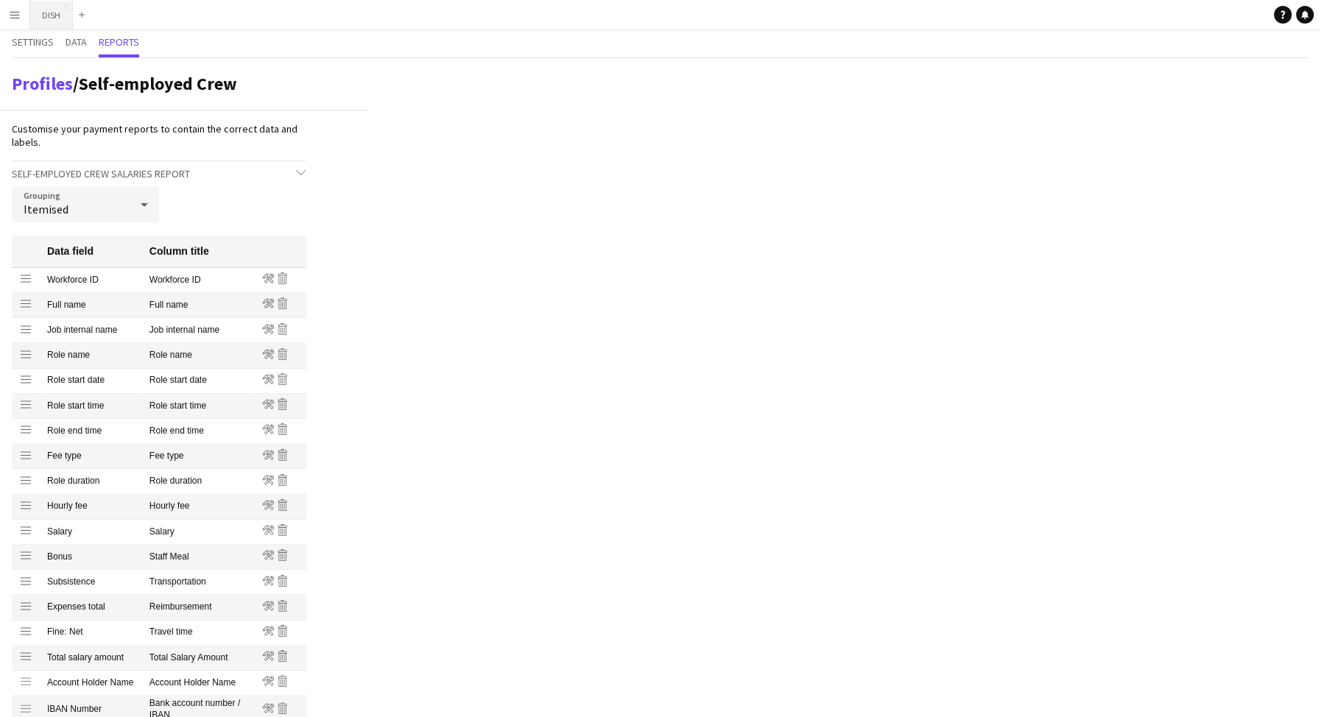
click at [46, 18] on button "DISH Close" at bounding box center [51, 15] width 43 height 29
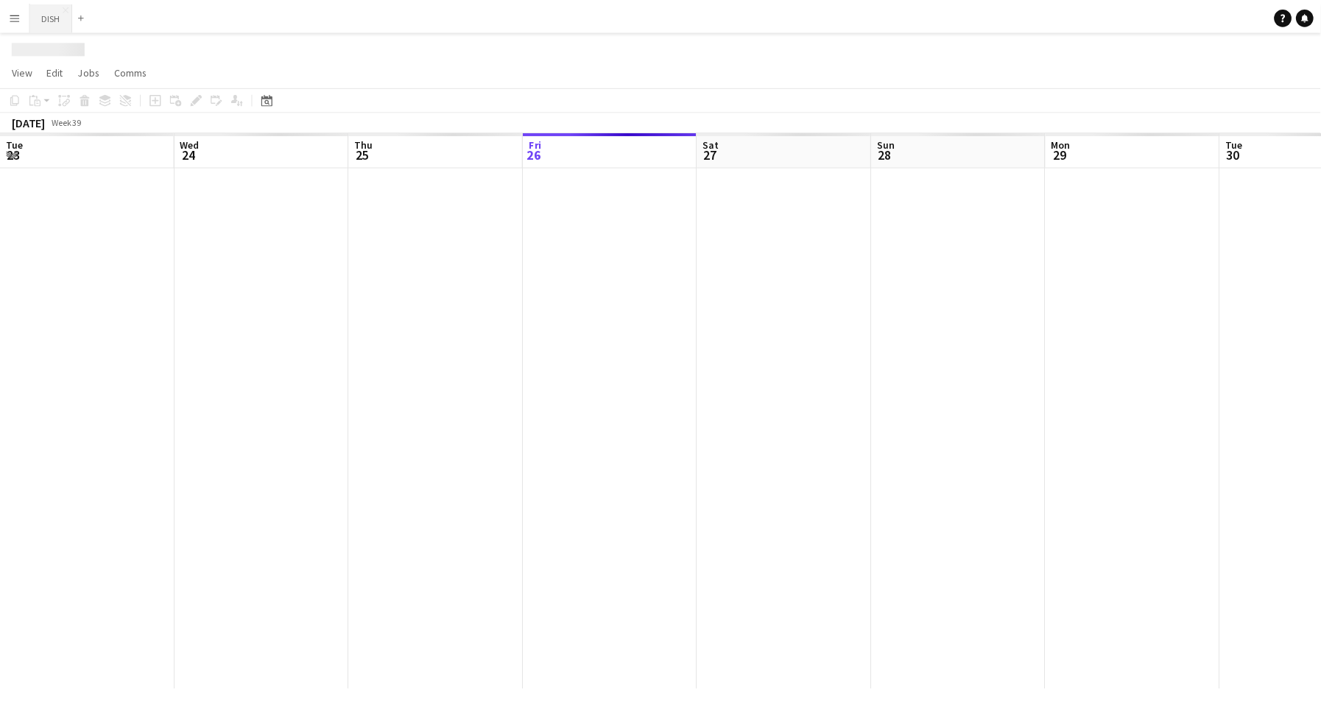
scroll to position [0, 352]
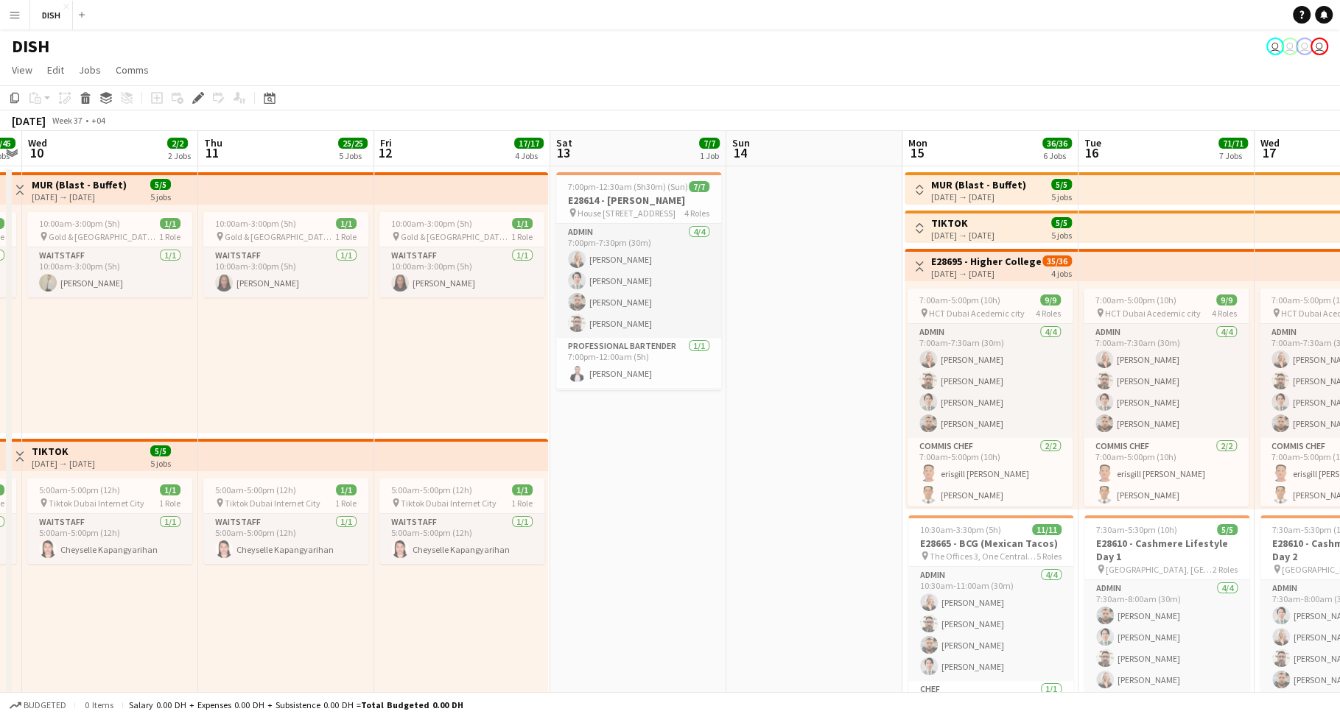
click at [9, 11] on app-icon "Menu" at bounding box center [15, 15] width 12 height 12
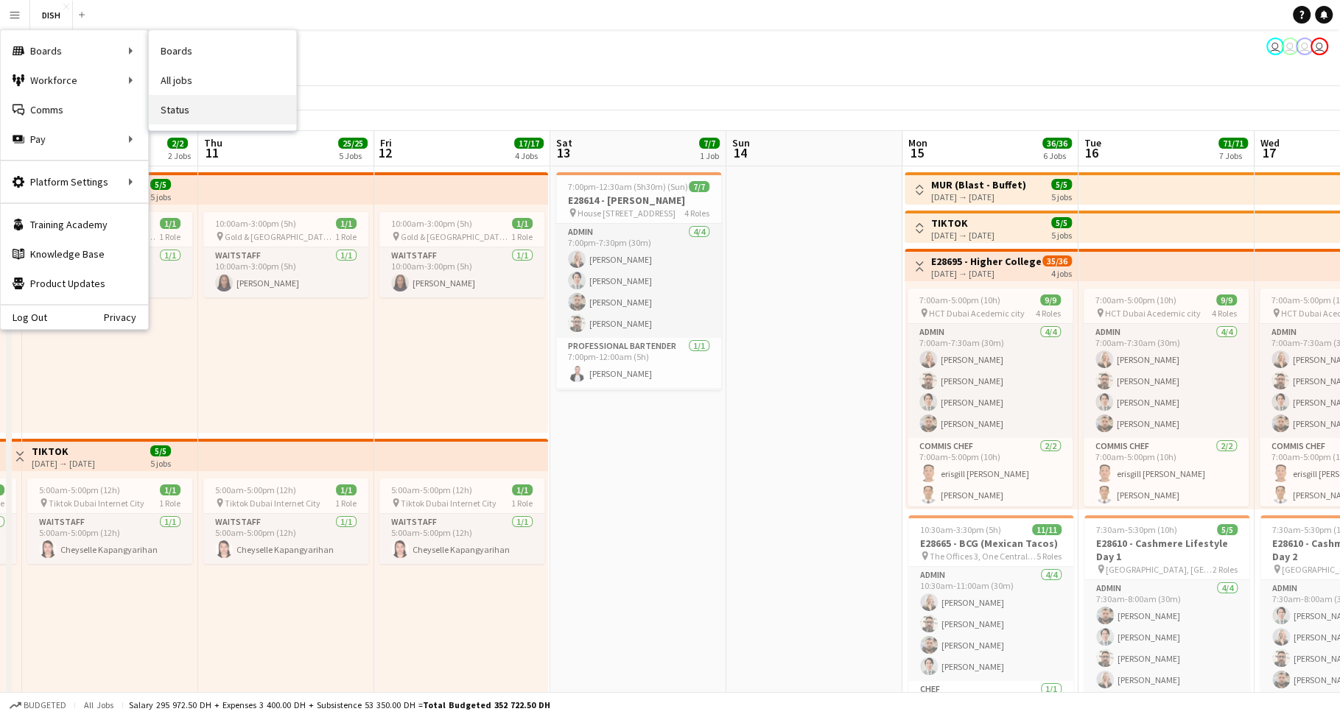
click at [203, 108] on link "Status" at bounding box center [222, 109] width 147 height 29
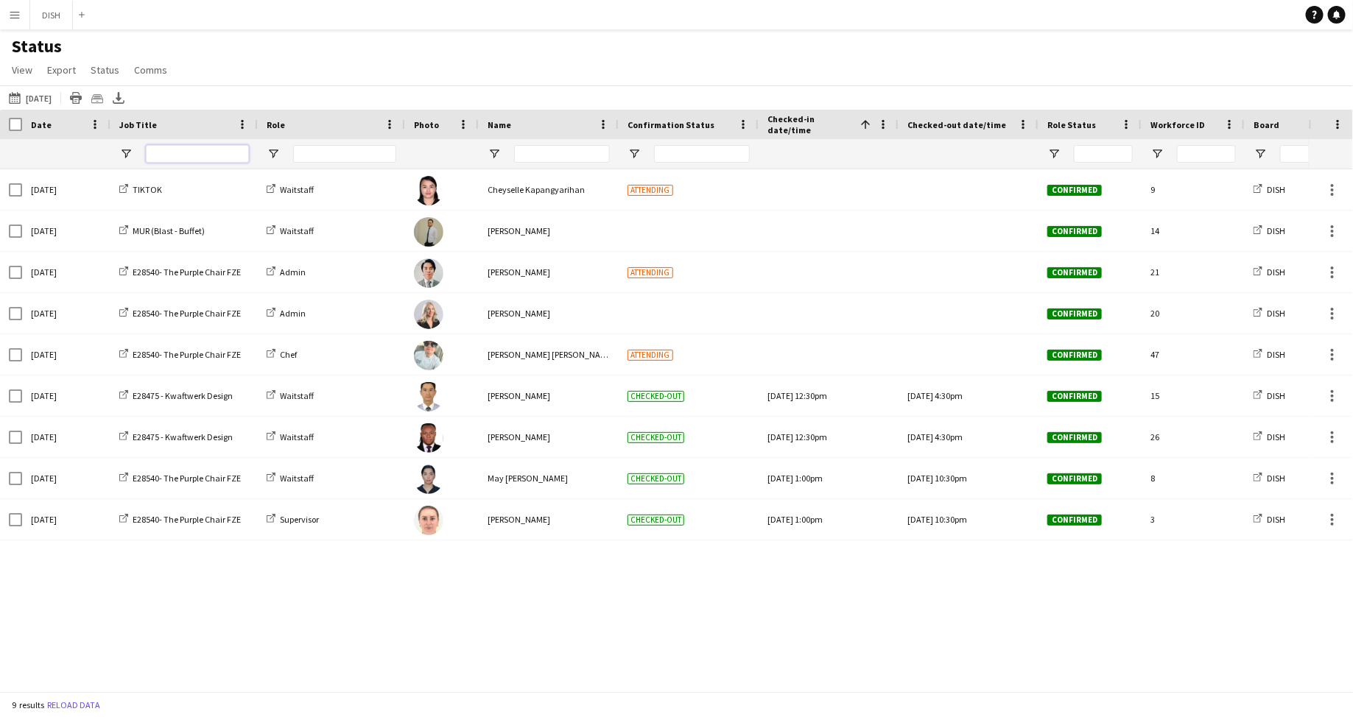
click at [225, 151] on input "Job Title Filter Input" at bounding box center [197, 154] width 103 height 18
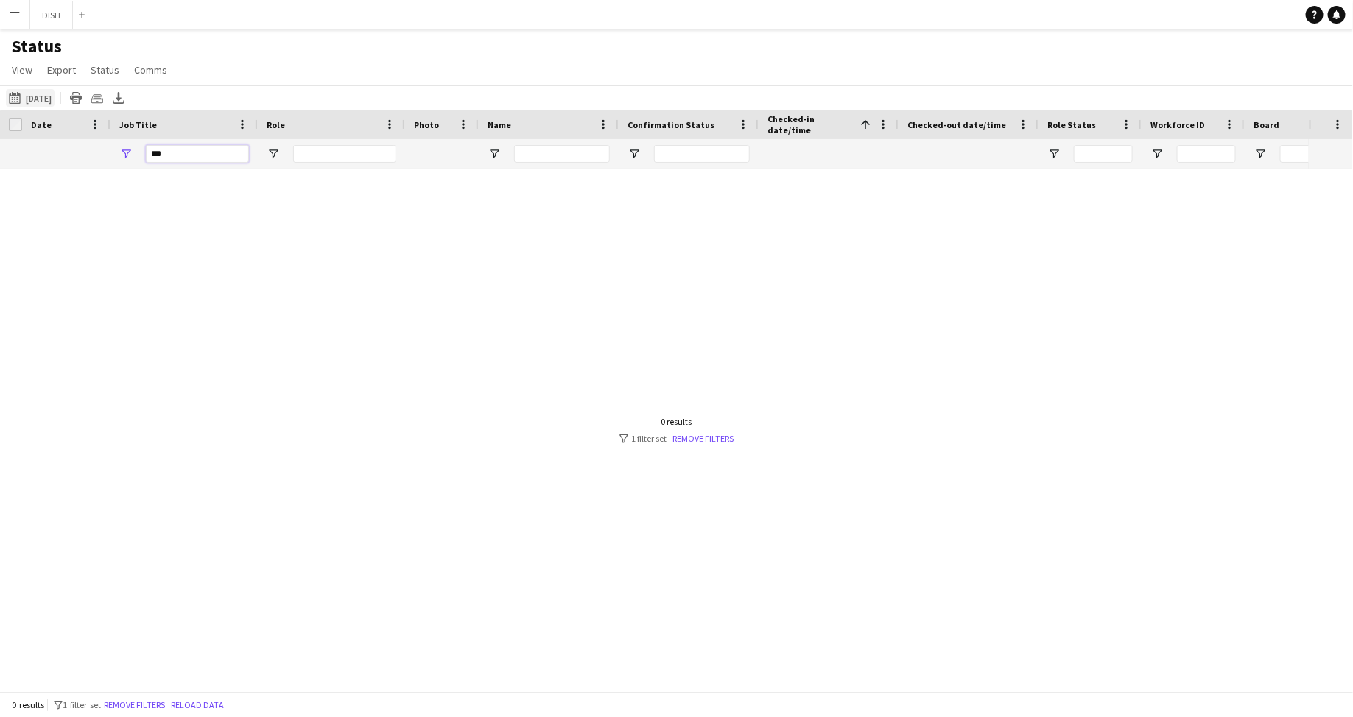
type input "***"
click at [30, 99] on button "[DATE] to [DATE] [DATE]" at bounding box center [30, 98] width 49 height 18
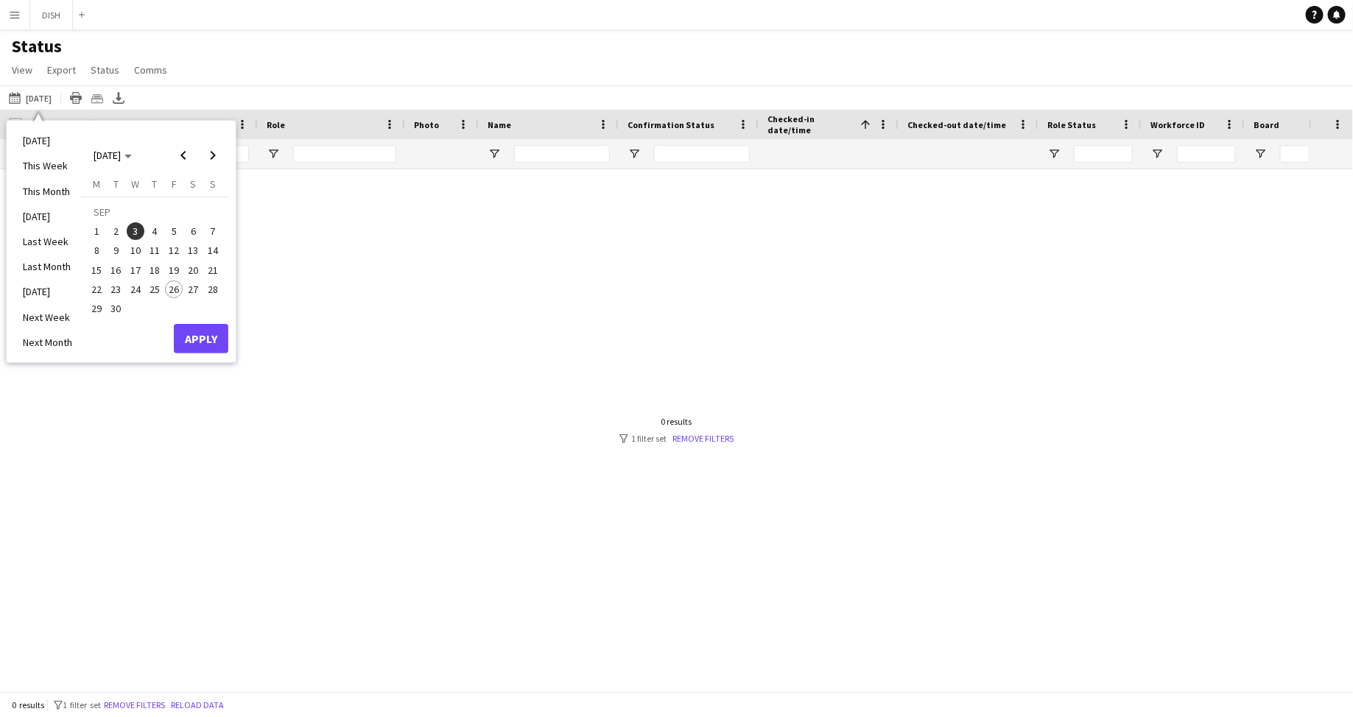
click at [93, 248] on span "8" at bounding box center [97, 251] width 18 height 18
click at [208, 254] on span "14" at bounding box center [213, 251] width 18 height 18
click at [199, 331] on button "Apply" at bounding box center [201, 338] width 54 height 29
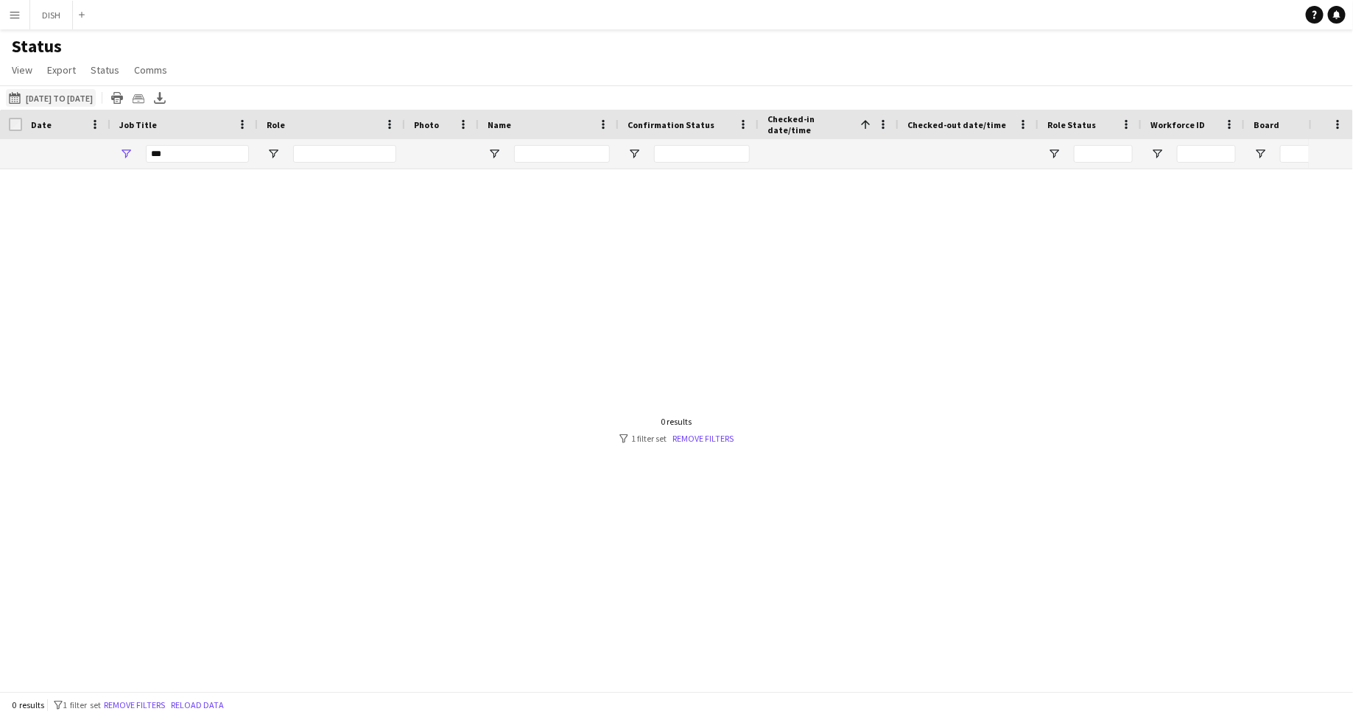
click at [44, 100] on button "[DATE] to [DATE] [DATE] to [DATE]" at bounding box center [51, 98] width 90 height 18
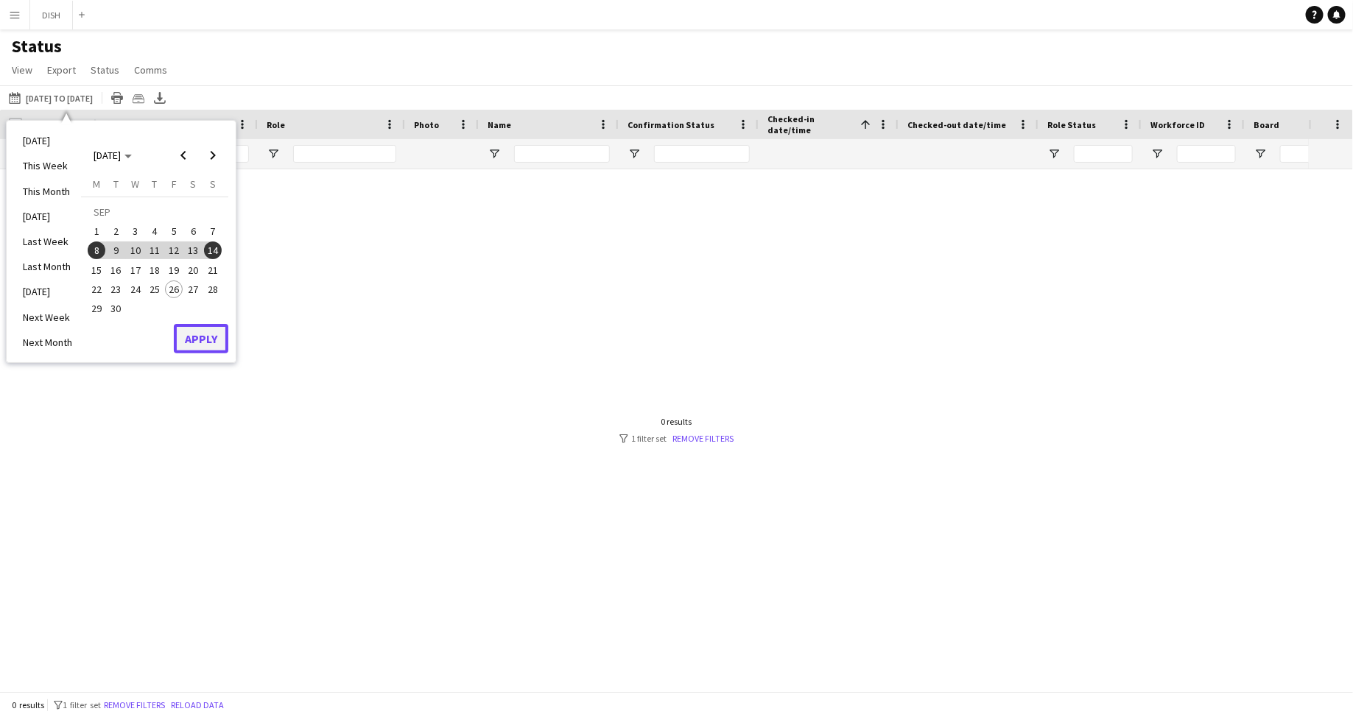
click at [211, 331] on button "Apply" at bounding box center [201, 338] width 54 height 29
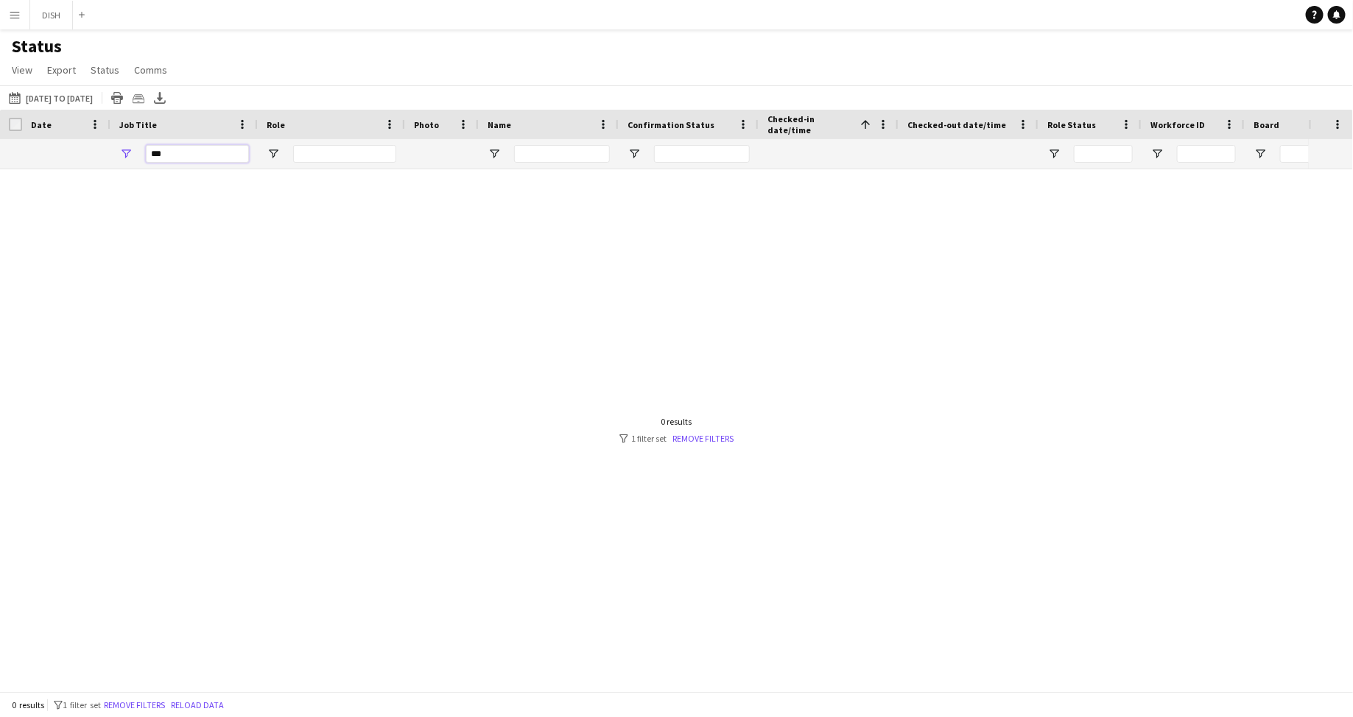
click at [194, 158] on input "***" at bounding box center [197, 154] width 103 height 18
click at [702, 435] on link "Remove filters" at bounding box center [702, 438] width 61 height 11
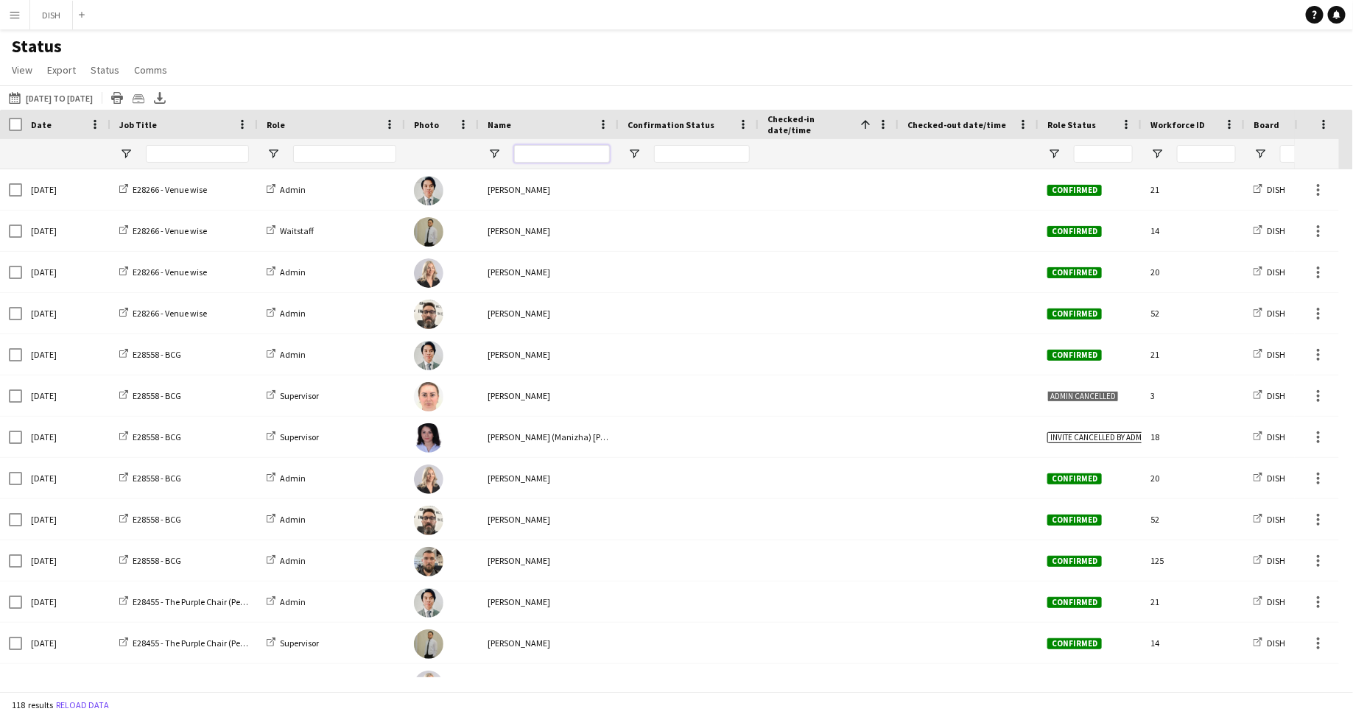
click at [530, 157] on input "Name Filter Input" at bounding box center [562, 154] width 96 height 18
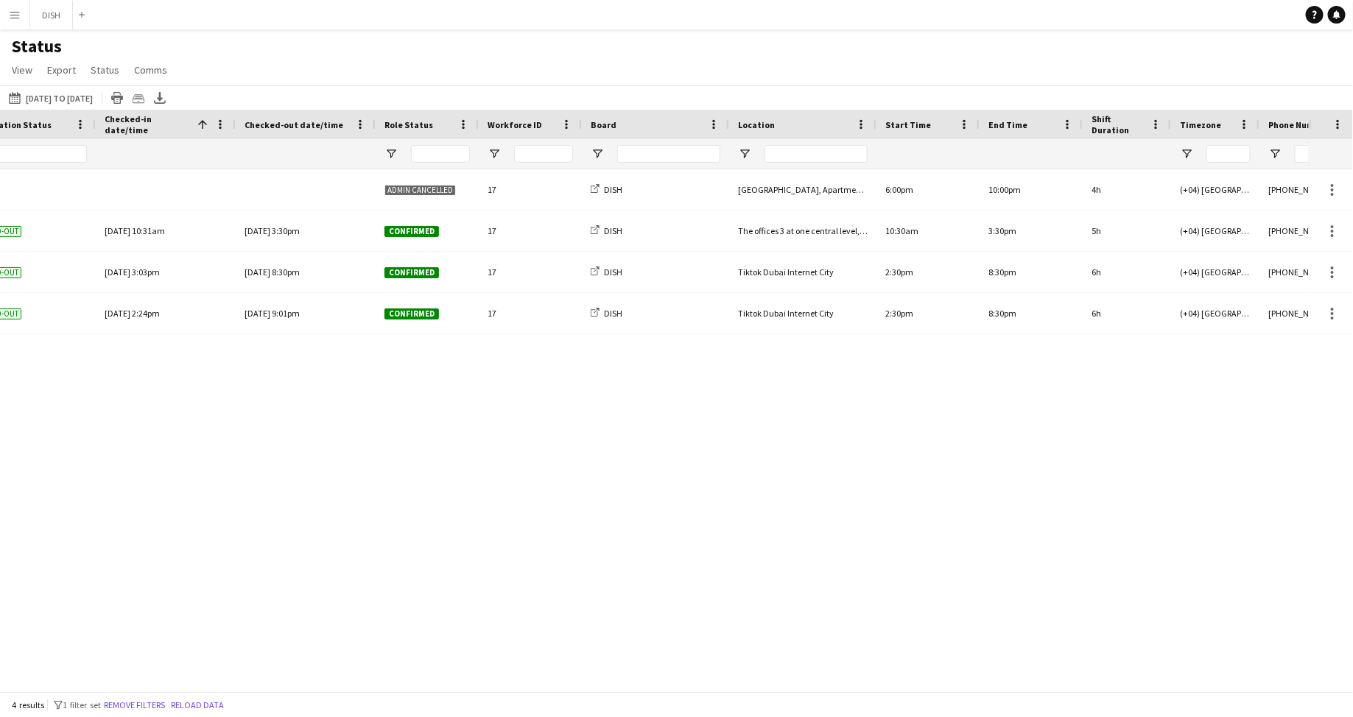
type input "*****"
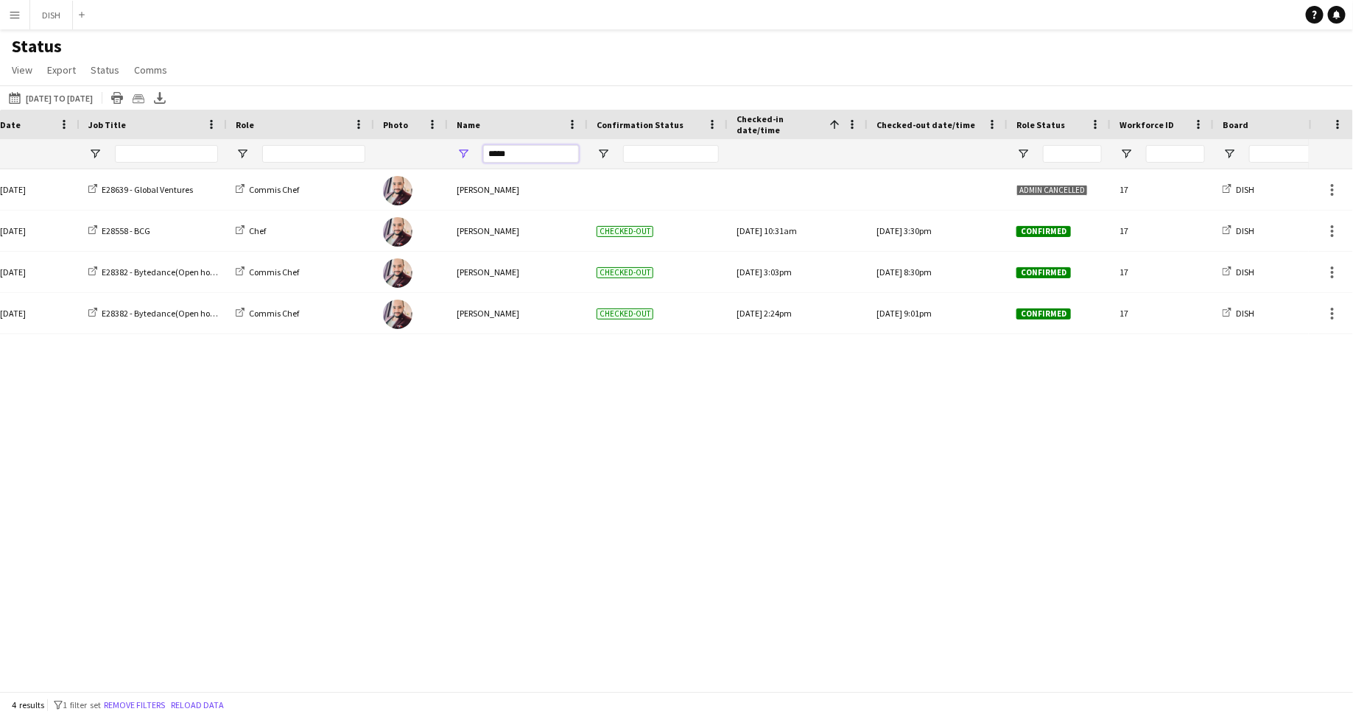
click at [528, 158] on input "*****" at bounding box center [531, 154] width 96 height 18
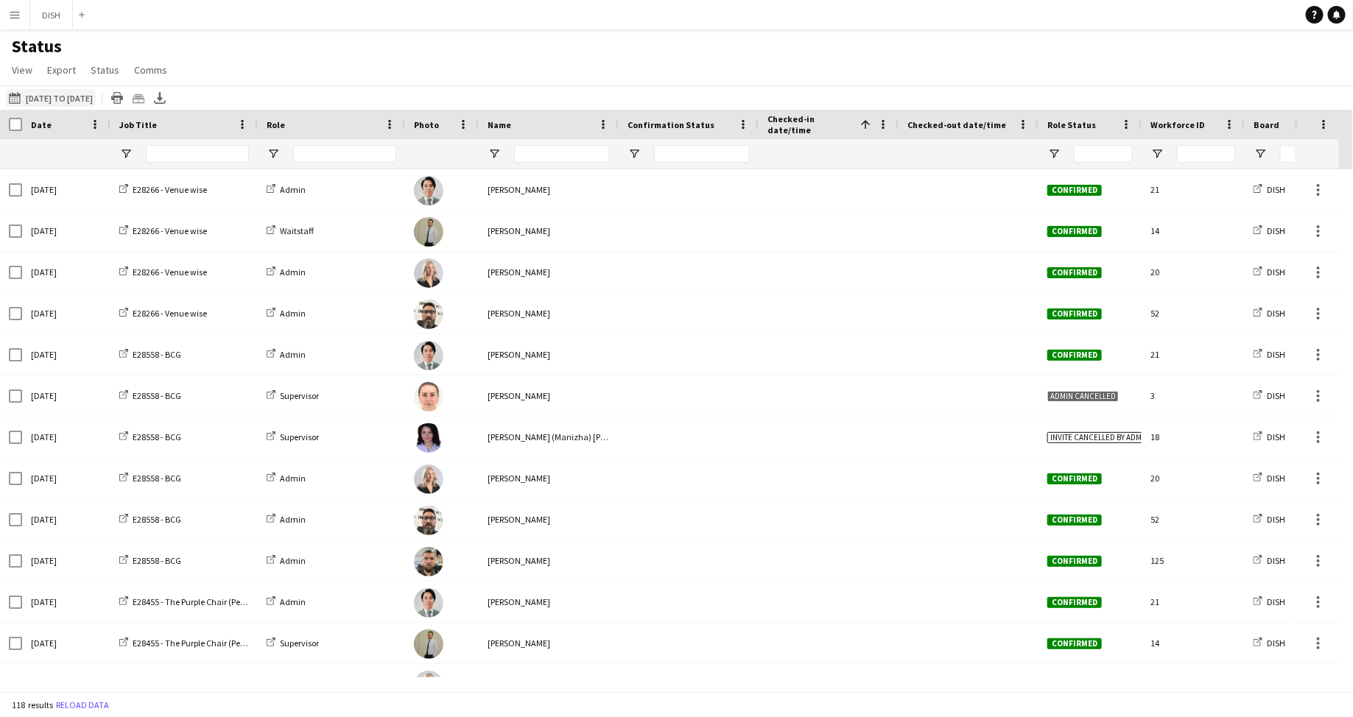
click at [19, 99] on app-icon "[DATE] to [DATE]" at bounding box center [17, 98] width 17 height 12
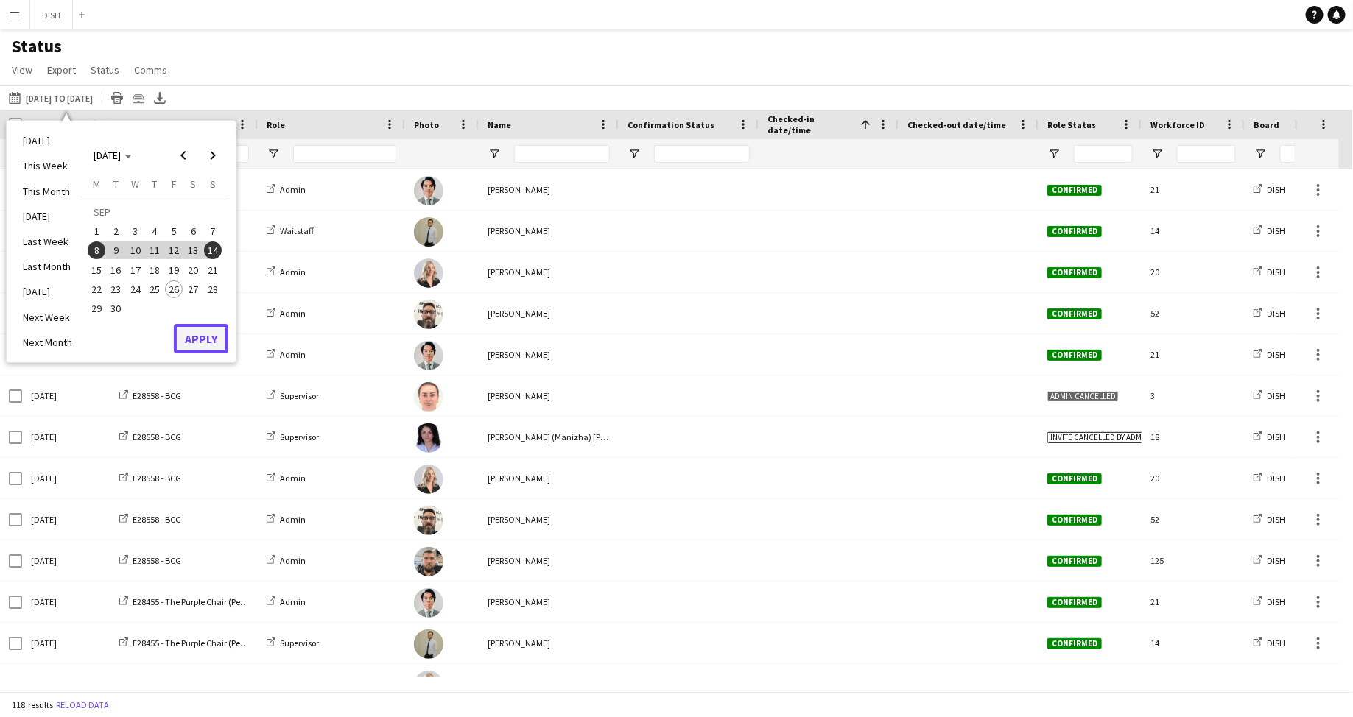
click at [197, 338] on button "Apply" at bounding box center [201, 338] width 54 height 29
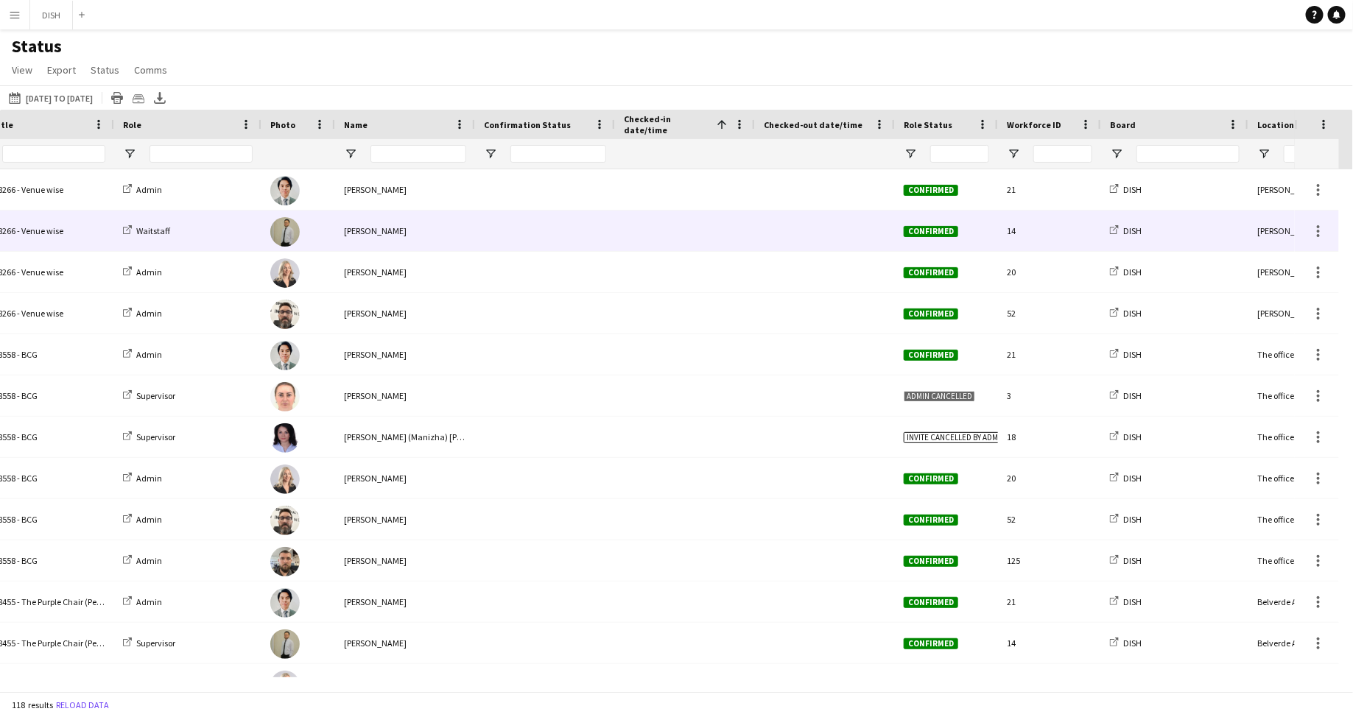
scroll to position [0, 147]
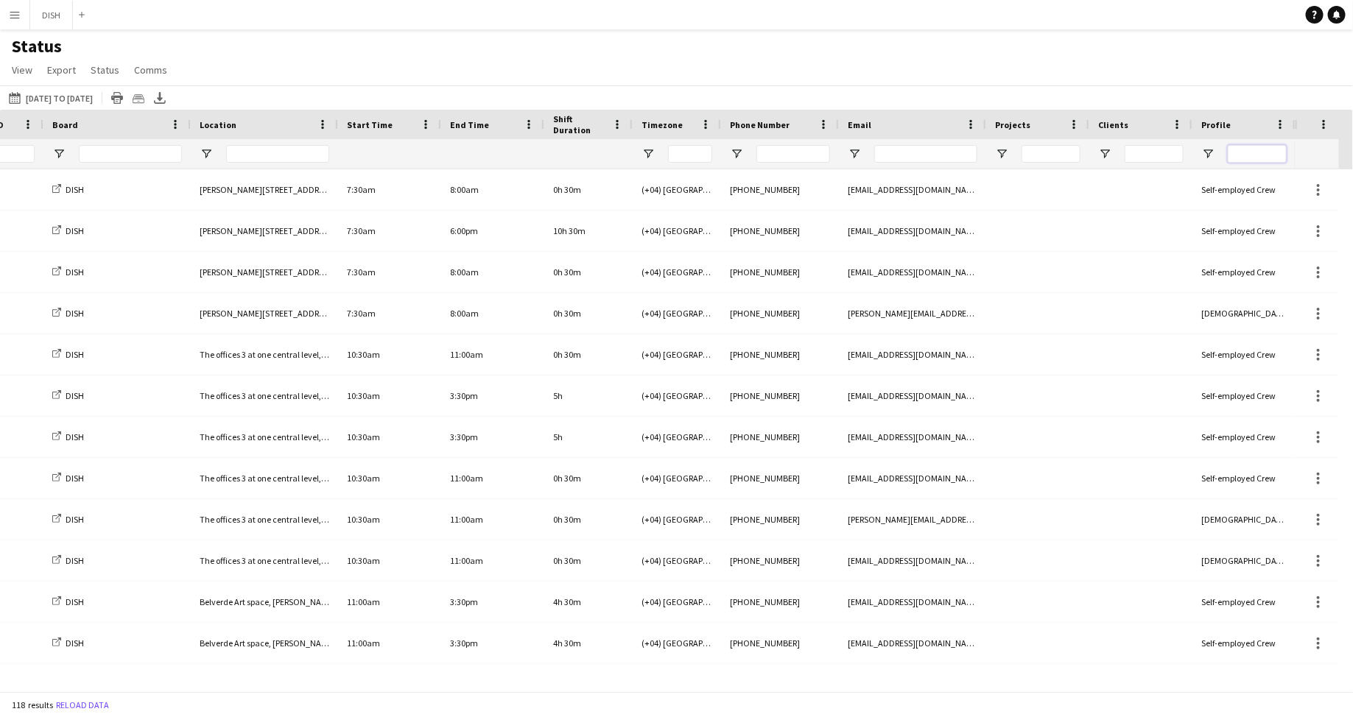
click at [1239, 155] on input "Profile Filter Input" at bounding box center [1257, 154] width 59 height 18
type input "****"
click at [53, 69] on span "Export" at bounding box center [61, 69] width 29 height 13
click at [97, 102] on span "Export as XLSX" at bounding box center [86, 101] width 64 height 13
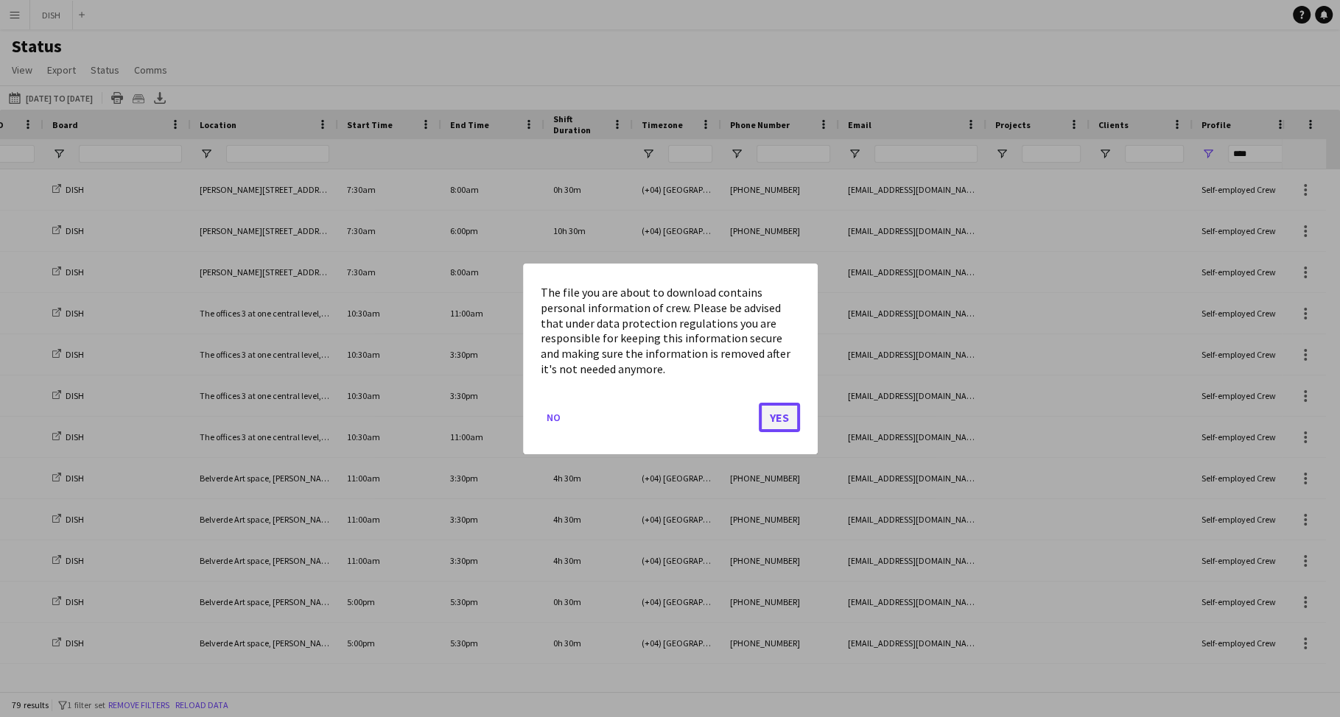
click at [770, 415] on button "Yes" at bounding box center [779, 416] width 41 height 29
